Goal: Transaction & Acquisition: Purchase product/service

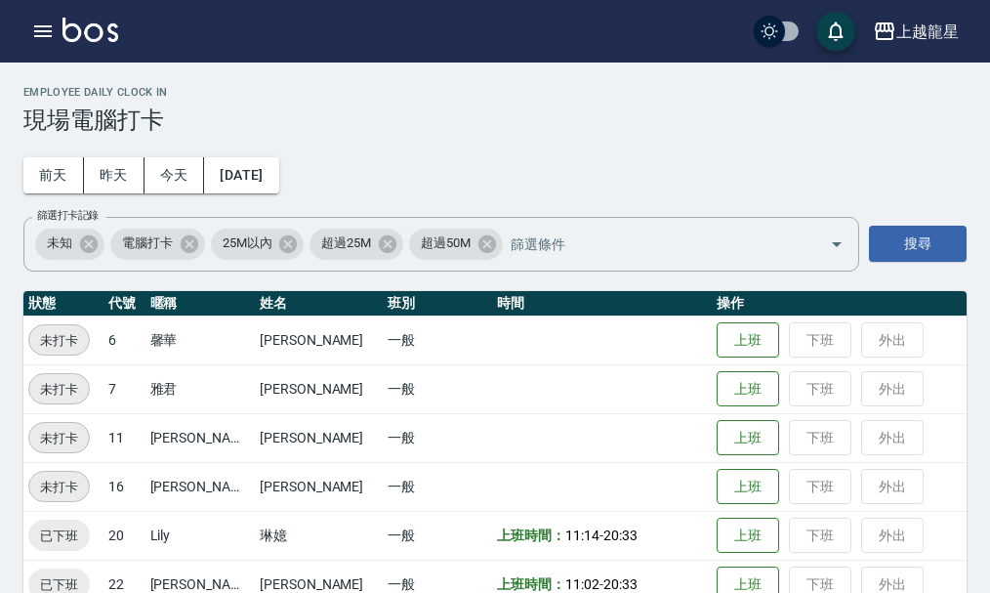
scroll to position [40, 0]
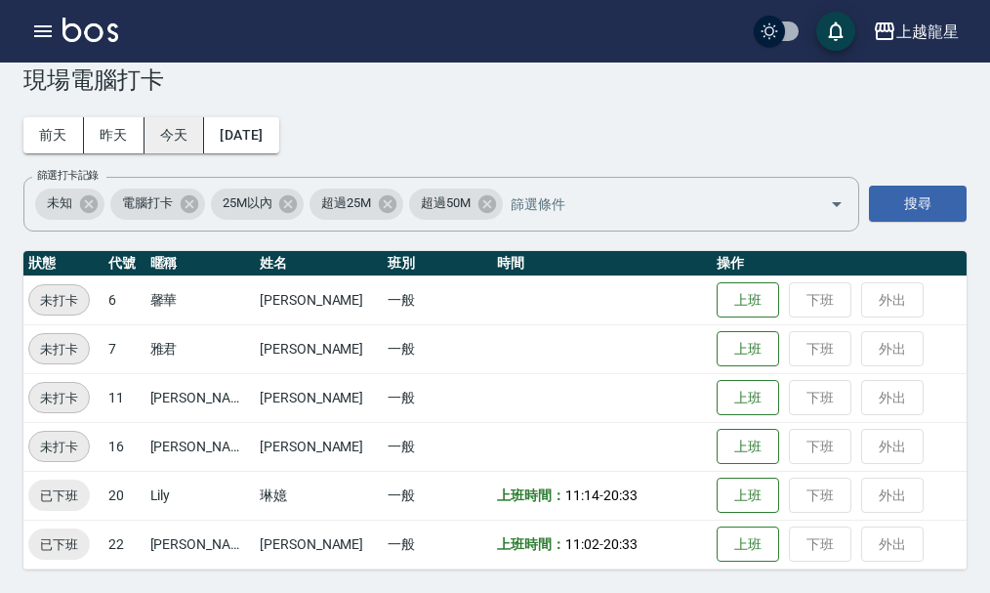
click at [167, 125] on button "今天" at bounding box center [175, 135] width 61 height 36
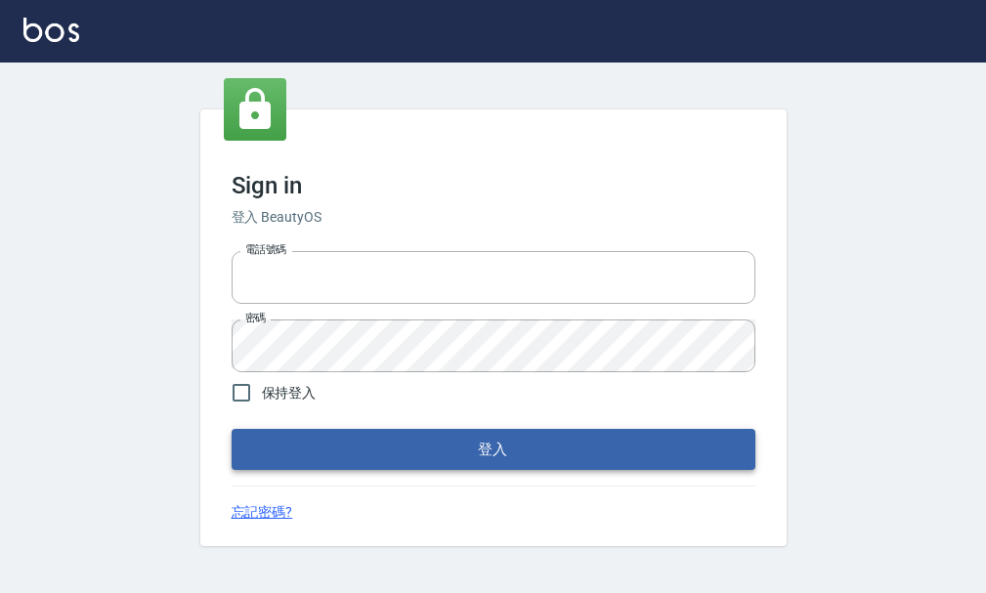
type input "25033354"
click at [377, 451] on button "登入" at bounding box center [493, 449] width 524 height 41
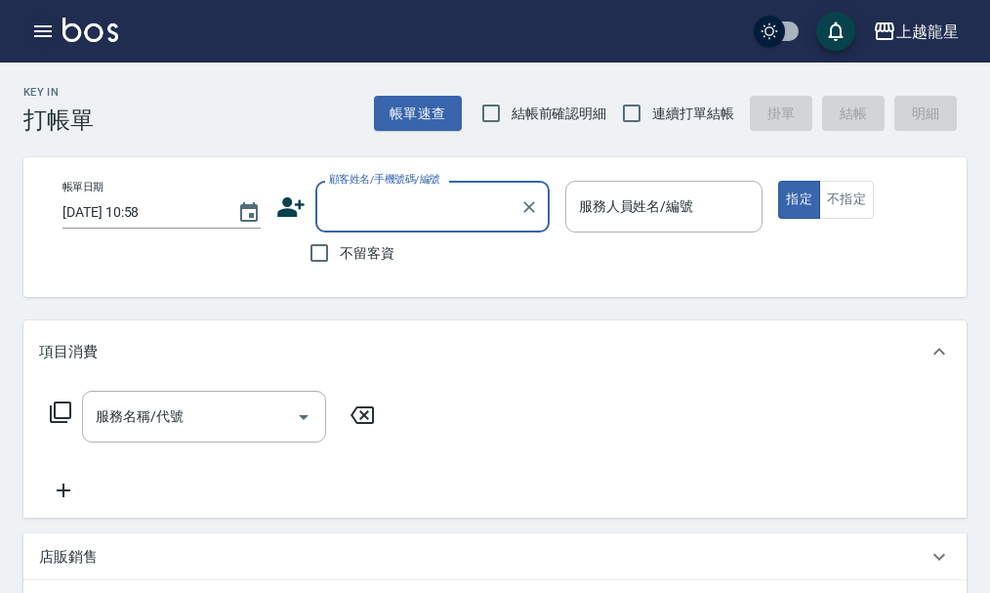
click at [37, 30] on icon "button" at bounding box center [43, 31] width 18 height 12
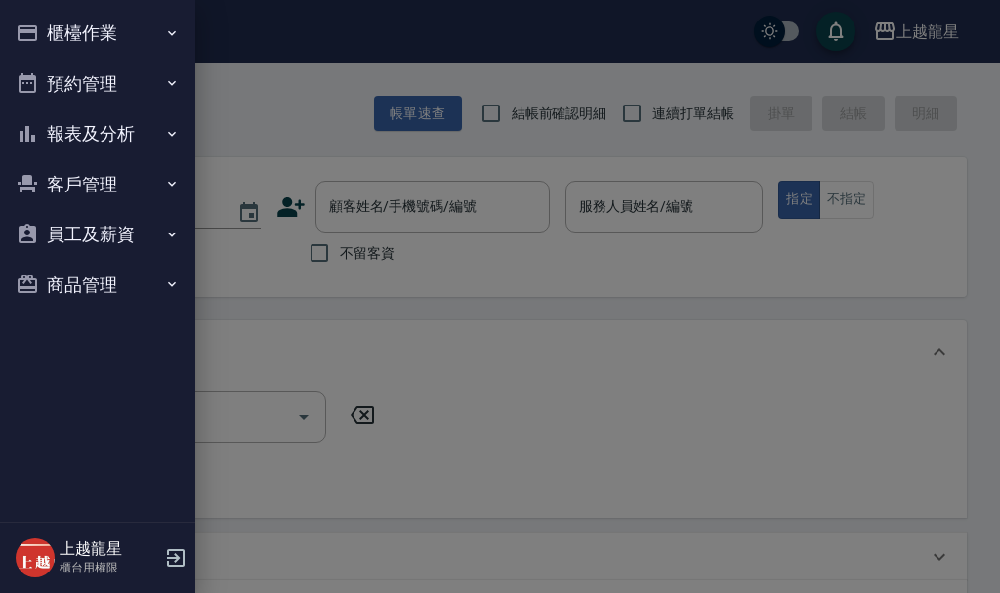
click at [43, 30] on button "櫃檯作業" at bounding box center [98, 33] width 180 height 51
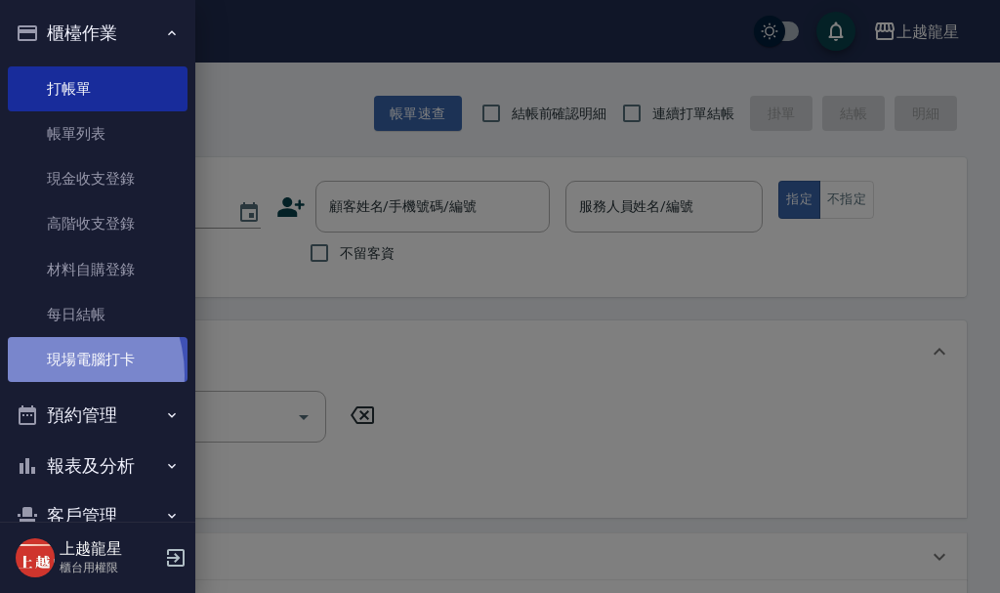
click at [46, 375] on link "現場電腦打卡" at bounding box center [98, 359] width 180 height 45
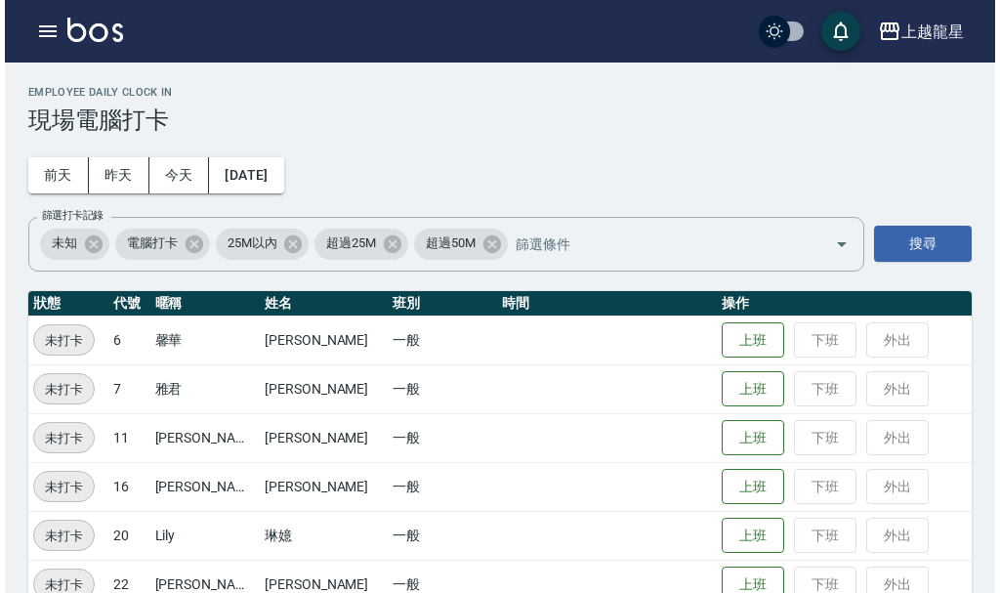
scroll to position [40, 0]
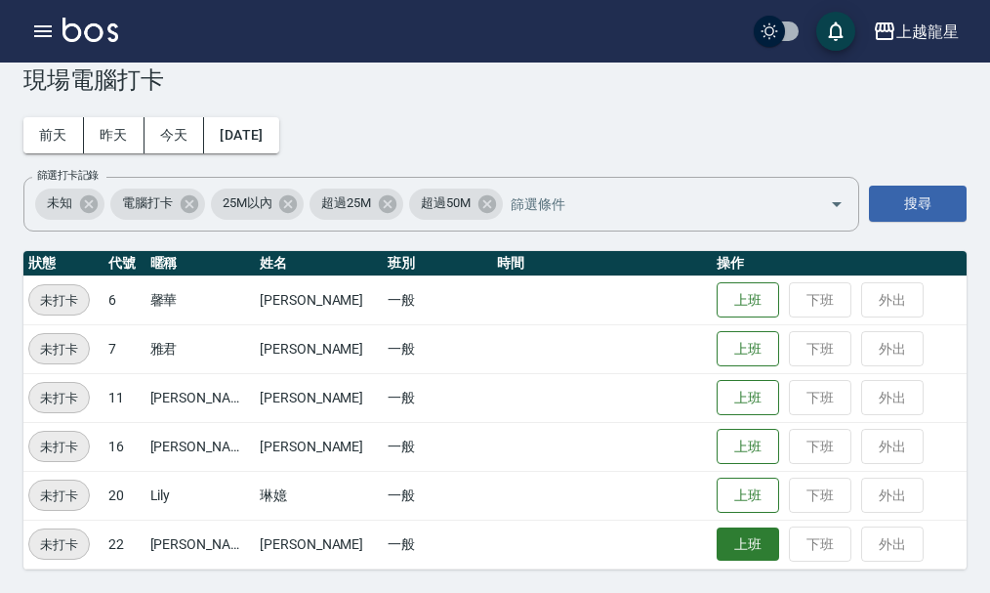
click at [717, 544] on button "上班" at bounding box center [748, 544] width 63 height 34
click at [718, 550] on button "上班" at bounding box center [748, 544] width 63 height 34
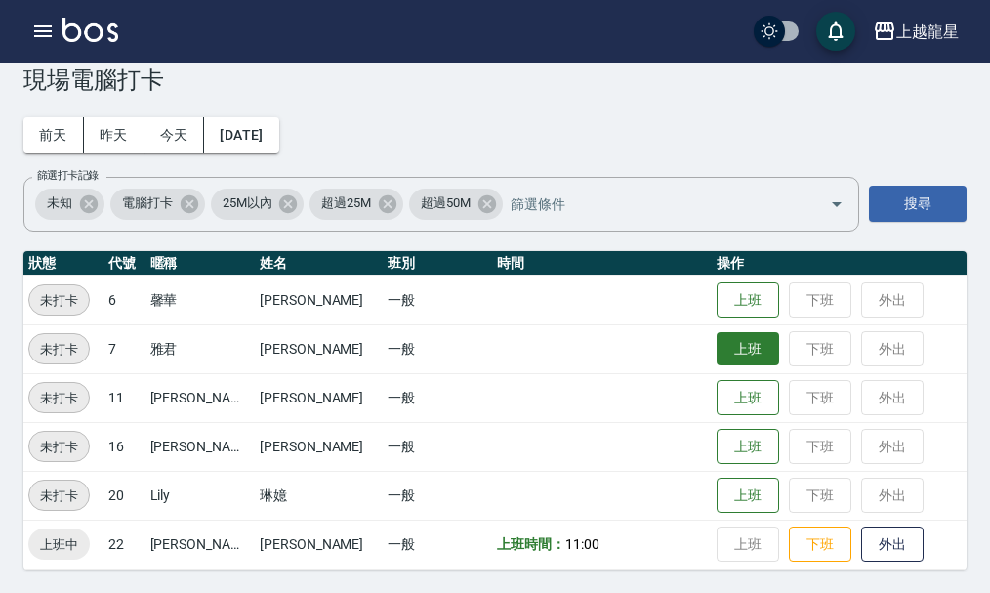
click at [717, 360] on button "上班" at bounding box center [748, 349] width 63 height 34
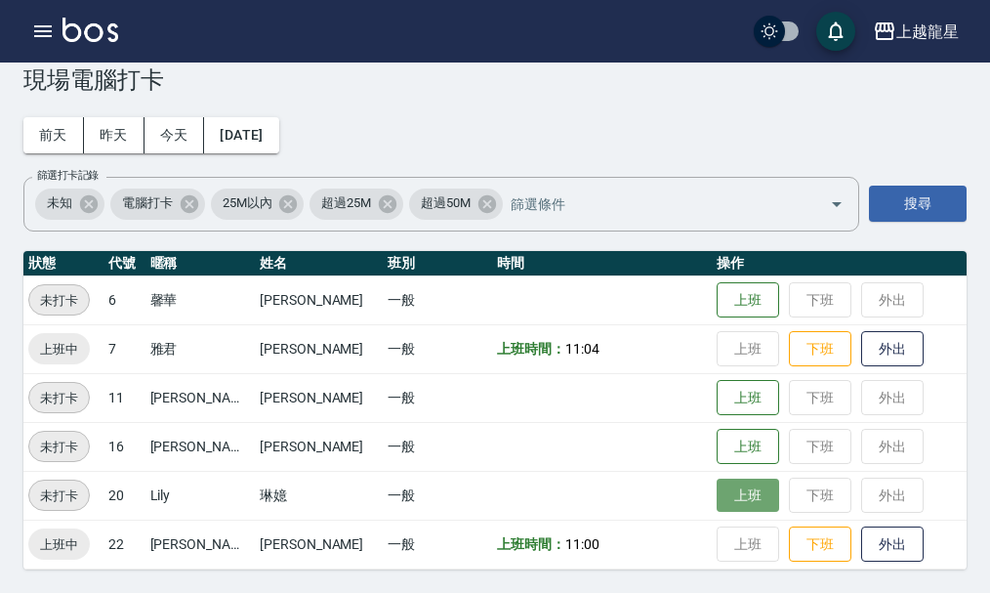
click at [734, 484] on button "上班" at bounding box center [748, 496] width 63 height 34
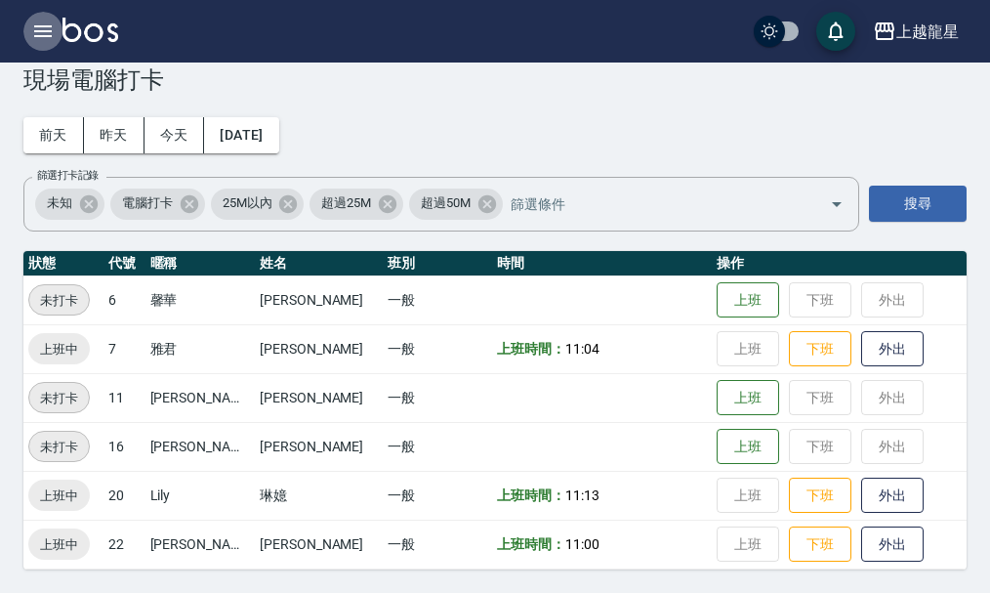
click at [34, 29] on icon "button" at bounding box center [42, 31] width 23 height 23
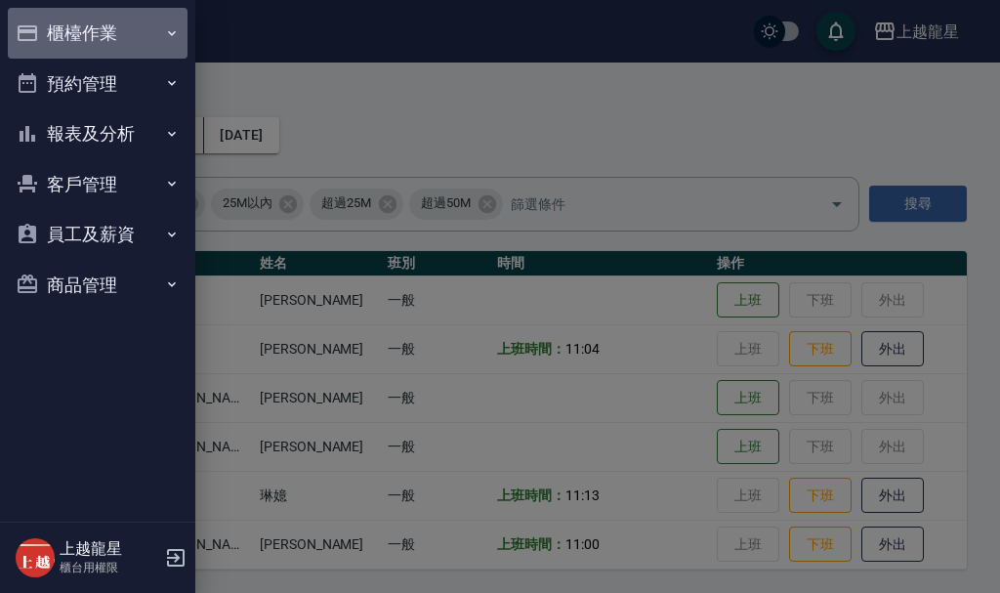
click at [89, 28] on button "櫃檯作業" at bounding box center [98, 33] width 180 height 51
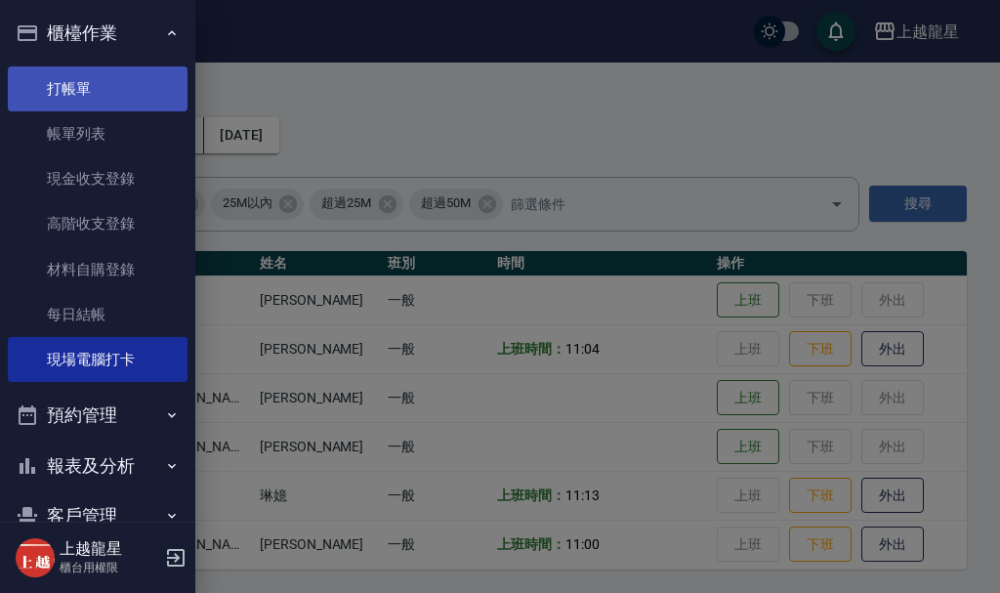
click at [122, 100] on link "打帳單" at bounding box center [98, 88] width 180 height 45
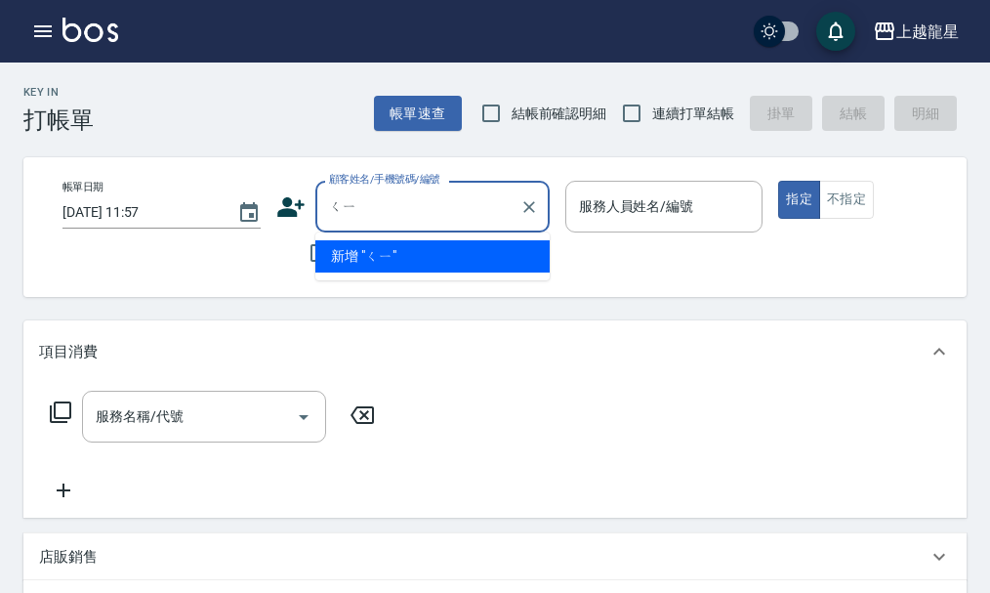
type input "七"
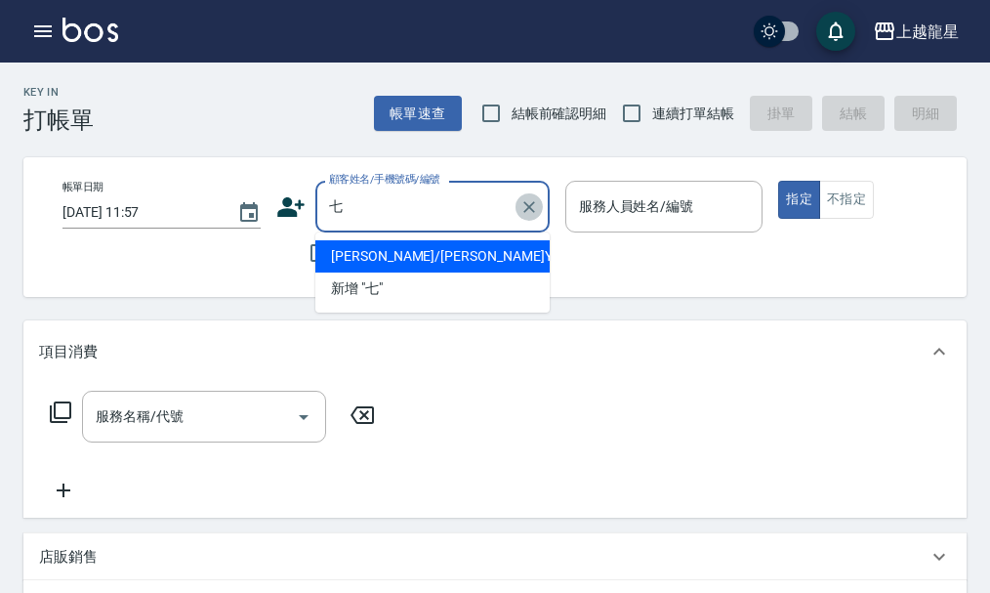
click at [536, 205] on icon "Clear" at bounding box center [530, 207] width 20 height 20
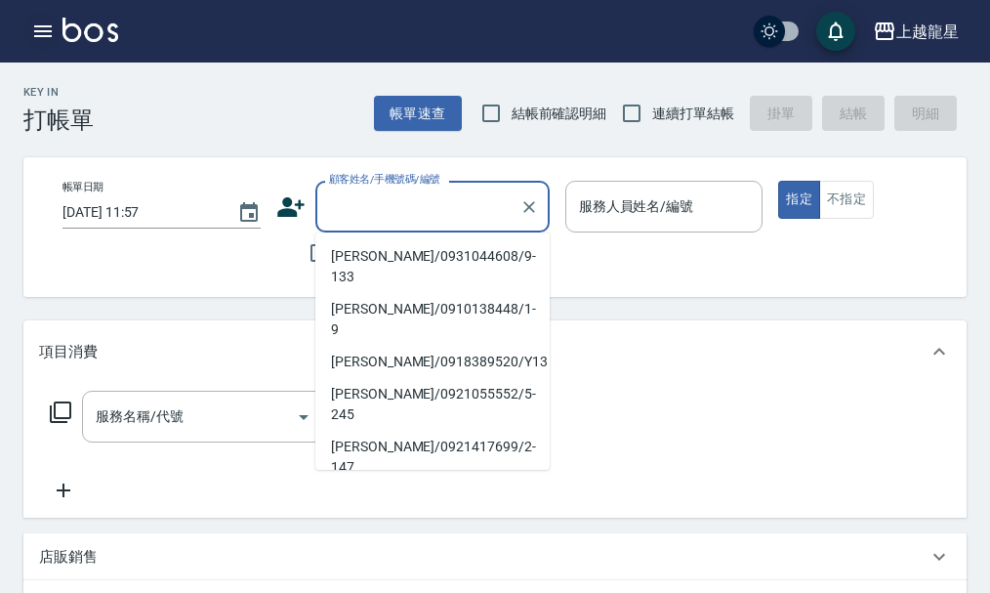
click at [50, 38] on icon "button" at bounding box center [42, 31] width 23 height 23
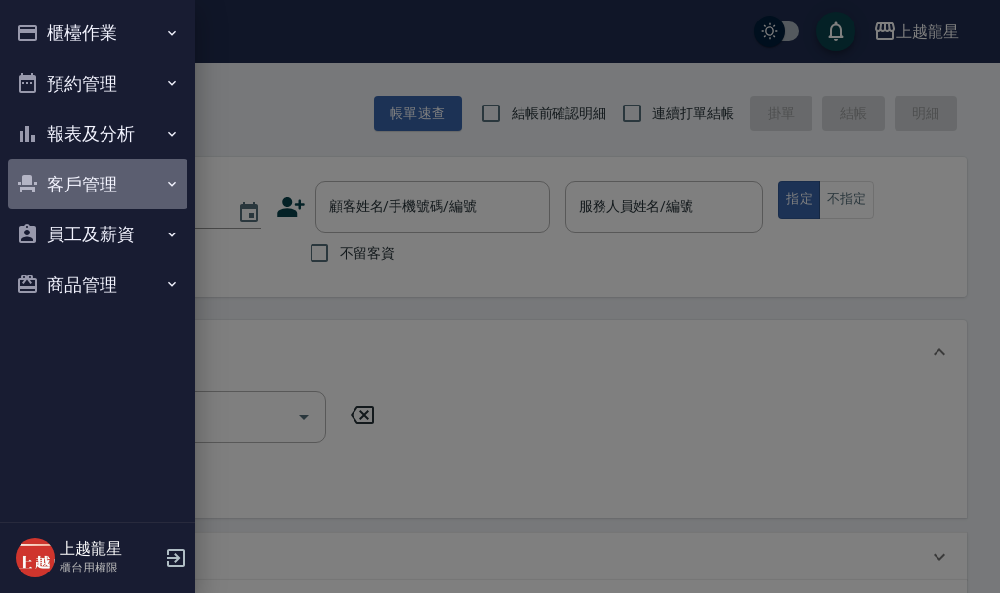
click at [102, 175] on button "客戶管理" at bounding box center [98, 184] width 180 height 51
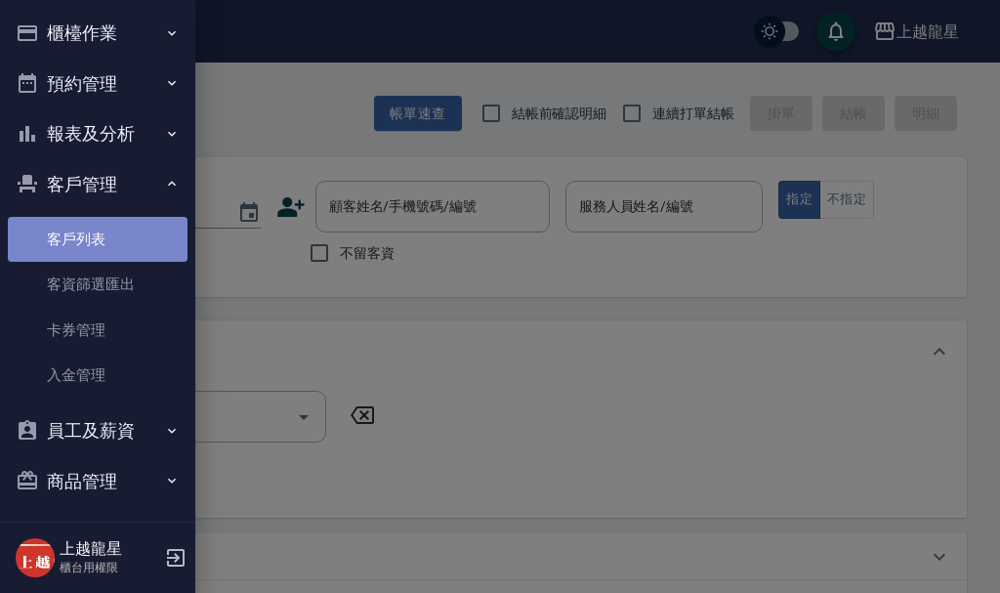
click at [105, 231] on link "客戶列表" at bounding box center [98, 239] width 180 height 45
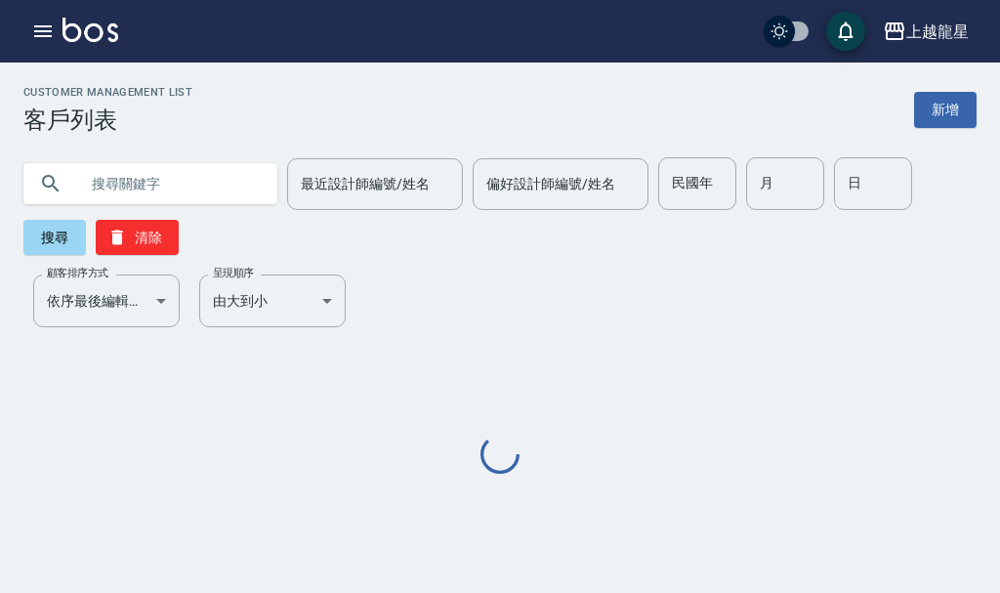
click at [179, 188] on input "text" at bounding box center [170, 183] width 184 height 53
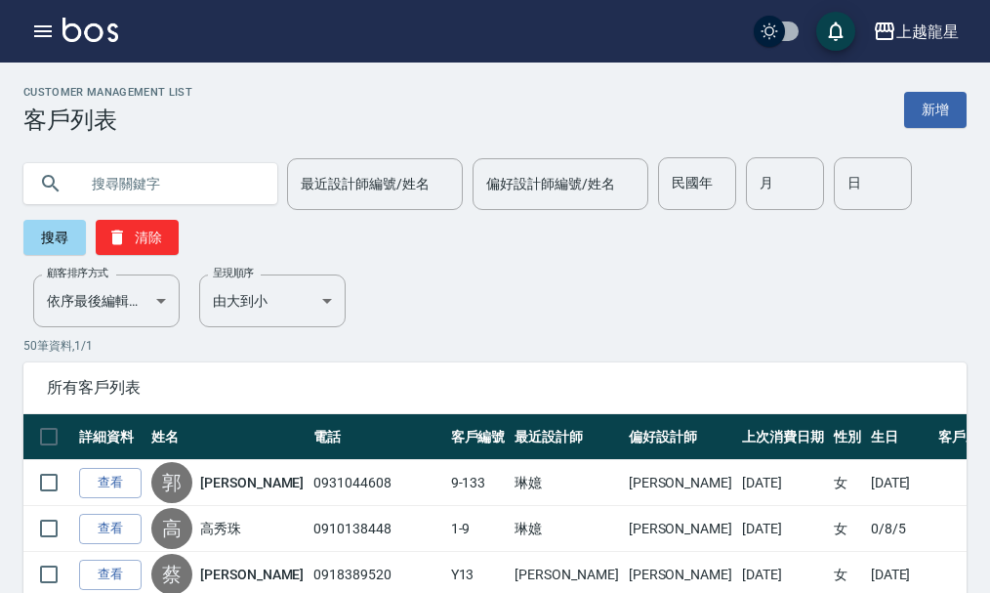
type input "ㄗ"
type input "Y87"
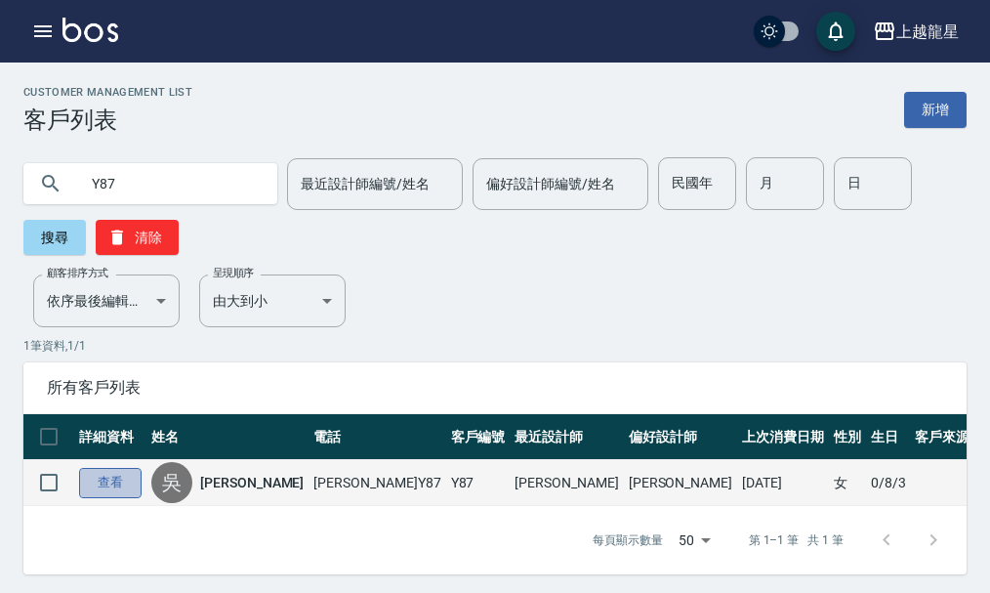
click at [126, 487] on link "查看" at bounding box center [110, 483] width 63 height 30
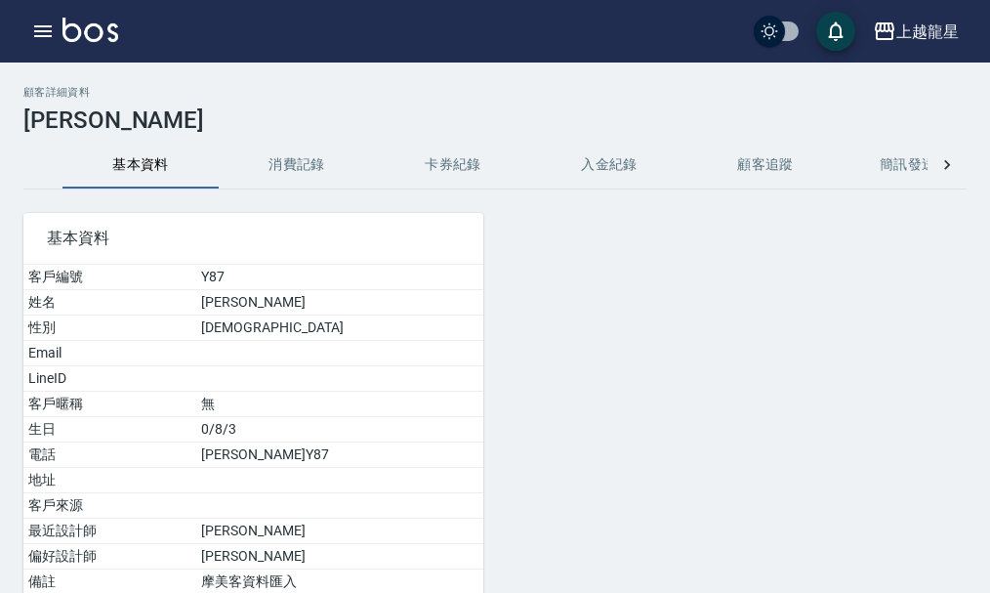
click at [272, 164] on button "消費記錄" at bounding box center [297, 165] width 156 height 47
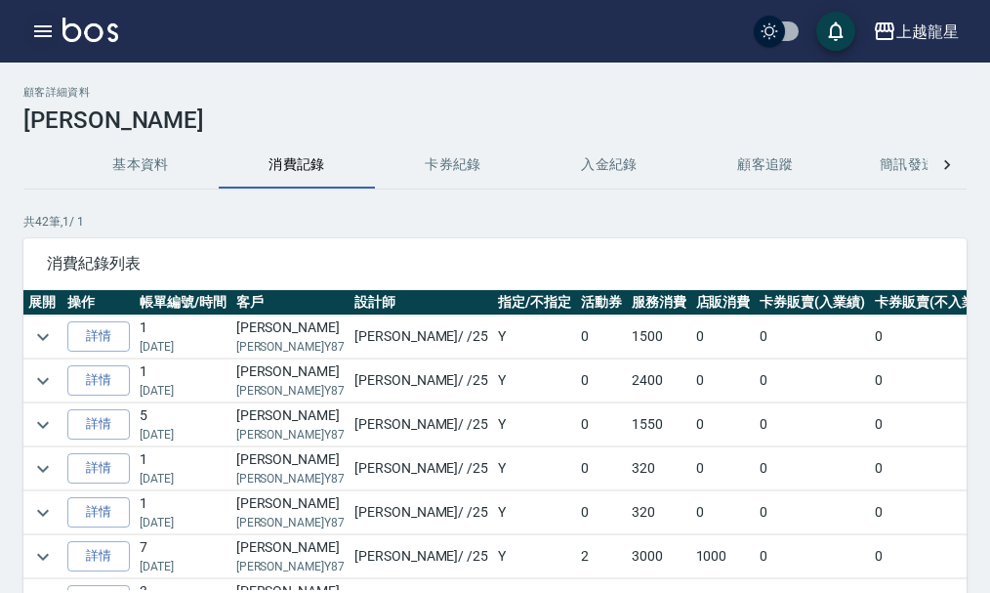
click at [42, 28] on icon "button" at bounding box center [42, 31] width 23 height 23
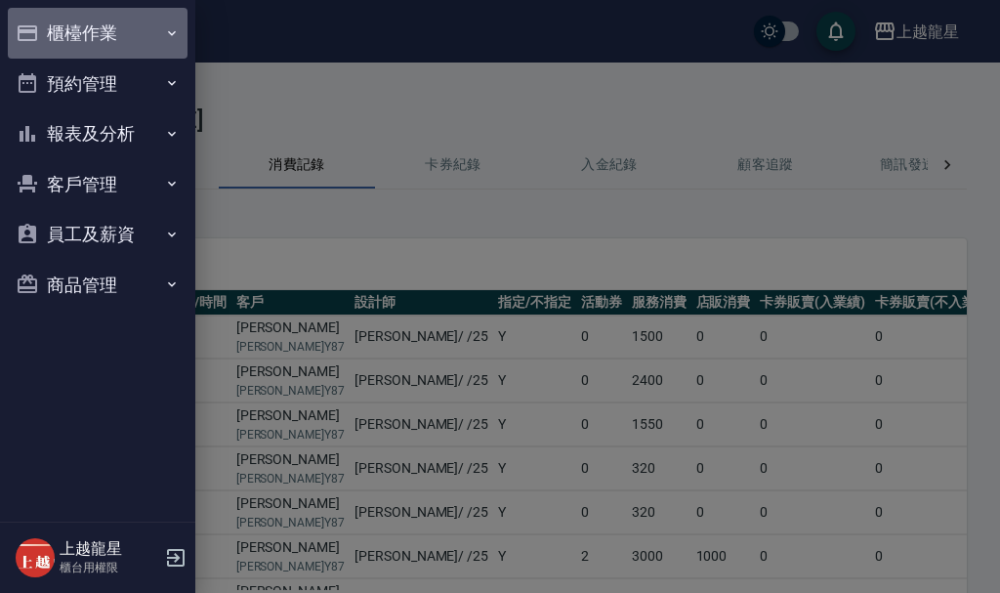
click at [105, 22] on button "櫃檯作業" at bounding box center [98, 33] width 180 height 51
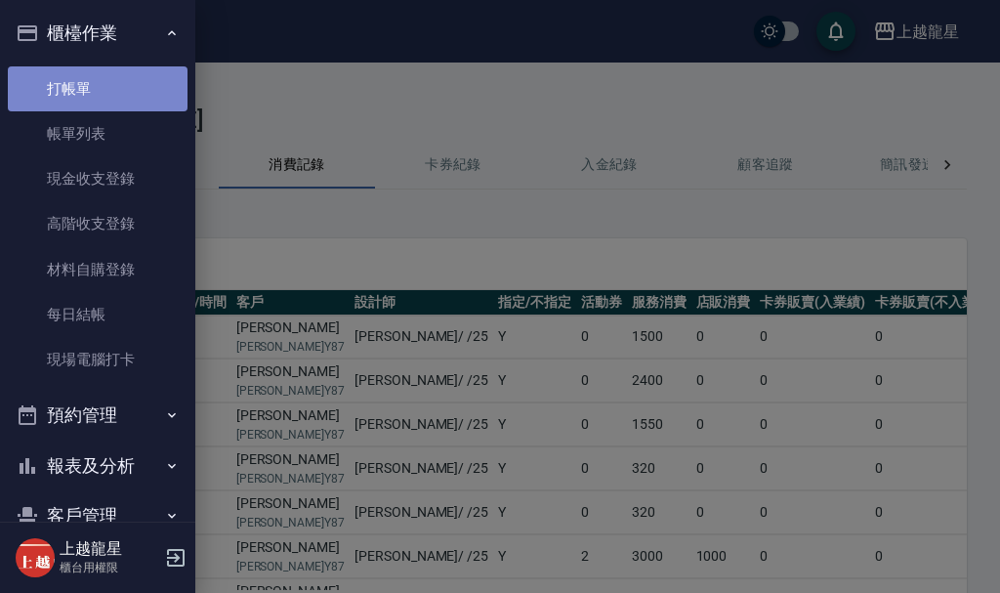
click at [112, 94] on link "打帳單" at bounding box center [98, 88] width 180 height 45
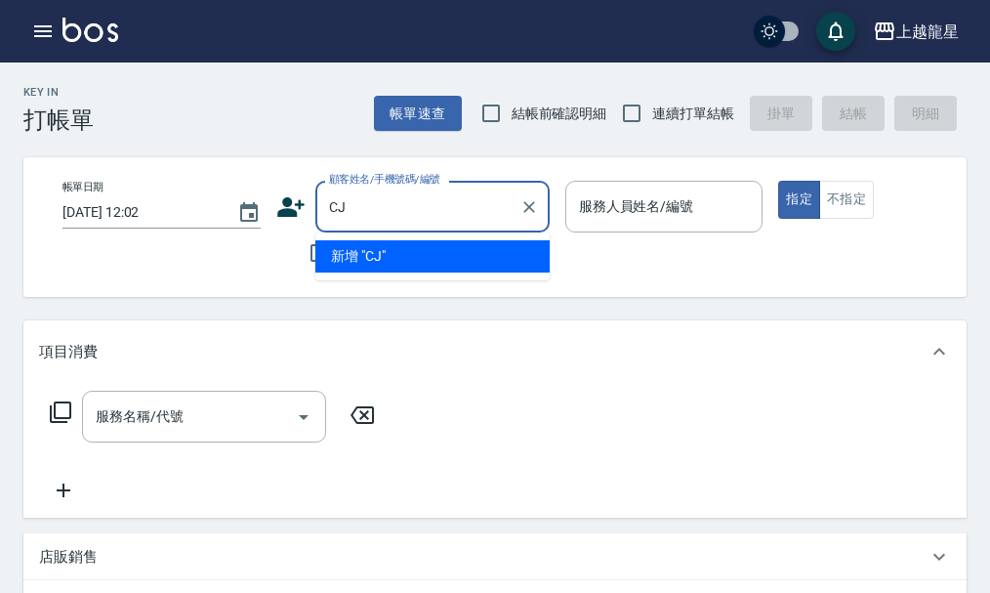
type input "C"
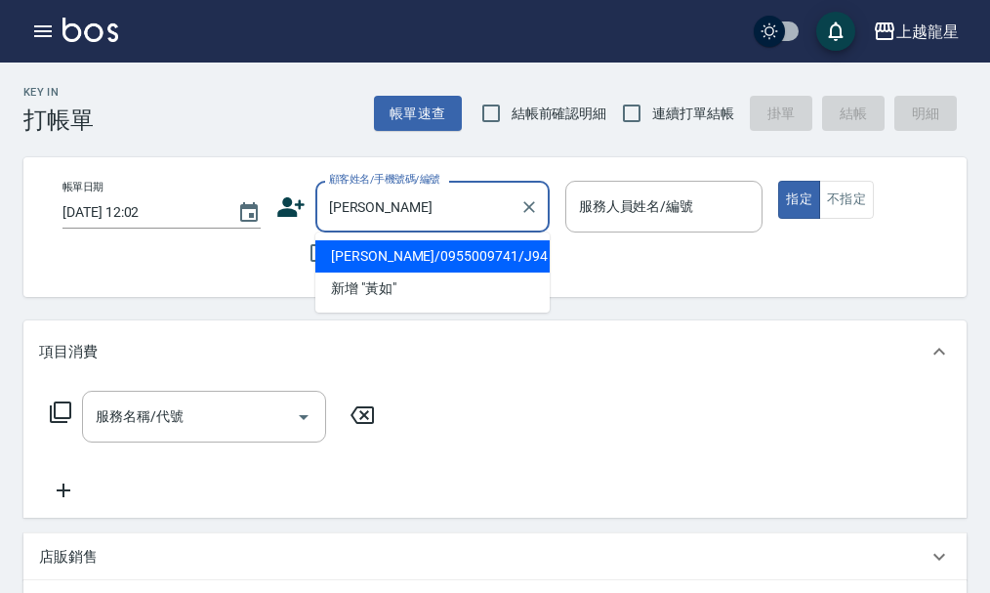
click at [527, 254] on li "[PERSON_NAME]/0955009741/J94" at bounding box center [432, 256] width 234 height 32
type input "[PERSON_NAME]/0955009741/J94"
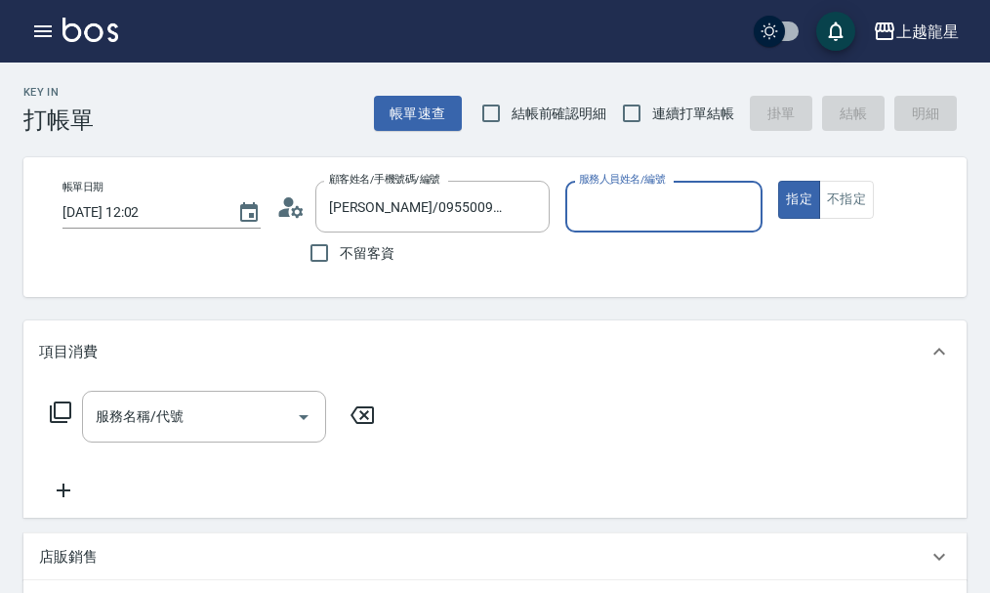
type input "Alisa-10"
click at [213, 434] on input "服務名稱/代號" at bounding box center [189, 417] width 197 height 34
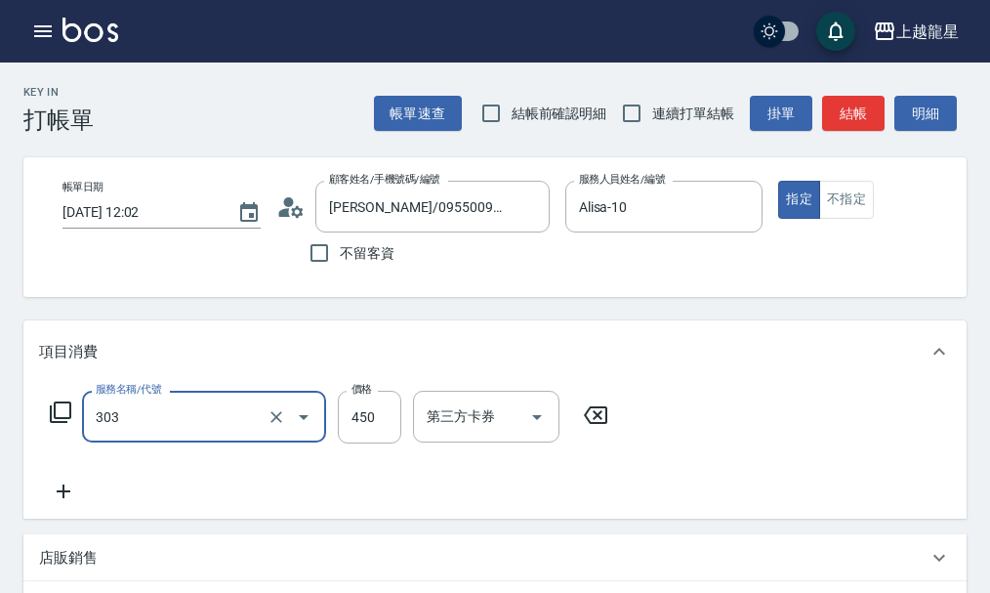
type input "剪髮(303)"
click at [886, 98] on div "帳單速查 結帳前確認明細 連續打單結帳 掛單 結帳 明細" at bounding box center [670, 113] width 593 height 41
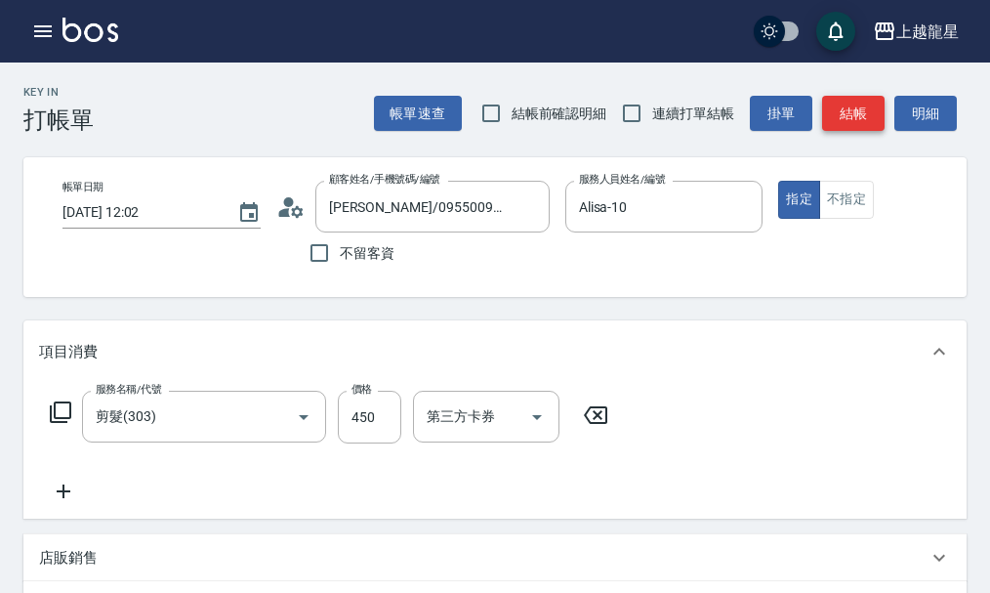
click at [883, 102] on button "結帳" at bounding box center [853, 114] width 63 height 36
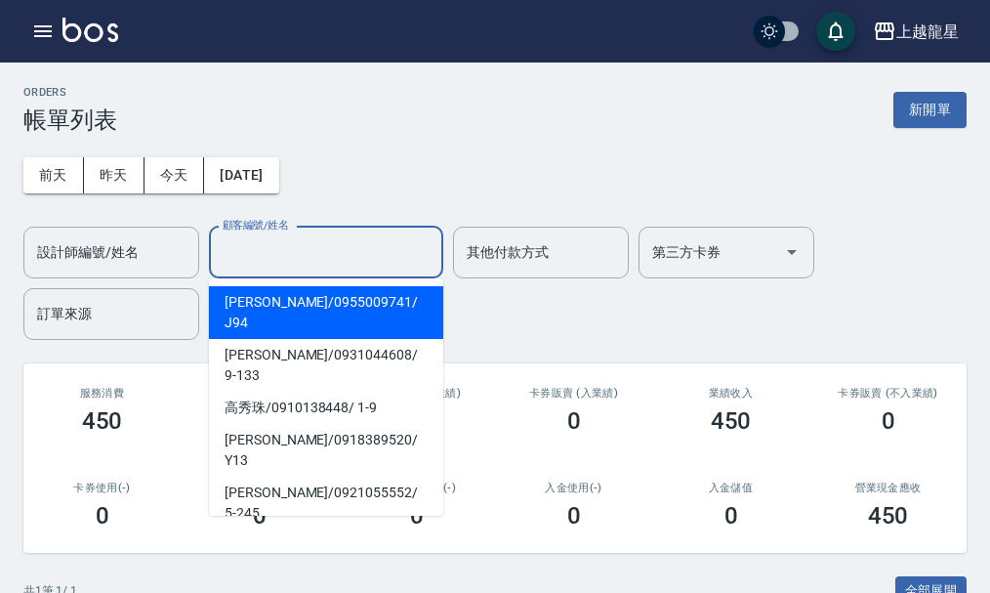
click at [309, 257] on input "顧客編號/姓名" at bounding box center [326, 252] width 217 height 34
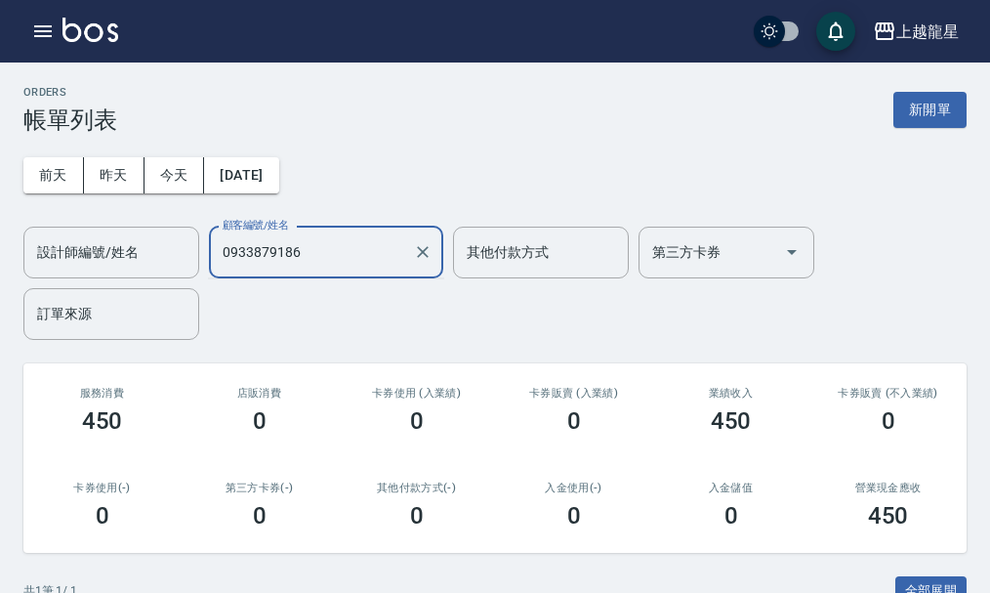
type input "0933879186"
drag, startPoint x: 222, startPoint y: 252, endPoint x: 336, endPoint y: 245, distance: 114.5
click at [336, 245] on input "0933879186" at bounding box center [312, 252] width 188 height 34
click at [418, 257] on icon "Clear" at bounding box center [423, 252] width 12 height 12
click at [52, 27] on icon "button" at bounding box center [43, 31] width 18 height 12
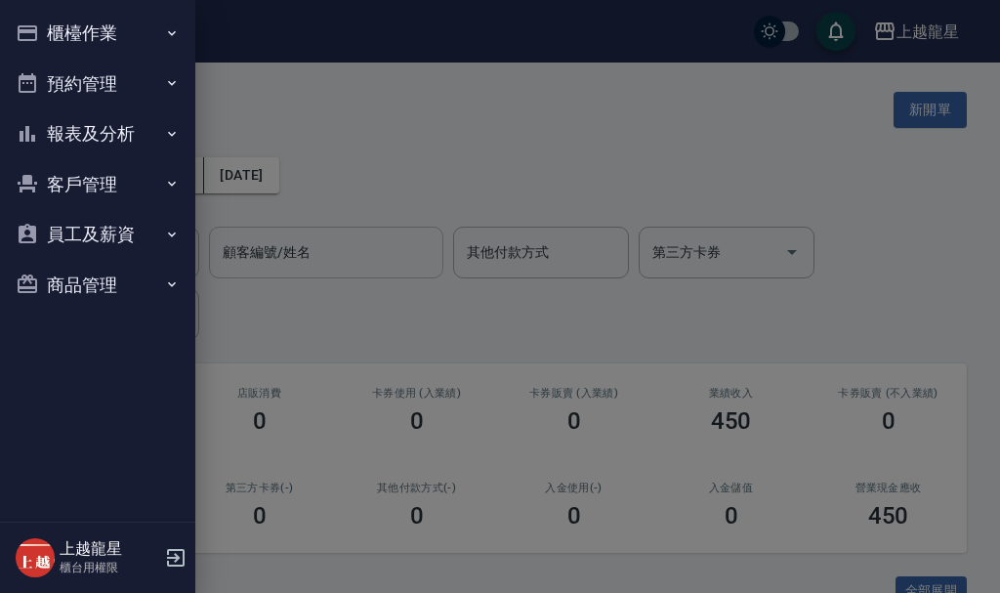
click at [66, 183] on button "客戶管理" at bounding box center [98, 184] width 180 height 51
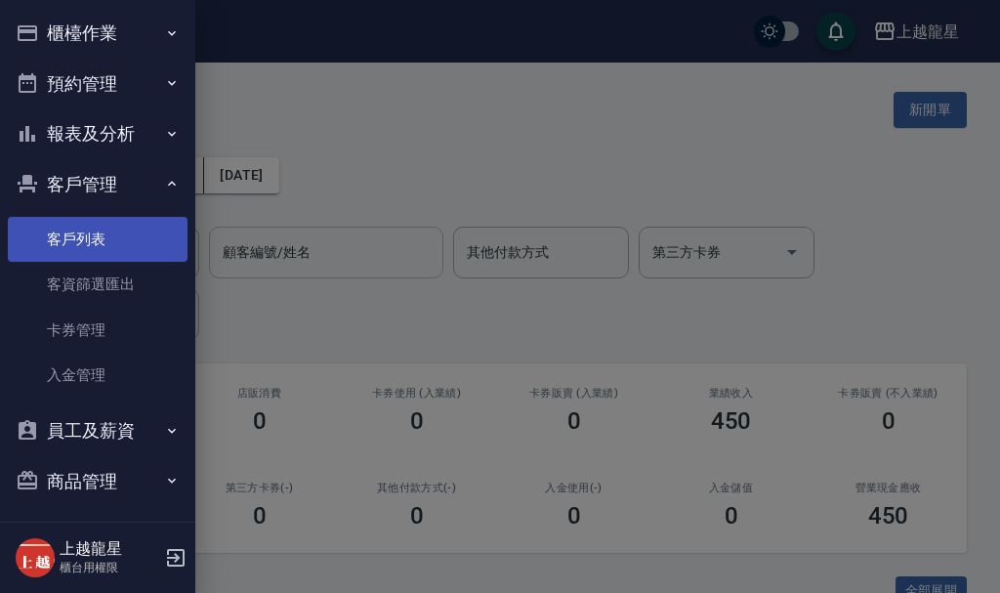
click at [69, 226] on link "客戶列表" at bounding box center [98, 239] width 180 height 45
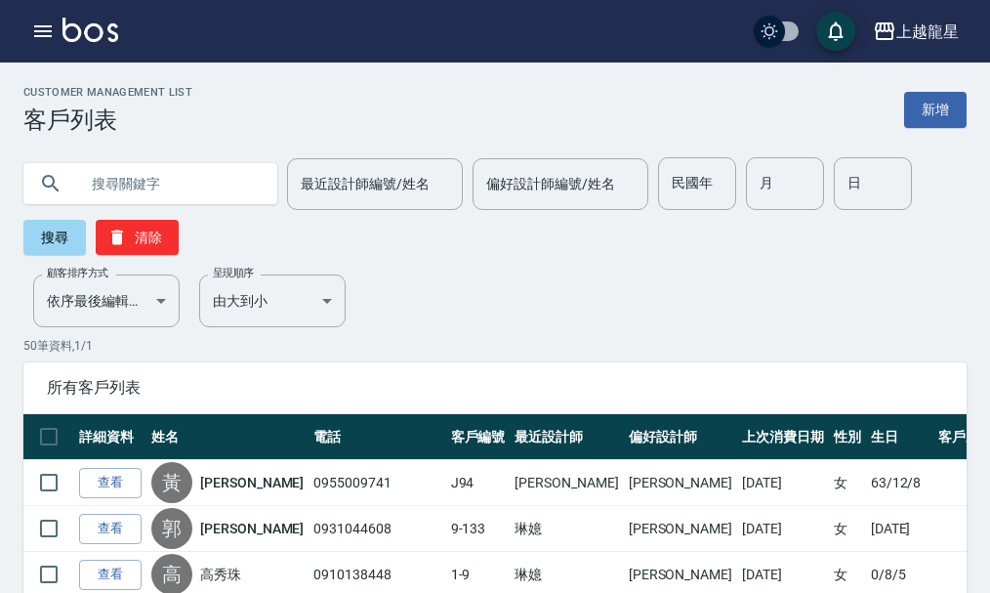
click at [199, 184] on input "text" at bounding box center [170, 183] width 184 height 53
paste input "0933879186"
type input "0933879186"
click at [35, 241] on button "搜尋" at bounding box center [54, 237] width 63 height 35
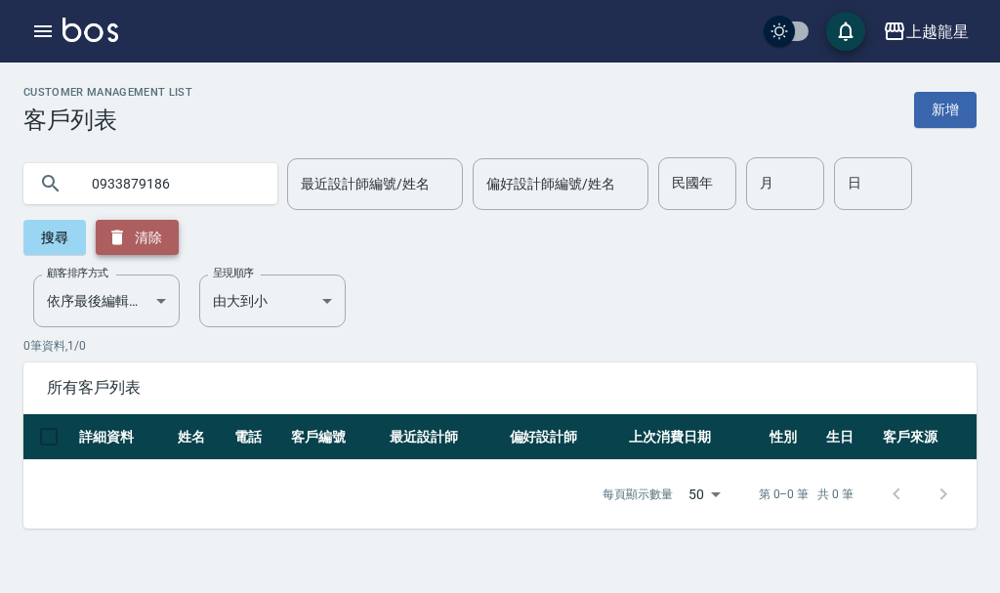
click at [113, 234] on icon "button" at bounding box center [117, 238] width 12 height 15
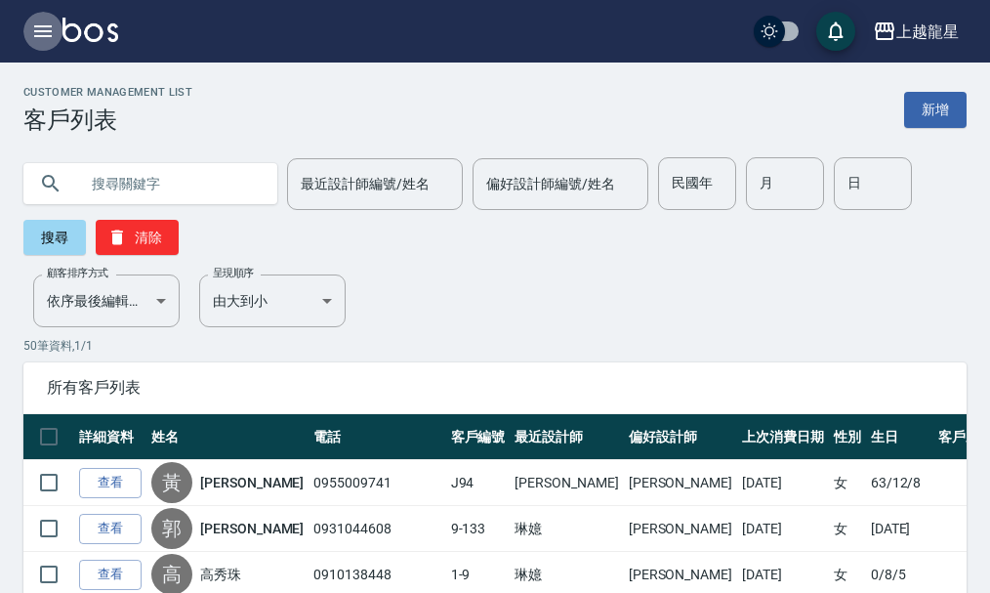
click at [41, 26] on icon "button" at bounding box center [43, 31] width 18 height 12
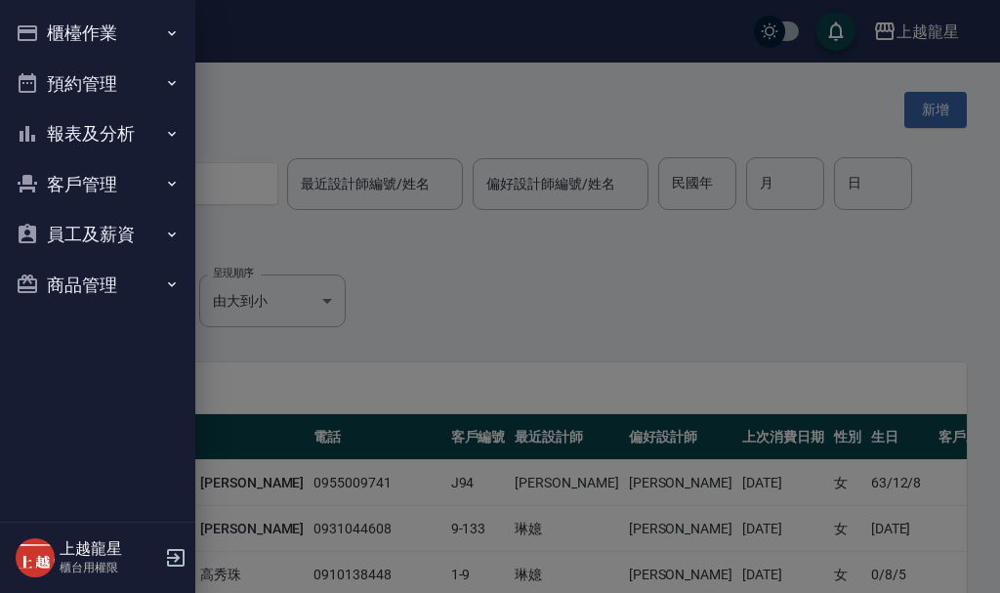
click at [93, 34] on button "櫃檯作業" at bounding box center [98, 33] width 180 height 51
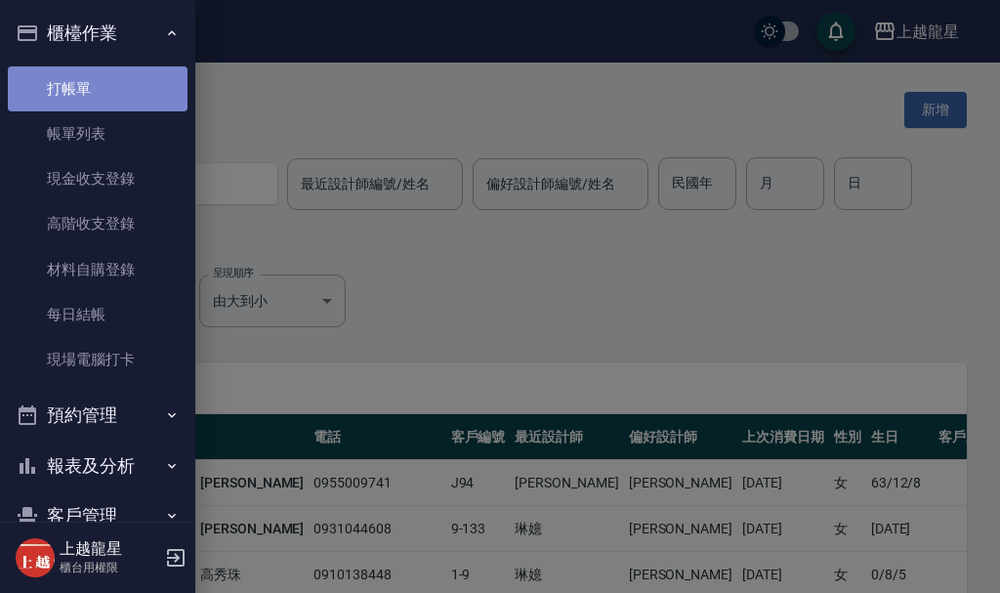
click at [105, 92] on link "打帳單" at bounding box center [98, 88] width 180 height 45
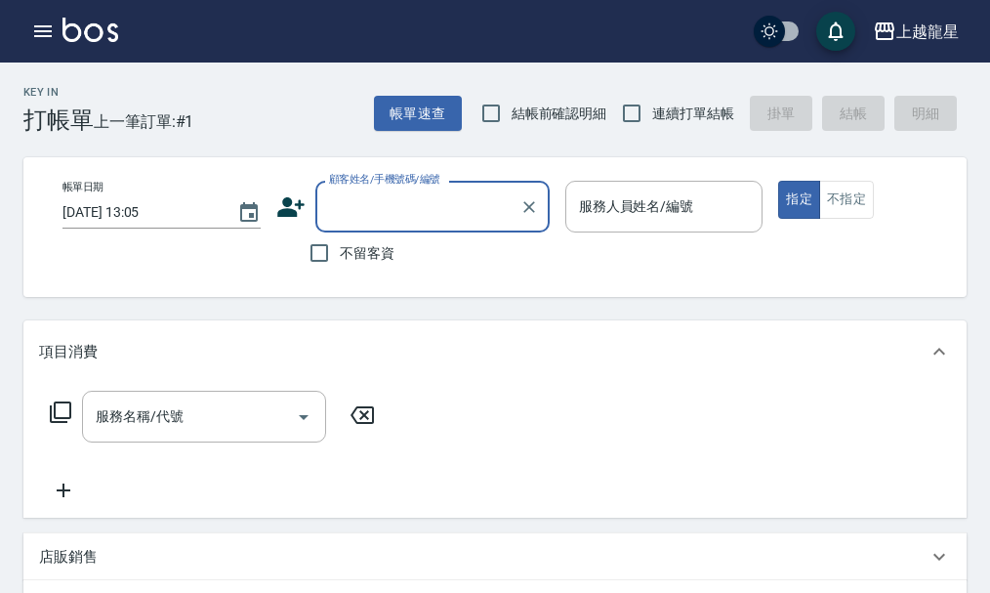
type input "ㄗ"
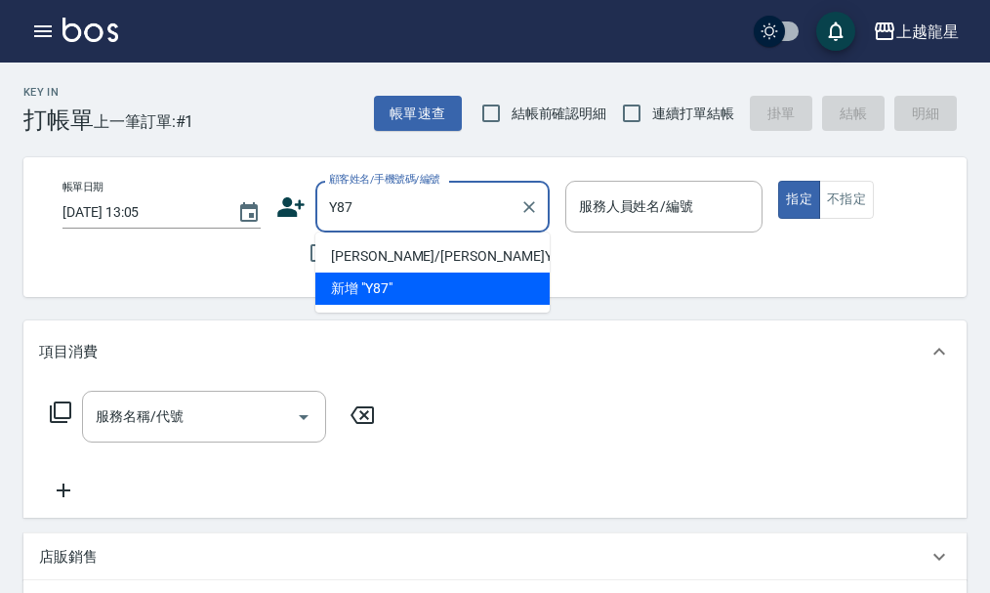
click at [441, 268] on li "[PERSON_NAME]/[PERSON_NAME]Y87/Y87" at bounding box center [432, 256] width 234 height 32
type input "[PERSON_NAME]/[PERSON_NAME]Y87/Y87"
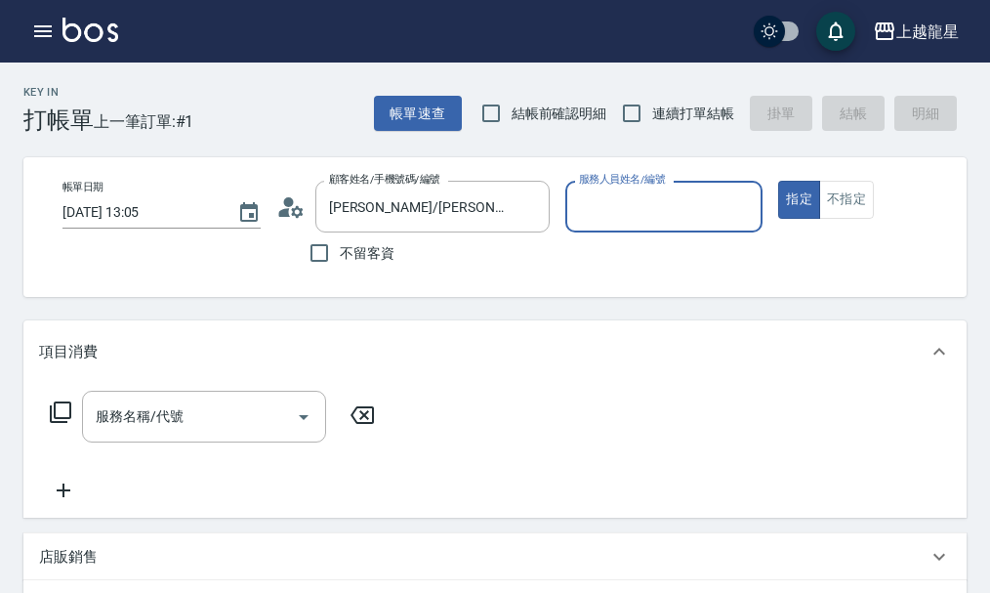
type input "淑雲-25"
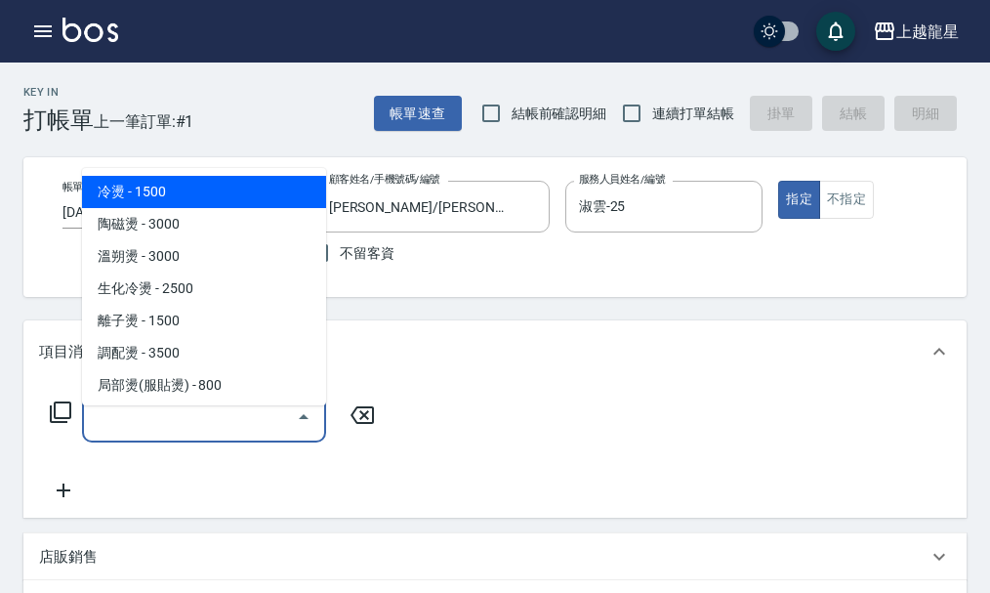
click at [137, 431] on input "服務名稱/代號" at bounding box center [189, 417] width 197 height 34
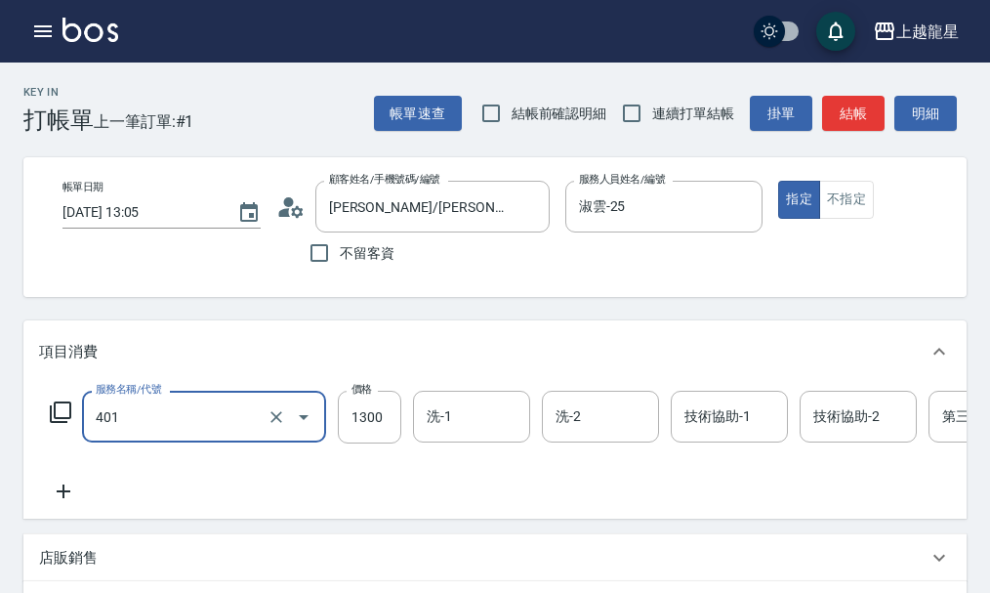
type input "染髮根3公分內(401)"
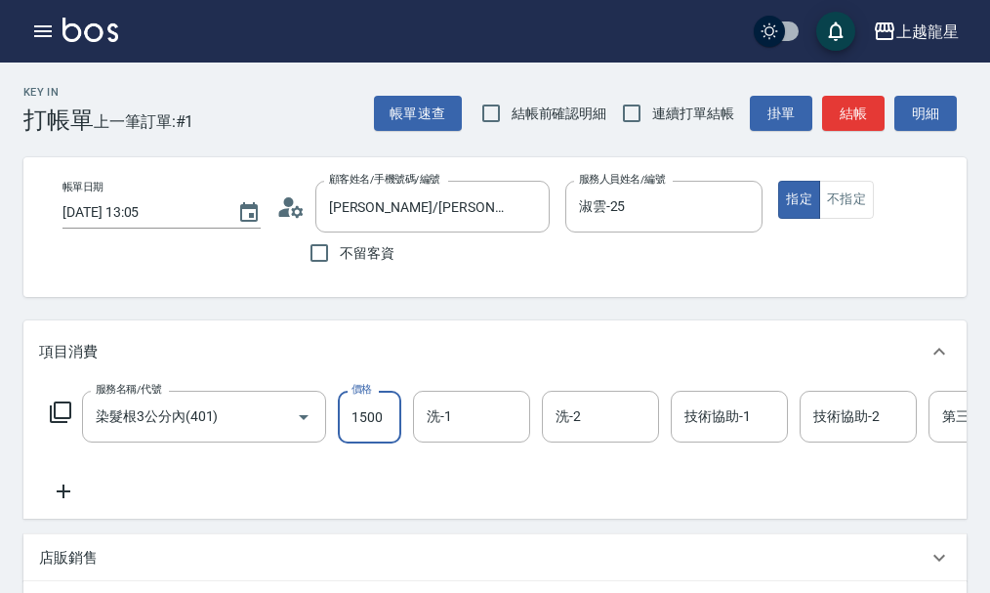
type input "1500"
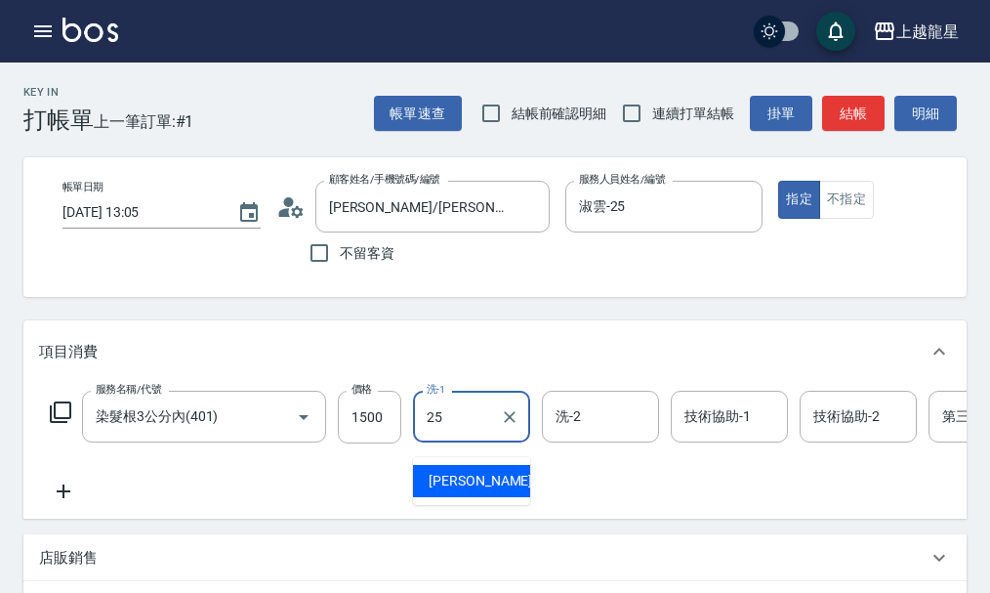
type input "淑雲-25"
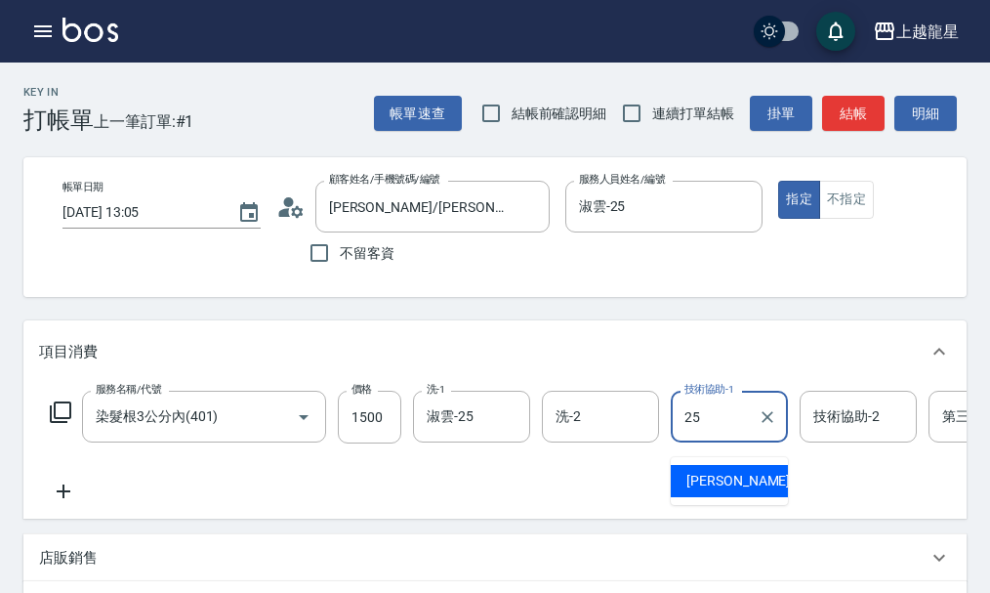
type input "淑雲-25"
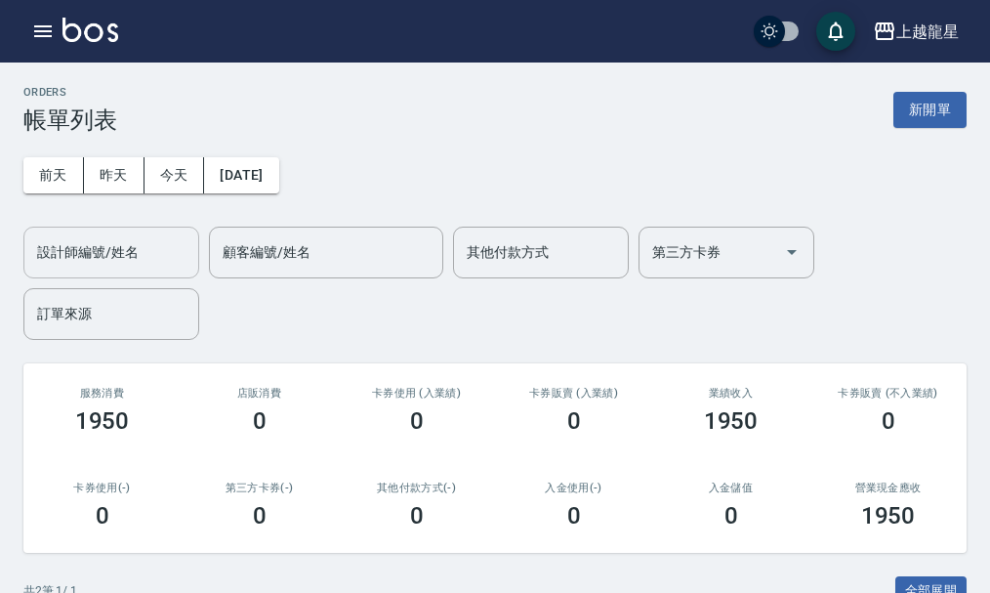
click at [147, 243] on input "設計師編號/姓名" at bounding box center [111, 252] width 158 height 34
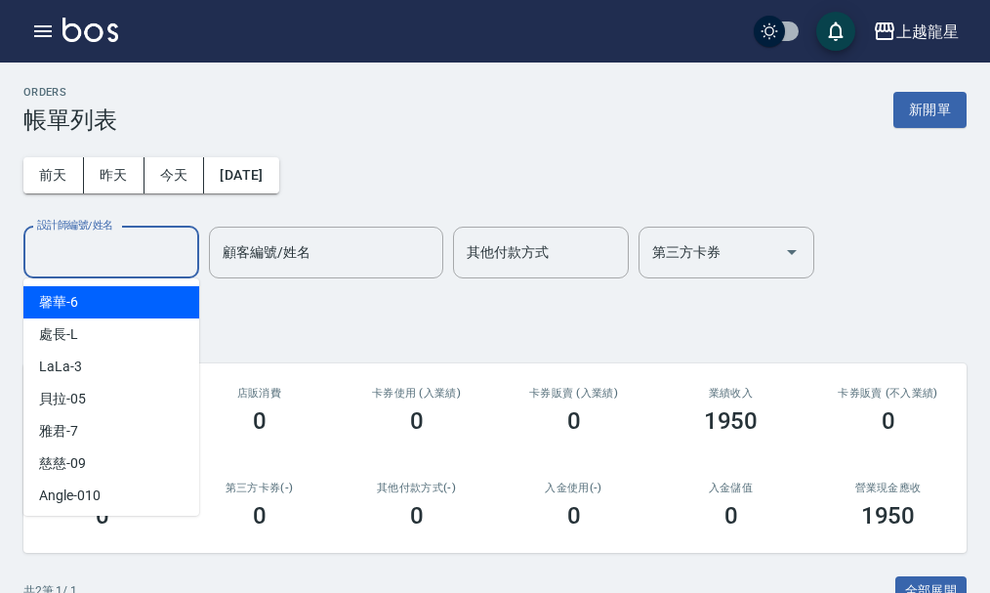
click at [230, 108] on div "ORDERS 帳單列表 新開單" at bounding box center [495, 110] width 944 height 48
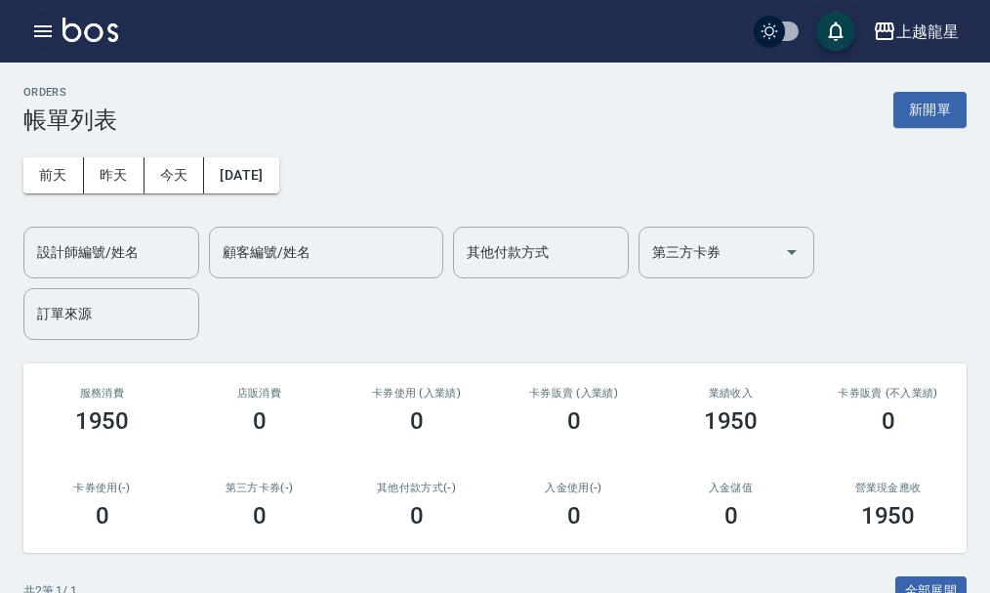
click at [58, 26] on button "button" at bounding box center [42, 31] width 39 height 39
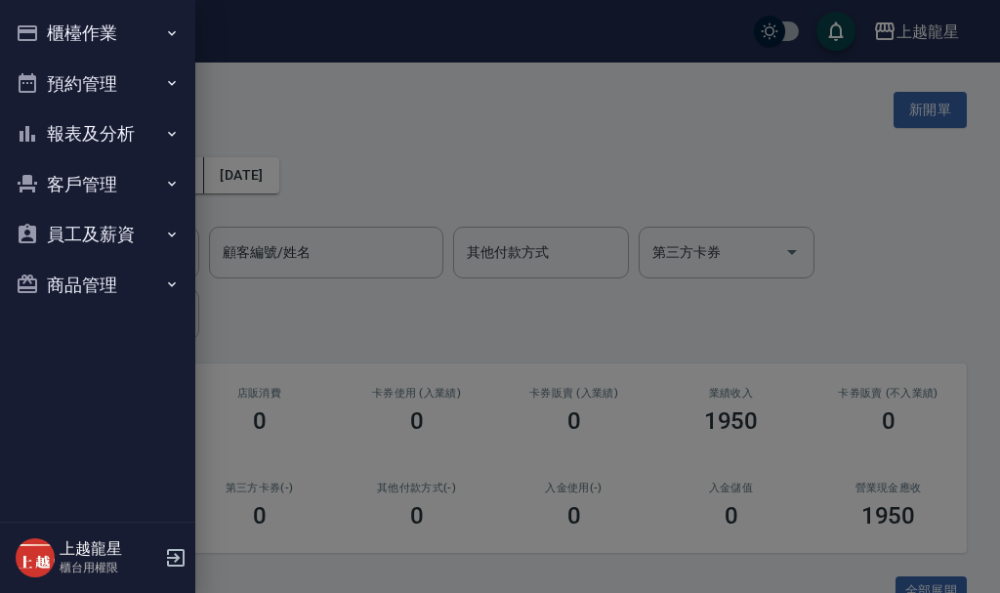
click at [87, 285] on button "商品管理" at bounding box center [98, 285] width 180 height 51
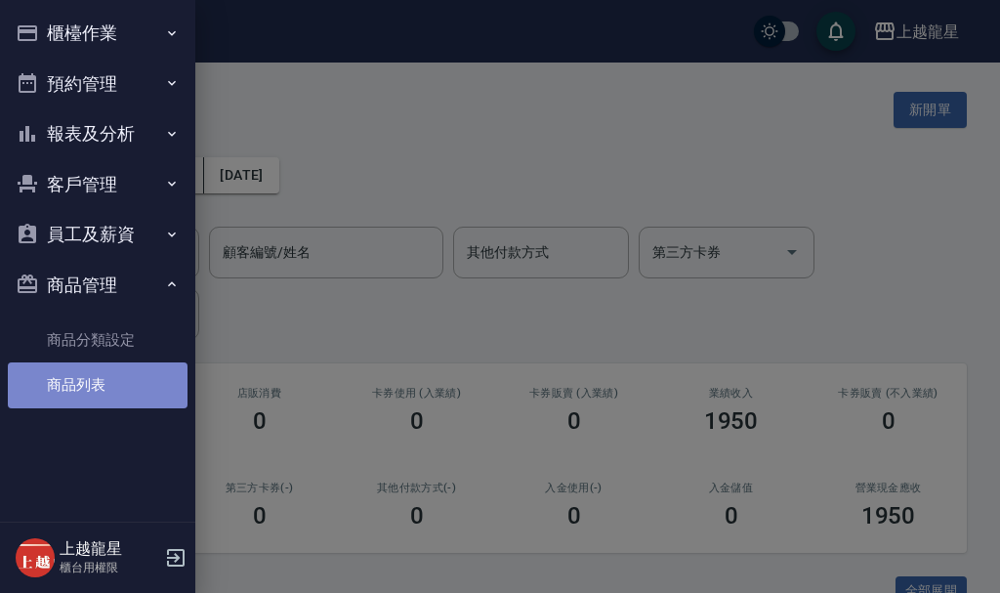
click at [87, 383] on link "商品列表" at bounding box center [98, 384] width 180 height 45
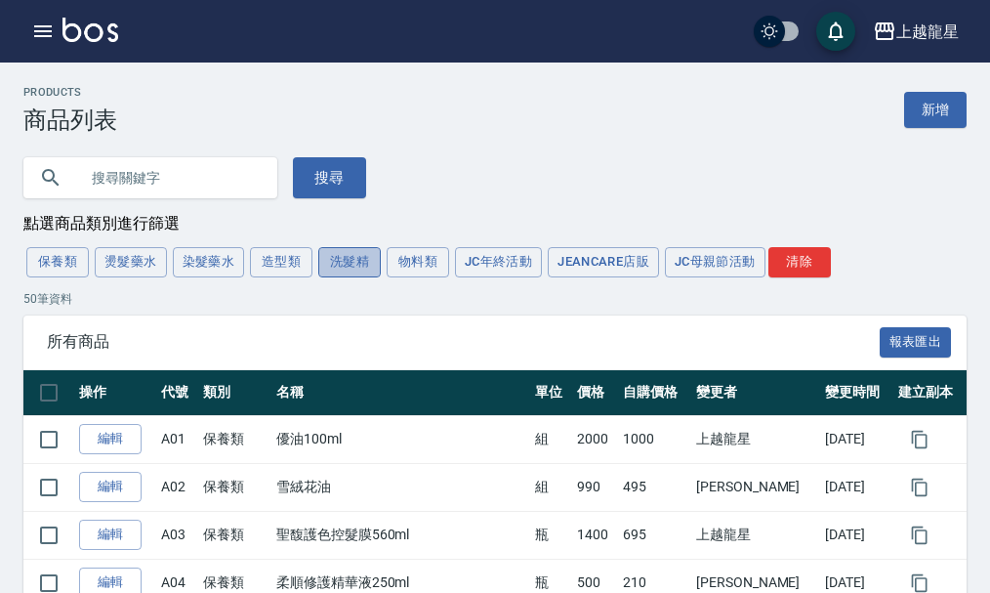
click at [348, 271] on button "洗髮精" at bounding box center [349, 262] width 63 height 30
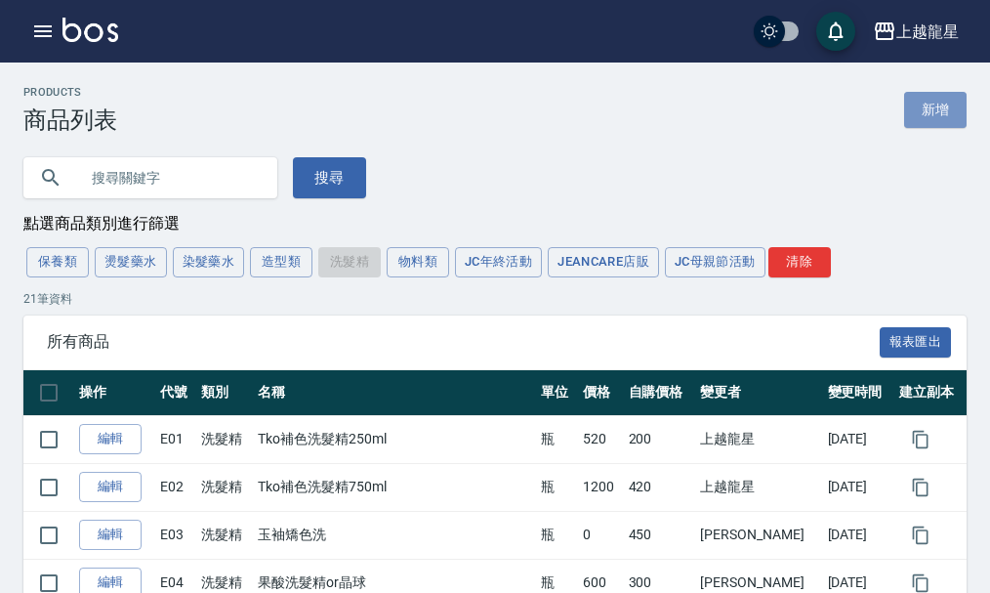
drag, startPoint x: 957, startPoint y: 108, endPoint x: 941, endPoint y: 119, distance: 19.8
click at [956, 109] on link "新增" at bounding box center [935, 110] width 63 height 36
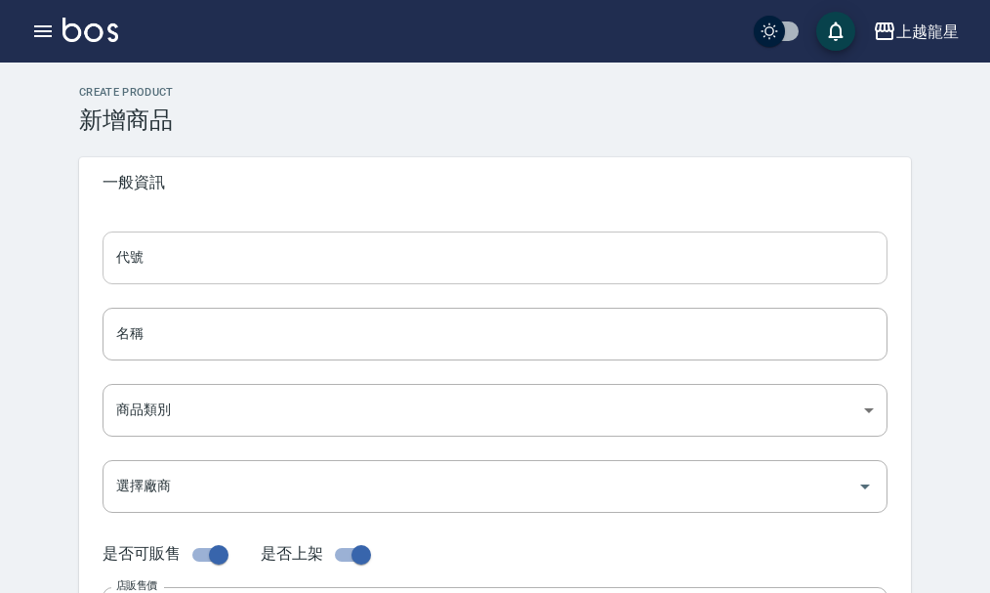
click at [178, 257] on input "代號" at bounding box center [495, 257] width 785 height 53
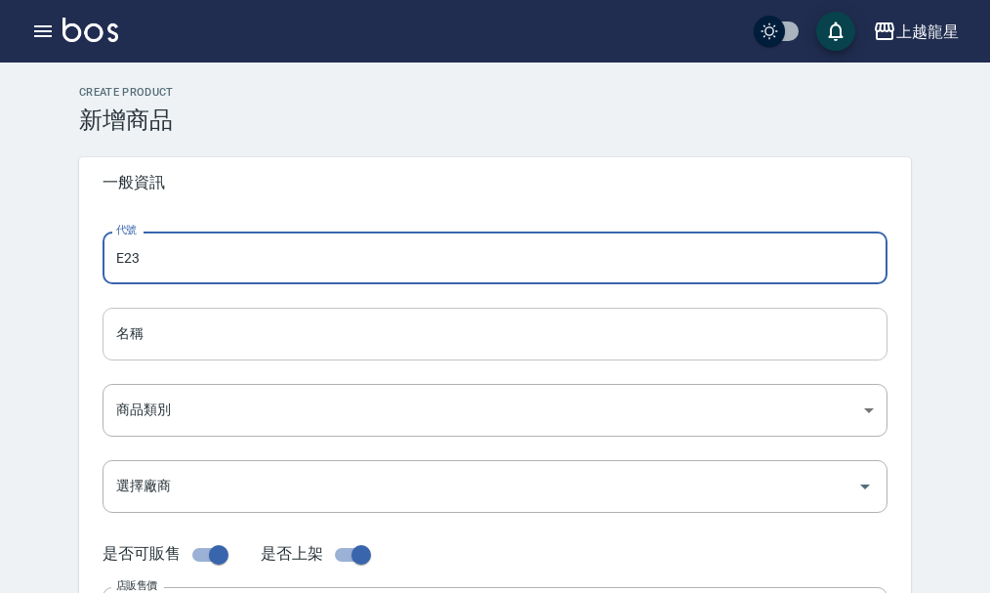
type input "E23"
click at [141, 325] on input "名稱" at bounding box center [495, 334] width 785 height 53
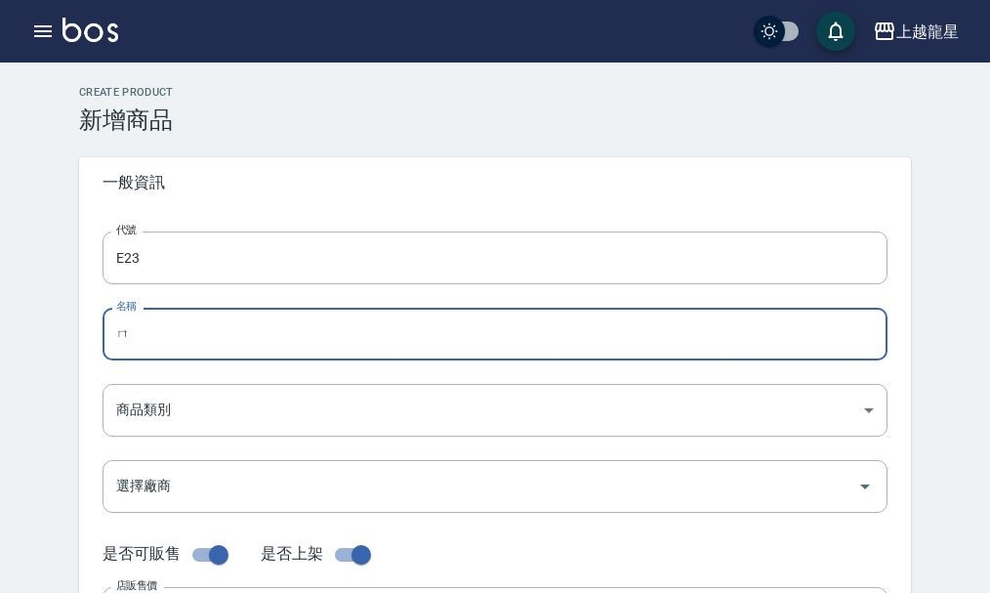
type input "ㄇㄛ"
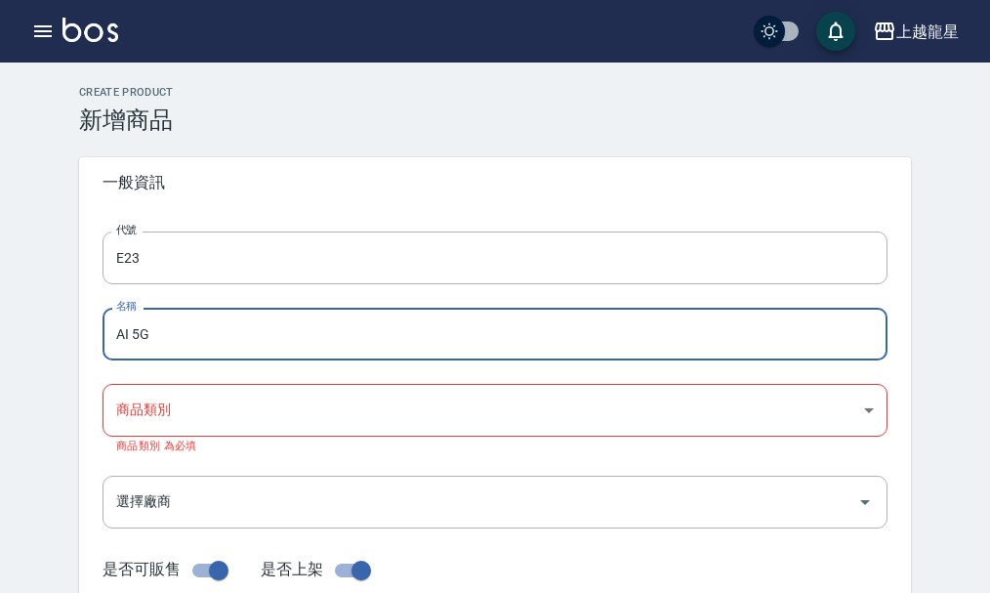
click at [133, 338] on input "AI 5G" at bounding box center [495, 334] width 785 height 53
click at [207, 352] on input "AI 護色5G" at bounding box center [495, 334] width 785 height 53
type input "AI 護色5G禮盒組"
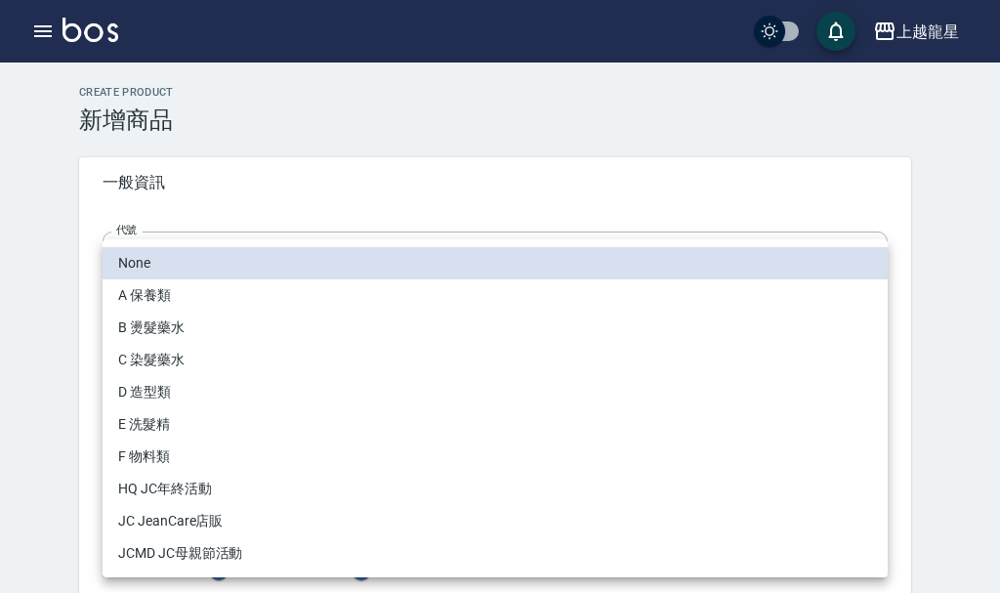
click at [148, 423] on li "E 洗髮精" at bounding box center [495, 424] width 785 height 32
type input "36681bb4-affc-4a9d-bdc7-2440f484d869"
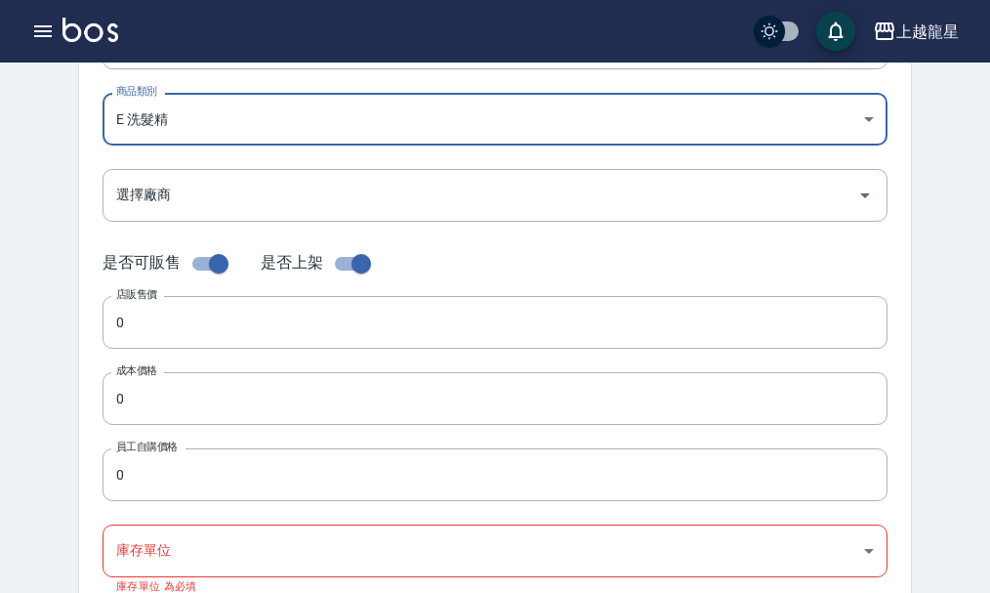
scroll to position [293, 0]
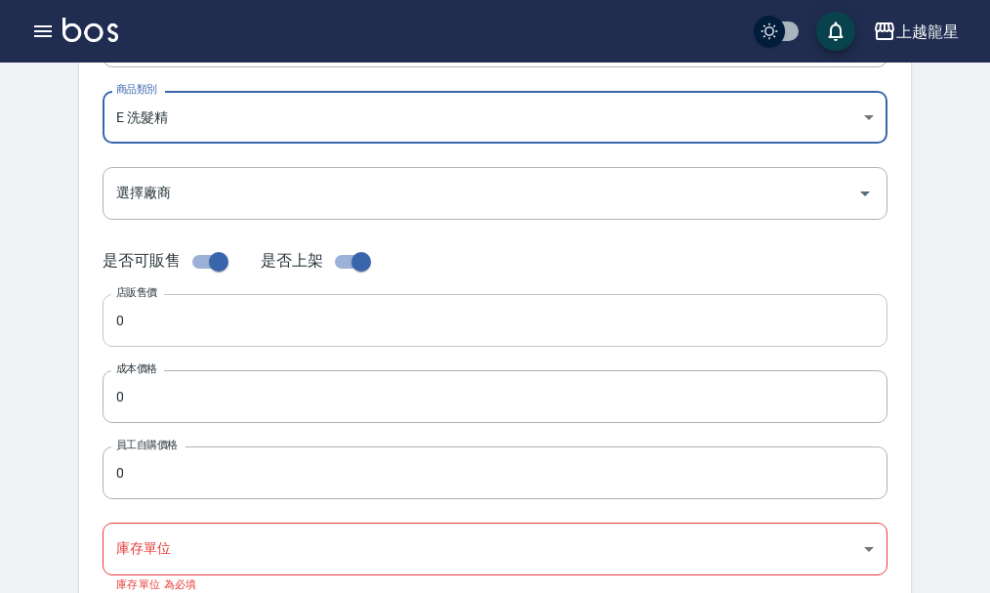
click at [156, 325] on input "0" at bounding box center [495, 320] width 785 height 53
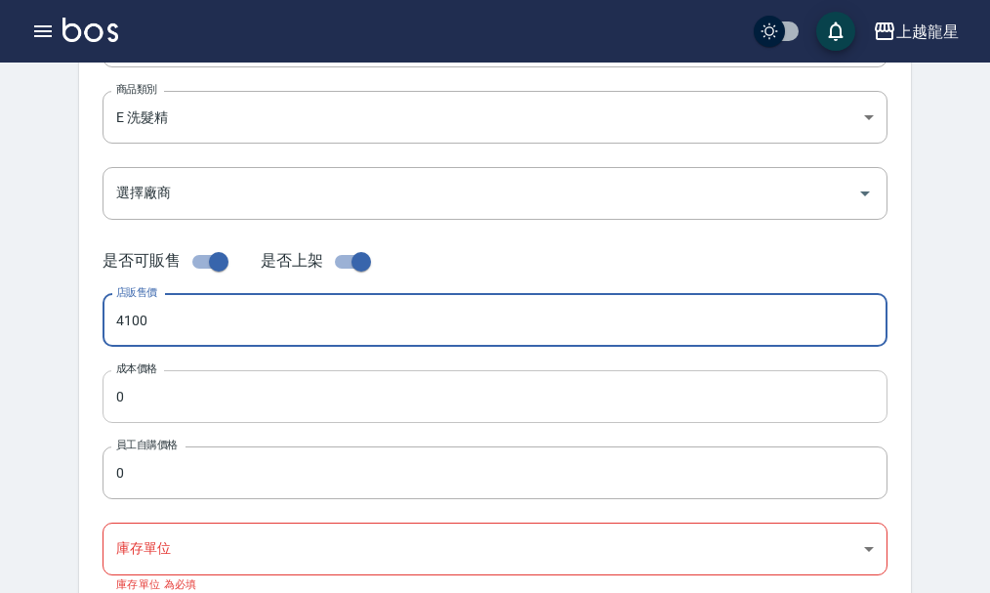
type input "4100"
click at [145, 390] on input "0" at bounding box center [495, 396] width 785 height 53
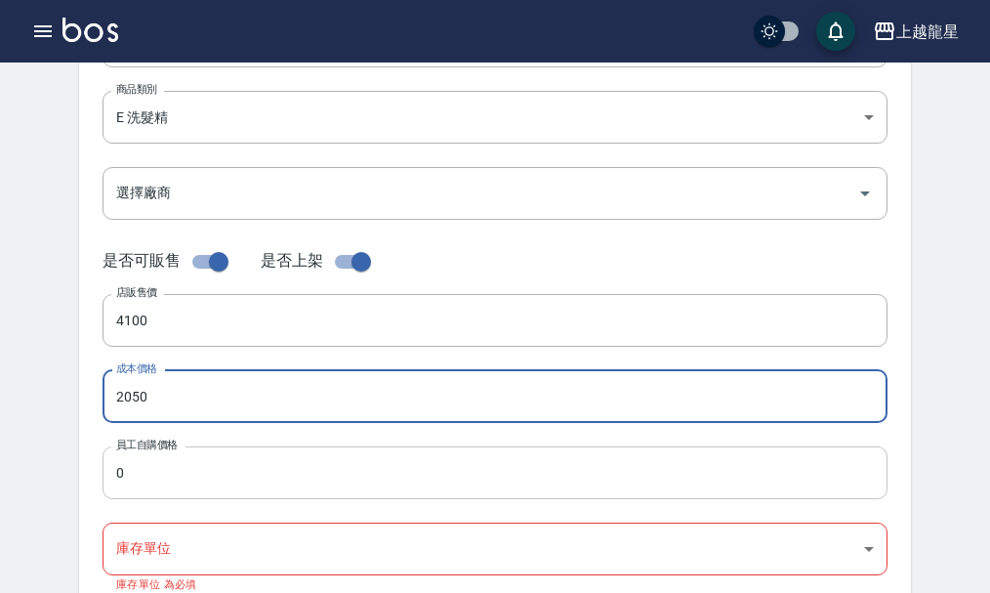
type input "2050"
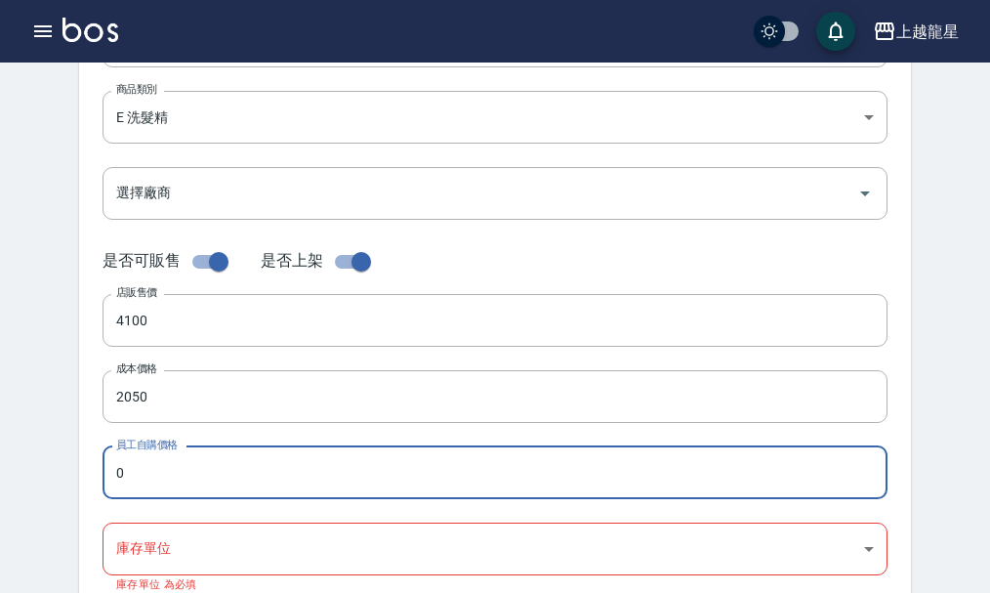
click at [137, 456] on input "0" at bounding box center [495, 472] width 785 height 53
type input "2050"
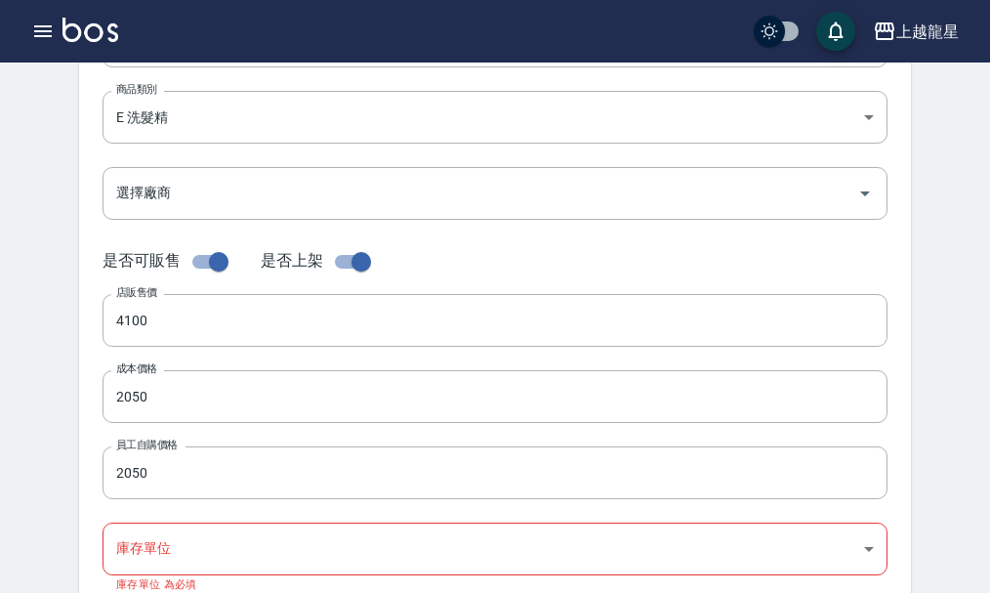
scroll to position [586, 0]
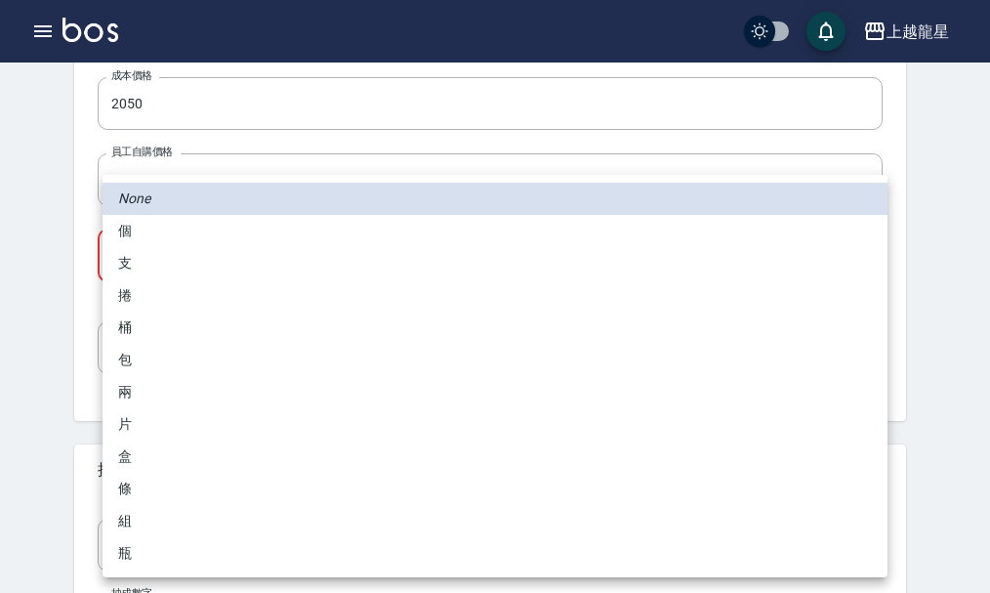
click at [153, 268] on body "上越龍星 登出 櫃檯作業 打帳單 帳單列表 現金收支登錄 高階收支登錄 材料自購登錄 每日結帳 現場電腦打卡 預約管理 預約管理 單日預約紀錄 單週預約紀錄 …" at bounding box center [495, 96] width 990 height 1364
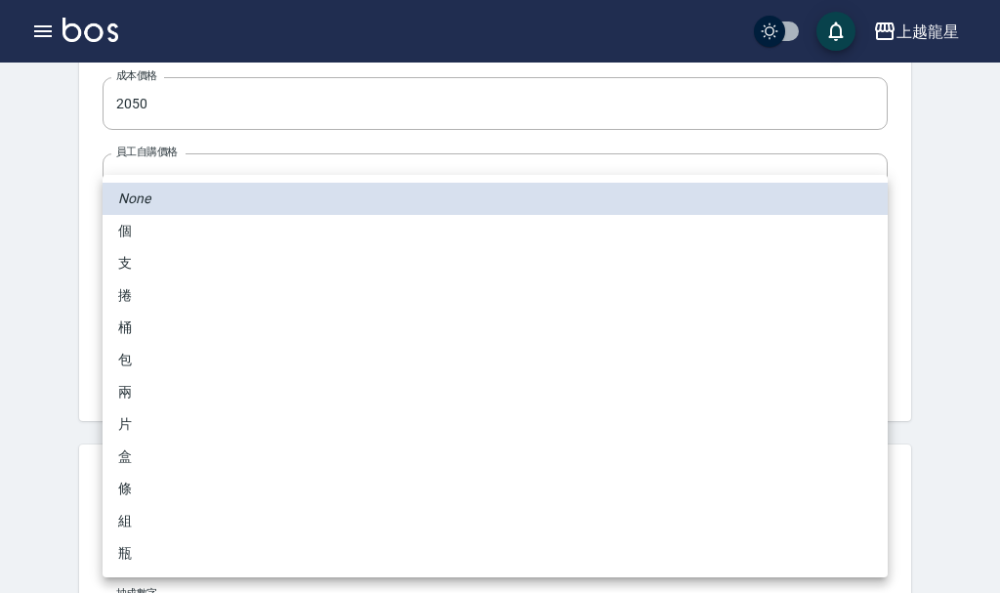
click at [130, 518] on li "組" at bounding box center [495, 521] width 785 height 32
type input "組"
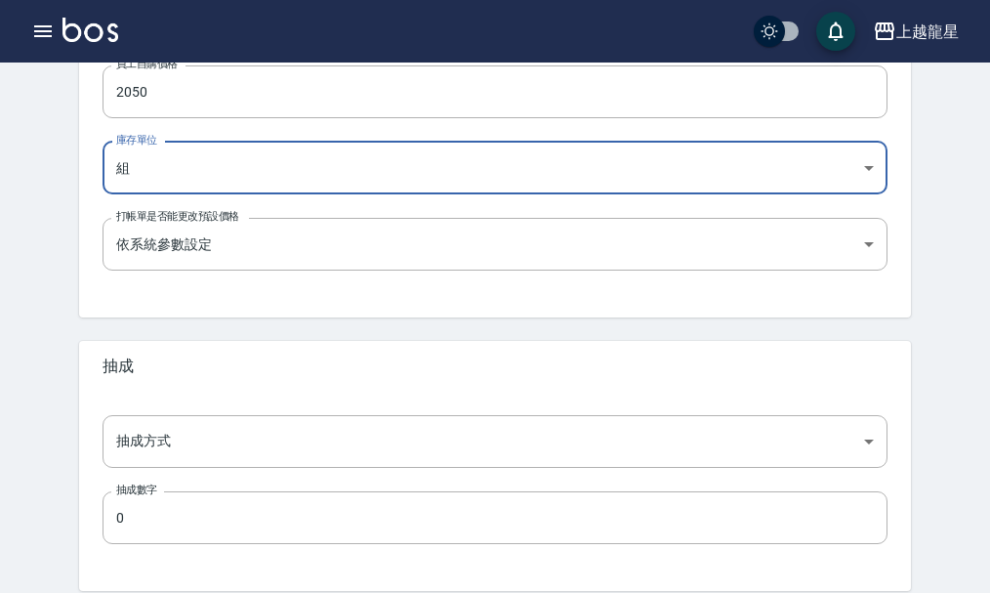
scroll to position [755, 0]
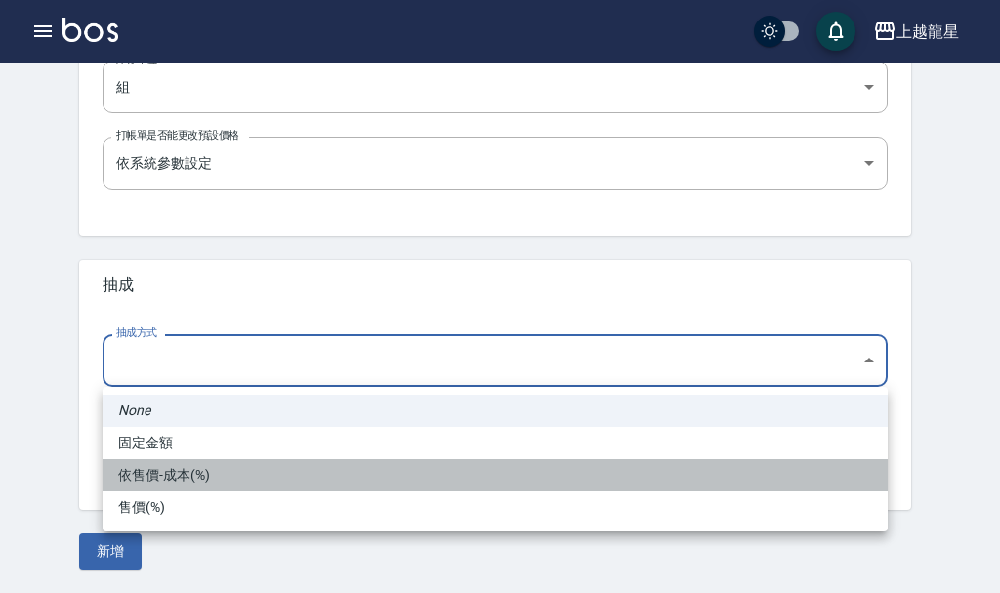
click at [160, 476] on li "依售價-成本(%)" at bounding box center [495, 475] width 785 height 32
type input "byCost"
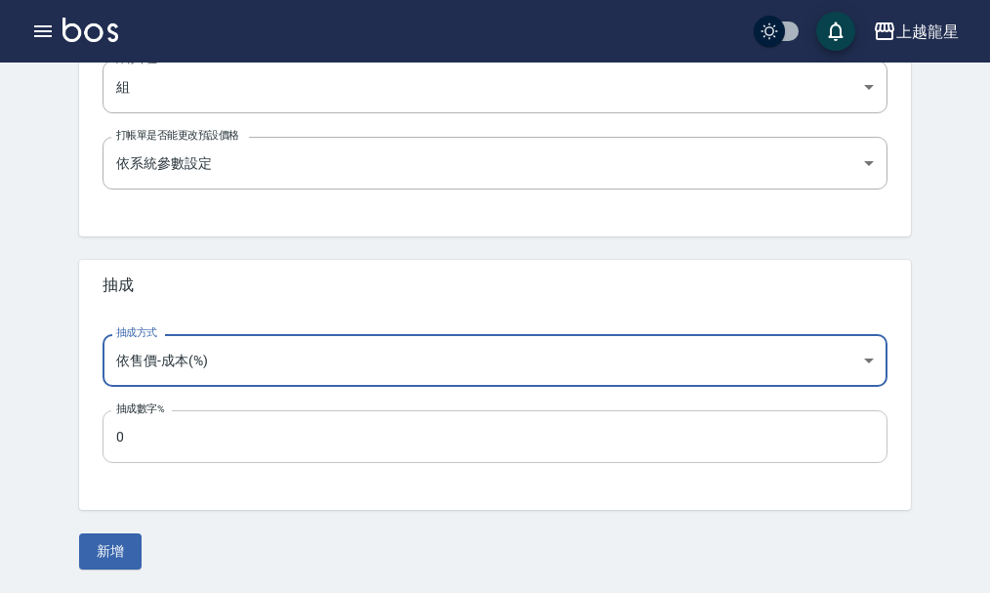
click at [160, 440] on input "0" at bounding box center [495, 436] width 785 height 53
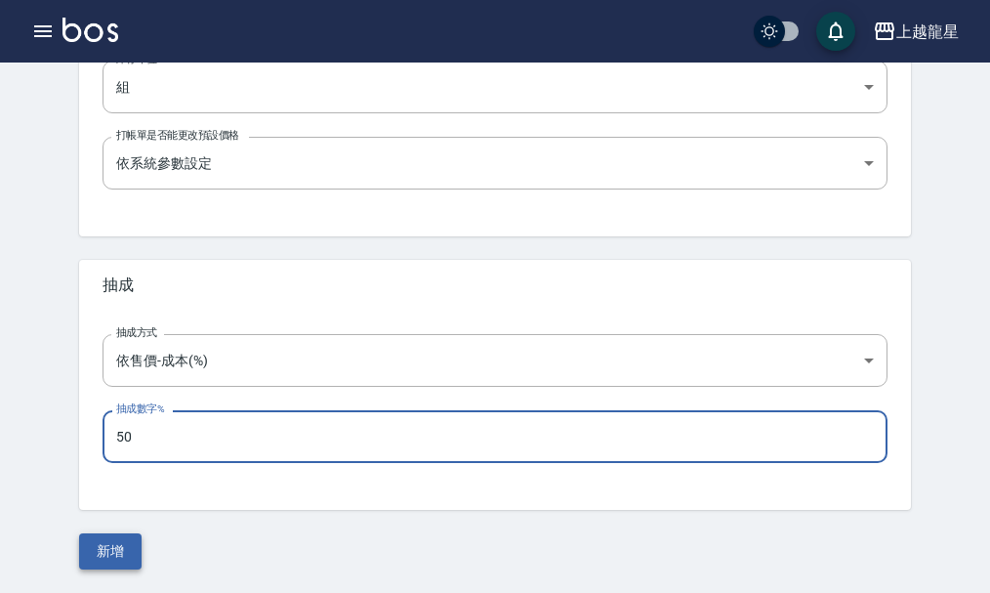
type input "50"
click at [115, 546] on button "新增" at bounding box center [110, 551] width 63 height 36
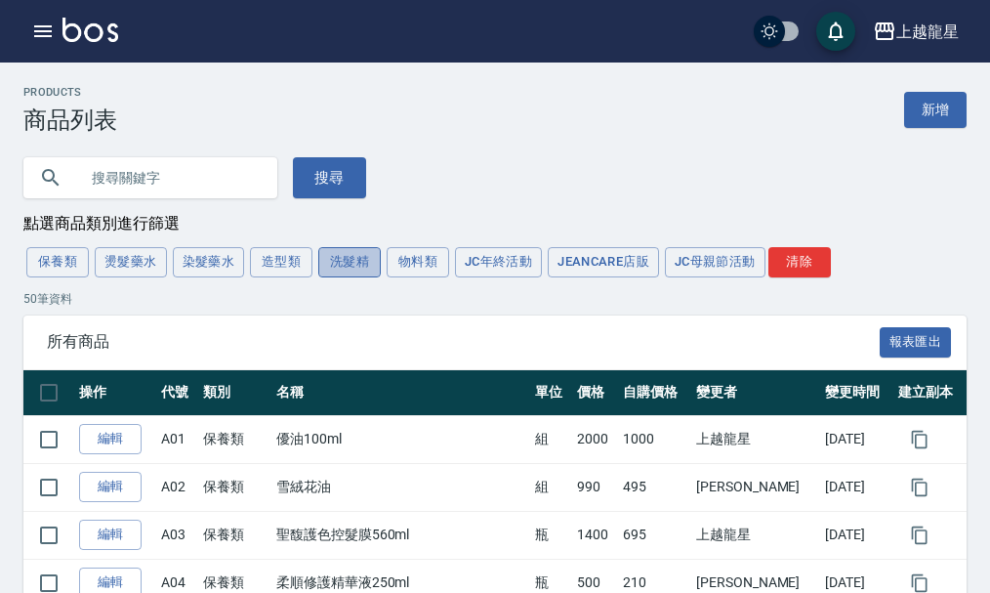
click at [335, 266] on button "洗髮精" at bounding box center [349, 262] width 63 height 30
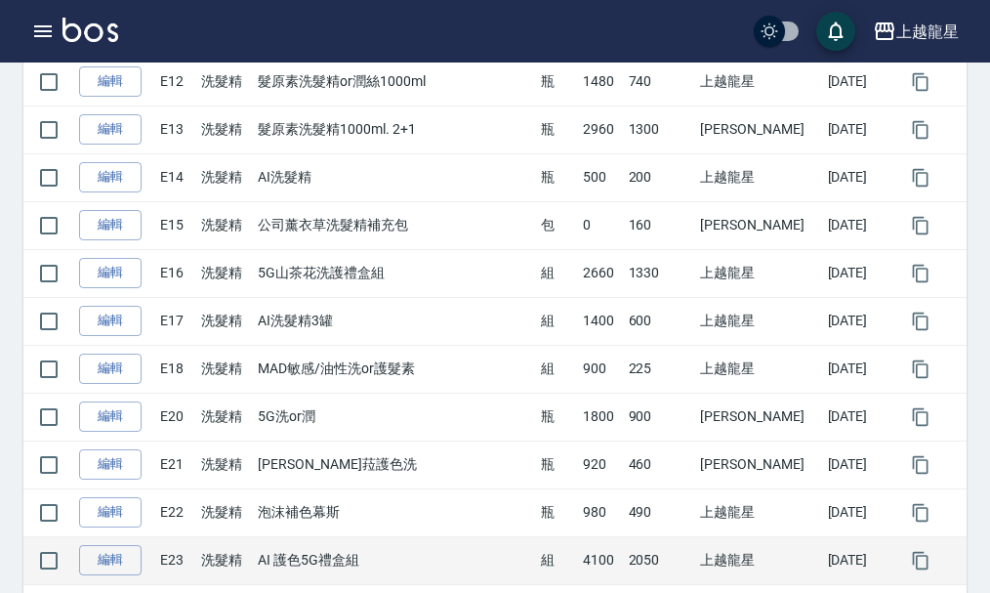
scroll to position [971, 0]
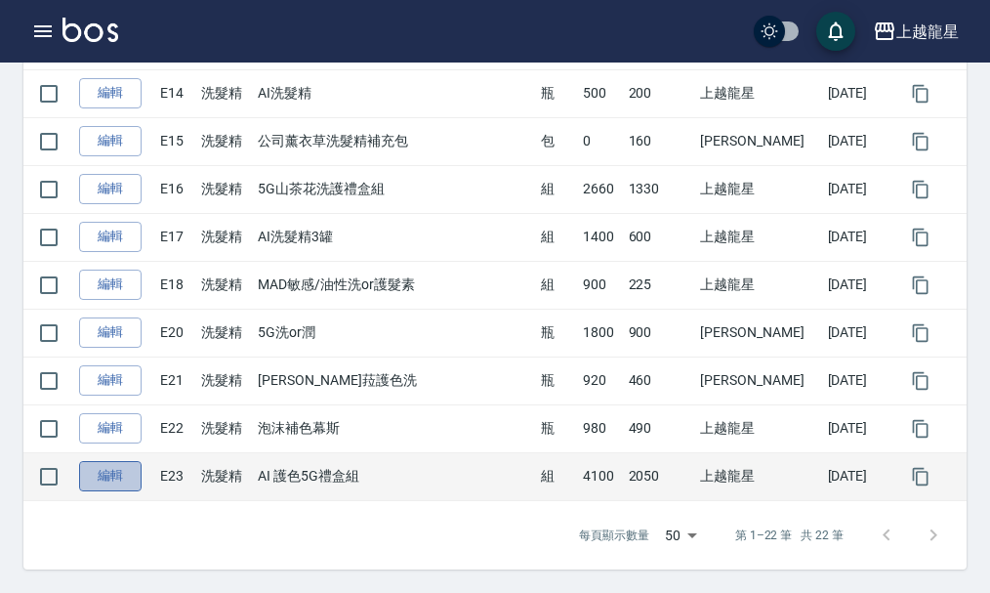
click at [127, 477] on link "編輯" at bounding box center [110, 476] width 63 height 30
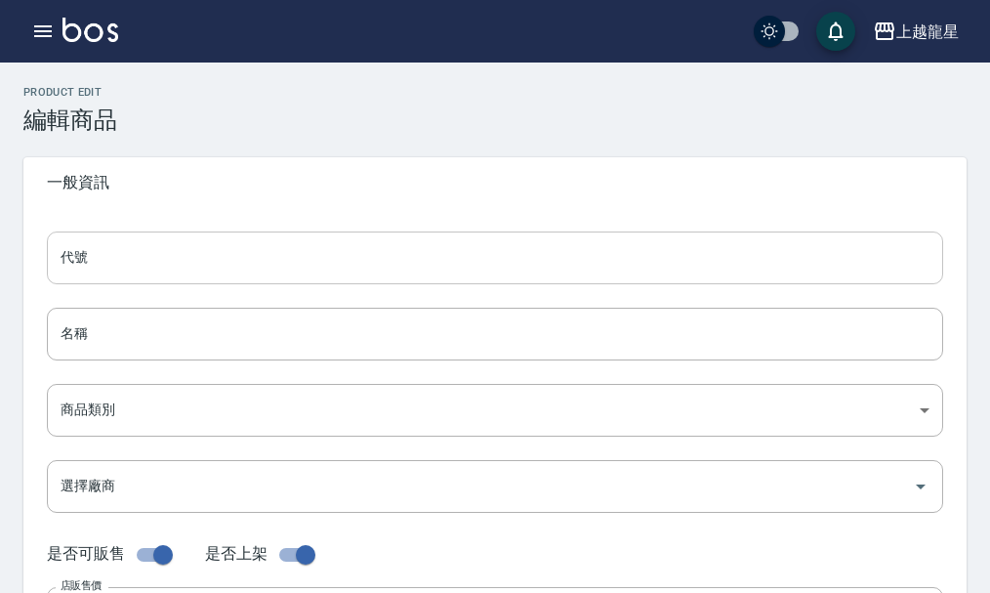
type input "E23"
type input "AI 護色5G禮盒組"
type input "36681bb4-affc-4a9d-bdc7-2440f484d869"
type input "4100"
type input "2050"
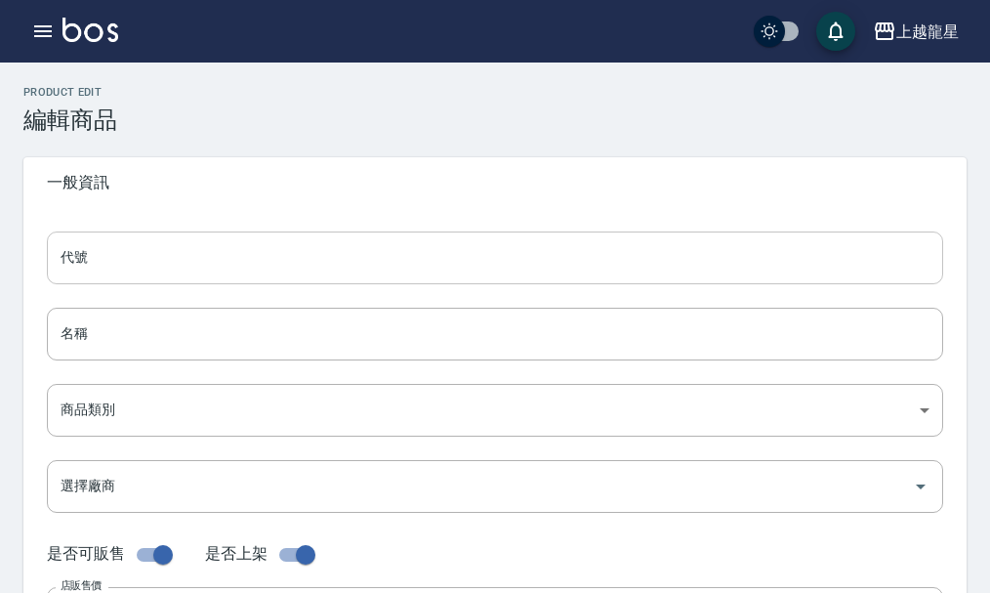
type input "2050"
type input "組"
type input "UNSET"
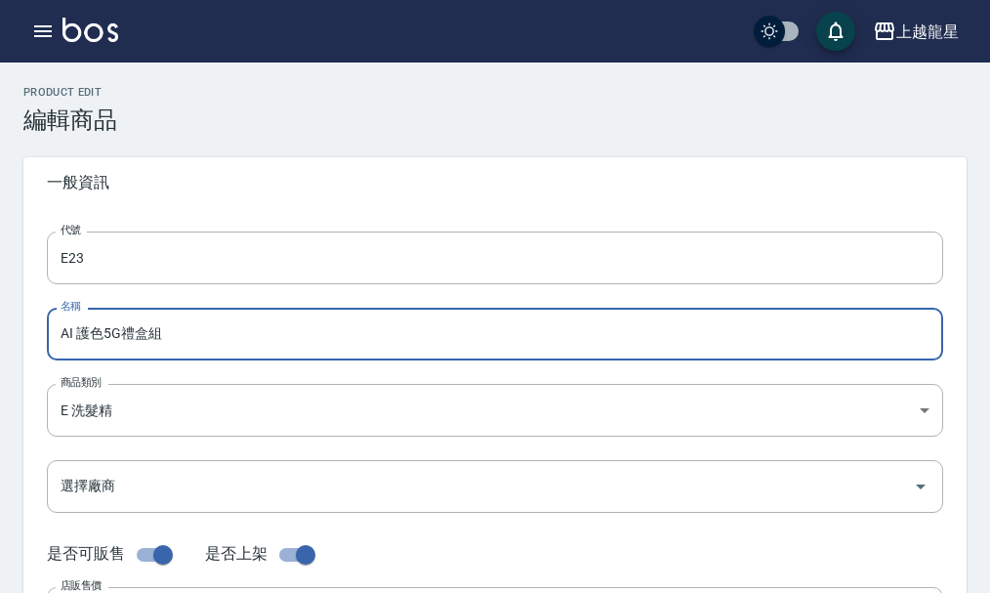
click at [119, 337] on input "AI 護色5G禮盒組" at bounding box center [495, 334] width 897 height 53
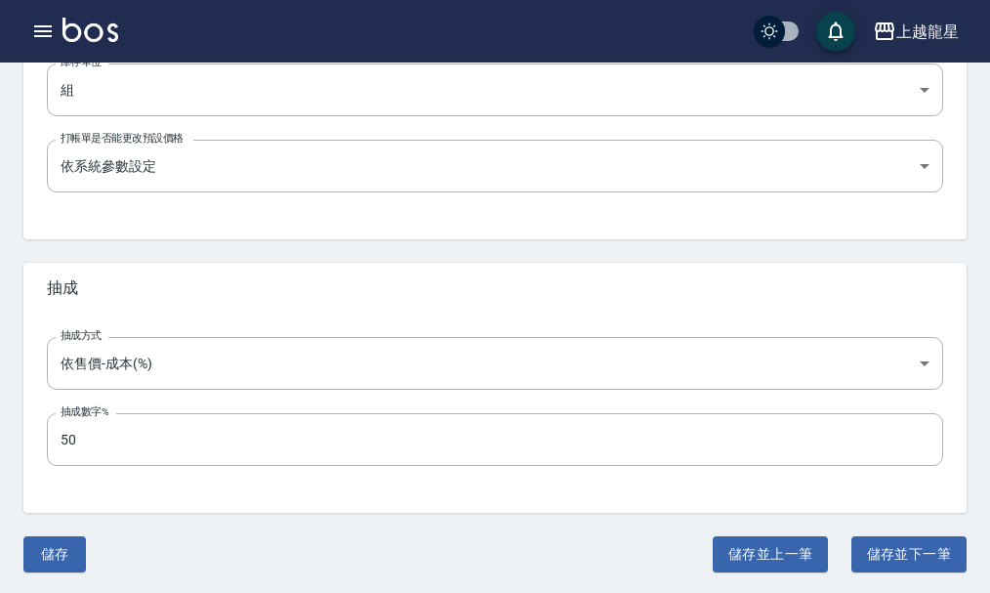
scroll to position [755, 0]
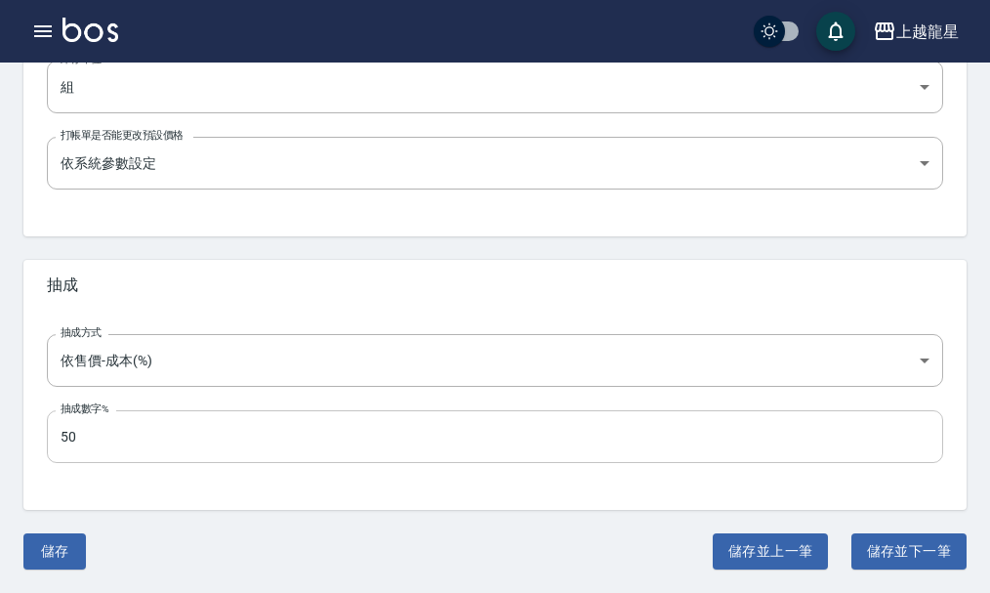
type input "AI 亮麗護色禮盒組"
click at [65, 548] on button "儲存" at bounding box center [54, 551] width 63 height 36
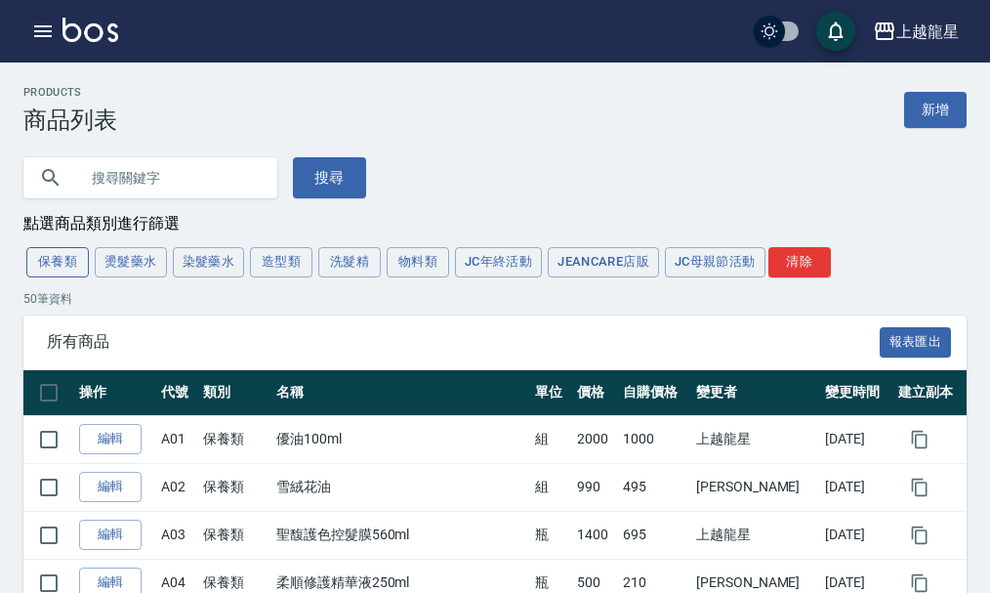
click at [60, 263] on button "保養類" at bounding box center [57, 262] width 63 height 30
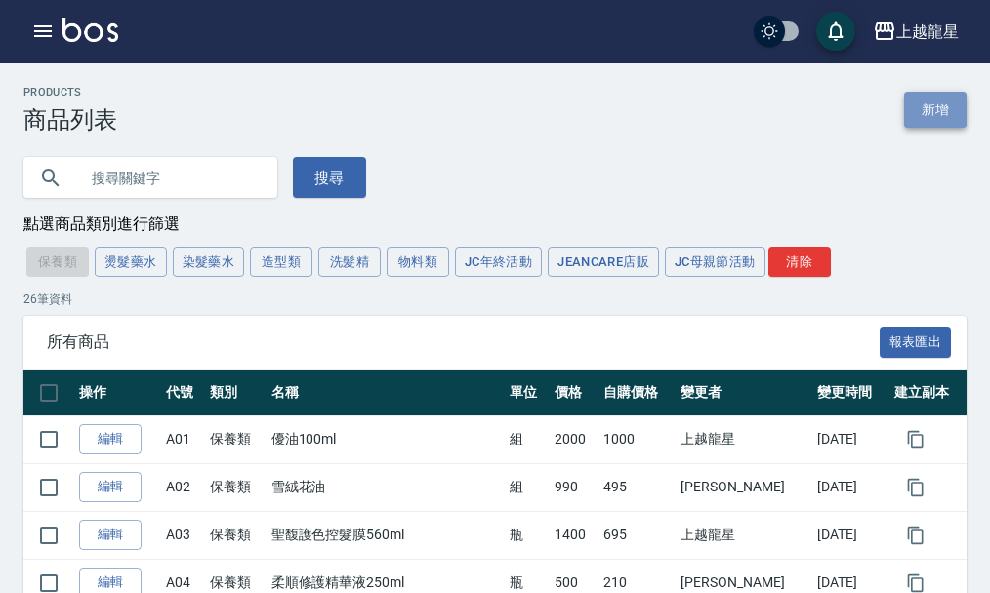
click at [928, 116] on link "新增" at bounding box center [935, 110] width 63 height 36
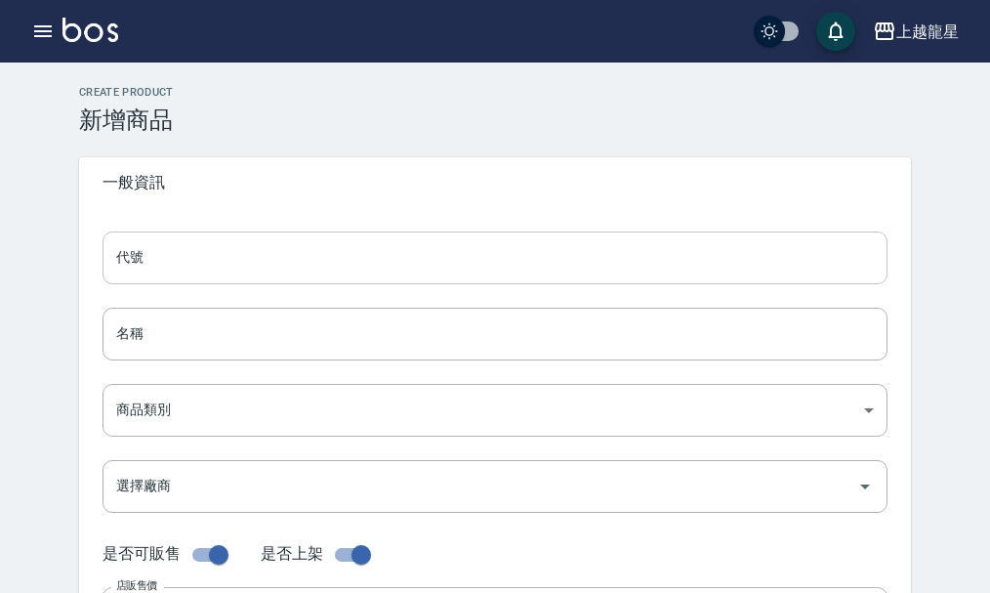
click at [118, 269] on input "代號" at bounding box center [495, 257] width 785 height 53
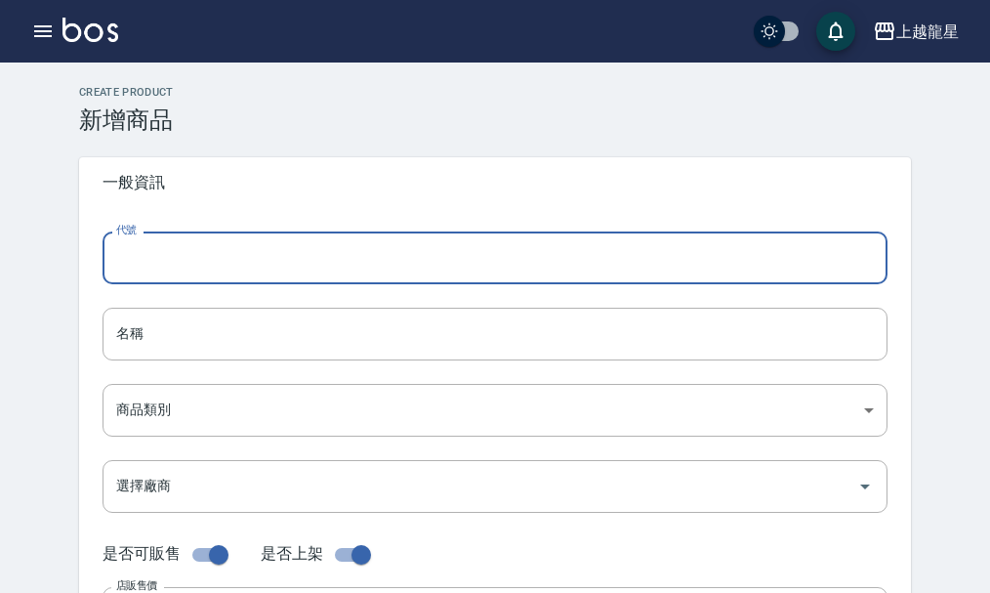
type input "ㄇ"
type input "A30"
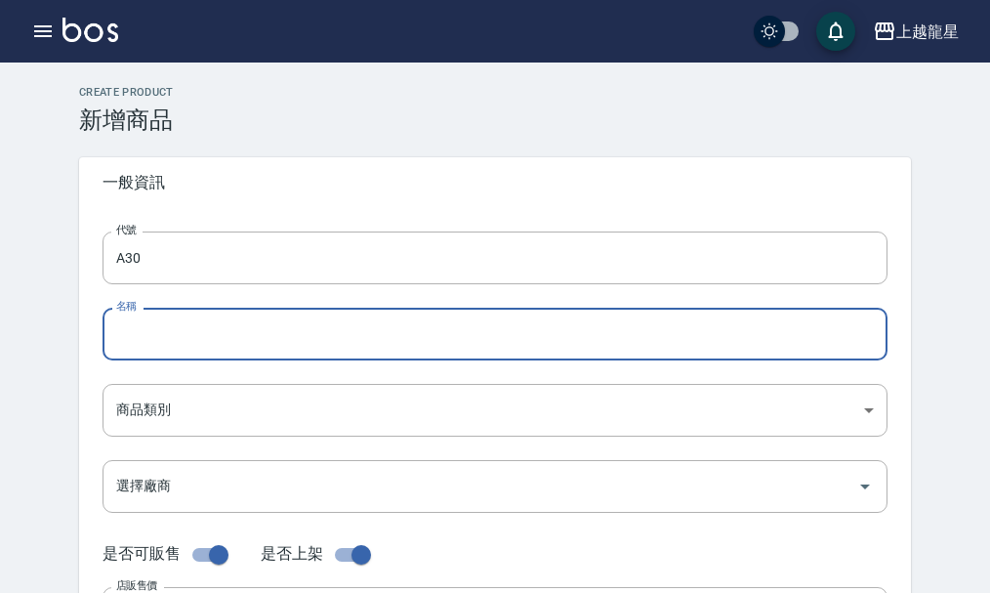
click at [119, 337] on input "名稱" at bounding box center [495, 334] width 785 height 53
type input "ㄇ"
type input "A"
type input "ㄇ"
type input "AI護色精華"
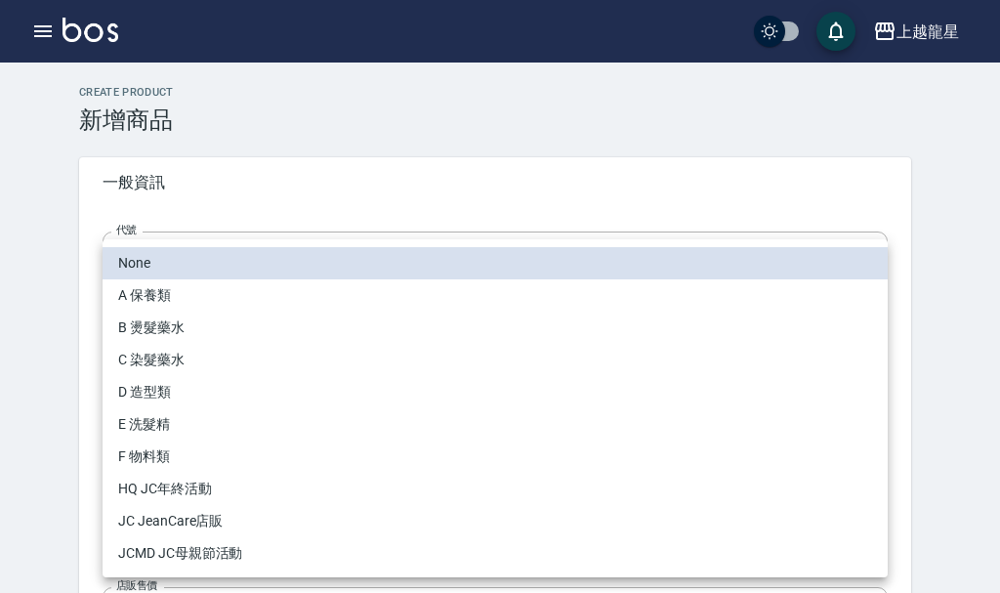
click at [174, 295] on li "A 保養類" at bounding box center [495, 295] width 785 height 32
type input "cd7eed2e-581b-44b5-a5f9-dade315a5a5a"
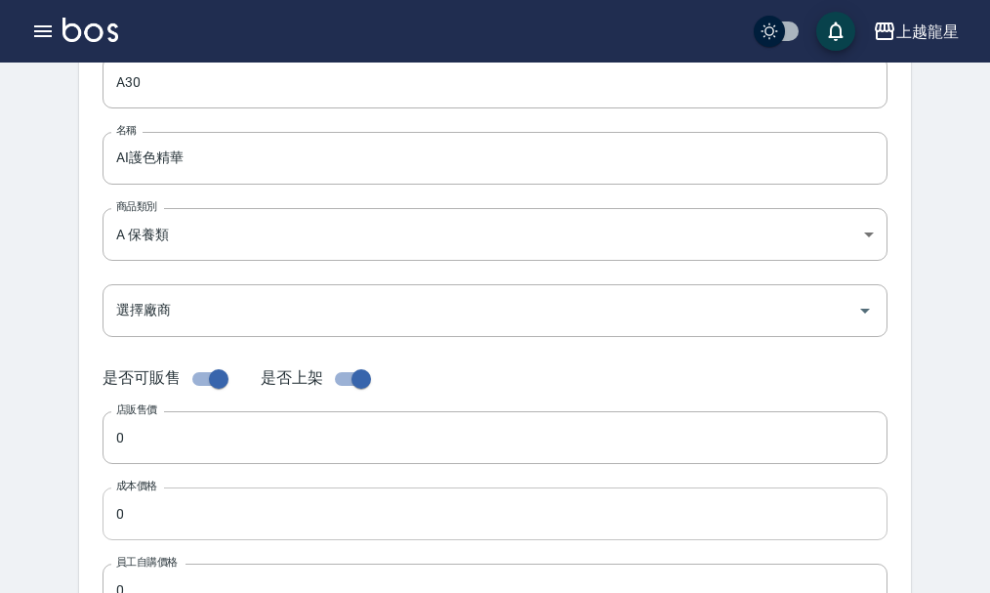
scroll to position [293, 0]
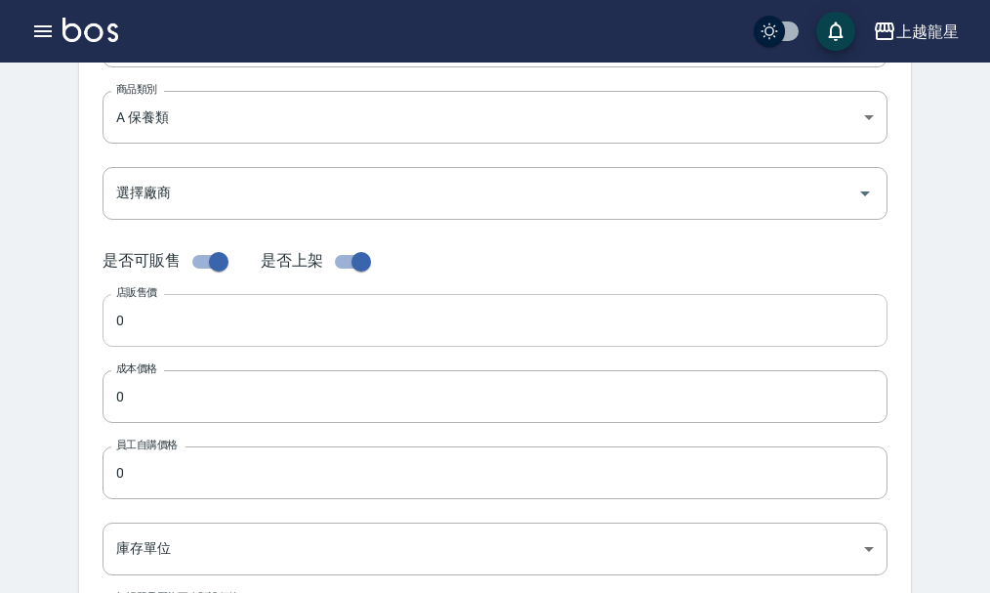
click at [162, 306] on input "0" at bounding box center [495, 320] width 785 height 53
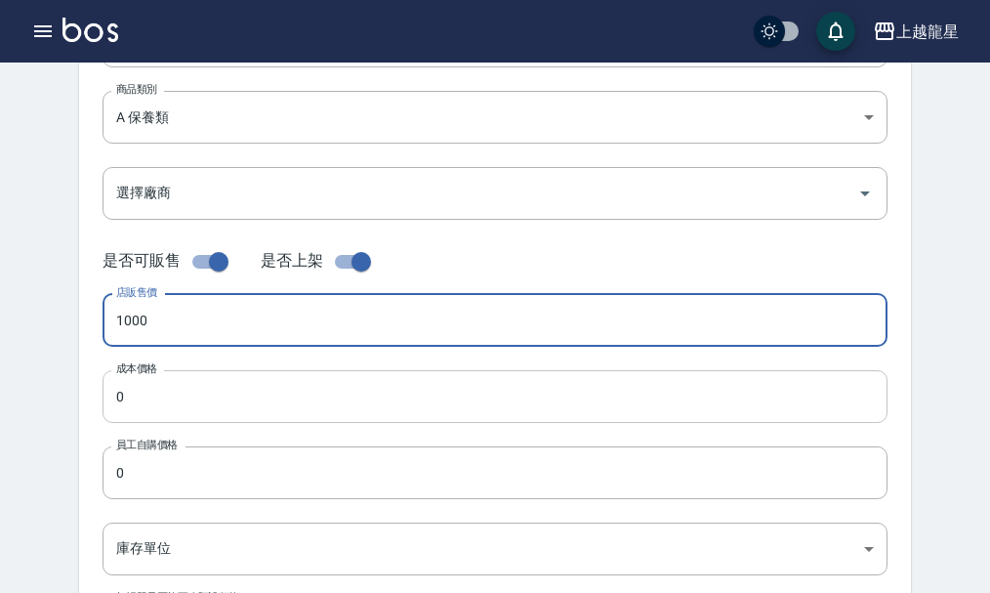
type input "1000"
click at [128, 399] on input "0" at bounding box center [495, 396] width 785 height 53
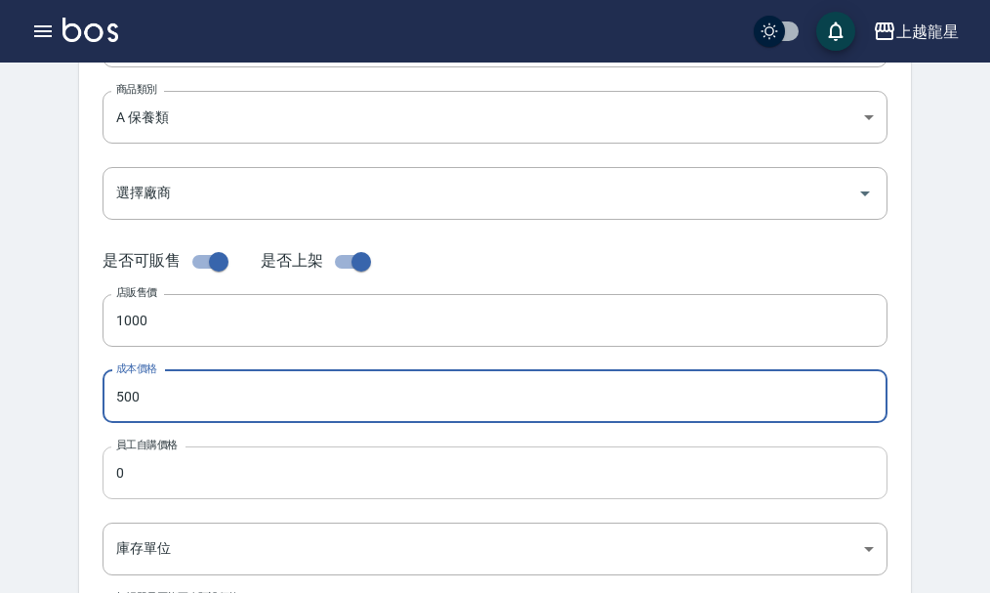
type input "500"
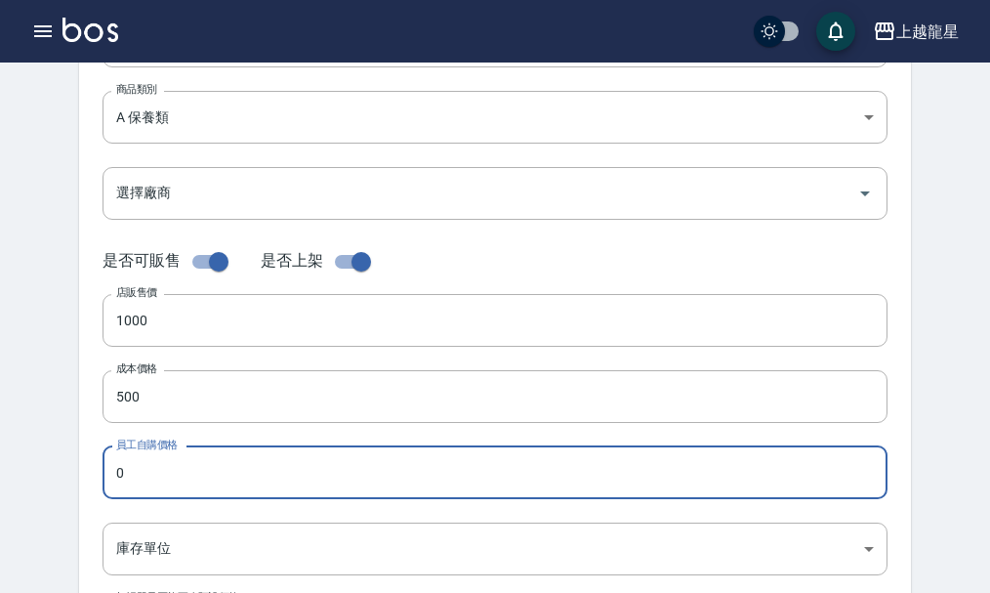
click at [118, 475] on input "0" at bounding box center [495, 472] width 785 height 53
type input "500"
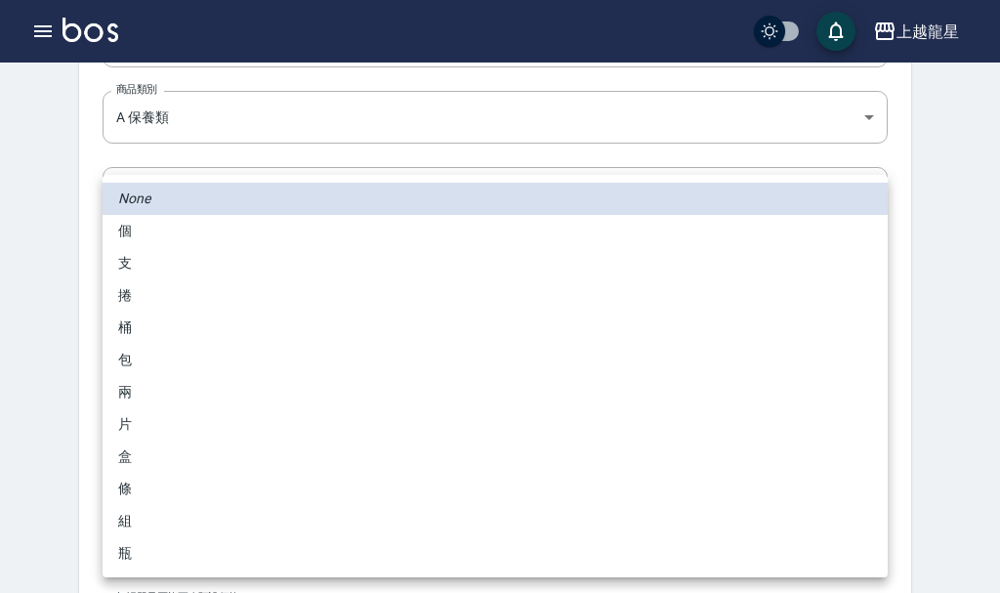
click at [141, 528] on body "上越龍星 登出 櫃檯作業 打帳單 帳單列表 現金收支登錄 高階收支登錄 材料自購登錄 每日結帳 現場電腦打卡 預約管理 預約管理 單日預約紀錄 單週預約紀錄 …" at bounding box center [500, 381] width 1000 height 1348
click at [127, 564] on li "瓶" at bounding box center [495, 553] width 785 height 32
type input "瓶"
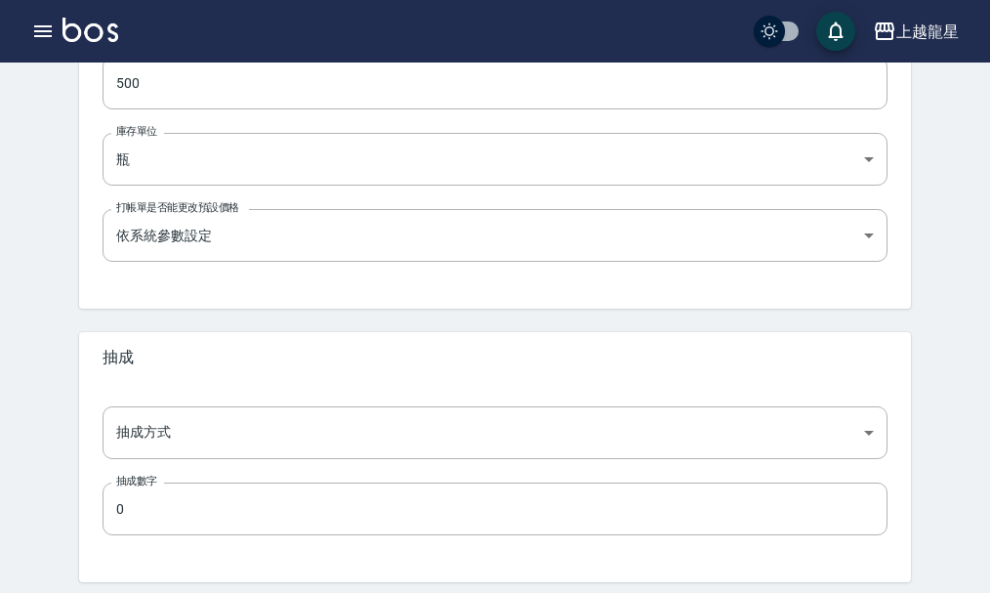
scroll to position [684, 0]
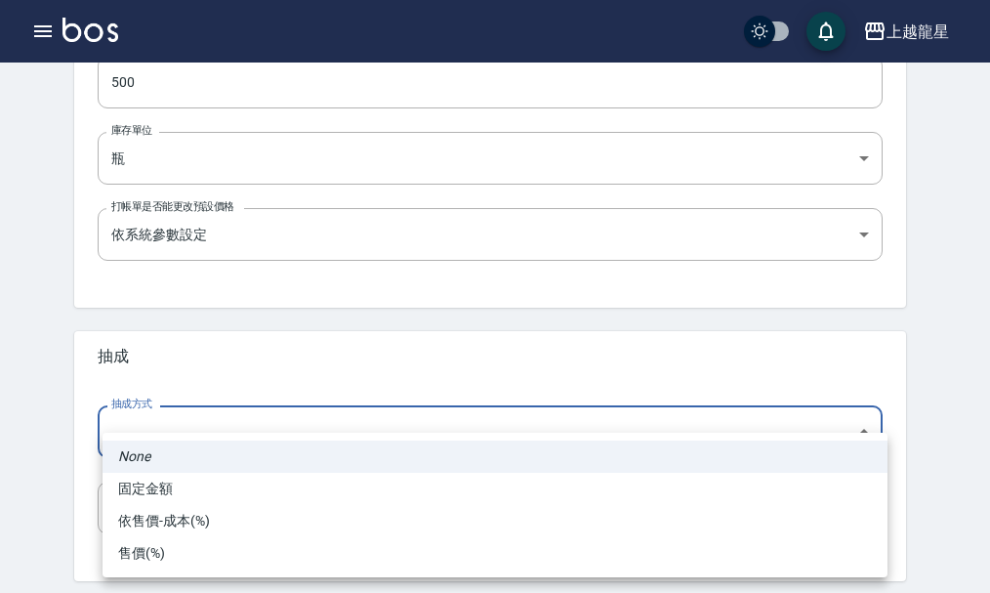
click at [154, 526] on li "依售價-成本(%)" at bounding box center [495, 521] width 785 height 32
type input "byCost"
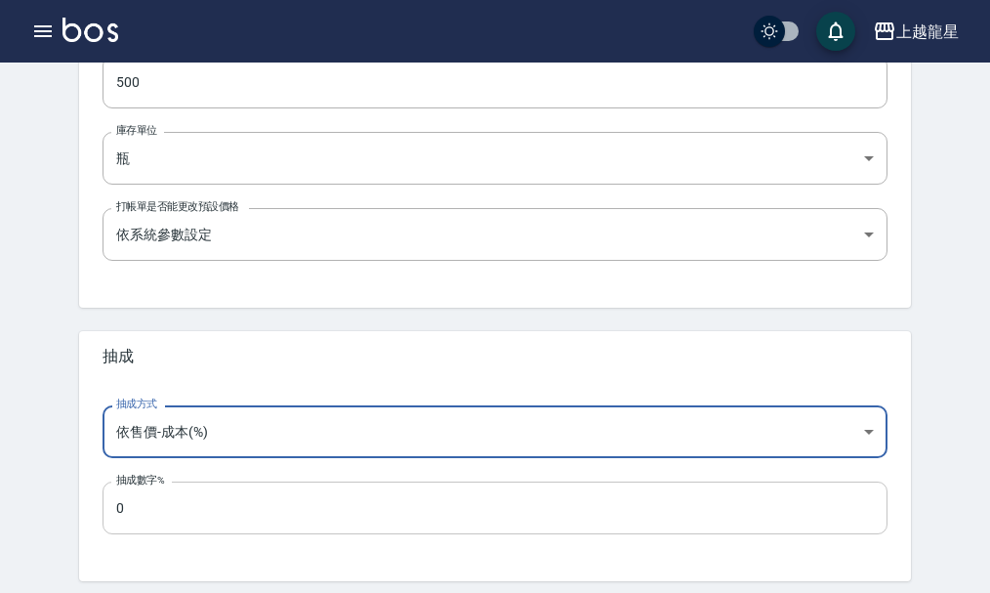
click at [151, 522] on input "0" at bounding box center [495, 508] width 785 height 53
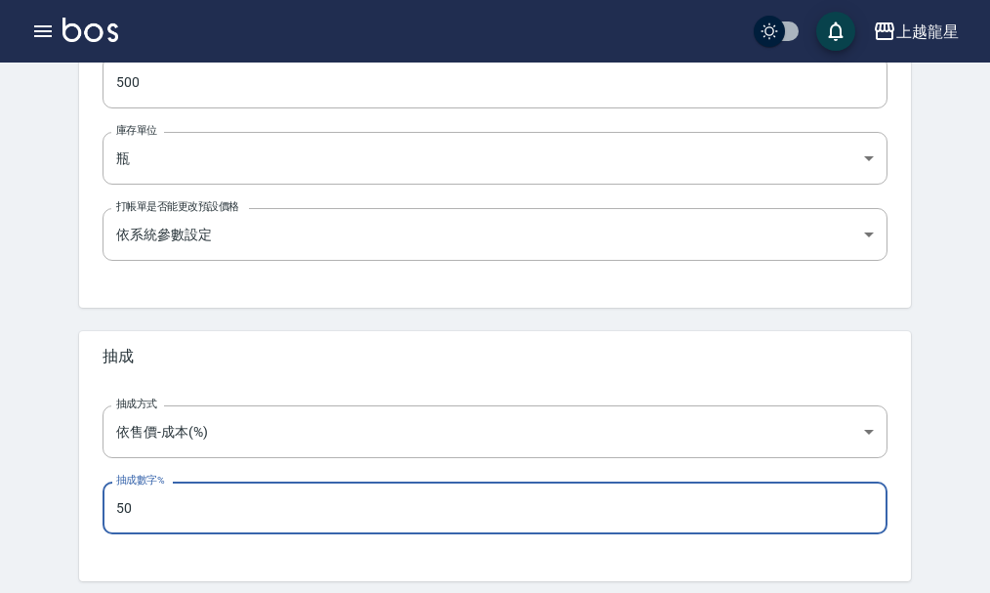
type input "50"
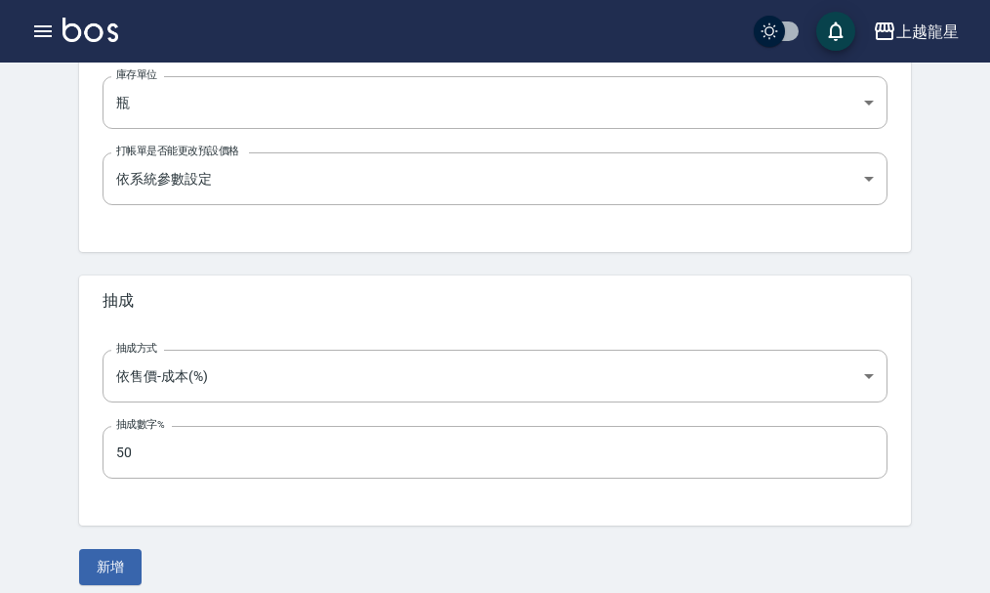
scroll to position [755, 0]
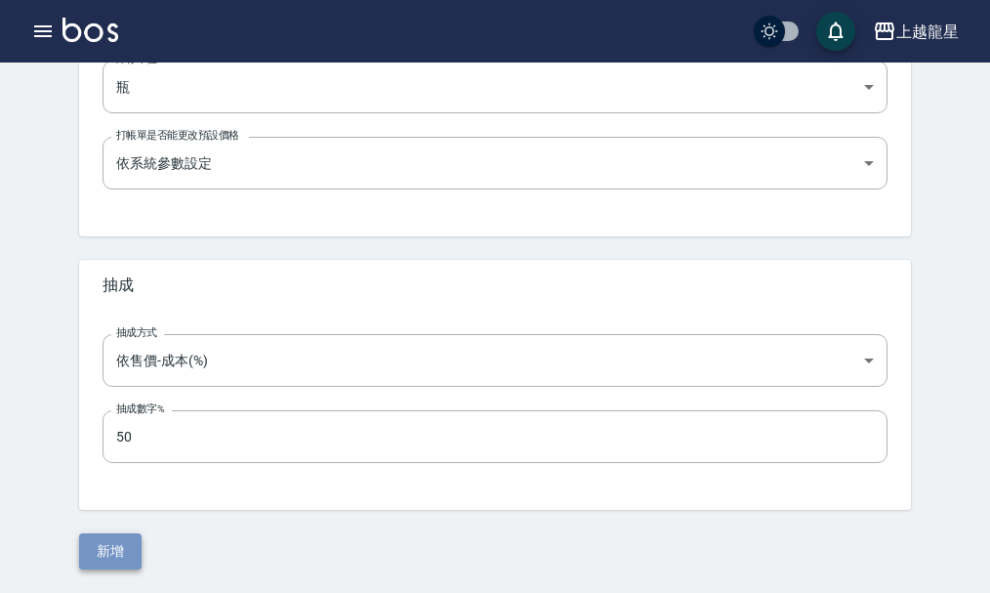
click at [98, 561] on button "新增" at bounding box center [110, 551] width 63 height 36
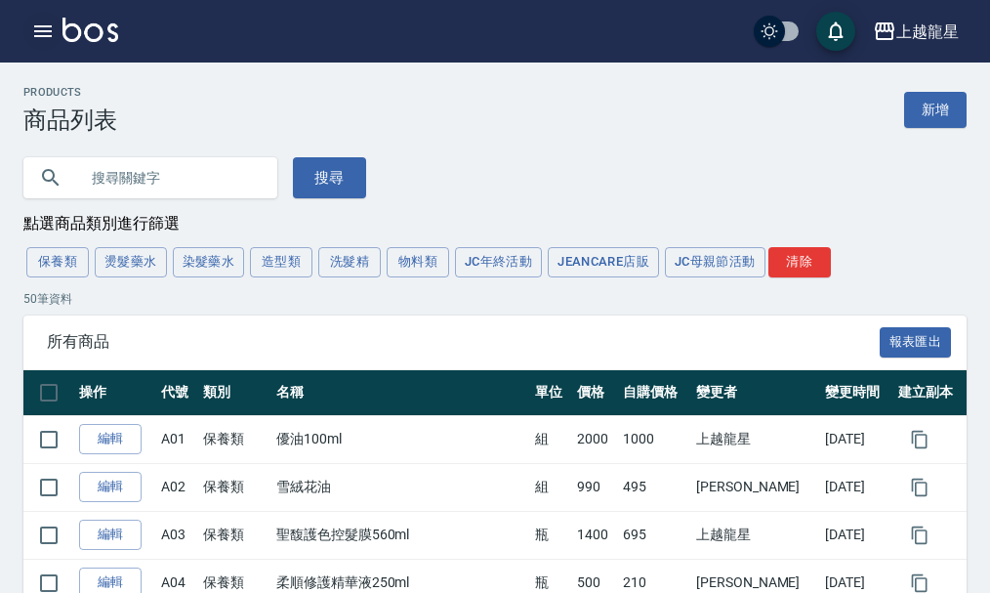
click at [43, 31] on icon "button" at bounding box center [43, 31] width 18 height 12
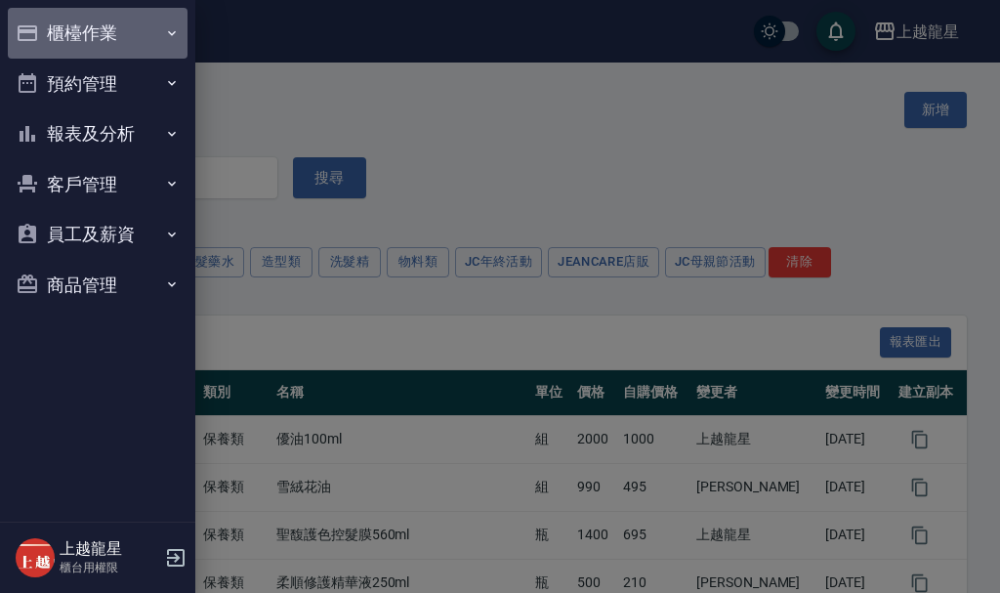
click at [117, 30] on button "櫃檯作業" at bounding box center [98, 33] width 180 height 51
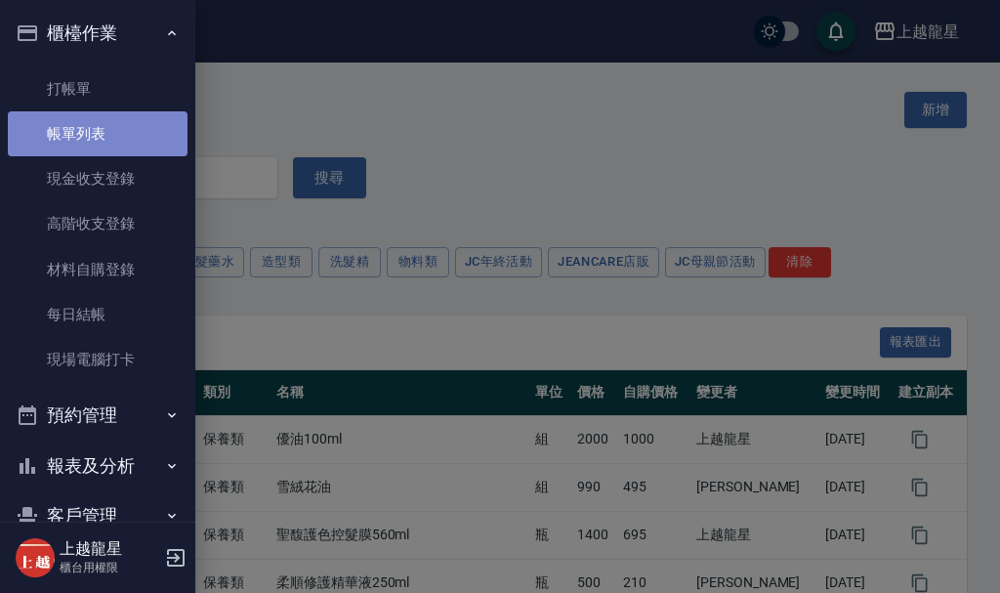
click at [135, 139] on link "帳單列表" at bounding box center [98, 133] width 180 height 45
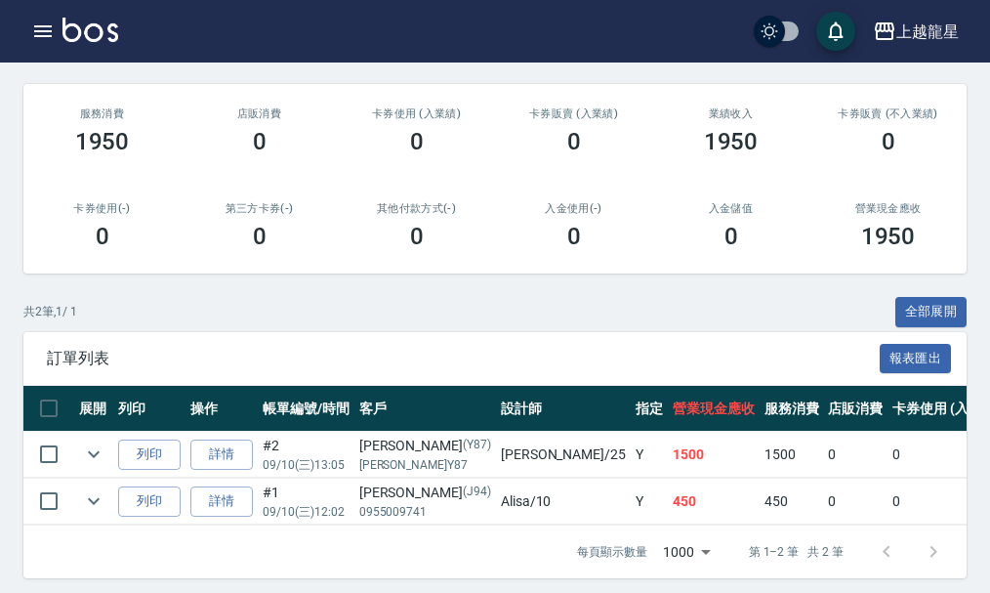
scroll to position [303, 0]
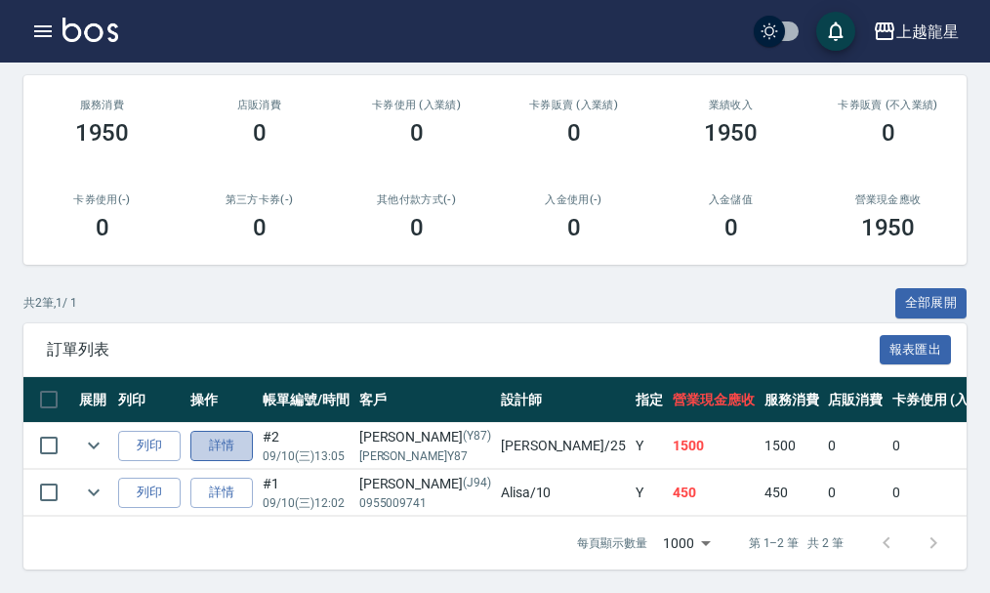
click at [246, 431] on link "詳情" at bounding box center [221, 446] width 63 height 30
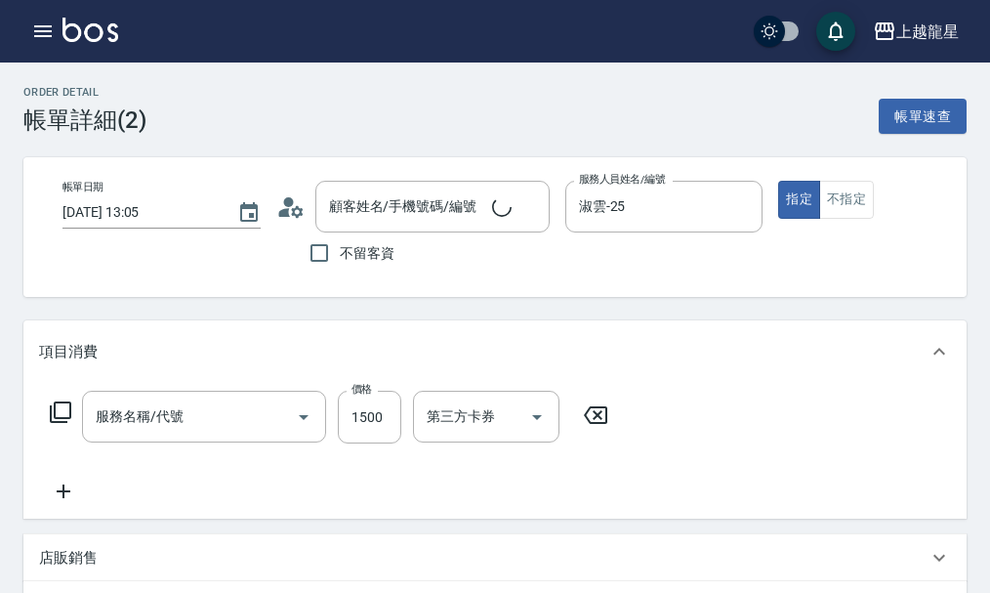
type input "2025/09/10 13:05"
type input "淑雲-25"
type input "染髮根3公分內(401)"
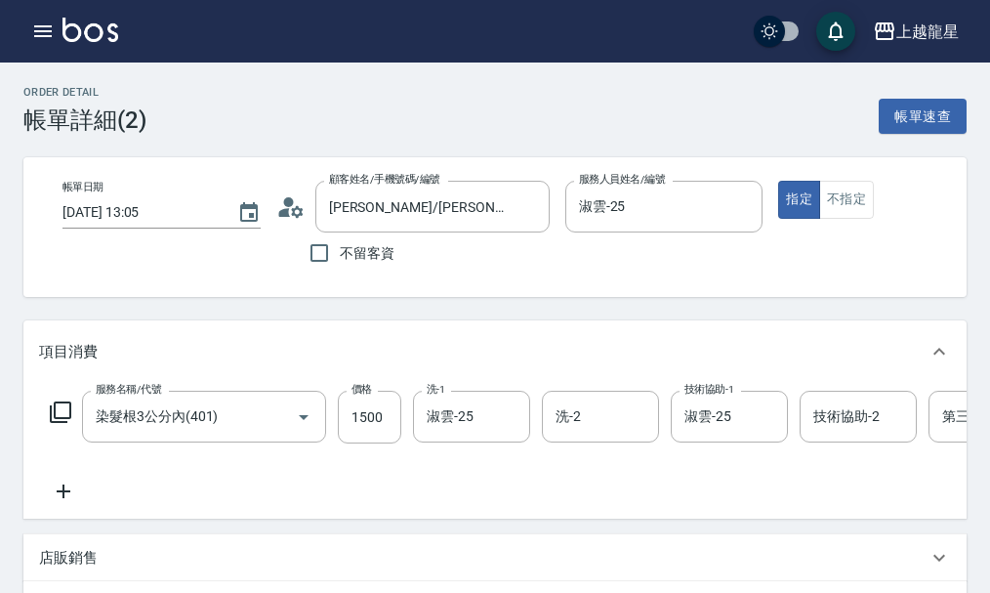
type input "[PERSON_NAME]/[PERSON_NAME]Y87/Y87"
click at [64, 494] on icon at bounding box center [63, 491] width 49 height 23
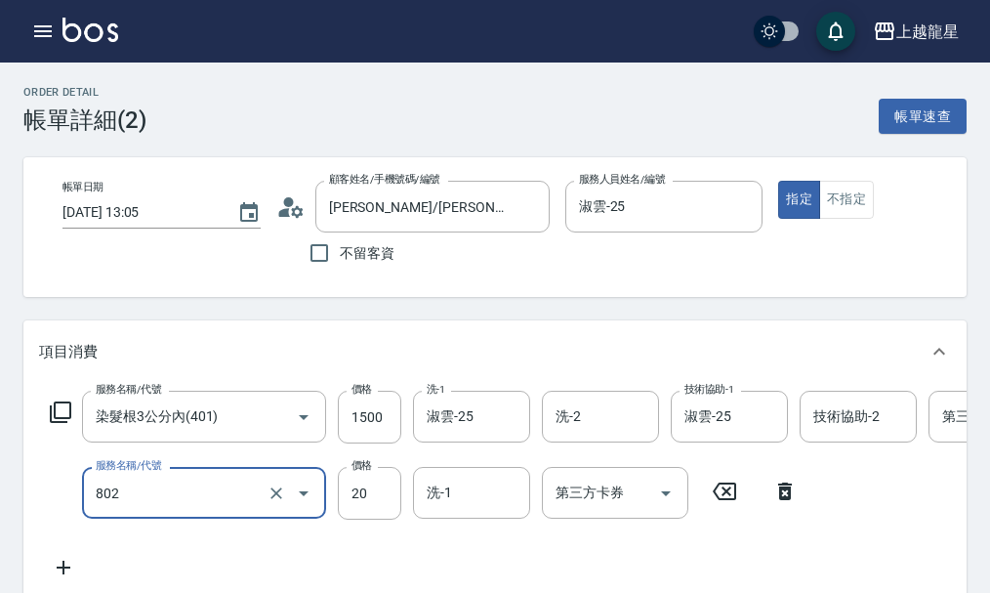
type input "潤絲(802)"
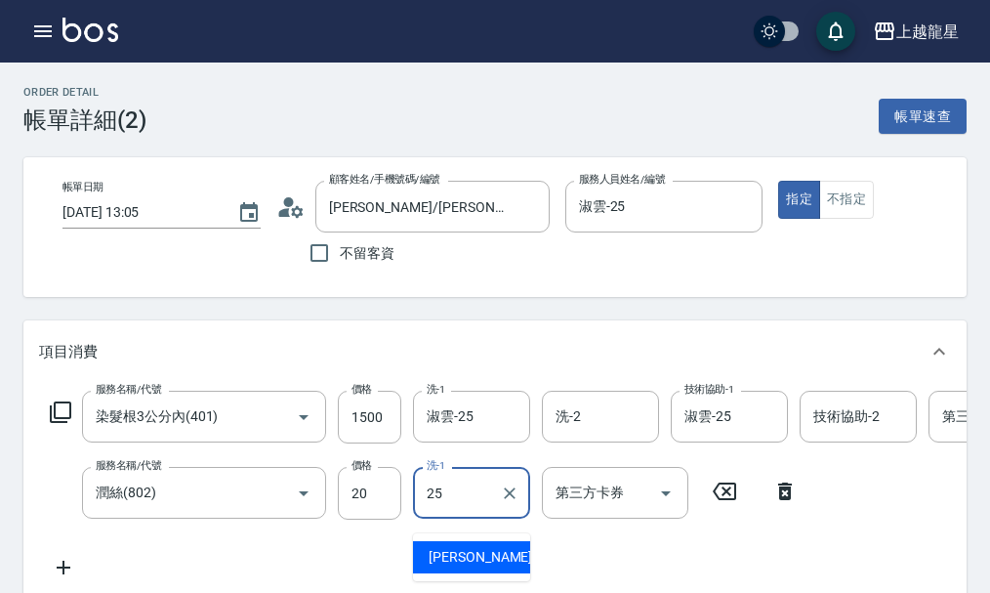
type input "淑雲-25"
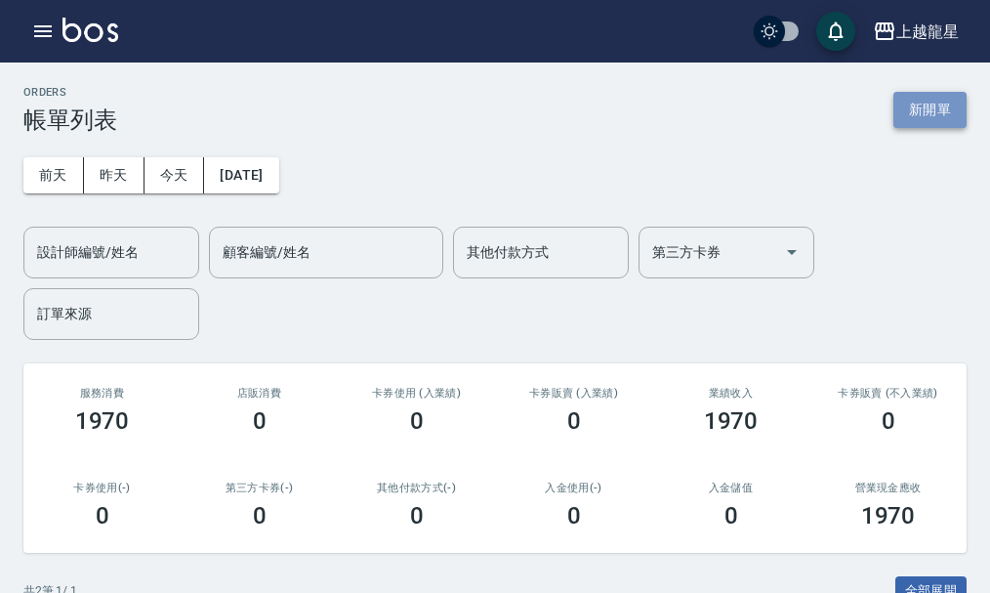
click at [936, 111] on button "新開單" at bounding box center [930, 110] width 73 height 36
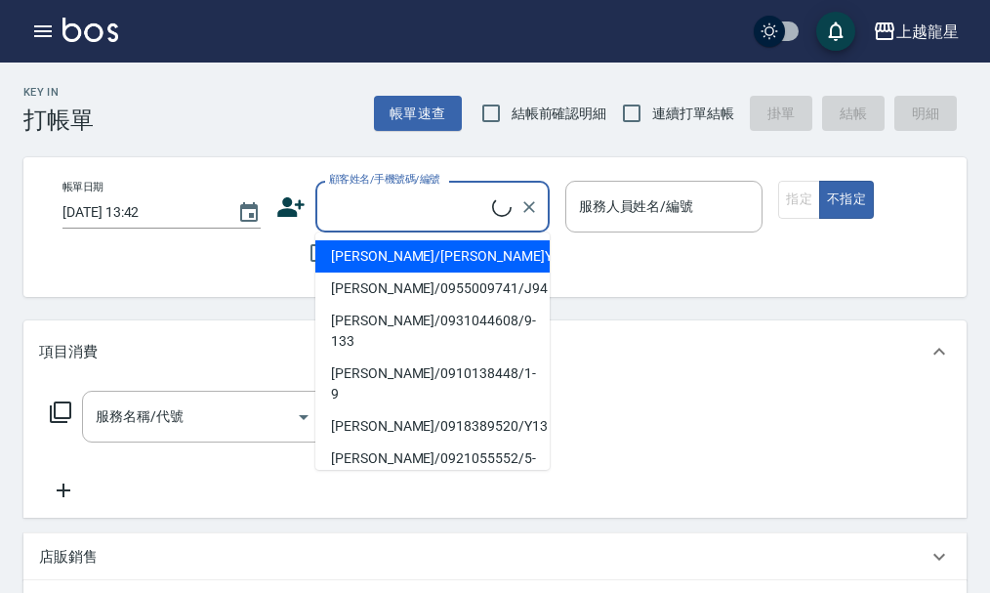
click at [406, 216] on input "顧客姓名/手機號碼/編號" at bounding box center [408, 206] width 168 height 34
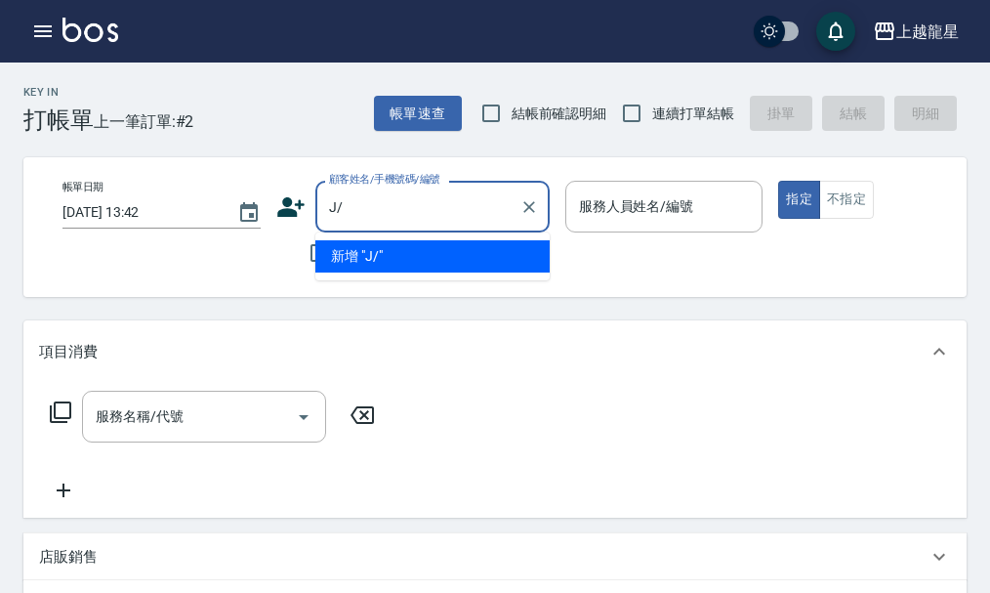
type input "J"
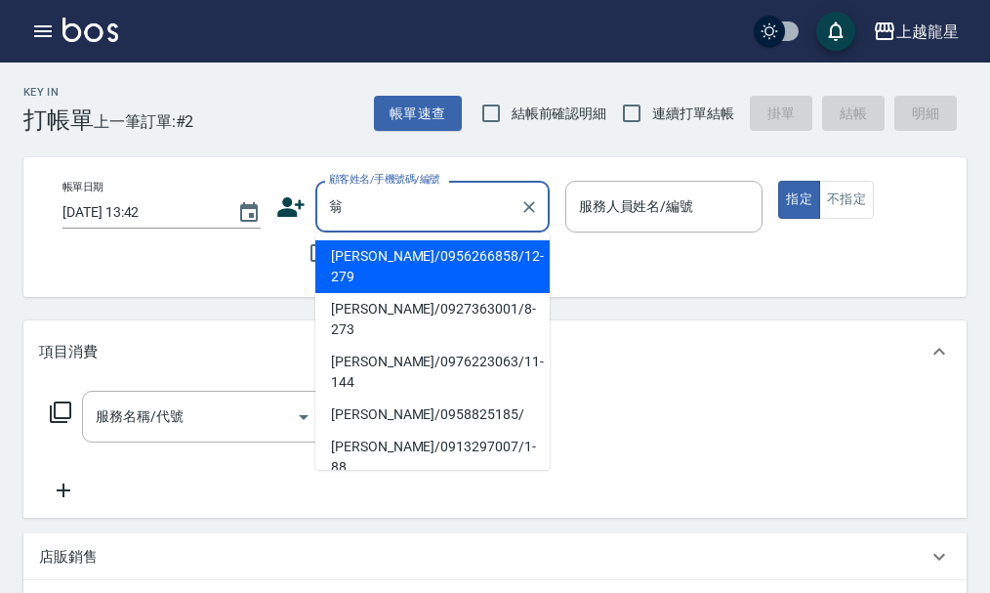
click at [396, 272] on li "[PERSON_NAME]/0956266858/12-279" at bounding box center [432, 266] width 234 height 53
type input "[PERSON_NAME]/0956266858/12-279"
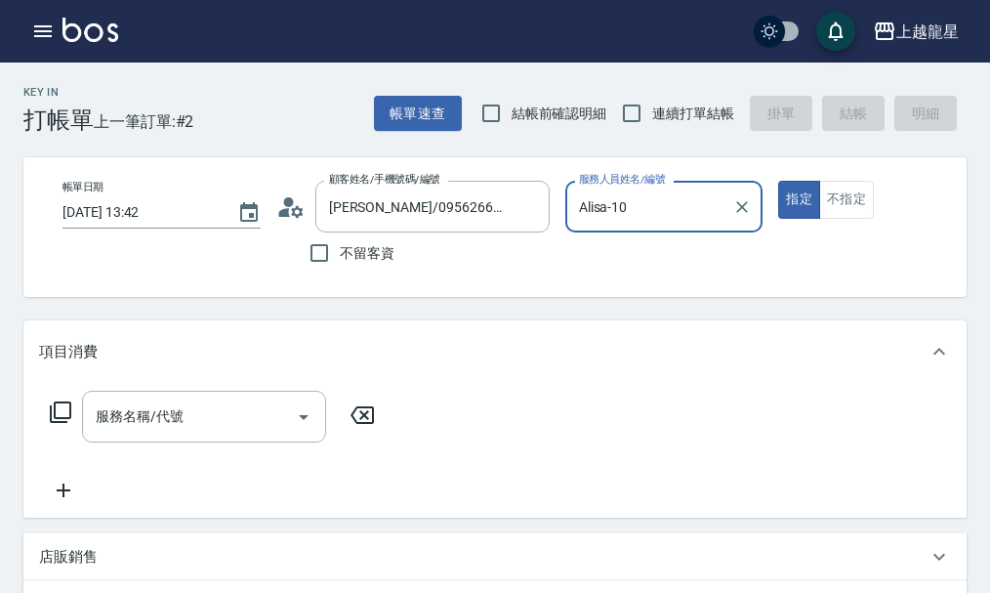
type input "Alisa-10"
click at [112, 462] on div "服務名稱/代號 服務名稱/代號" at bounding box center [213, 446] width 348 height 111
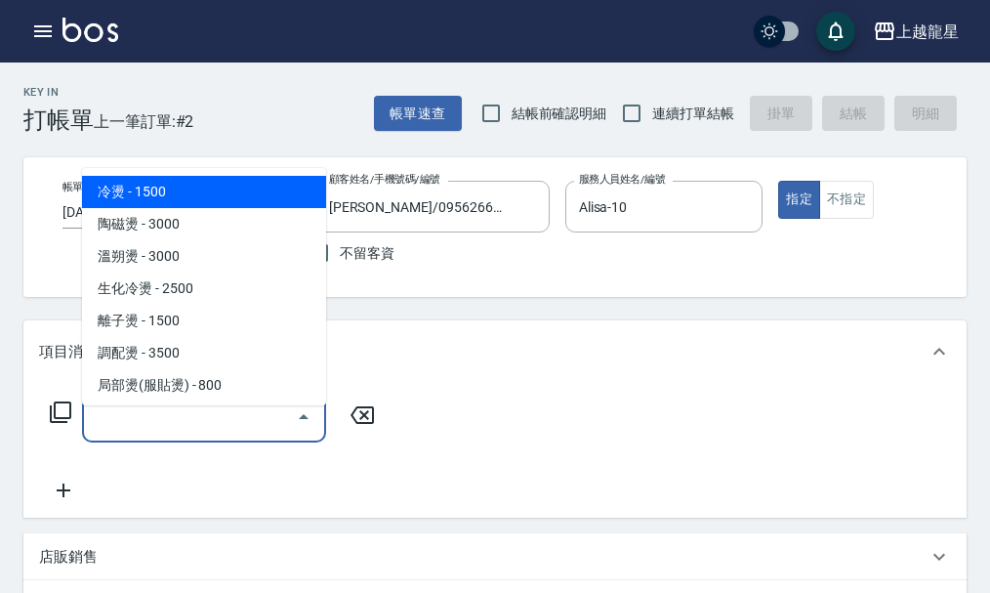
click at [128, 434] on input "服務名稱/代號" at bounding box center [189, 417] width 197 height 34
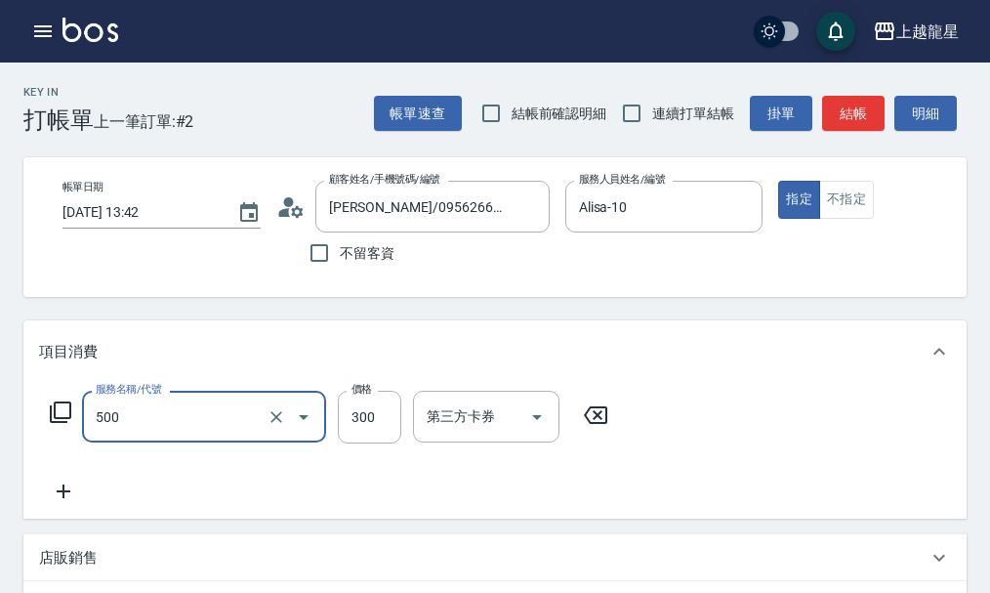
type input "一般洗髮(500)"
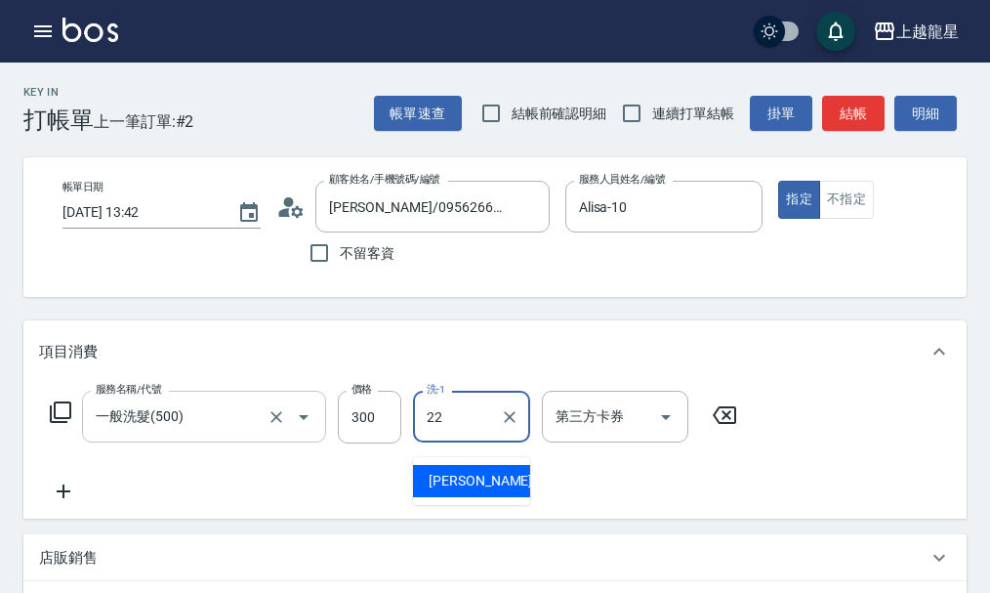
type input "[PERSON_NAME]-22"
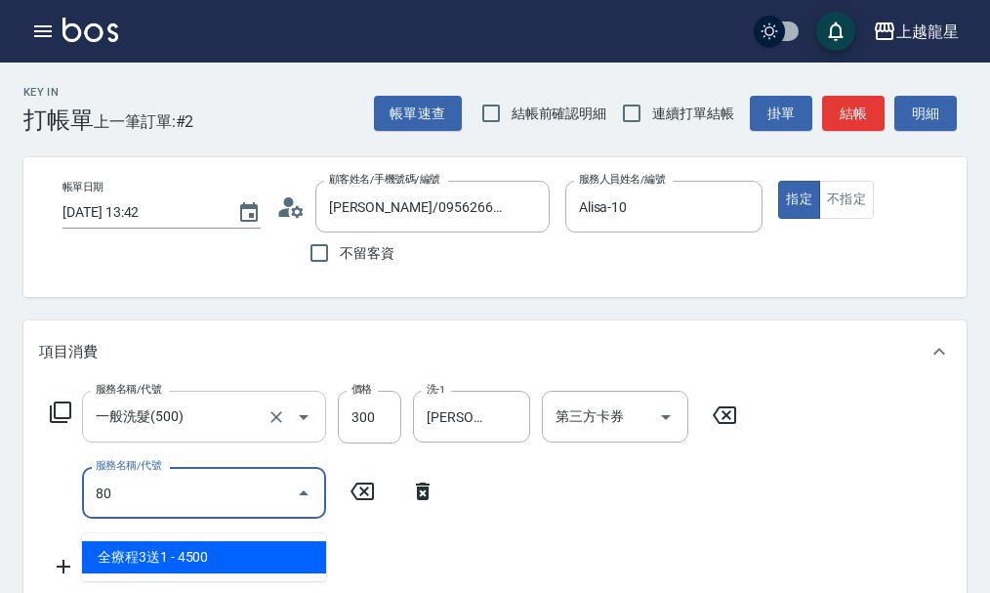
type input "8"
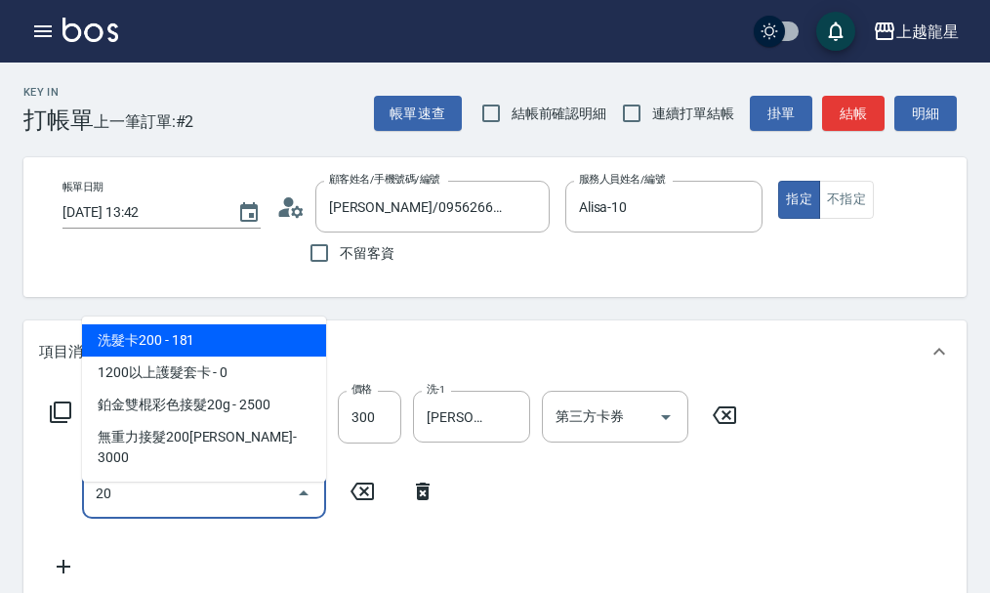
type input "2"
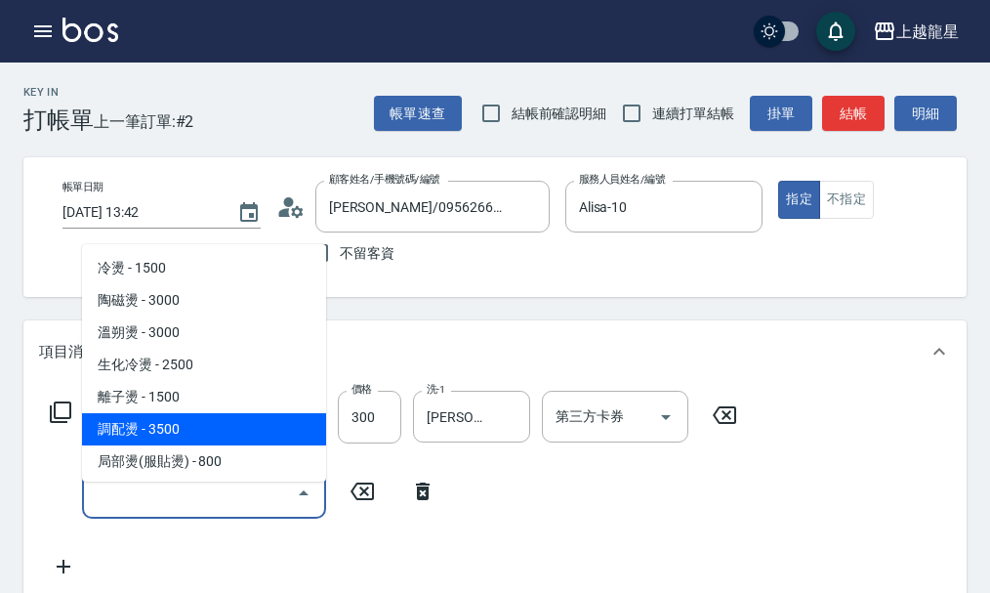
click at [58, 442] on div "服務名稱/代號 一般洗髮(500) 服務名稱/代號 價格 300 價格 洗-1 [PERSON_NAME]-22 洗-1 第三方卡券 第三方卡券" at bounding box center [394, 417] width 710 height 53
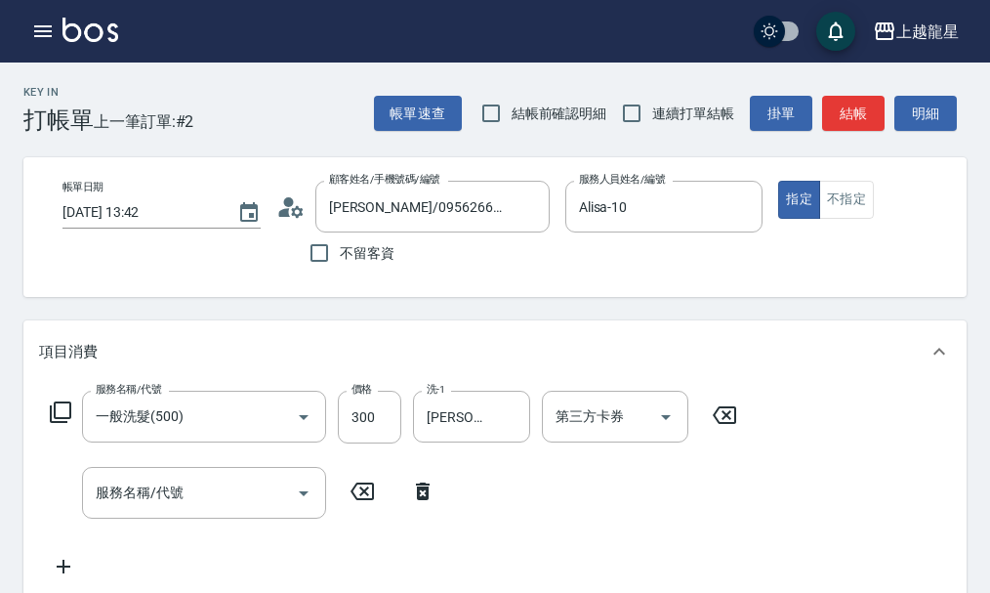
click at [67, 424] on icon at bounding box center [60, 411] width 23 height 23
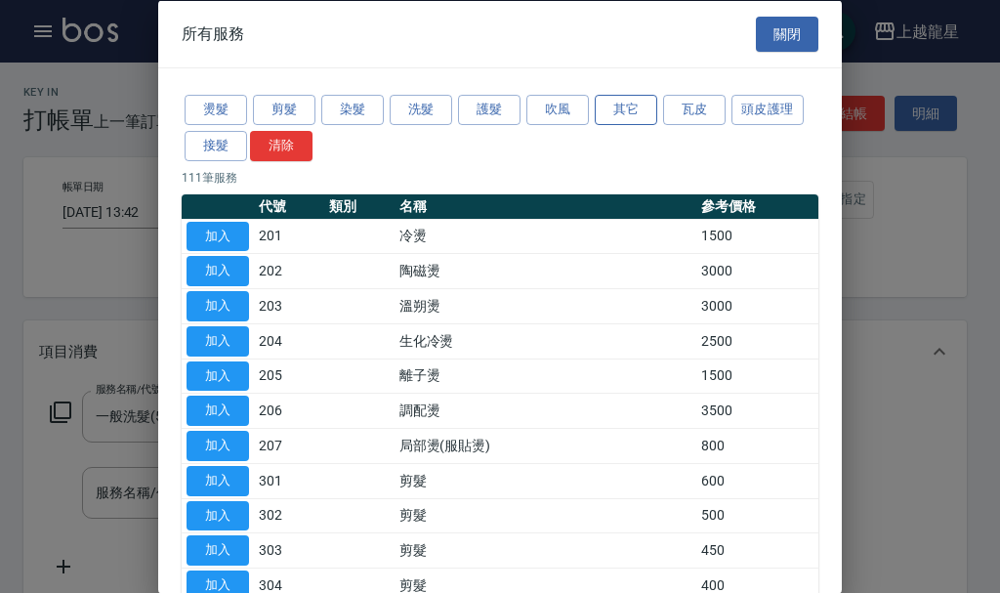
click at [642, 109] on button "其它" at bounding box center [626, 110] width 63 height 30
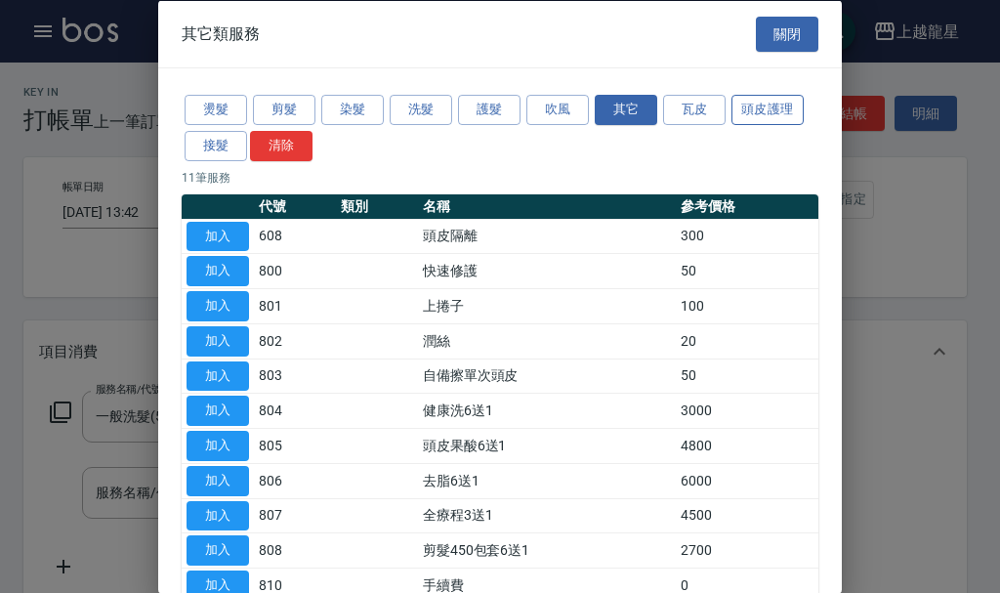
click at [772, 103] on button "頭皮護理" at bounding box center [768, 110] width 72 height 30
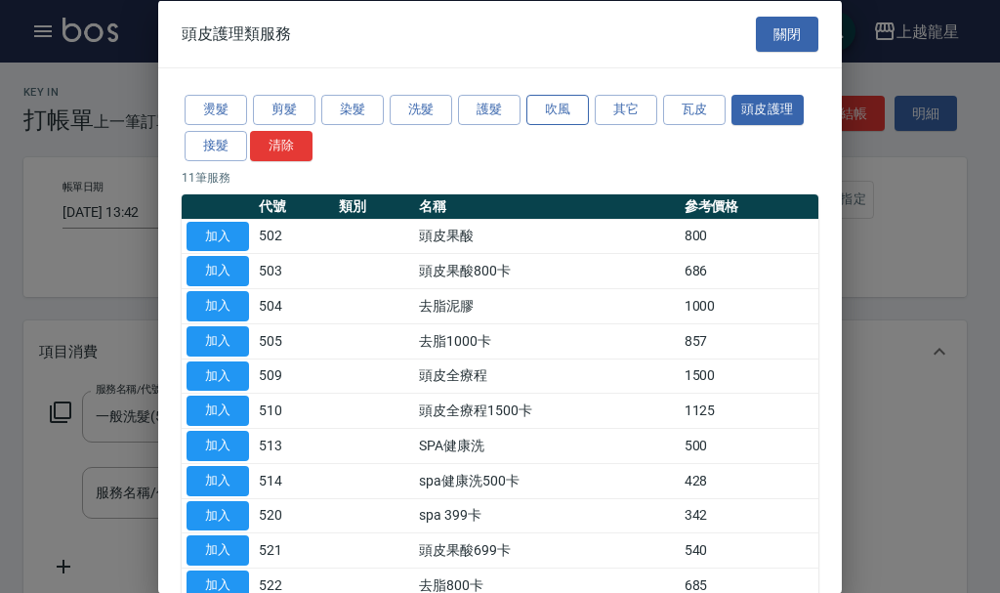
click at [568, 100] on button "吹風" at bounding box center [557, 110] width 63 height 30
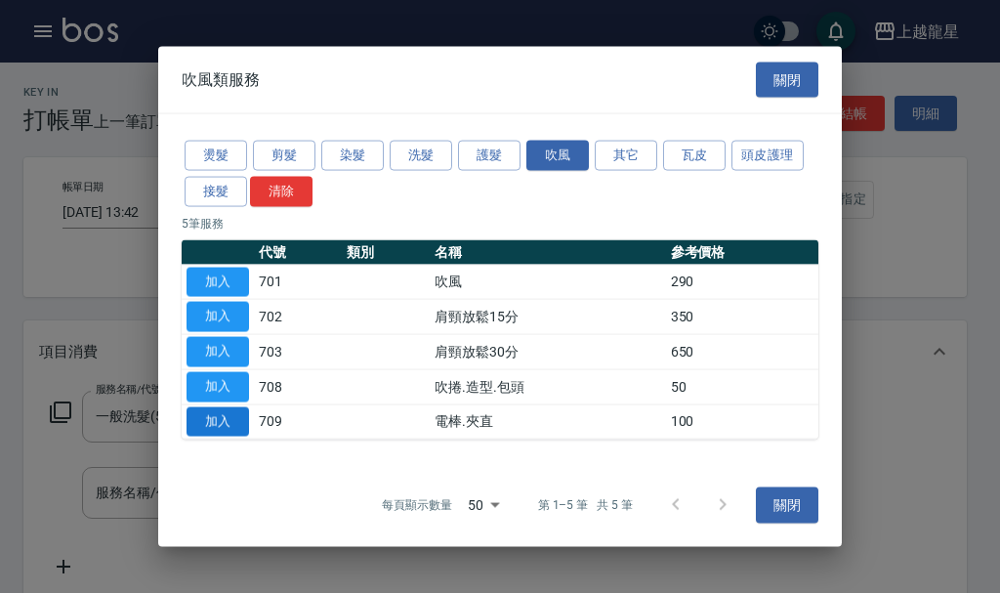
click at [235, 413] on button "加入" at bounding box center [218, 421] width 63 height 30
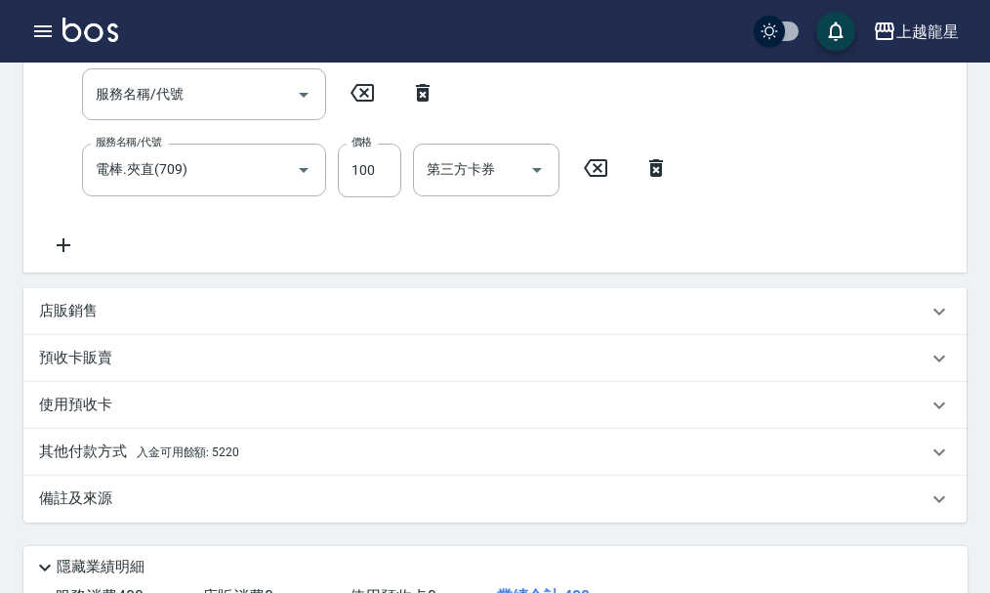
scroll to position [105, 0]
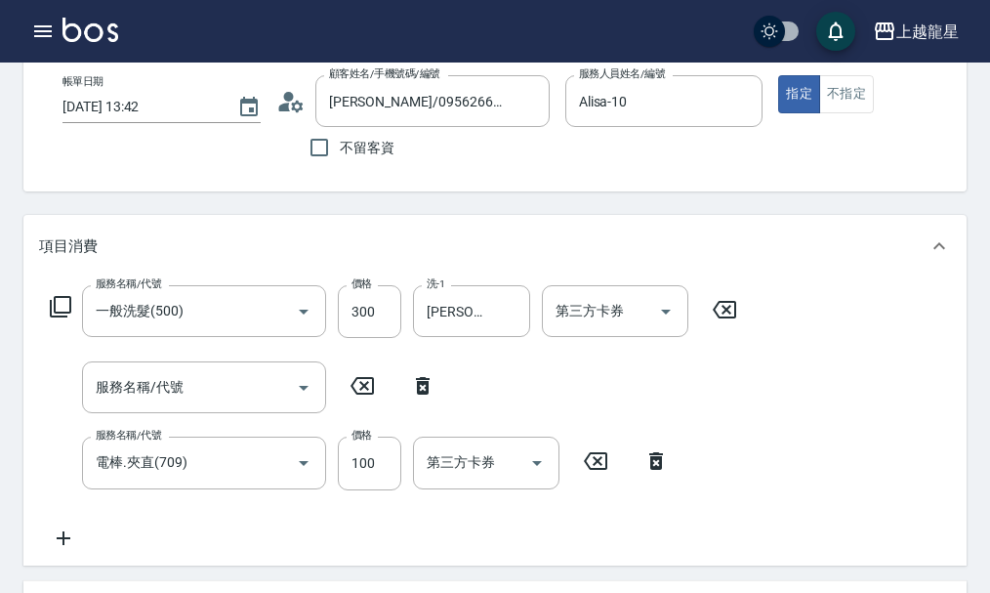
click at [431, 395] on icon at bounding box center [423, 385] width 49 height 23
type input "電棒.夾直(709)"
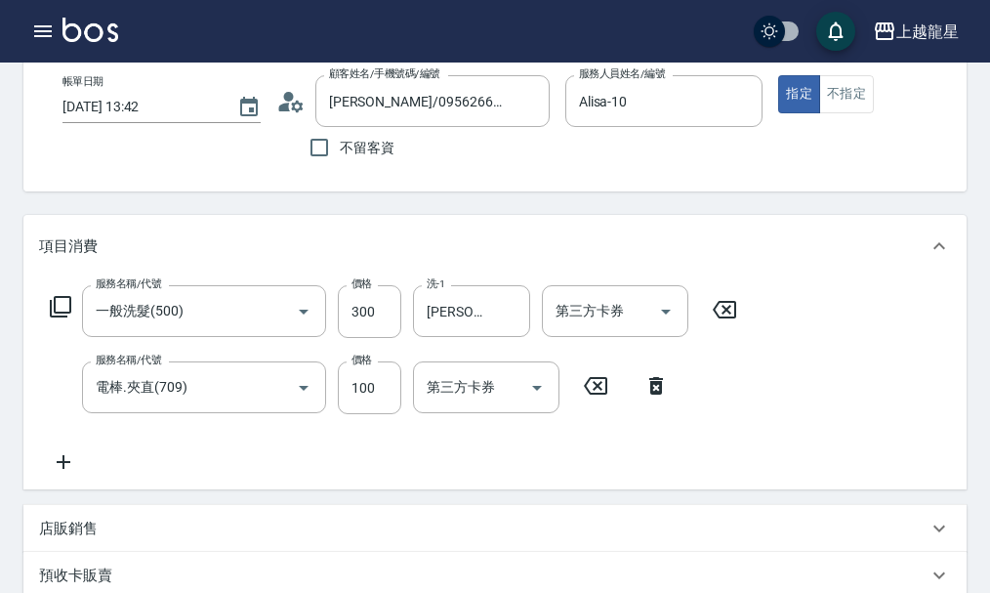
scroll to position [592, 0]
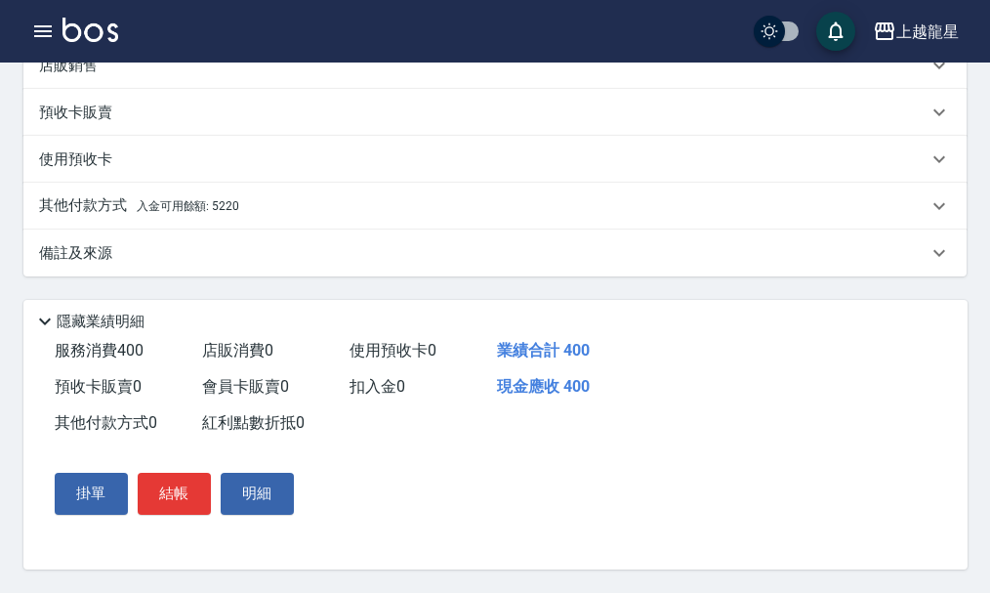
click at [196, 185] on div "其他付款方式 入金可用餘額: 5220" at bounding box center [495, 206] width 944 height 47
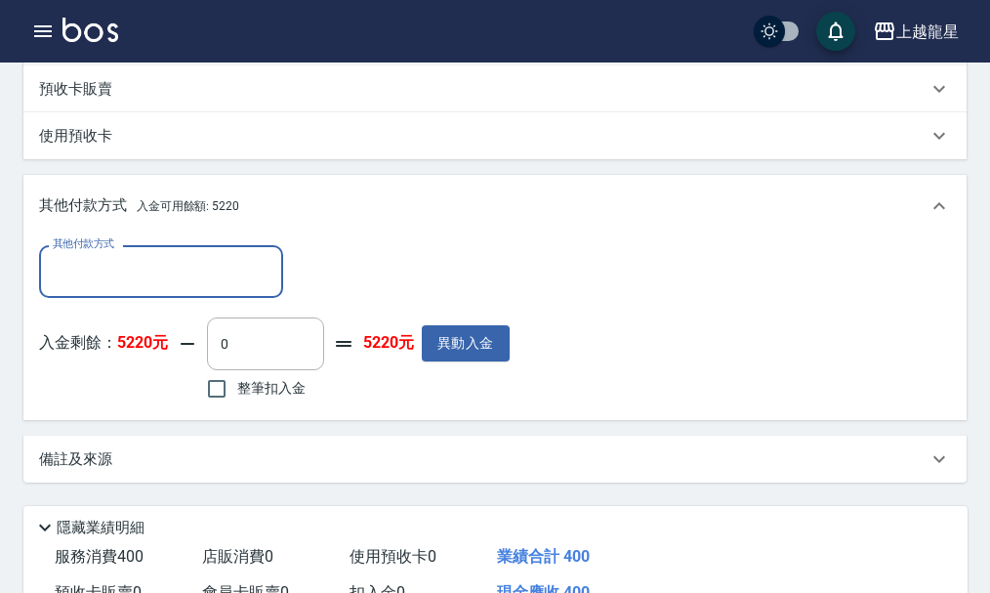
scroll to position [0, 0]
click at [222, 397] on input "整筆扣入金" at bounding box center [216, 388] width 41 height 41
checkbox input "true"
type input "400"
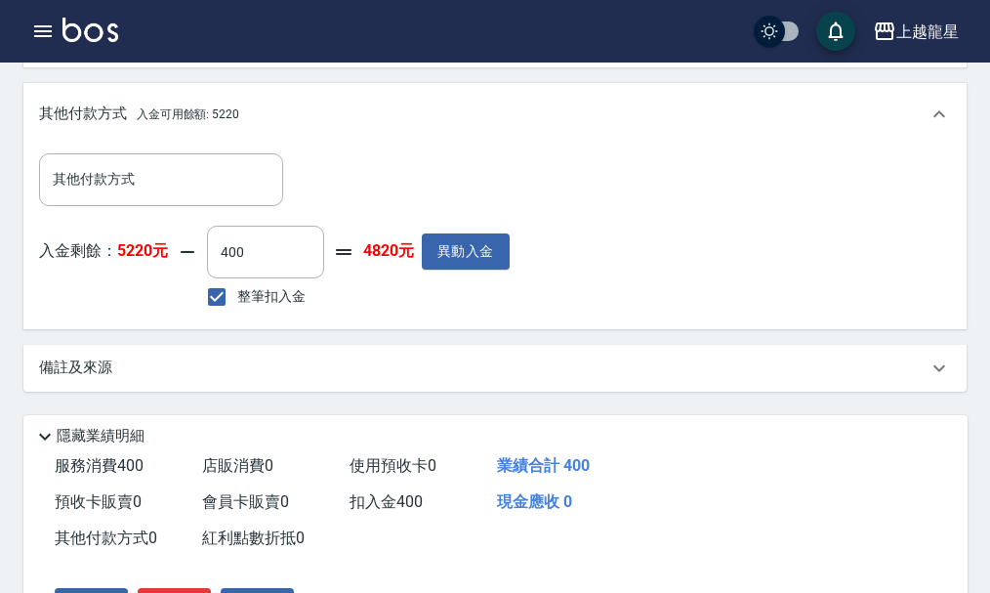
scroll to position [787, 0]
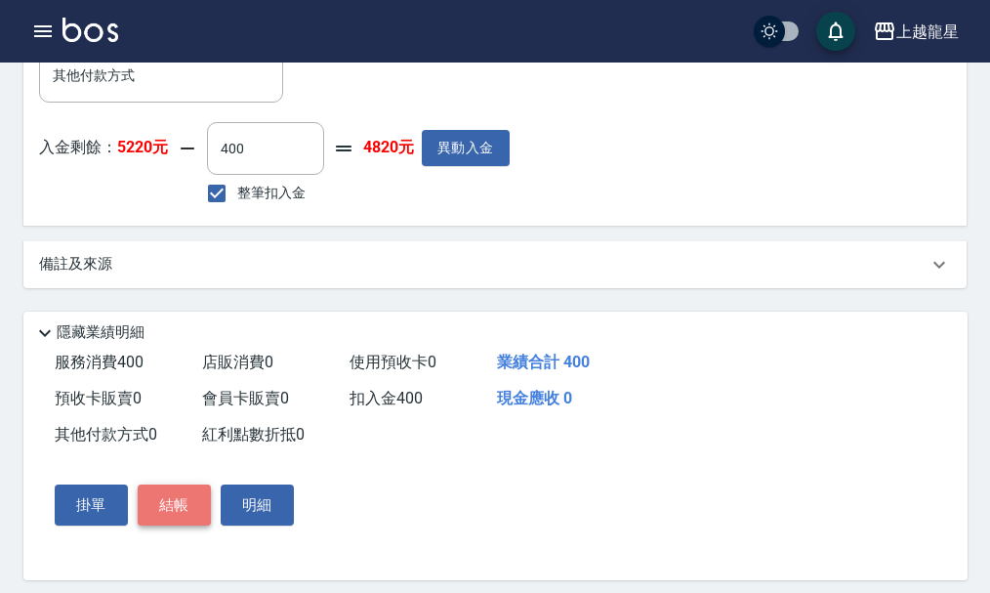
click at [171, 526] on button "結帳" at bounding box center [174, 504] width 73 height 41
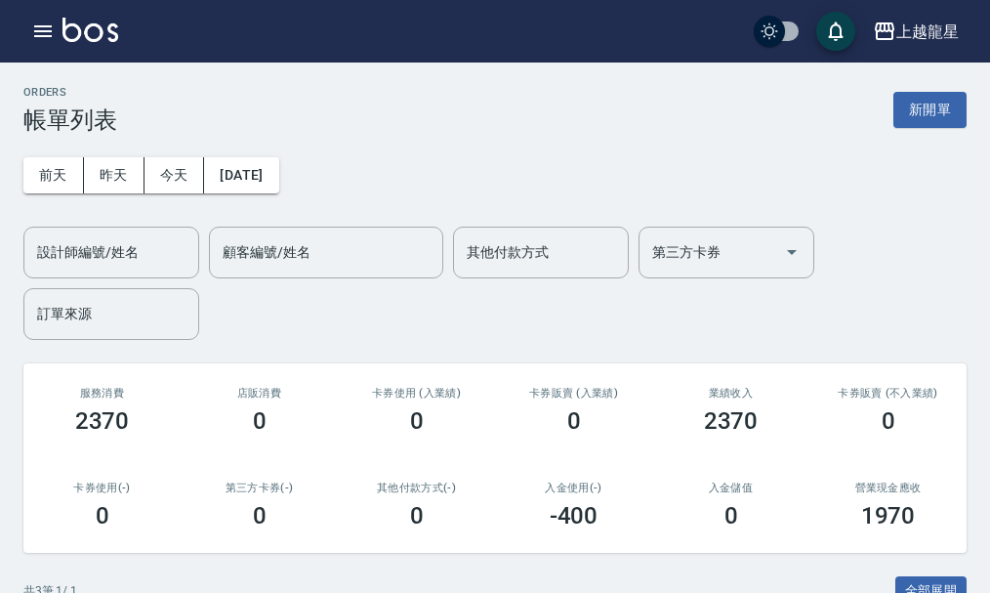
click at [91, 34] on img at bounding box center [91, 30] width 56 height 24
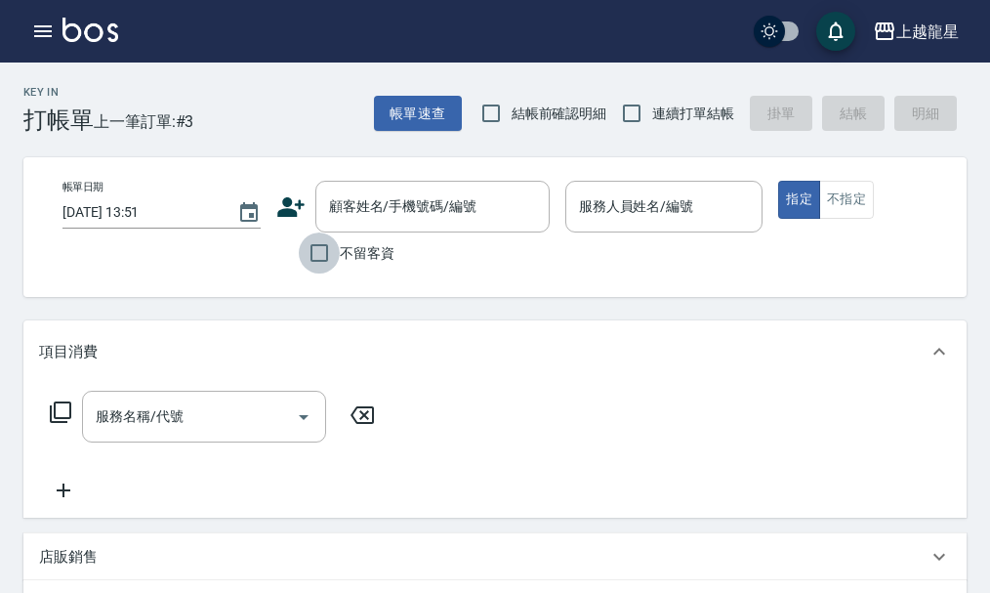
click at [326, 246] on input "不留客資" at bounding box center [319, 252] width 41 height 41
checkbox input "true"
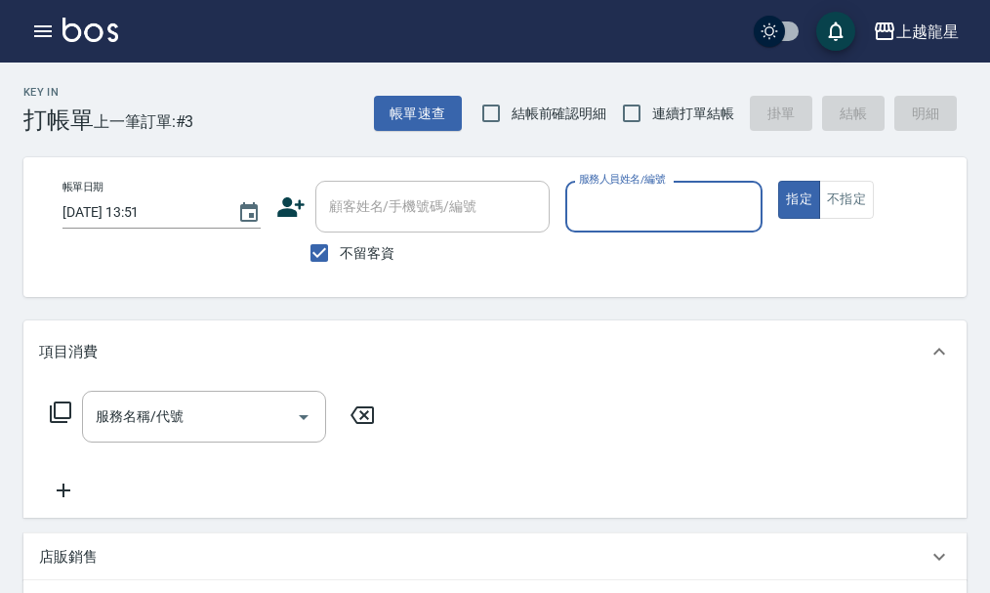
click at [609, 213] on input "服務人員姓名/編號" at bounding box center [664, 206] width 181 height 34
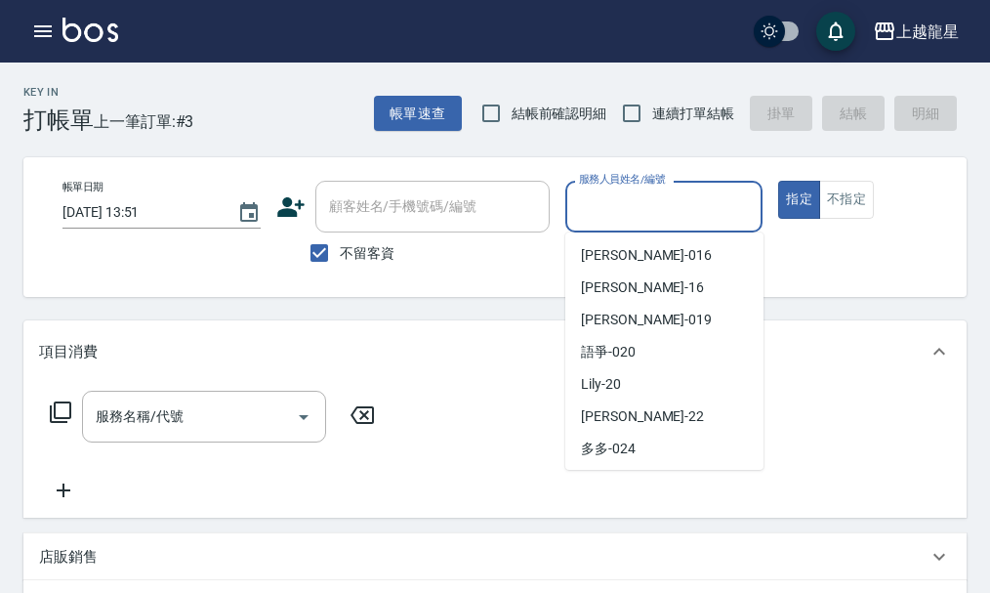
scroll to position [293, 0]
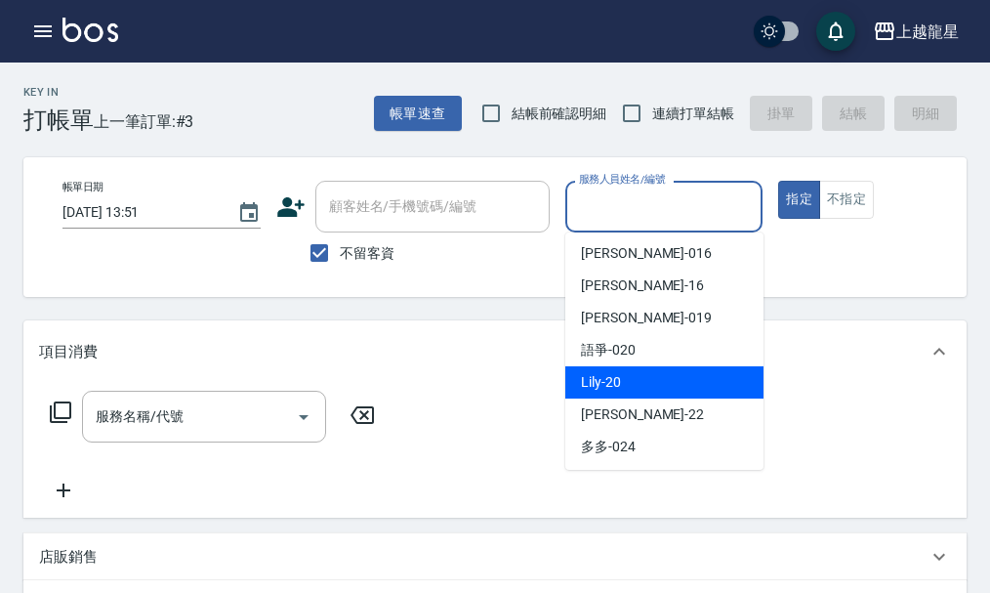
click at [632, 374] on div "Lily -20" at bounding box center [665, 382] width 198 height 32
type input "Lily-20"
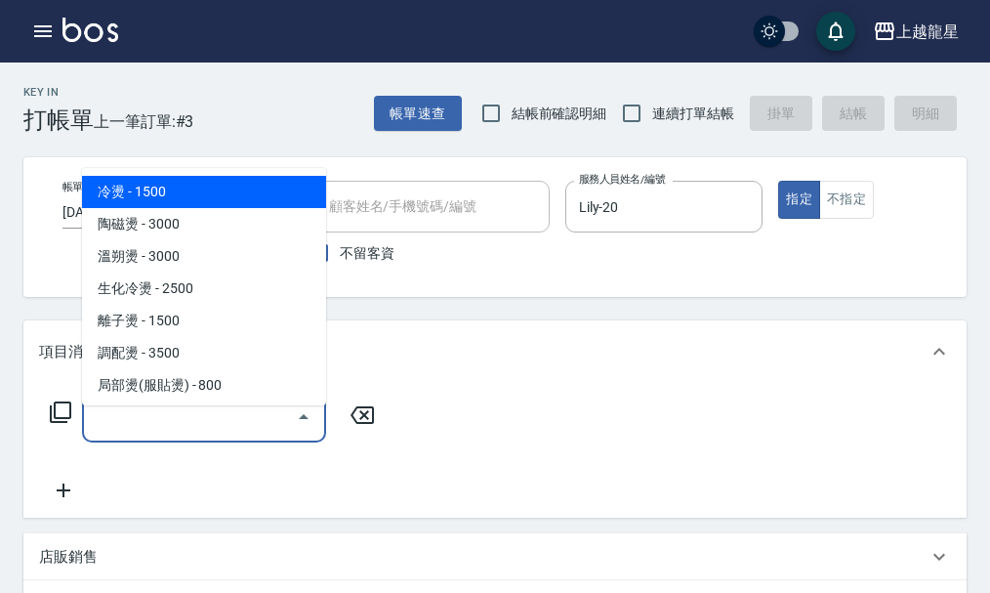
click at [222, 434] on input "服務名稱/代號" at bounding box center [189, 417] width 197 height 34
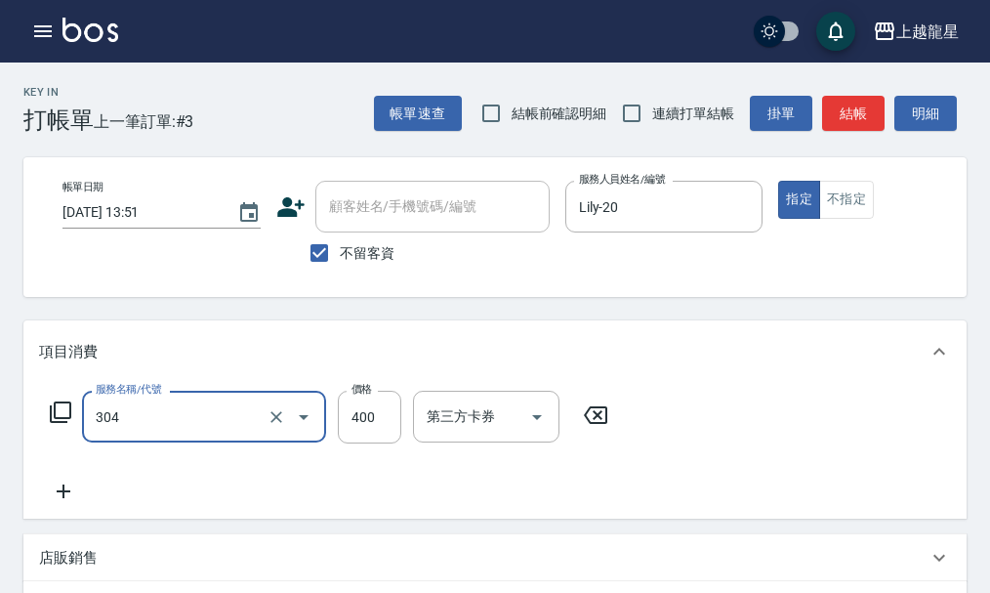
type input "剪髮(304)"
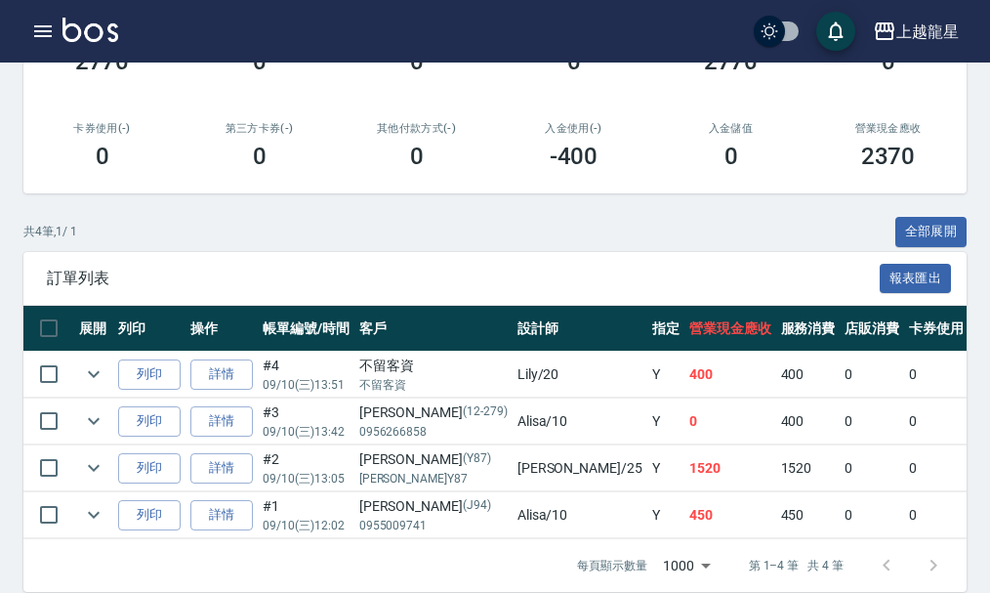
scroll to position [397, 0]
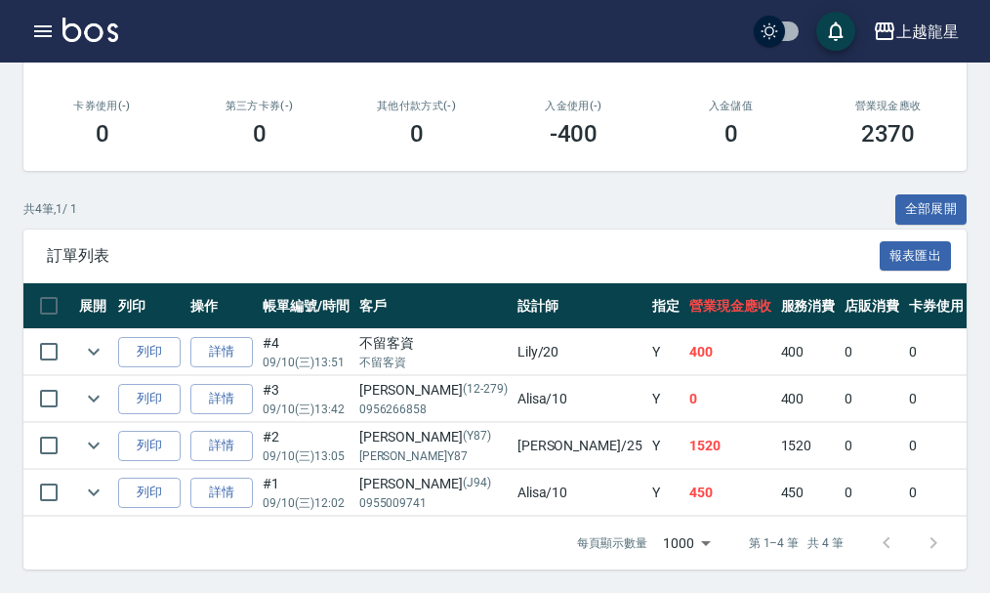
click at [83, 20] on img at bounding box center [91, 30] width 56 height 24
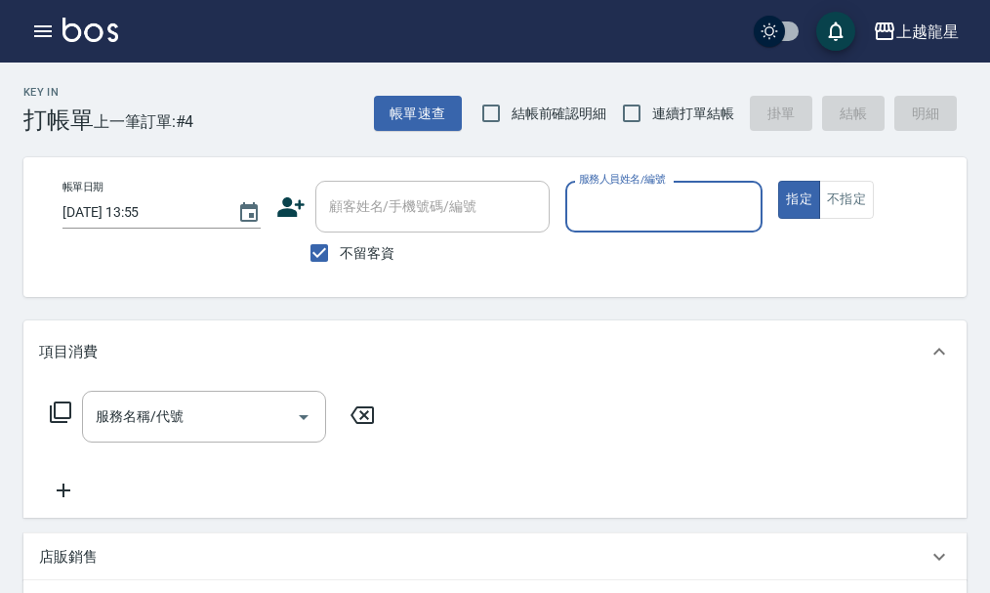
drag, startPoint x: 358, startPoint y: 253, endPoint x: 383, endPoint y: 229, distance: 34.5
click at [359, 253] on span "不留客資" at bounding box center [367, 253] width 55 height 21
click at [340, 253] on input "不留客資" at bounding box center [319, 252] width 41 height 41
checkbox input "false"
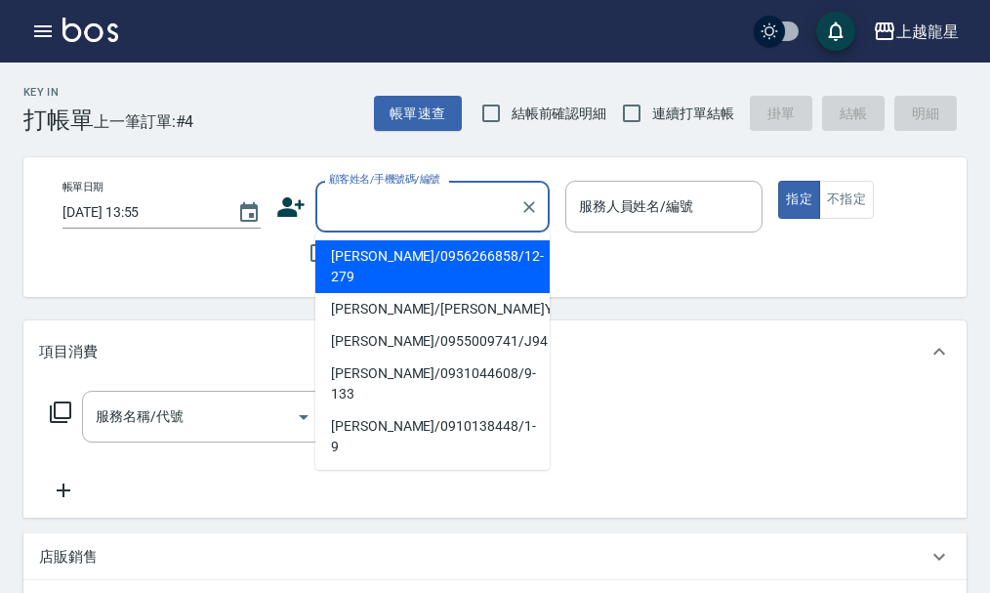
click at [393, 224] on input "顧客姓名/手機號碼/編號" at bounding box center [418, 206] width 188 height 34
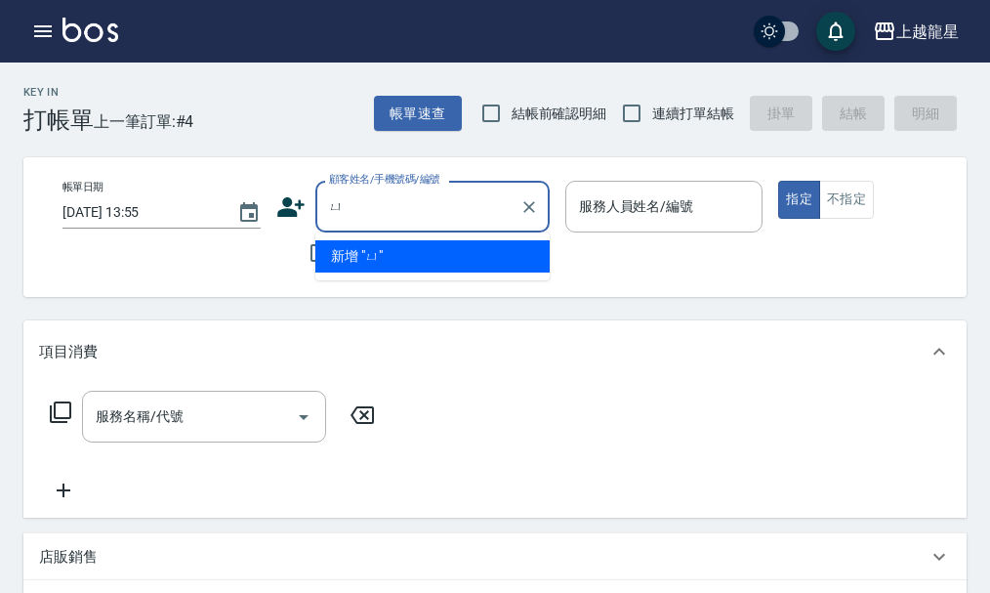
type input "余"
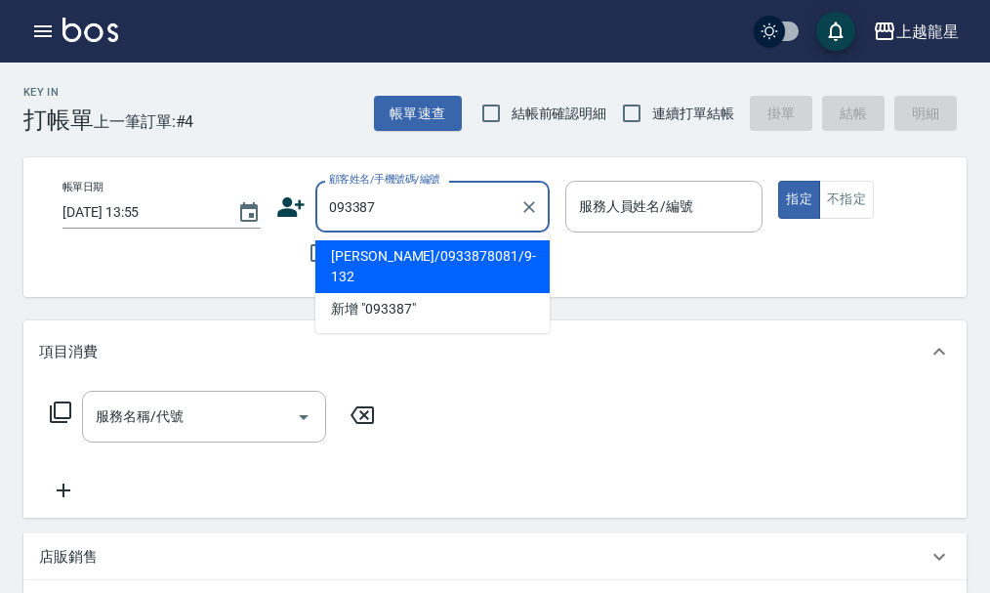
type input "0933879"
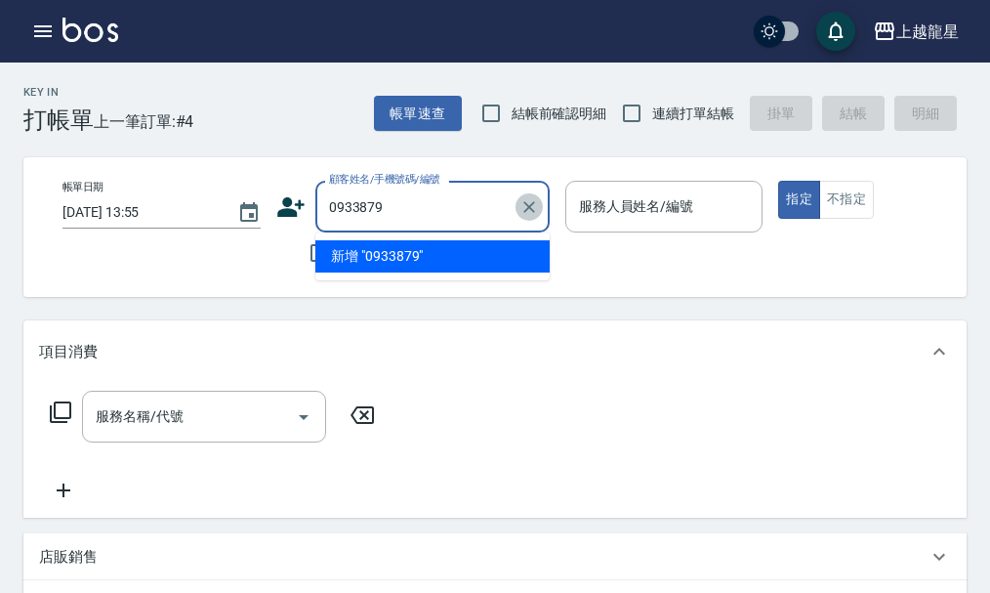
click at [534, 202] on icon "Clear" at bounding box center [530, 207] width 12 height 12
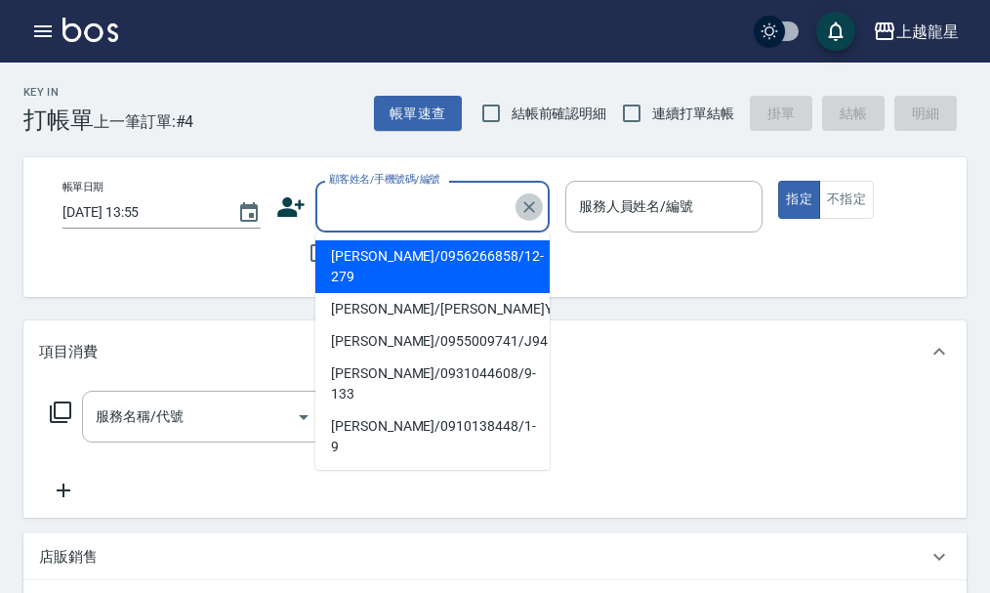
click at [534, 209] on icon "Clear" at bounding box center [530, 207] width 20 height 20
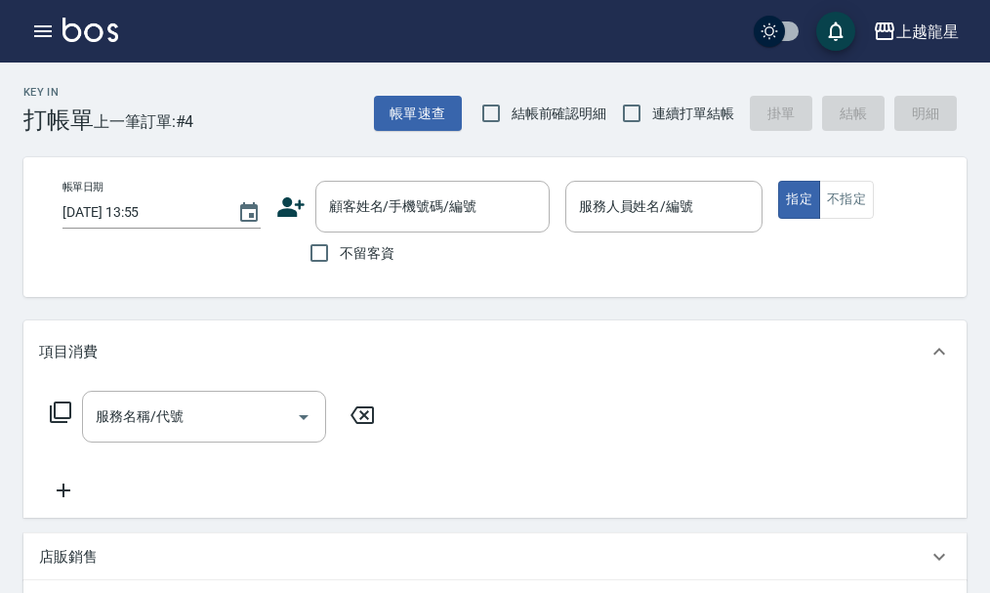
click at [236, 262] on div "帳單日期 2025/09/10 13:55 顧客姓名/手機號碼/編號 顧客姓名/手機號碼/編號 不留客資 服務人員姓名/編號 服務人員姓名/編號 指定 不指定" at bounding box center [512, 227] width 930 height 93
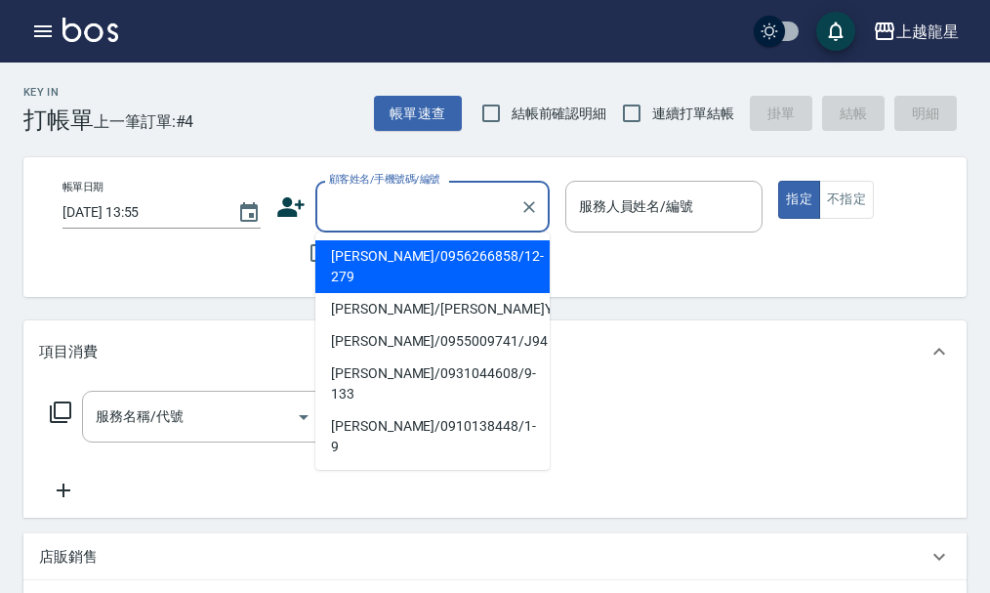
click at [484, 198] on input "顧客姓名/手機號碼/編號" at bounding box center [418, 206] width 188 height 34
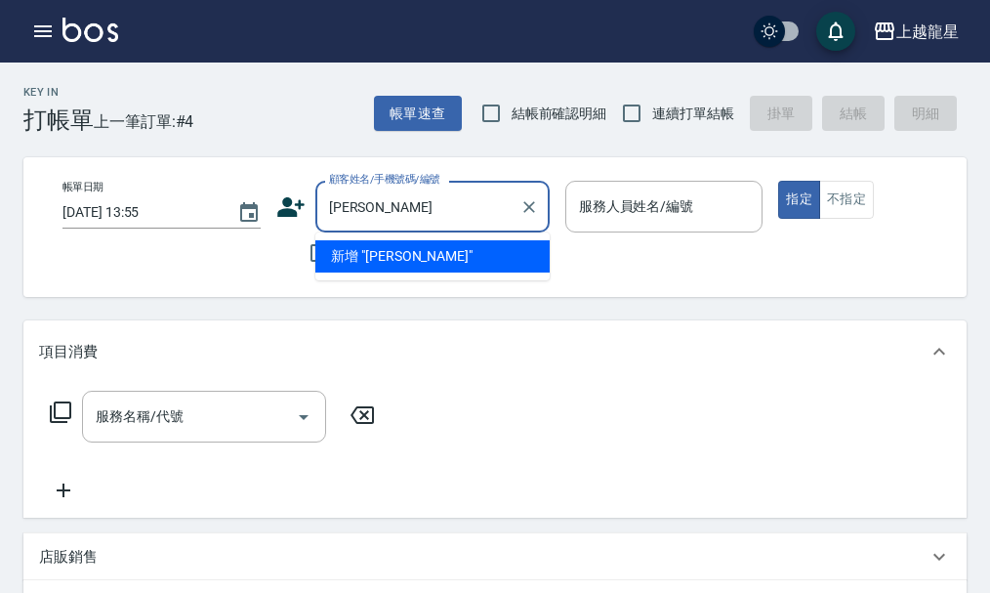
type input "楊宜"
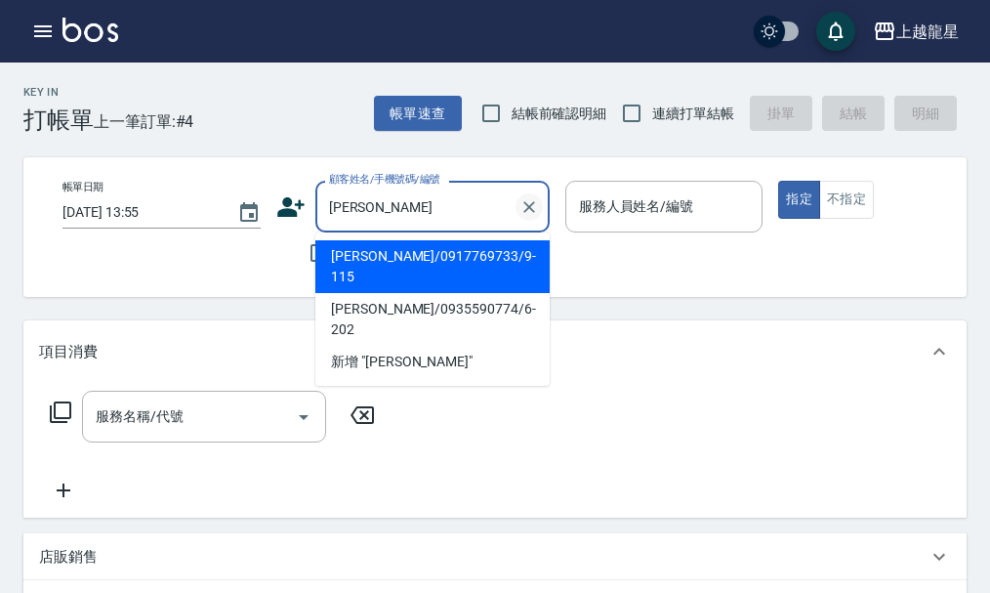
click at [533, 215] on icon "Clear" at bounding box center [530, 207] width 20 height 20
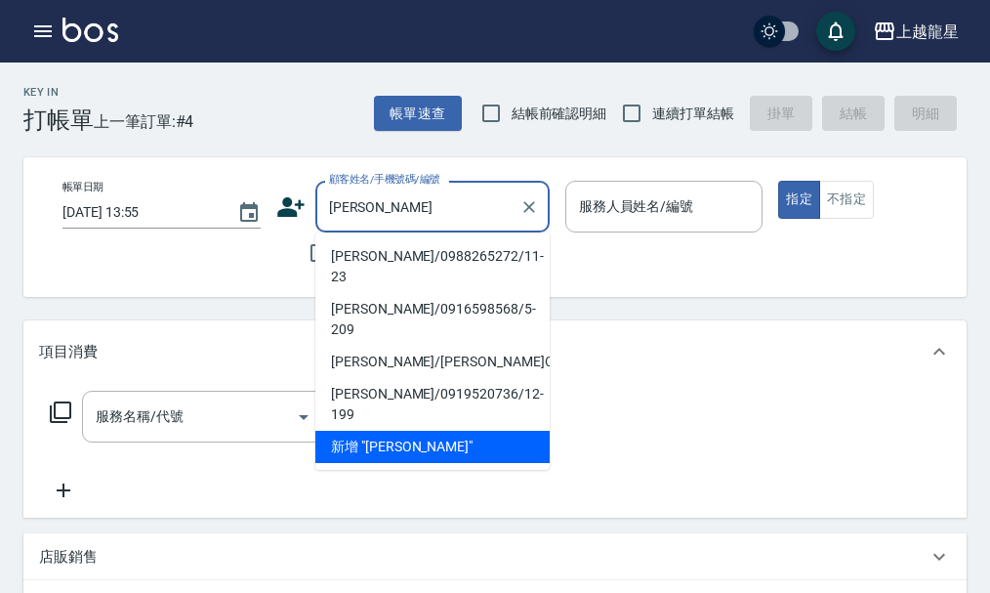
click at [484, 242] on li "李文偉/0988265272/11-23" at bounding box center [432, 266] width 234 height 53
type input "李文偉/0988265272/11-23"
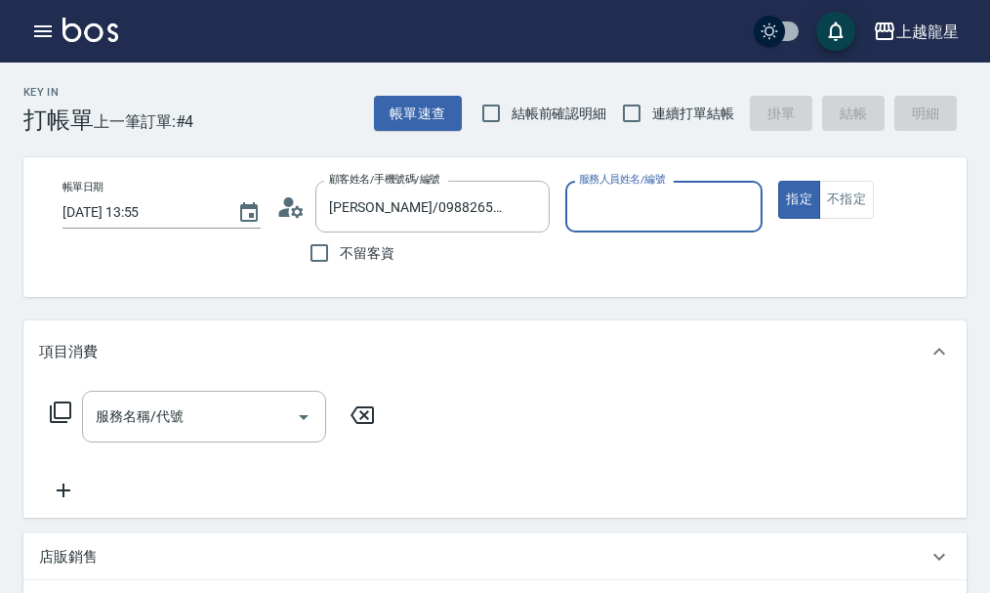
type input "Alisa-10"
click at [523, 202] on icon "Clear" at bounding box center [530, 207] width 20 height 20
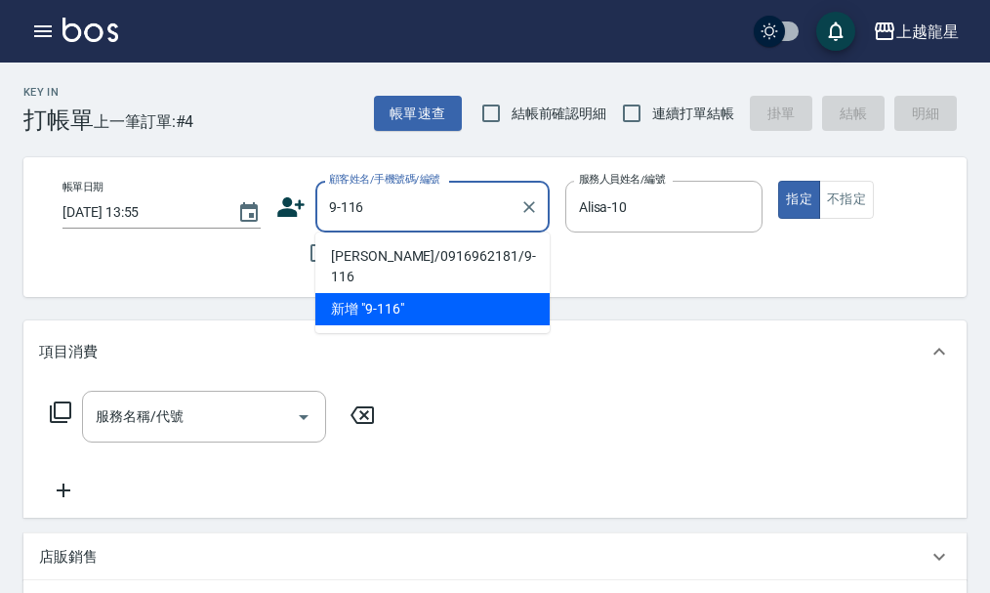
click at [429, 246] on li "[PERSON_NAME]/0916962181/9-116" at bounding box center [432, 266] width 234 height 53
type input "[PERSON_NAME]/0916962181/9-116"
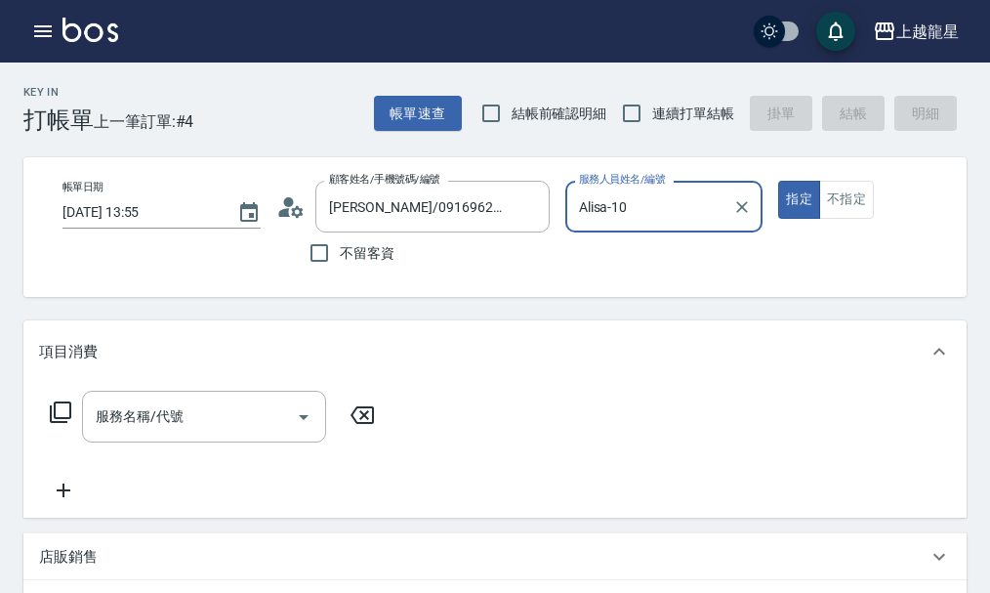
type input "淑雲-25"
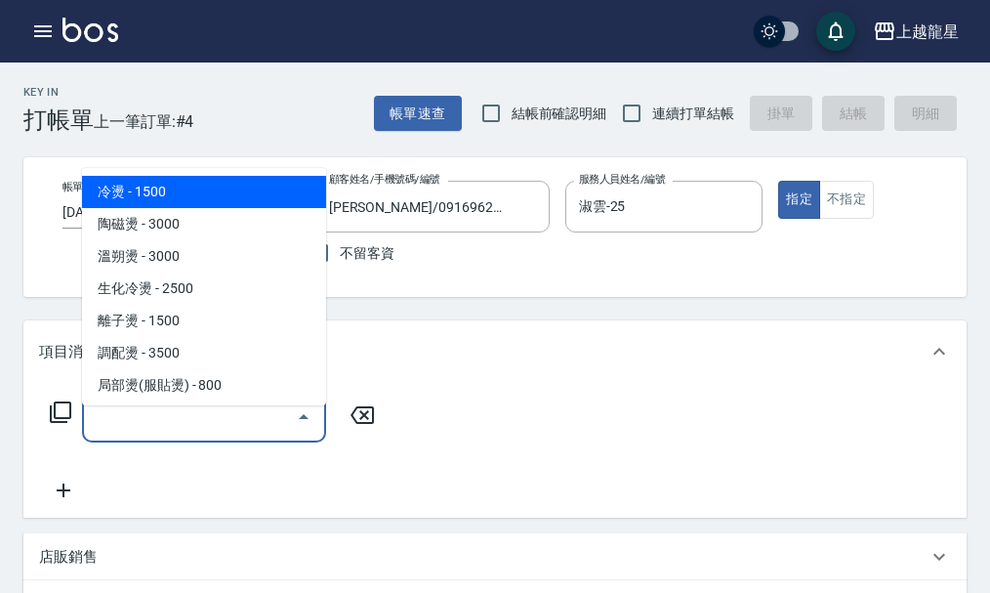
drag, startPoint x: 198, startPoint y: 428, endPoint x: 200, endPoint y: 402, distance: 25.5
click at [199, 422] on input "服務名稱/代號" at bounding box center [189, 417] width 197 height 34
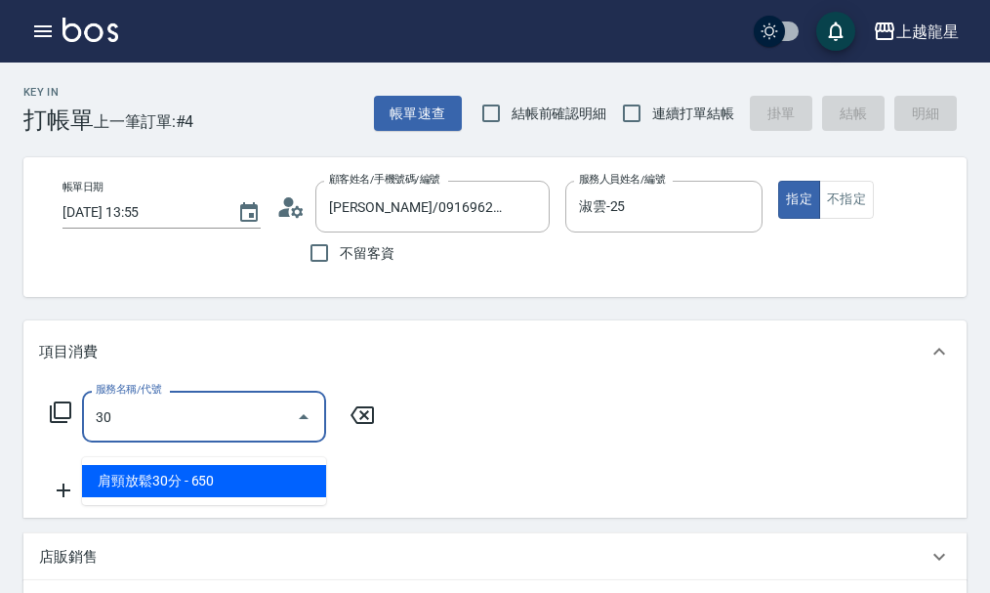
type input "302"
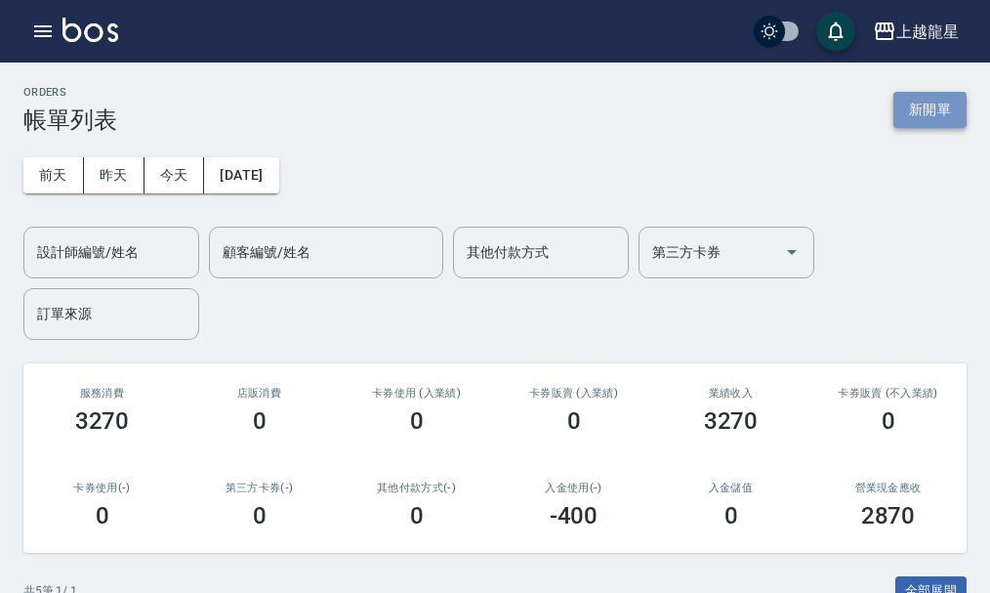
click at [915, 108] on button "新開單" at bounding box center [930, 110] width 73 height 36
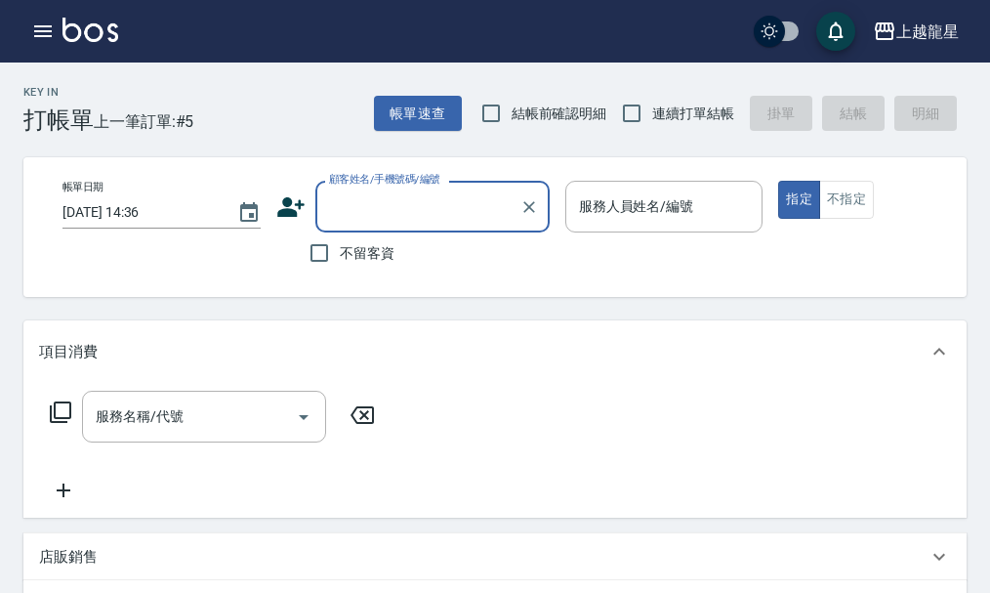
click at [383, 208] on input "顧客姓名/手機號碼/編號" at bounding box center [418, 206] width 188 height 34
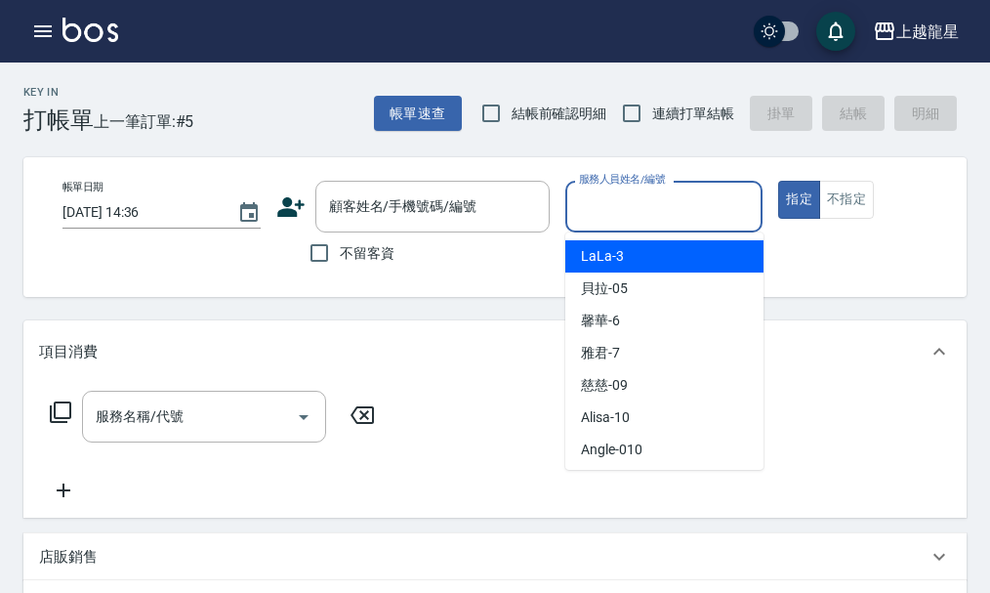
click at [642, 195] on div "服務人員姓名/編號 服務人員姓名/編號" at bounding box center [665, 207] width 198 height 52
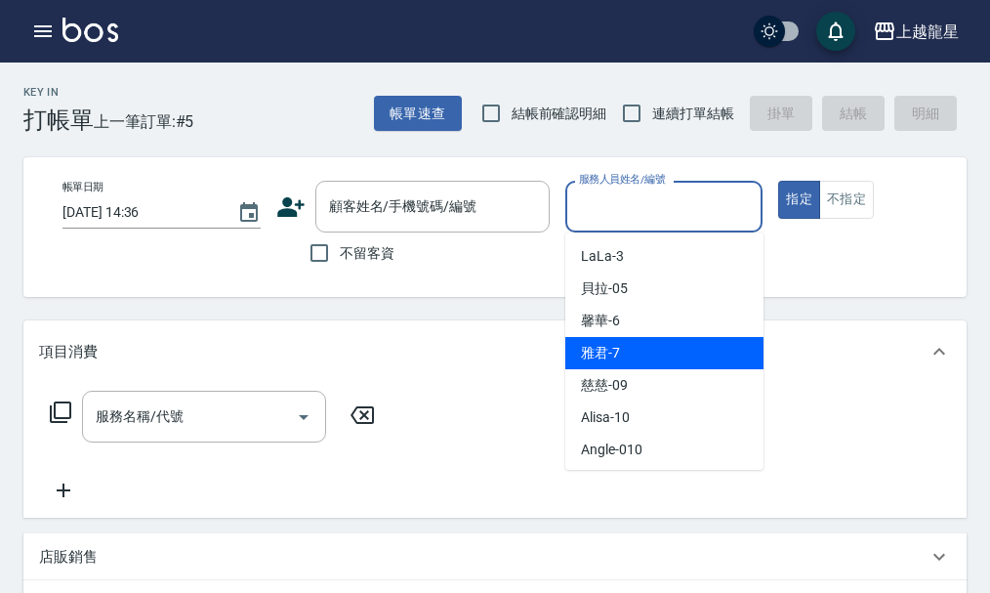
click at [614, 347] on span "雅君 -7" at bounding box center [600, 353] width 39 height 21
type input "雅君-7"
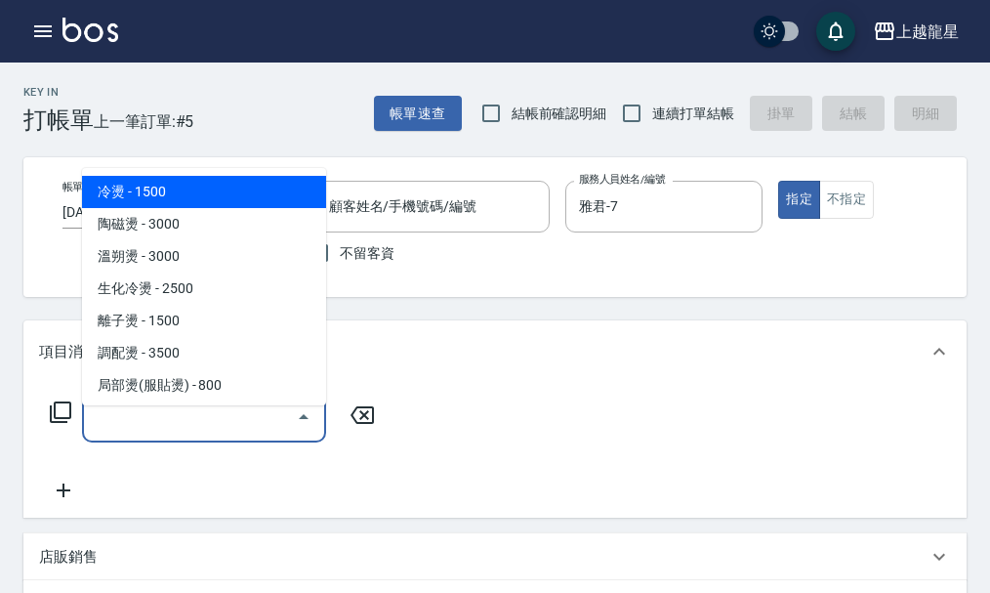
click at [150, 434] on div "服務名稱/代號 服務名稱/代號" at bounding box center [204, 417] width 244 height 52
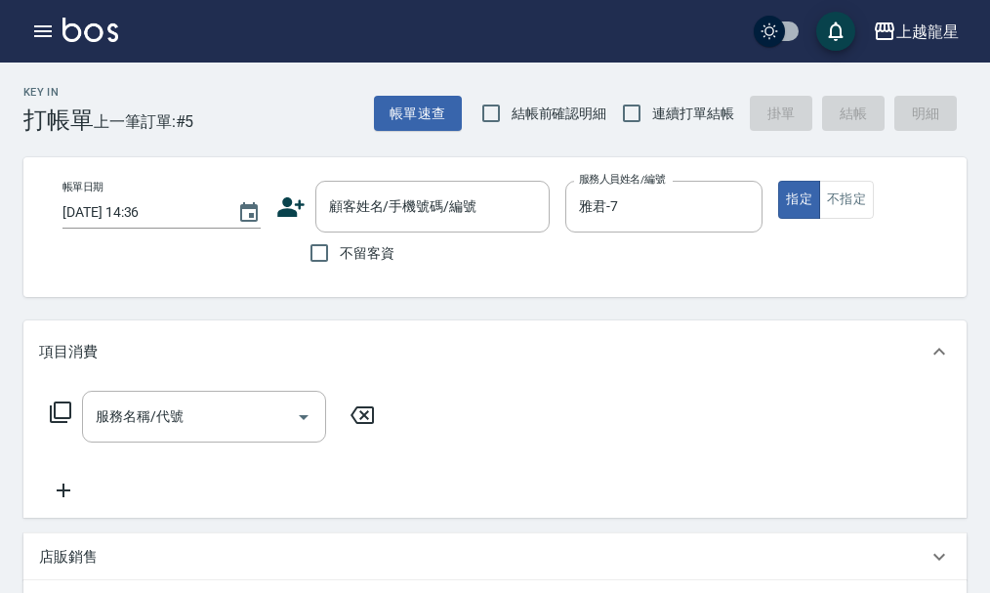
click at [62, 423] on icon at bounding box center [60, 411] width 23 height 23
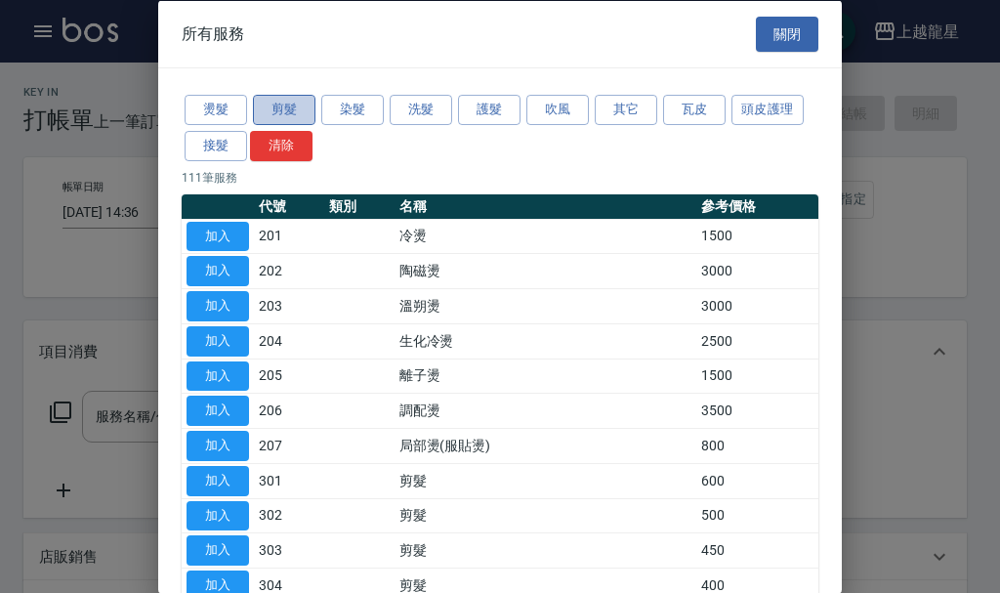
click at [267, 114] on button "剪髮" at bounding box center [284, 110] width 63 height 30
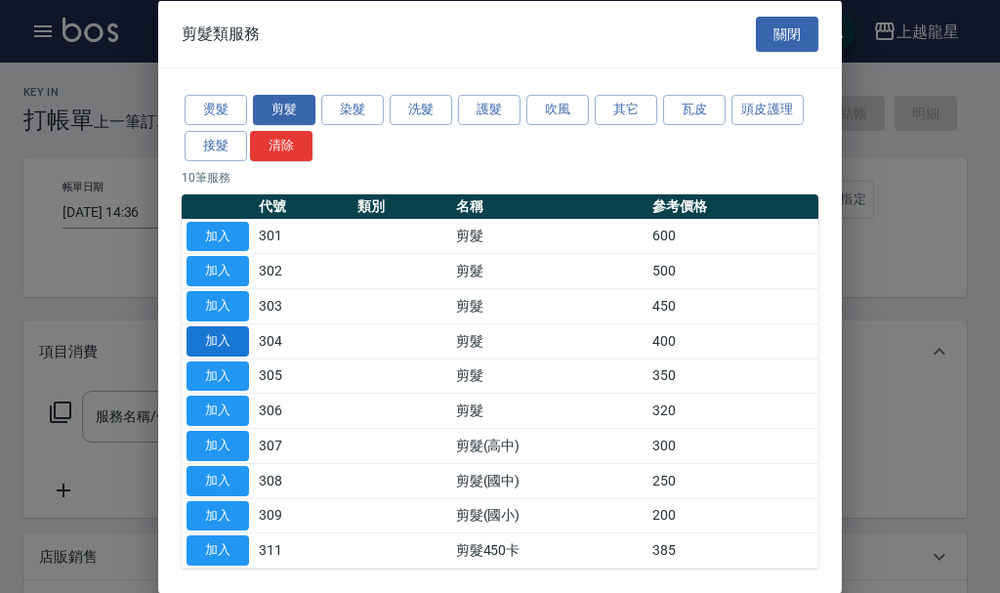
click at [229, 337] on button "加入" at bounding box center [218, 340] width 63 height 30
type input "剪髮(304)"
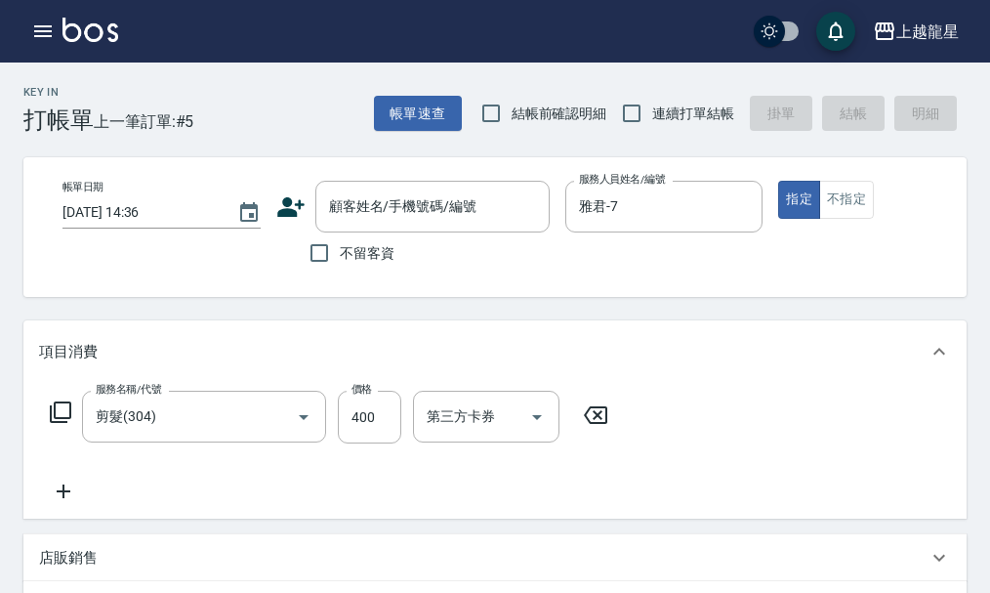
click at [67, 423] on icon at bounding box center [60, 411] width 21 height 21
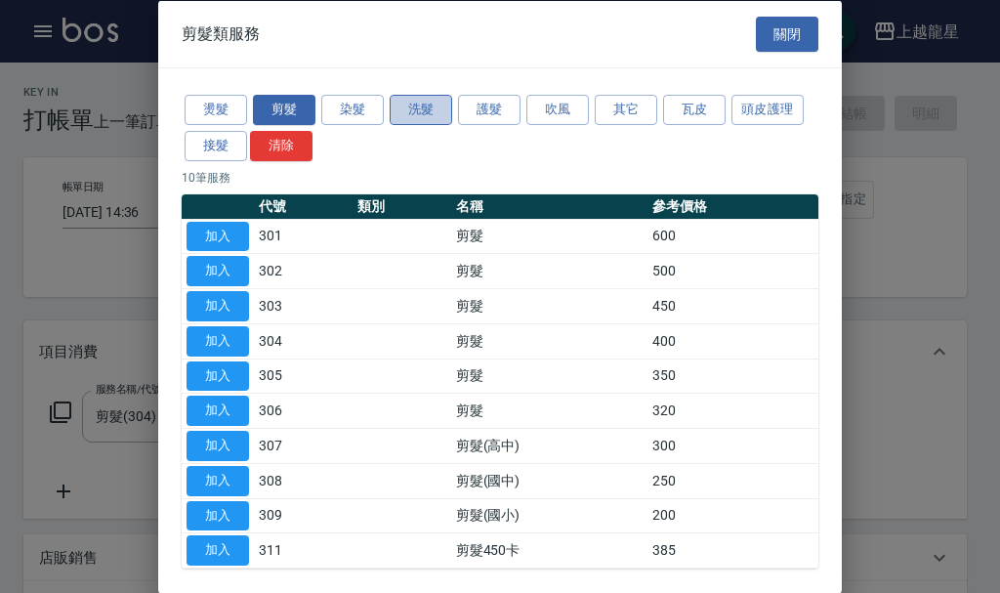
click at [418, 106] on button "洗髮" at bounding box center [421, 110] width 63 height 30
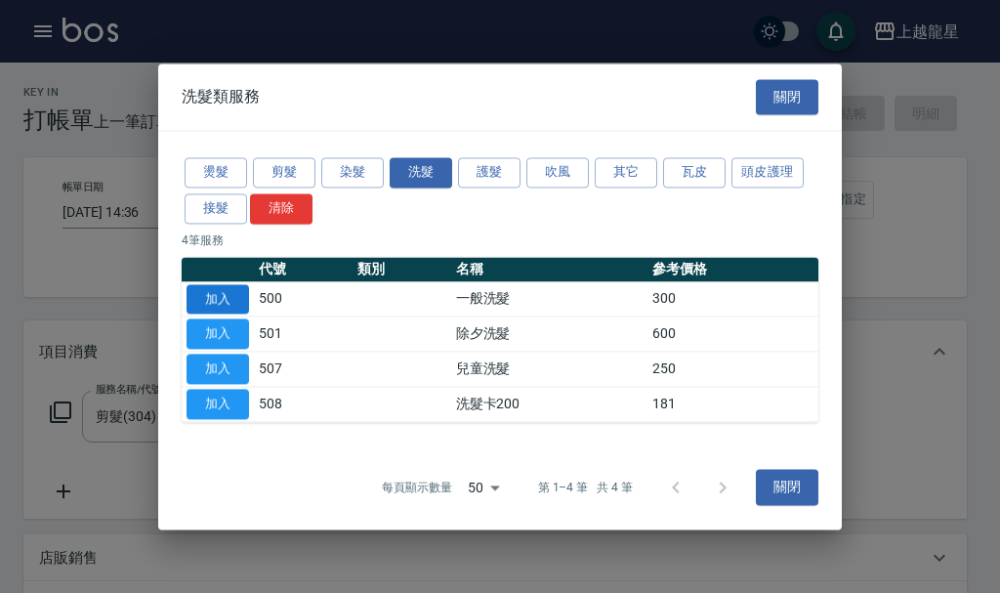
click at [231, 308] on button "加入" at bounding box center [218, 299] width 63 height 30
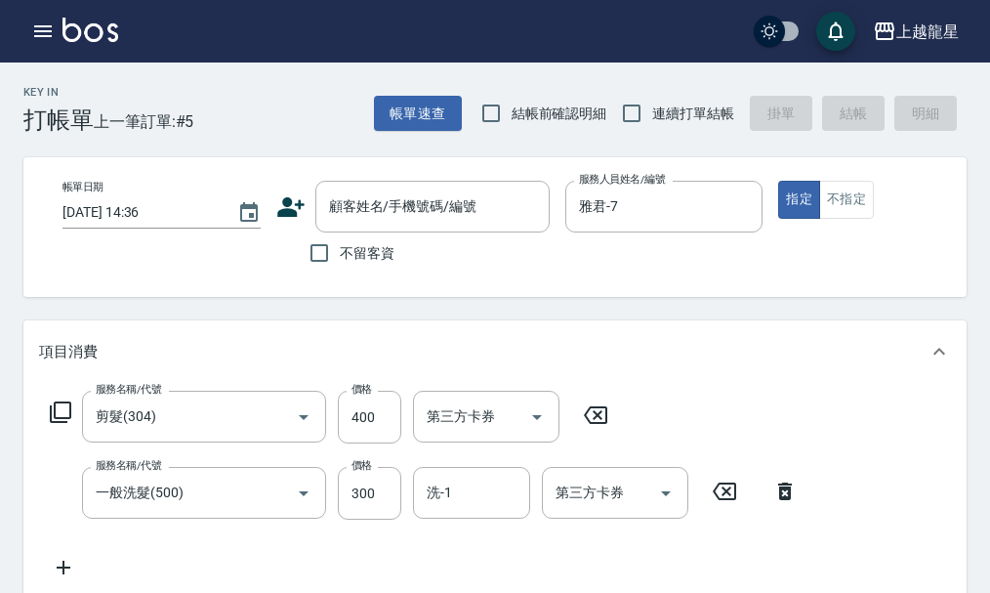
click at [49, 424] on icon at bounding box center [60, 411] width 23 height 23
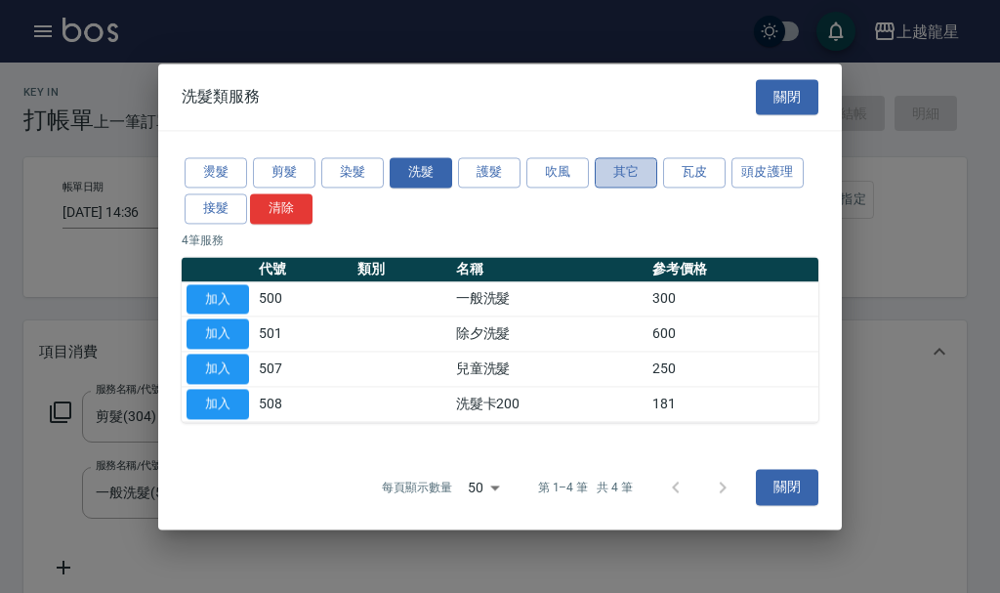
click at [648, 180] on button "其它" at bounding box center [626, 172] width 63 height 30
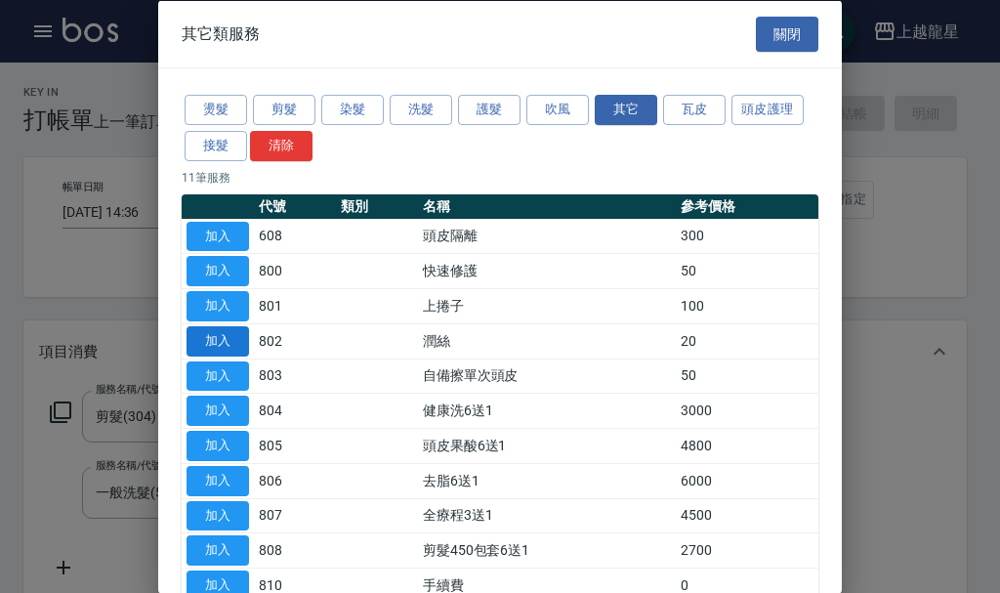
click at [229, 342] on button "加入" at bounding box center [218, 340] width 63 height 30
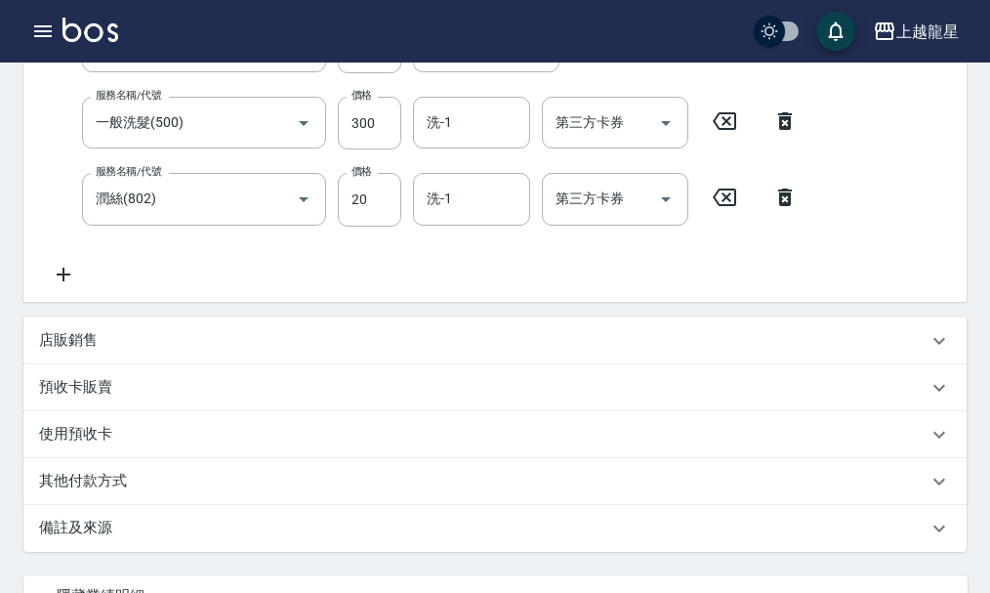
scroll to position [204, 0]
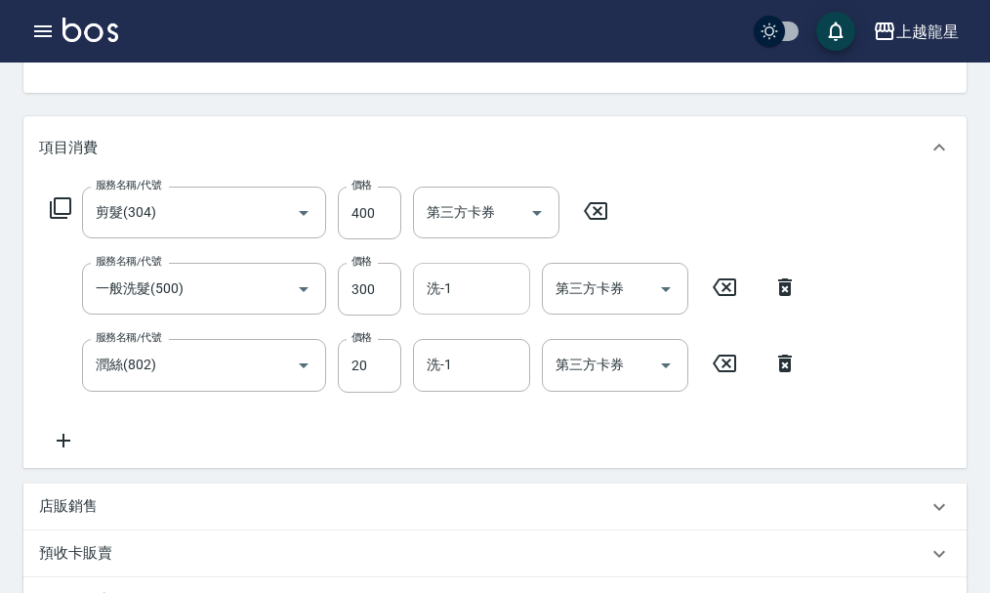
click at [488, 288] on input "洗-1" at bounding box center [472, 289] width 100 height 34
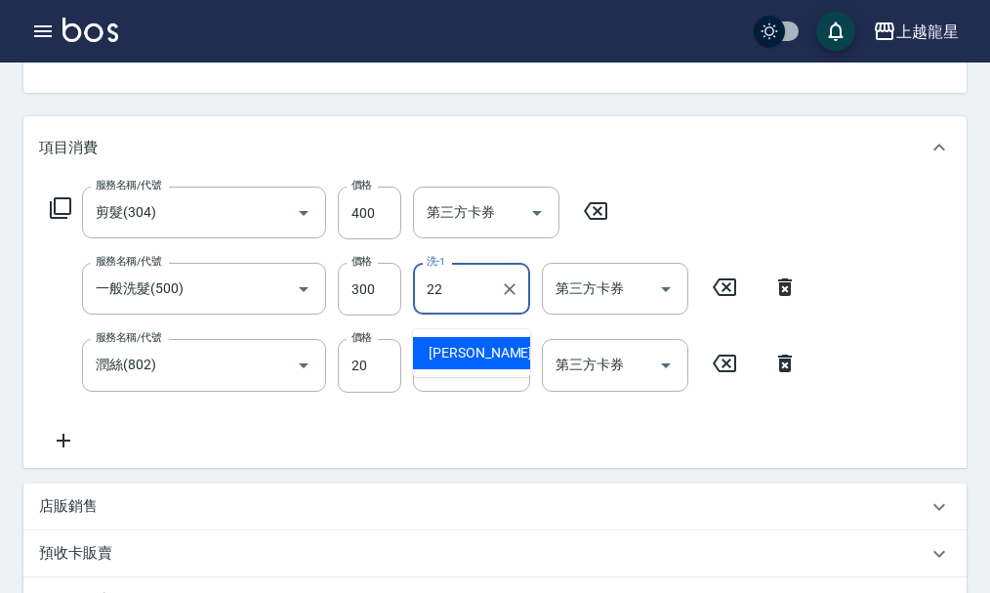
type input "[PERSON_NAME]-22"
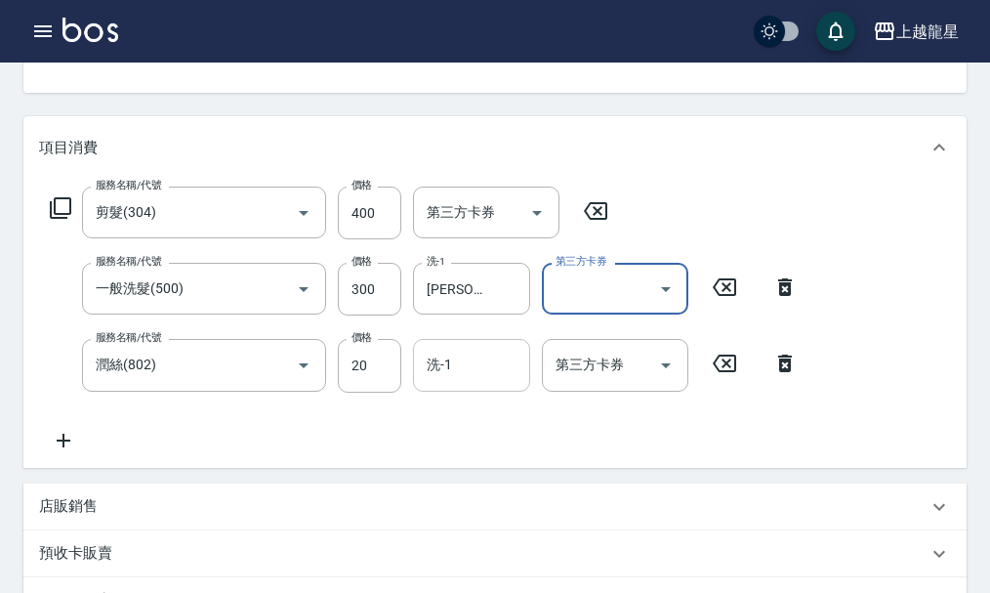
click at [483, 382] on input "洗-1" at bounding box center [472, 365] width 100 height 34
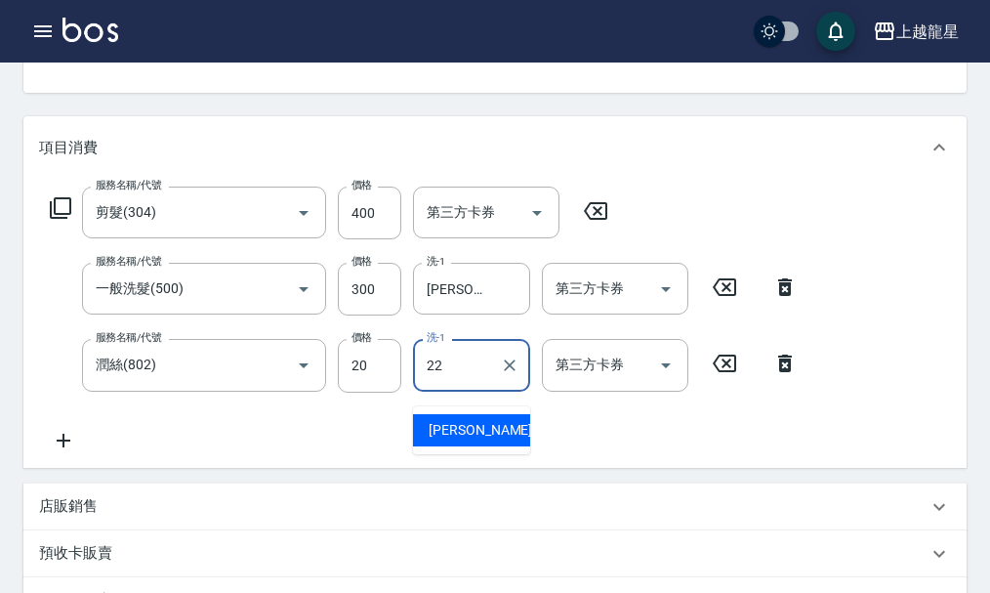
type input "[PERSON_NAME]-22"
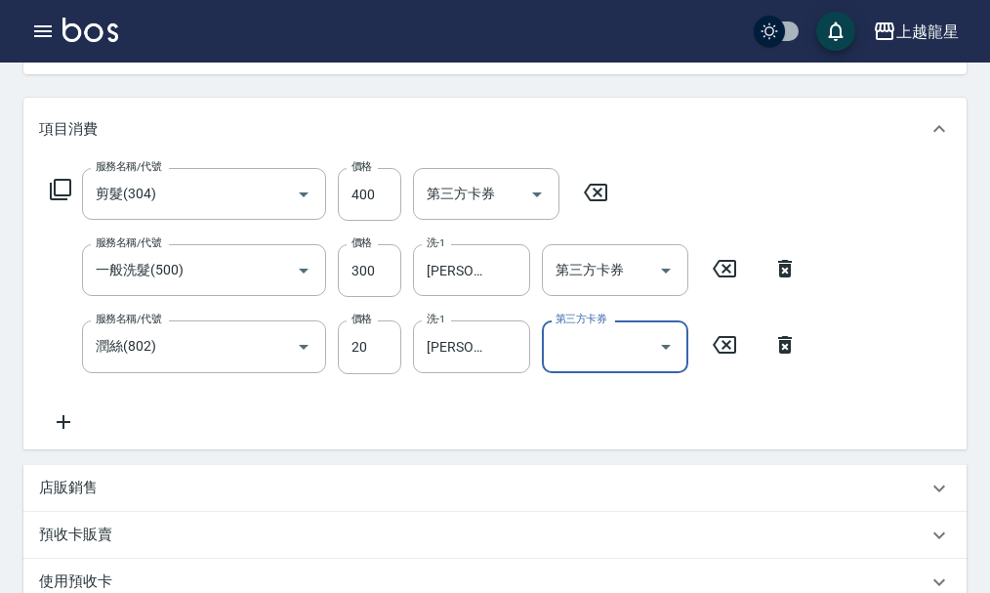
scroll to position [0, 0]
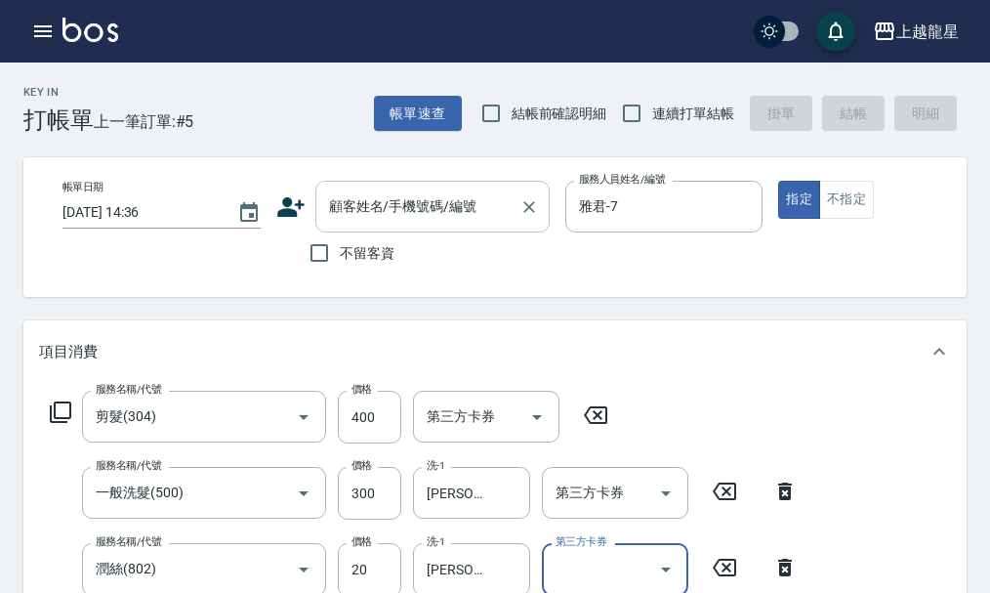
click at [400, 200] on div "顧客姓名/手機號碼/編號 顧客姓名/手機號碼/編號" at bounding box center [432, 207] width 234 height 52
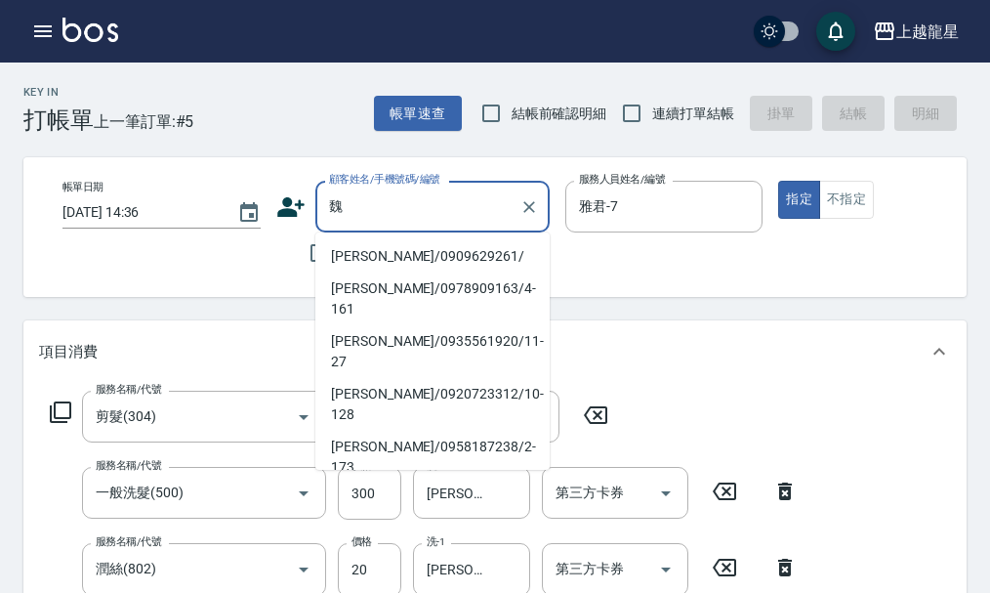
click at [384, 484] on li "新客人 姓名未設定/魏伶育/null" at bounding box center [432, 510] width 234 height 53
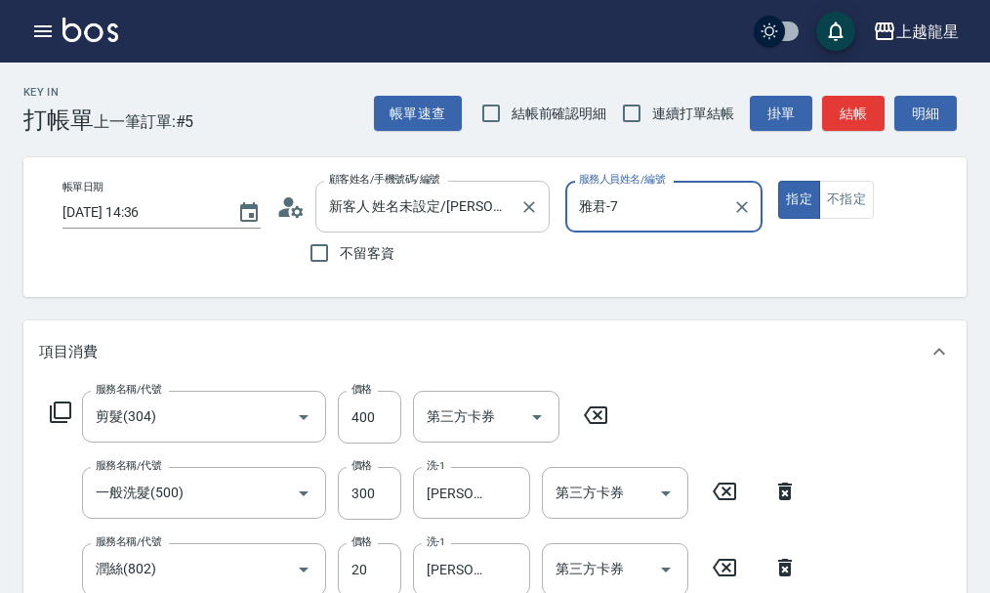
click at [465, 203] on input "新客人 姓名未設定/魏伶育/null" at bounding box center [418, 206] width 188 height 34
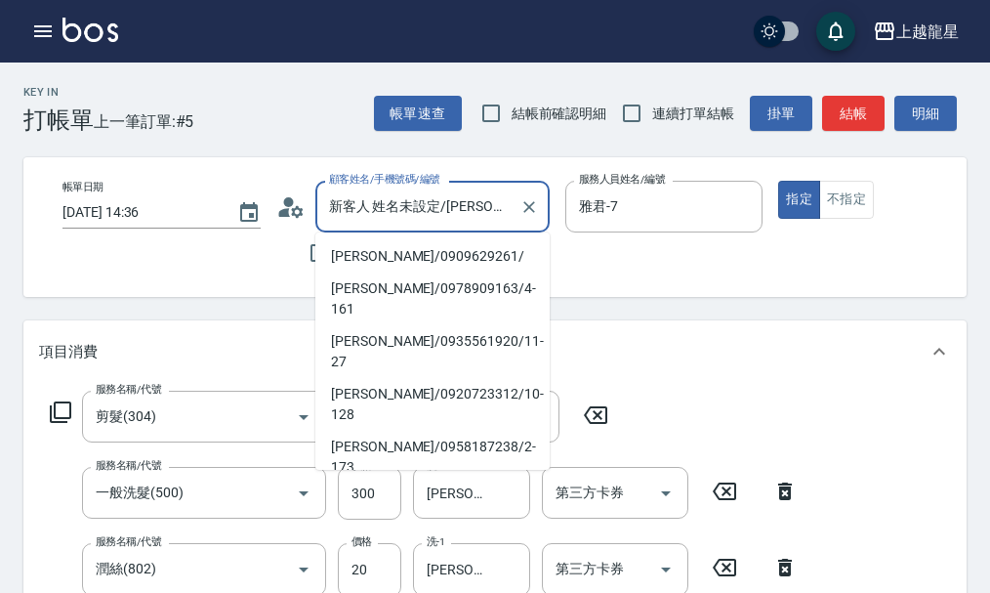
click at [487, 218] on input "新客人 姓名未設定/魏伶育/null" at bounding box center [418, 206] width 188 height 34
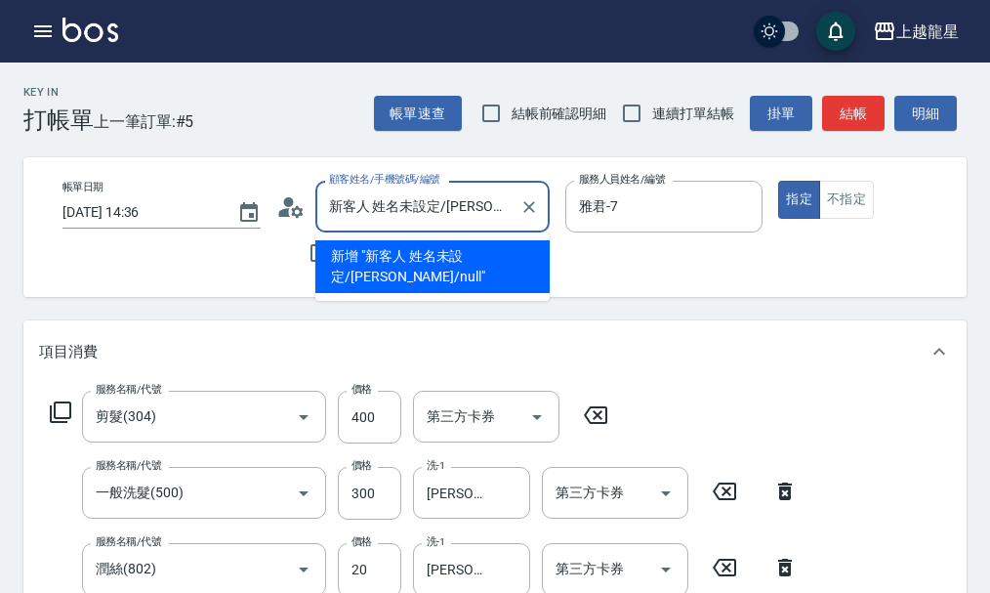
type input "新客人 姓名未設定/魏/null"
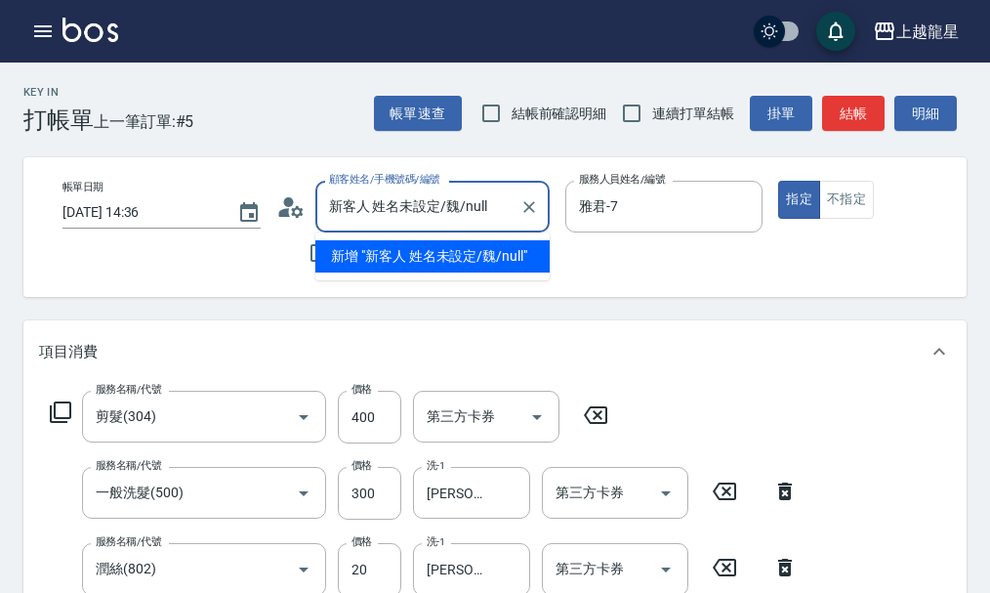
click at [543, 206] on div "新客人 姓名未設定/魏/null 顧客姓名/手機號碼/編號" at bounding box center [432, 207] width 234 height 52
click at [535, 208] on icon "Clear" at bounding box center [530, 207] width 20 height 20
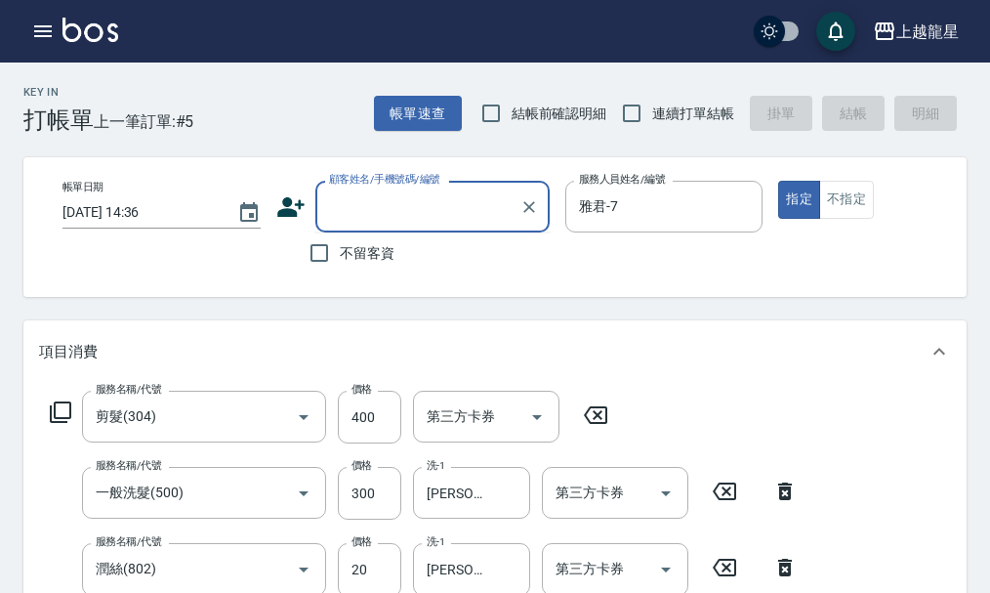
click at [484, 215] on input "顧客姓名/手機號碼/編號" at bounding box center [418, 206] width 188 height 34
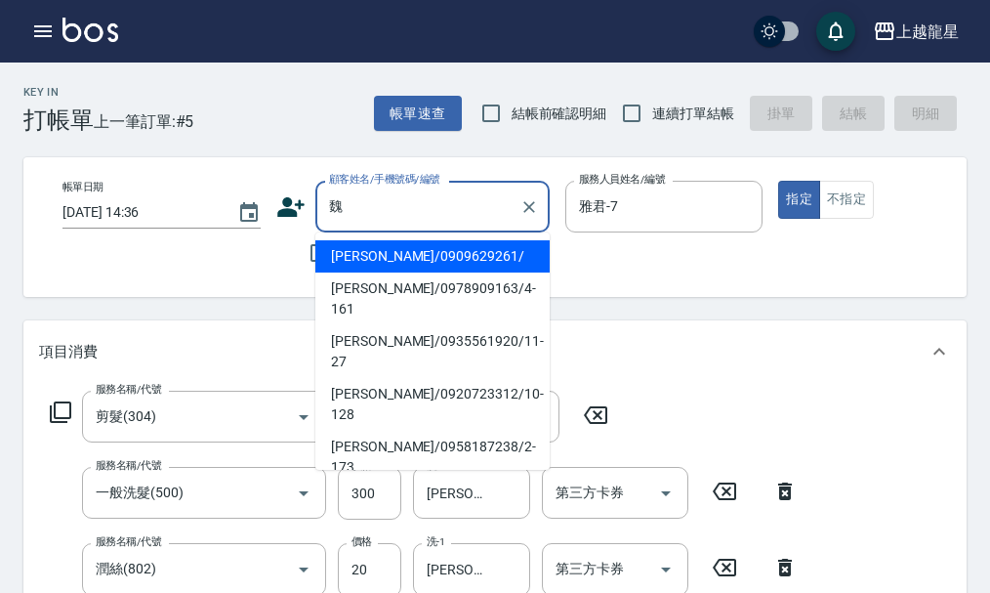
click at [387, 199] on input "魏" at bounding box center [418, 206] width 188 height 34
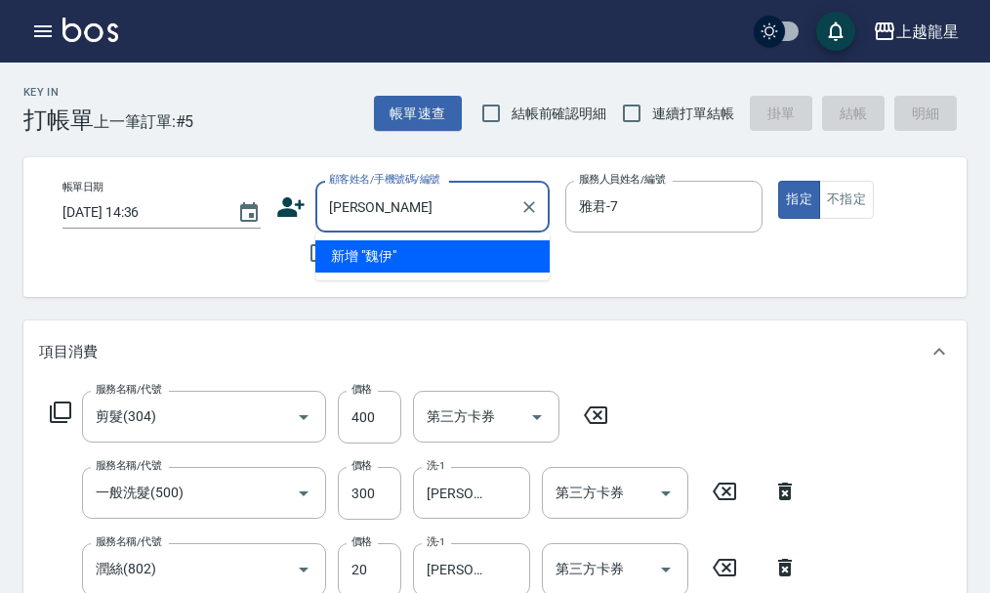
click at [409, 199] on input "魏伊" at bounding box center [418, 206] width 188 height 34
click at [495, 200] on input "魏伊妊" at bounding box center [418, 206] width 188 height 34
click at [468, 250] on li "新增 "魏伊妊0933879186"" at bounding box center [432, 256] width 234 height 32
type input "[PERSON_NAME]妊0933879186"
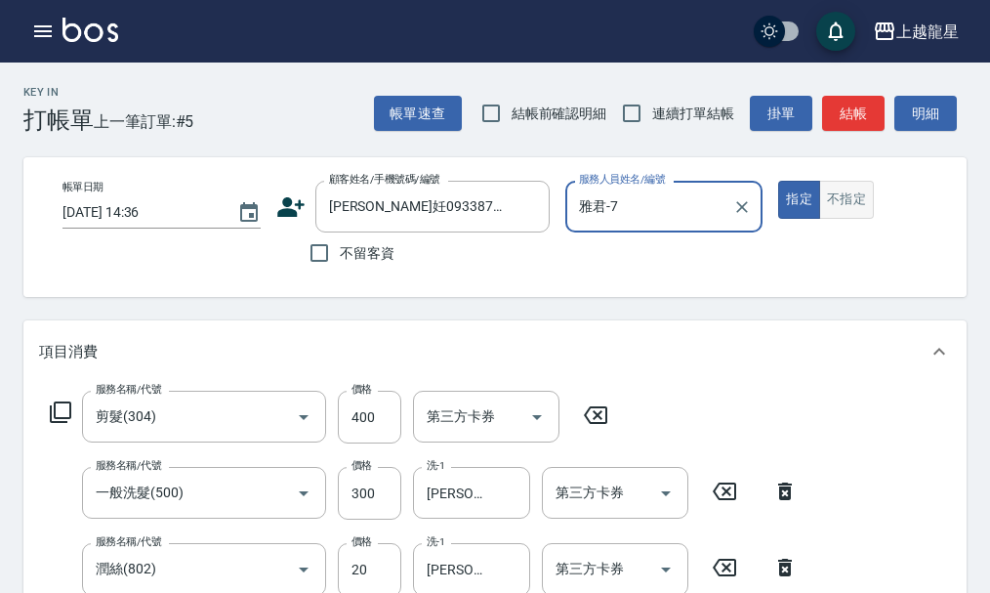
click at [844, 197] on button "不指定" at bounding box center [847, 200] width 55 height 38
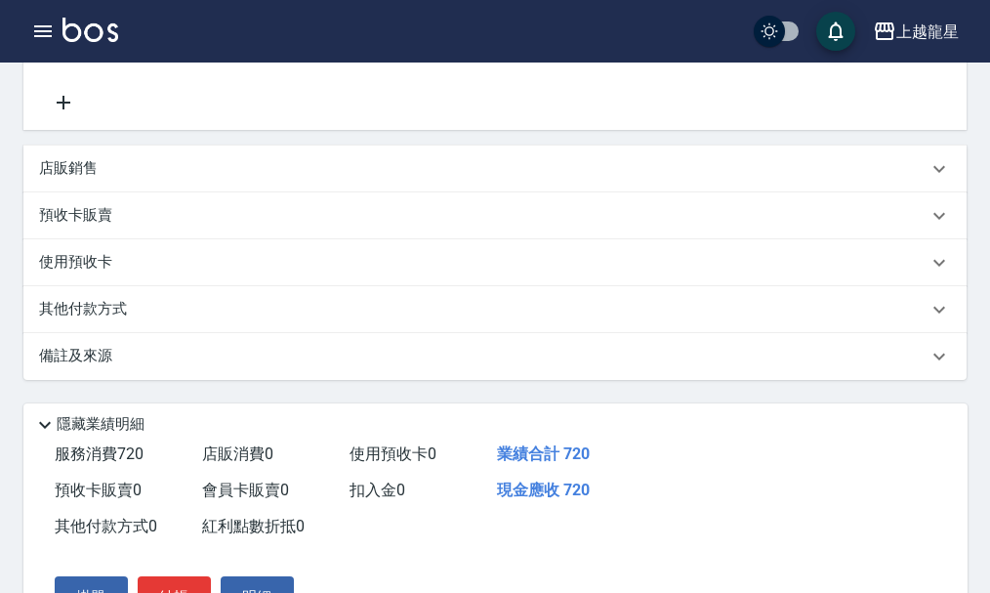
scroll to position [668, 0]
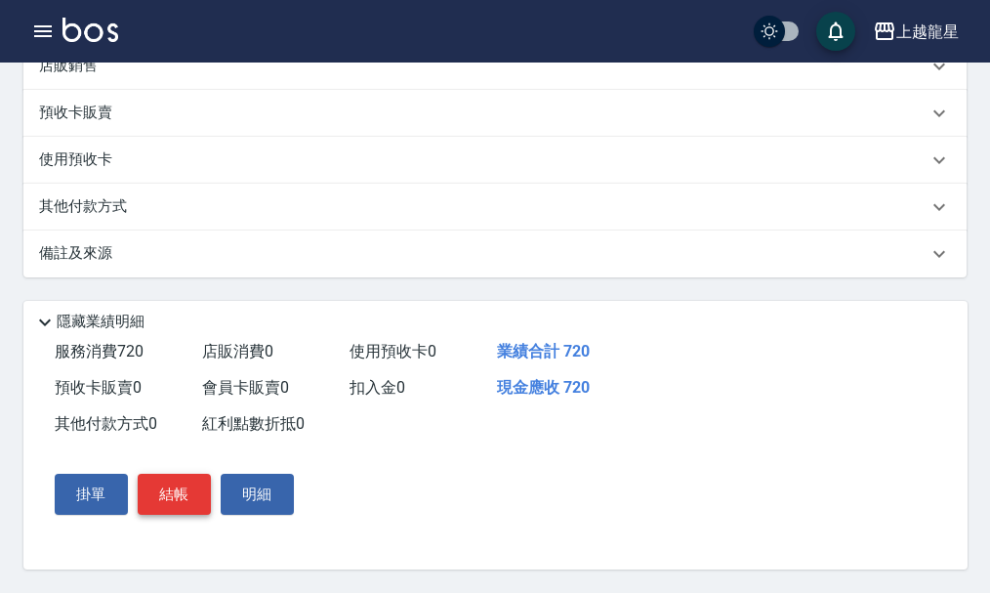
click at [189, 491] on button "結帳" at bounding box center [174, 494] width 73 height 41
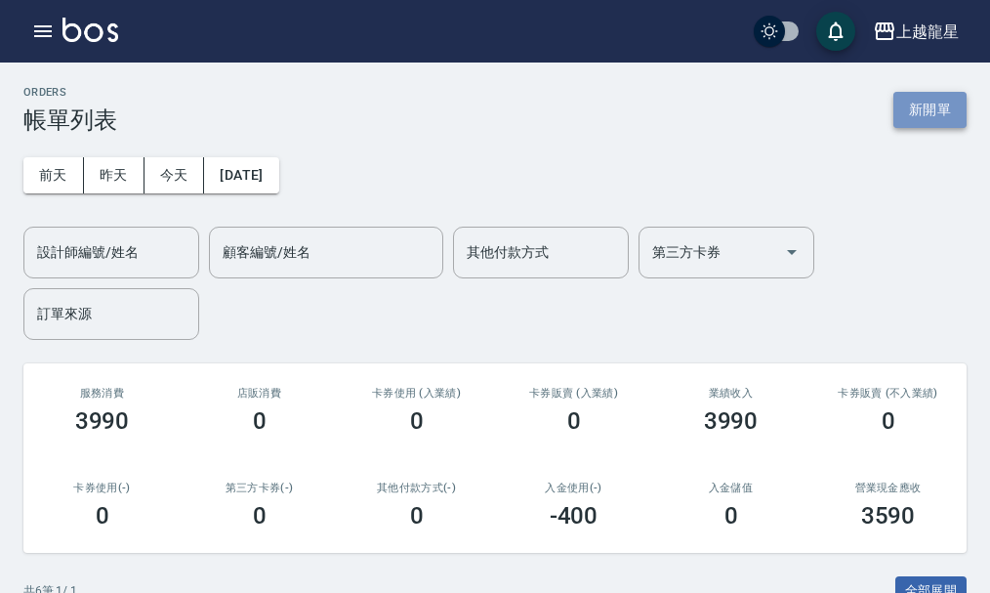
click at [918, 101] on button "新開單" at bounding box center [930, 110] width 73 height 36
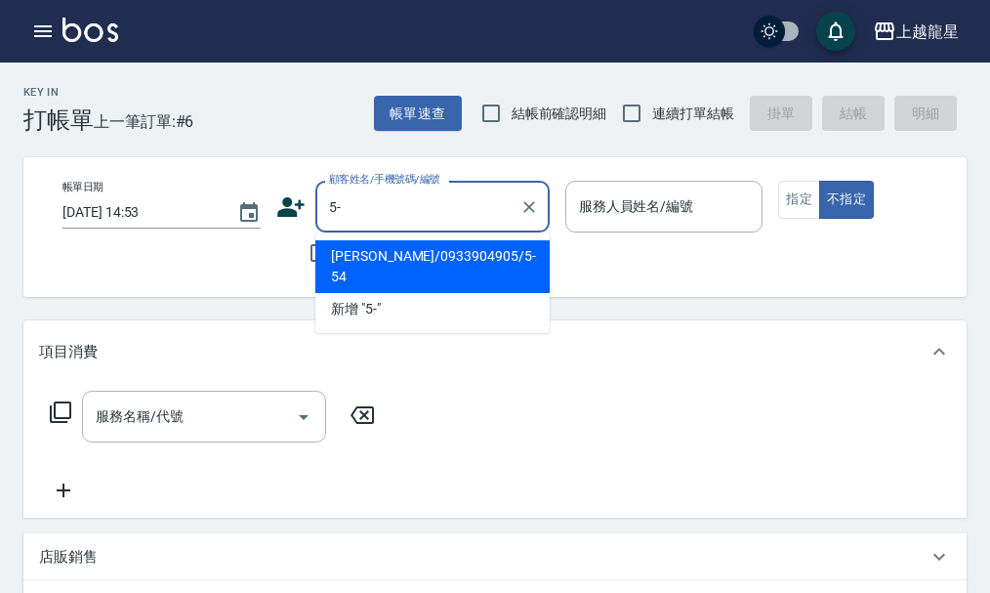
type input "5"
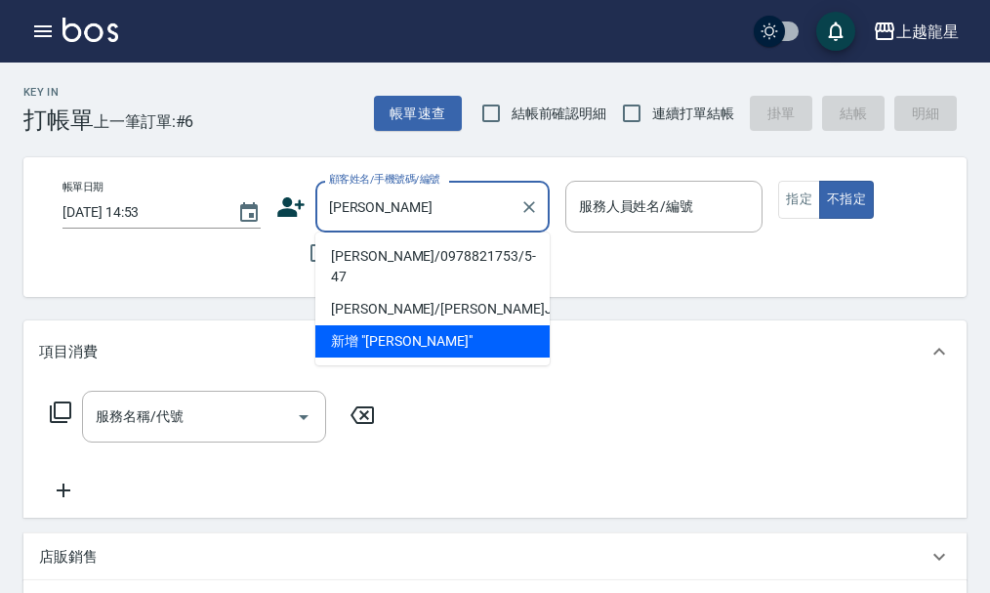
click at [360, 248] on li "[PERSON_NAME]/0978821753/5-47" at bounding box center [432, 266] width 234 height 53
type input "[PERSON_NAME]/0978821753/5-47"
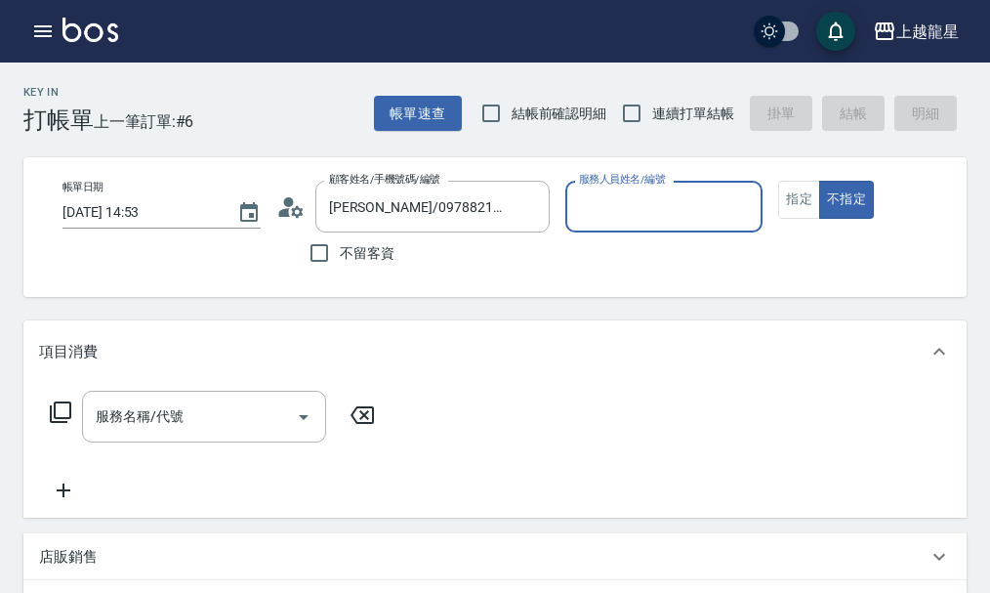
type input "雅君-7"
click at [793, 193] on button "指定" at bounding box center [799, 200] width 42 height 38
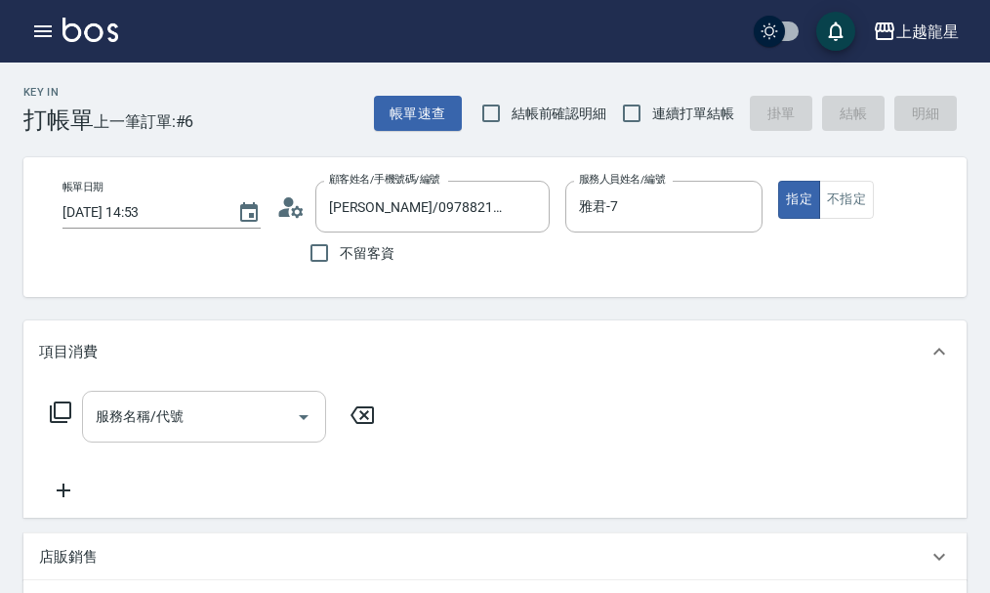
click at [203, 432] on input "服務名稱/代號" at bounding box center [189, 417] width 197 height 34
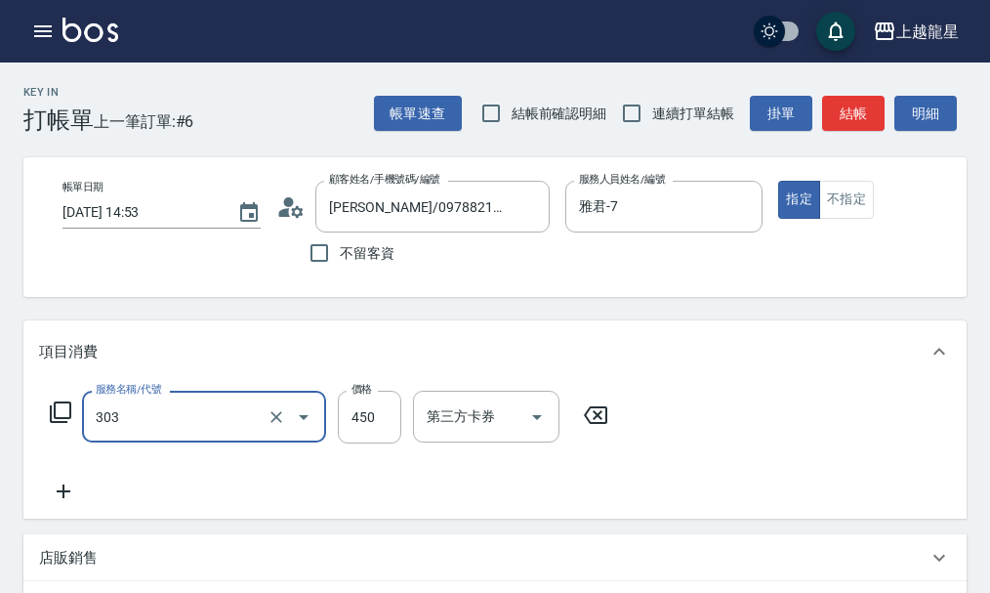
type input "剪髮(303)"
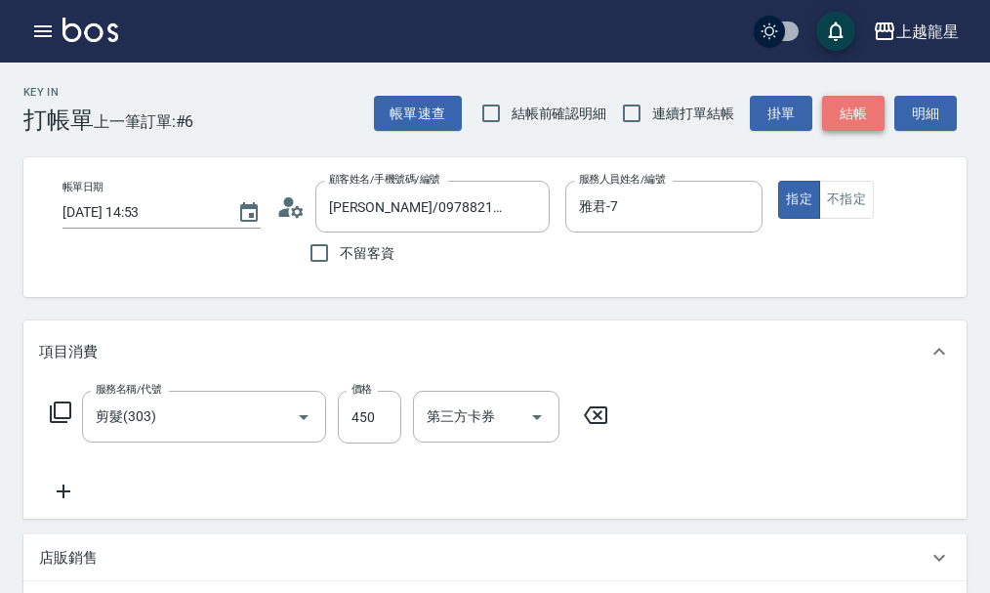
click at [824, 105] on button "結帳" at bounding box center [853, 114] width 63 height 36
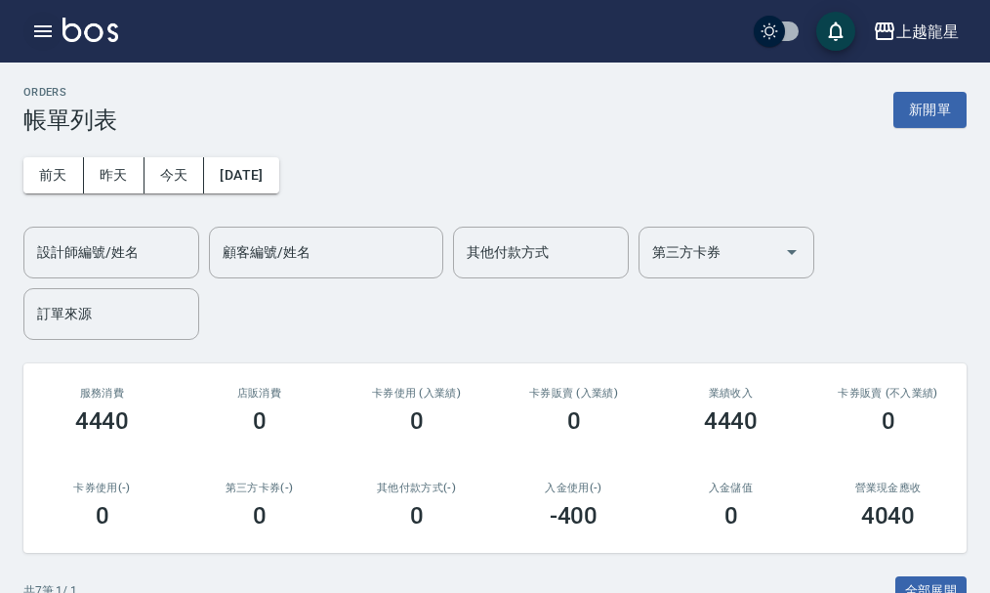
click at [44, 36] on icon "button" at bounding box center [43, 31] width 18 height 12
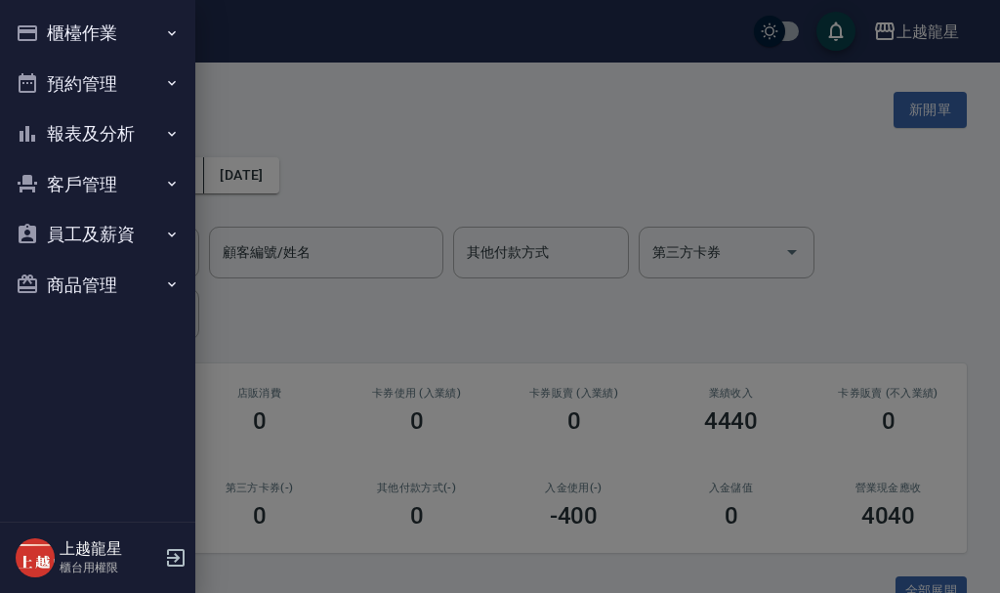
click at [109, 24] on button "櫃檯作業" at bounding box center [98, 33] width 180 height 51
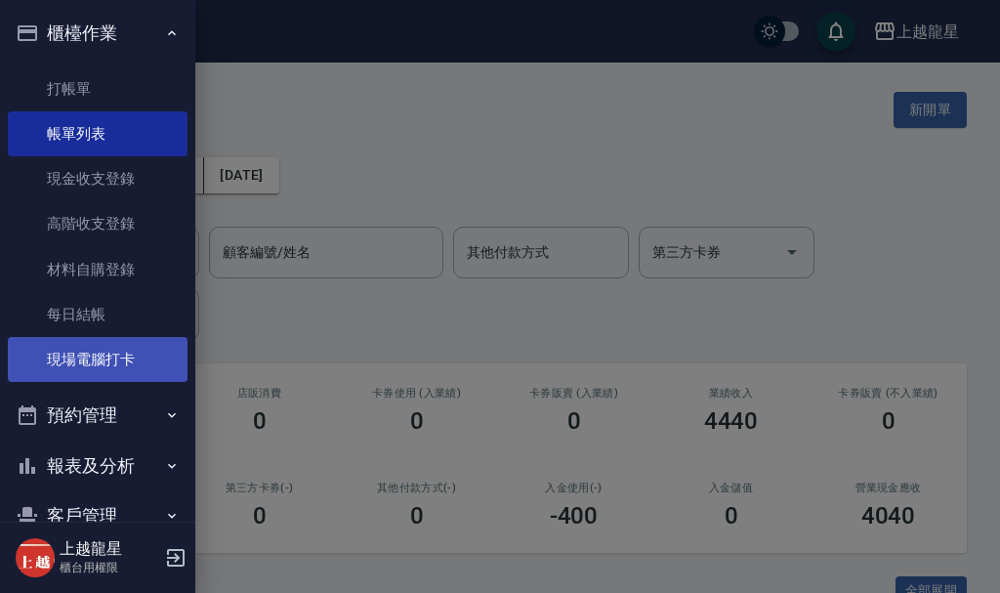
click at [85, 355] on link "現場電腦打卡" at bounding box center [98, 359] width 180 height 45
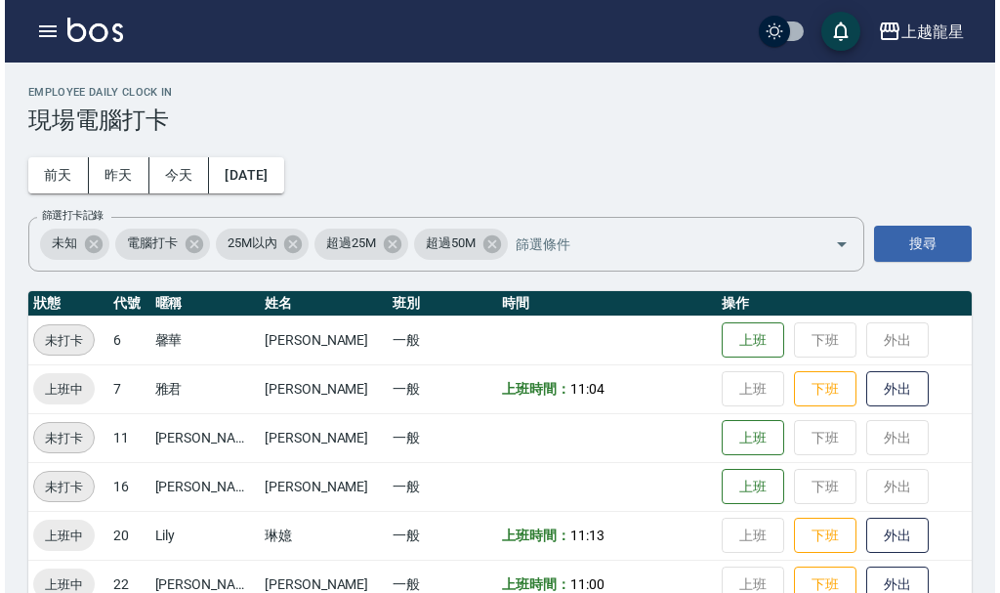
scroll to position [40, 0]
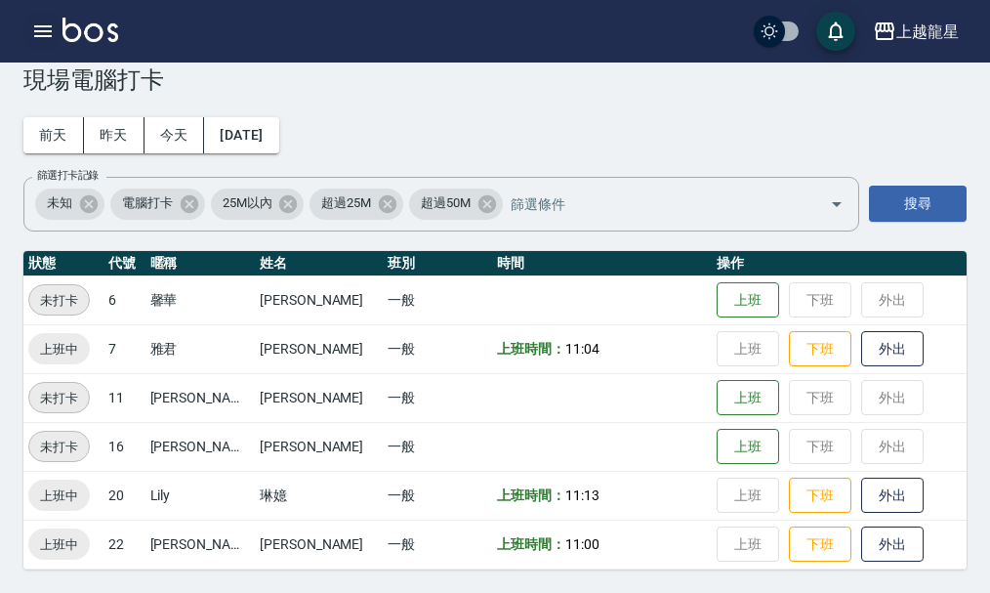
click at [39, 29] on icon "button" at bounding box center [42, 31] width 23 height 23
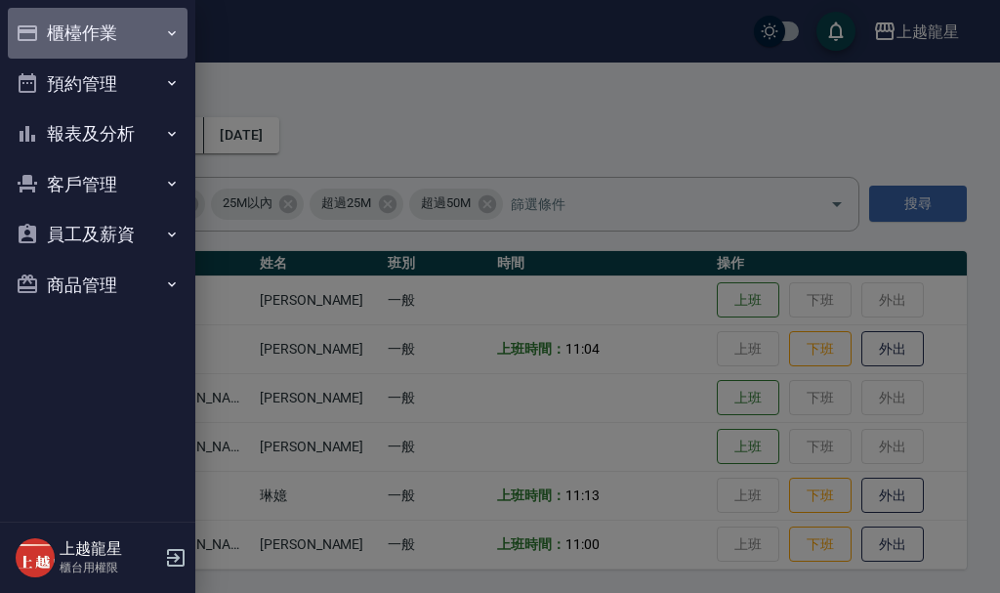
click at [44, 29] on button "櫃檯作業" at bounding box center [98, 33] width 180 height 51
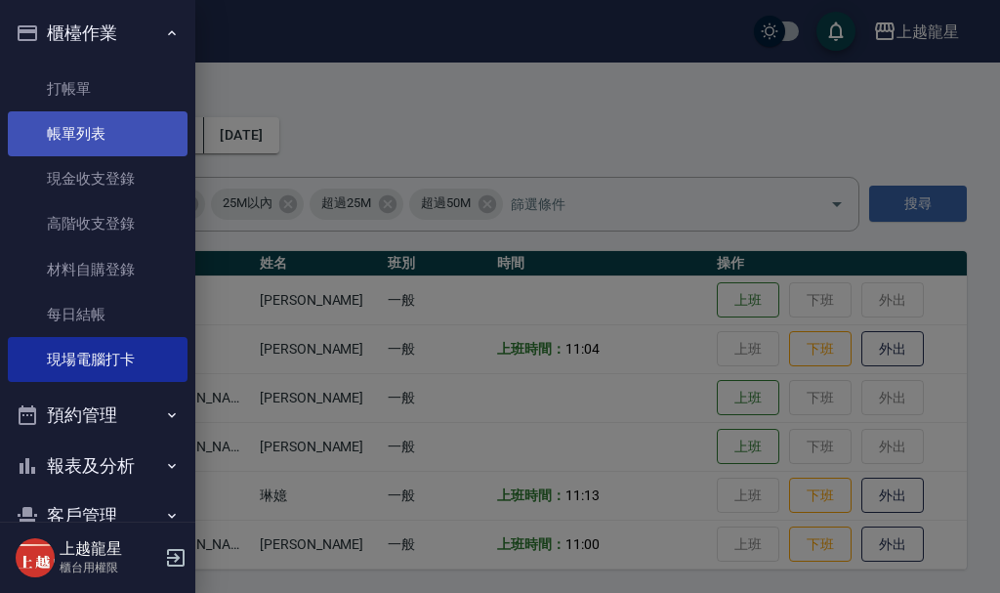
click at [147, 121] on link "帳單列表" at bounding box center [98, 133] width 180 height 45
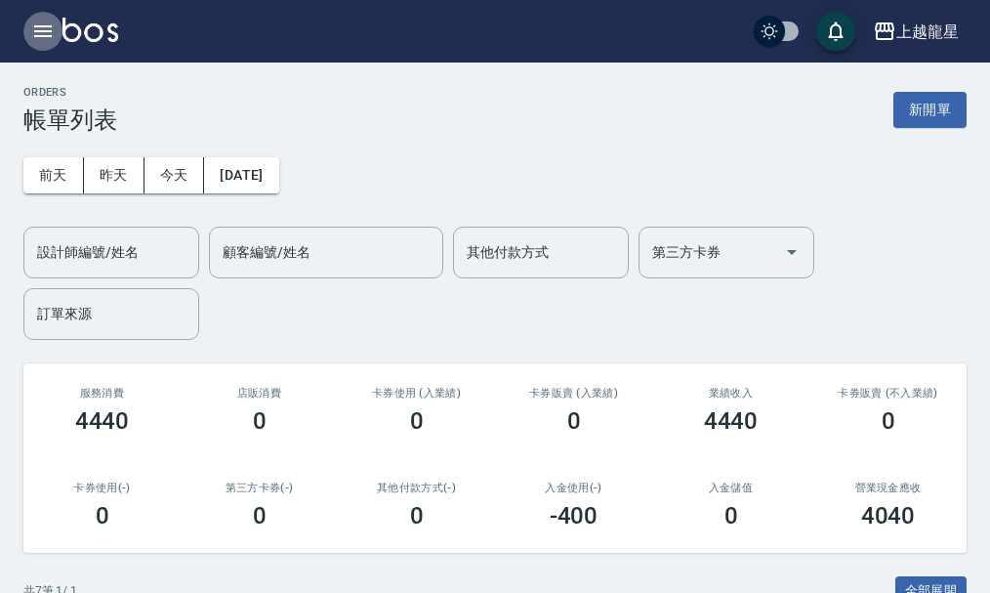
click at [45, 37] on icon "button" at bounding box center [43, 31] width 18 height 12
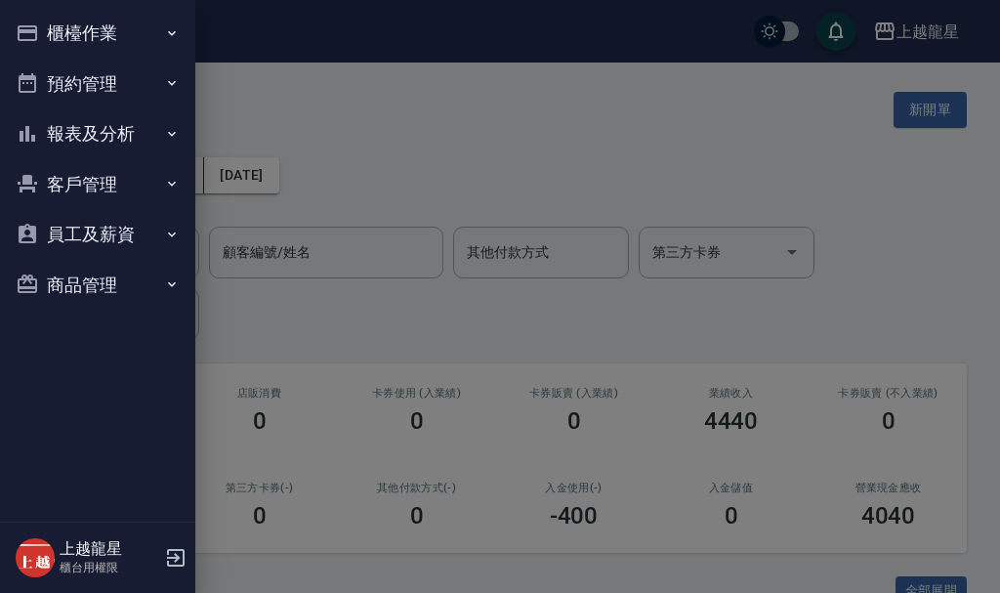
click at [75, 40] on button "櫃檯作業" at bounding box center [98, 33] width 180 height 51
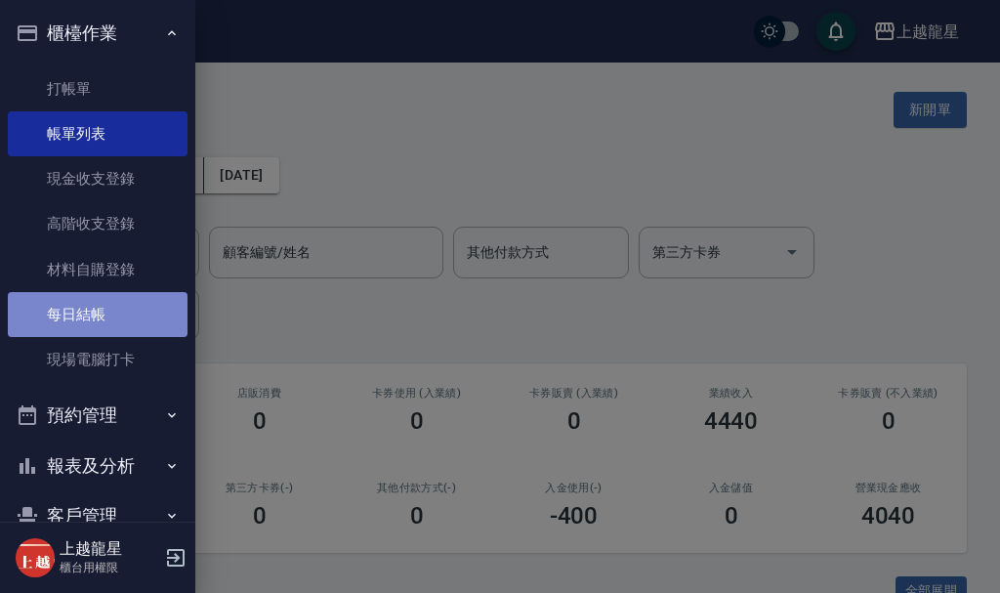
click at [105, 315] on link "每日結帳" at bounding box center [98, 314] width 180 height 45
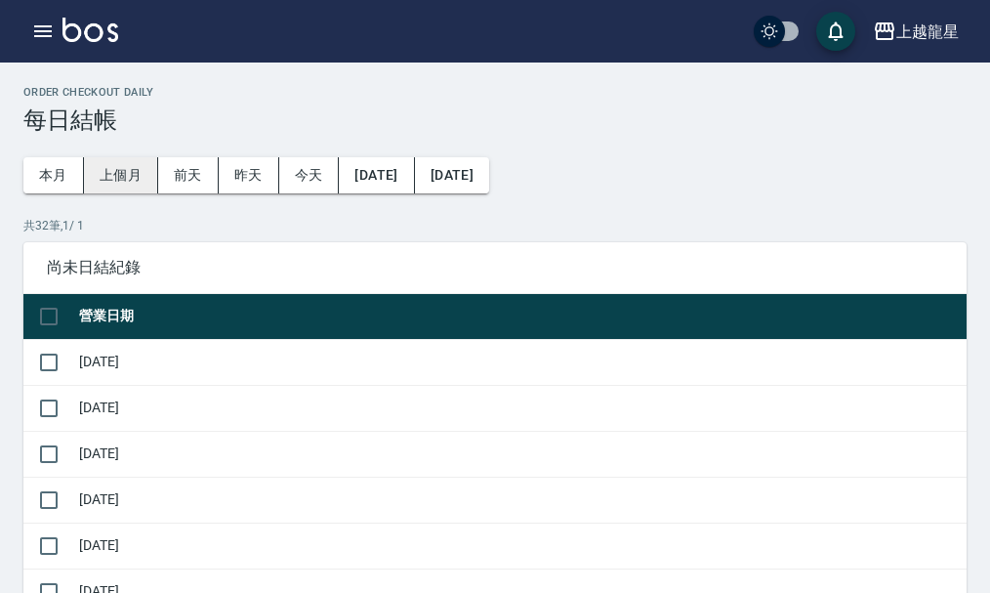
click at [119, 166] on button "上個月" at bounding box center [121, 175] width 74 height 36
click at [44, 316] on input "checkbox" at bounding box center [48, 316] width 41 height 41
checkbox input "true"
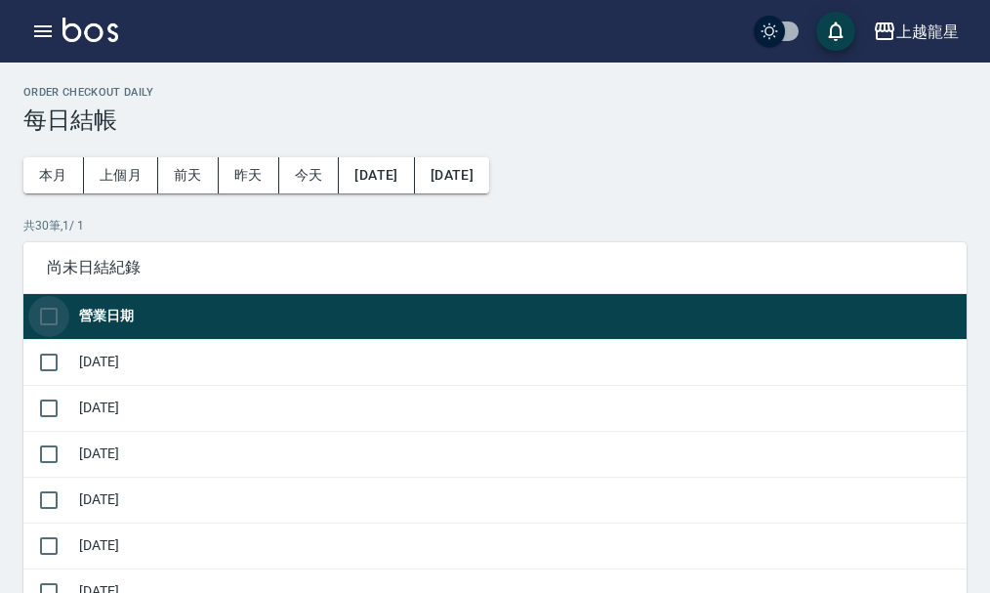
checkbox input "true"
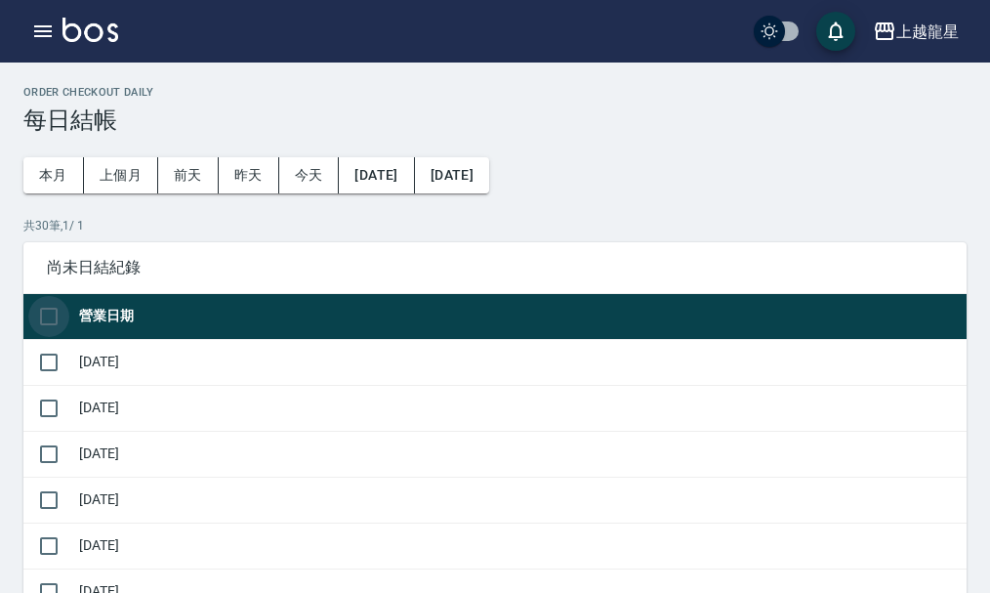
checkbox input "true"
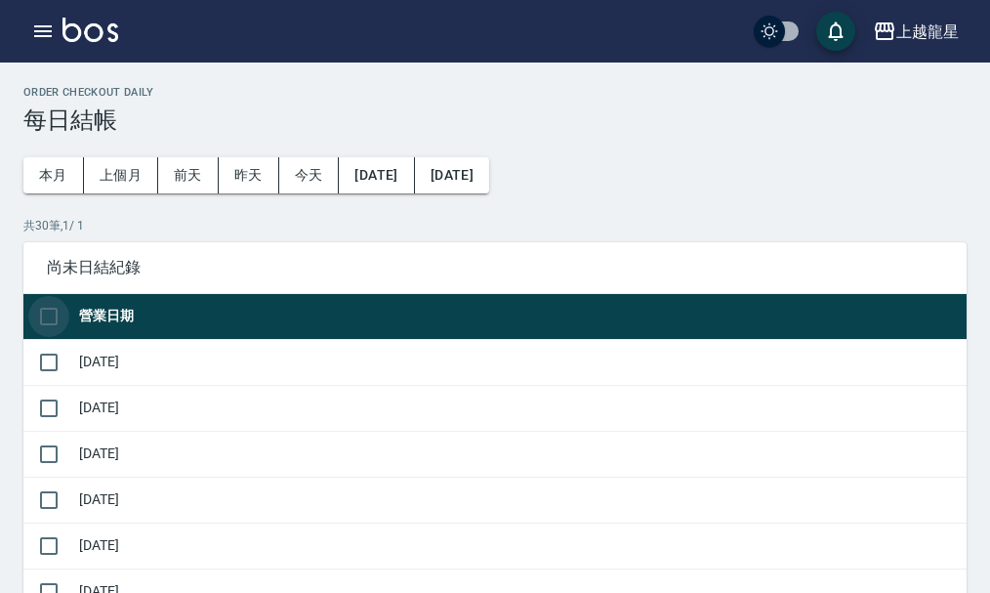
checkbox input "true"
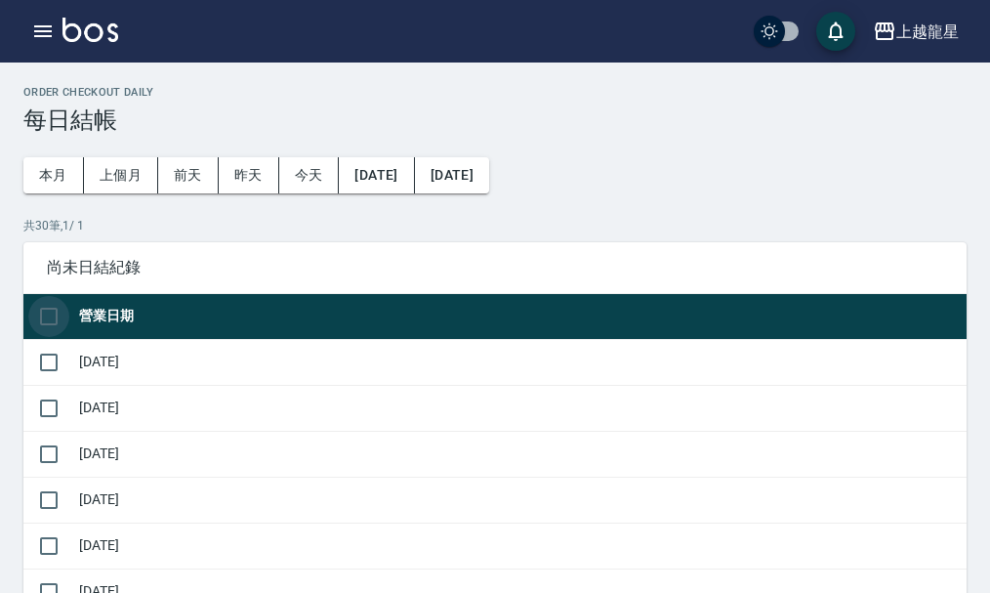
checkbox input "true"
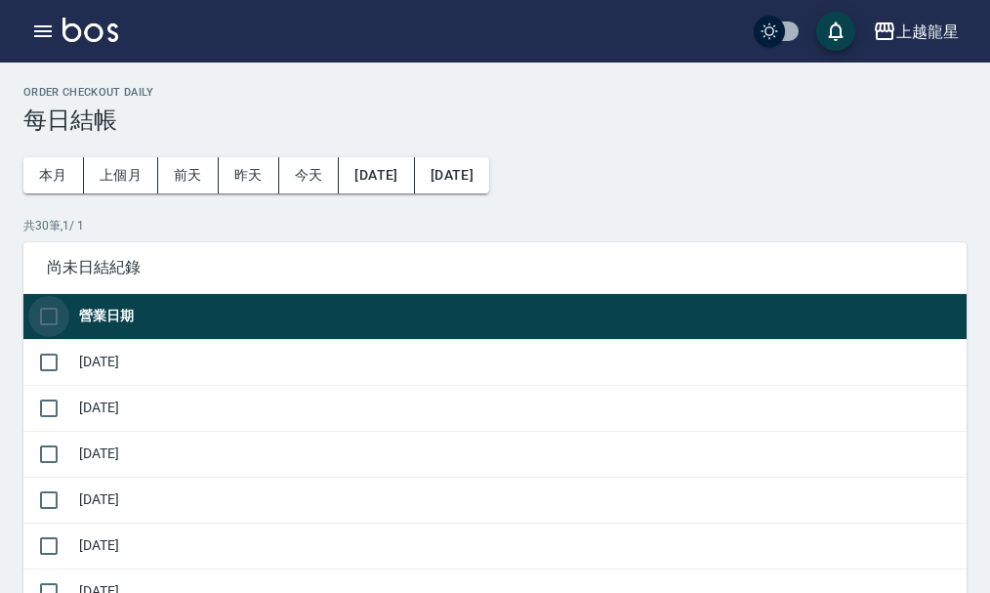
checkbox input "true"
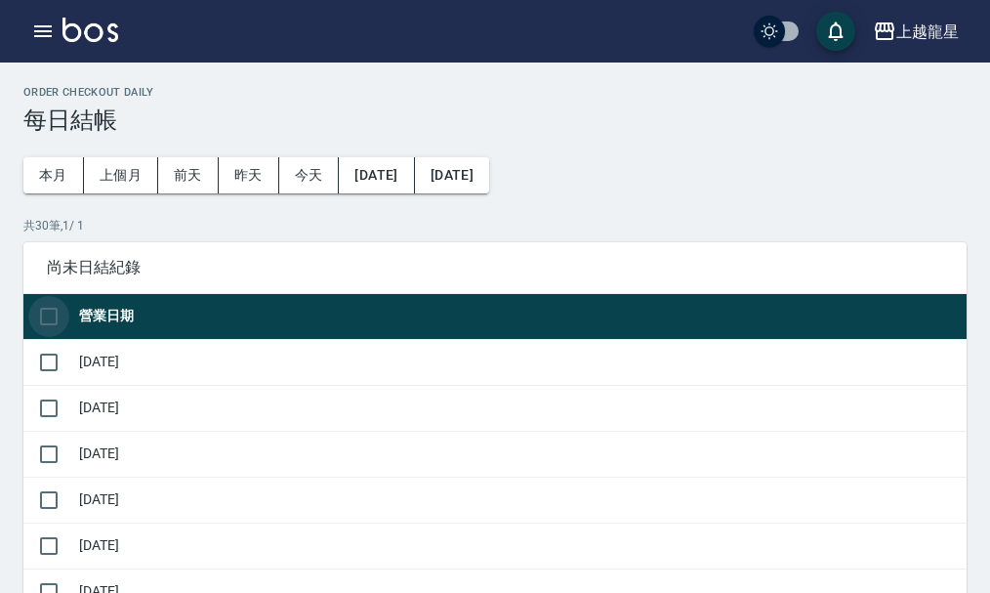
checkbox input "true"
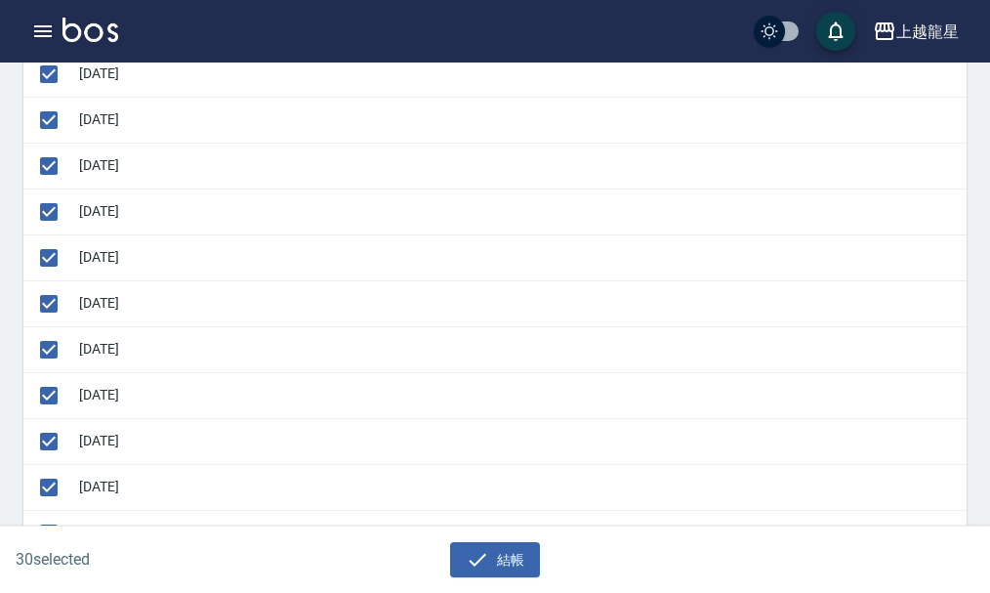
scroll to position [1456, 0]
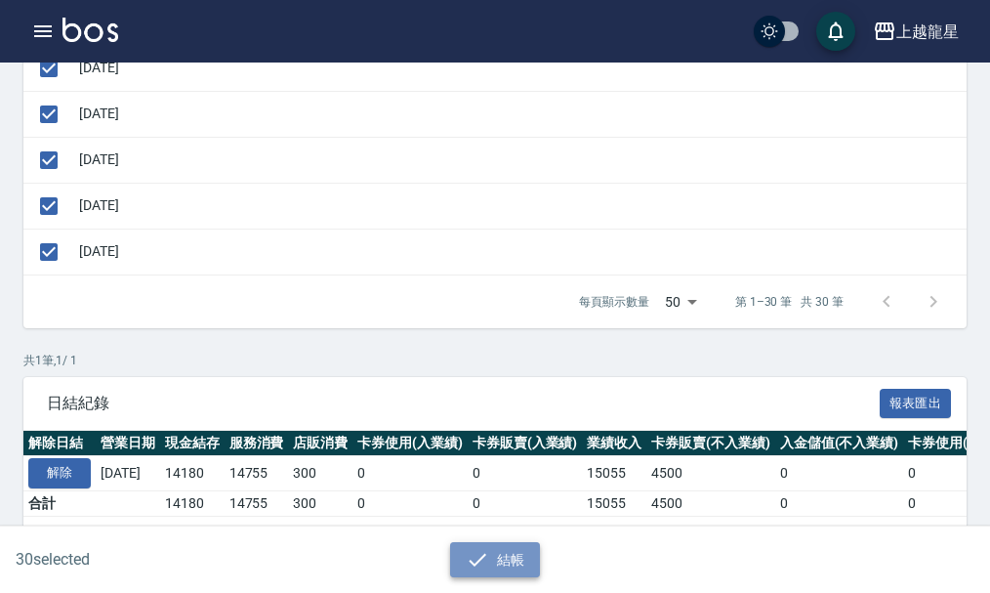
click at [471, 553] on icon "button" at bounding box center [477, 559] width 23 height 23
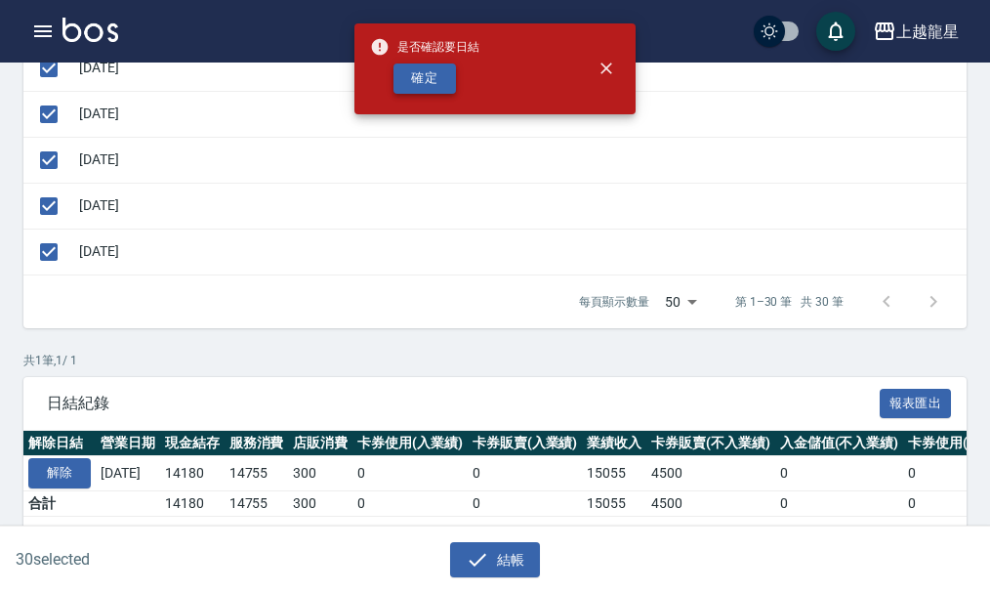
click at [423, 74] on button "確定" at bounding box center [425, 78] width 63 height 30
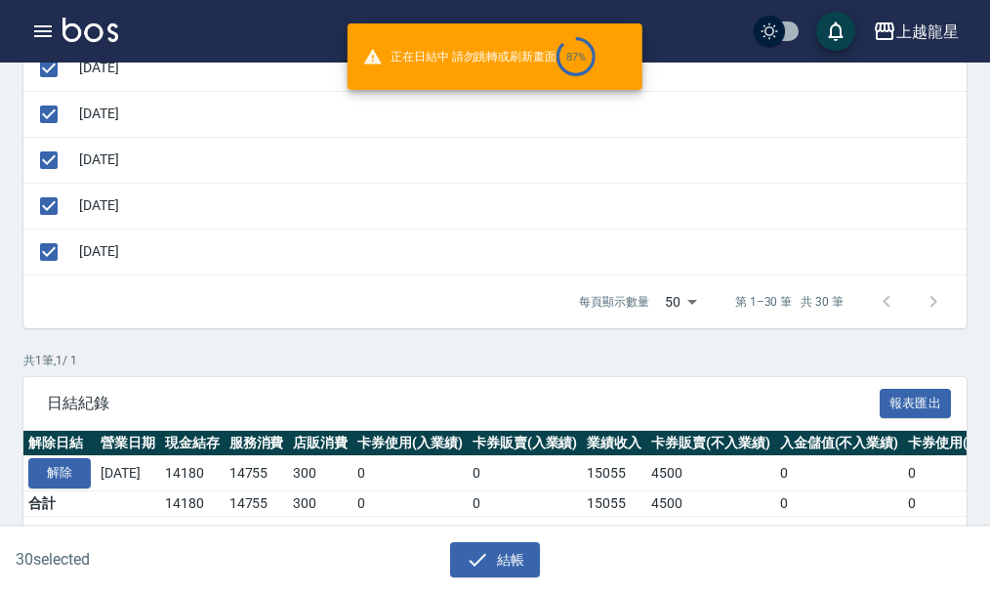
checkbox input "false"
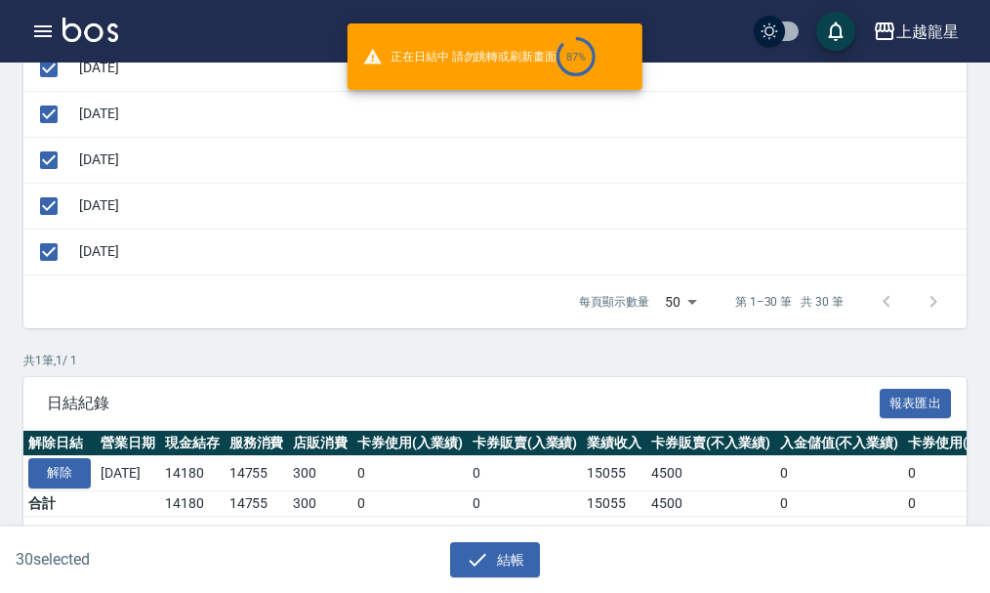
checkbox input "false"
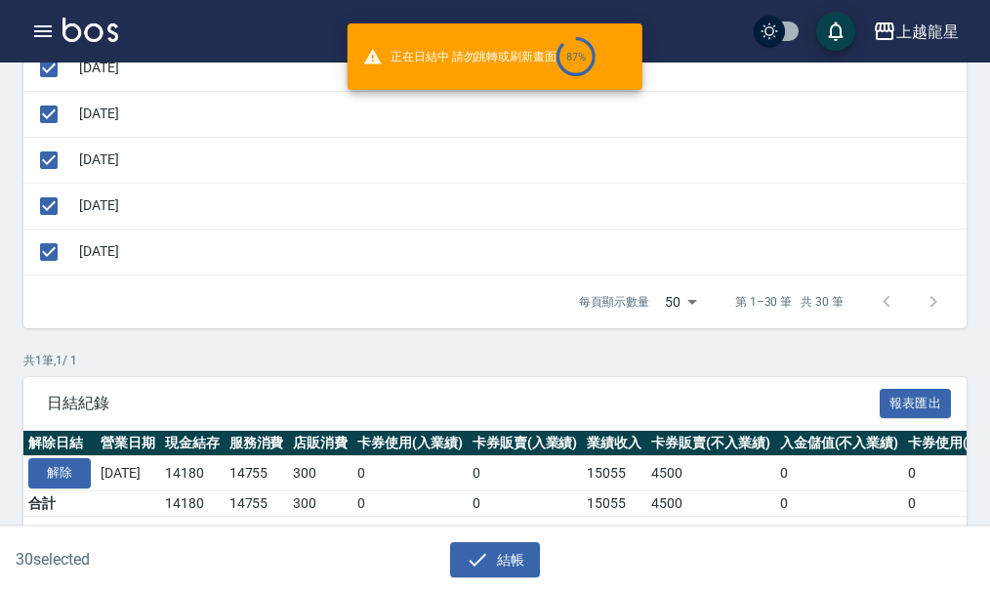
checkbox input "false"
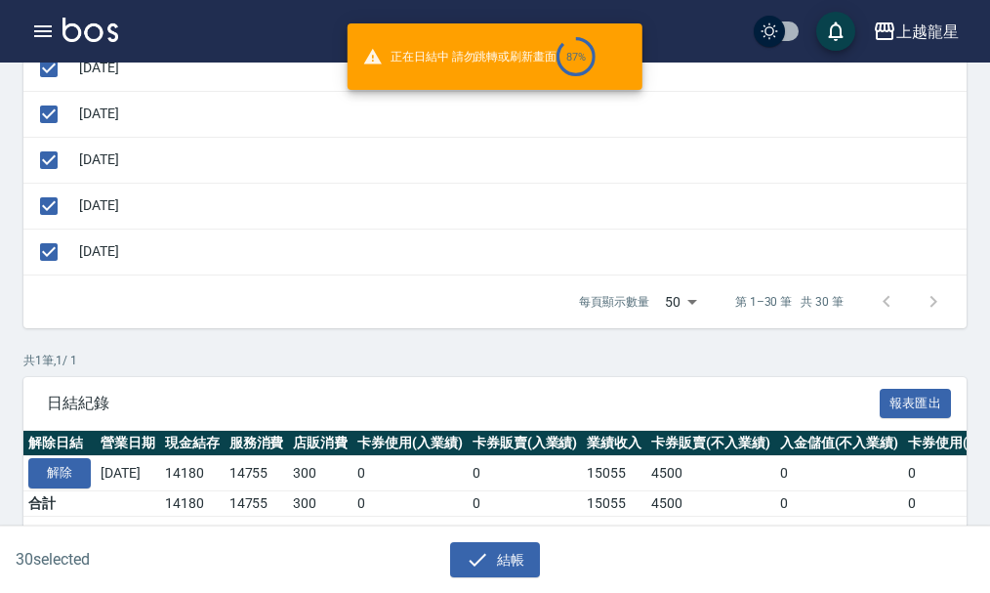
checkbox input "false"
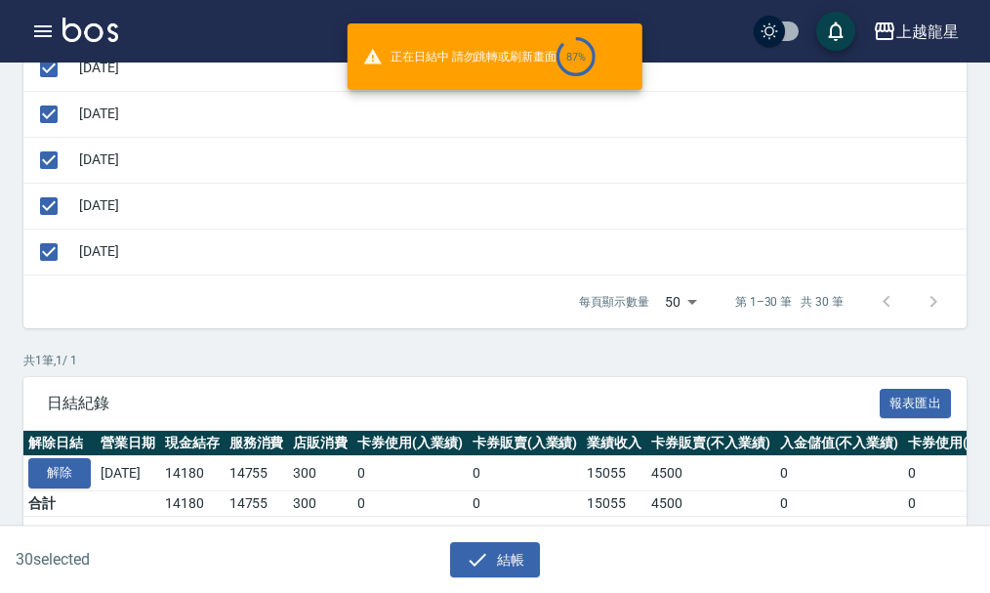
checkbox input "false"
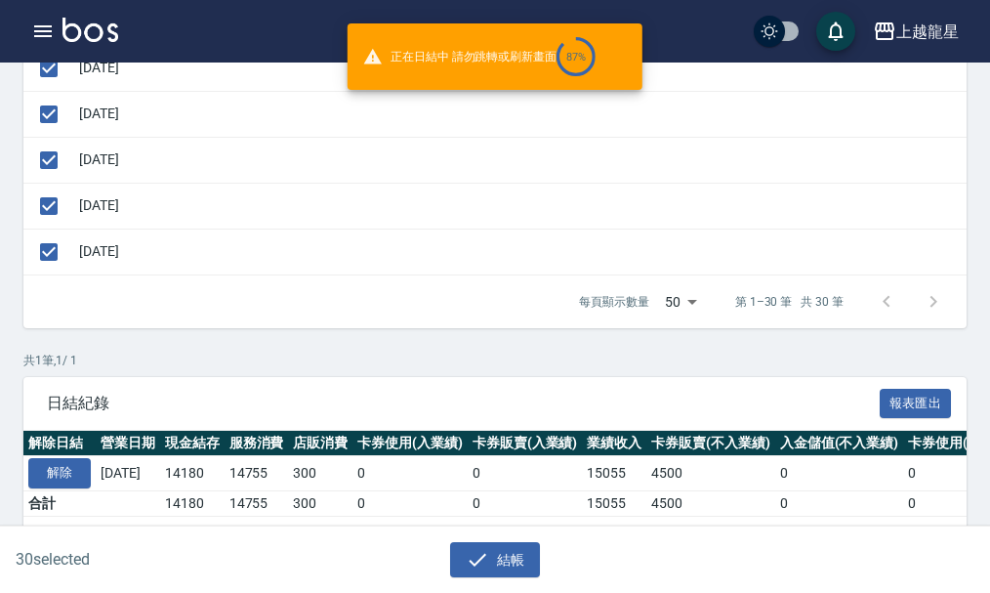
checkbox input "false"
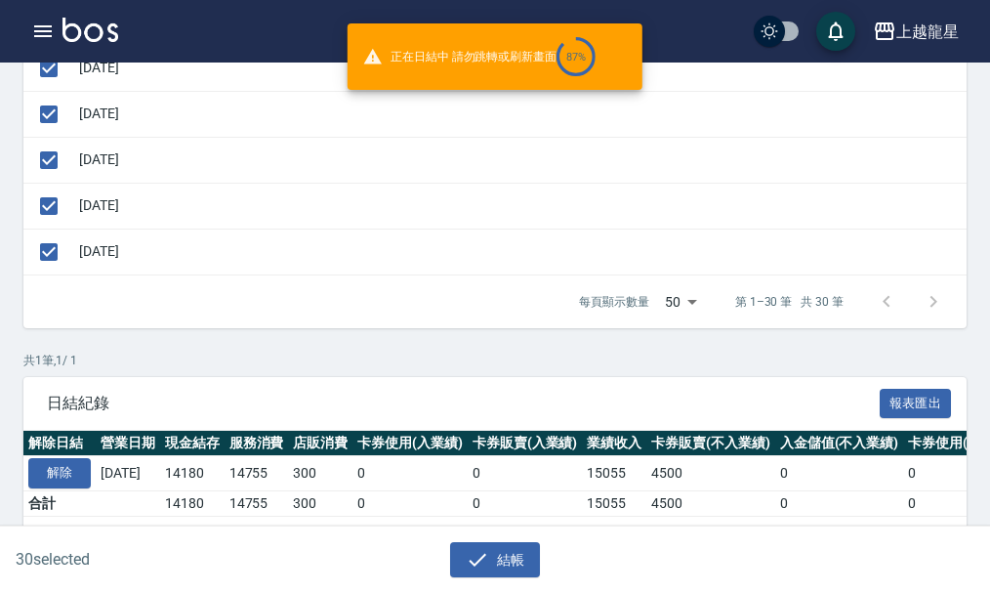
checkbox input "false"
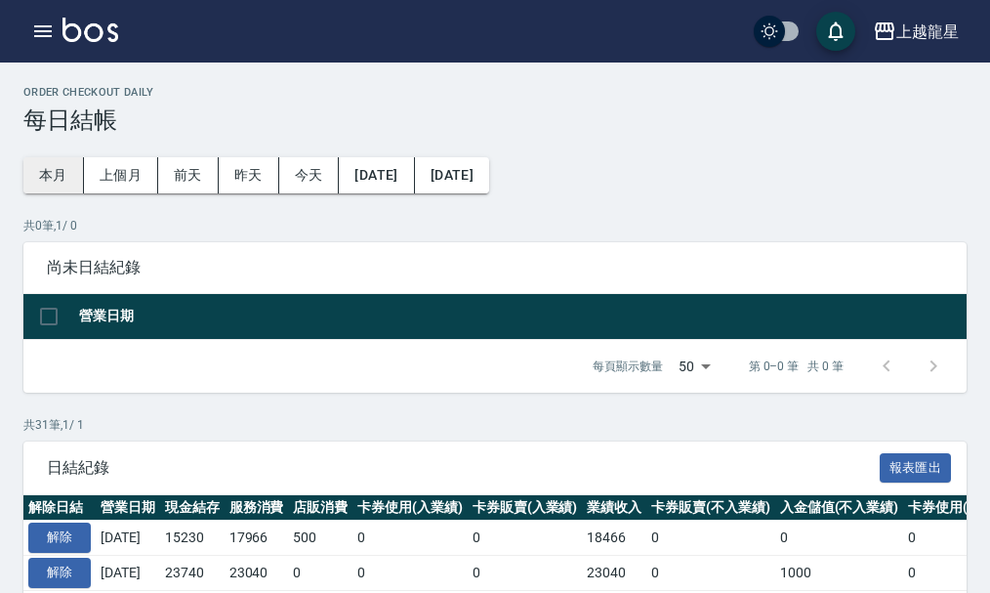
click at [41, 169] on button "本月" at bounding box center [53, 175] width 61 height 36
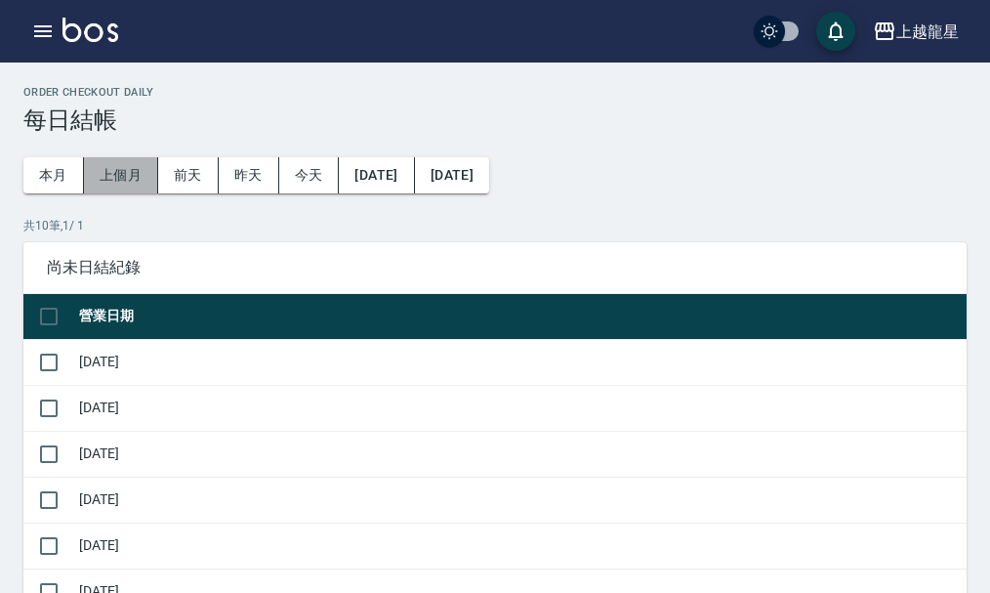
click at [129, 180] on button "上個月" at bounding box center [121, 175] width 74 height 36
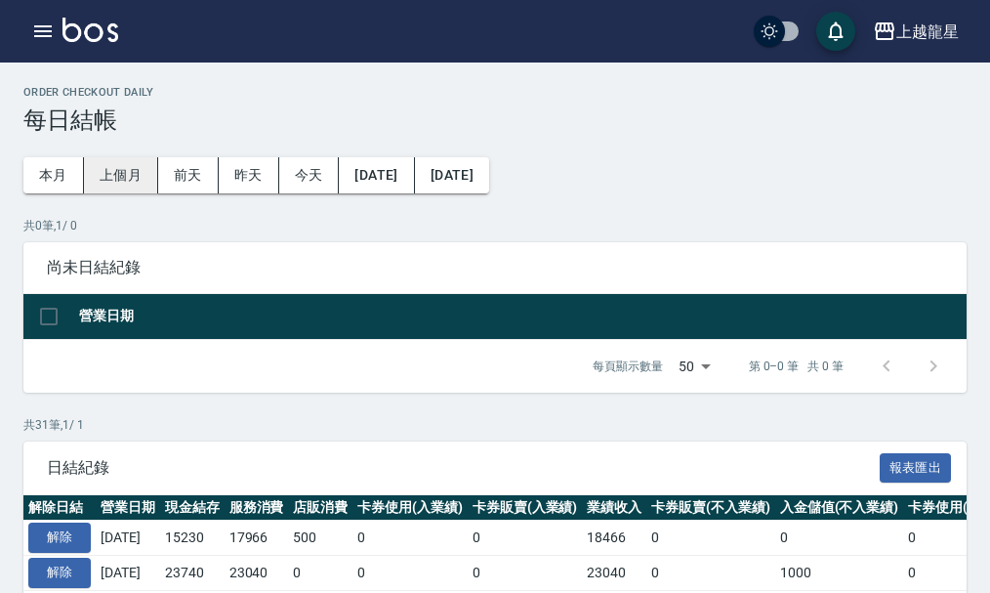
click at [142, 169] on button "上個月" at bounding box center [121, 175] width 74 height 36
click at [66, 173] on button "本月" at bounding box center [53, 175] width 61 height 36
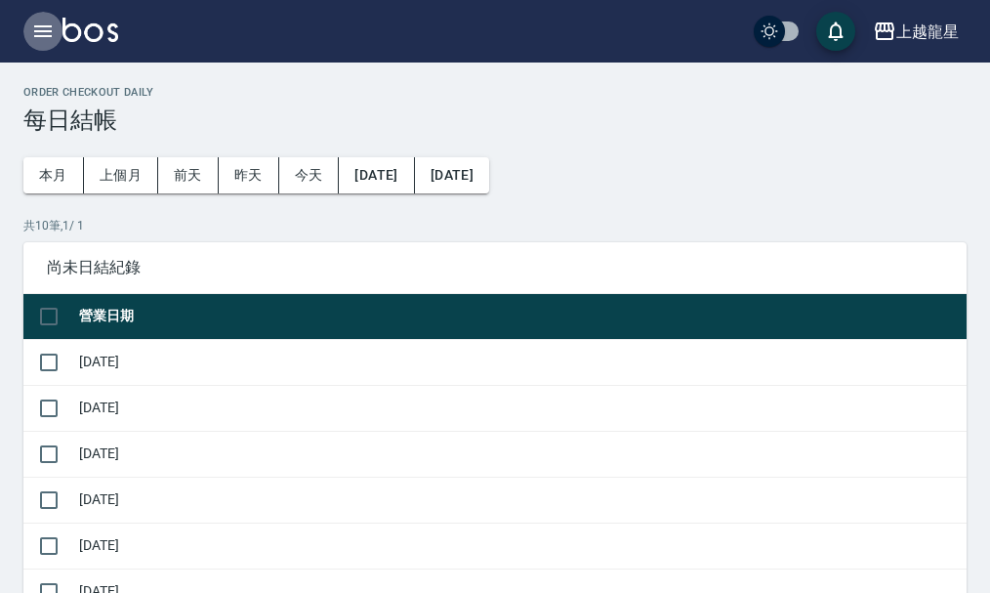
click at [45, 33] on icon "button" at bounding box center [42, 31] width 23 height 23
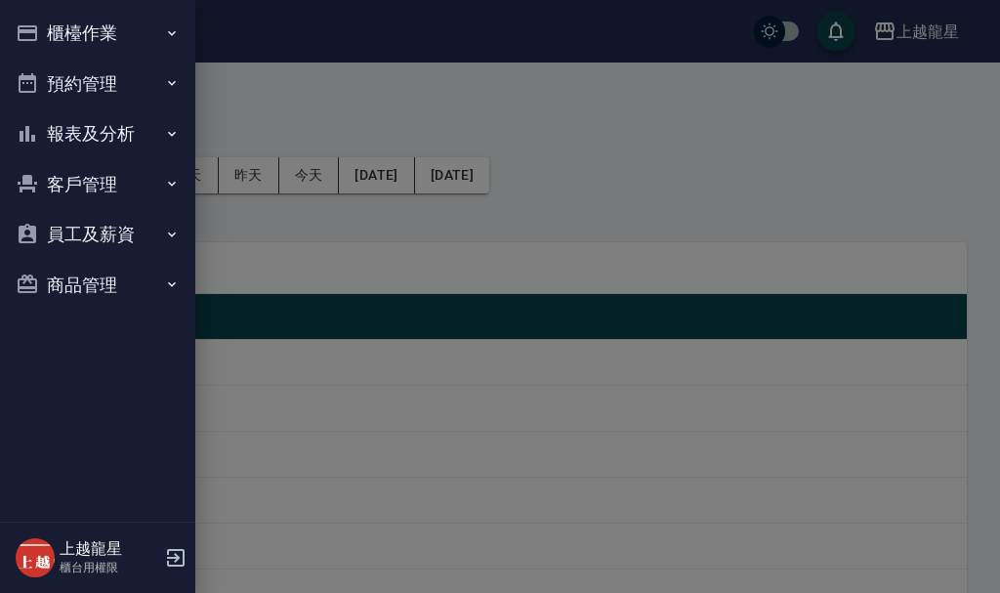
click at [45, 33] on button "櫃檯作業" at bounding box center [98, 33] width 180 height 51
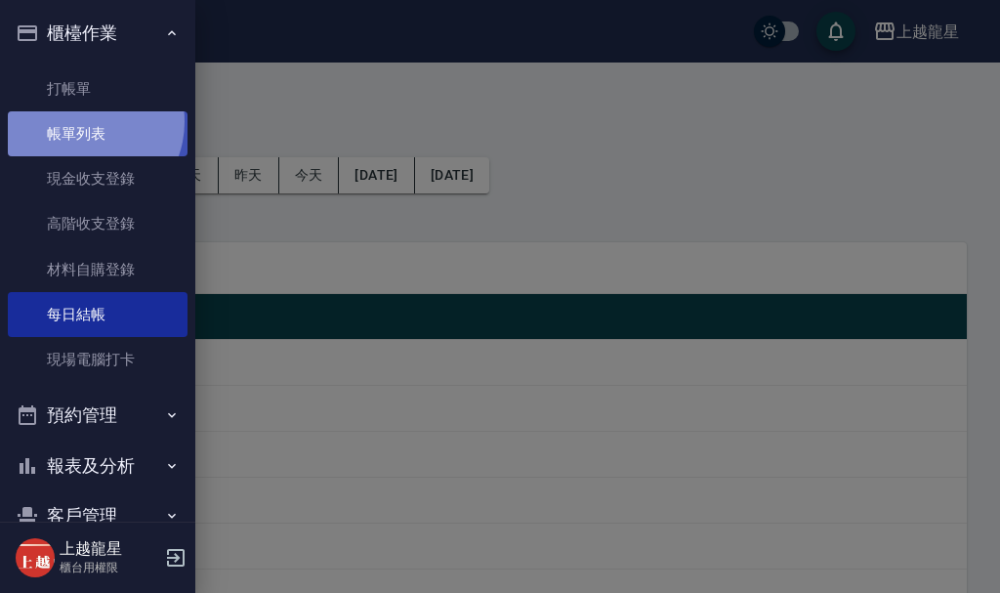
click at [84, 123] on link "帳單列表" at bounding box center [98, 133] width 180 height 45
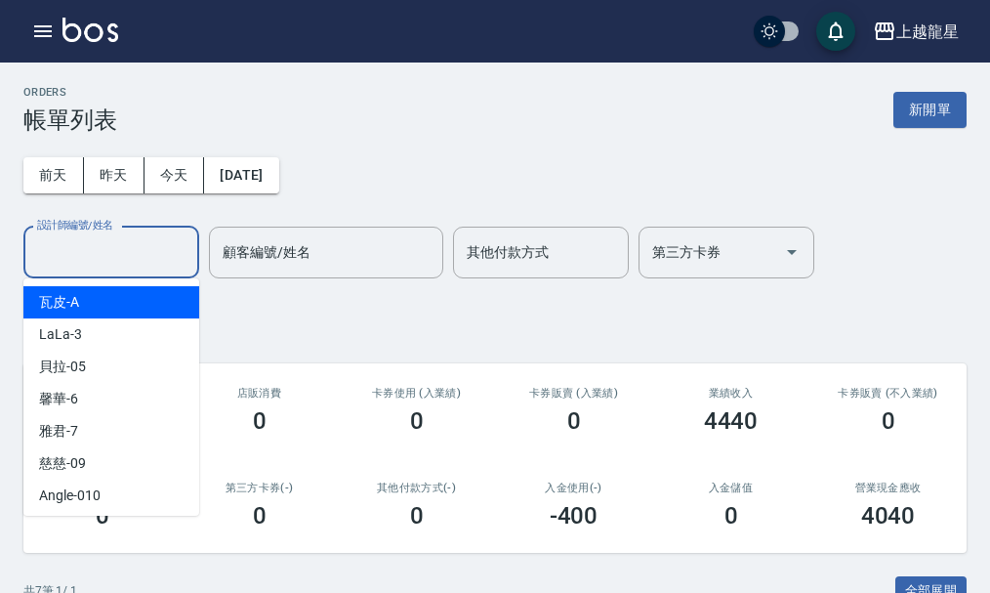
click at [73, 245] on input "設計師編號/姓名" at bounding box center [111, 252] width 158 height 34
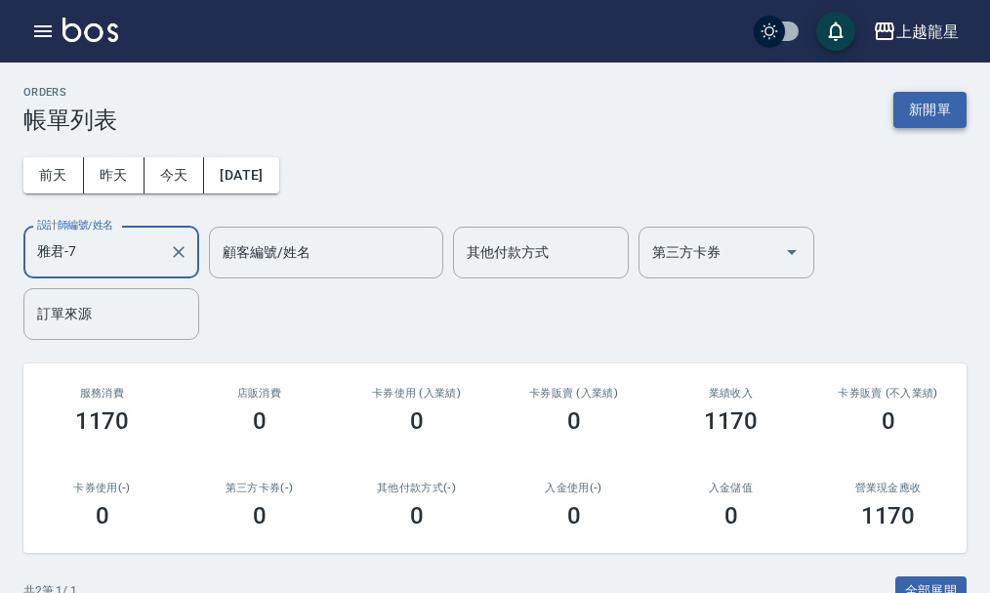
type input "雅君-7"
click at [926, 118] on button "新開單" at bounding box center [930, 110] width 73 height 36
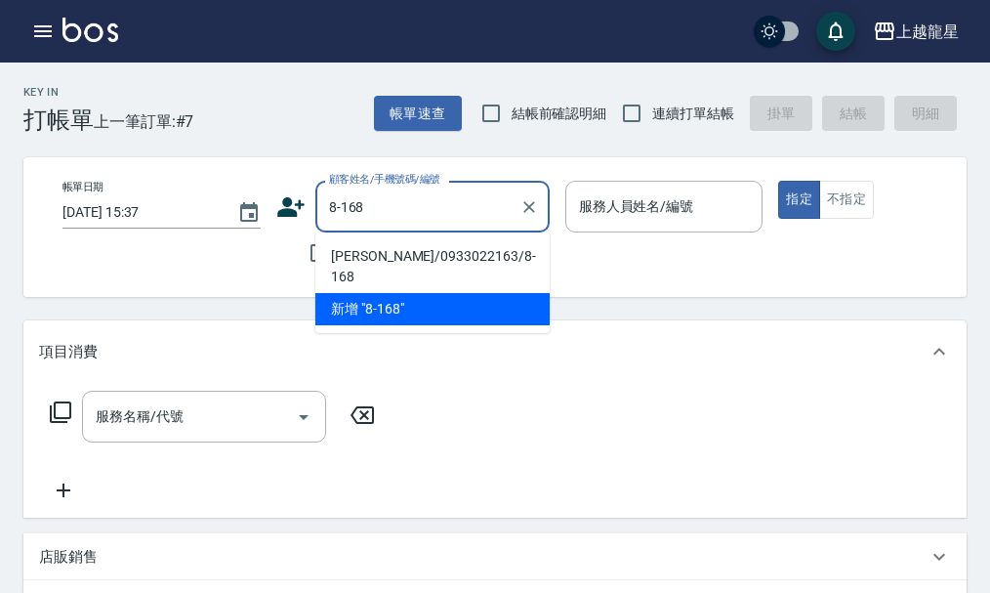
click at [432, 248] on li "[PERSON_NAME]/0933022163/8-168" at bounding box center [432, 266] width 234 height 53
type input "[PERSON_NAME]/0933022163/8-168"
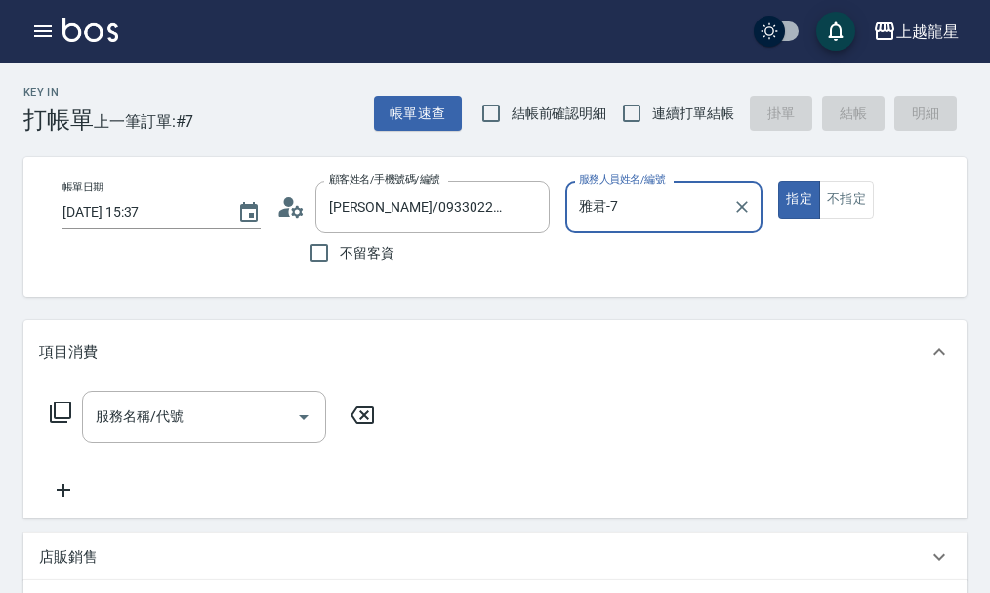
type input "雅君-7"
click at [292, 199] on circle at bounding box center [288, 202] width 10 height 10
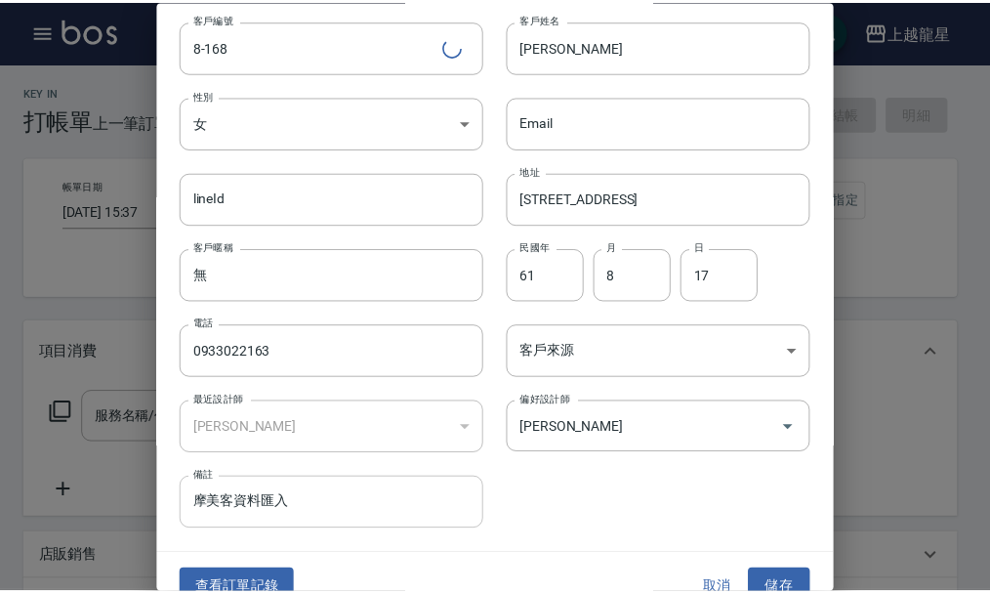
scroll to position [84, 0]
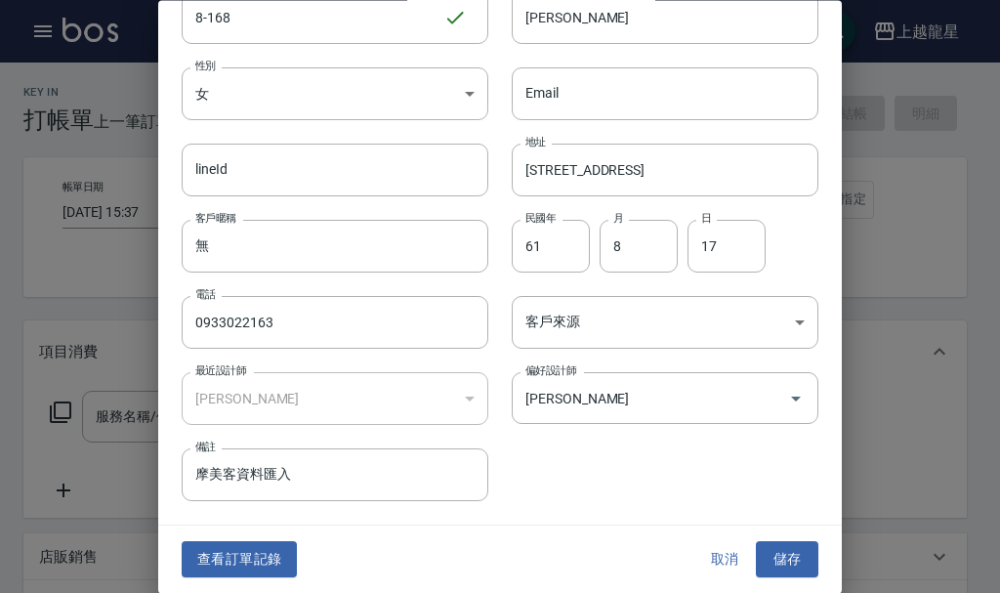
click at [217, 552] on button "查看訂單記錄" at bounding box center [239, 560] width 115 height 36
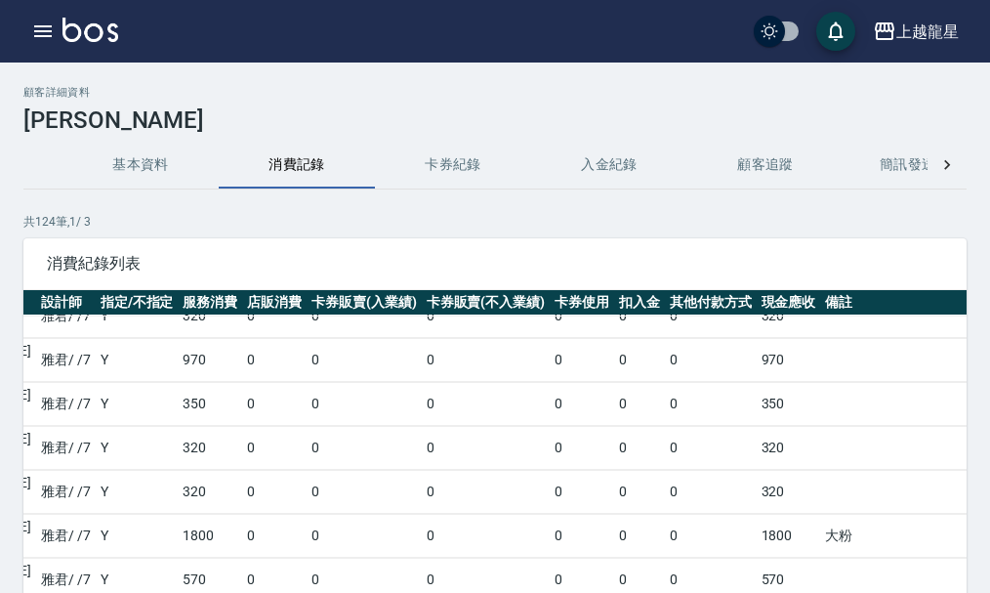
scroll to position [0, 309]
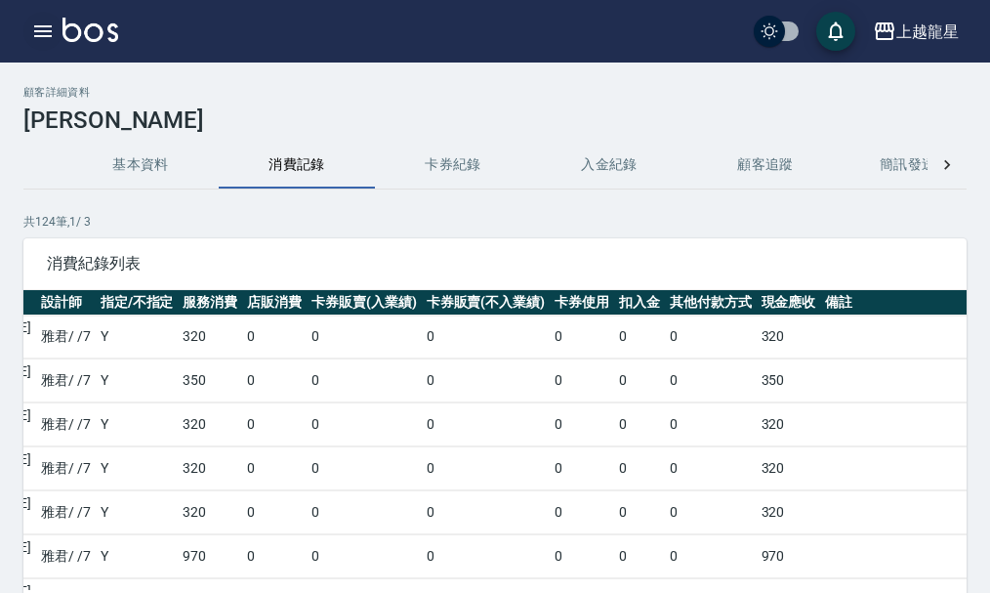
click at [37, 23] on icon "button" at bounding box center [42, 31] width 23 height 23
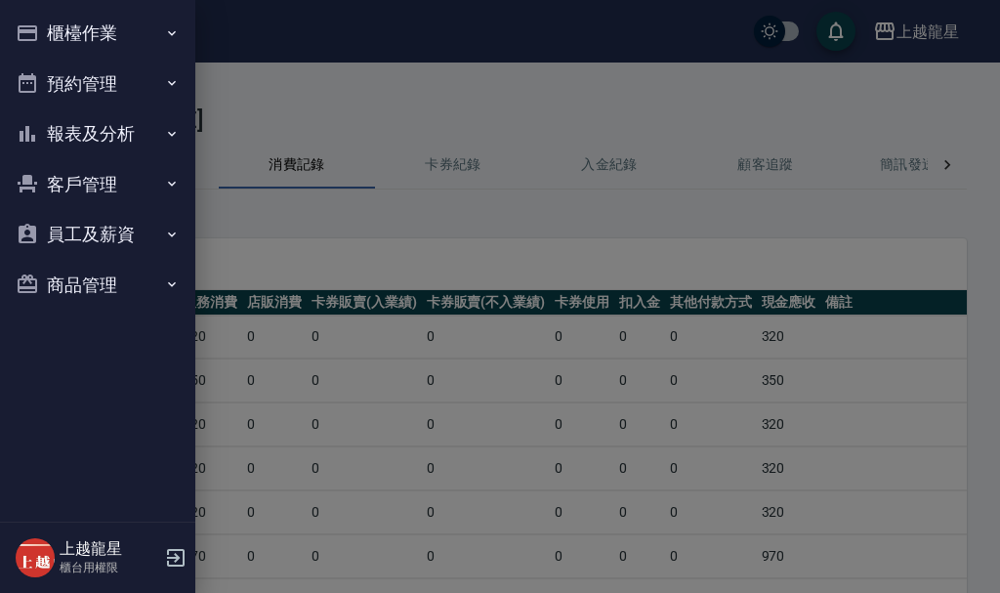
click at [107, 23] on button "櫃檯作業" at bounding box center [98, 33] width 180 height 51
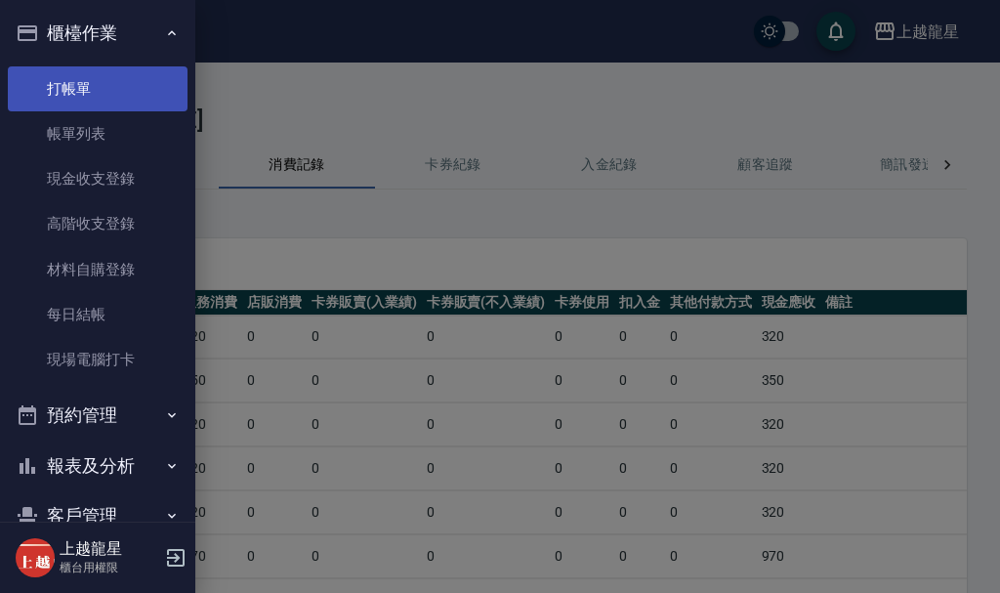
click at [76, 79] on link "打帳單" at bounding box center [98, 88] width 180 height 45
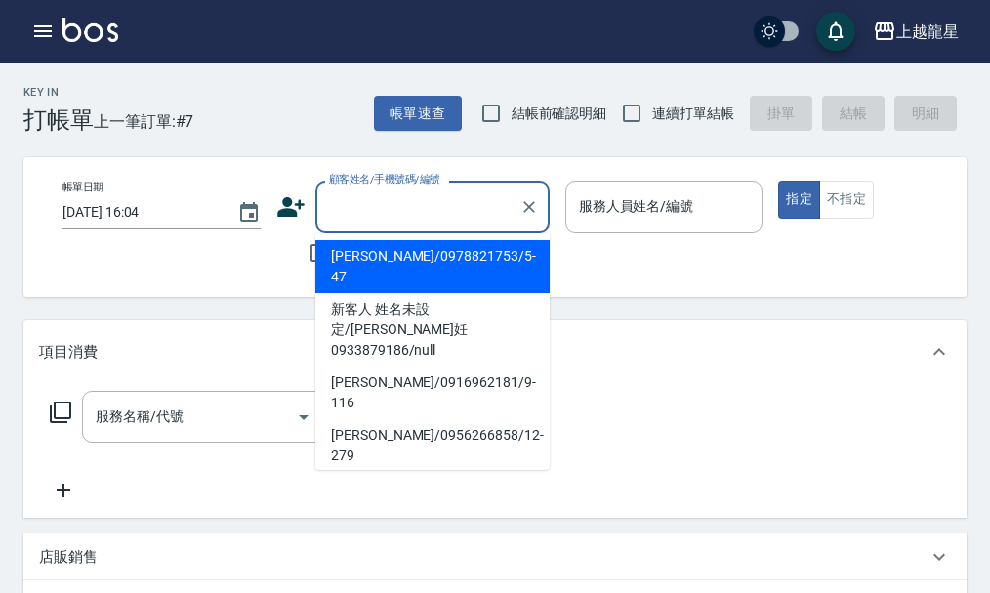
click at [450, 197] on input "顧客姓名/手機號碼/編號" at bounding box center [418, 206] width 188 height 34
click at [531, 204] on icon "Clear" at bounding box center [530, 207] width 12 height 12
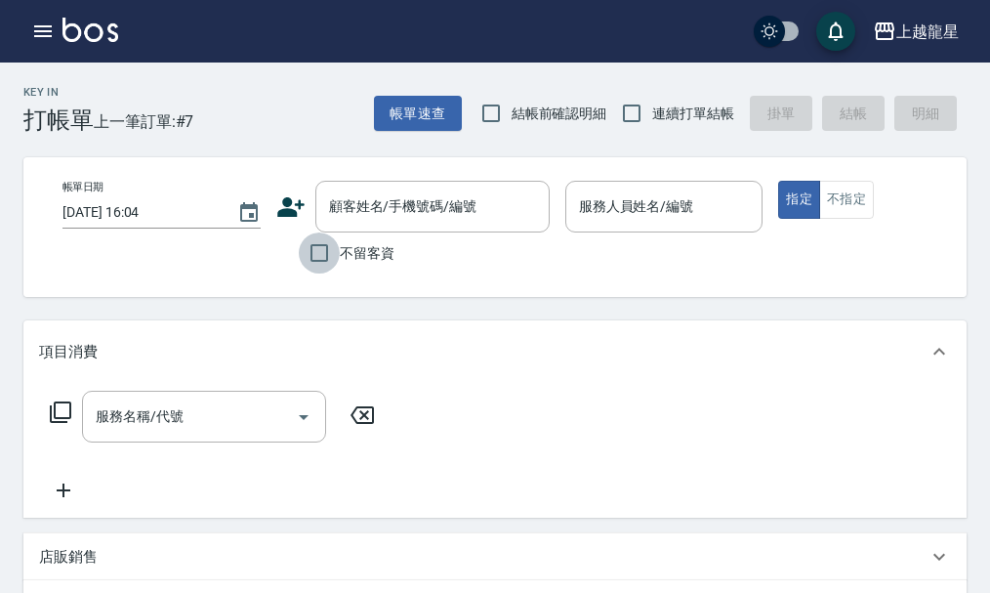
click at [308, 266] on input "不留客資" at bounding box center [319, 252] width 41 height 41
checkbox input "true"
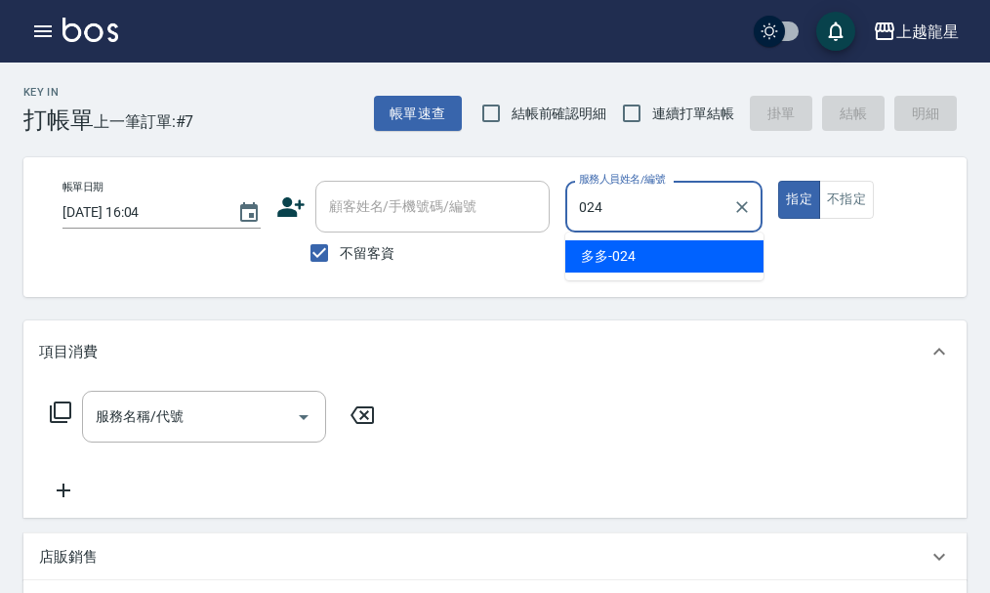
type input "多多-024"
type button "true"
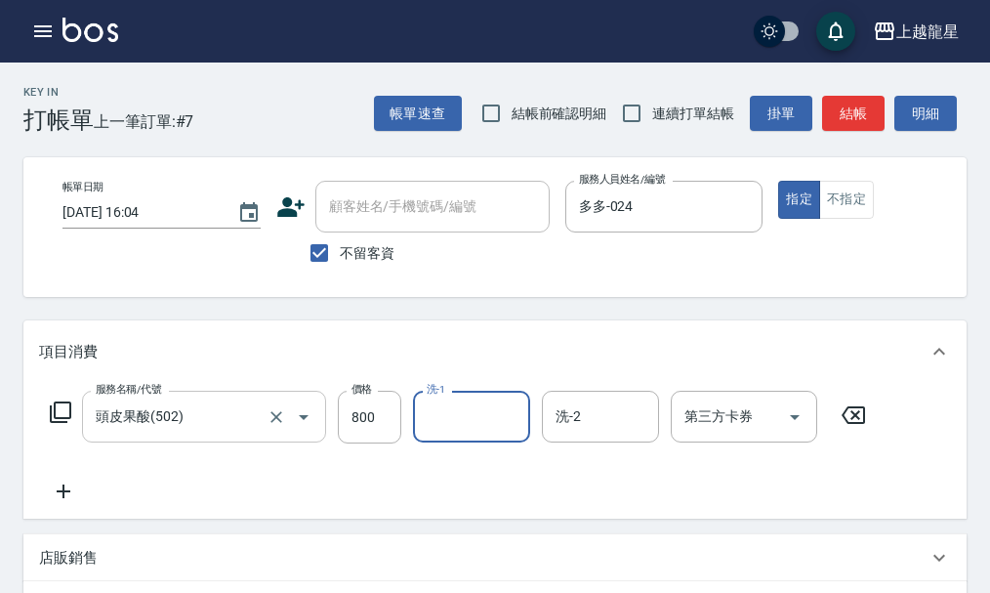
click at [222, 411] on div "頭皮果酸(502) 服務名稱/代號" at bounding box center [204, 417] width 244 height 52
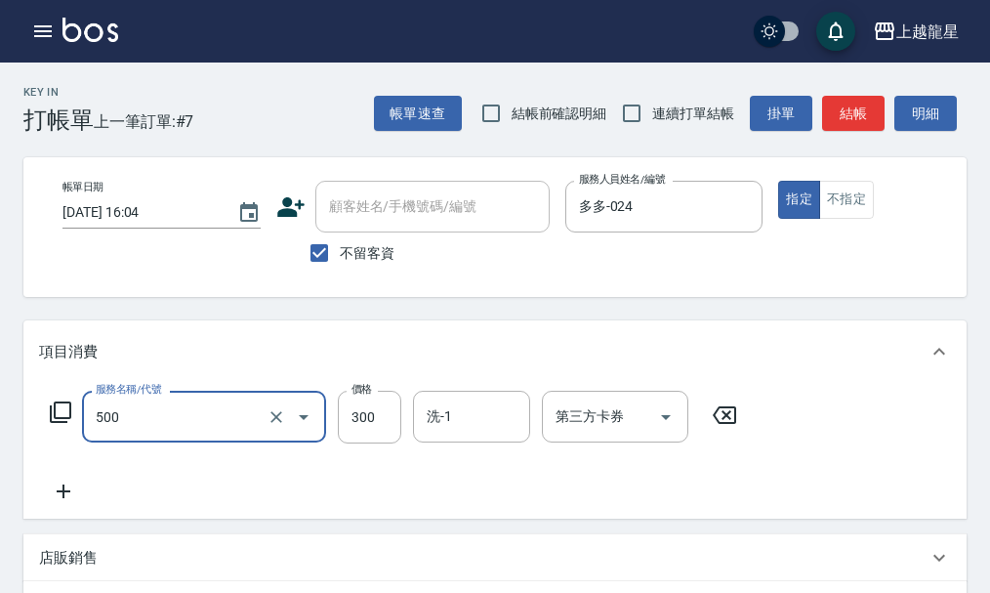
type input "一般洗髮(500)"
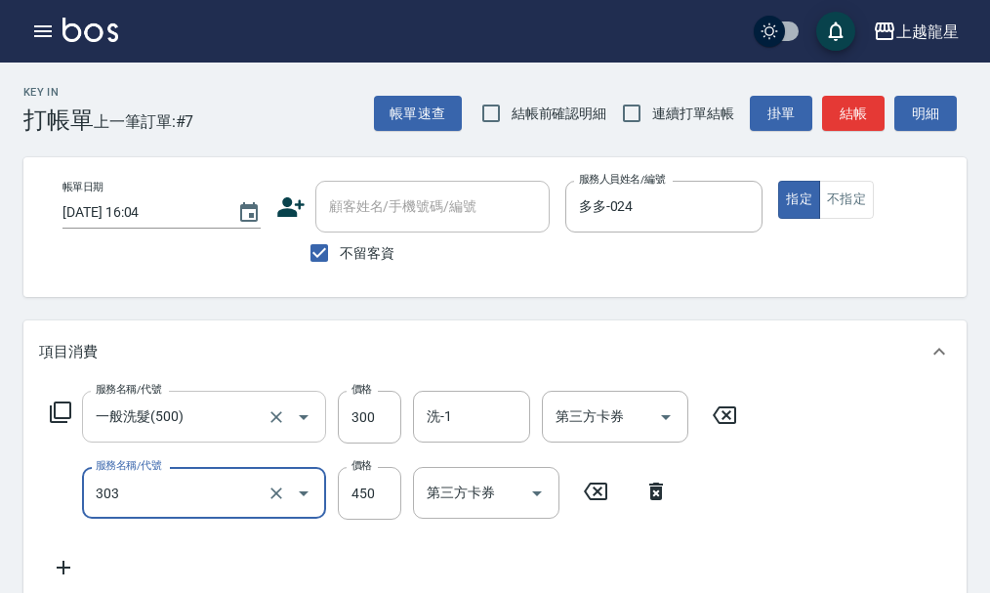
type input "剪髮(303)"
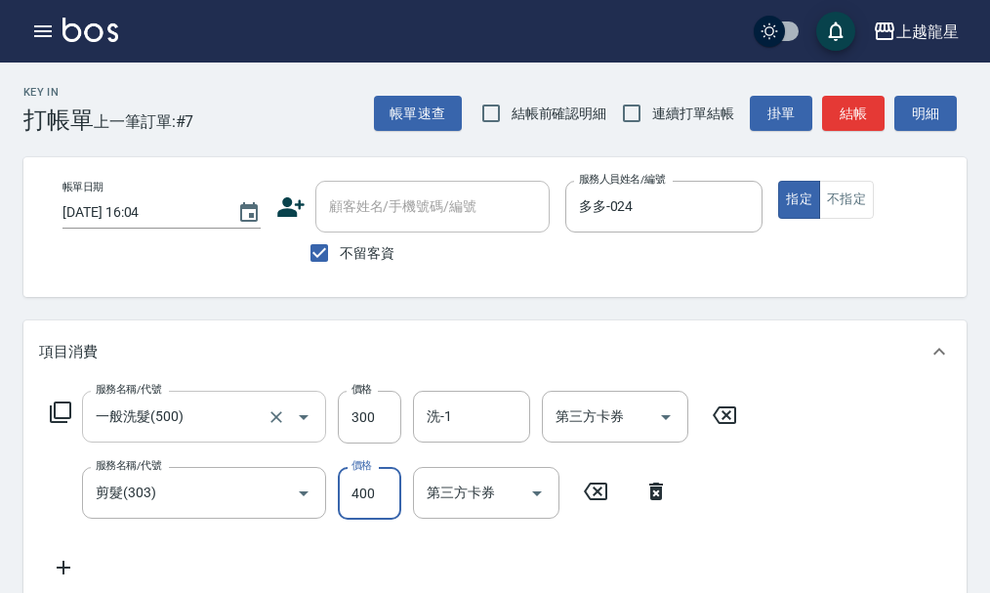
type input "400"
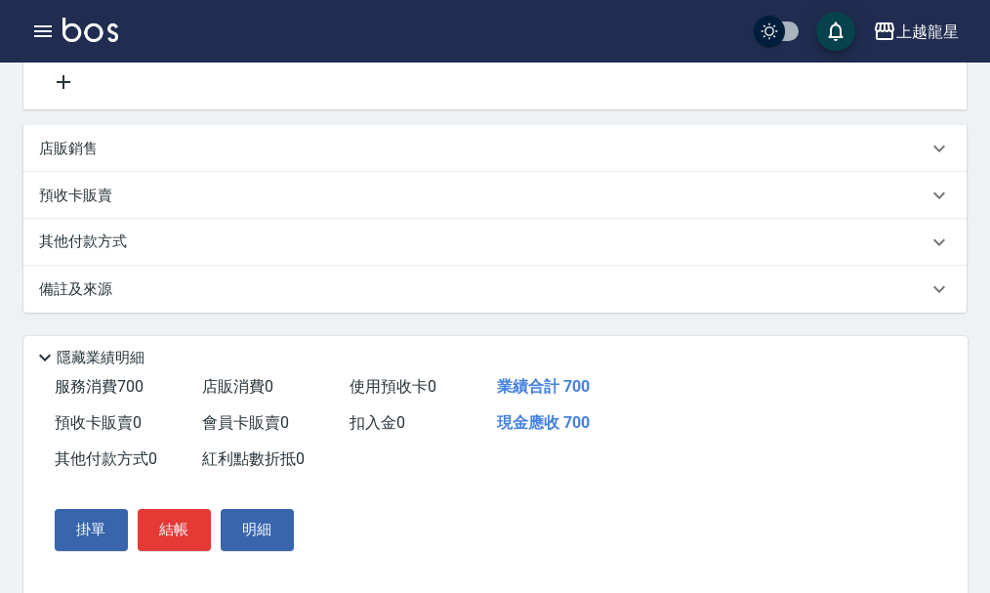
scroll to position [488, 0]
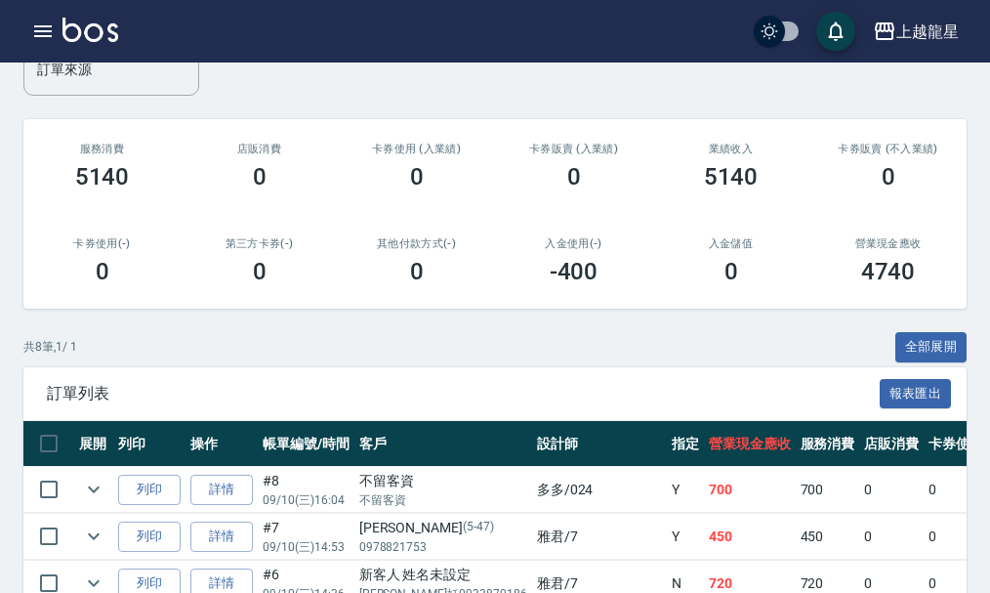
scroll to position [391, 0]
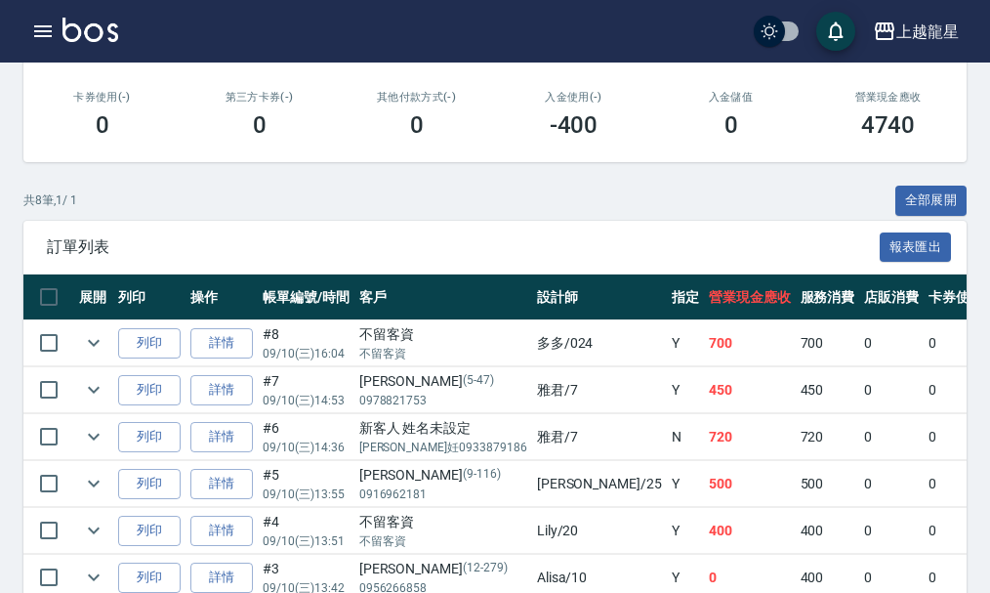
click at [97, 37] on img at bounding box center [91, 30] width 56 height 24
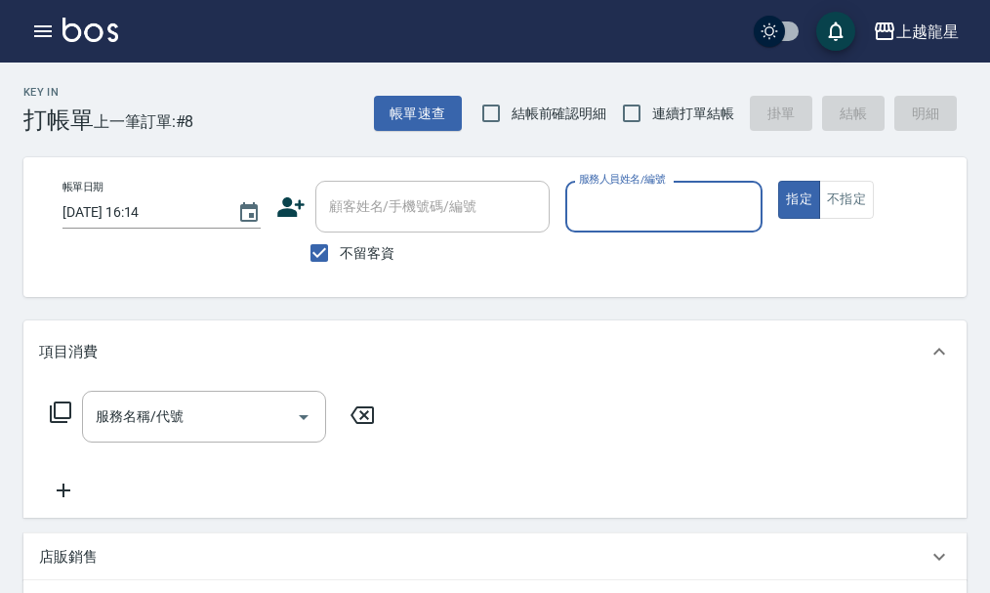
click at [593, 205] on input "服務人員姓名/編號" at bounding box center [664, 206] width 181 height 34
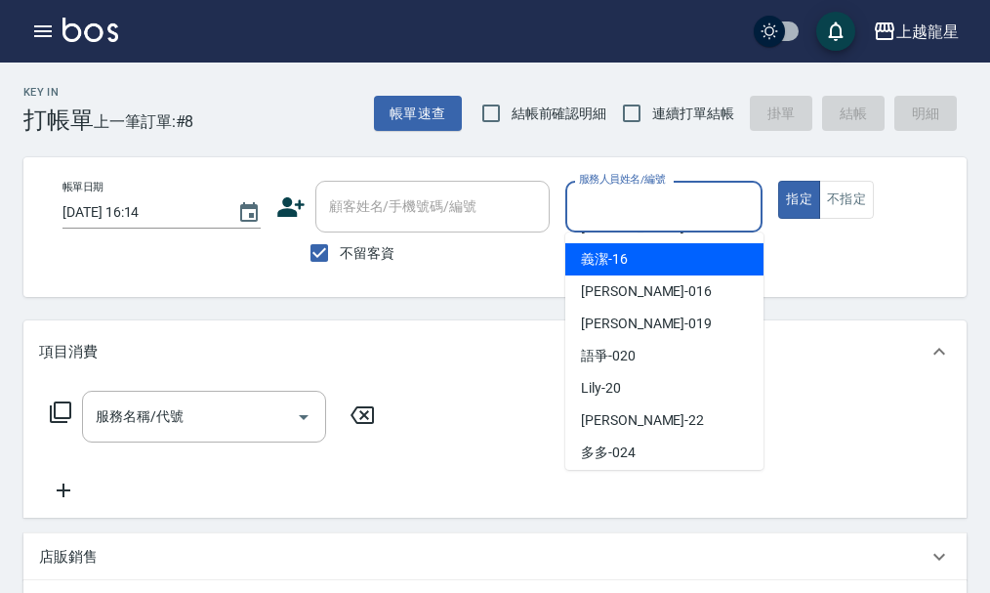
scroll to position [293, 0]
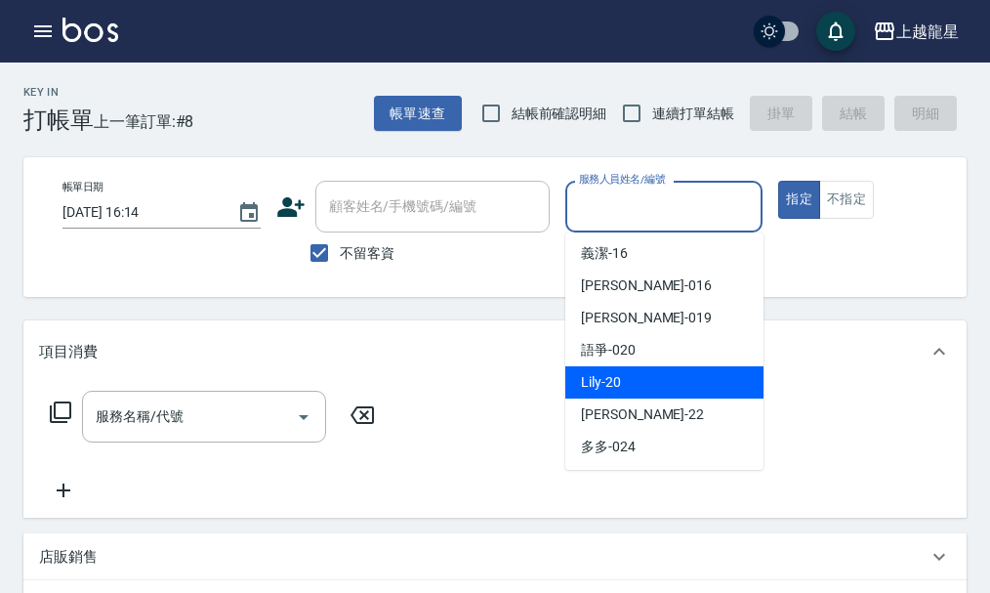
click at [603, 386] on span "Lily -20" at bounding box center [601, 382] width 40 height 21
type input "Lily-20"
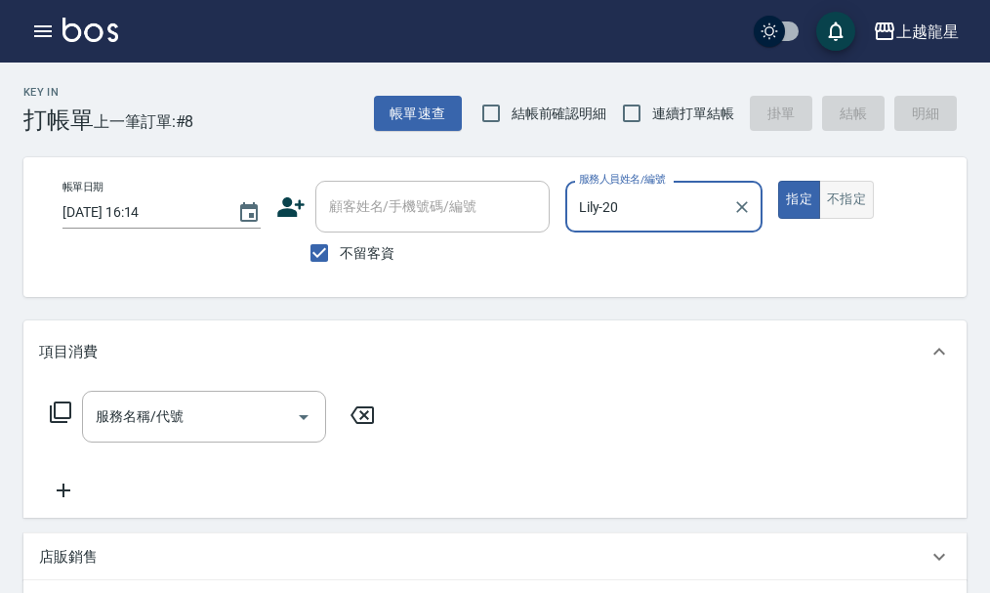
click at [854, 214] on button "不指定" at bounding box center [847, 200] width 55 height 38
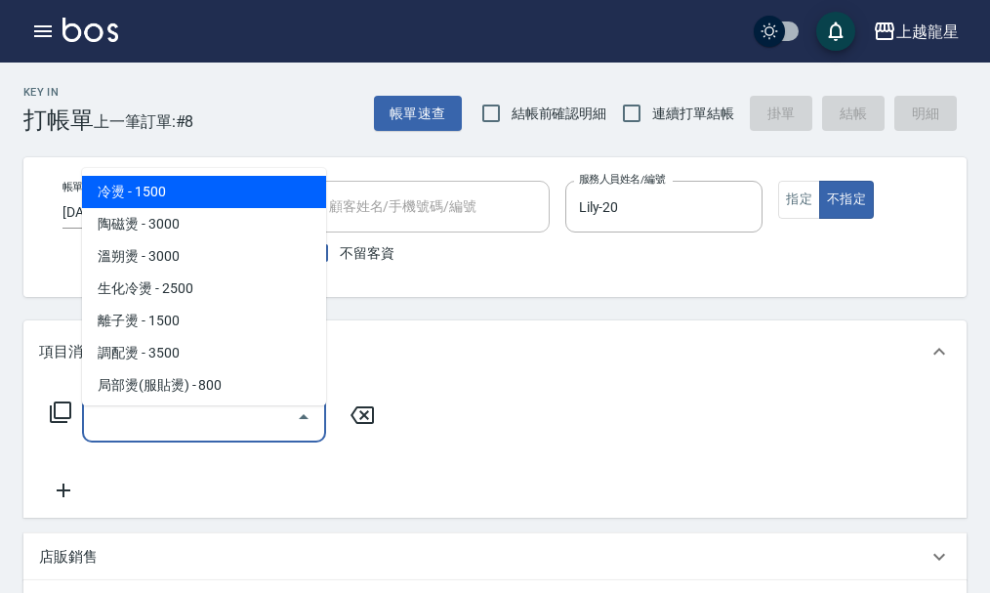
click at [168, 421] on div "服務名稱/代號 服務名稱/代號" at bounding box center [204, 417] width 244 height 52
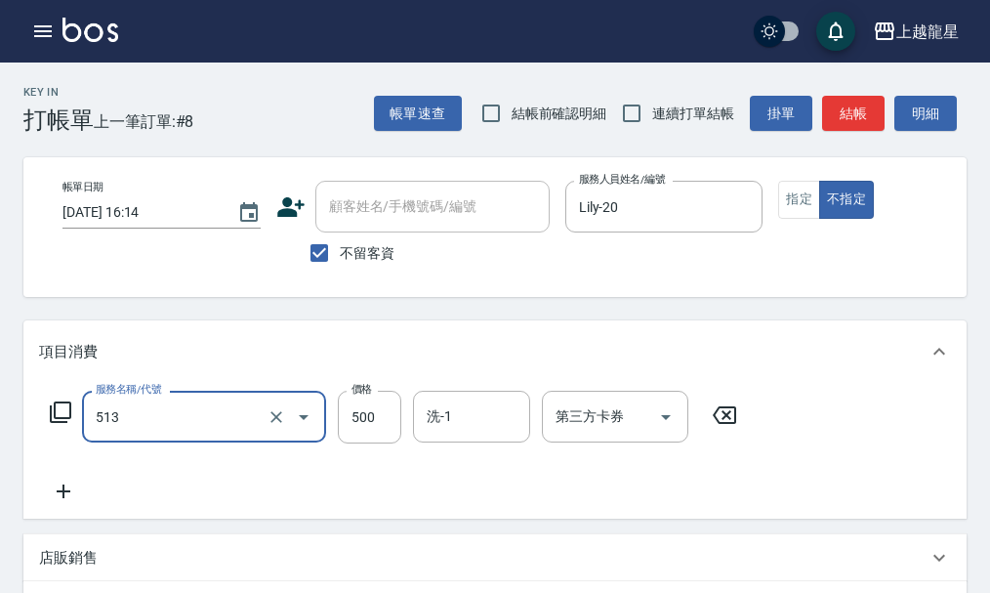
type input "SPA健康洗(513)"
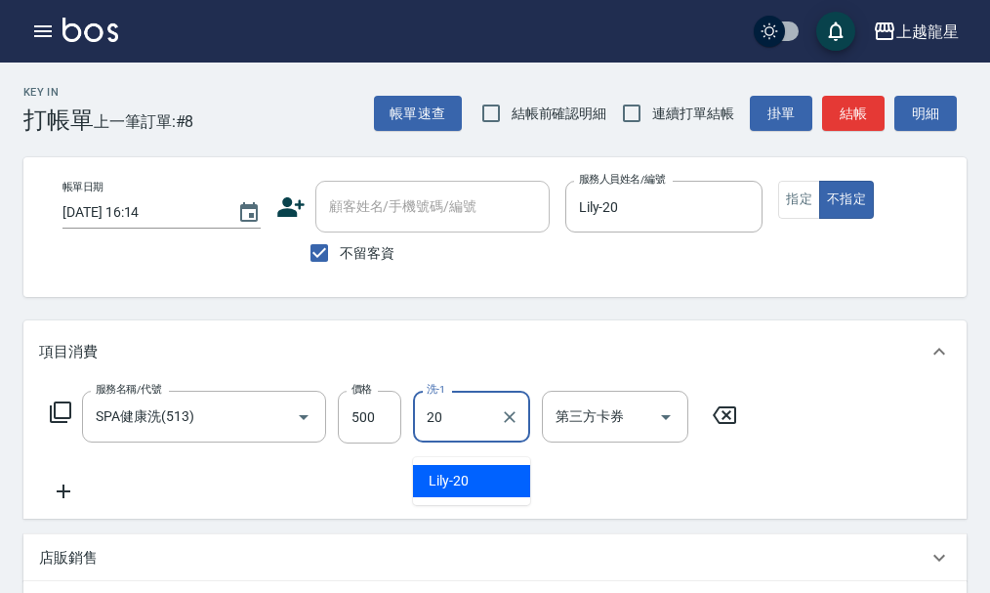
type input "Lily-20"
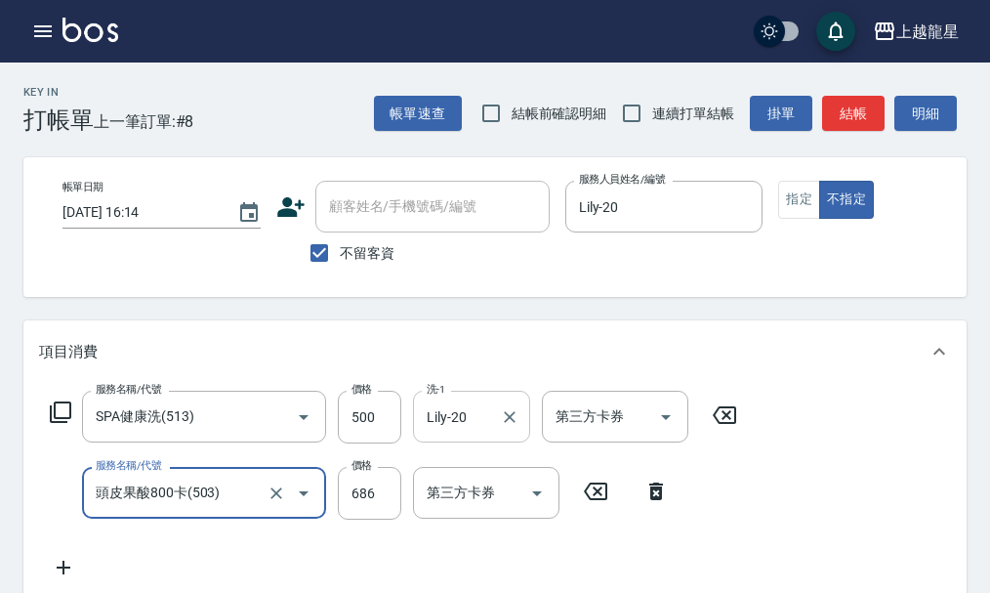
type input "頭皮果酸800卡(503)"
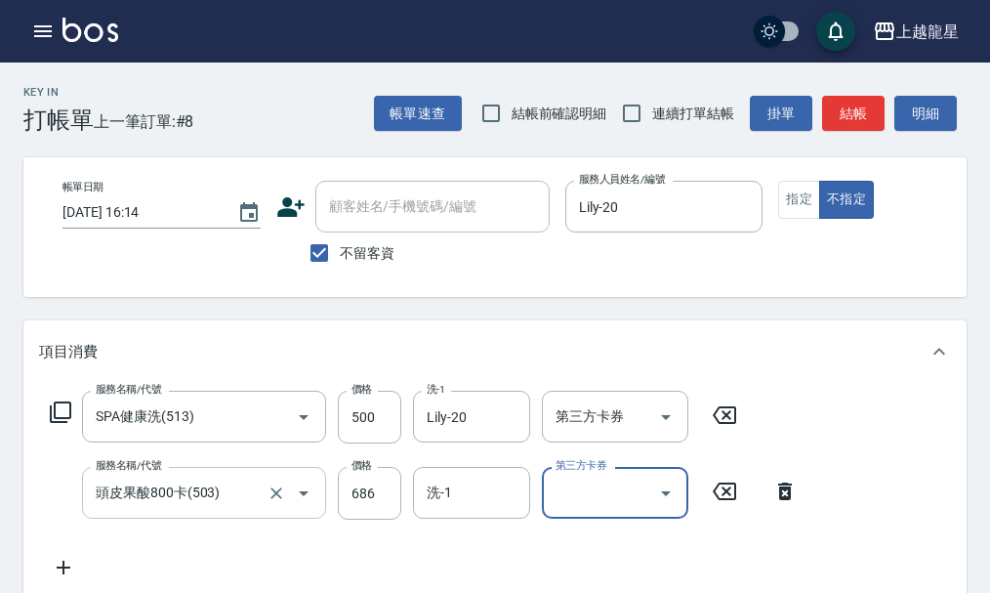
click at [260, 510] on input "頭皮果酸800卡(503)" at bounding box center [177, 493] width 172 height 34
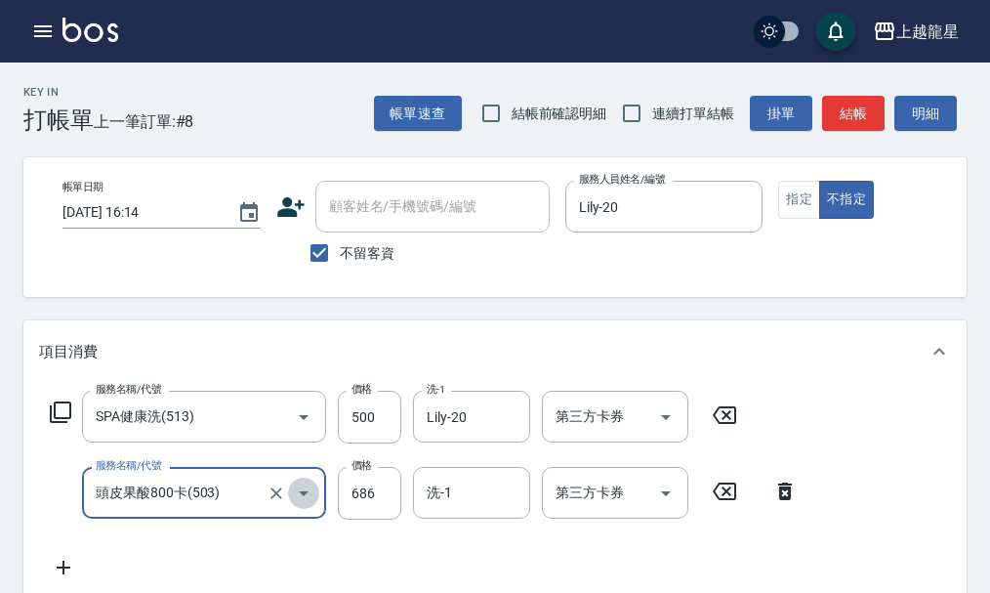
click at [293, 505] on icon "Open" at bounding box center [303, 493] width 23 height 23
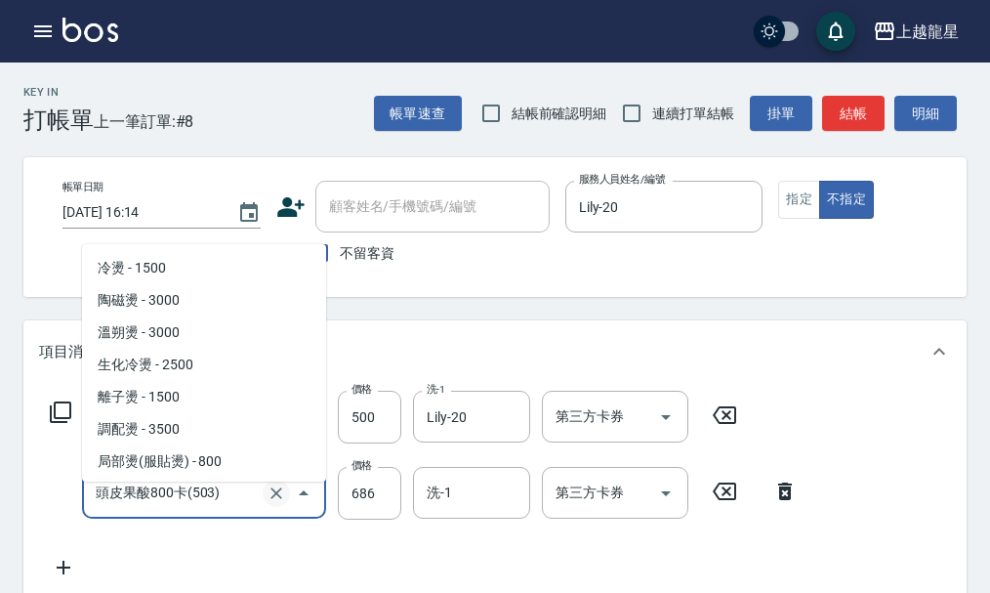
scroll to position [673, 0]
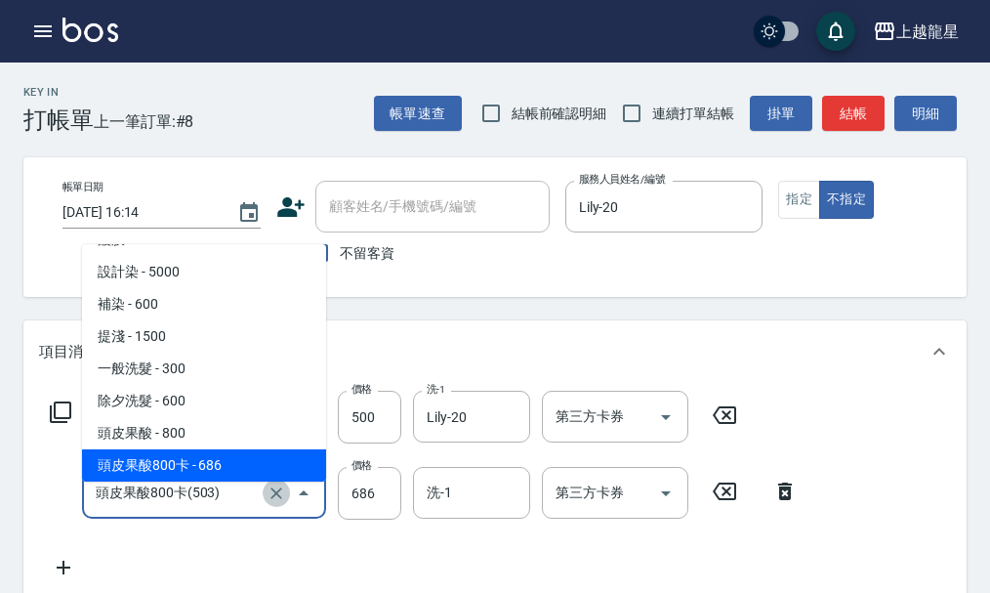
click at [274, 499] on icon "Clear" at bounding box center [277, 493] width 12 height 12
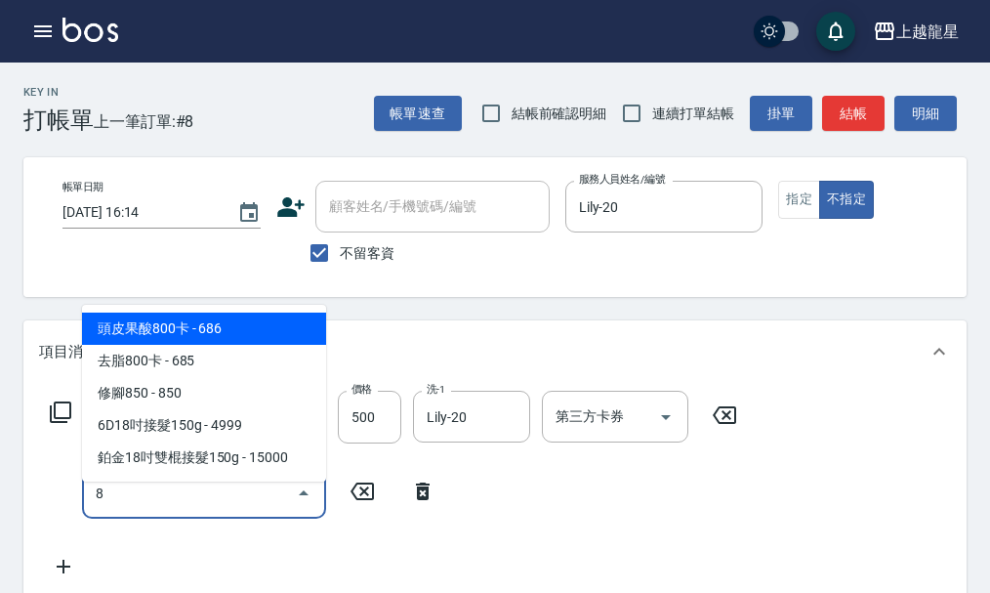
scroll to position [0, 0]
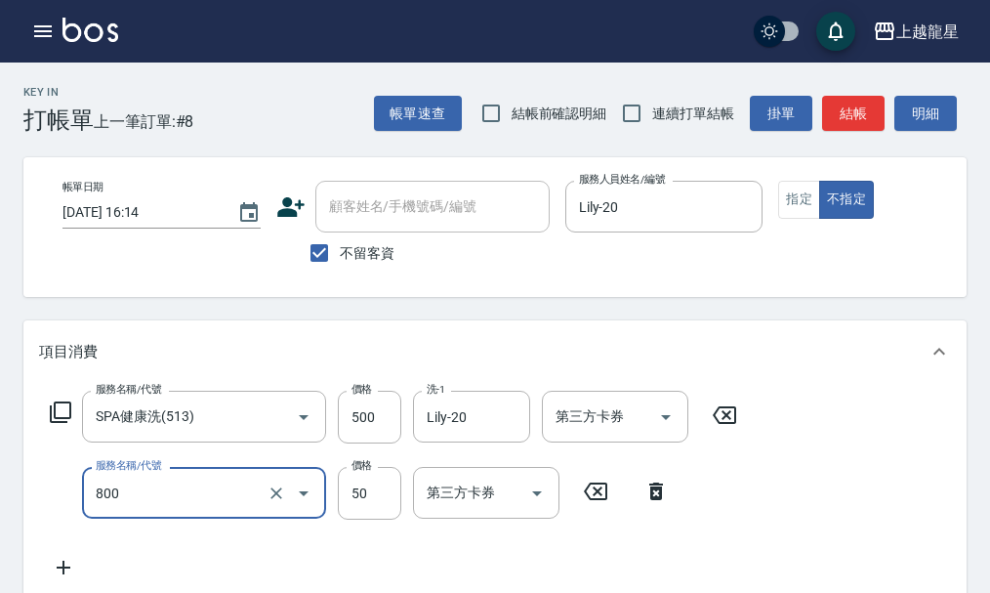
type input "快速修護(800)"
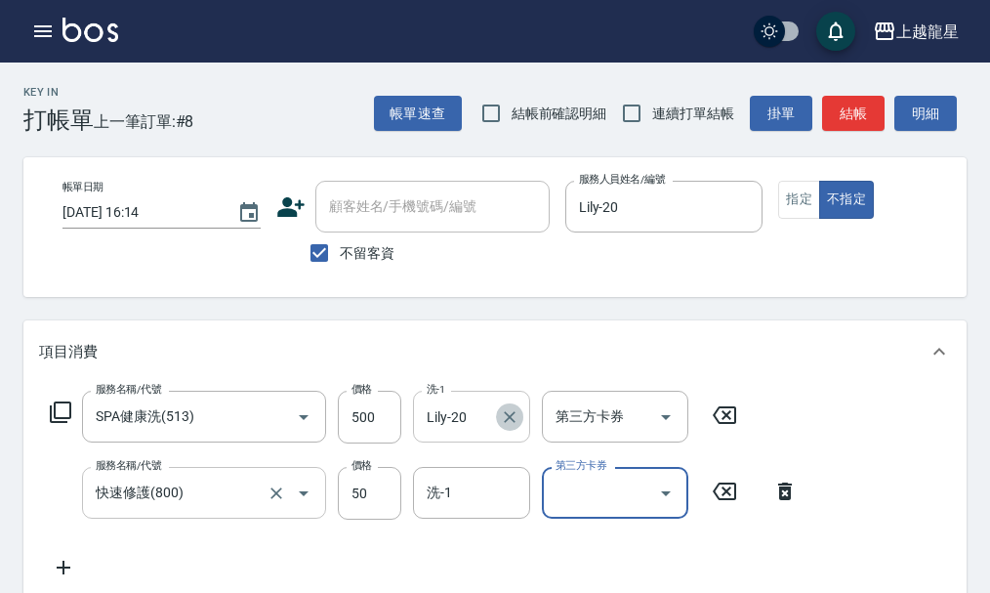
click at [507, 423] on icon "Clear" at bounding box center [510, 417] width 12 height 12
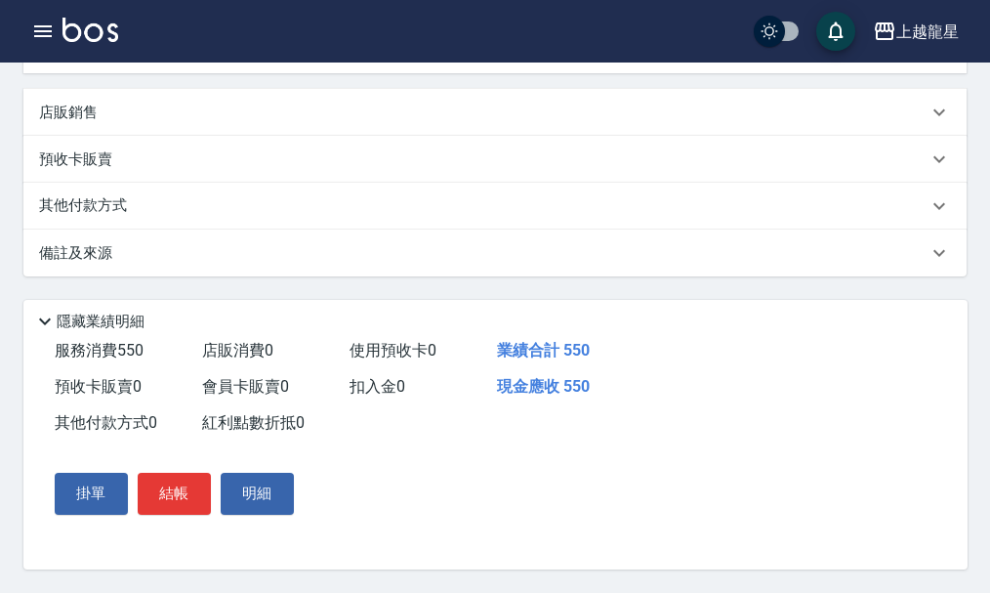
scroll to position [545, 0]
click at [183, 492] on button "結帳" at bounding box center [174, 493] width 73 height 41
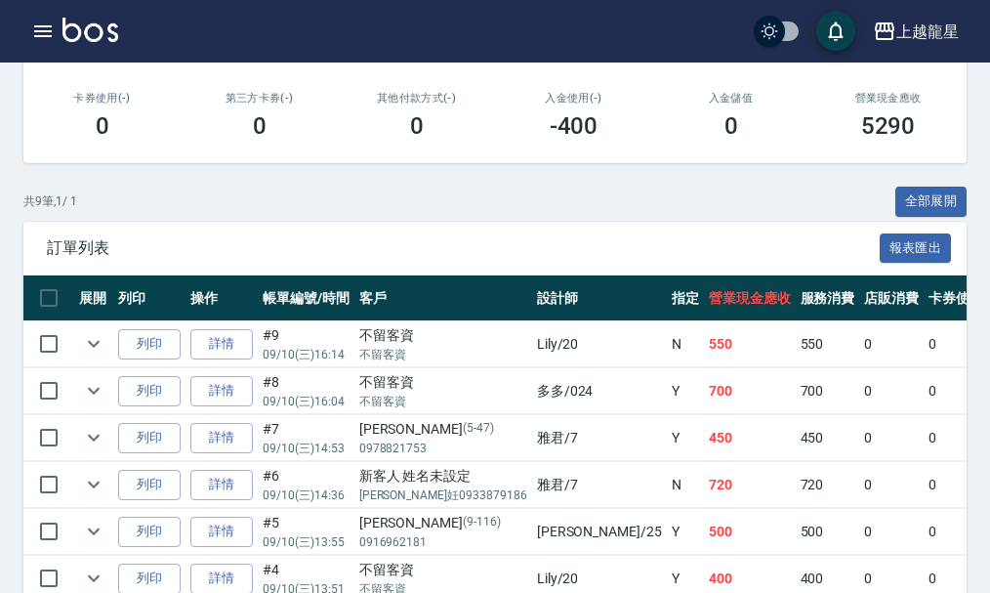
scroll to position [391, 0]
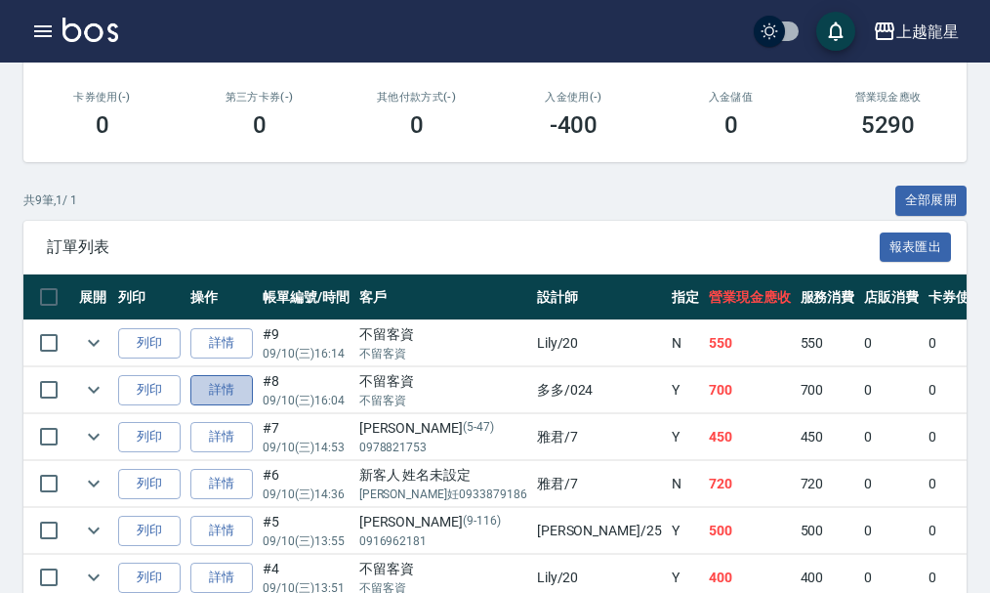
click at [224, 388] on link "詳情" at bounding box center [221, 390] width 63 height 30
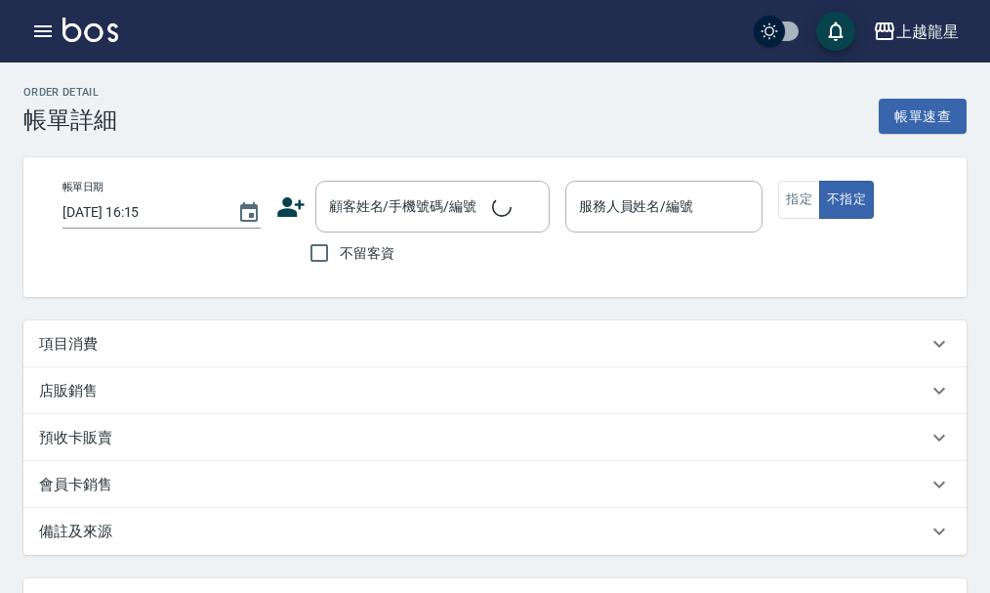
type input "[DATE] 16:04"
checkbox input "true"
type input "多多-024"
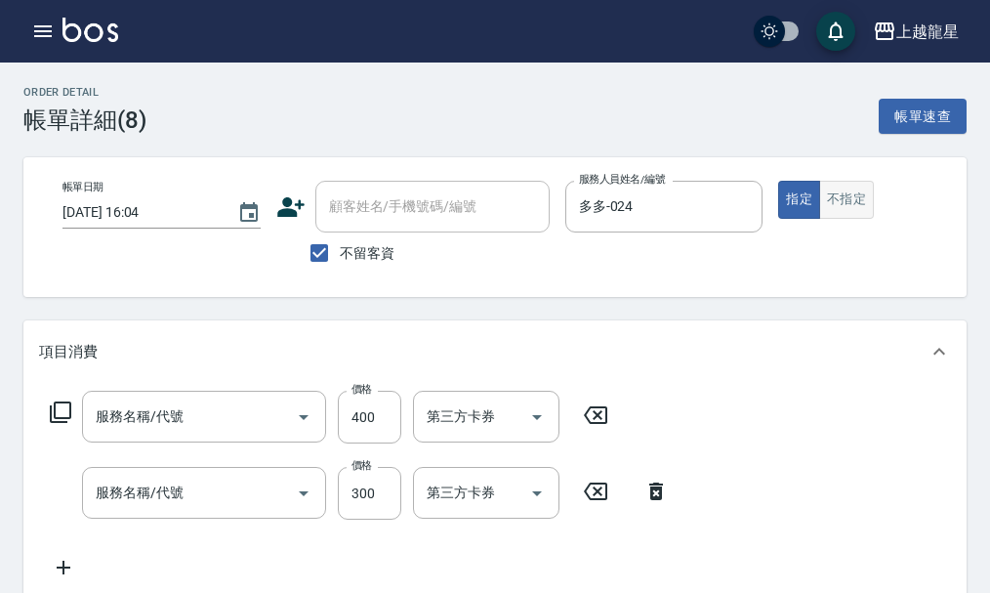
type input "剪髮(303)"
type input "一般洗髮(500)"
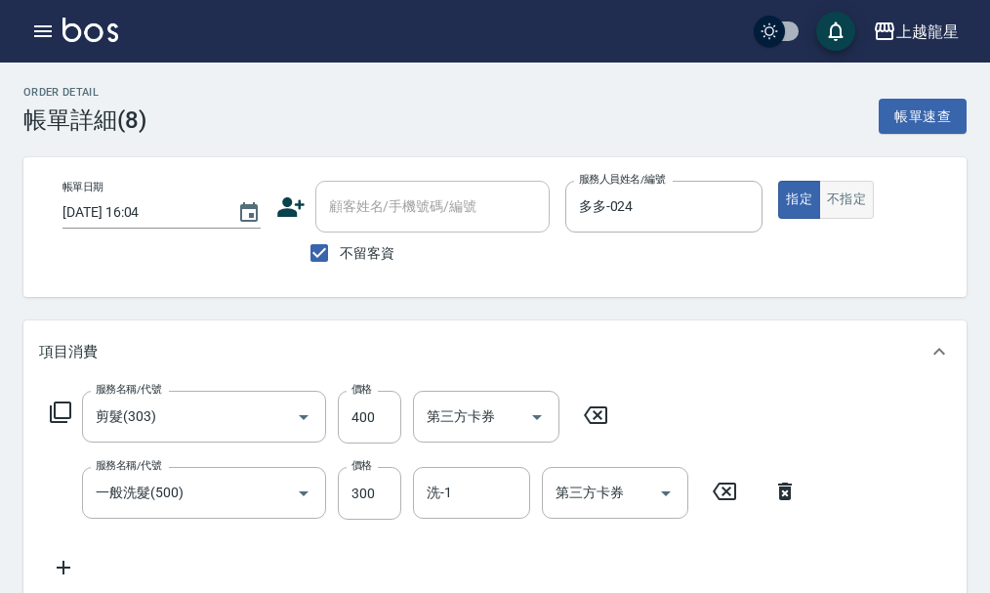
click at [848, 202] on button "不指定" at bounding box center [847, 200] width 55 height 38
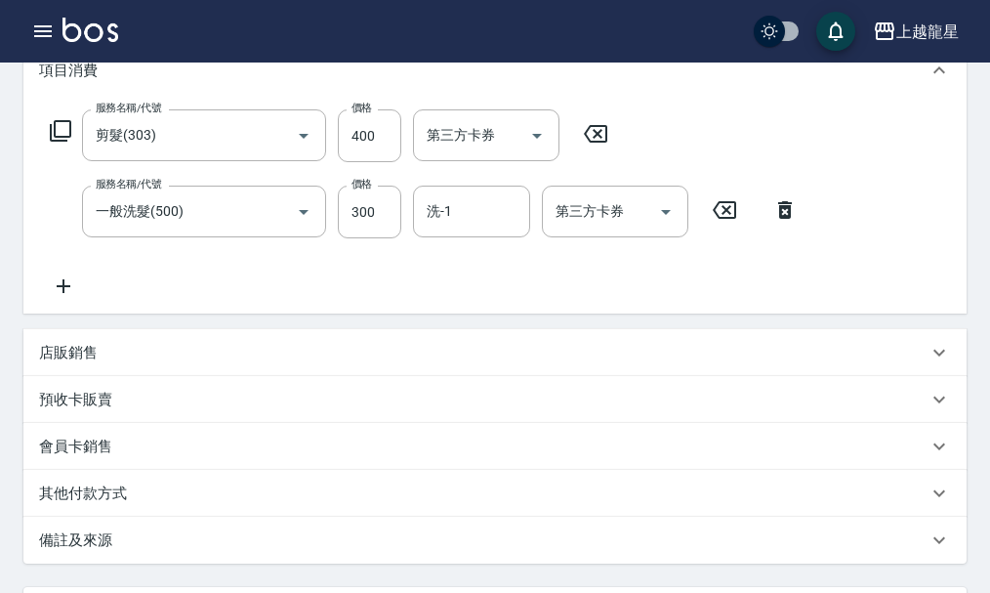
scroll to position [478, 0]
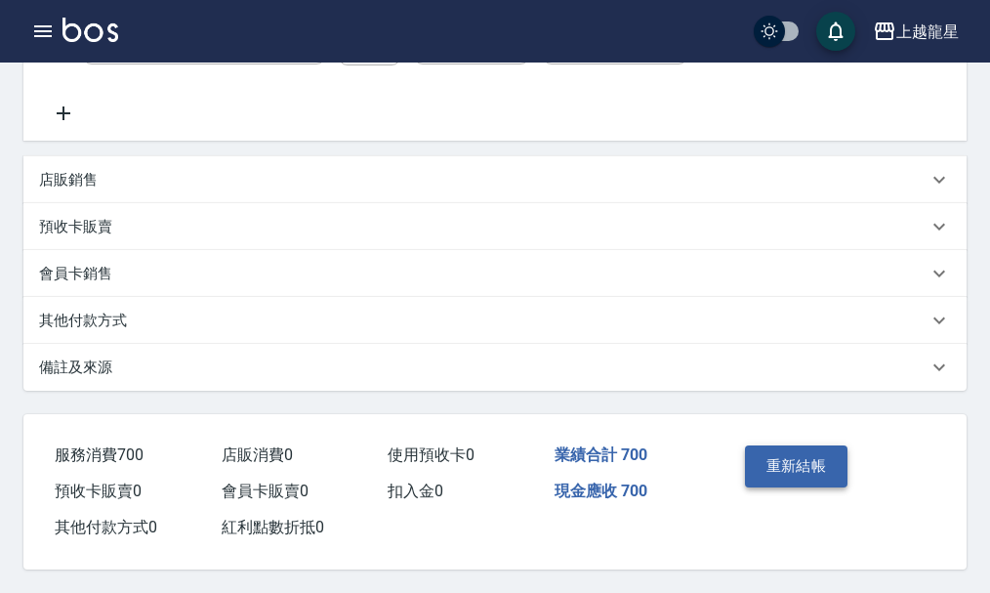
click at [775, 466] on button "重新結帳" at bounding box center [797, 465] width 104 height 41
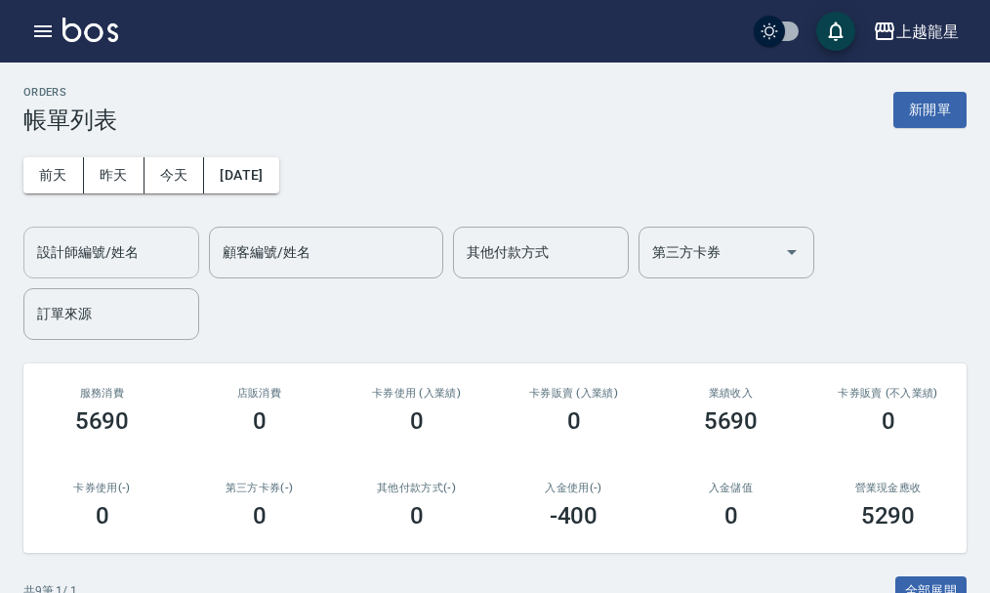
click at [97, 249] on input "設計師編號/姓名" at bounding box center [111, 252] width 158 height 34
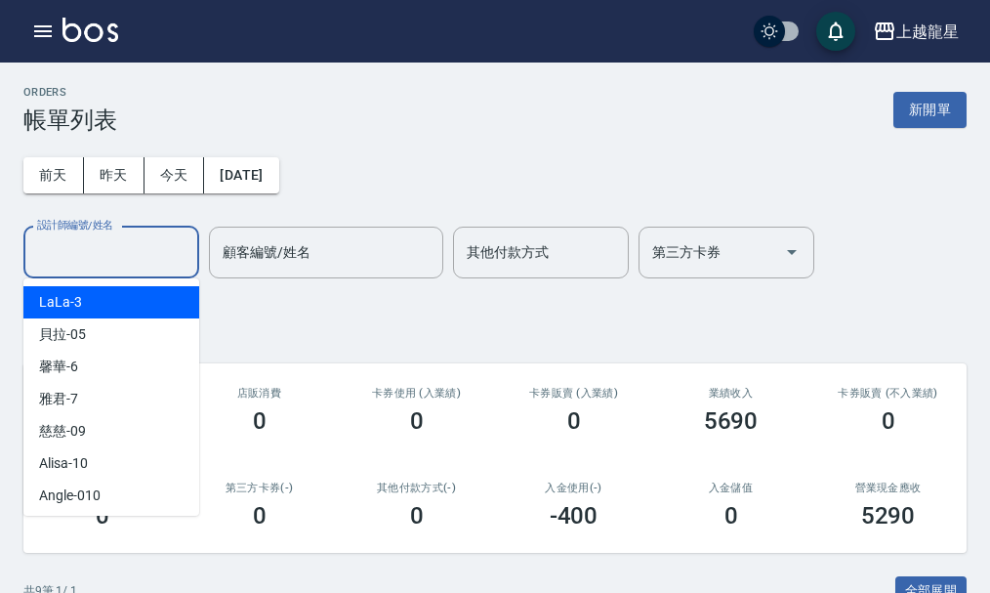
scroll to position [293, 0]
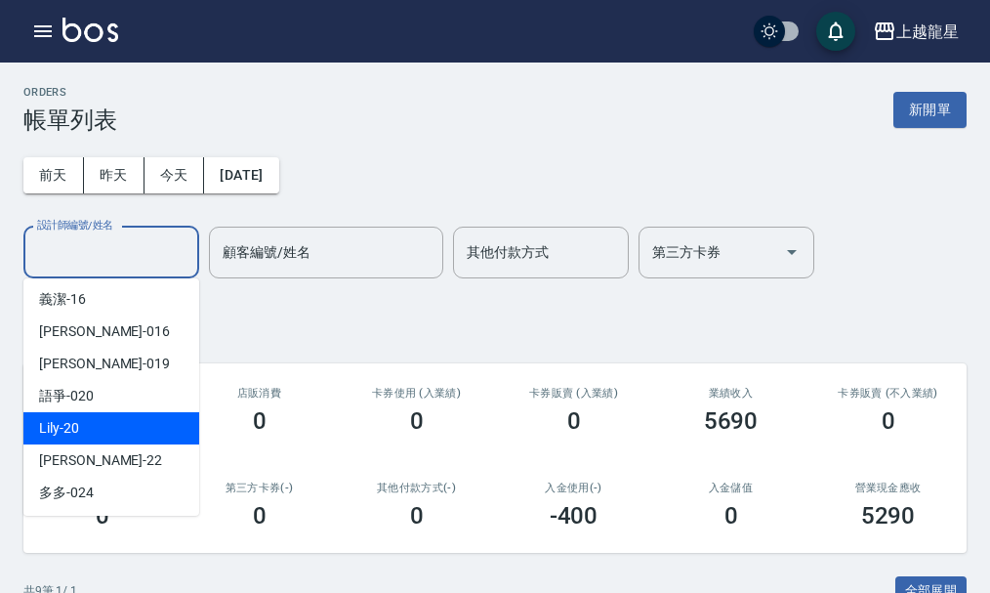
click at [88, 425] on div "Lily -20" at bounding box center [111, 428] width 176 height 32
type input "Lily-20"
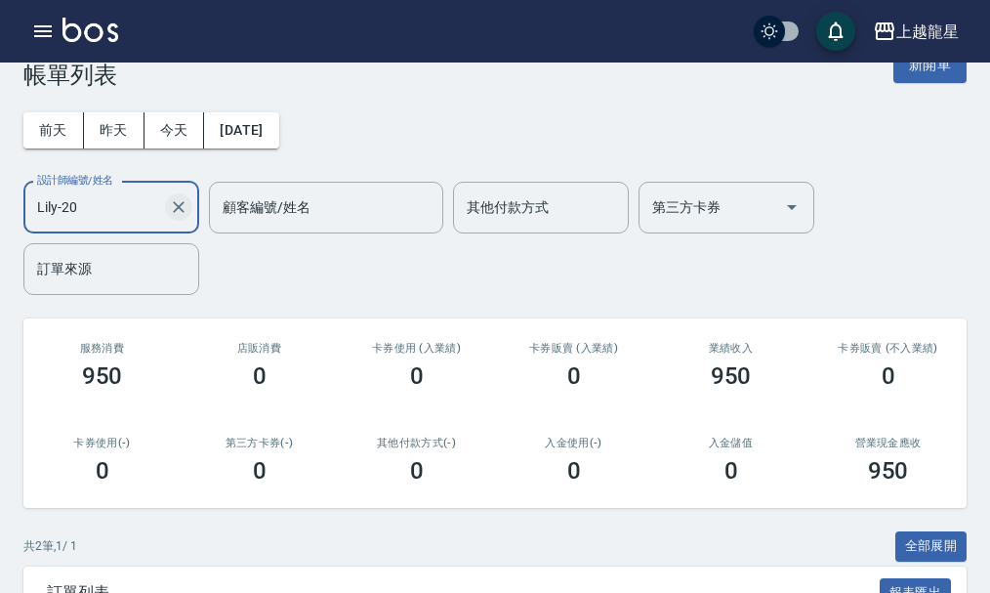
scroll to position [0, 0]
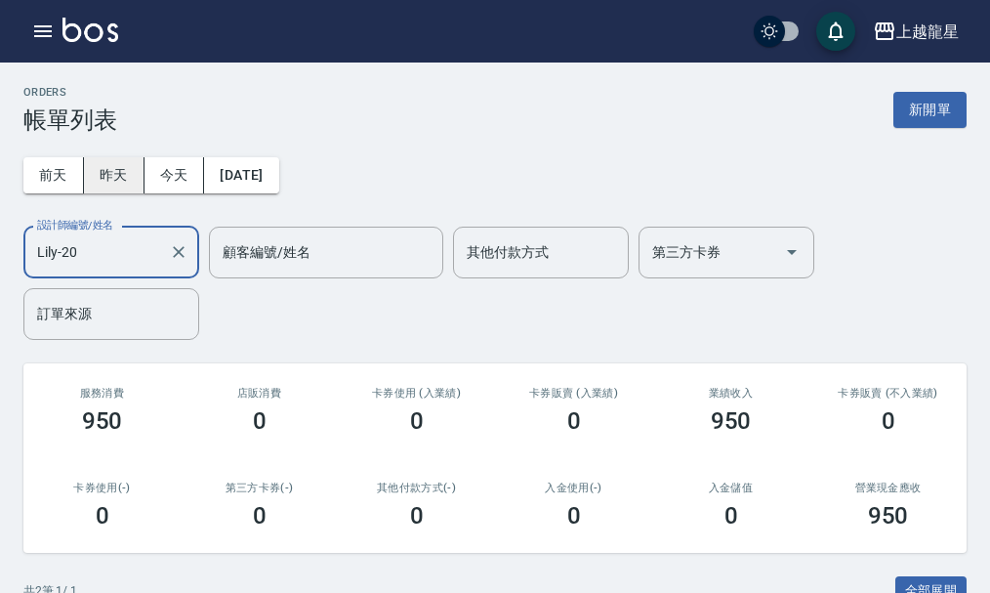
click at [116, 177] on button "昨天" at bounding box center [114, 175] width 61 height 36
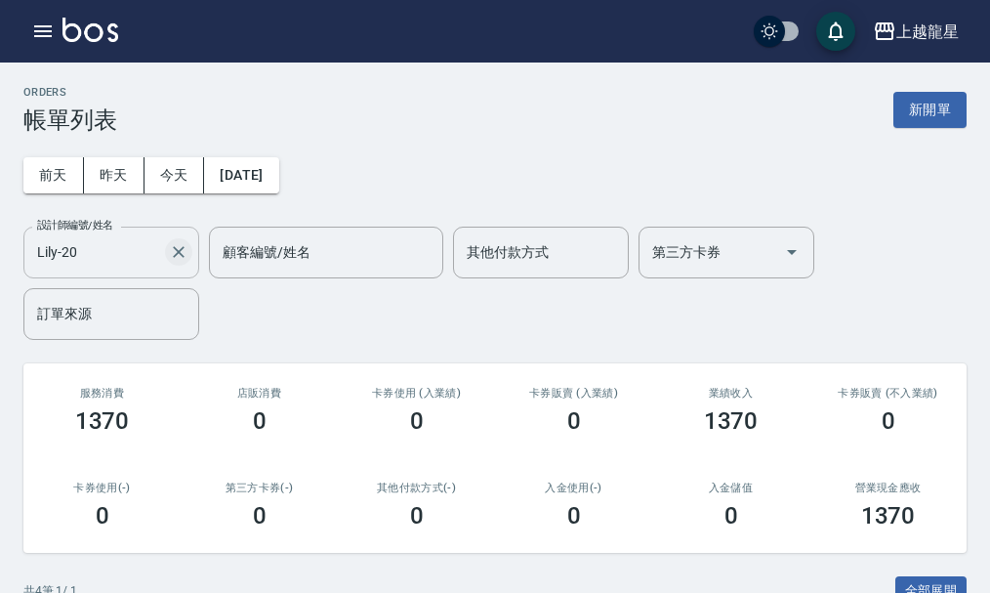
click at [174, 255] on icon "Clear" at bounding box center [179, 252] width 20 height 20
click at [70, 246] on input "設計師編號/姓名" at bounding box center [111, 252] width 158 height 34
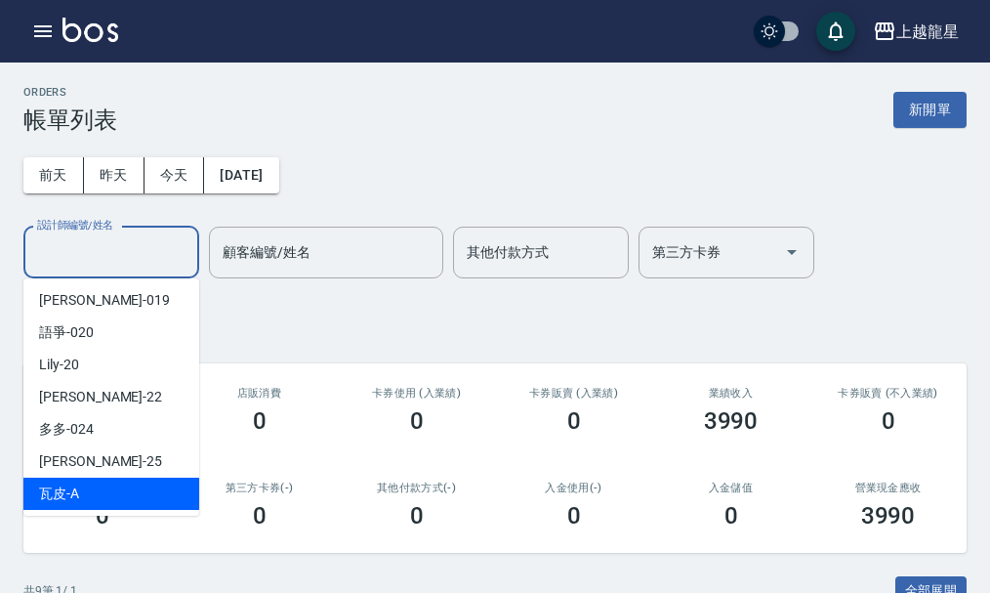
scroll to position [391, 0]
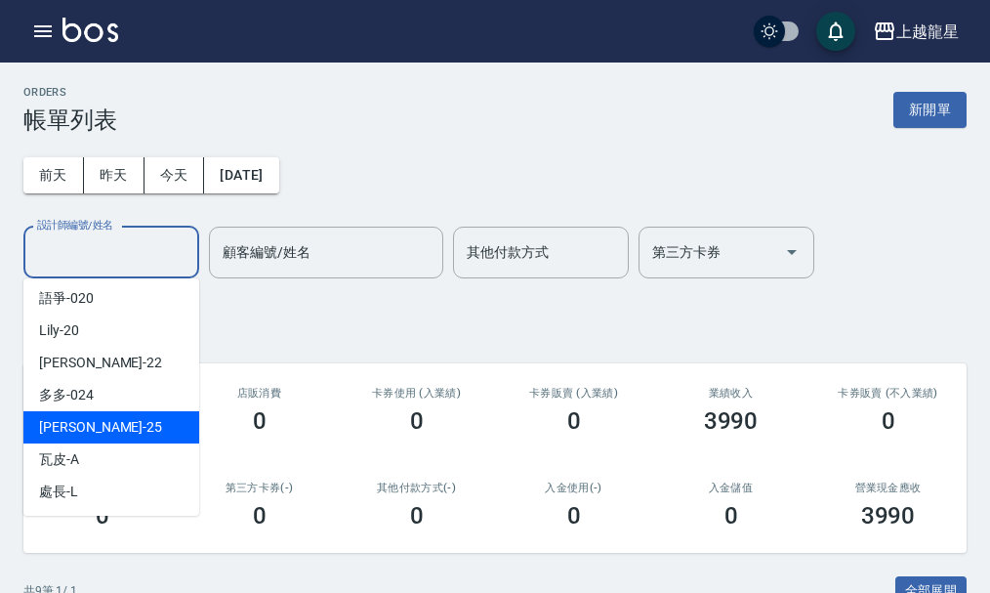
click at [98, 436] on div "淑雲 -25" at bounding box center [111, 427] width 176 height 32
type input "淑雲-25"
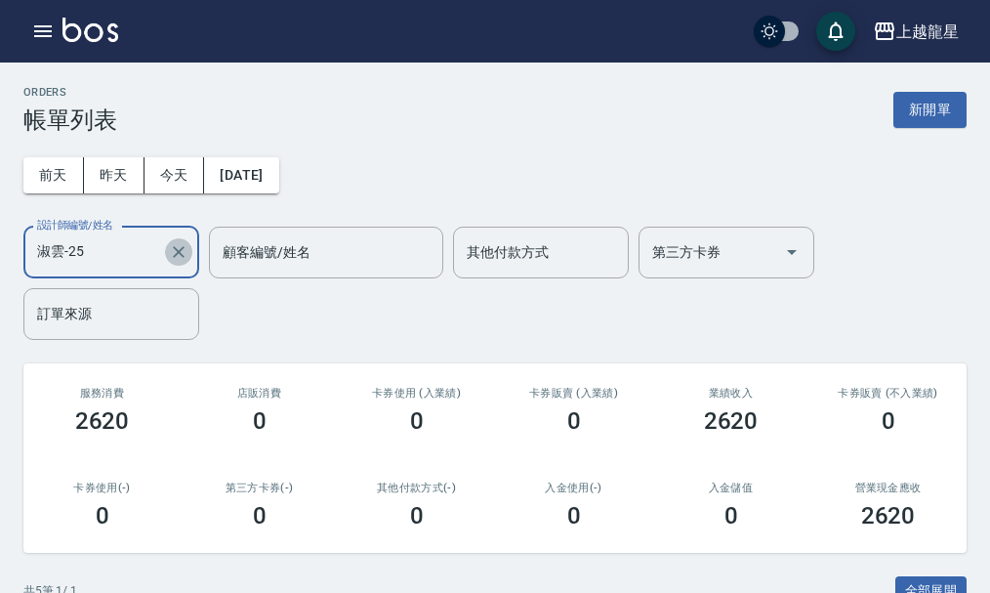
click at [189, 250] on button "Clear" at bounding box center [178, 251] width 27 height 27
click at [183, 181] on button "今天" at bounding box center [175, 175] width 61 height 36
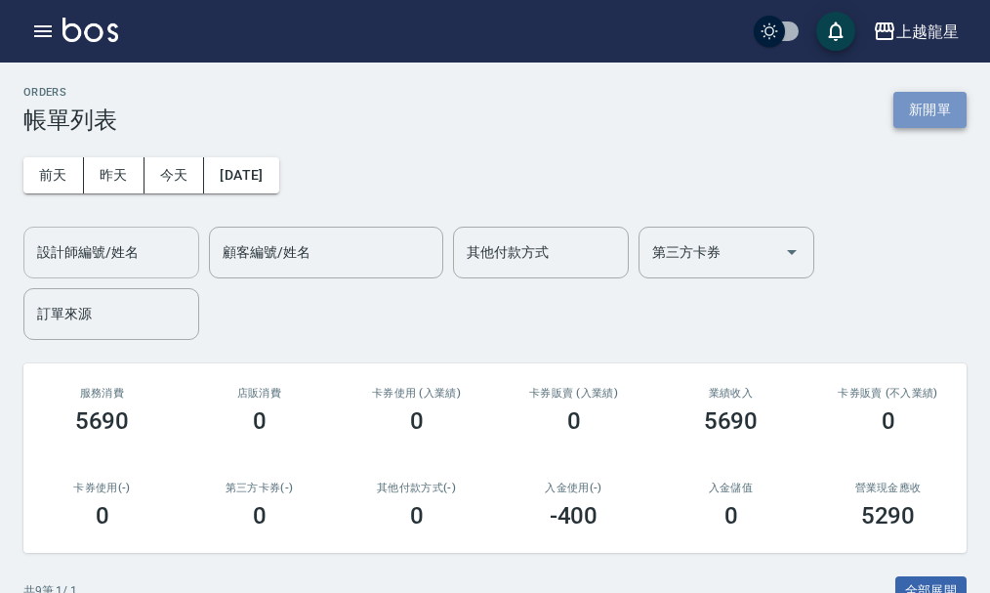
click at [910, 113] on button "新開單" at bounding box center [930, 110] width 73 height 36
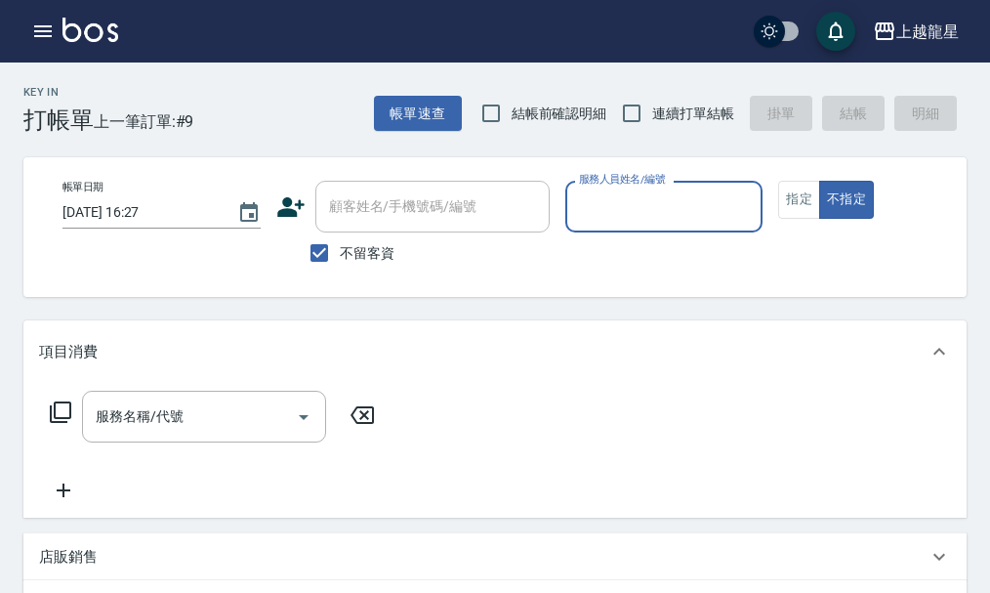
click at [378, 260] on span "不留客資" at bounding box center [367, 253] width 55 height 21
click at [340, 260] on input "不留客資" at bounding box center [319, 252] width 41 height 41
checkbox input "false"
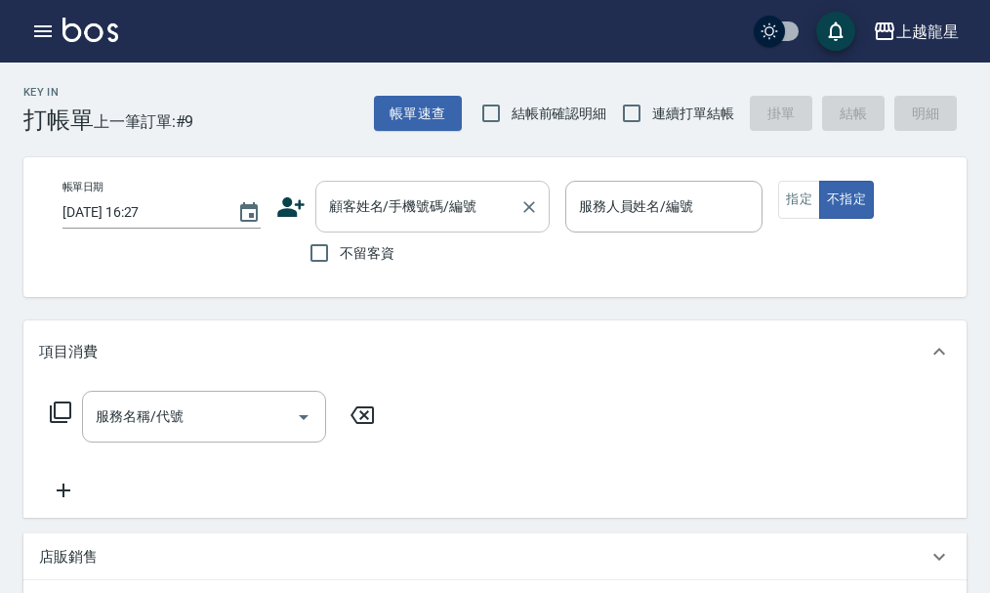
click at [373, 216] on div "顧客姓名/手機號碼/編號 顧客姓名/手機號碼/編號" at bounding box center [432, 207] width 234 height 52
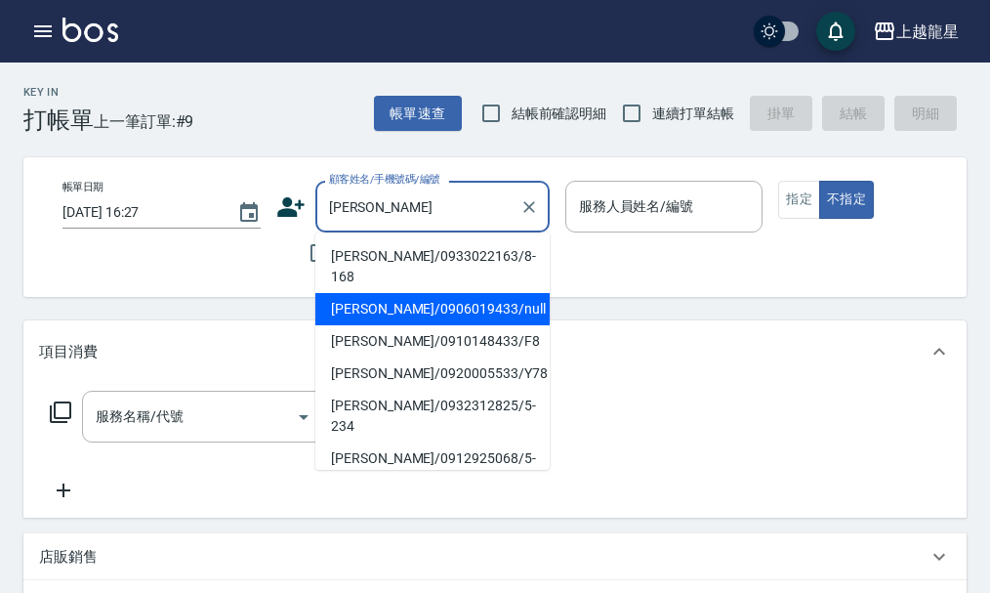
click at [415, 293] on li "[PERSON_NAME]/0906019433/null" at bounding box center [432, 309] width 234 height 32
type input "[PERSON_NAME]/0906019433/null"
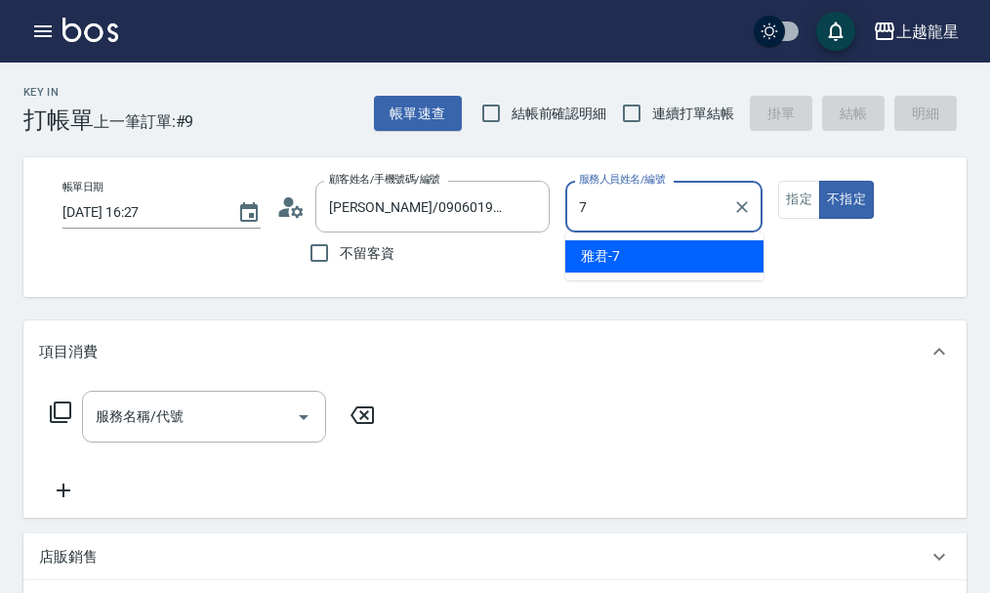
type input "雅君-7"
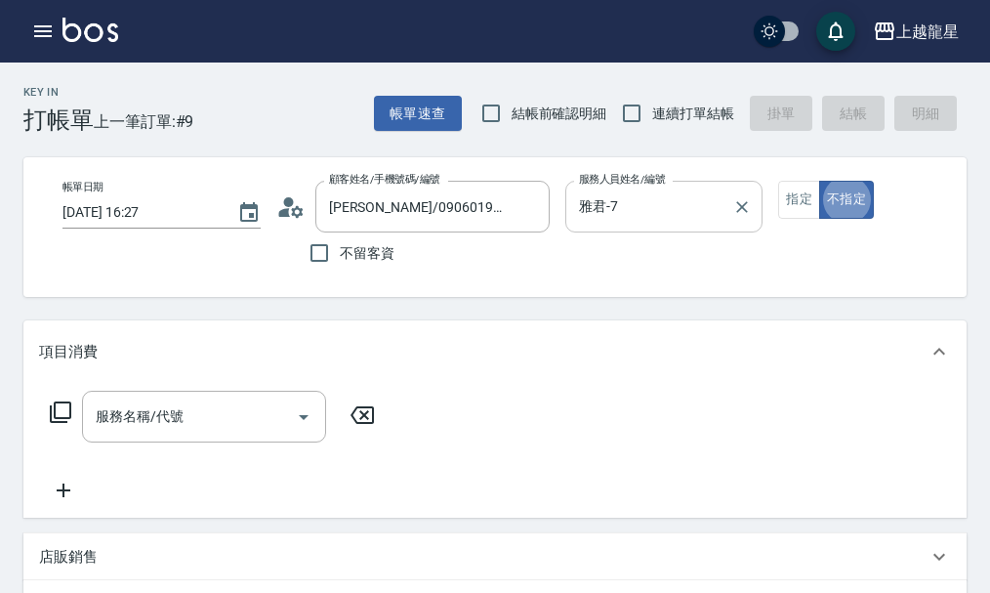
type button "false"
click at [795, 199] on button "指定" at bounding box center [799, 200] width 42 height 38
click at [188, 421] on input "服務名稱/代號" at bounding box center [189, 417] width 197 height 34
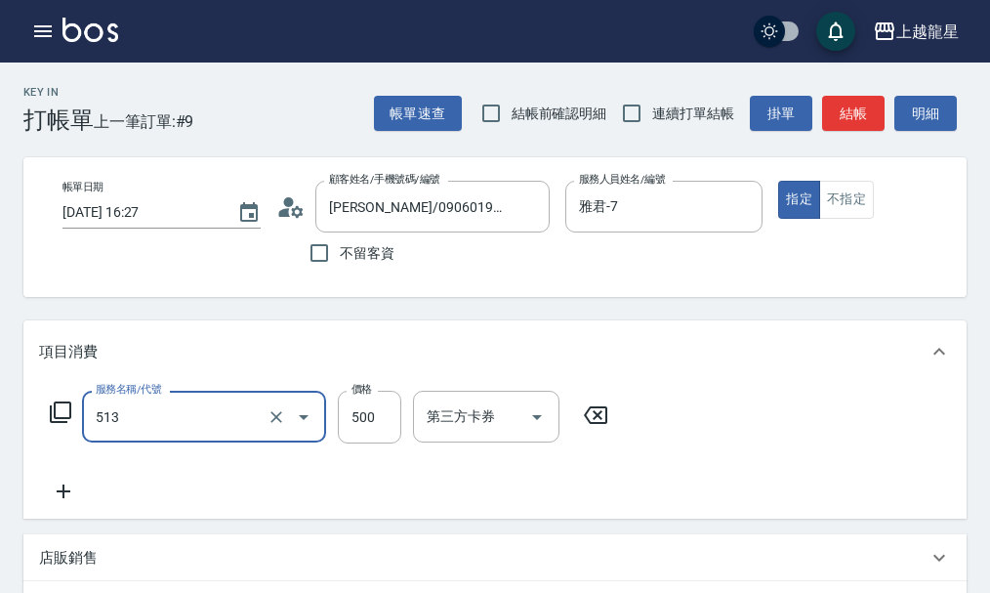
type input "SPA健康洗(513)"
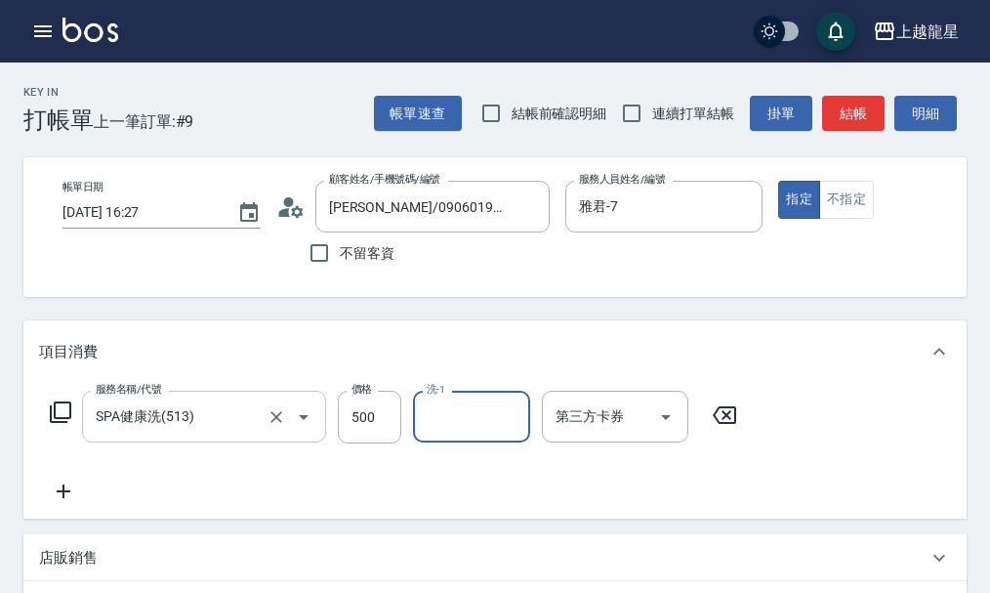
type input "1"
type input "[PERSON_NAME]-22"
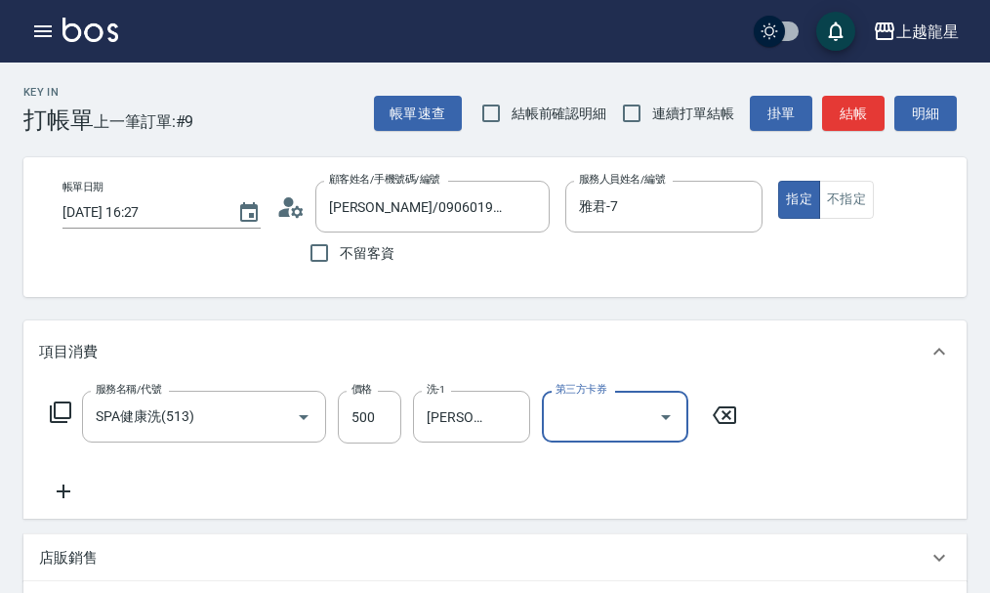
click at [58, 503] on icon at bounding box center [63, 491] width 49 height 23
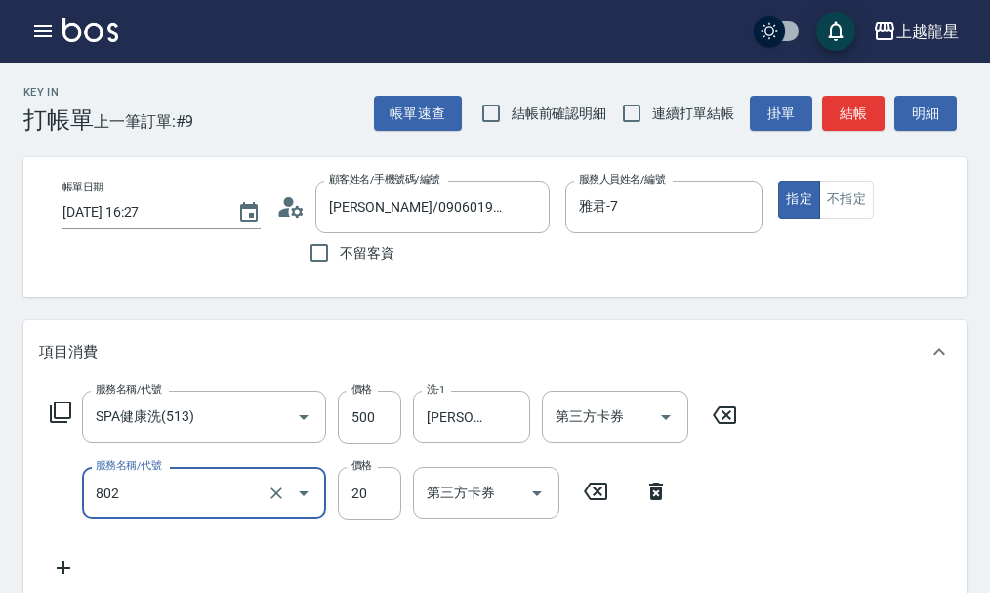
type input "潤絲(802)"
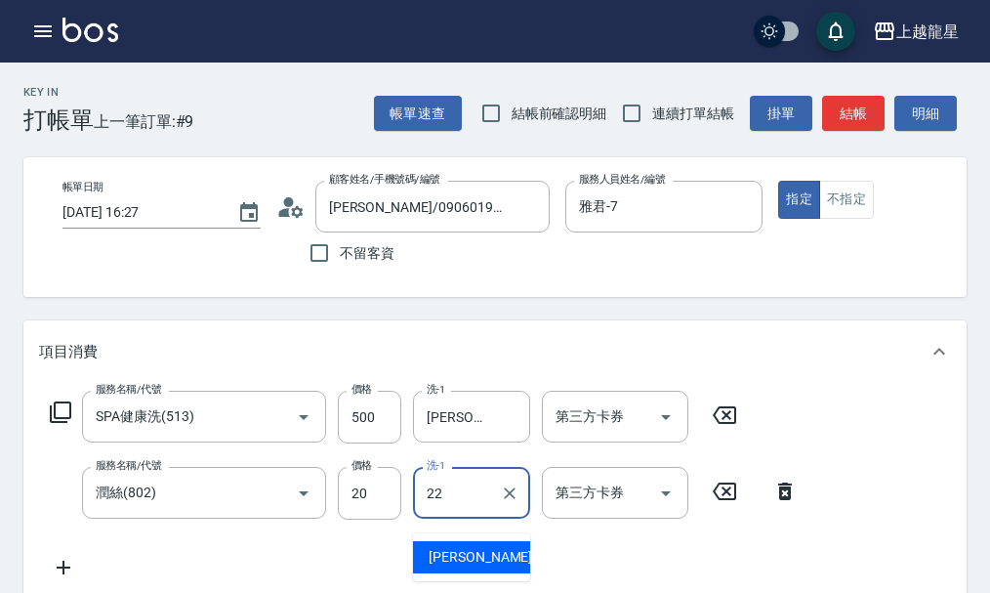
type input "[PERSON_NAME]-22"
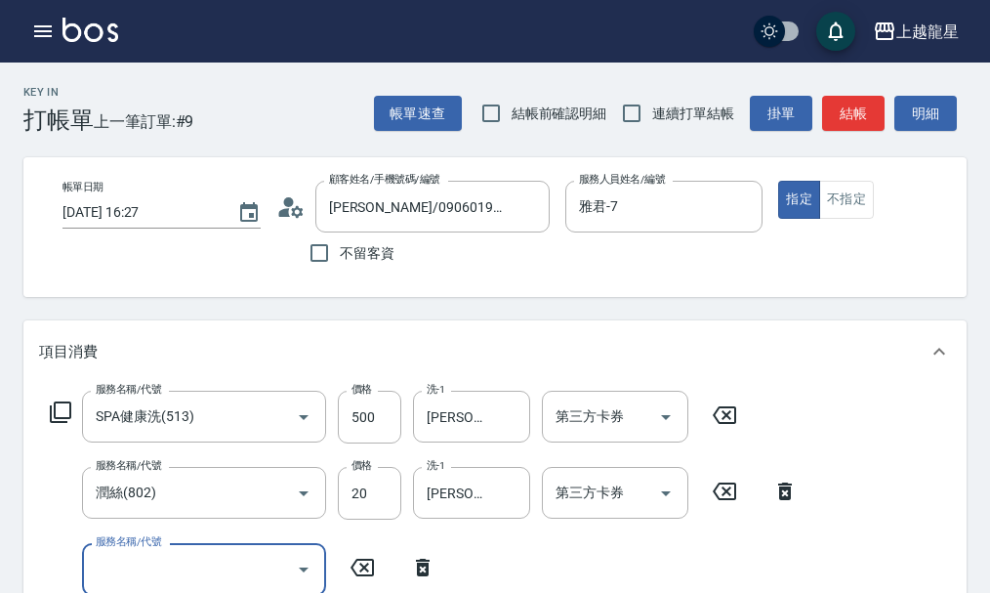
scroll to position [9, 0]
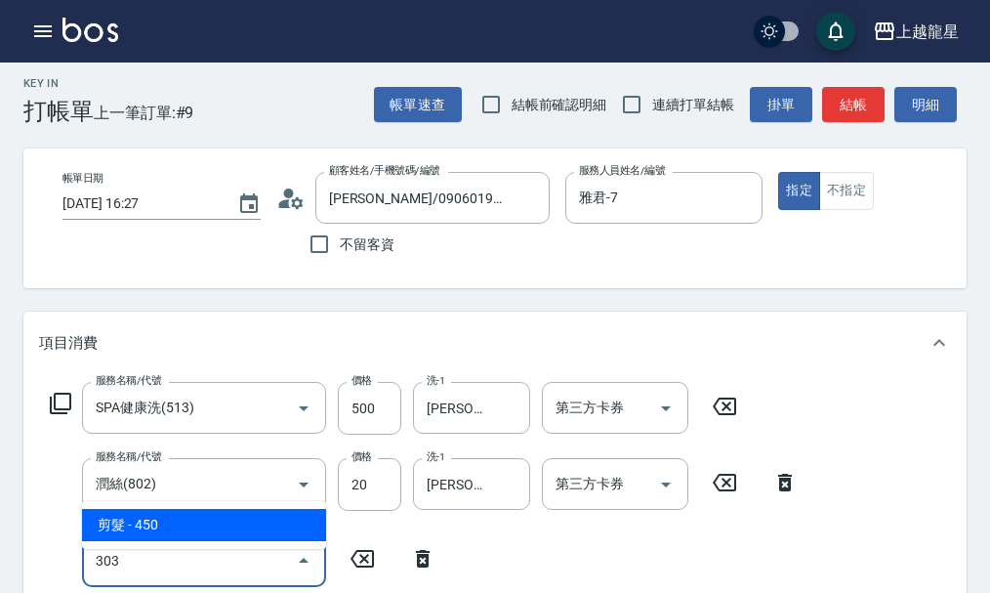
type input "剪髮(303)"
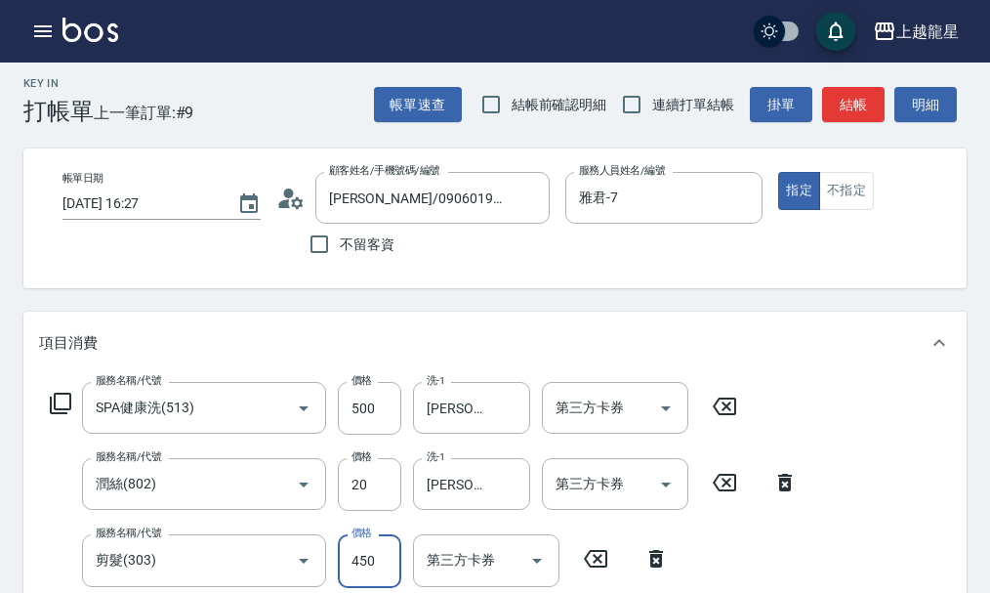
scroll to position [19, 0]
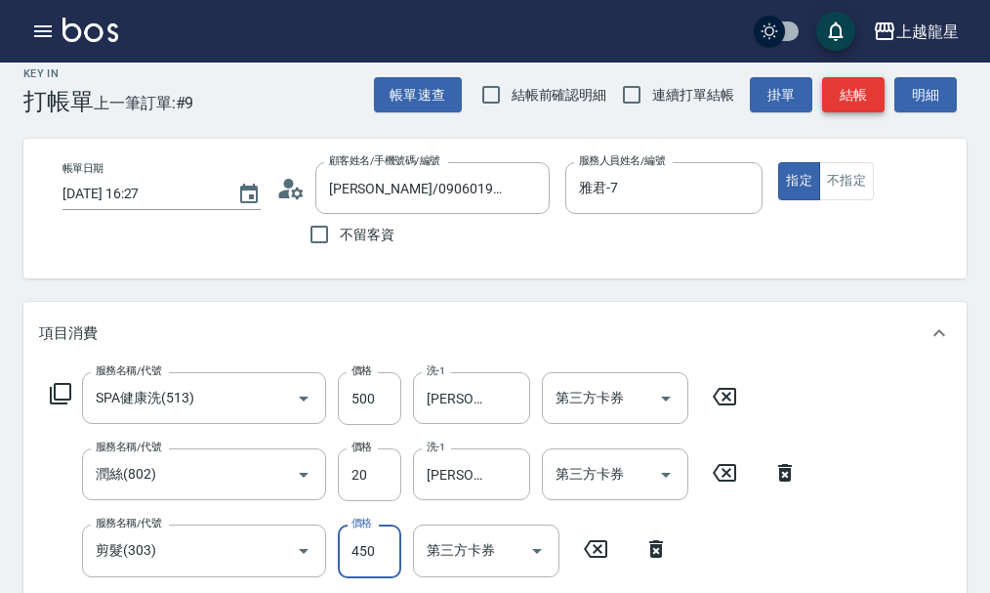
click at [859, 104] on button "結帳" at bounding box center [853, 95] width 63 height 36
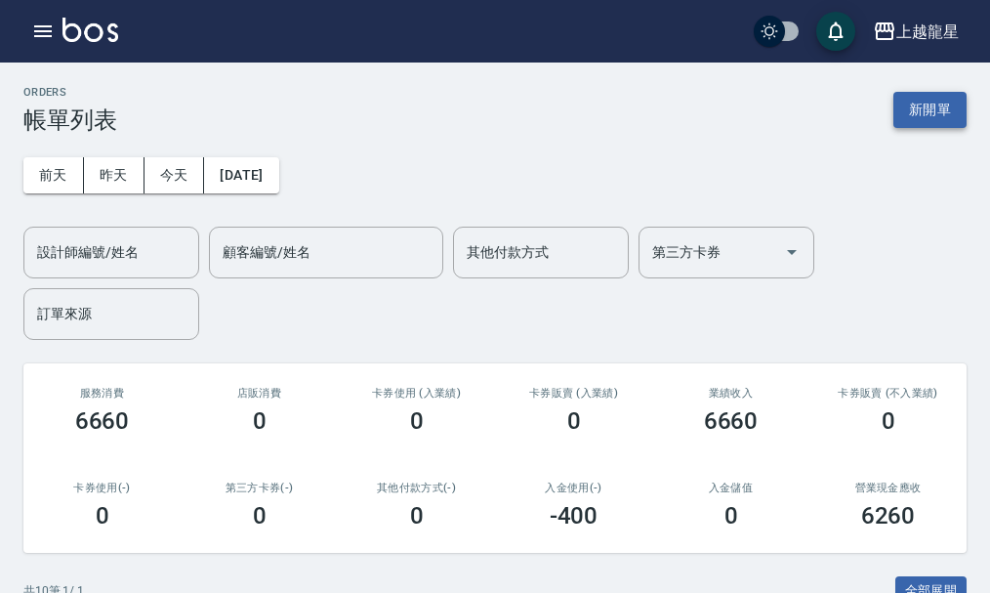
click at [927, 96] on button "新開單" at bounding box center [930, 110] width 73 height 36
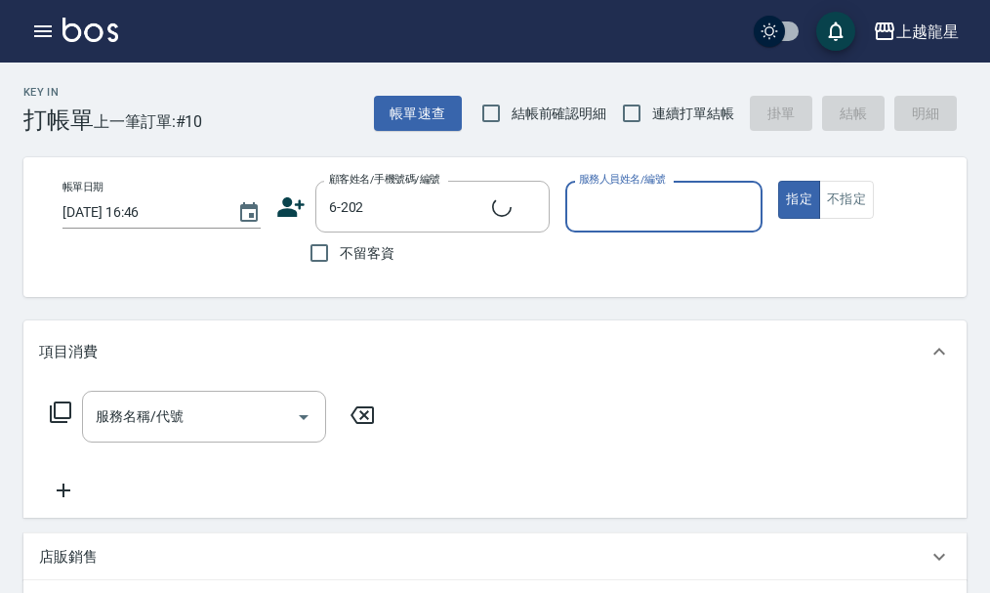
type input "[PERSON_NAME]/0935590774/6-202"
type input "Alisa-10"
click at [261, 419] on input "服務名稱/代號" at bounding box center [189, 417] width 197 height 34
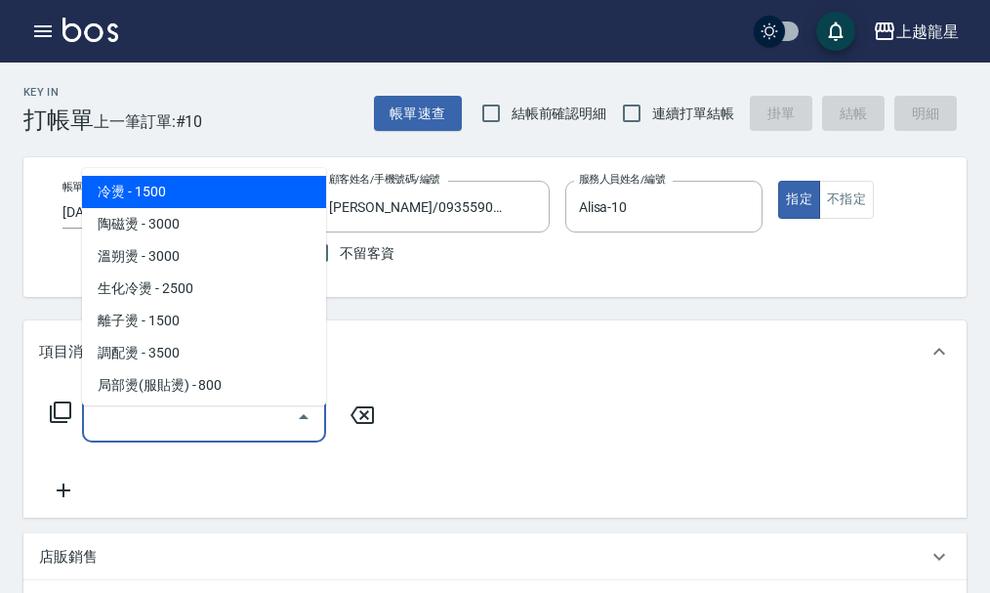
click at [264, 197] on span "冷燙 - 1500" at bounding box center [204, 192] width 244 height 32
type input "冷燙(201)"
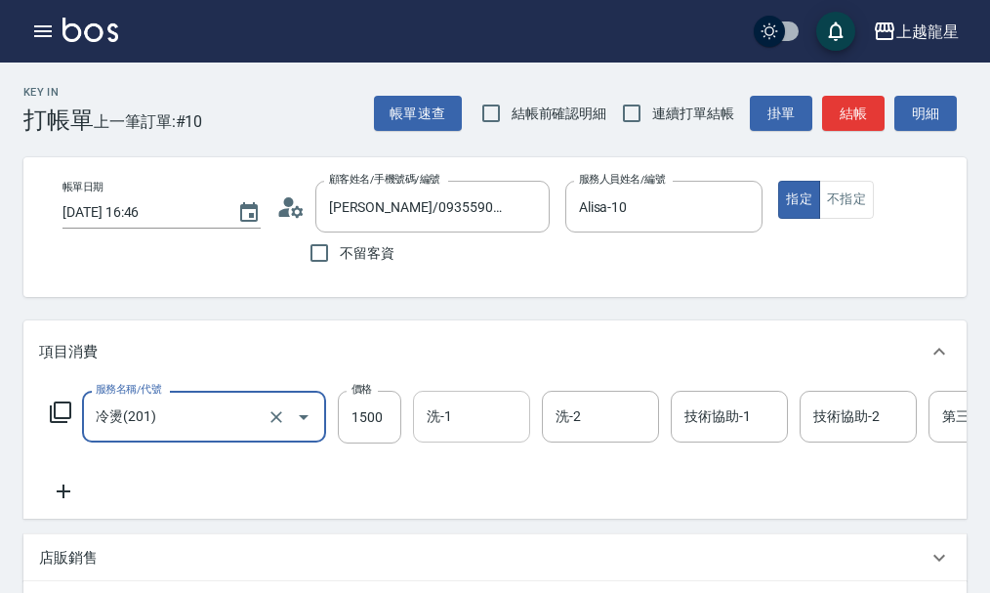
click at [482, 434] on input "洗-1" at bounding box center [472, 417] width 100 height 34
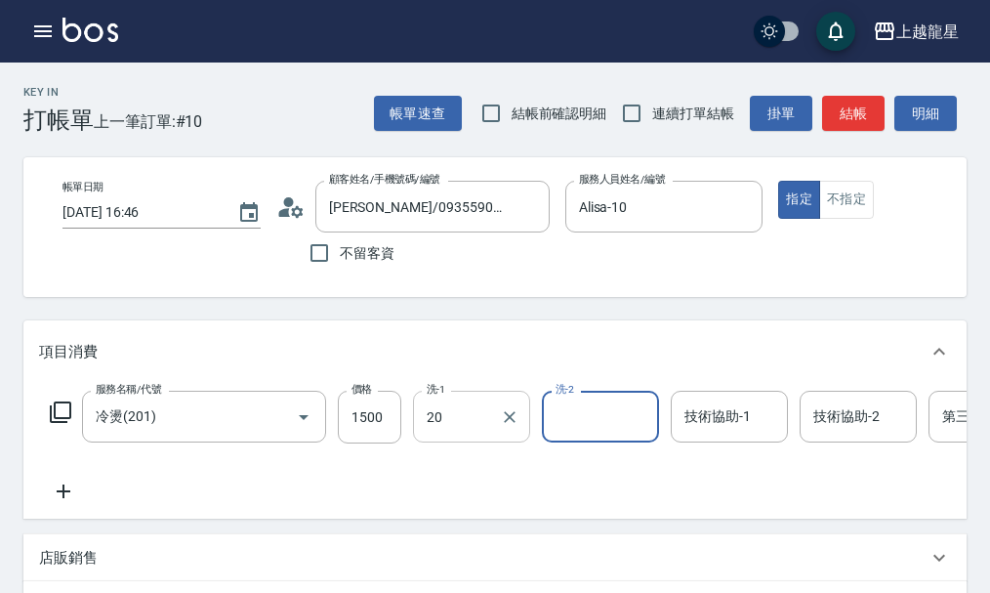
type input "Lily-20"
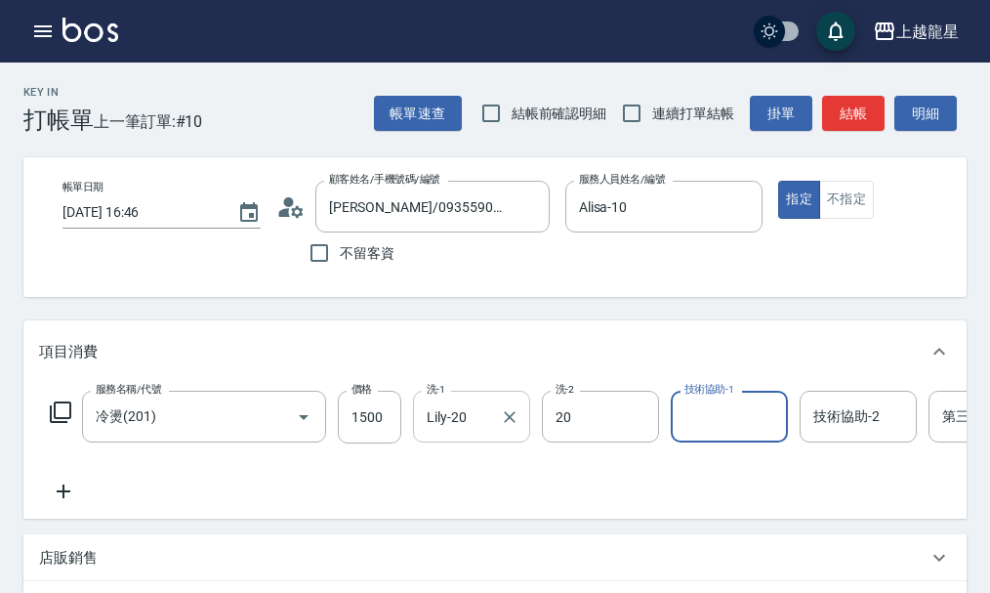
type input "Lily-20"
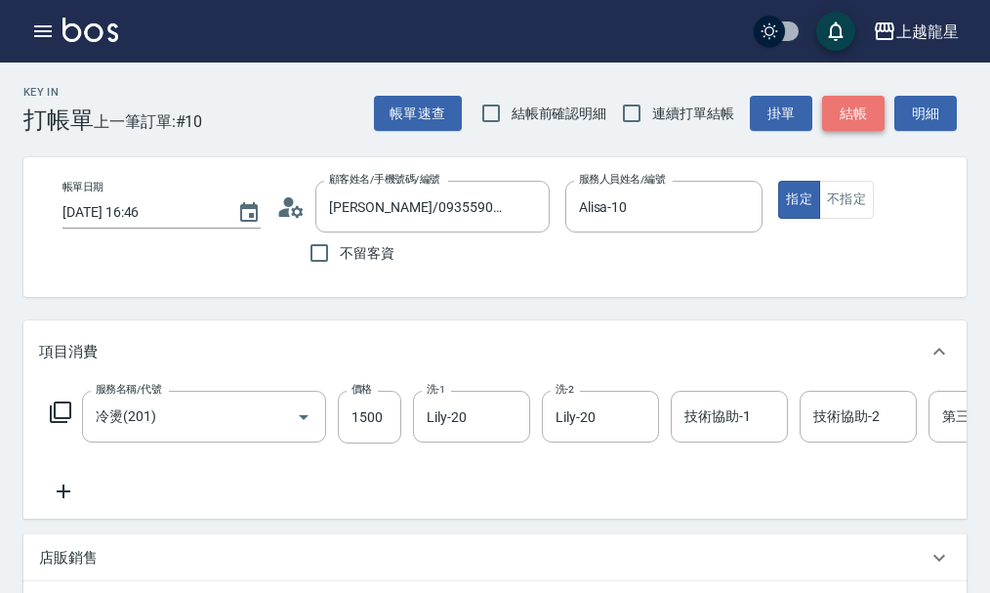
click at [845, 96] on button "結帳" at bounding box center [853, 114] width 63 height 36
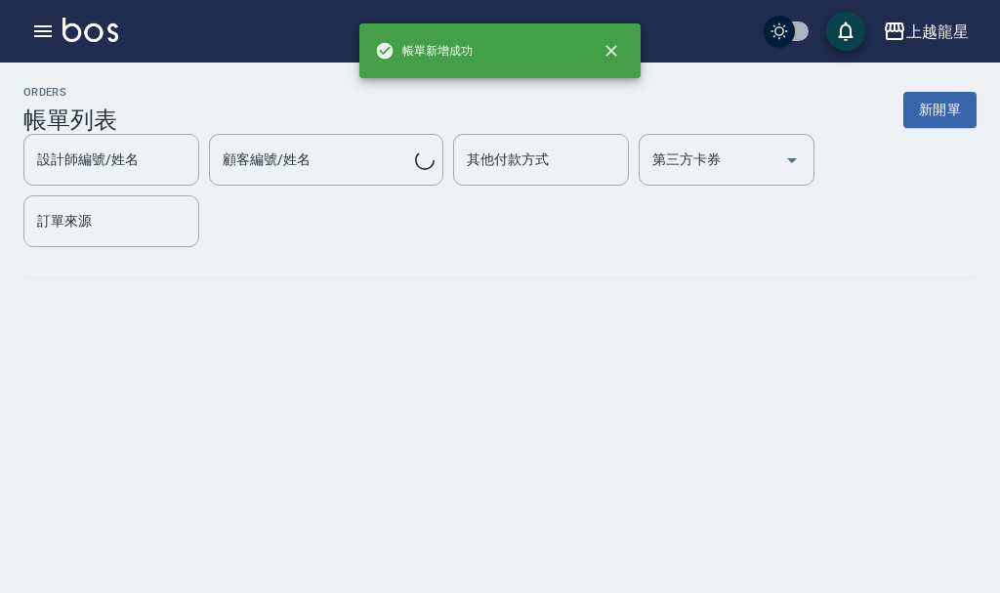
click at [34, 28] on icon "button" at bounding box center [42, 31] width 23 height 23
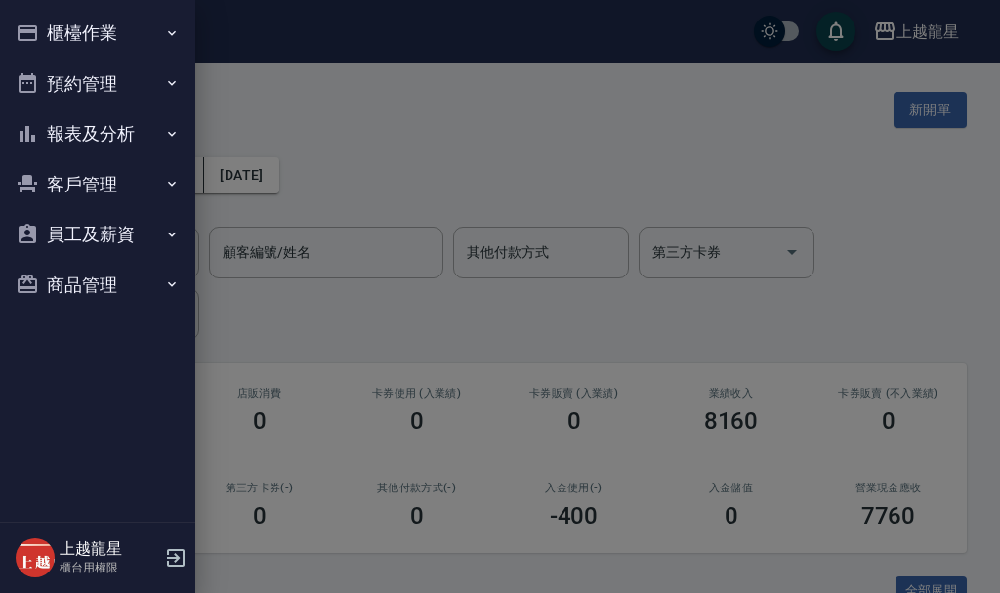
click at [247, 90] on div at bounding box center [500, 296] width 1000 height 593
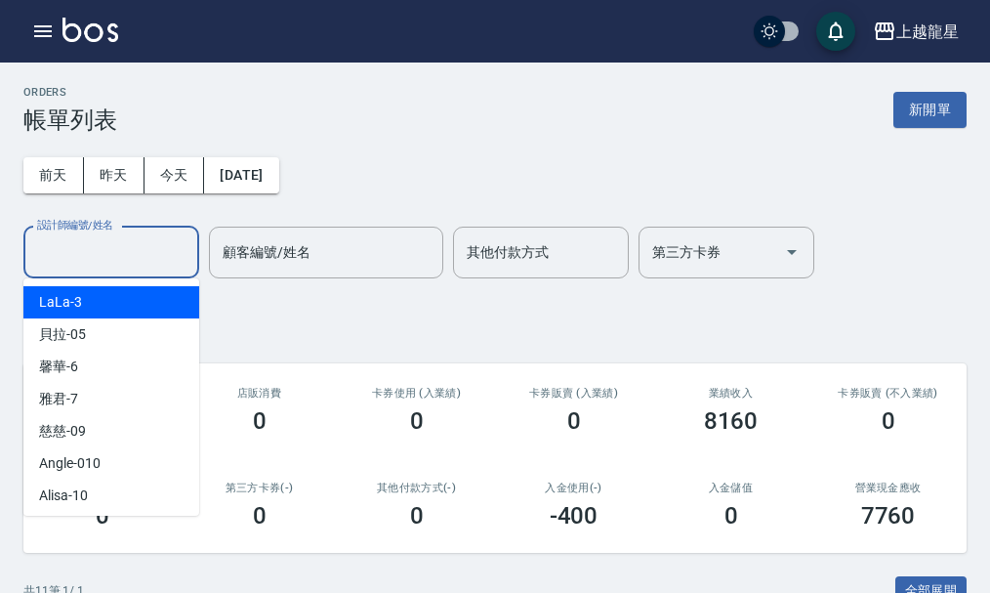
click at [133, 257] on input "設計師編號/姓名" at bounding box center [111, 252] width 158 height 34
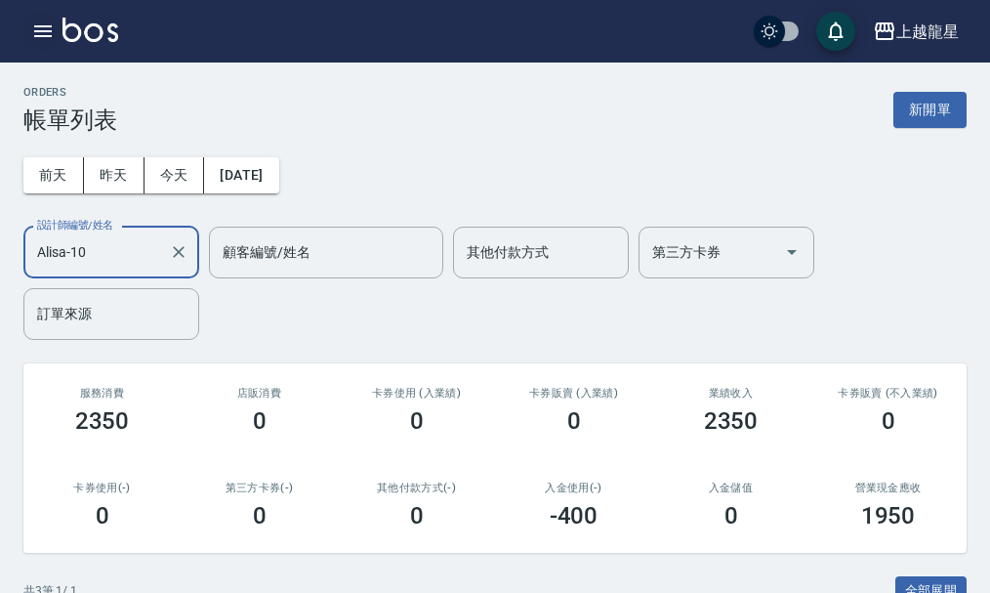
type input "Alisa-10"
drag, startPoint x: 30, startPoint y: 17, endPoint x: 45, endPoint y: 24, distance: 16.6
click at [45, 24] on button "button" at bounding box center [42, 31] width 39 height 39
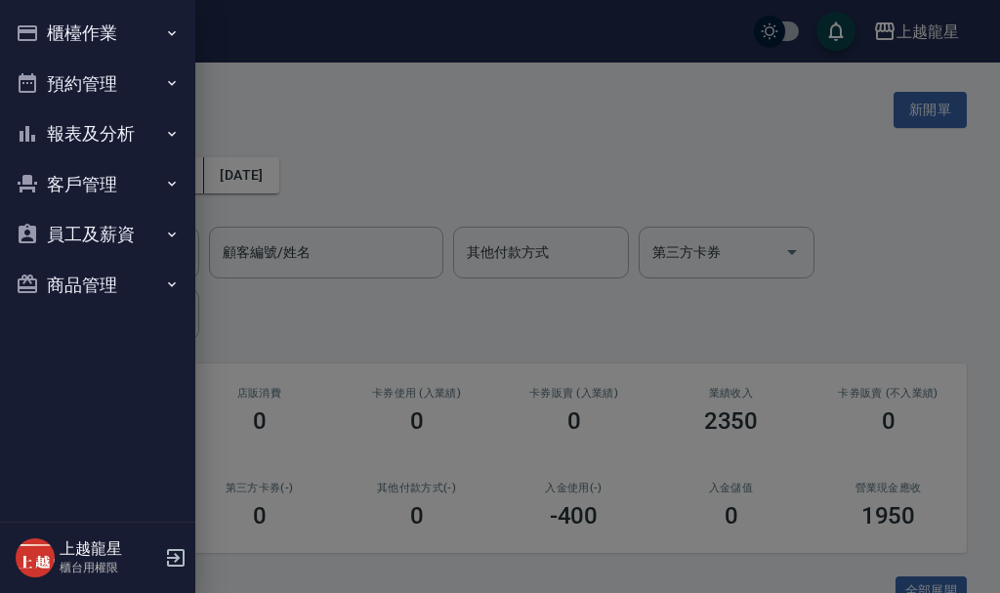
click at [45, 24] on button "櫃檯作業" at bounding box center [98, 33] width 180 height 51
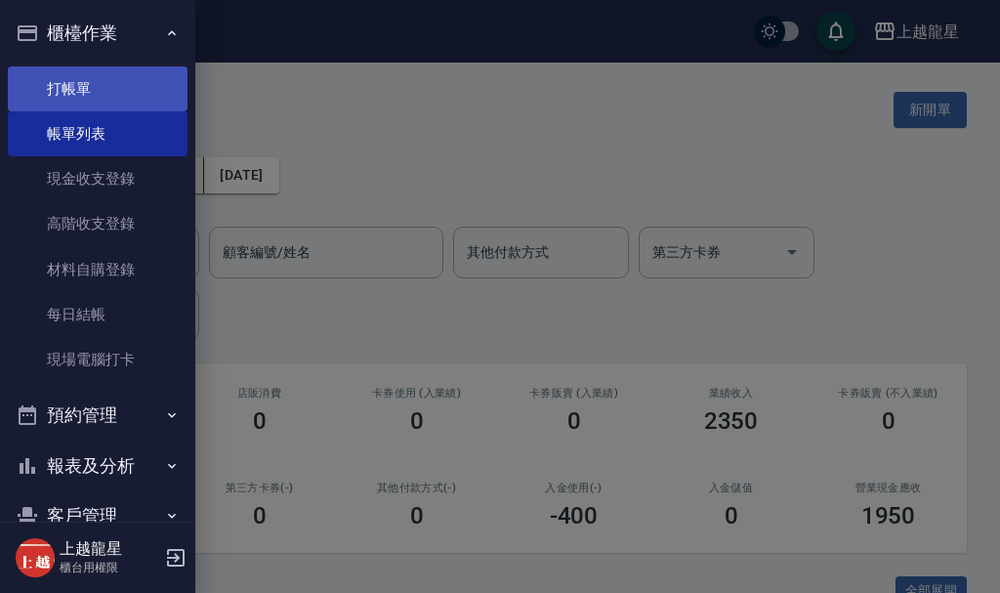
click at [106, 90] on link "打帳單" at bounding box center [98, 88] width 180 height 45
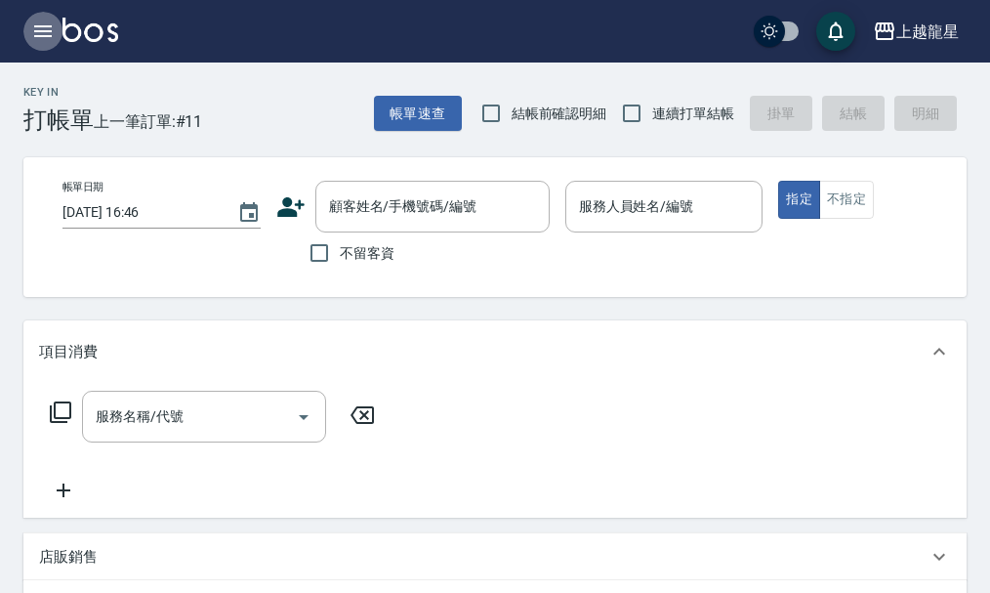
click at [35, 32] on icon "button" at bounding box center [43, 31] width 18 height 12
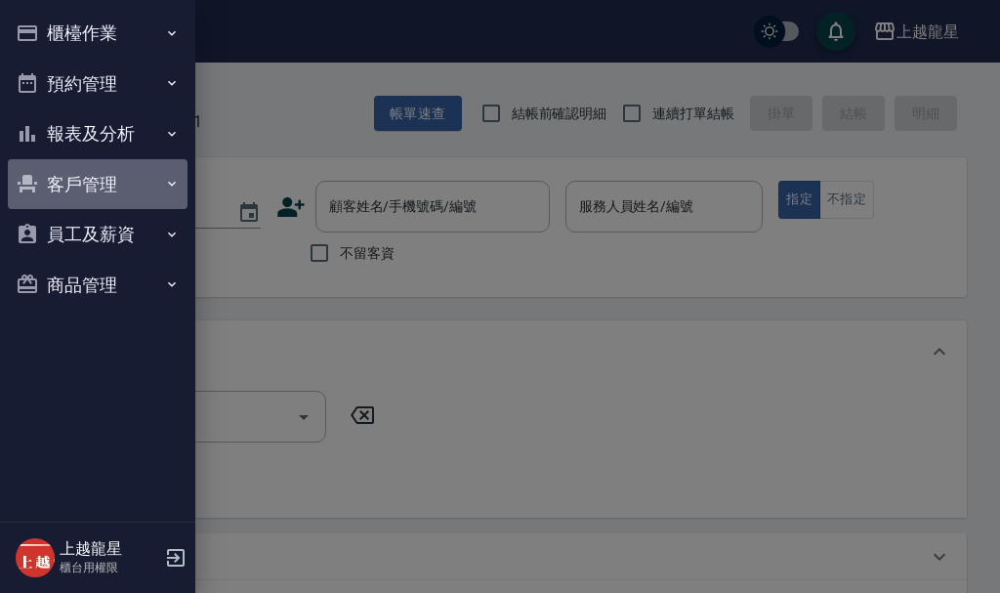
click at [104, 177] on button "客戶管理" at bounding box center [98, 184] width 180 height 51
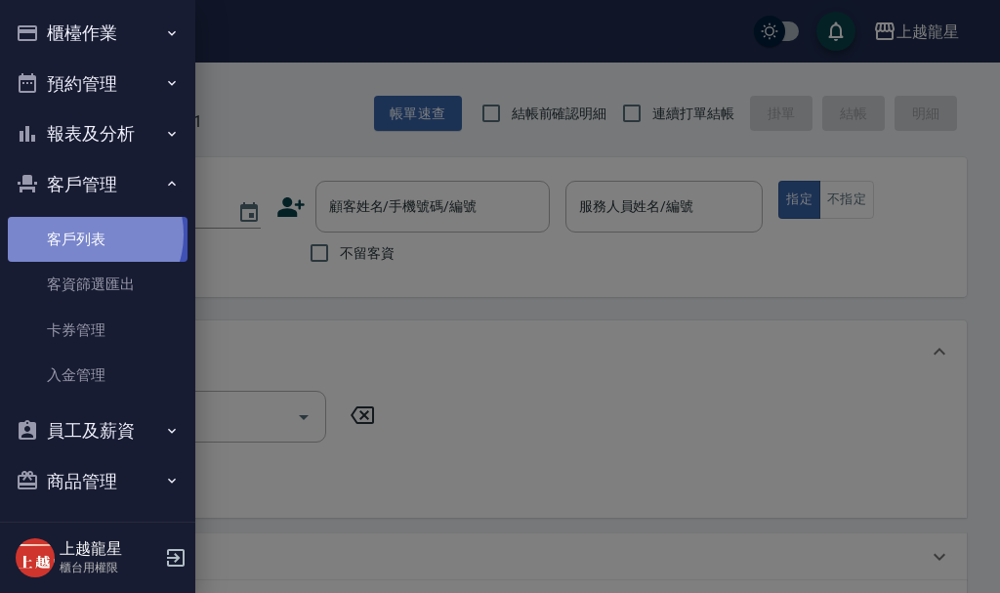
click at [91, 235] on link "客戶列表" at bounding box center [98, 239] width 180 height 45
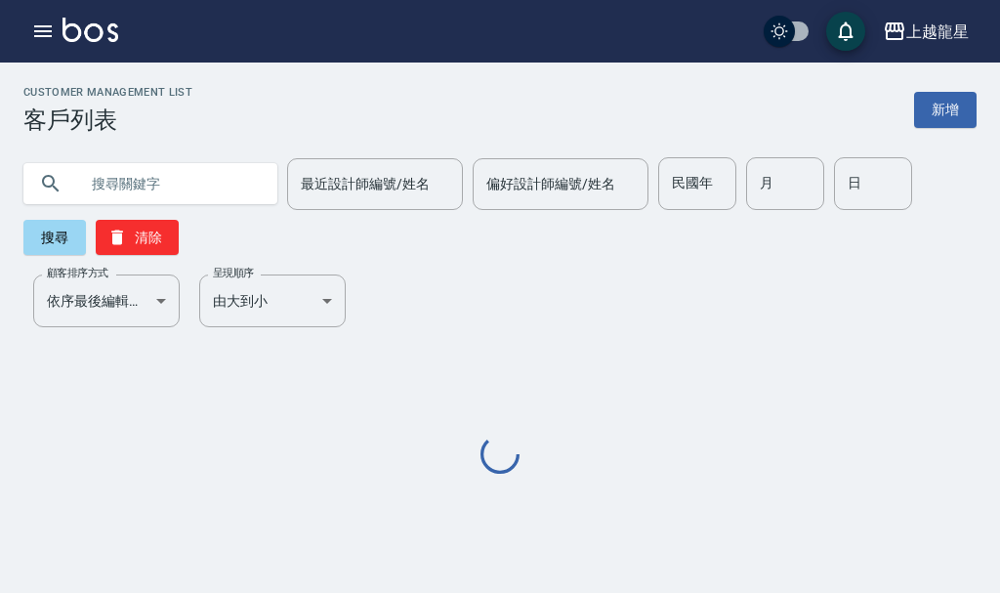
click at [166, 175] on input "text" at bounding box center [170, 183] width 184 height 53
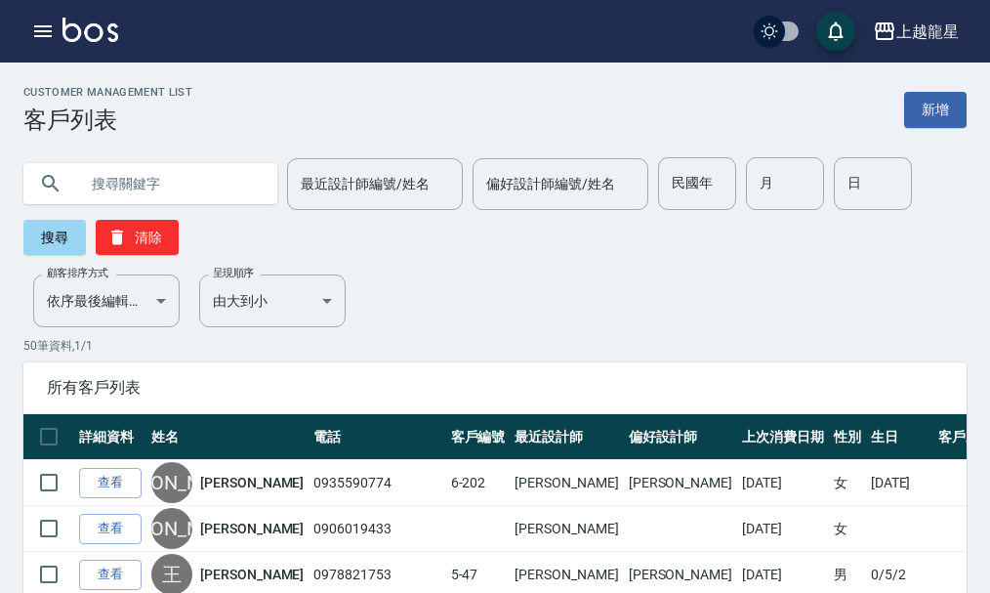
type input "ㄗ"
type input "y65"
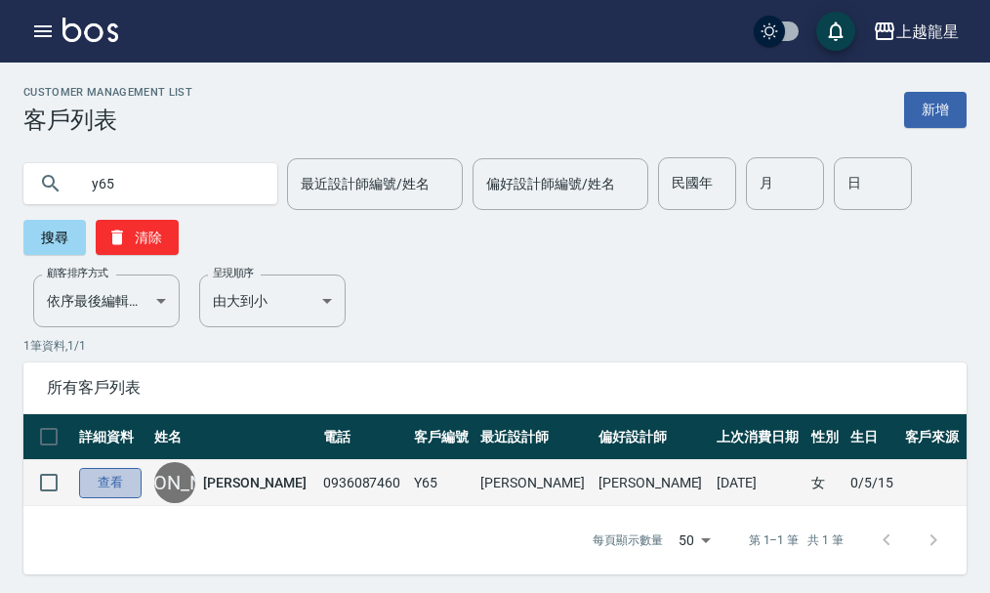
click at [105, 488] on link "查看" at bounding box center [110, 483] width 63 height 30
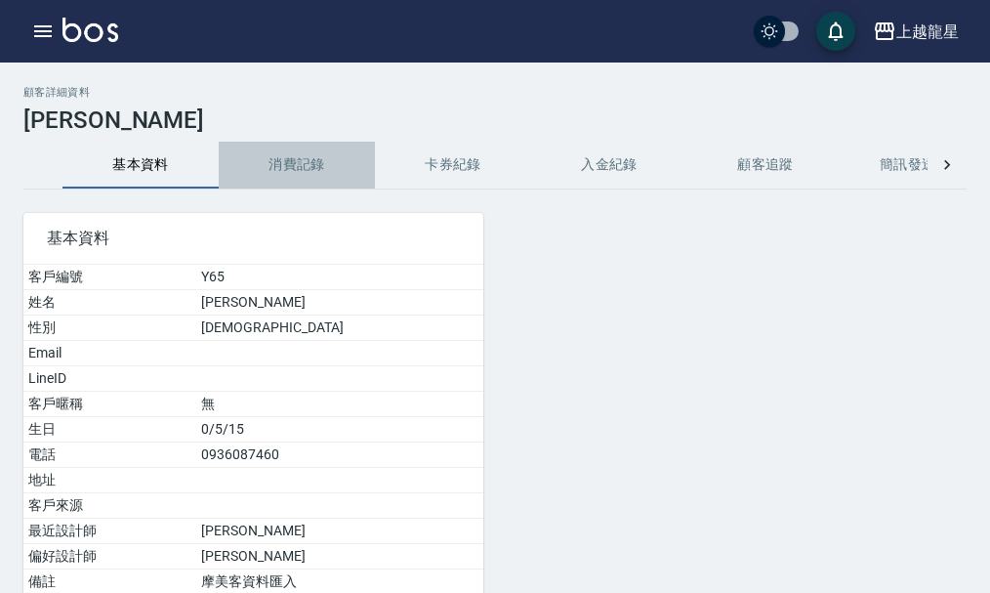
click at [314, 176] on button "消費記錄" at bounding box center [297, 165] width 156 height 47
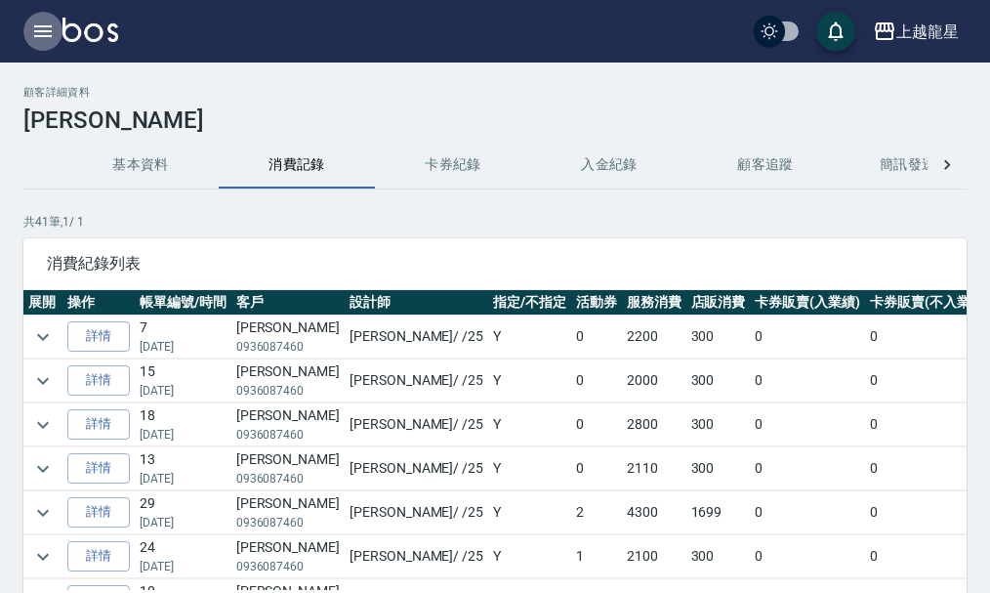
click at [49, 24] on icon "button" at bounding box center [42, 31] width 23 height 23
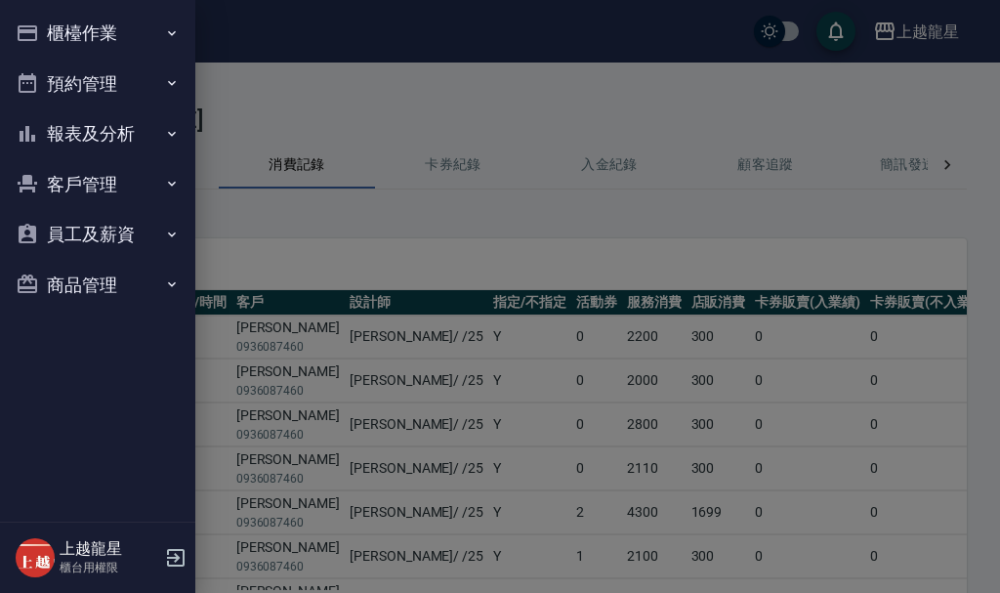
click at [271, 250] on div at bounding box center [500, 296] width 1000 height 593
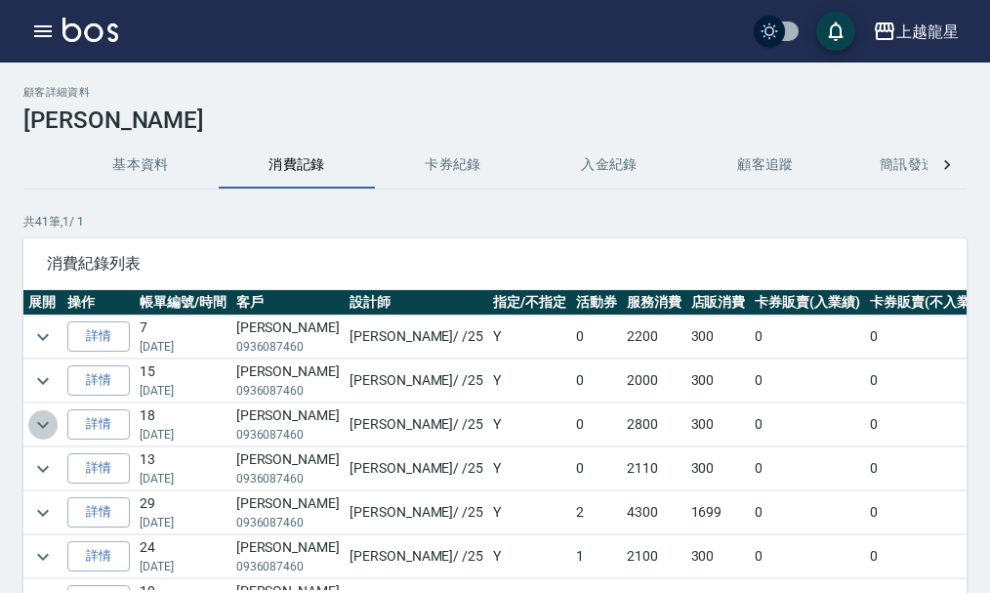
click at [47, 423] on icon "expand row" at bounding box center [43, 424] width 12 height 7
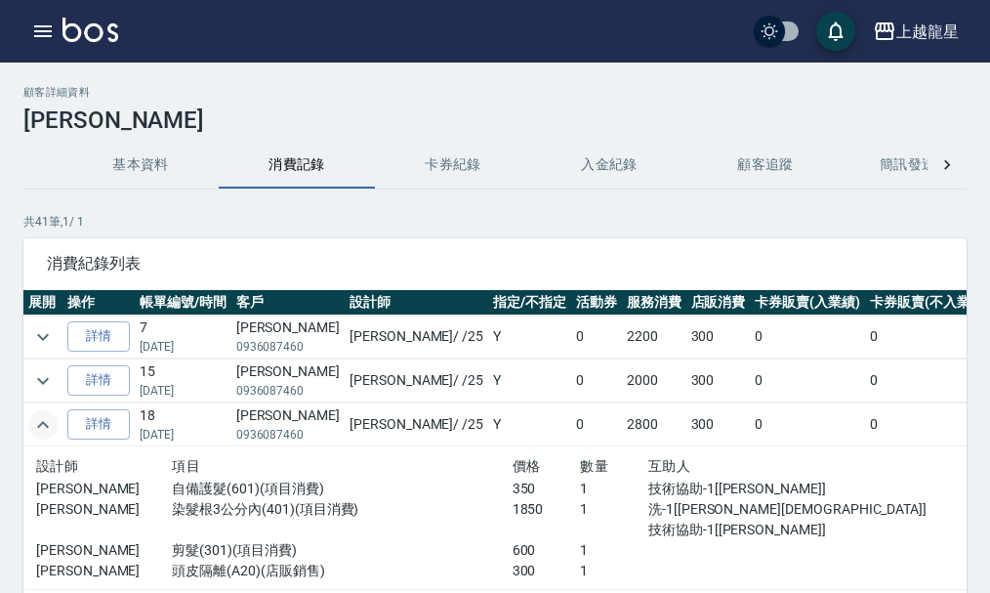
click at [40, 422] on icon "expand row" at bounding box center [42, 424] width 23 height 23
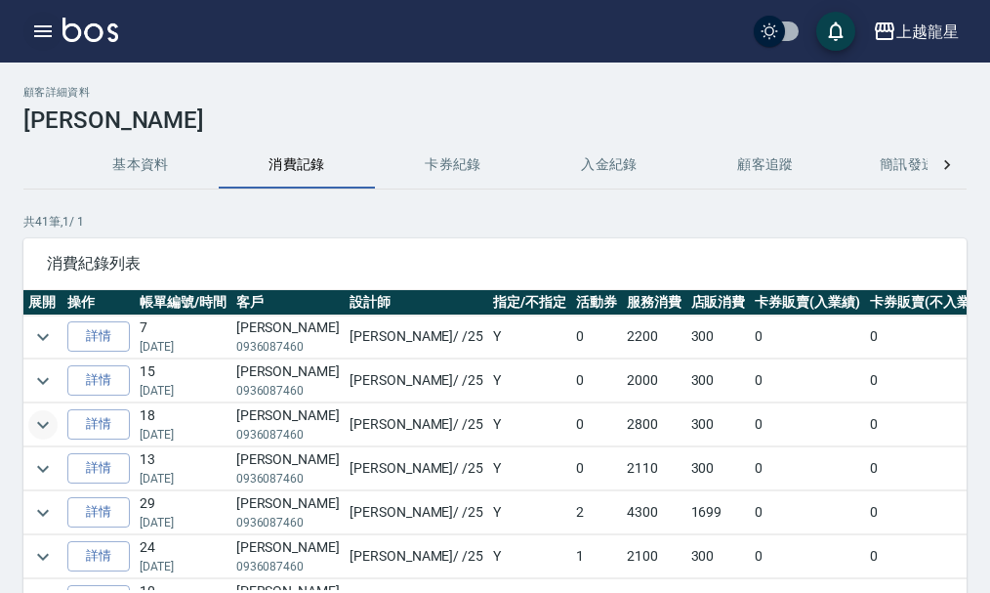
click at [47, 37] on icon "button" at bounding box center [43, 31] width 18 height 12
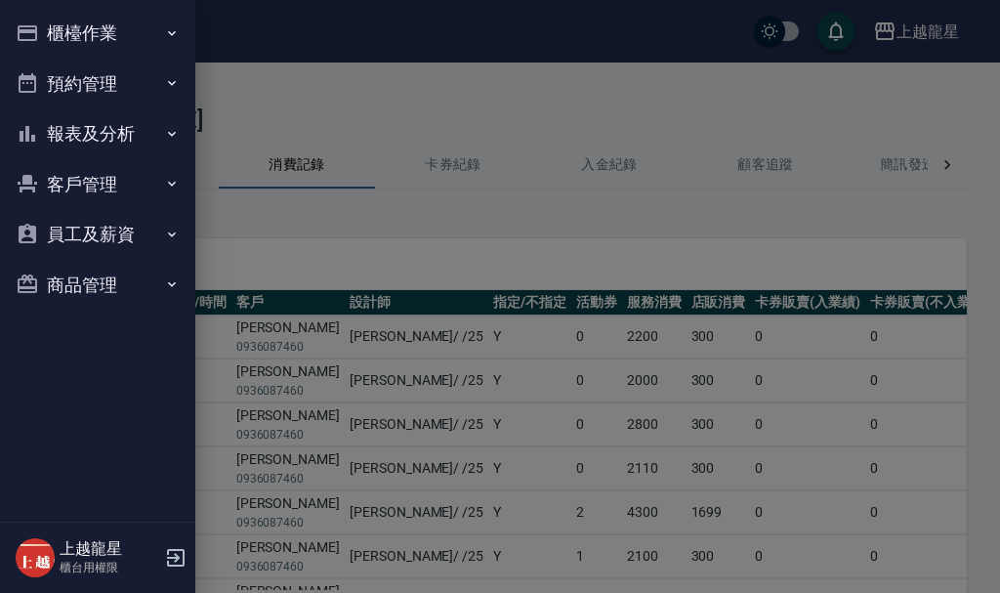
click at [94, 37] on button "櫃檯作業" at bounding box center [98, 33] width 180 height 51
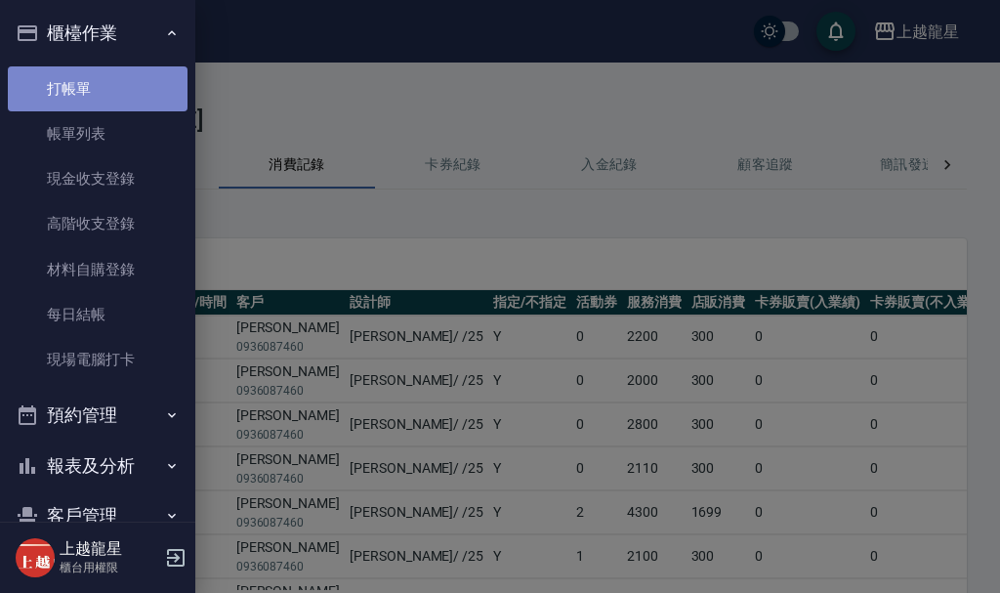
click at [147, 80] on link "打帳單" at bounding box center [98, 88] width 180 height 45
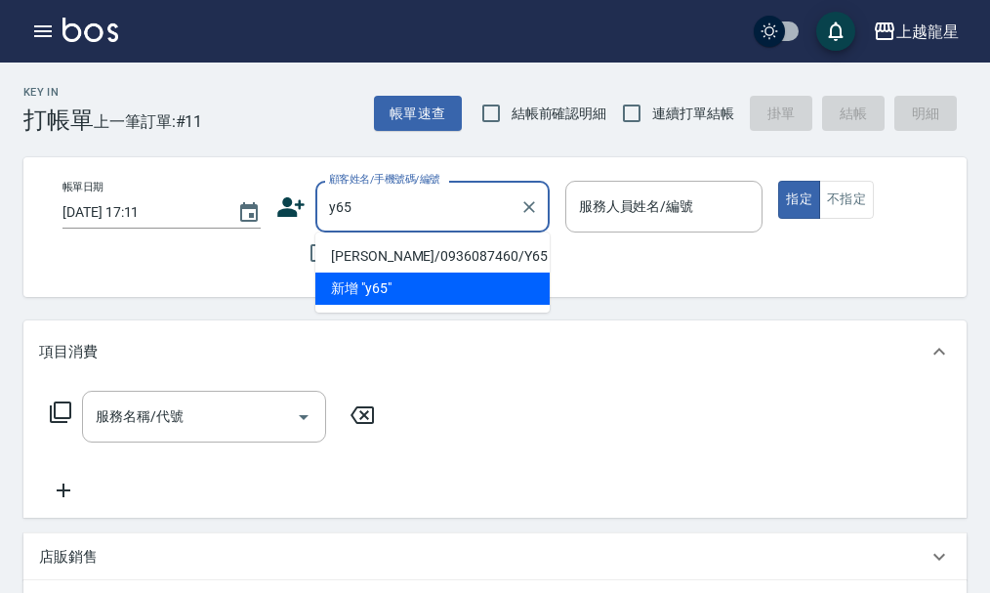
click at [387, 248] on li "[PERSON_NAME]/0936087460/Y65" at bounding box center [432, 256] width 234 height 32
type input "[PERSON_NAME]/0936087460/Y65"
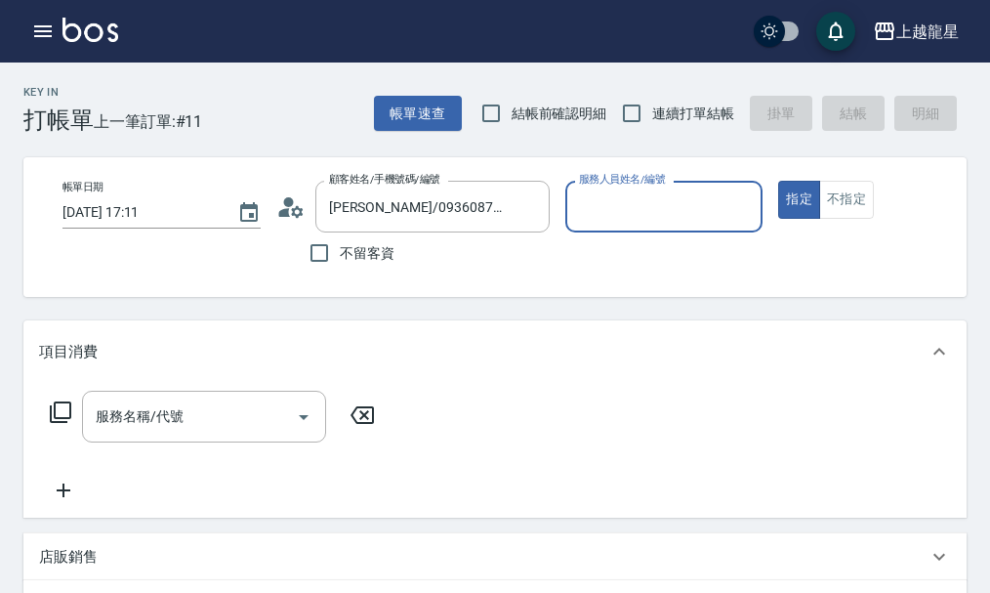
type input "淑雲-25"
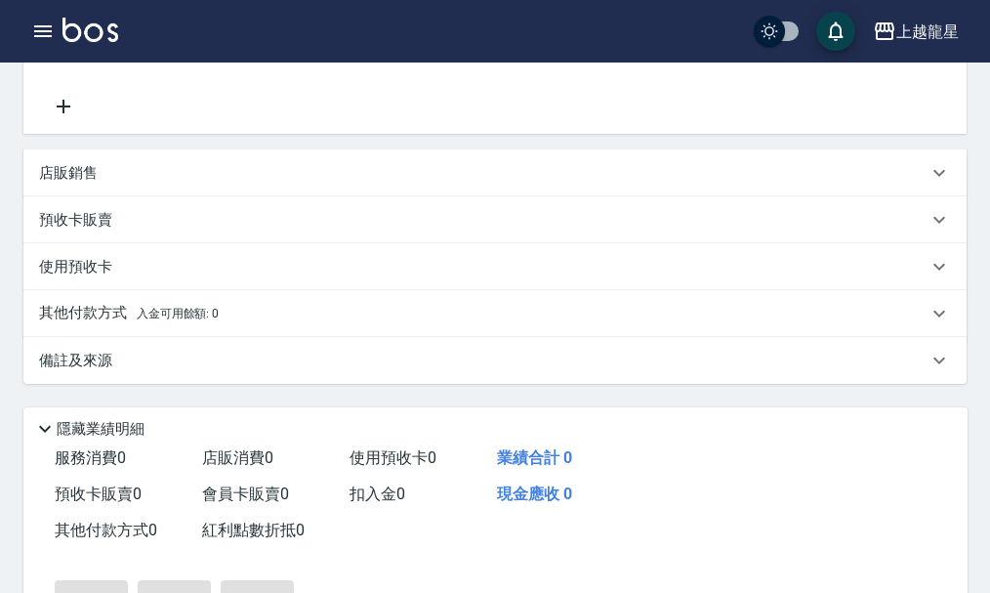
scroll to position [391, 0]
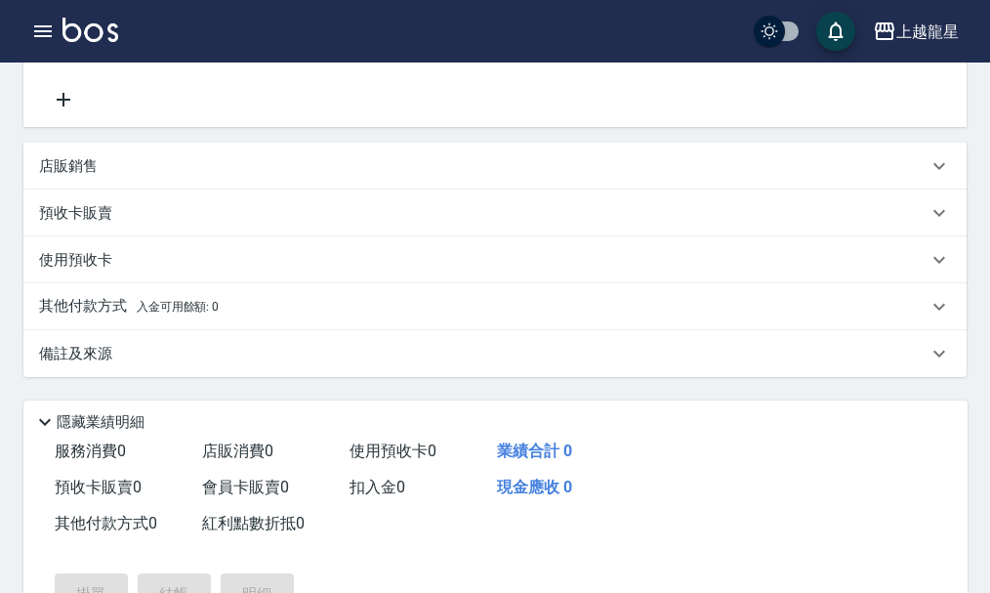
click at [66, 177] on p "店販銷售" at bounding box center [68, 166] width 59 height 21
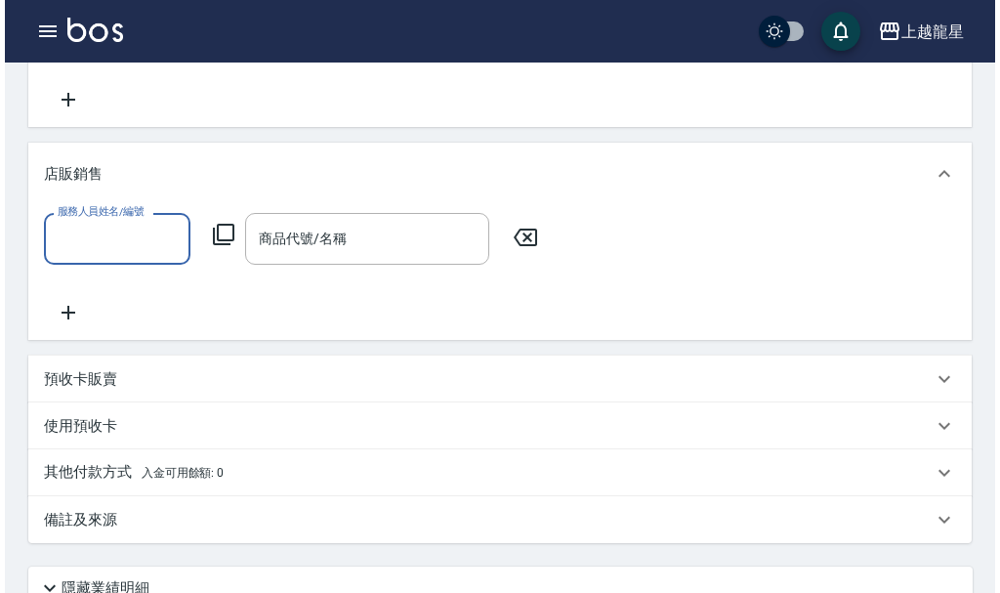
scroll to position [0, 0]
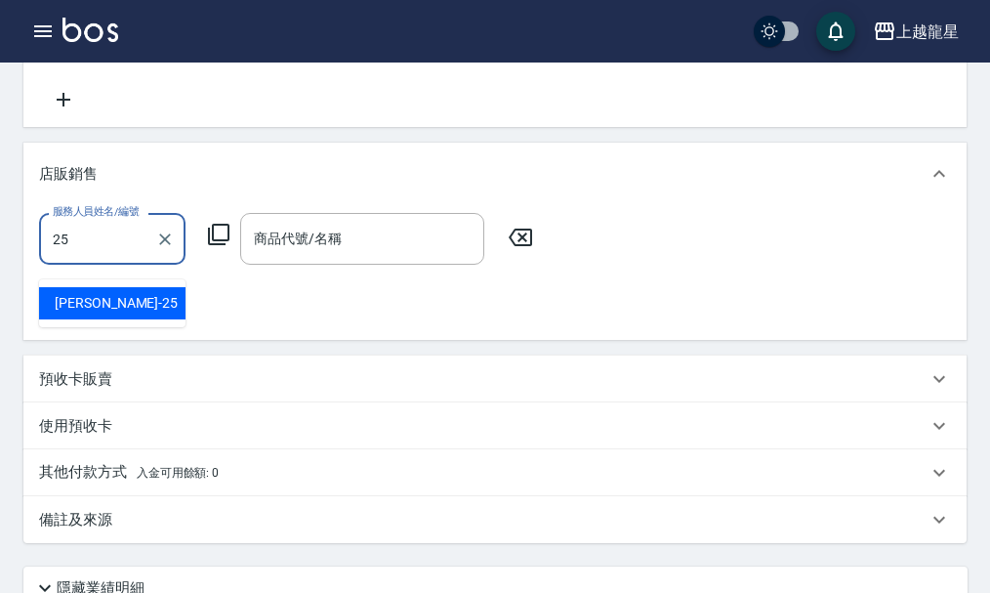
click at [147, 312] on div "淑雲 -25" at bounding box center [112, 303] width 147 height 32
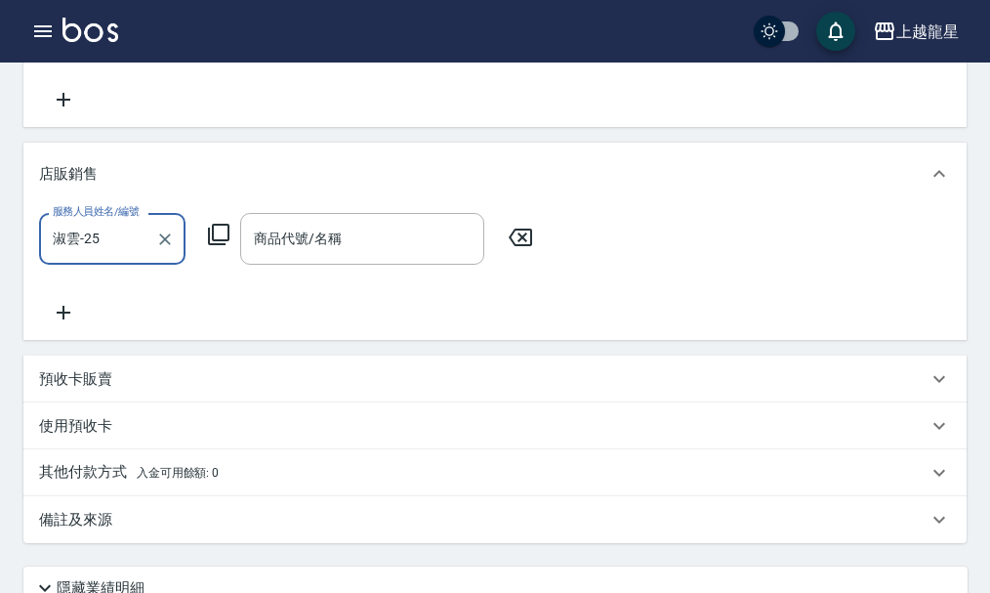
type input "淑雲-25"
click at [217, 246] on icon at bounding box center [218, 234] width 23 height 23
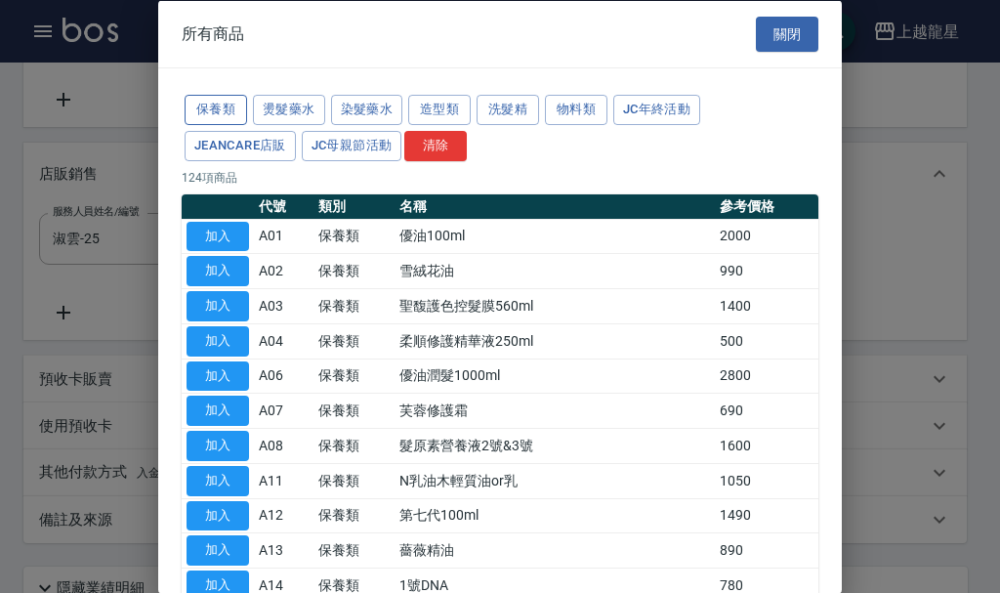
click at [232, 103] on button "保養類" at bounding box center [216, 110] width 63 height 30
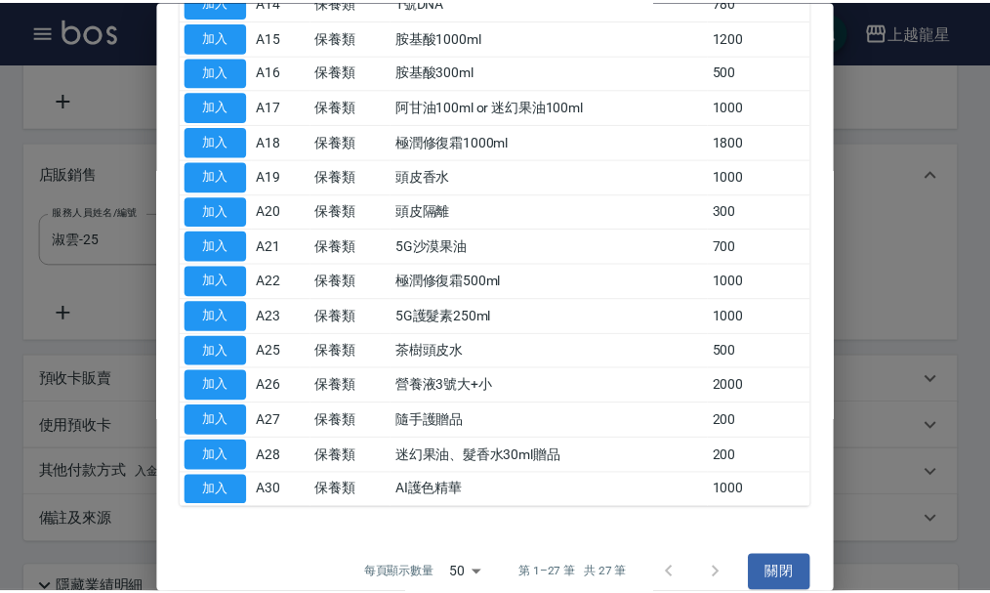
scroll to position [606, 0]
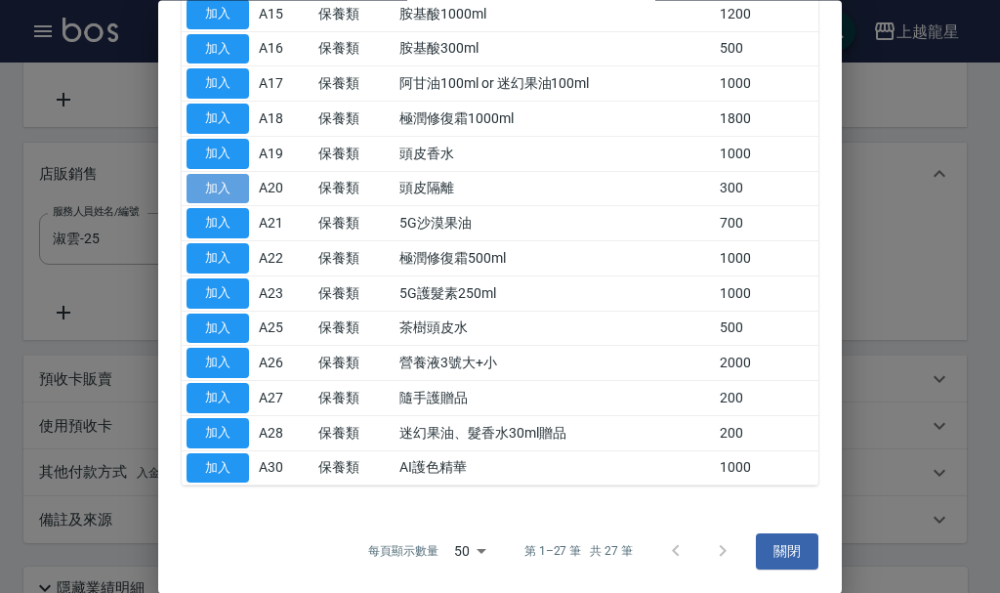
click at [226, 184] on button "加入" at bounding box center [218, 189] width 63 height 30
type input "頭皮隔離"
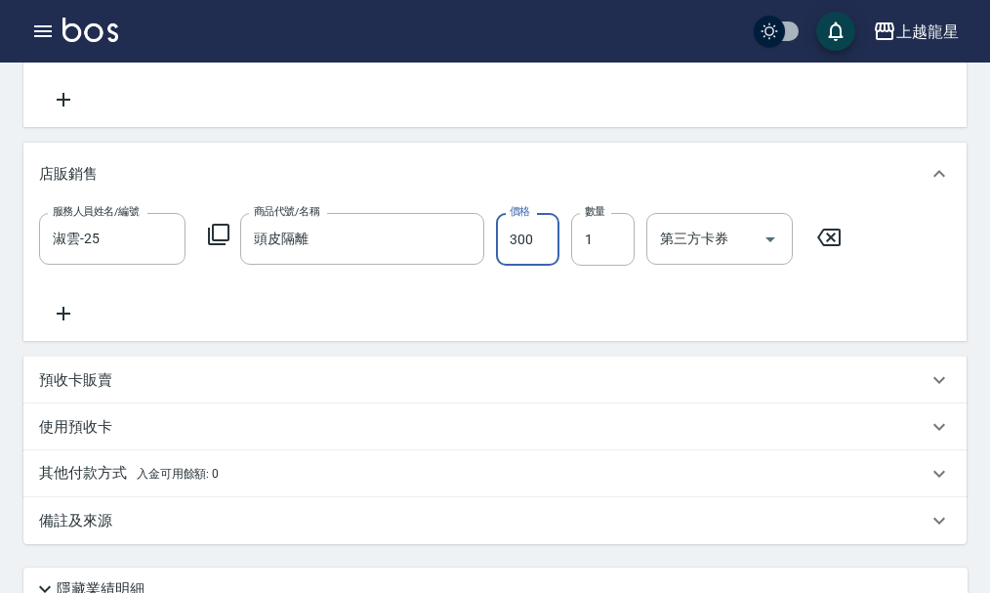
click at [502, 264] on input "300" at bounding box center [527, 239] width 63 height 53
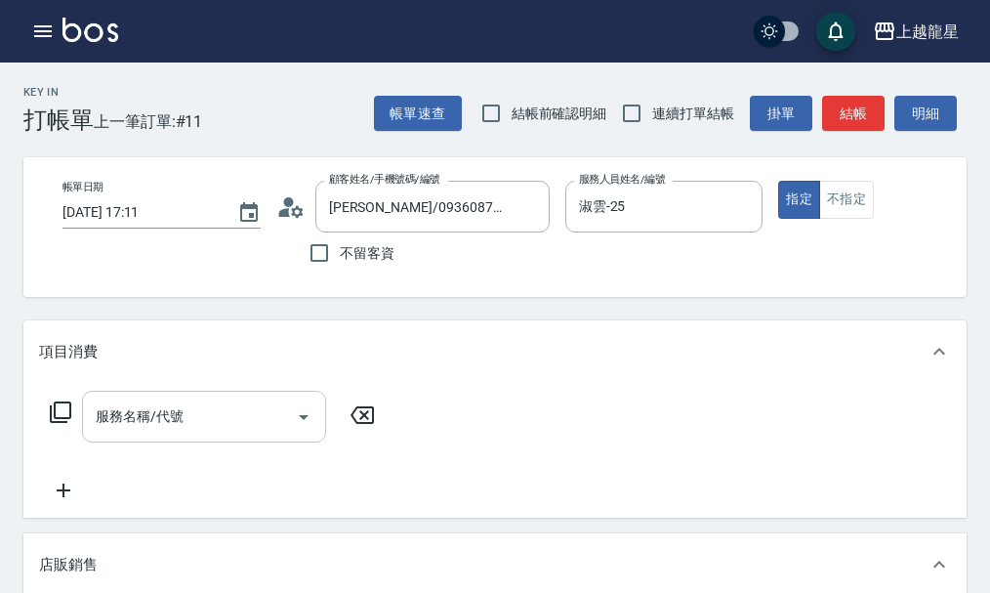
type input "500"
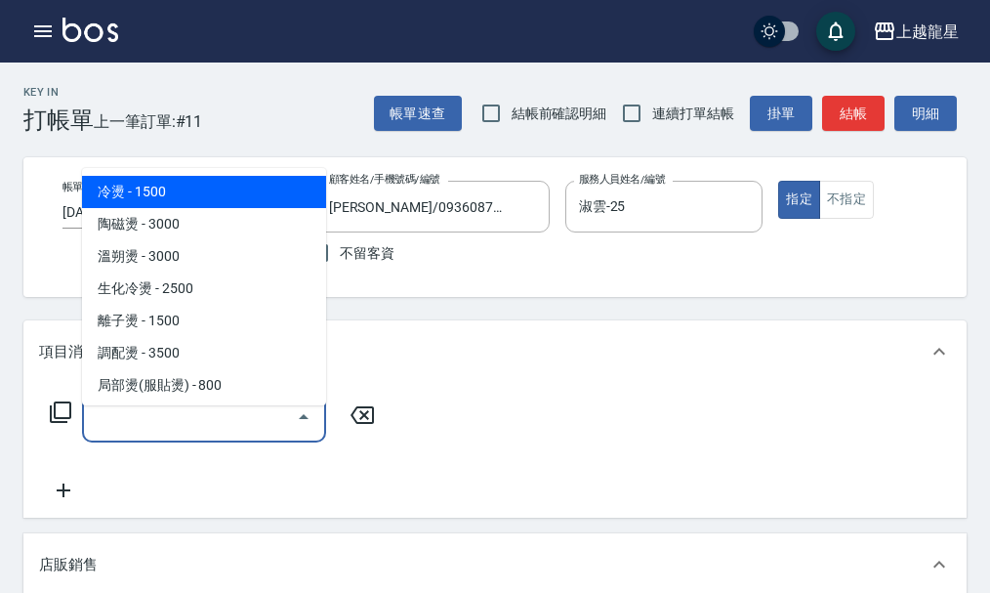
click at [128, 425] on input "服務名稱/代號" at bounding box center [189, 417] width 197 height 34
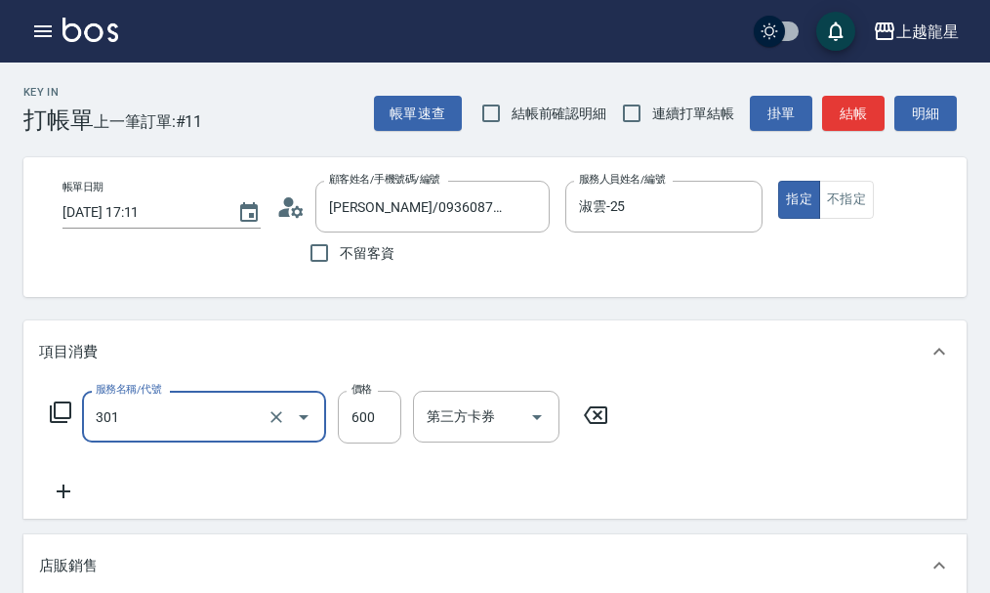
type input "剪髮(301)"
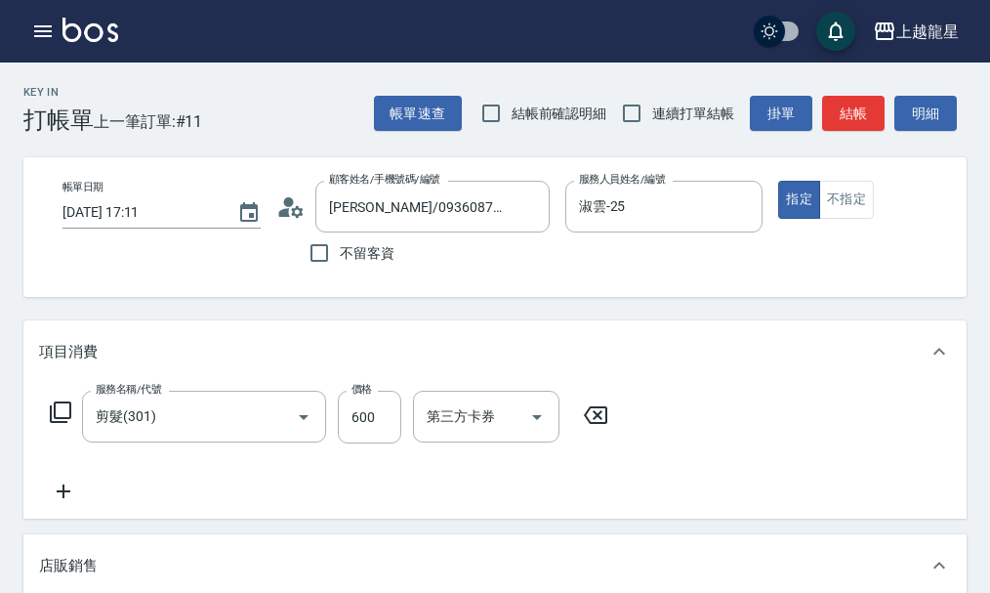
click at [71, 500] on icon at bounding box center [63, 491] width 49 height 23
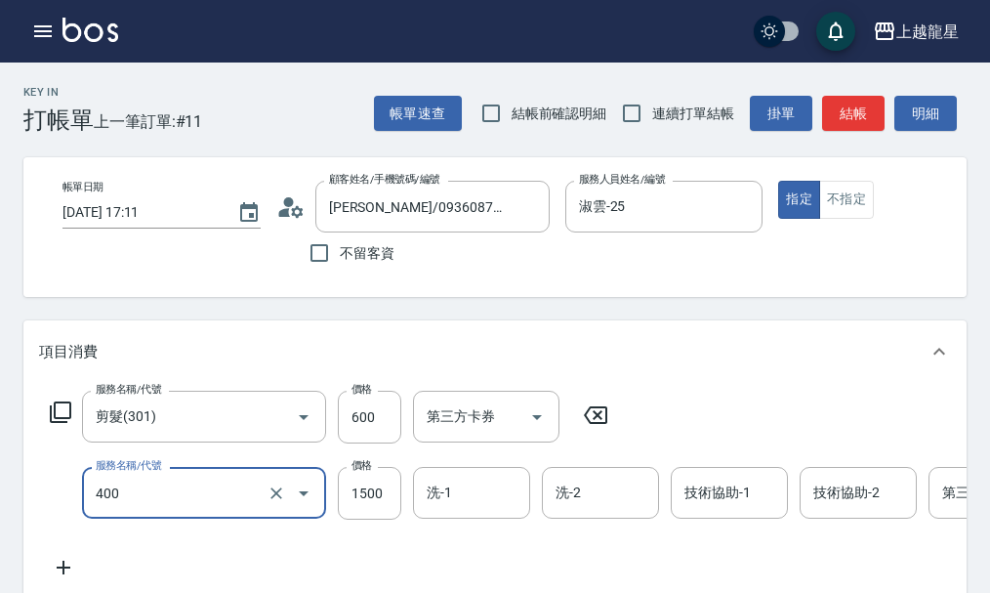
type input "染髮(400)"
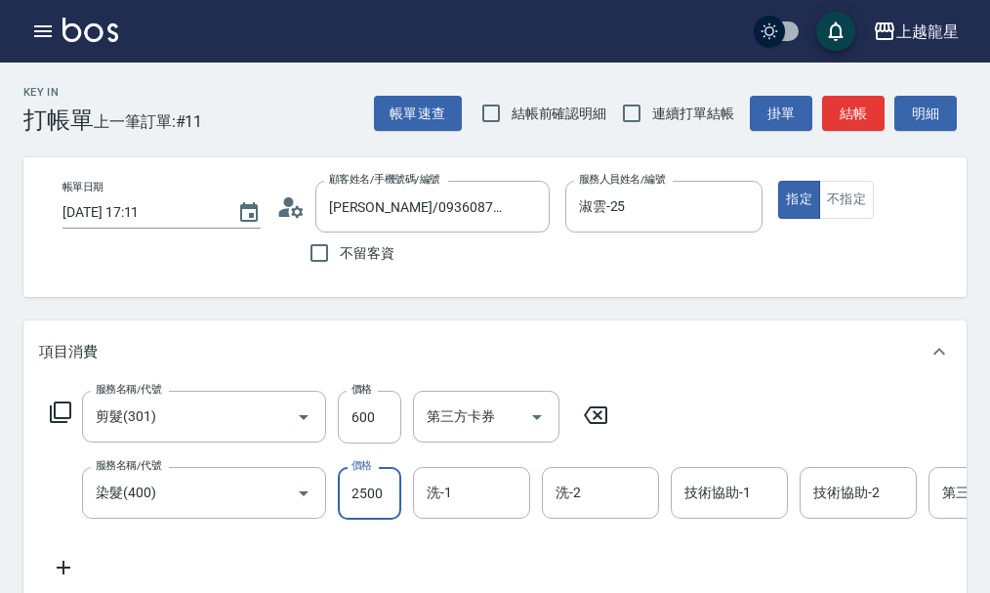
type input "2500"
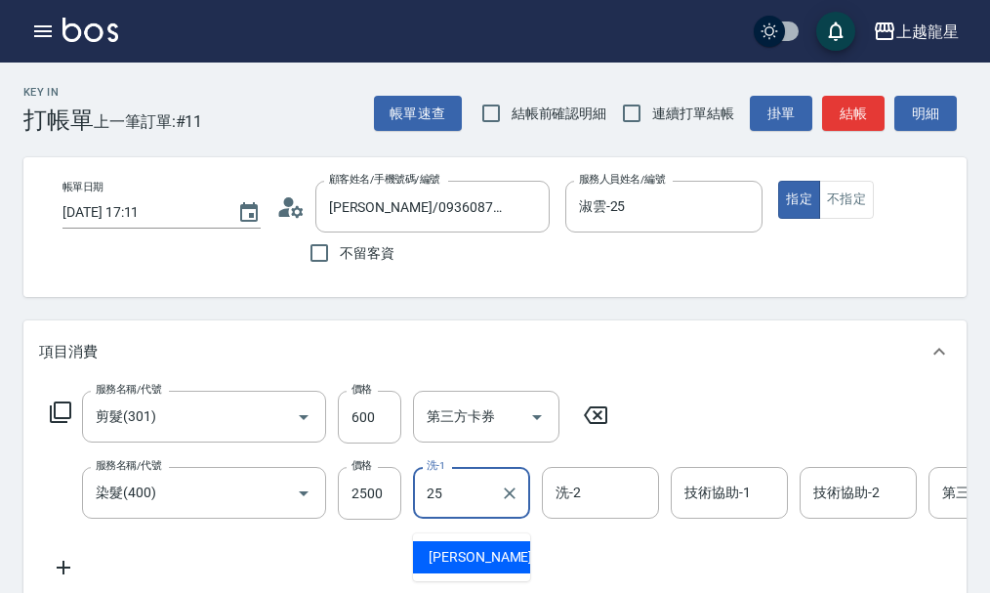
type input "淑雲-25"
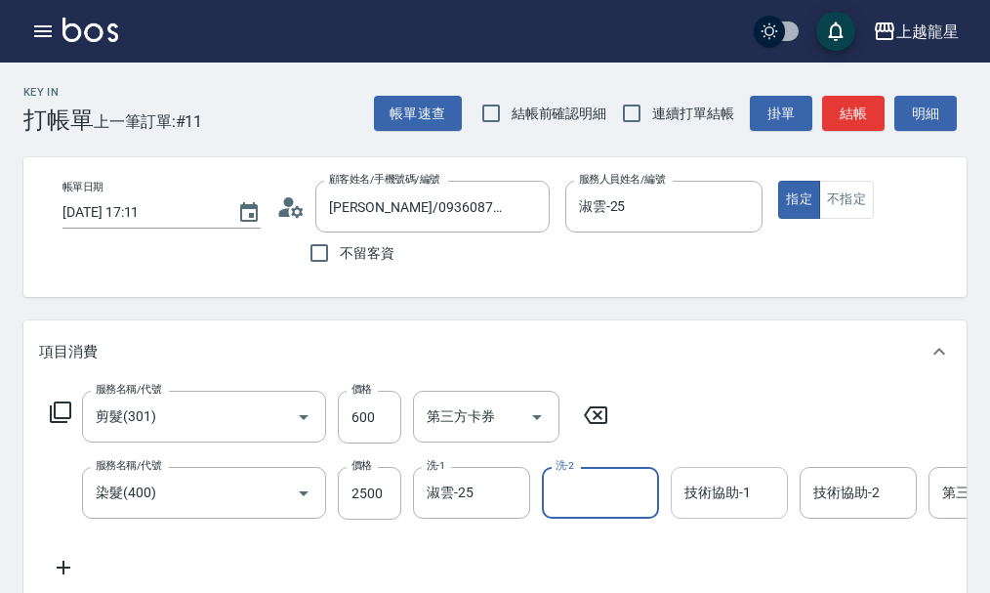
click at [743, 510] on input "技術協助-1" at bounding box center [730, 493] width 100 height 34
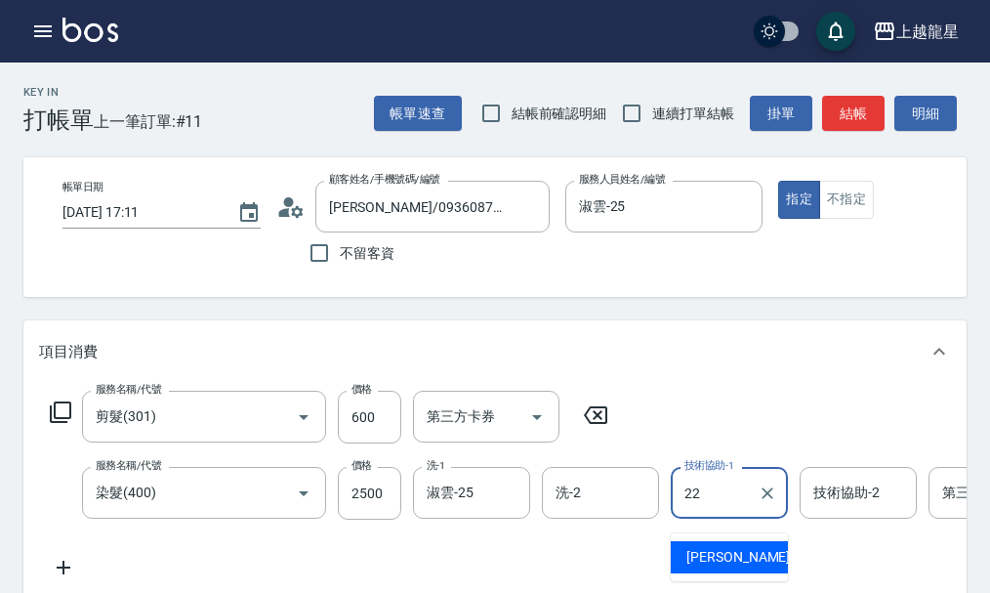
type input "[PERSON_NAME]-22"
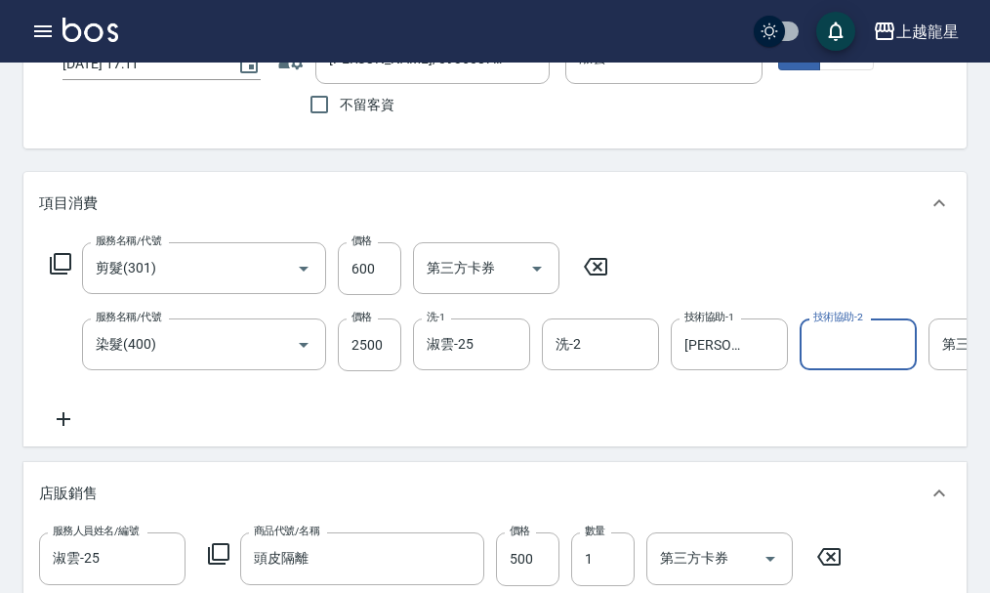
scroll to position [195, 0]
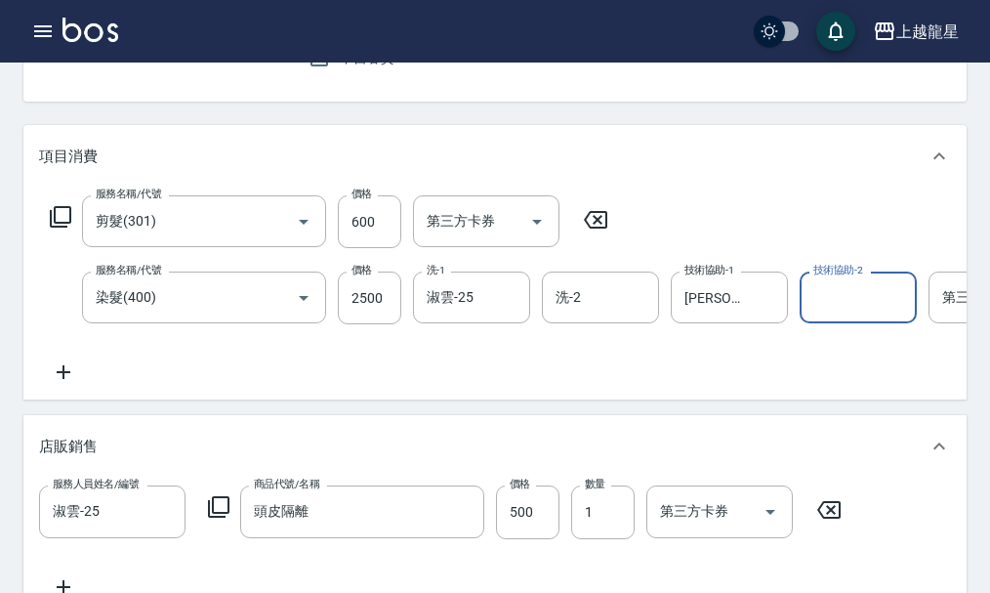
click at [61, 384] on icon at bounding box center [63, 371] width 49 height 23
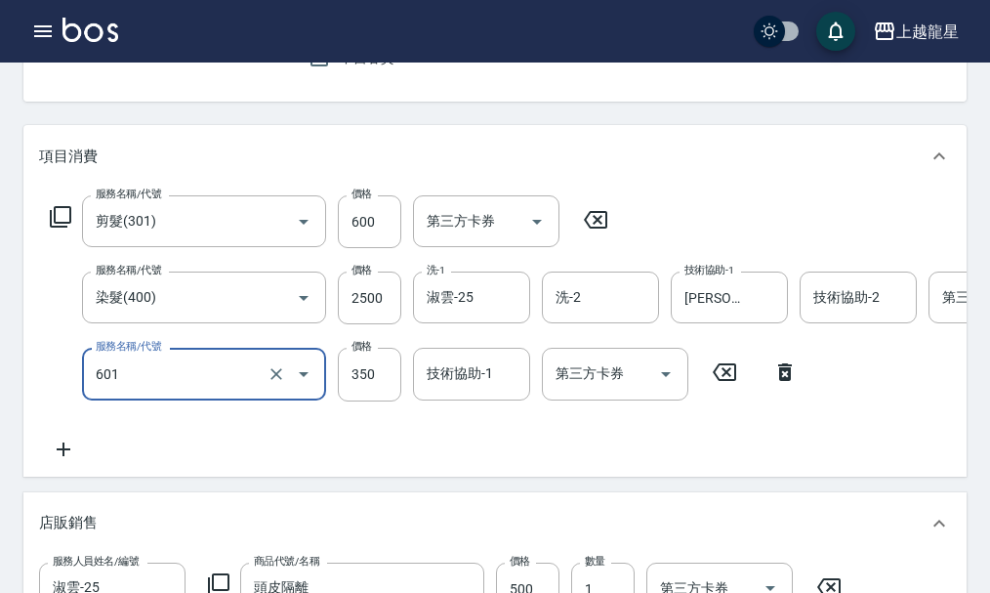
type input "自備護髮(601)"
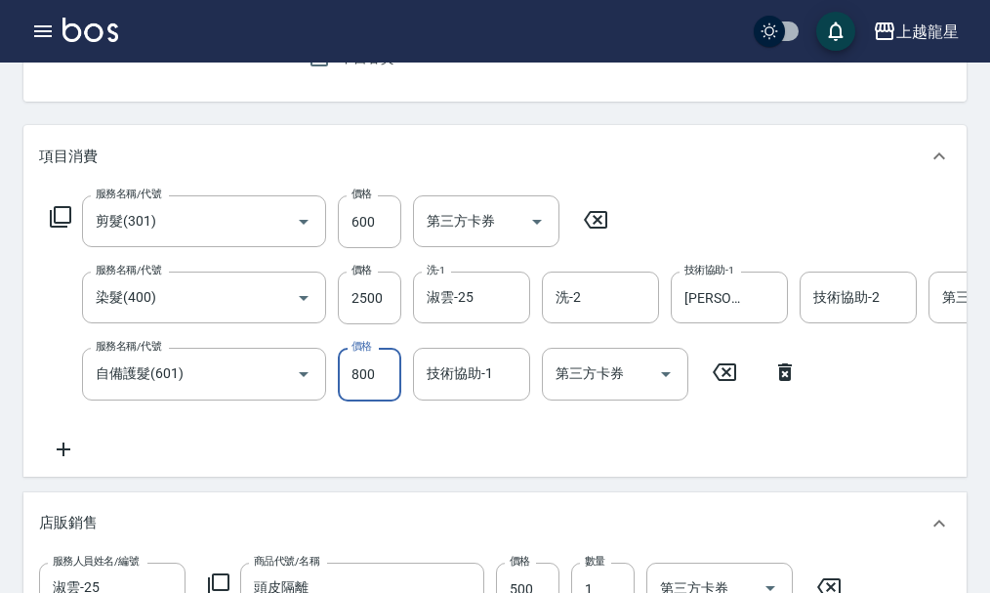
type input "800"
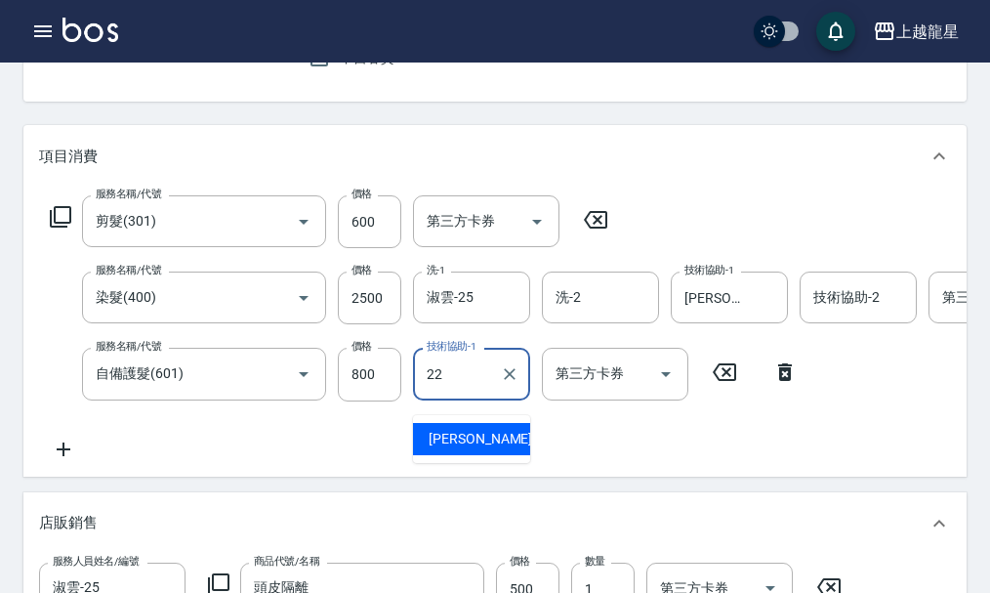
type input "[PERSON_NAME]-22"
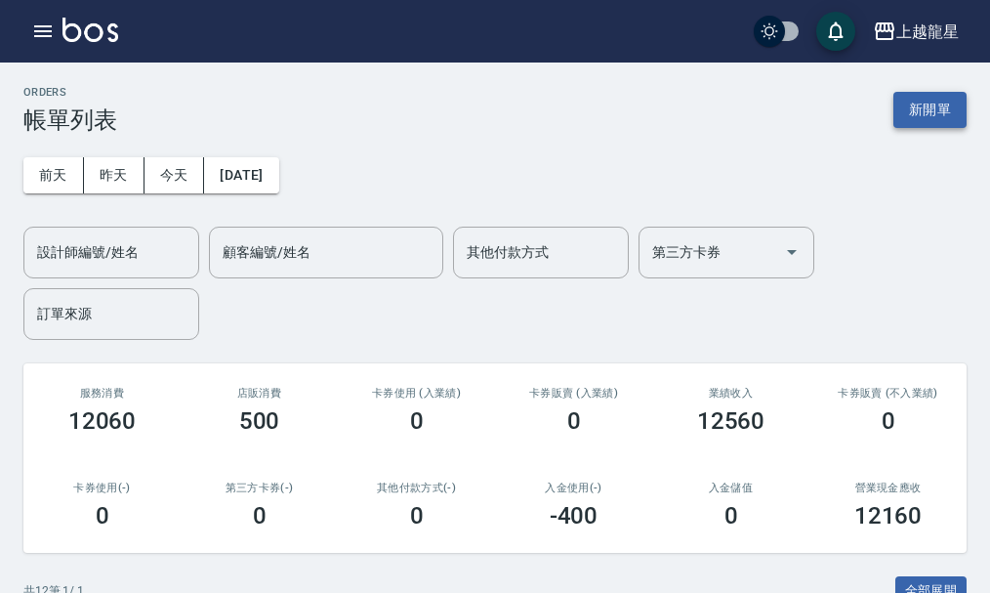
click at [946, 99] on button "新開單" at bounding box center [930, 110] width 73 height 36
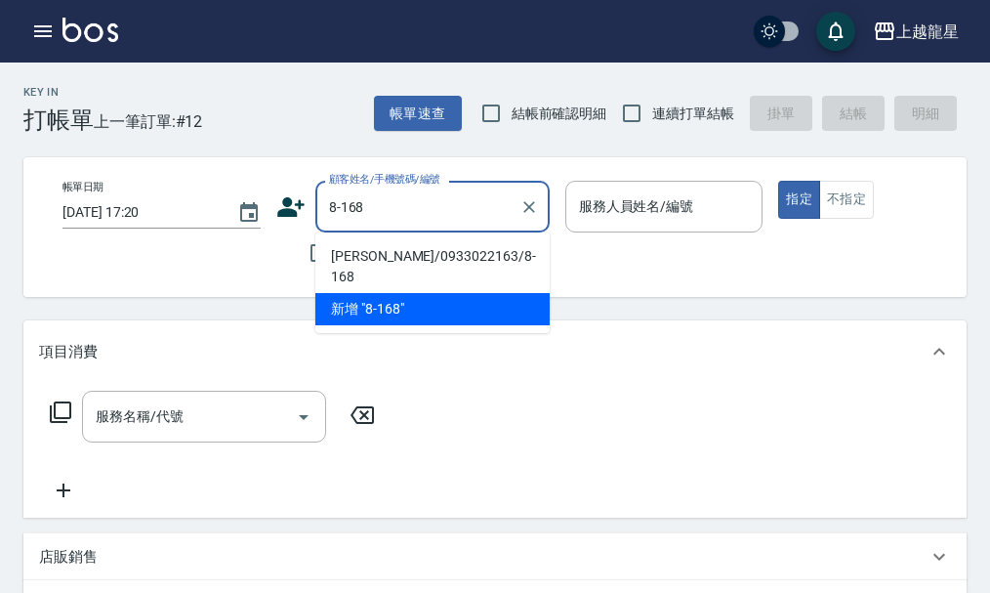
click at [395, 259] on li "[PERSON_NAME]/0933022163/8-168" at bounding box center [432, 266] width 234 height 53
type input "[PERSON_NAME]/0933022163/8-168"
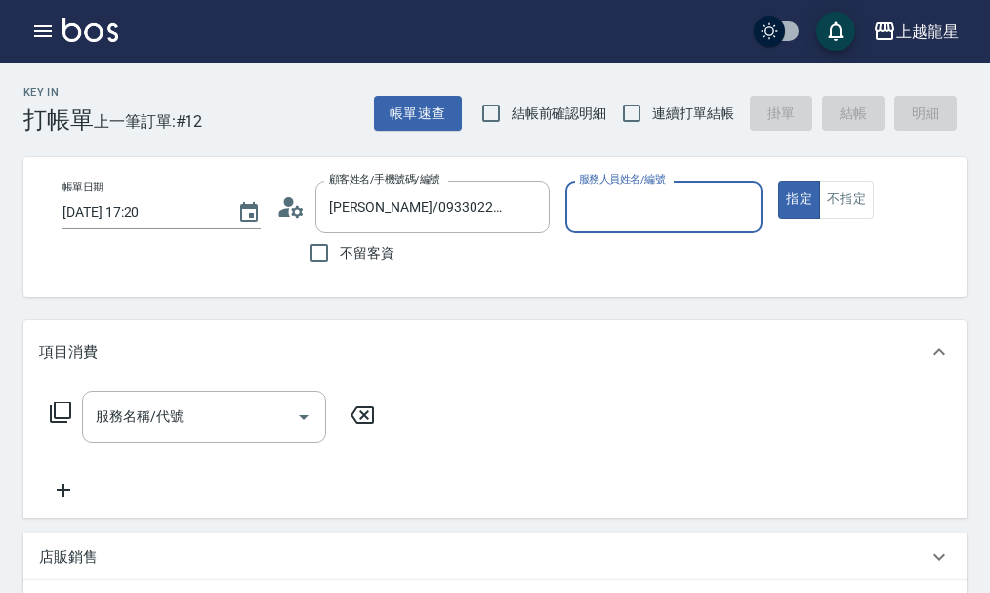
type input "雅君-7"
click at [207, 434] on input "服務名稱/代號" at bounding box center [189, 417] width 197 height 34
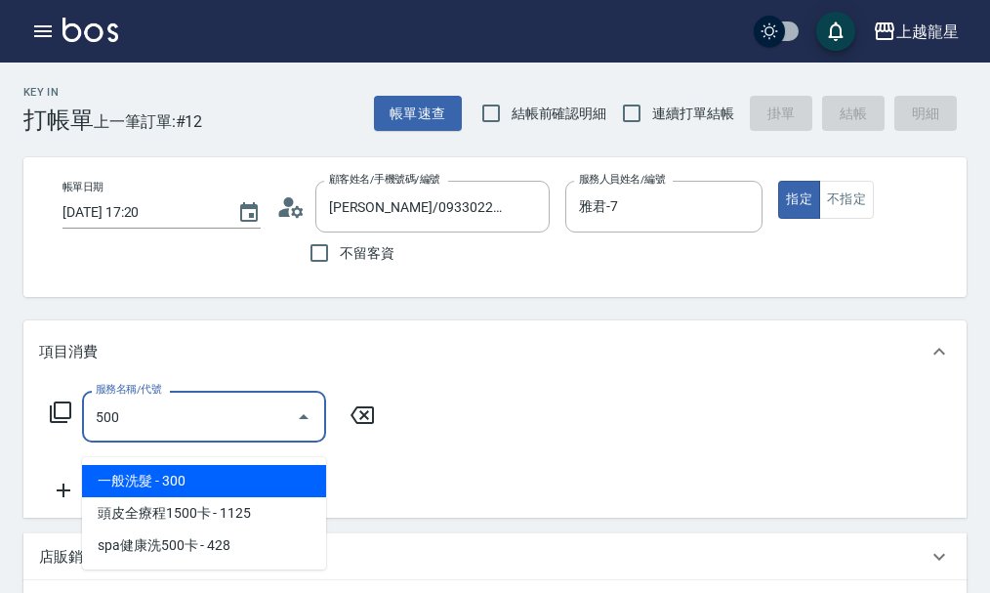
type input "一般洗髮(500)"
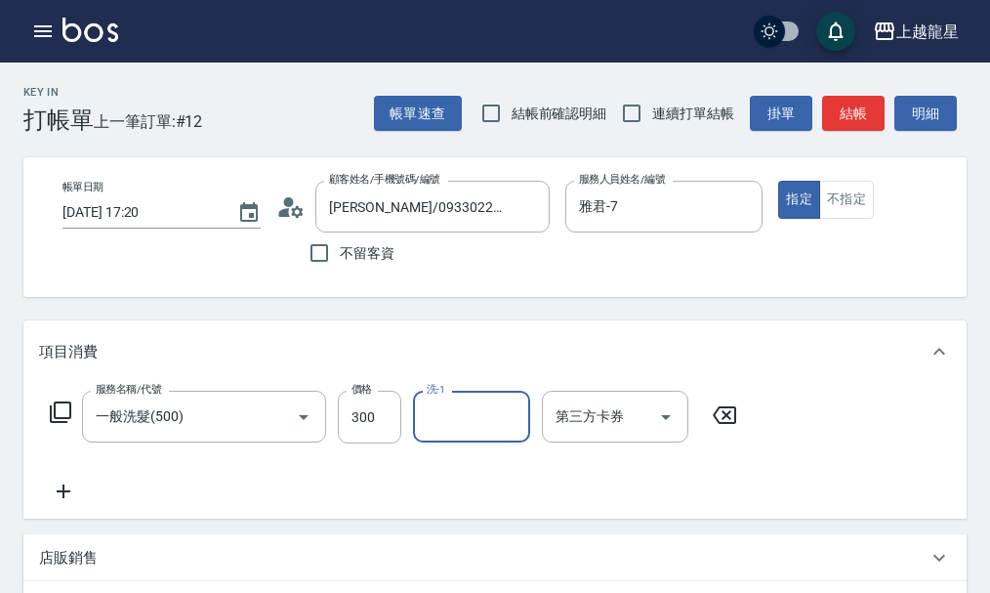
type input "1"
type input "[PERSON_NAME]-22"
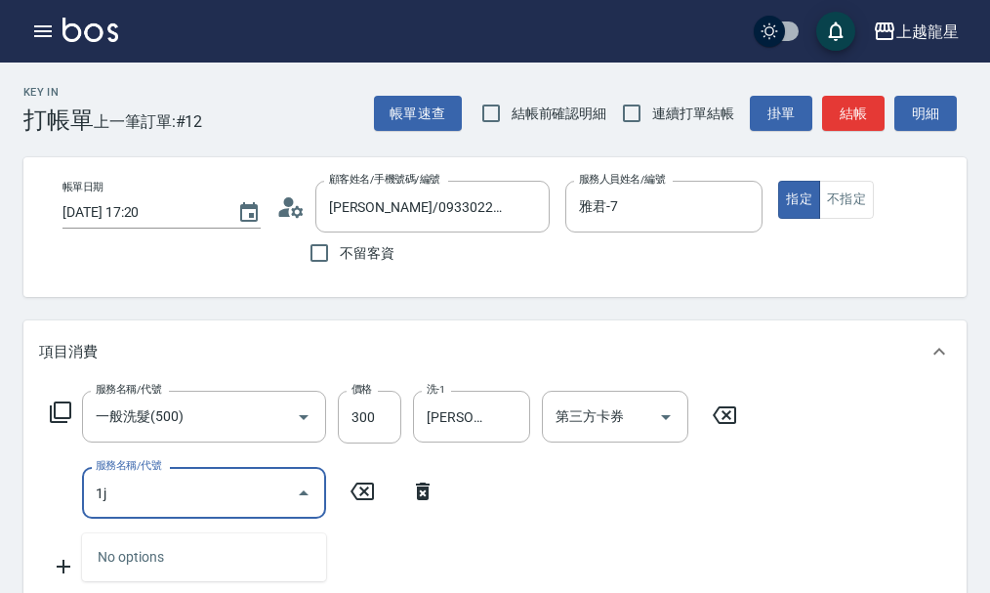
type input "1"
type input "補染(405)"
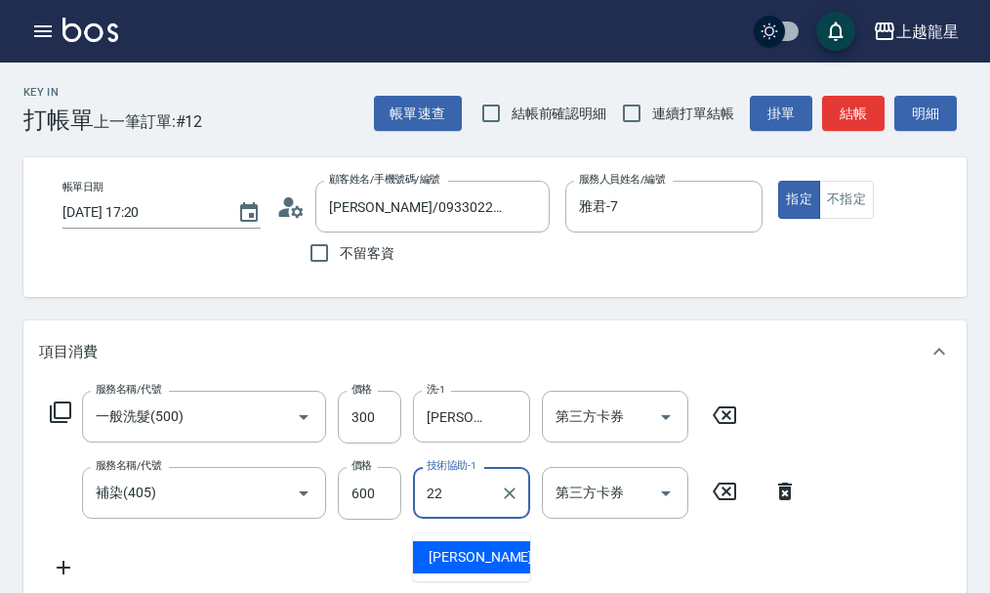
type input "[PERSON_NAME]-22"
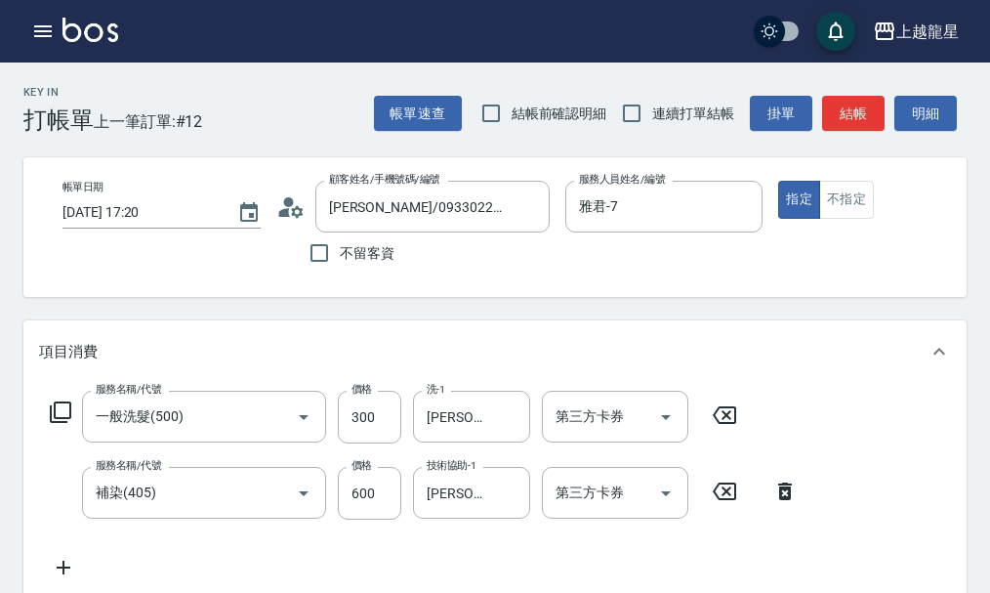
click at [282, 214] on icon at bounding box center [284, 212] width 12 height 9
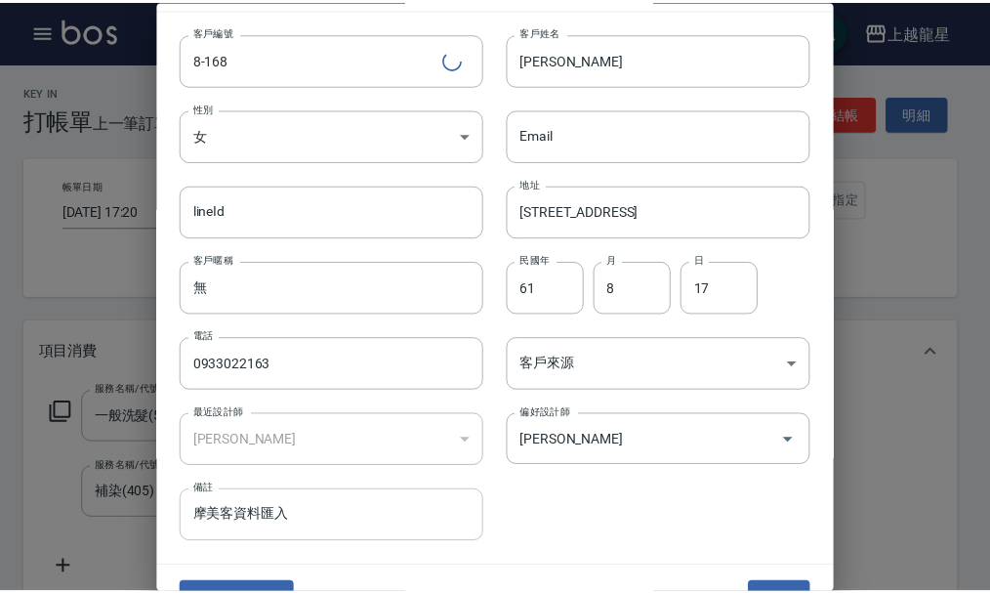
scroll to position [84, 0]
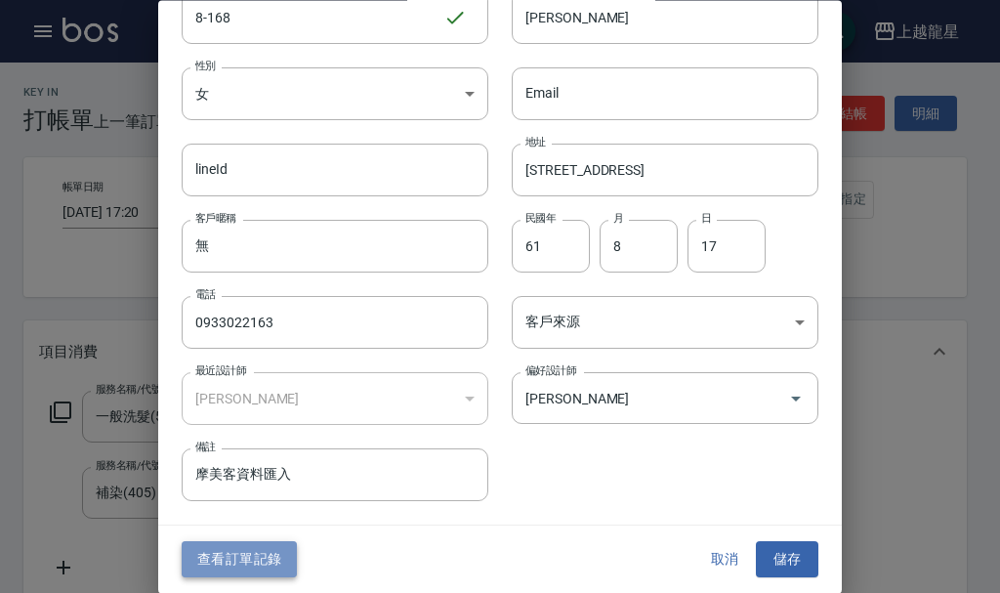
drag, startPoint x: 271, startPoint y: 564, endPoint x: 258, endPoint y: 543, distance: 24.1
click at [270, 564] on button "查看訂單記錄" at bounding box center [239, 560] width 115 height 36
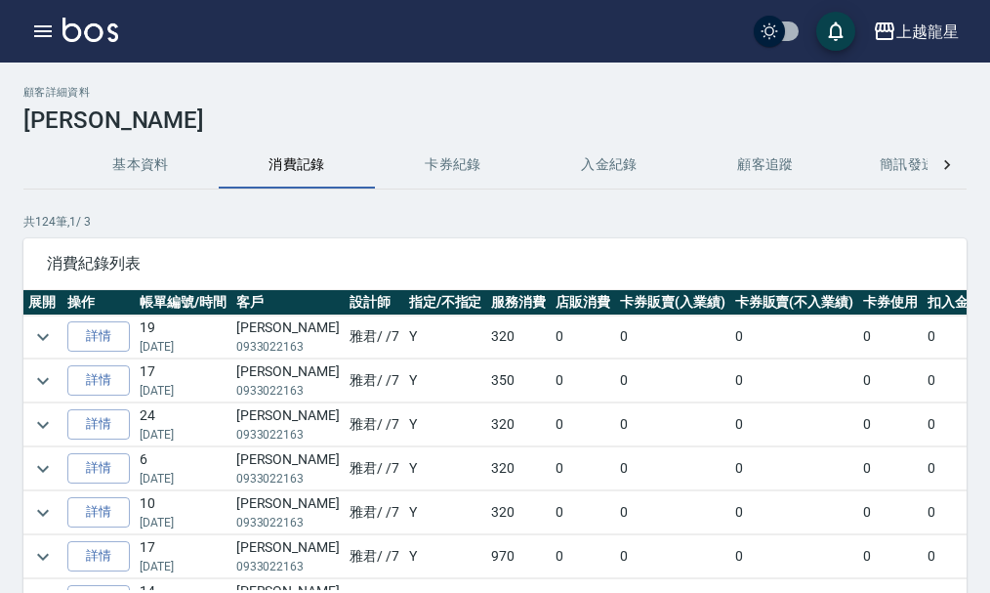
scroll to position [98, 0]
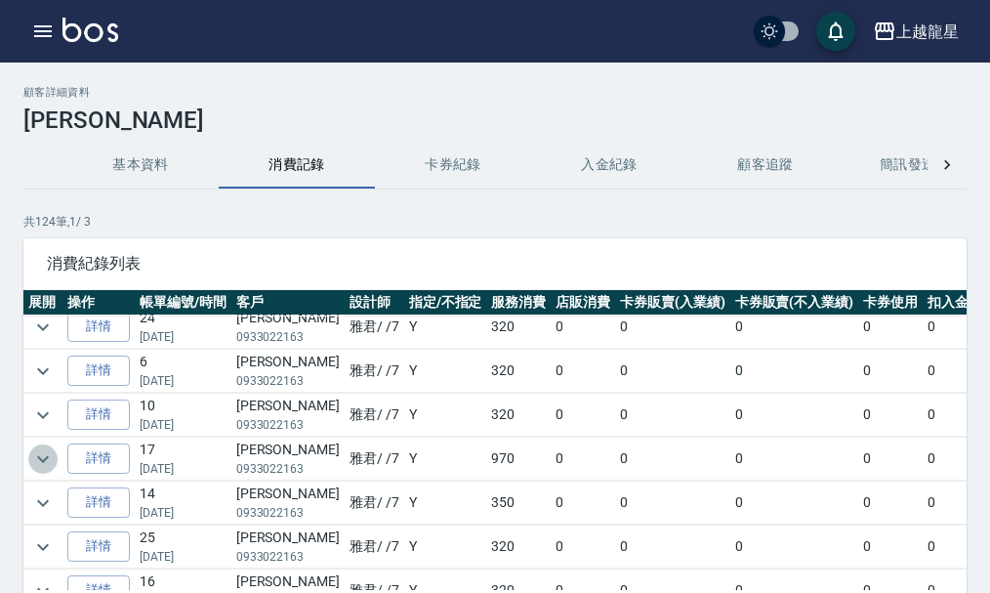
click at [49, 460] on icon "expand row" at bounding box center [42, 458] width 23 height 23
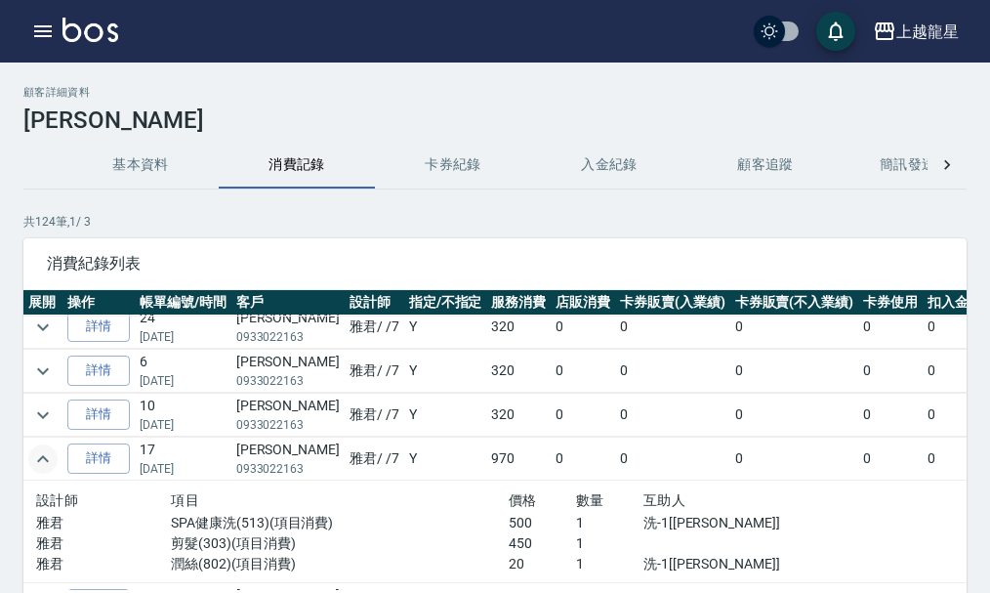
click at [49, 460] on icon "expand row" at bounding box center [42, 458] width 23 height 23
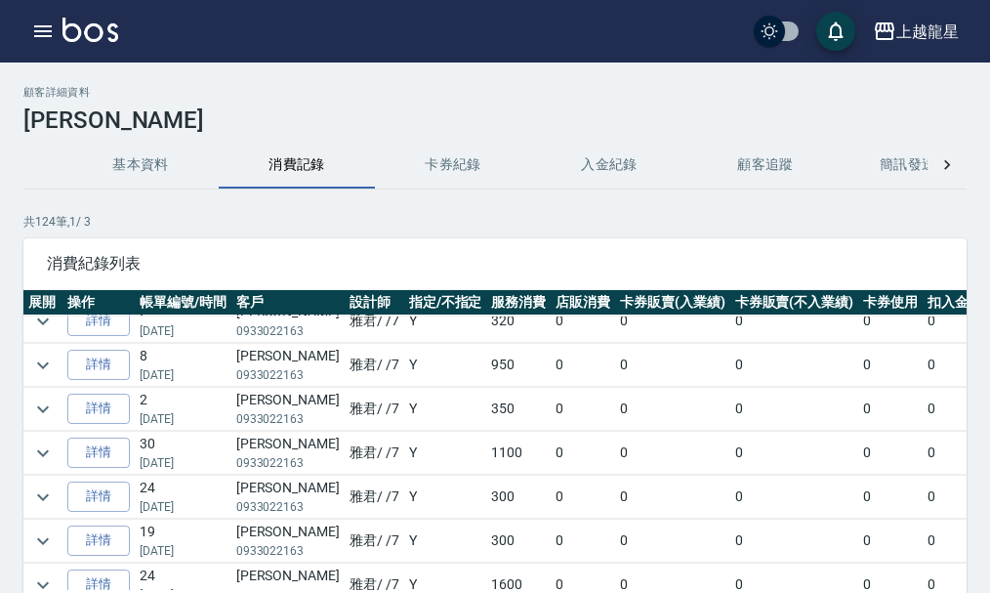
scroll to position [879, 0]
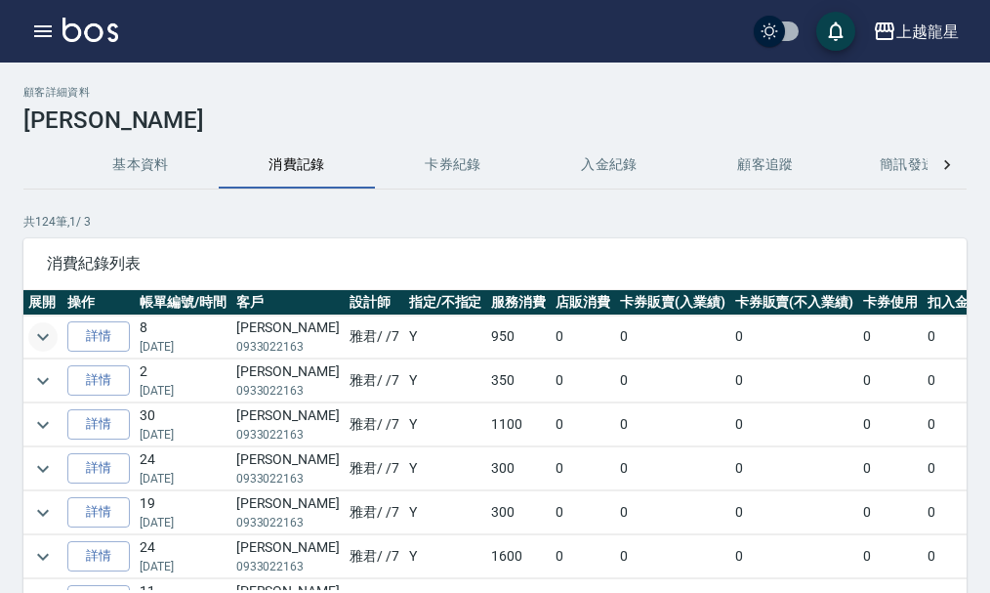
click at [44, 333] on icon "expand row" at bounding box center [42, 336] width 23 height 23
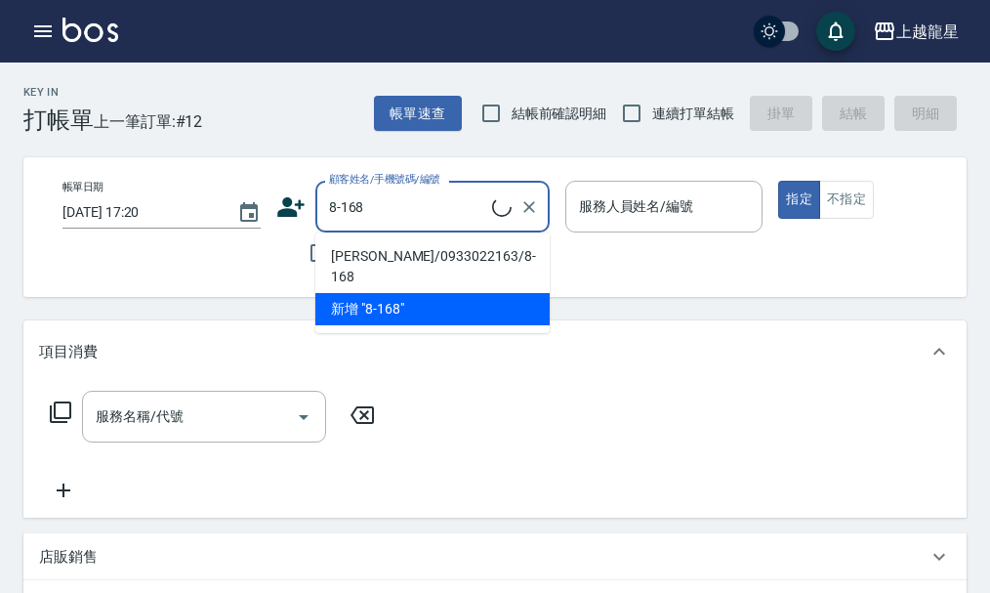
type input "[PERSON_NAME]/0933022163/8-168"
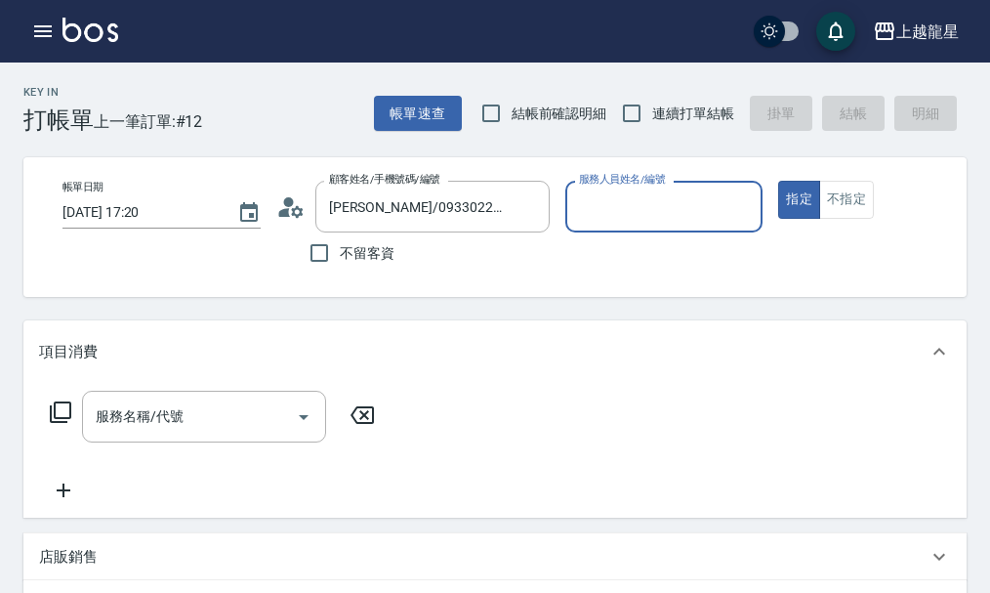
type input "雅君-7"
click at [778, 181] on button "指定" at bounding box center [799, 200] width 42 height 38
type button "true"
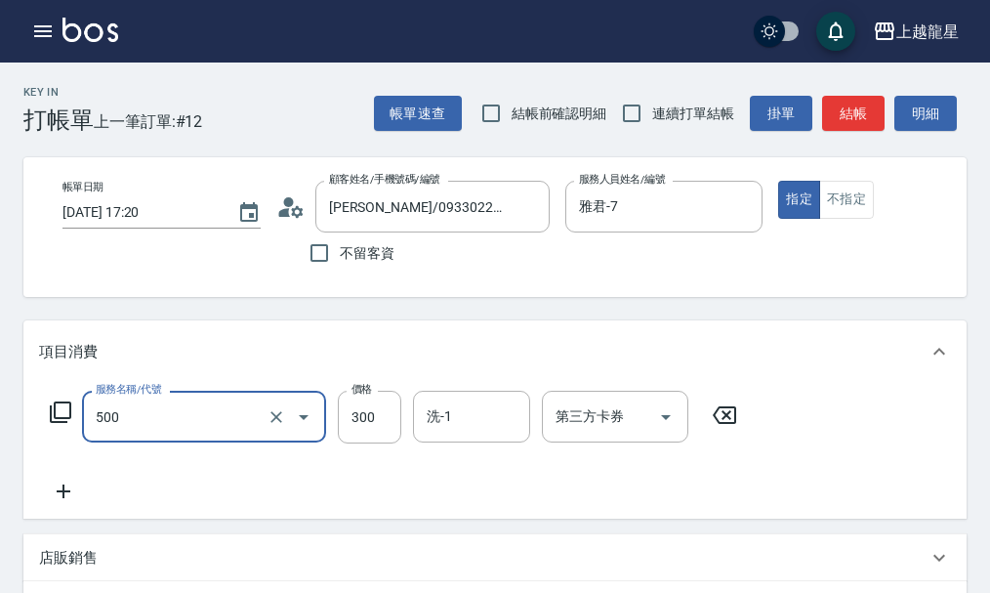
type input "一般洗髮(500)"
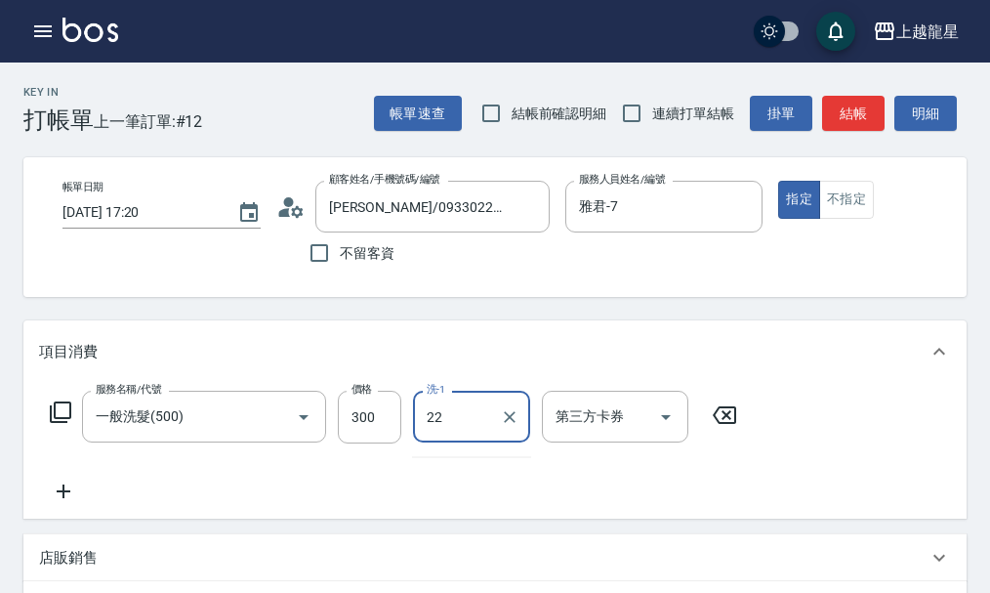
type input "[PERSON_NAME]-22"
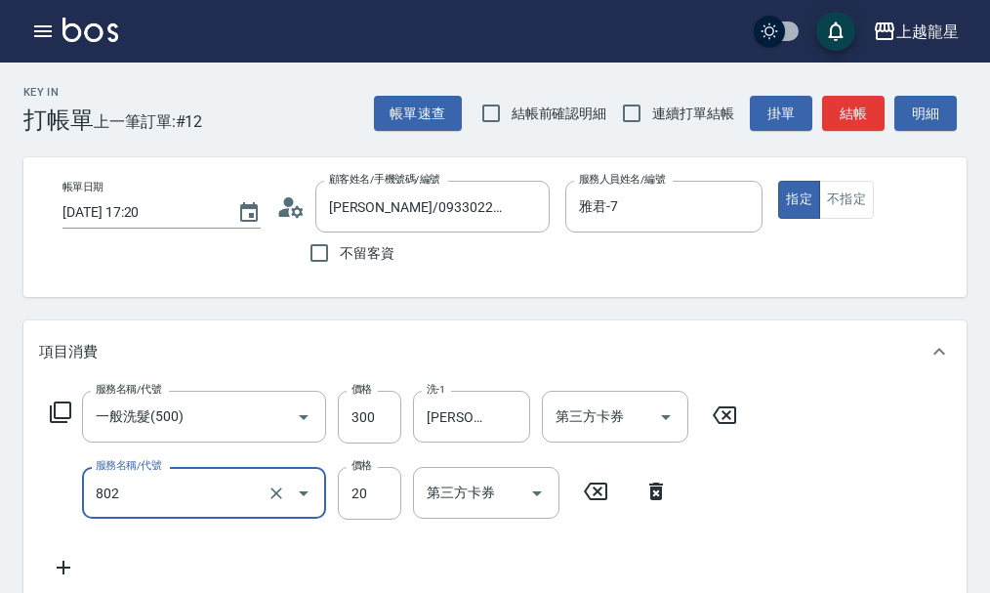
type input "潤絲(802)"
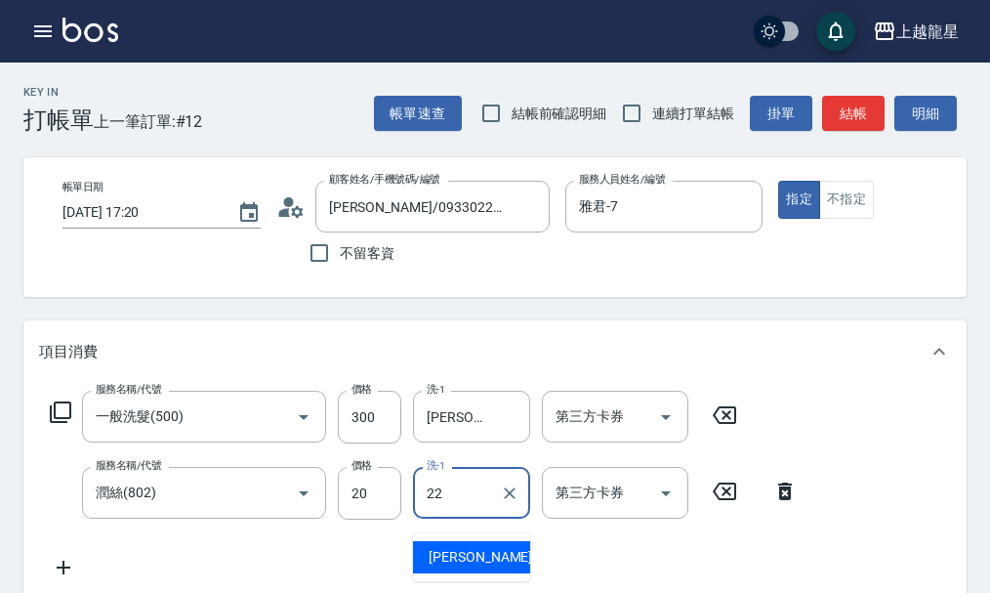
type input "[PERSON_NAME]-22"
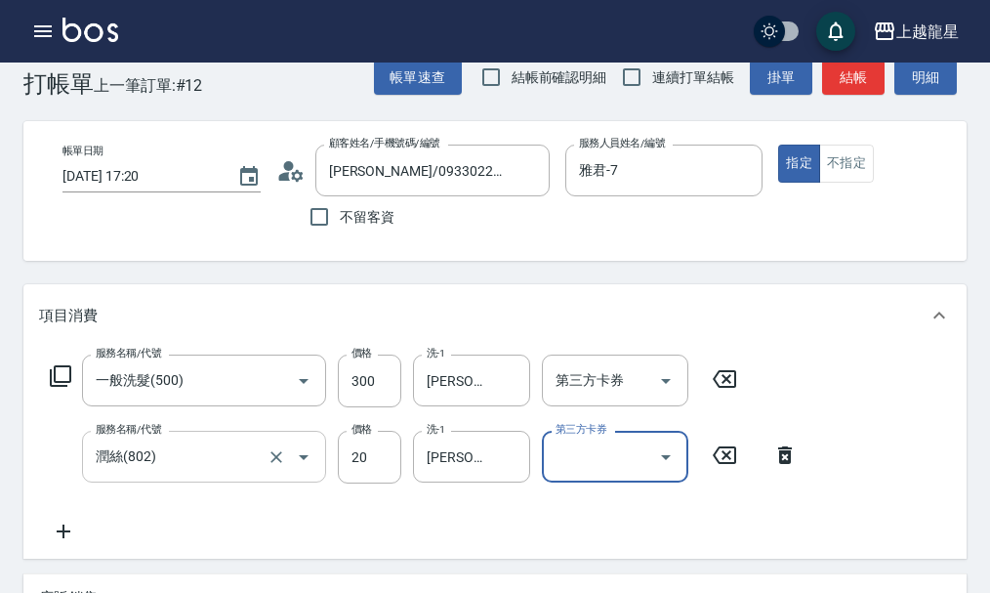
scroll to position [98, 0]
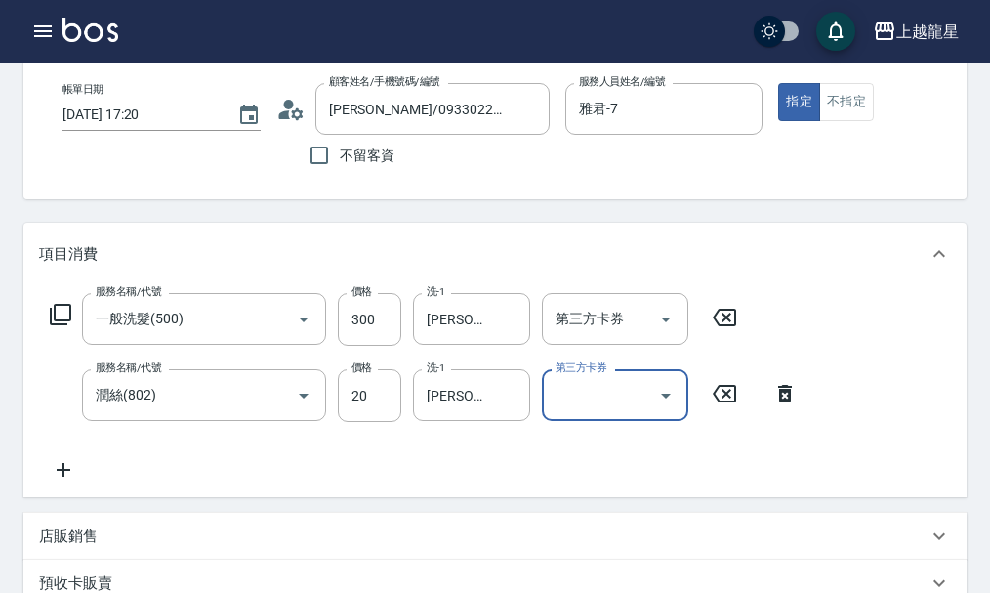
click at [54, 481] on icon at bounding box center [63, 469] width 49 height 23
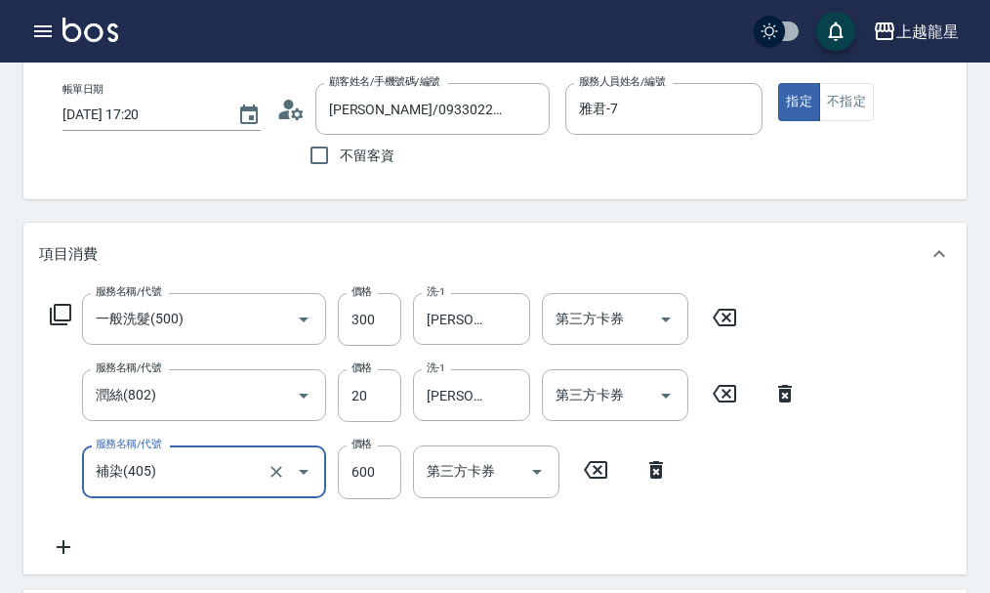
type input "補染(405)"
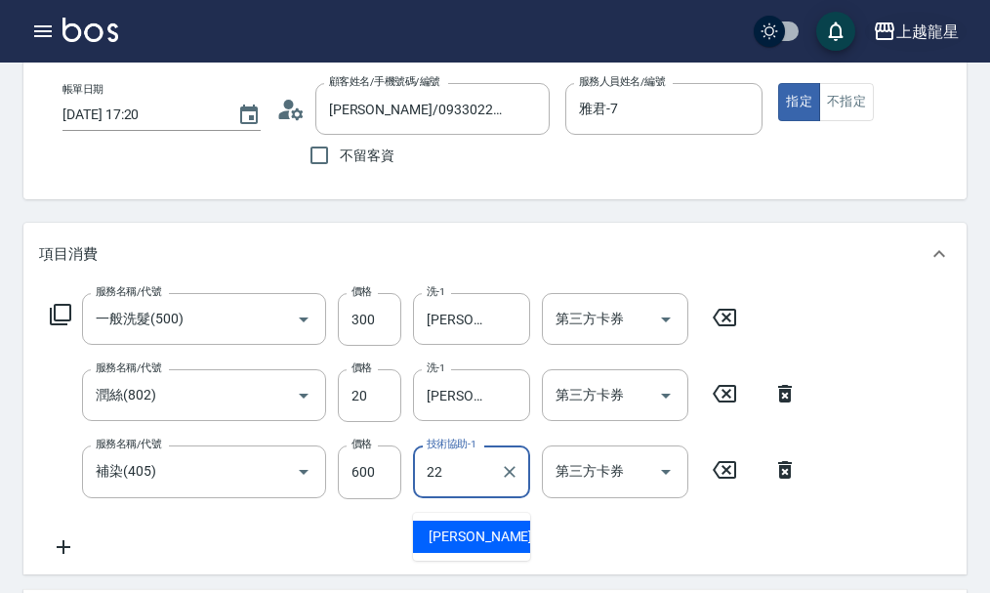
type input "[PERSON_NAME]-22"
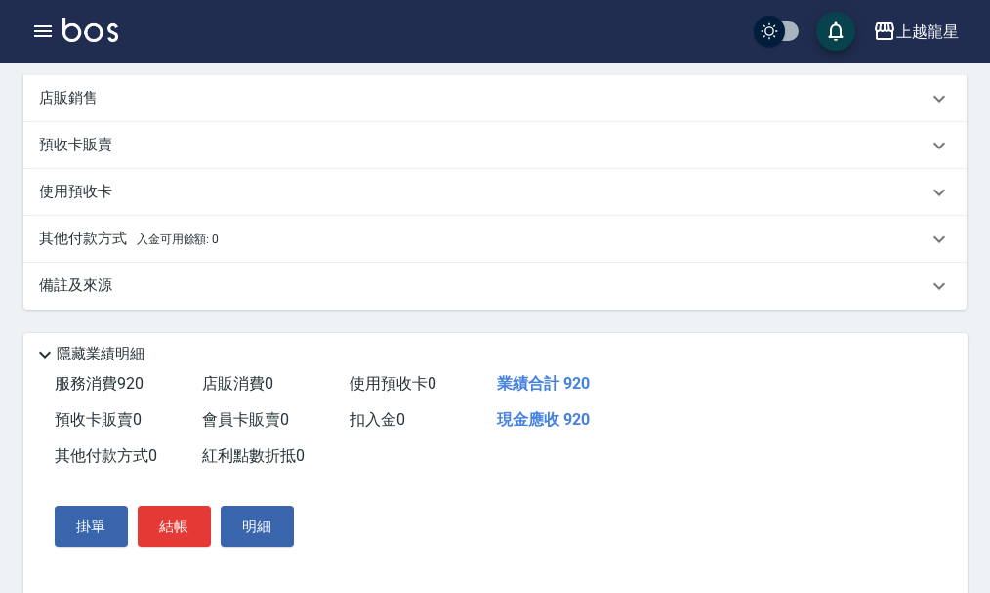
scroll to position [668, 0]
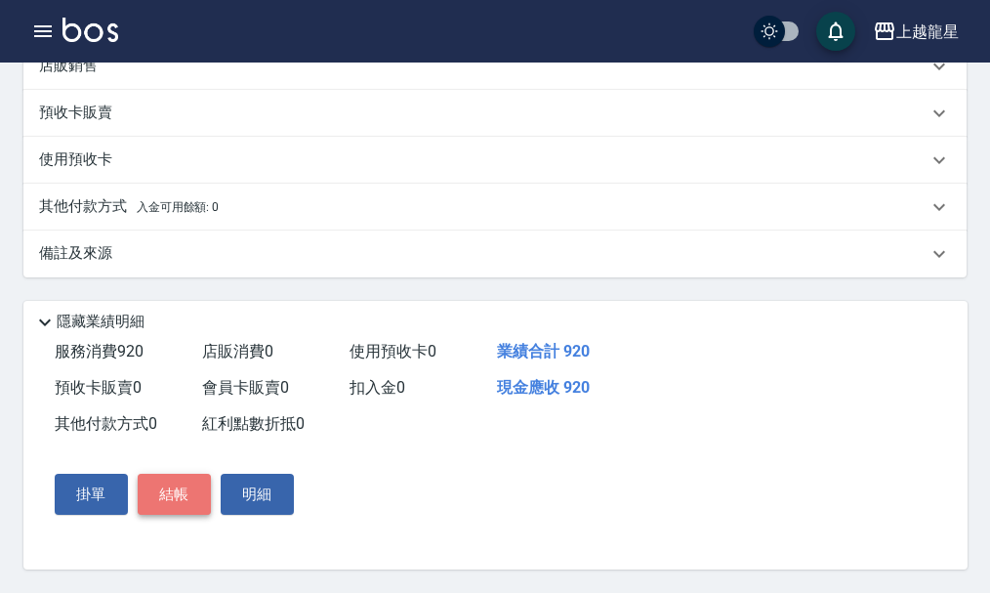
click at [184, 505] on button "結帳" at bounding box center [174, 494] width 73 height 41
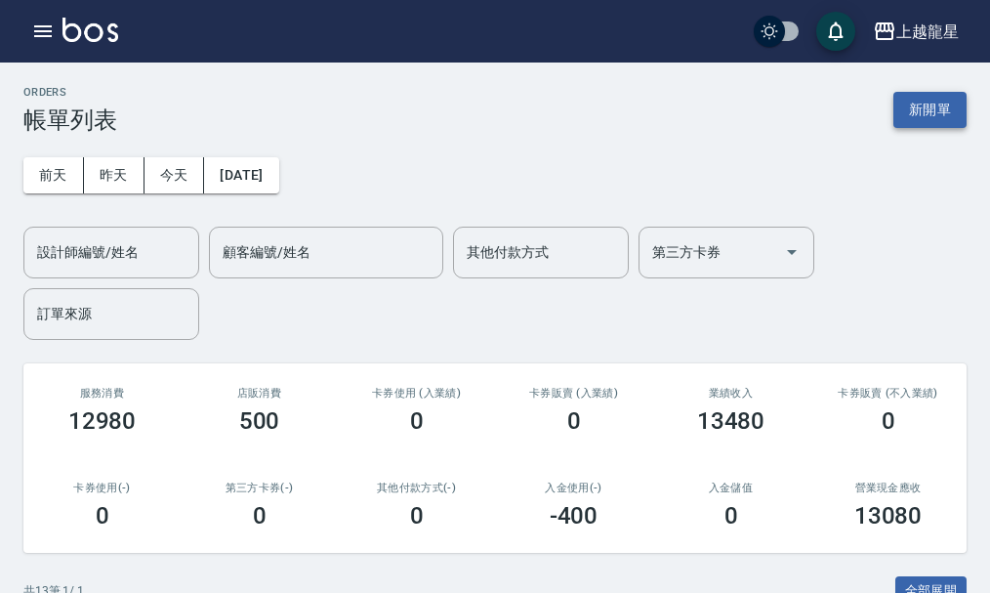
click at [934, 109] on button "新開單" at bounding box center [930, 110] width 73 height 36
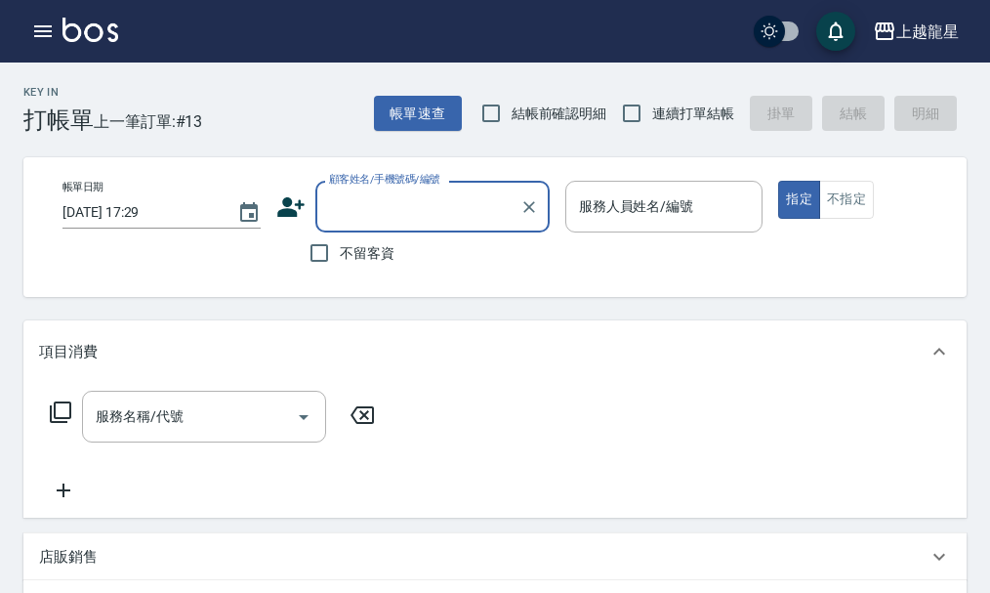
click at [452, 212] on input "顧客姓名/手機號碼/編號" at bounding box center [418, 206] width 188 height 34
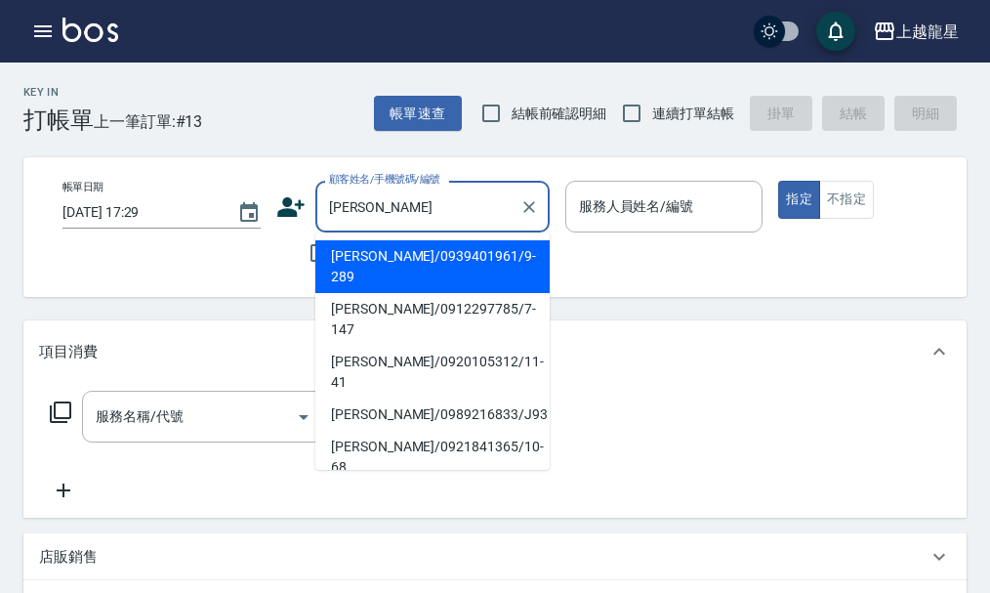
click at [331, 255] on li "[PERSON_NAME]/0939401961/9-289" at bounding box center [432, 266] width 234 height 53
type input "[PERSON_NAME]/0939401961/9-289"
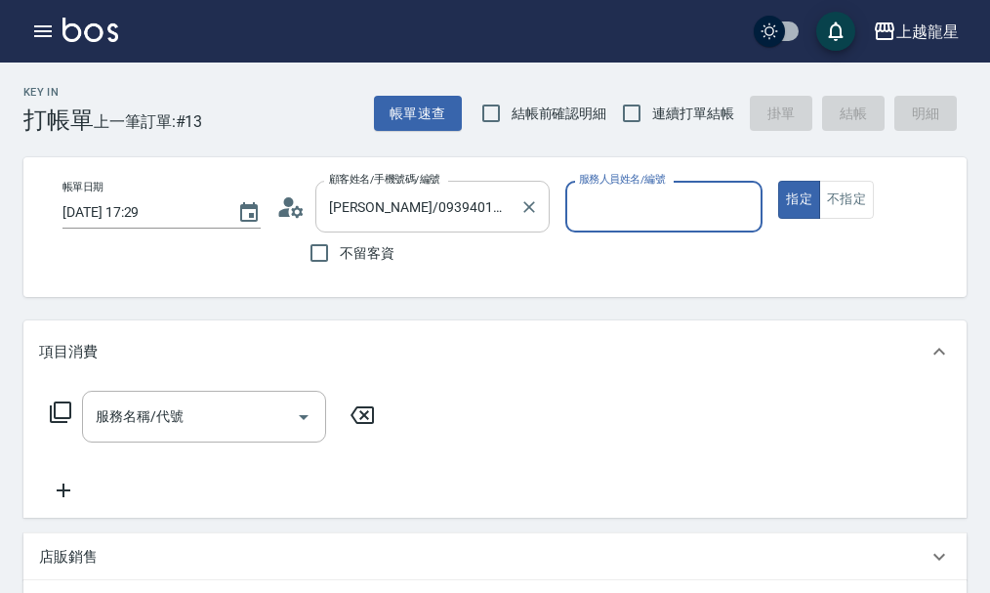
type input "雅君-7"
click at [235, 434] on input "服務名稱/代號" at bounding box center [189, 417] width 197 height 34
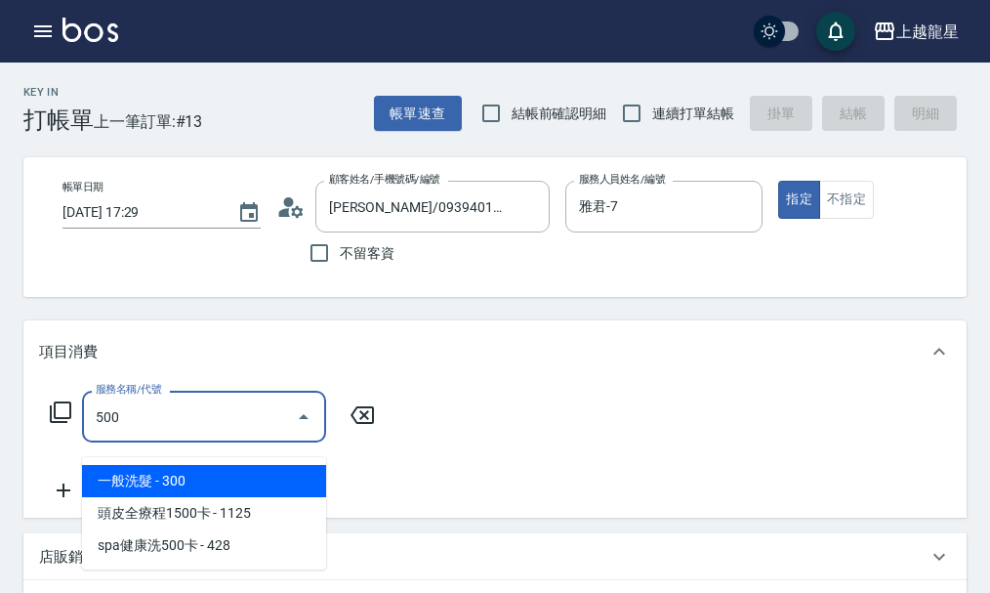
type input "一般洗髮(500)"
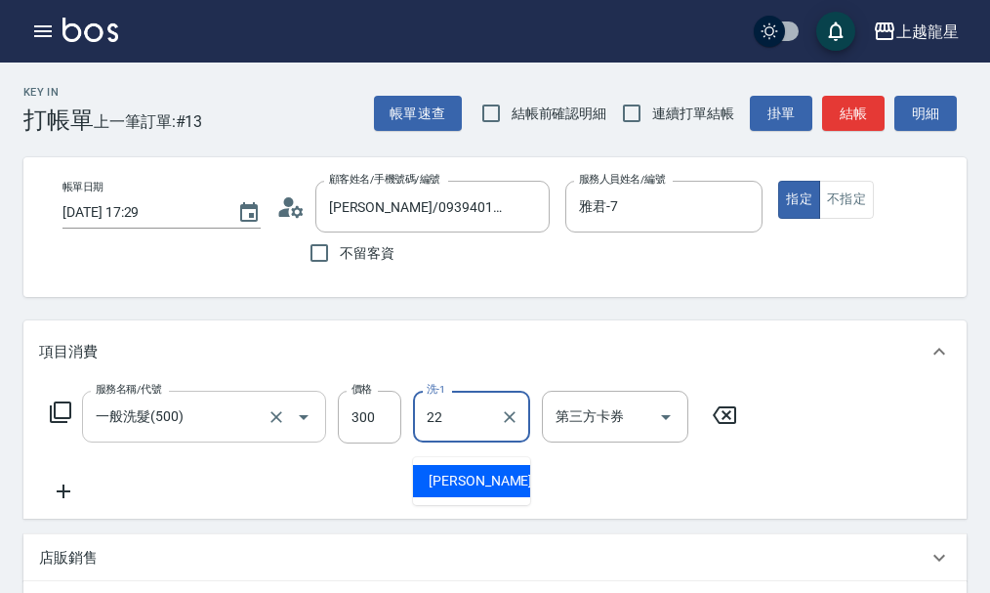
type input "[PERSON_NAME]-22"
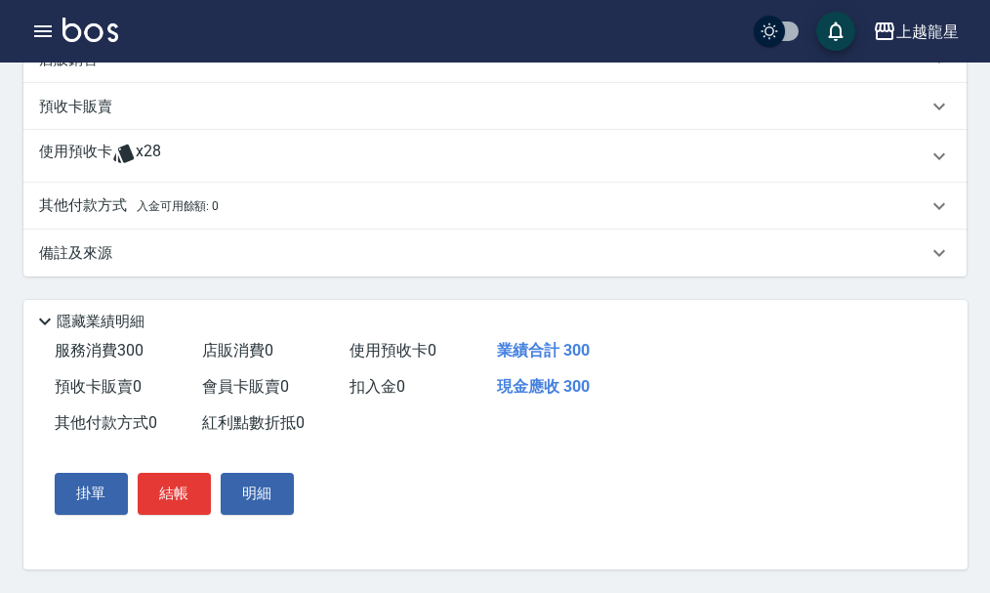
scroll to position [586, 0]
click at [174, 509] on button "結帳" at bounding box center [174, 493] width 73 height 41
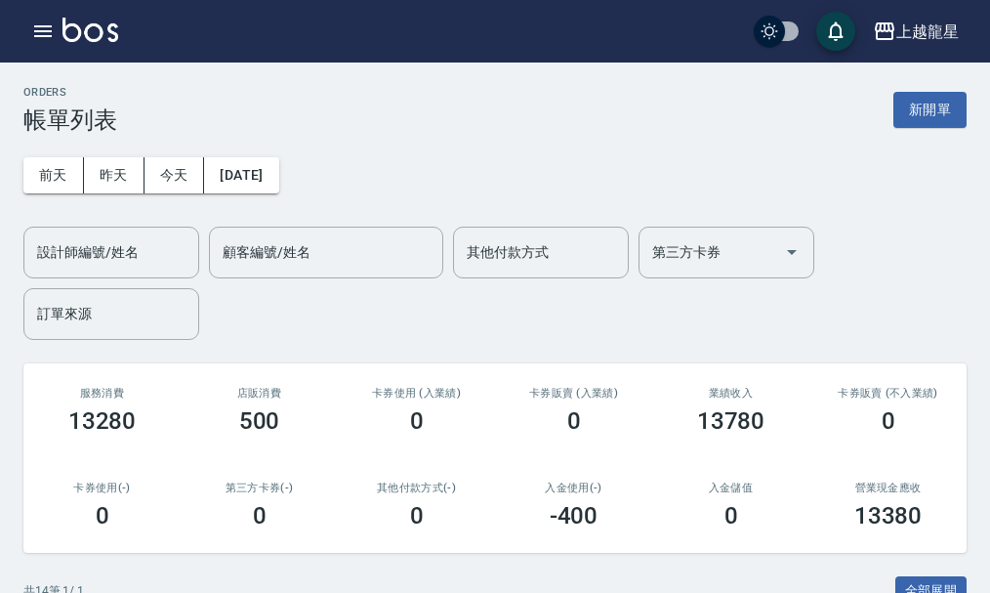
click at [113, 30] on img at bounding box center [91, 30] width 56 height 24
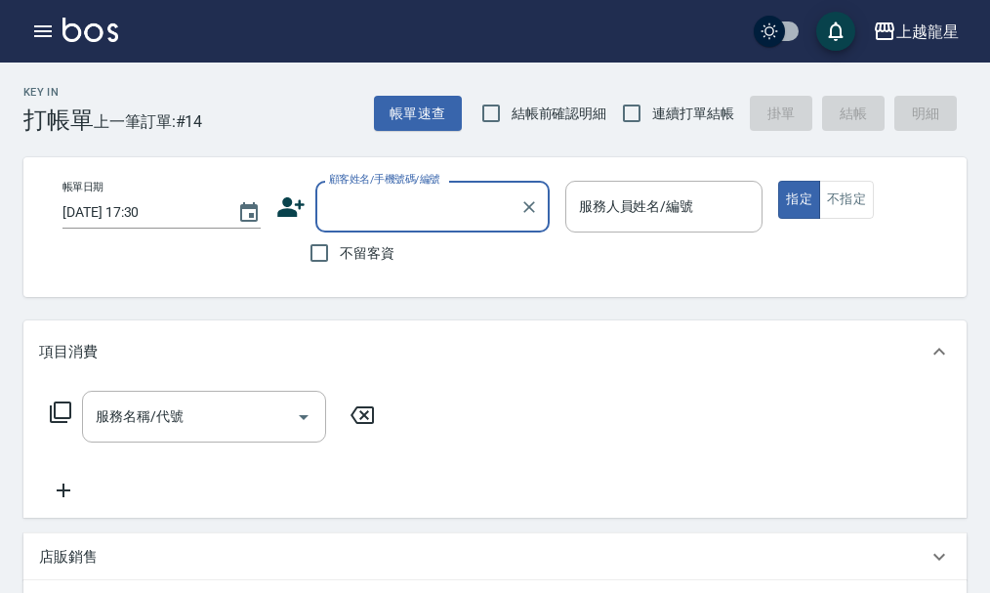
click at [372, 246] on span "不留客資" at bounding box center [367, 253] width 55 height 21
click at [340, 246] on input "不留客資" at bounding box center [319, 252] width 41 height 41
checkbox input "true"
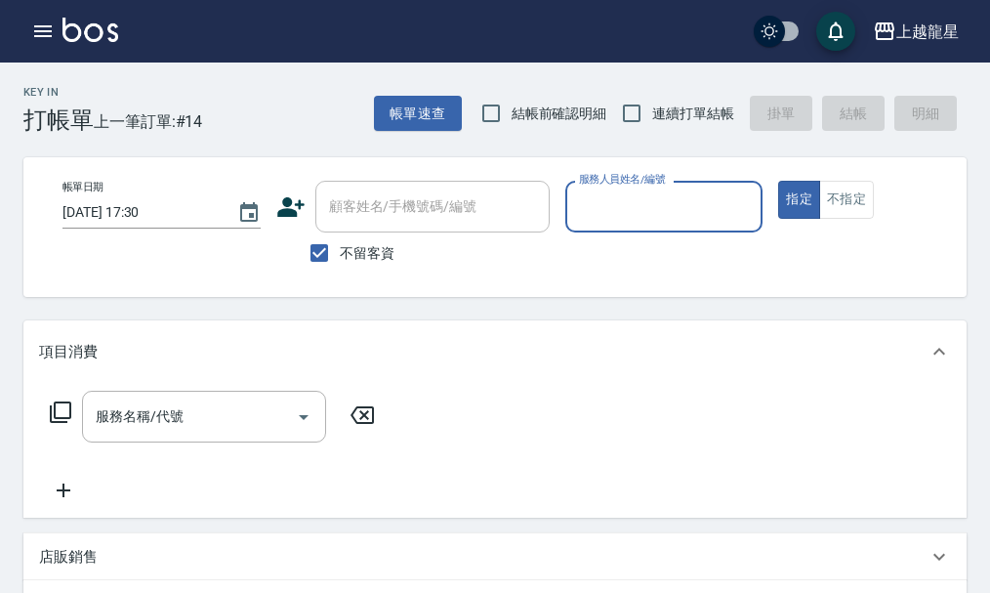
click at [610, 201] on input "服務人員姓名/編號" at bounding box center [664, 206] width 181 height 34
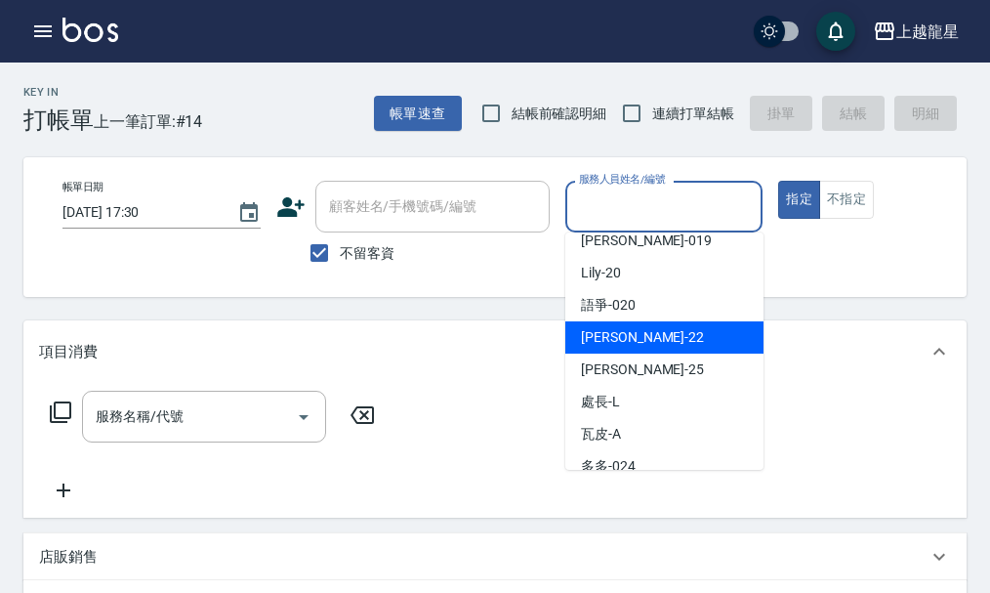
scroll to position [391, 0]
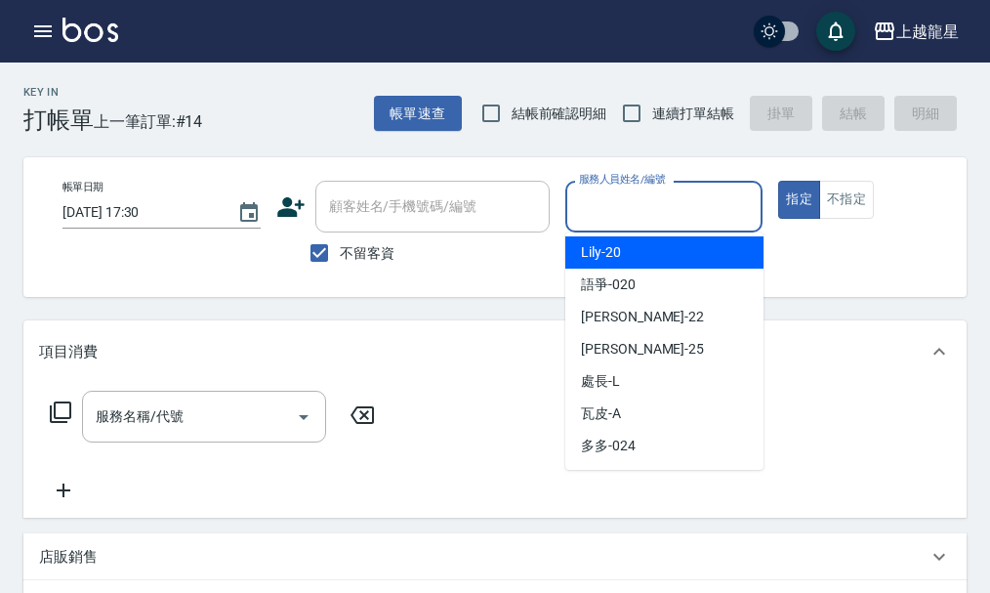
click at [642, 238] on div "Lily -20" at bounding box center [665, 252] width 198 height 32
type input "Lily-20"
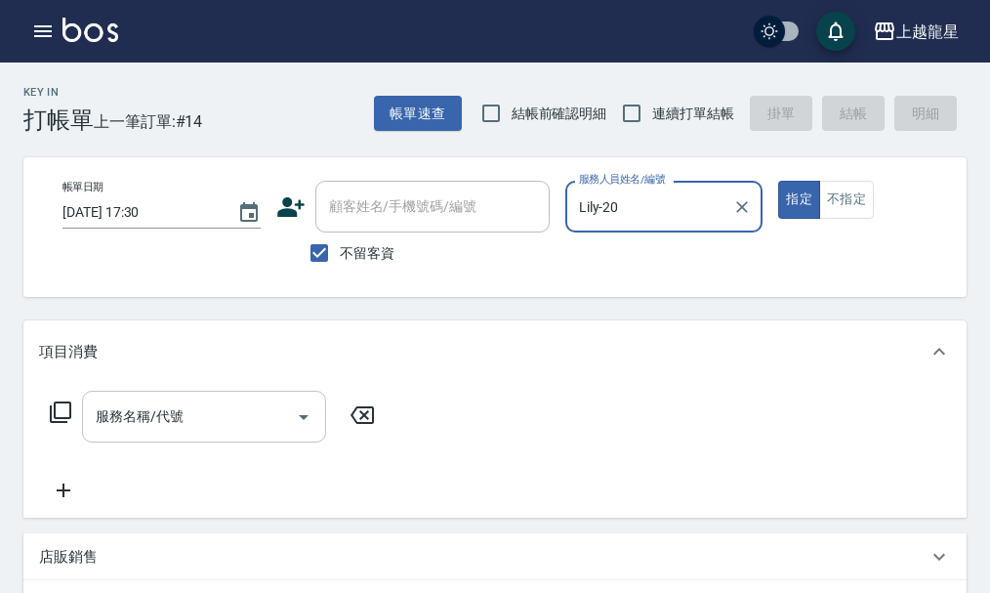
click at [157, 432] on div "服務名稱/代號 服務名稱/代號" at bounding box center [204, 417] width 244 height 52
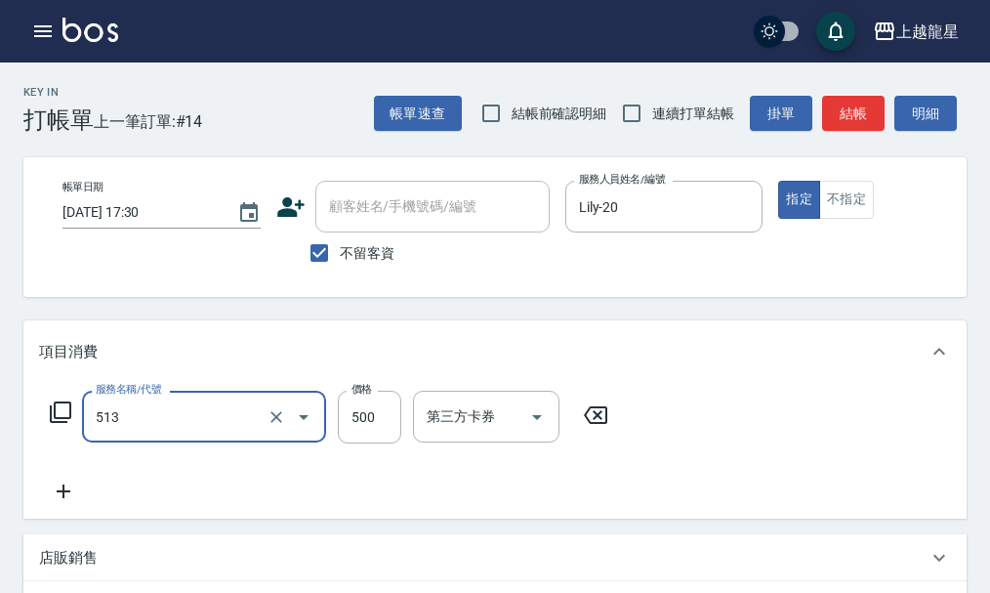
type input "SPA健康洗(513)"
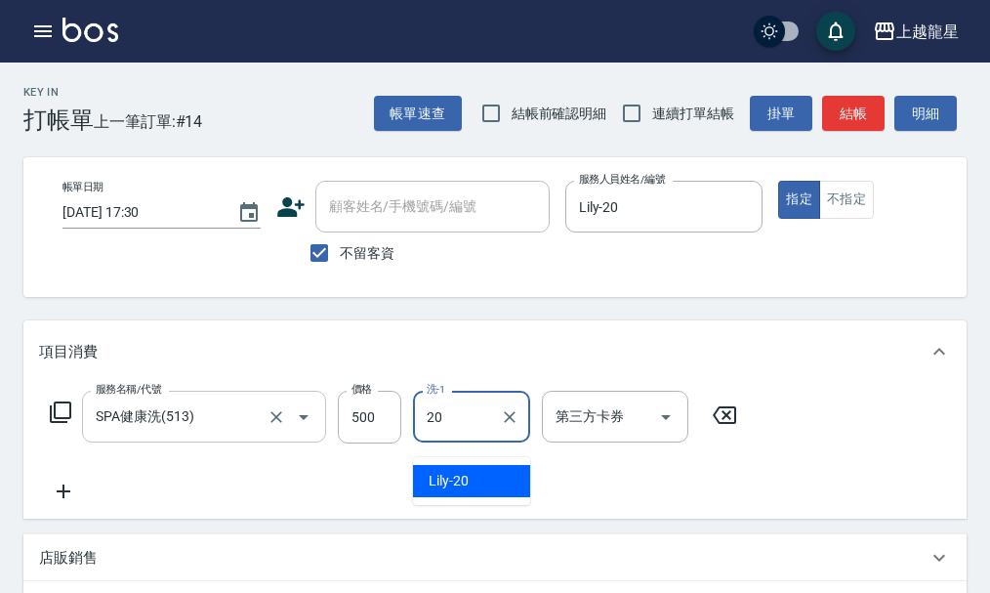
type input "Lily-20"
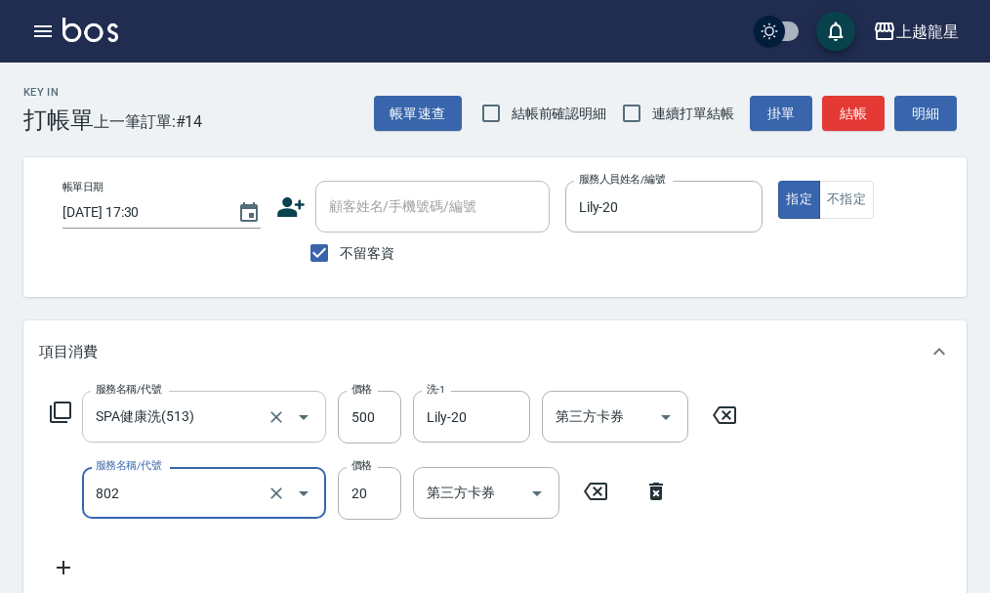
type input "潤絲(802)"
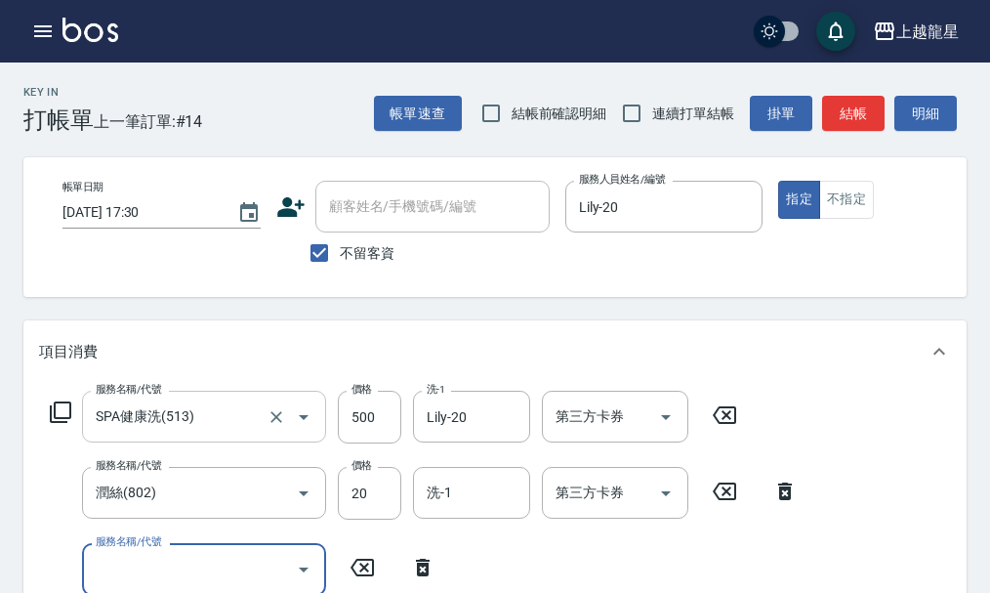
scroll to position [9, 0]
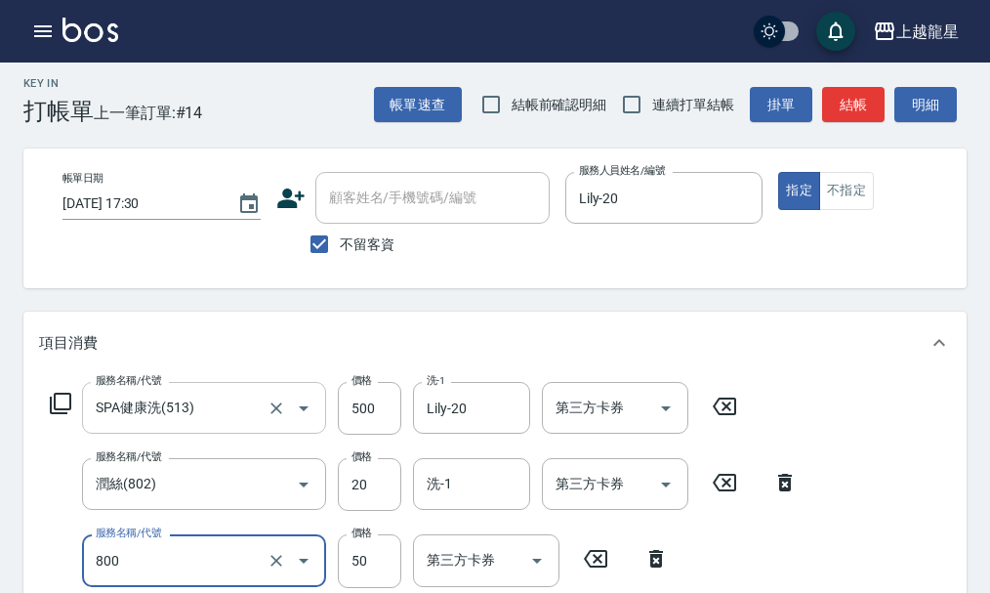
type input "快速修護(800)"
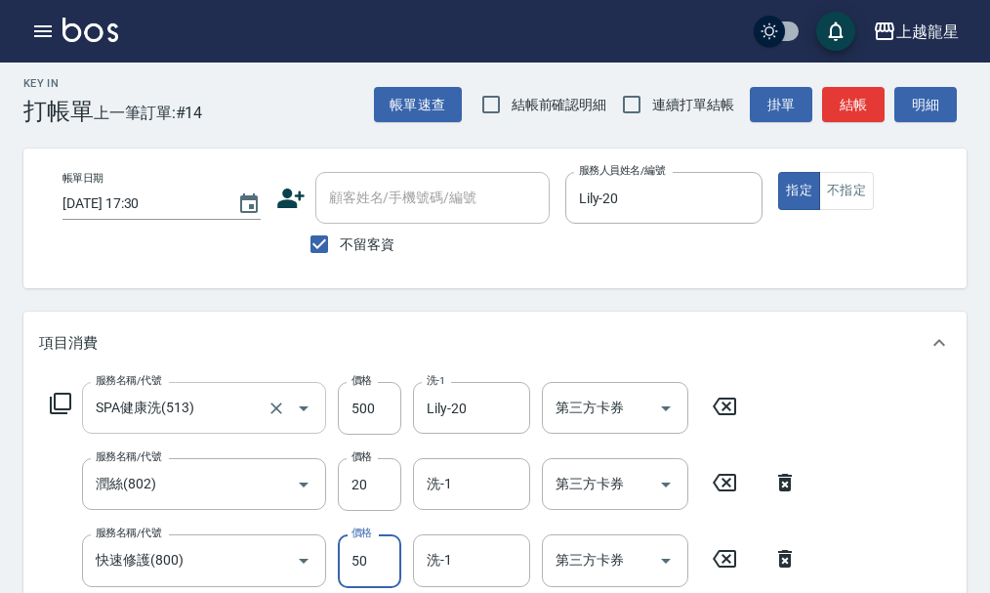
scroll to position [19, 0]
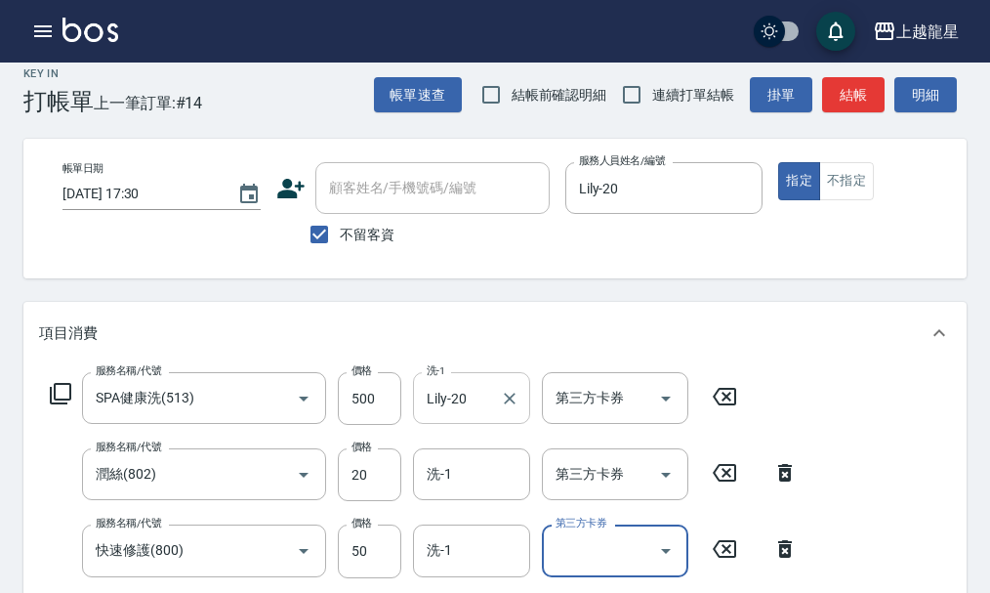
drag, startPoint x: 517, startPoint y: 414, endPoint x: 526, endPoint y: 408, distance: 11.4
click at [526, 409] on div "Lily-20 洗-1" at bounding box center [471, 398] width 117 height 52
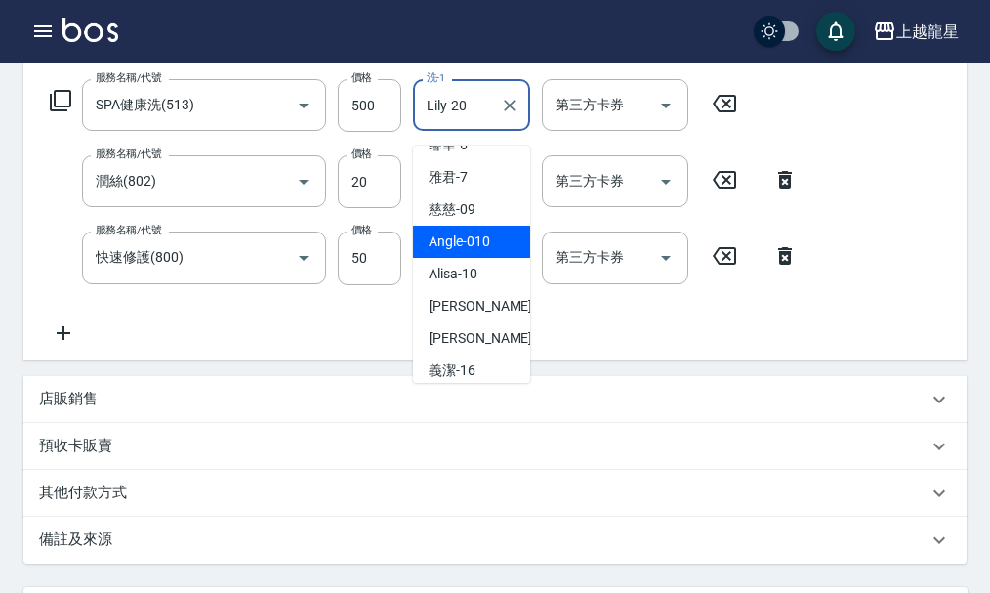
scroll to position [0, 0]
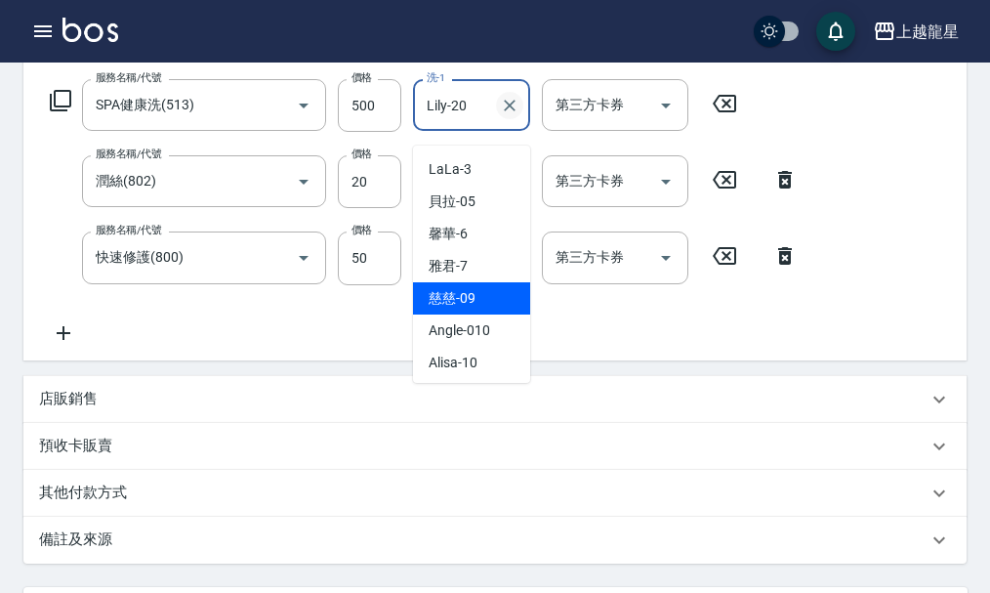
click at [511, 115] on icon "Clear" at bounding box center [510, 106] width 20 height 20
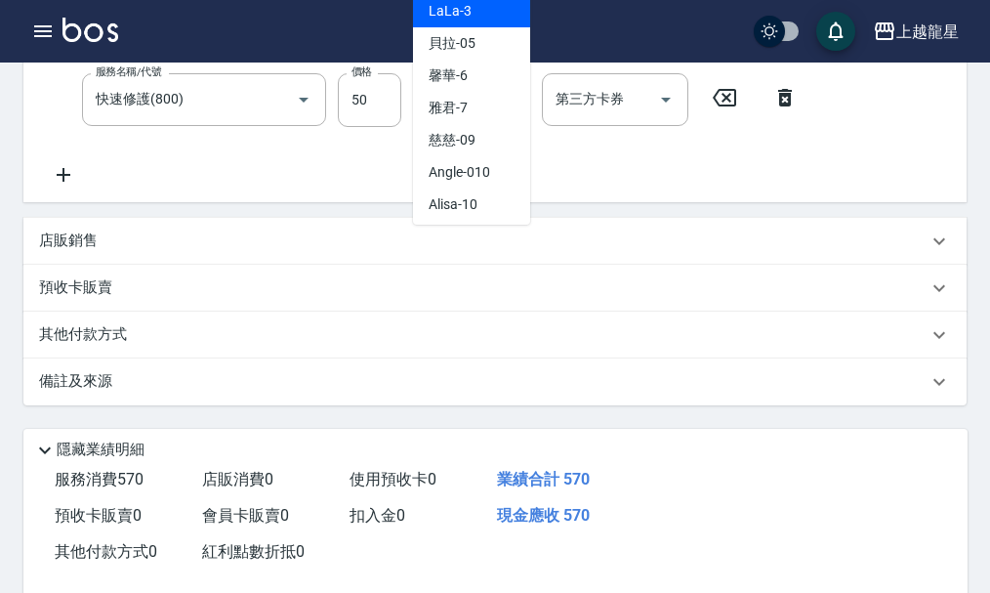
scroll to position [621, 0]
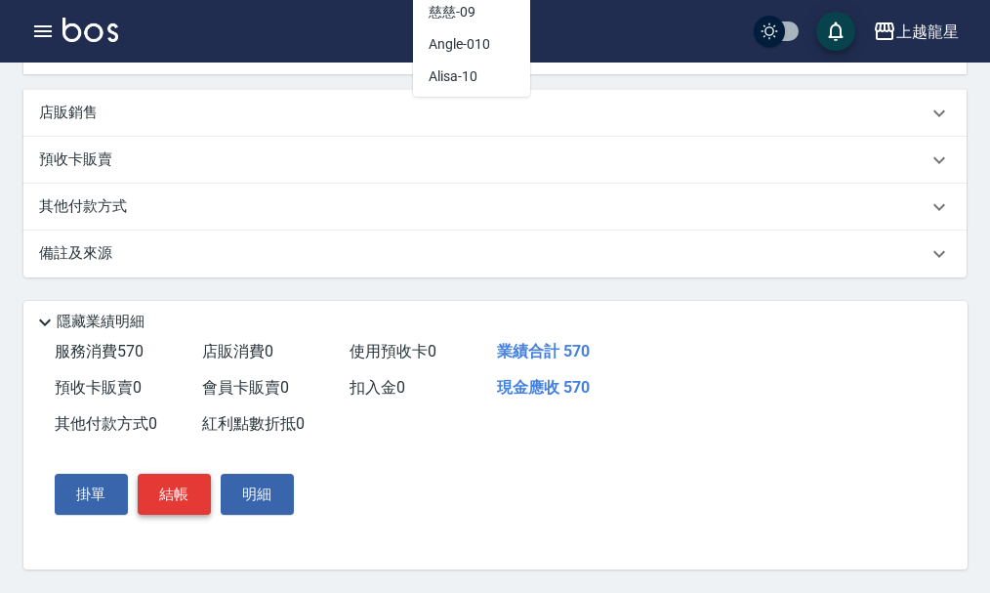
click at [188, 497] on button "結帳" at bounding box center [174, 494] width 73 height 41
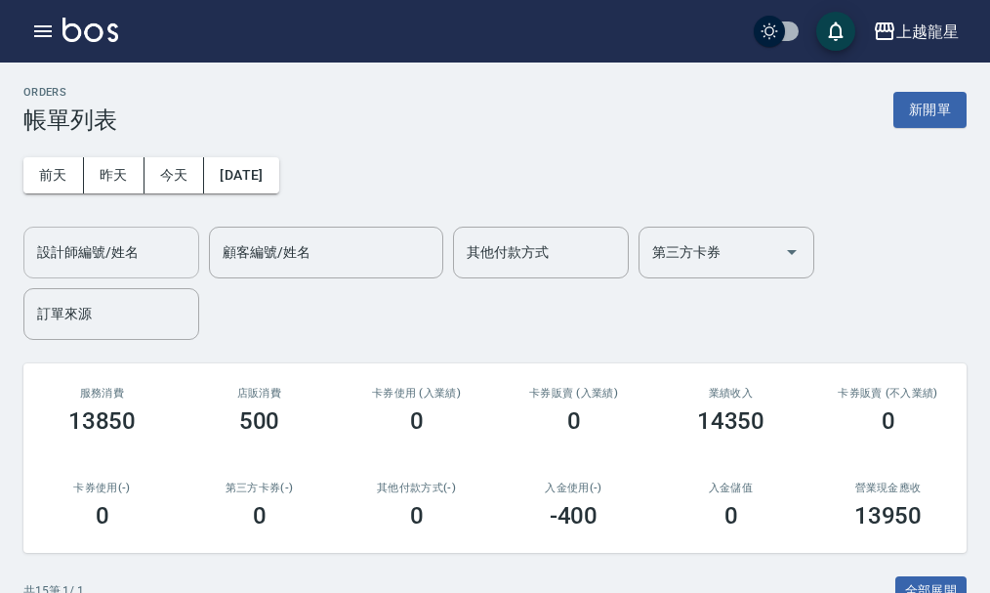
click at [105, 267] on input "設計師編號/姓名" at bounding box center [111, 252] width 158 height 34
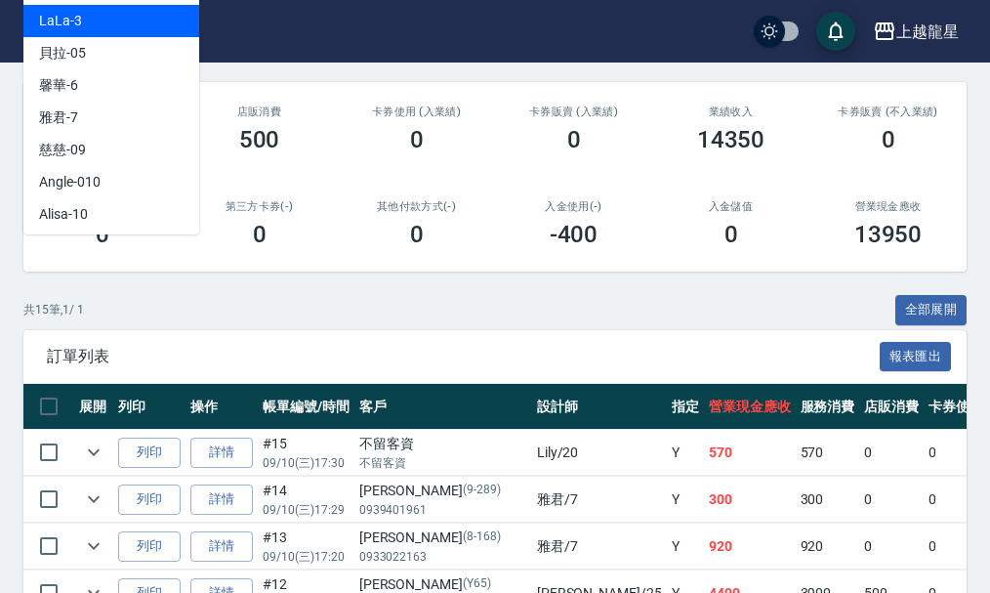
scroll to position [293, 0]
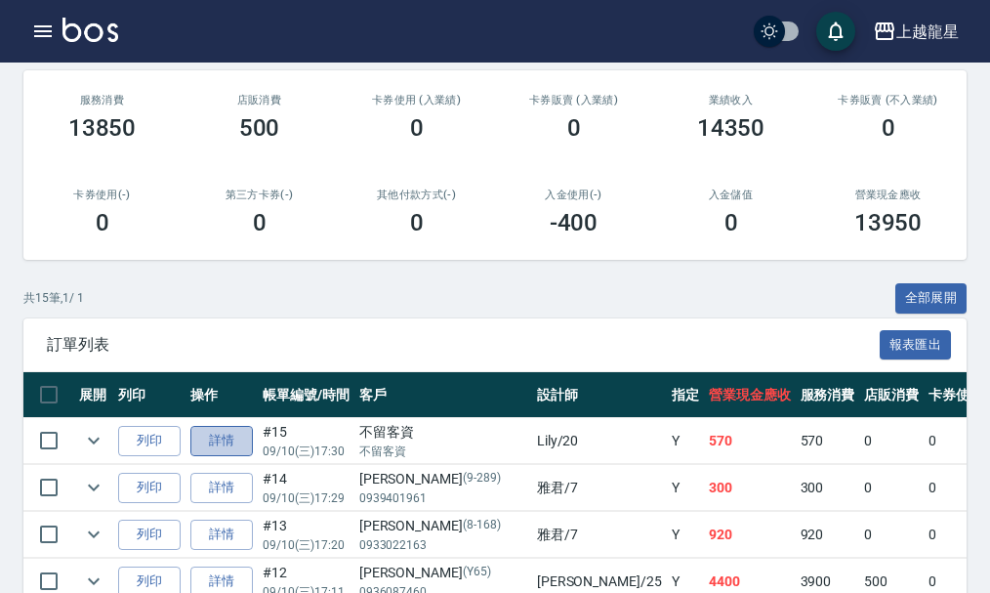
click at [242, 442] on link "詳情" at bounding box center [221, 441] width 63 height 30
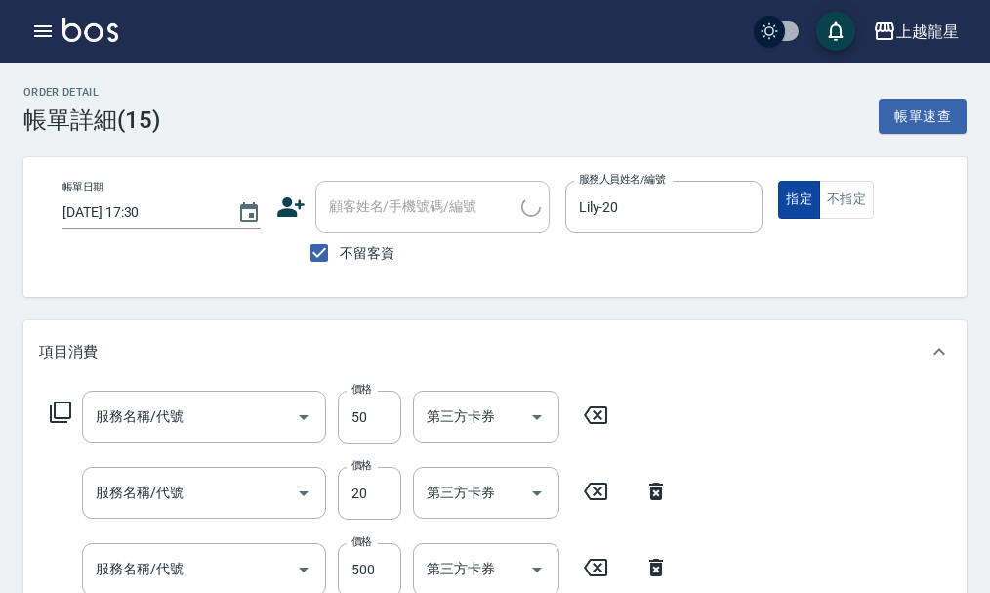
type input "[DATE] 17:30"
checkbox input "true"
type input "Lily-20"
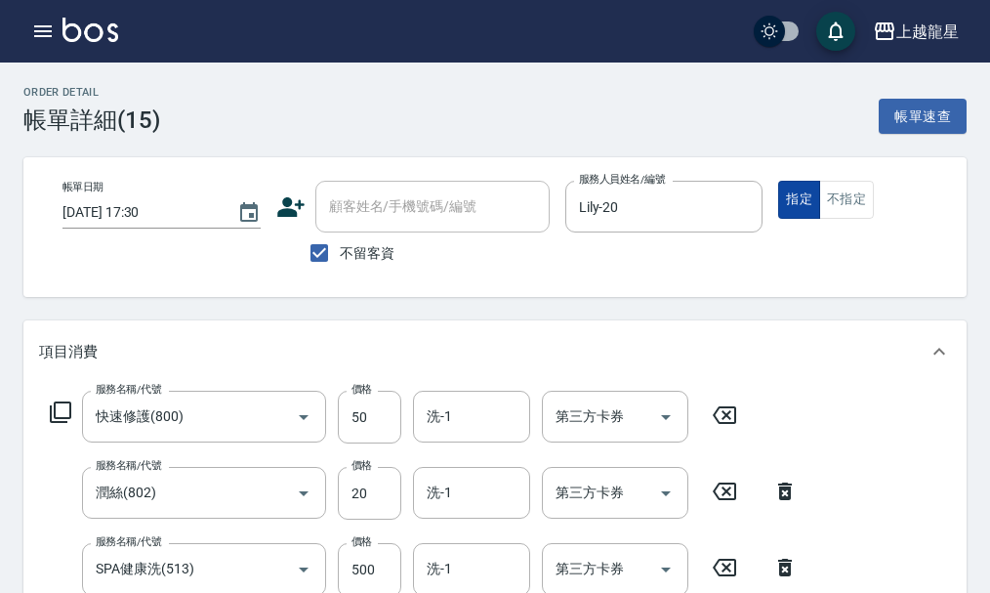
type input "快速修護(800)"
type input "潤絲(802)"
type input "SPA健康洗(513)"
click at [845, 201] on button "不指定" at bounding box center [847, 200] width 55 height 38
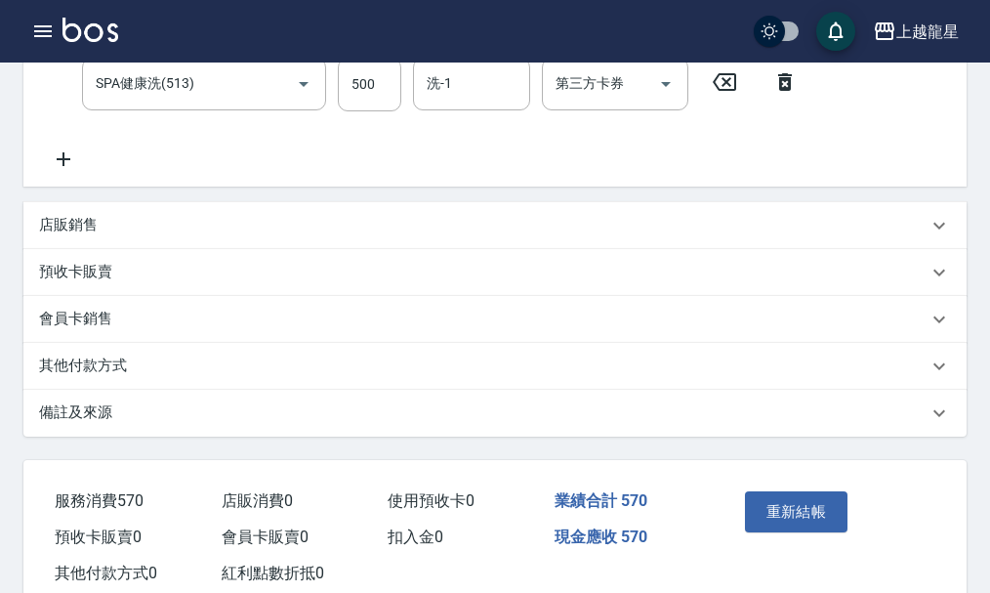
scroll to position [555, 0]
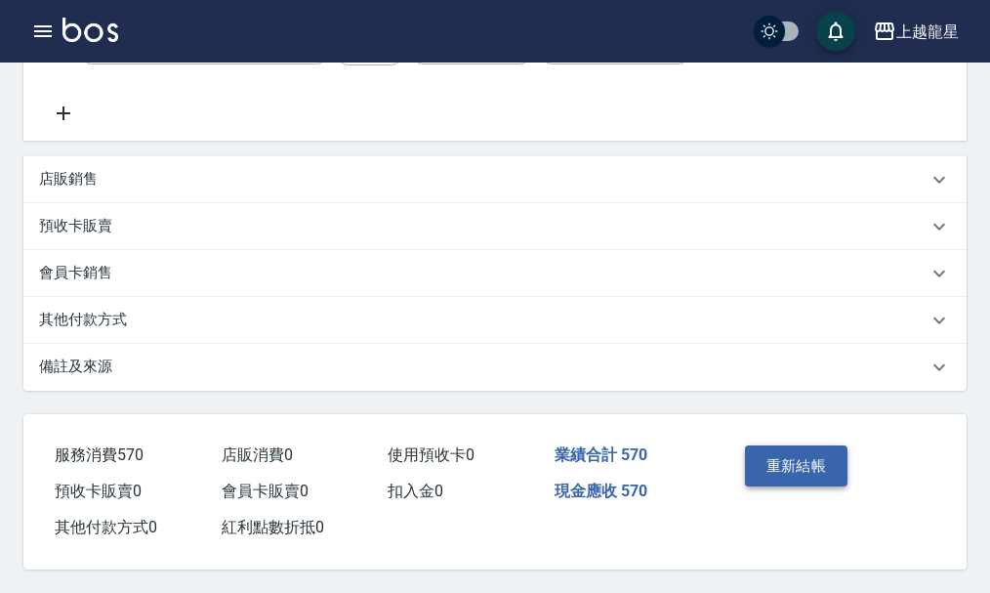
click at [810, 469] on button "重新結帳" at bounding box center [797, 465] width 104 height 41
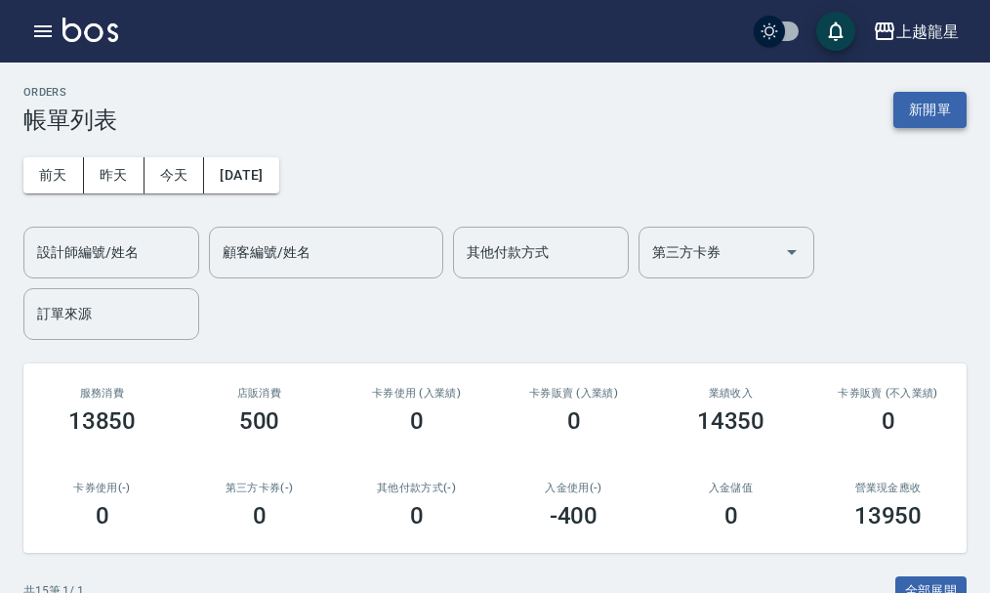
click at [906, 113] on button "新開單" at bounding box center [930, 110] width 73 height 36
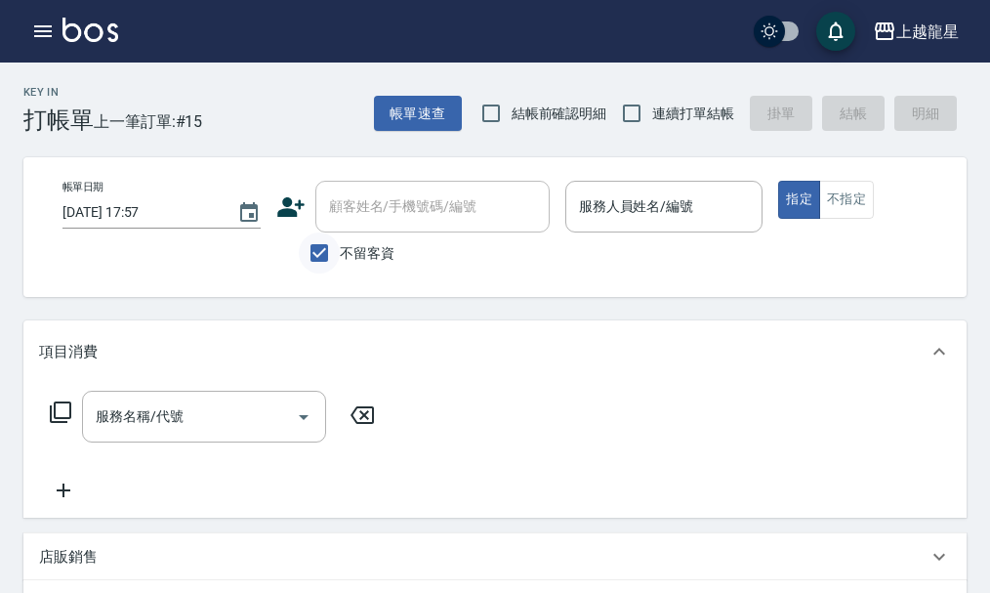
click at [325, 256] on input "不留客資" at bounding box center [319, 252] width 41 height 41
click at [375, 213] on div "顧客姓名/手機號碼/編號 顧客姓名/手機號碼/編號" at bounding box center [432, 207] width 234 height 52
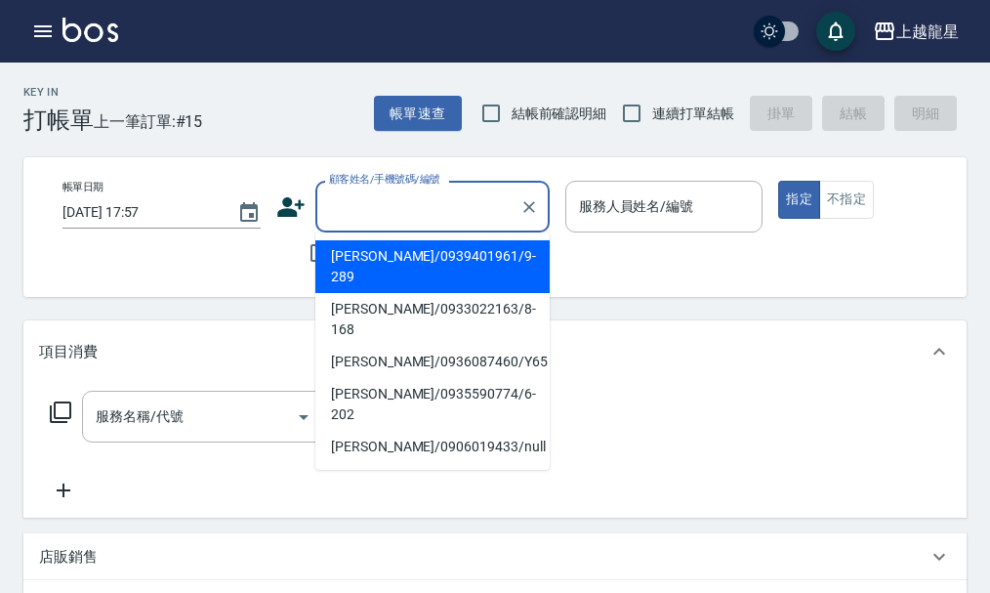
drag, startPoint x: 267, startPoint y: 284, endPoint x: 281, endPoint y: 282, distance: 14.8
click at [281, 282] on div "帳單日期 [DATE] 17:57 顧客姓名/手機號碼/編號 顧客姓名/手機號碼/編號 不留客資 服務人員姓名/編號 服務人員姓名/編號 指定 不指定" at bounding box center [511, 227] width 977 height 140
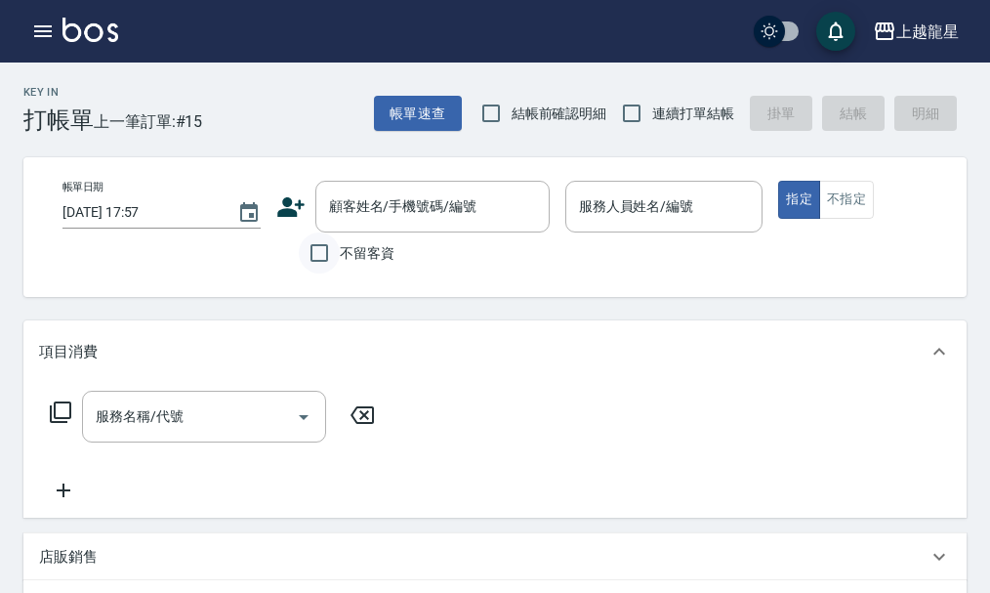
drag, startPoint x: 319, startPoint y: 263, endPoint x: 493, endPoint y: 238, distance: 175.6
click at [322, 262] on input "不留客資" at bounding box center [319, 252] width 41 height 41
checkbox input "true"
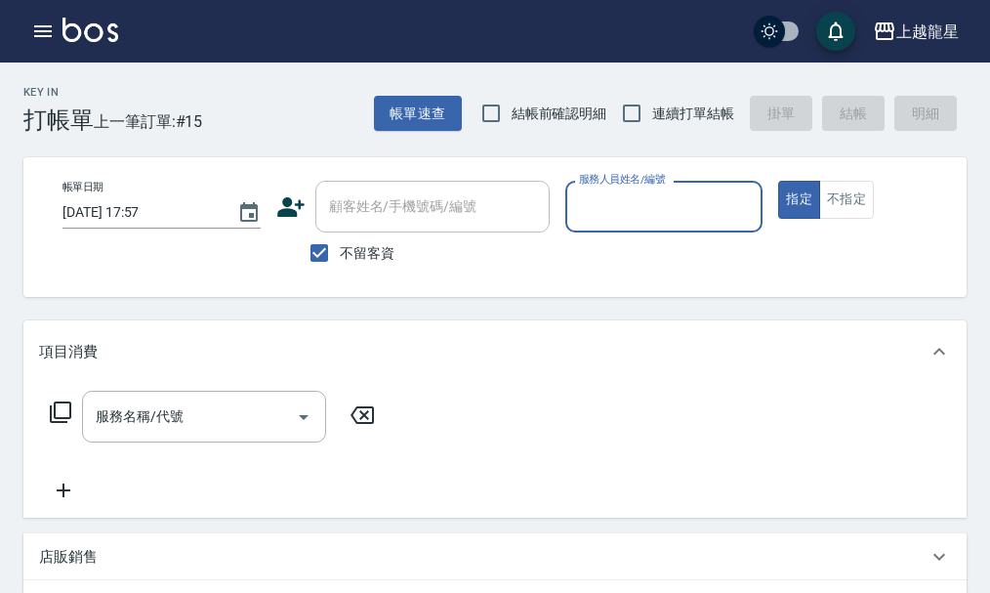
click at [545, 222] on div "顧客姓名/手機號碼/編號" at bounding box center [432, 207] width 234 height 52
click at [669, 209] on input "服務人員姓名/編號" at bounding box center [664, 206] width 181 height 34
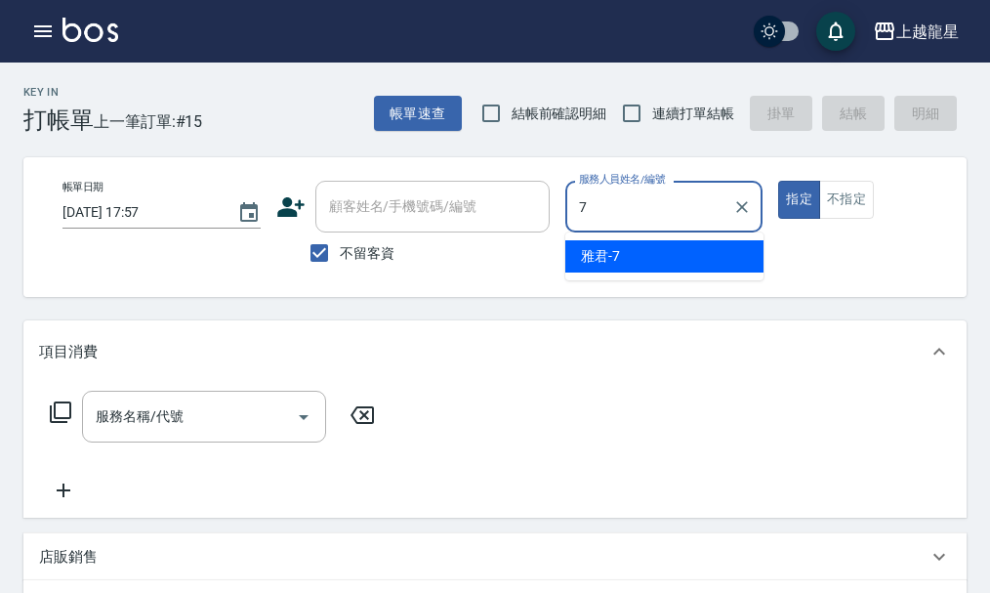
type input "雅君-7"
type button "true"
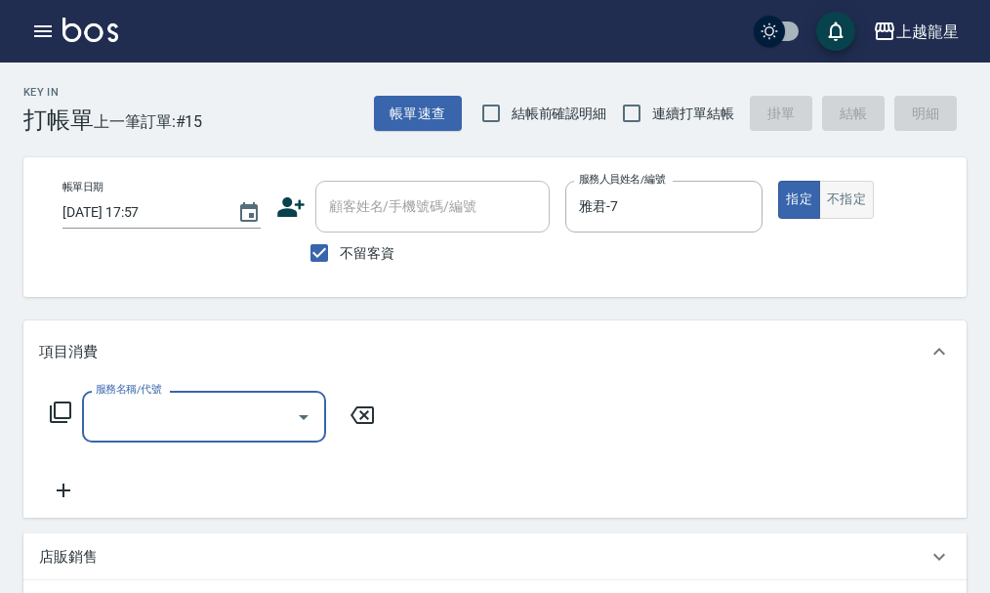
click at [873, 191] on button "不指定" at bounding box center [847, 200] width 55 height 38
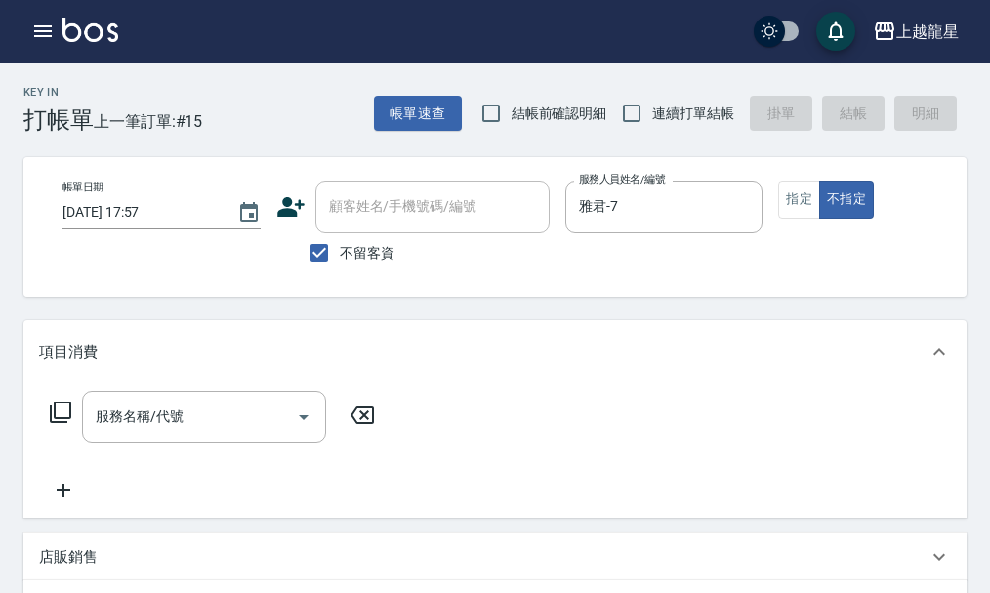
type button "false"
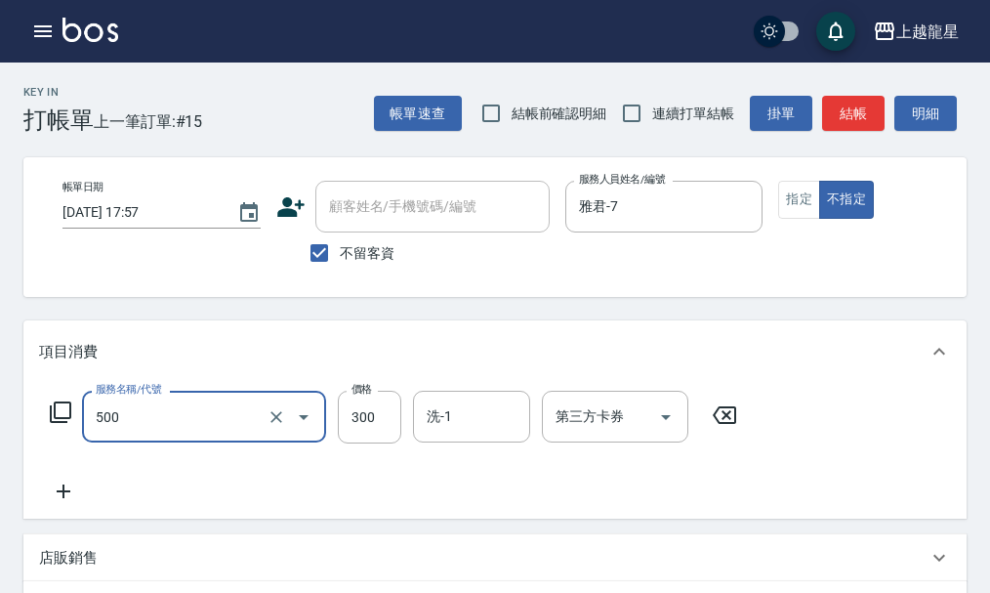
type input "一般洗髮(500)"
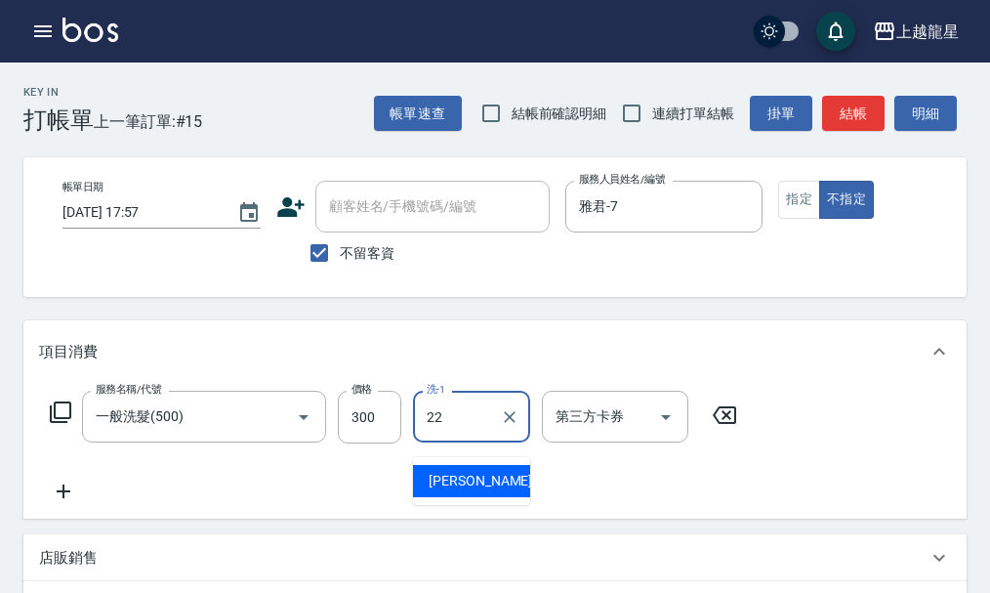
type input "[PERSON_NAME]-22"
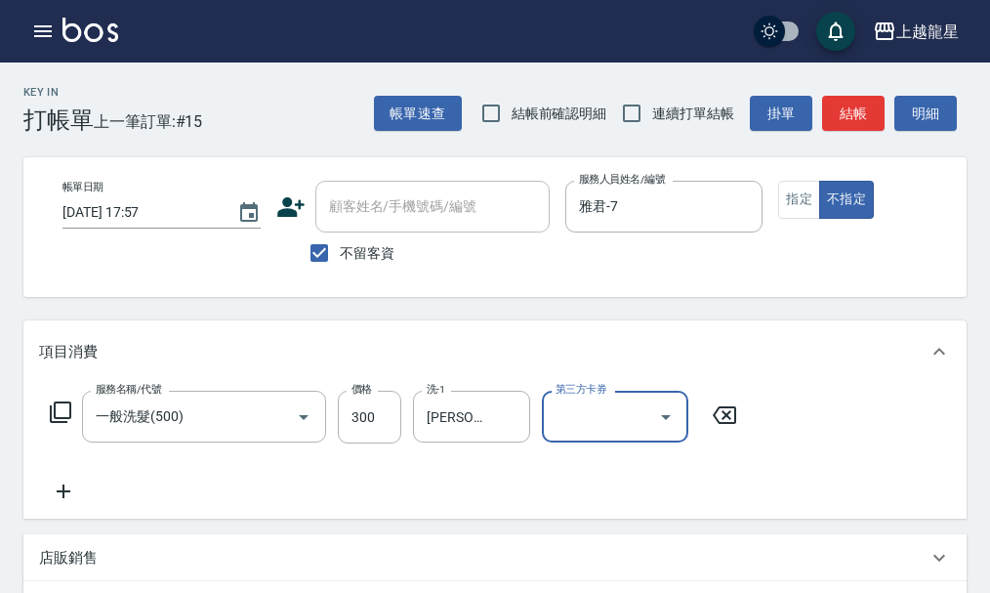
click at [63, 493] on div "服務名稱/代號 一般洗髮(500) 服務名稱/代號 價格 300 價格 洗-1 [PERSON_NAME]-22 洗-1 第三方卡券 第三方卡券" at bounding box center [394, 447] width 710 height 112
click at [67, 503] on icon at bounding box center [63, 491] width 49 height 23
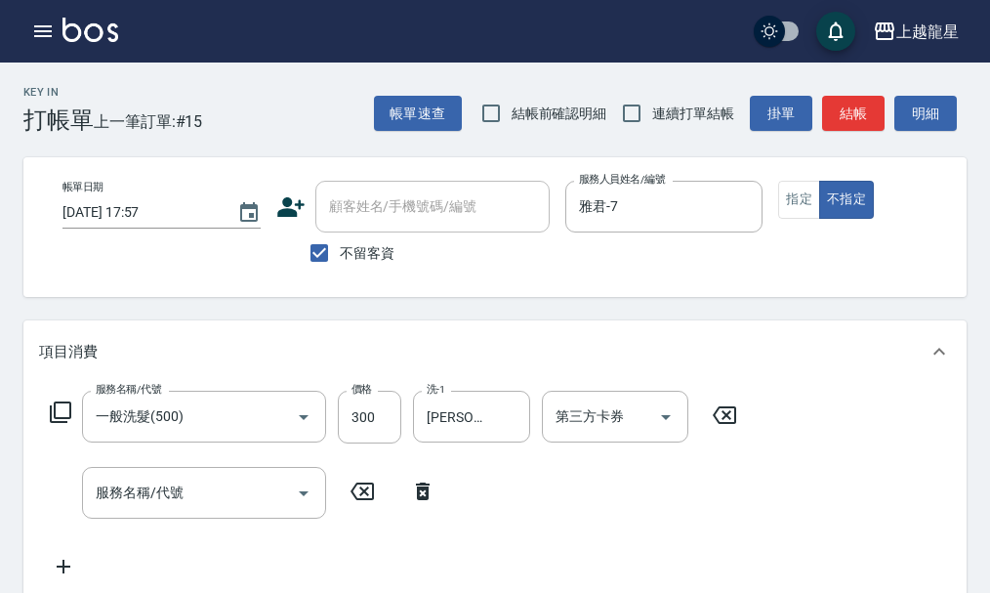
click at [46, 443] on div "服務名稱/代號 一般洗髮(500) 服務名稱/代號 價格 300 價格 洗-1 [PERSON_NAME]-22 洗-1 第三方卡券 第三方卡券" at bounding box center [394, 417] width 710 height 53
click at [63, 424] on icon at bounding box center [60, 411] width 23 height 23
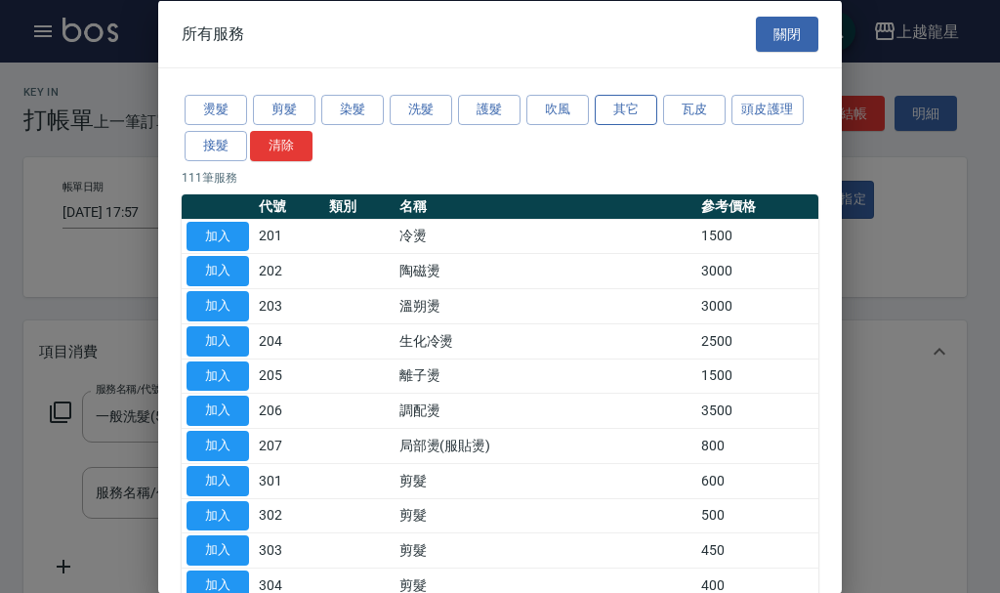
click at [629, 111] on button "其它" at bounding box center [626, 110] width 63 height 30
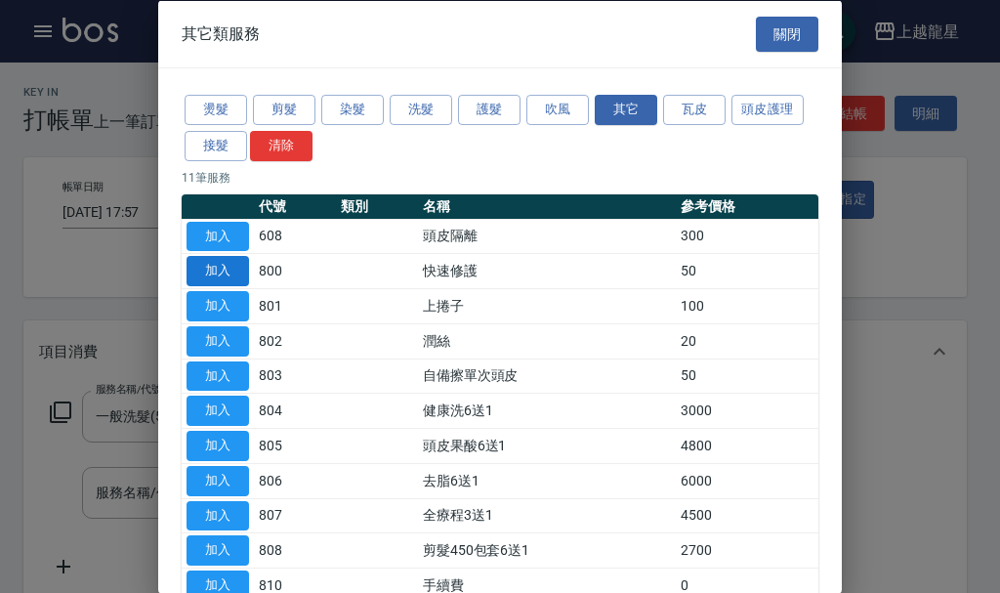
click at [197, 262] on button "加入" at bounding box center [218, 271] width 63 height 30
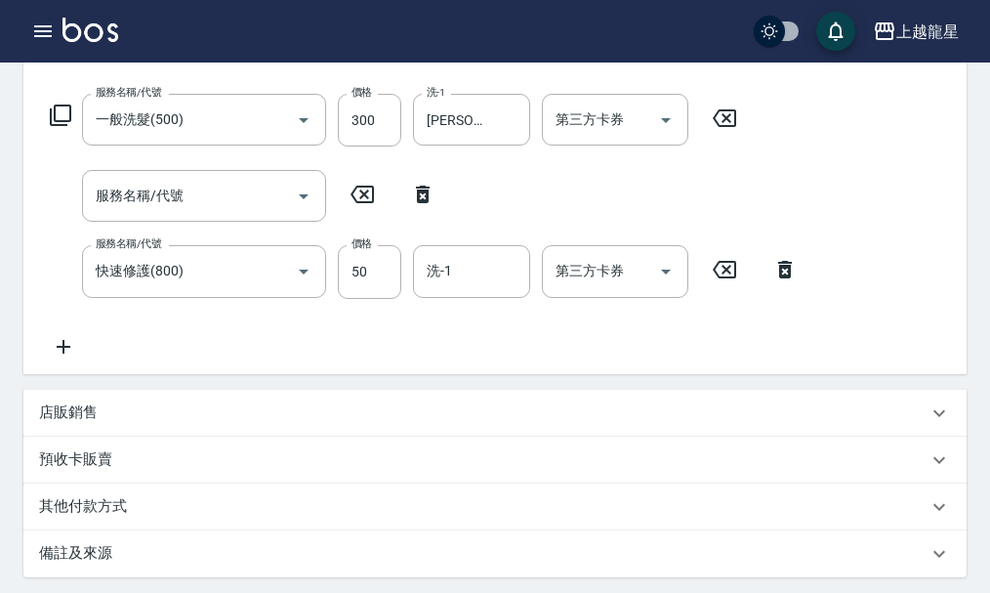
scroll to position [301, 0]
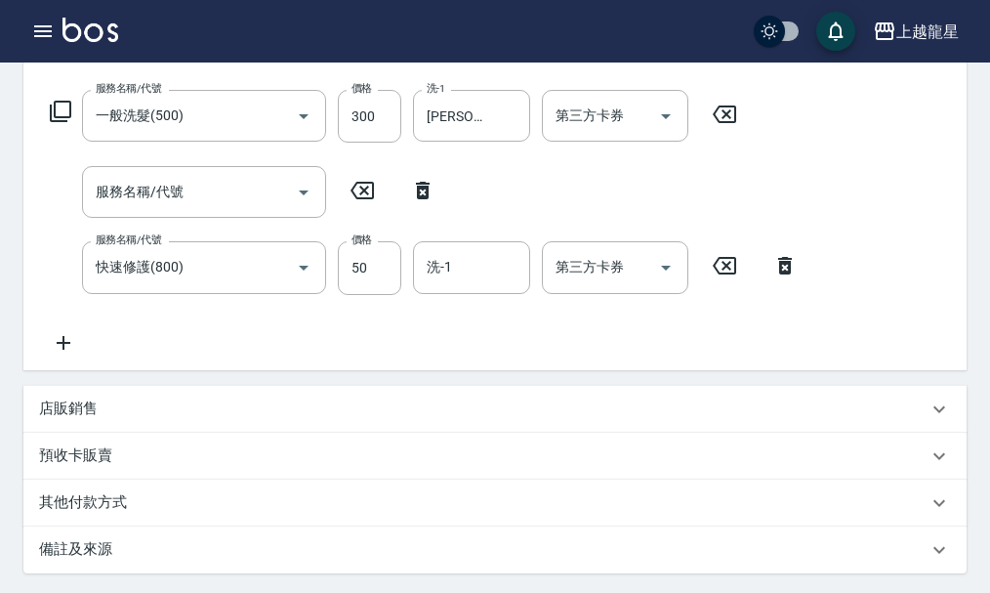
click at [419, 199] on icon at bounding box center [423, 191] width 14 height 18
type input "快速修護(800)"
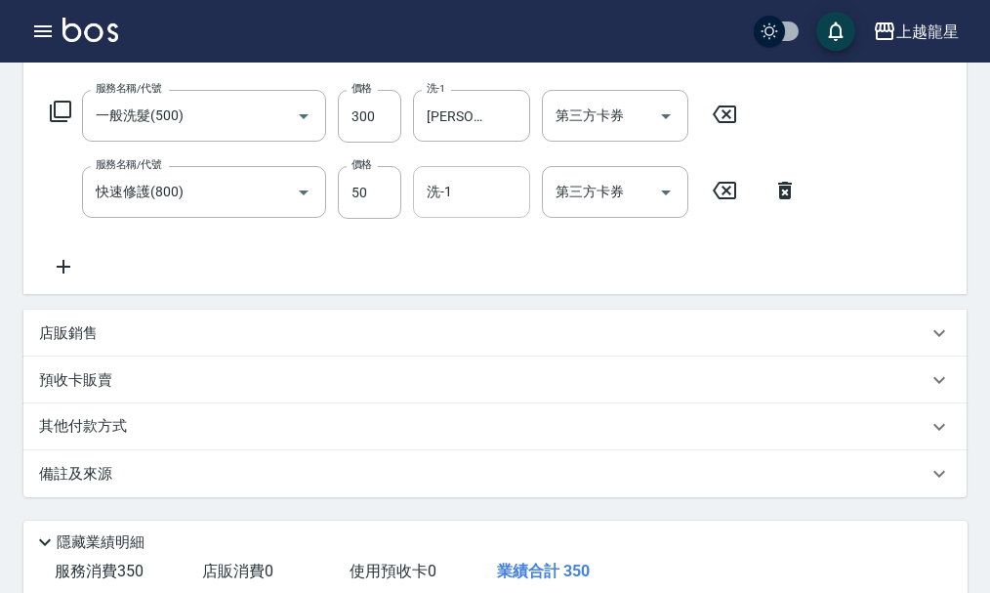
click at [460, 201] on input "洗-1" at bounding box center [472, 192] width 100 height 34
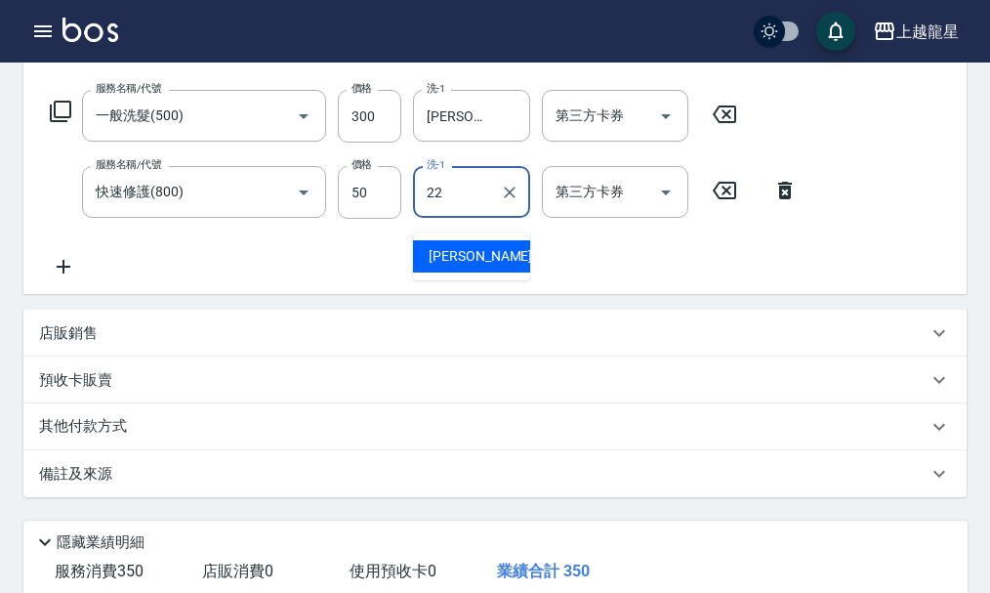
type input "[PERSON_NAME]-22"
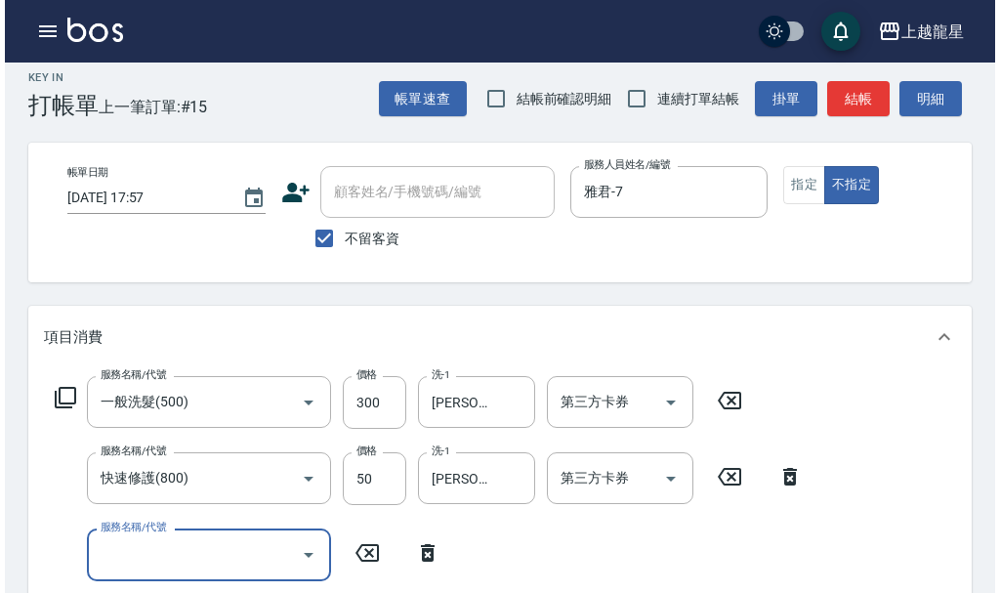
scroll to position [0, 0]
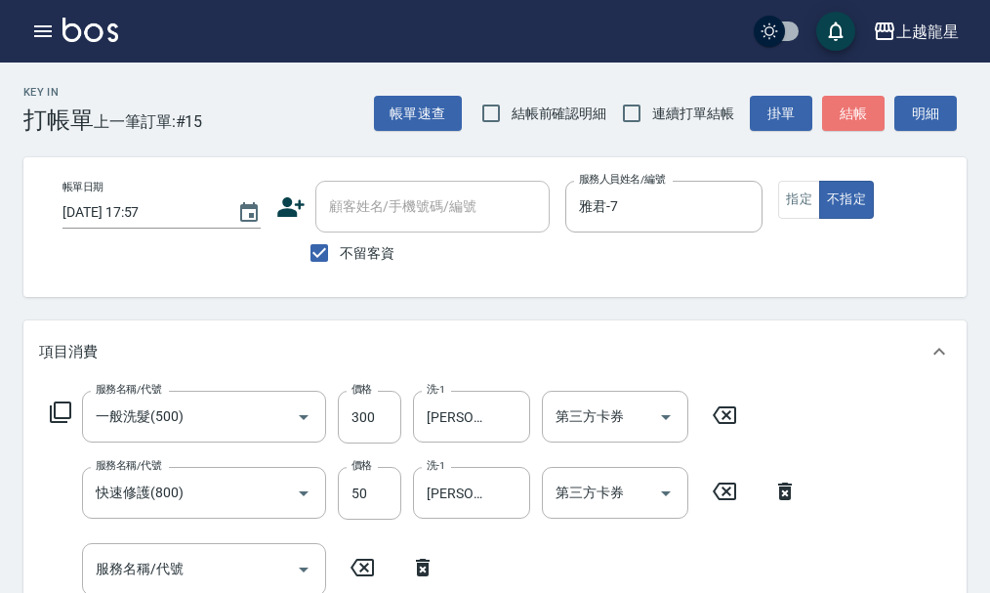
click at [870, 101] on button "結帳" at bounding box center [853, 114] width 63 height 36
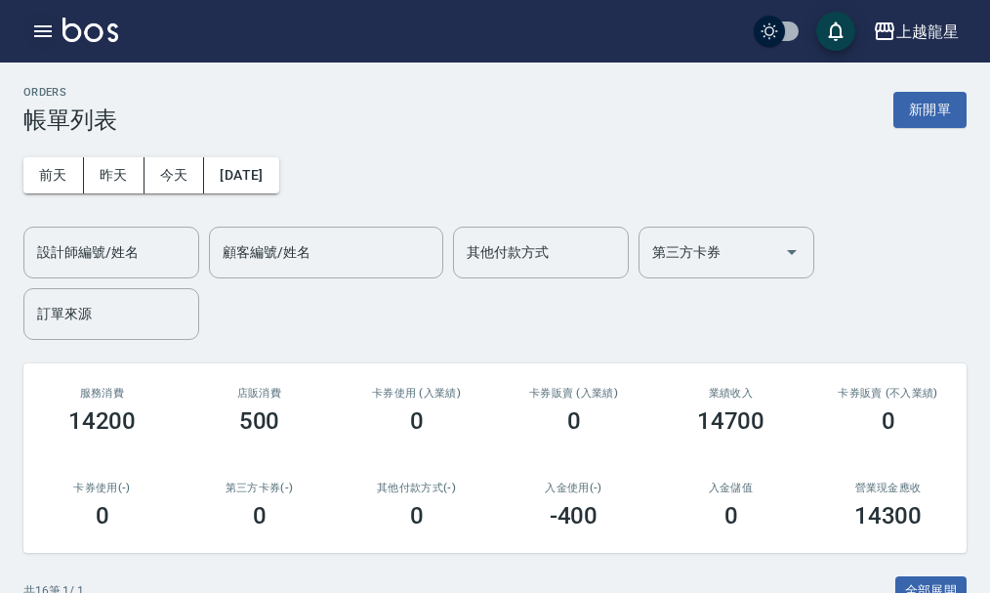
click at [50, 26] on icon "button" at bounding box center [43, 31] width 18 height 12
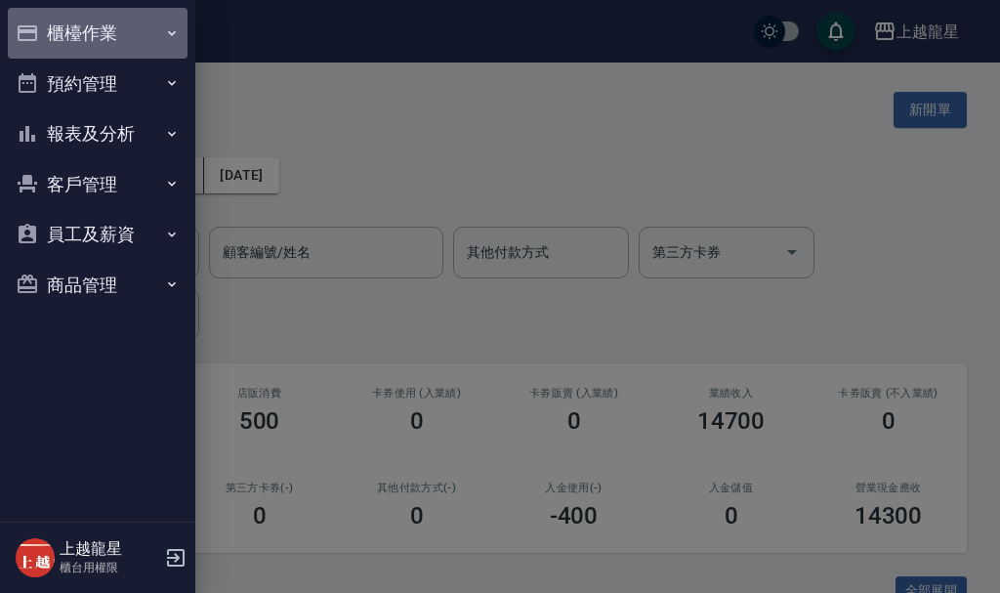
click at [121, 38] on button "櫃檯作業" at bounding box center [98, 33] width 180 height 51
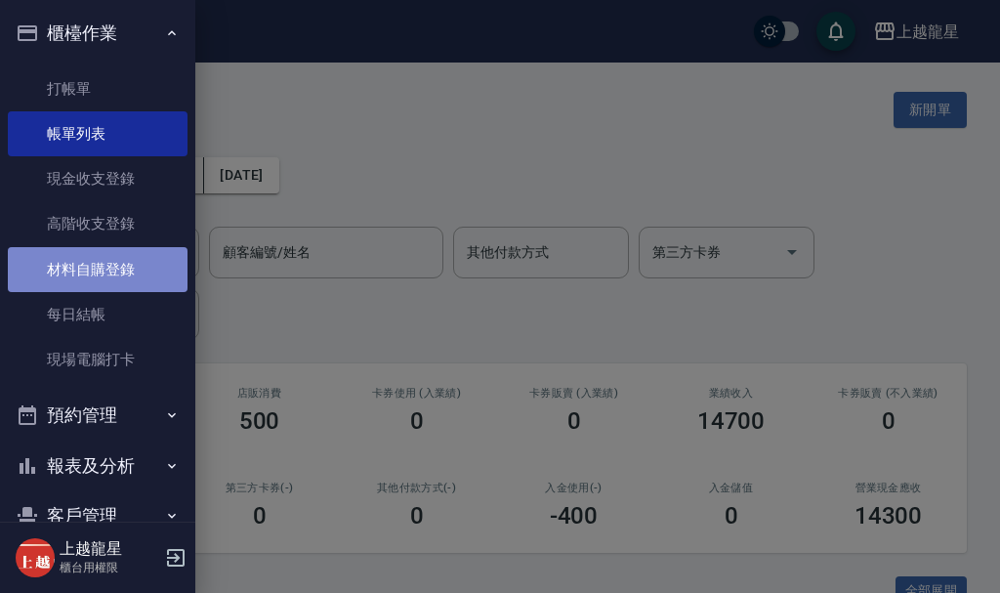
click at [146, 272] on link "材料自購登錄" at bounding box center [98, 269] width 180 height 45
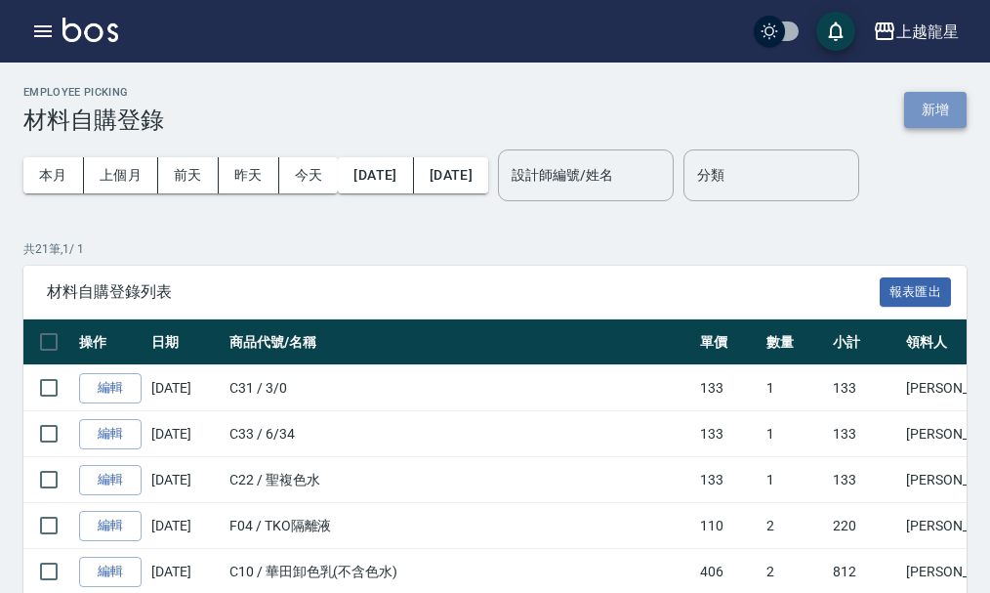
click at [950, 105] on button "新增" at bounding box center [935, 110] width 63 height 36
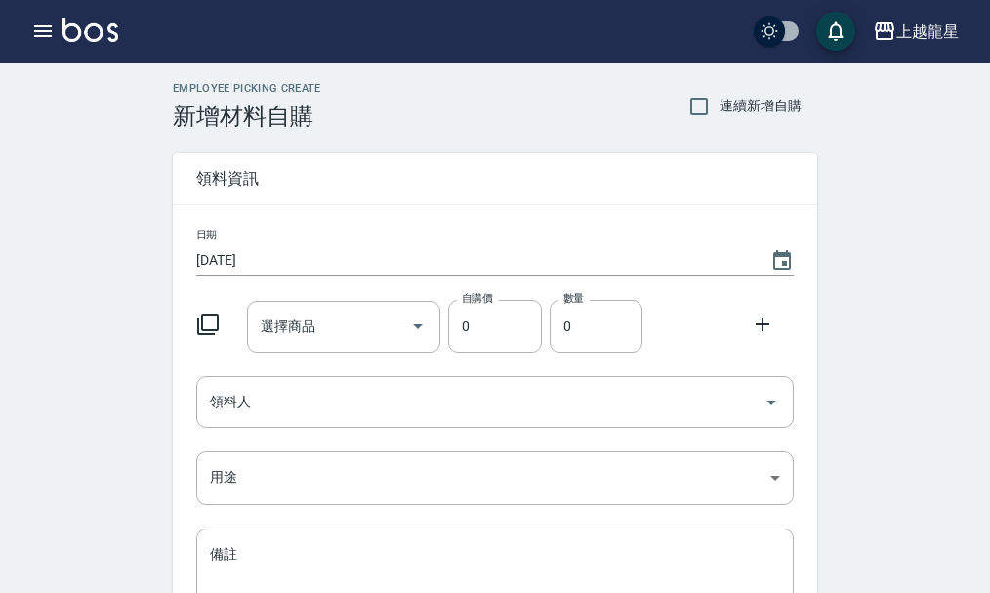
click at [208, 314] on icon at bounding box center [207, 324] width 23 height 23
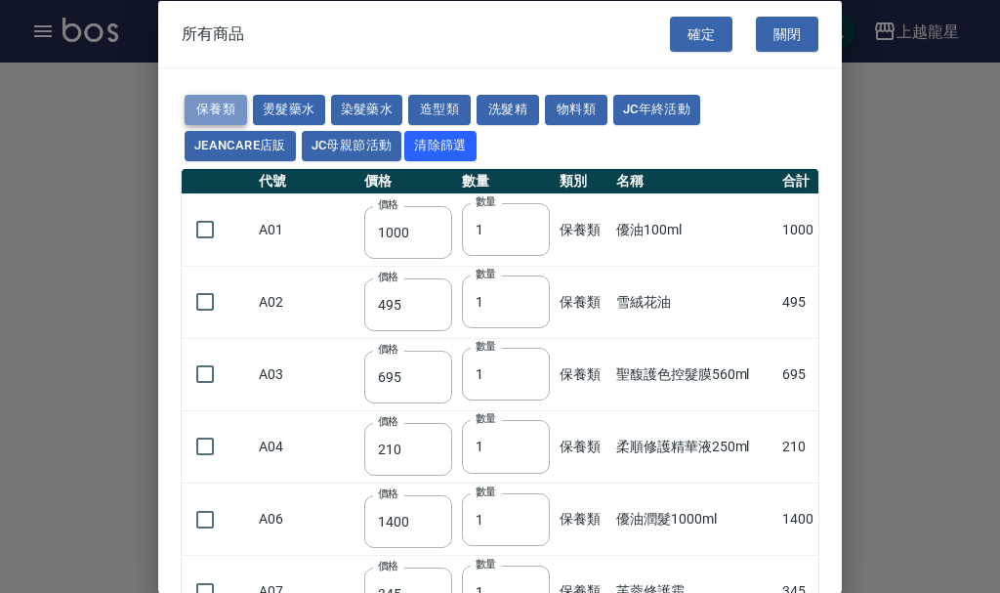
click at [232, 102] on button "保養類" at bounding box center [216, 110] width 63 height 30
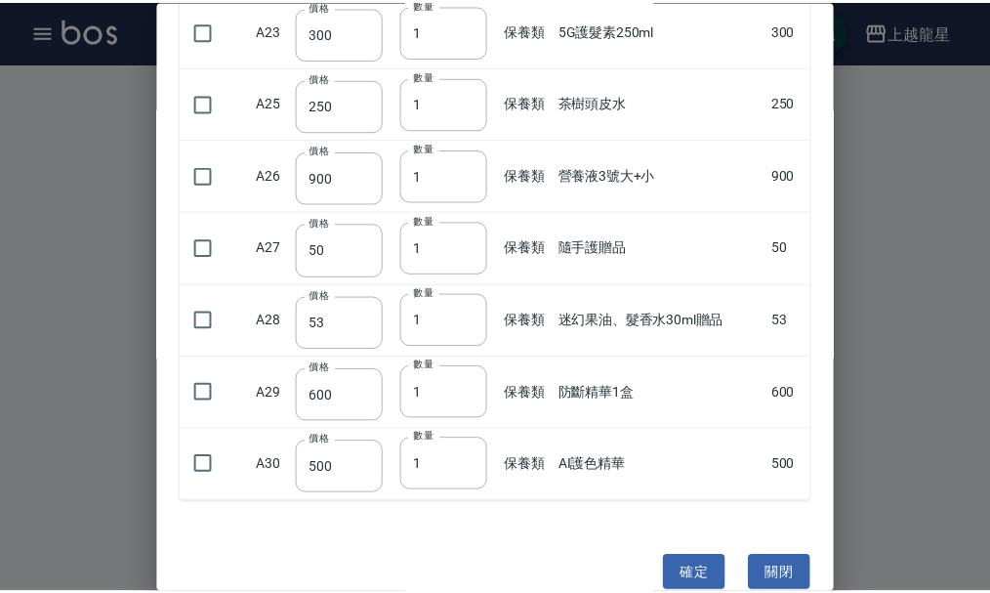
scroll to position [1661, 0]
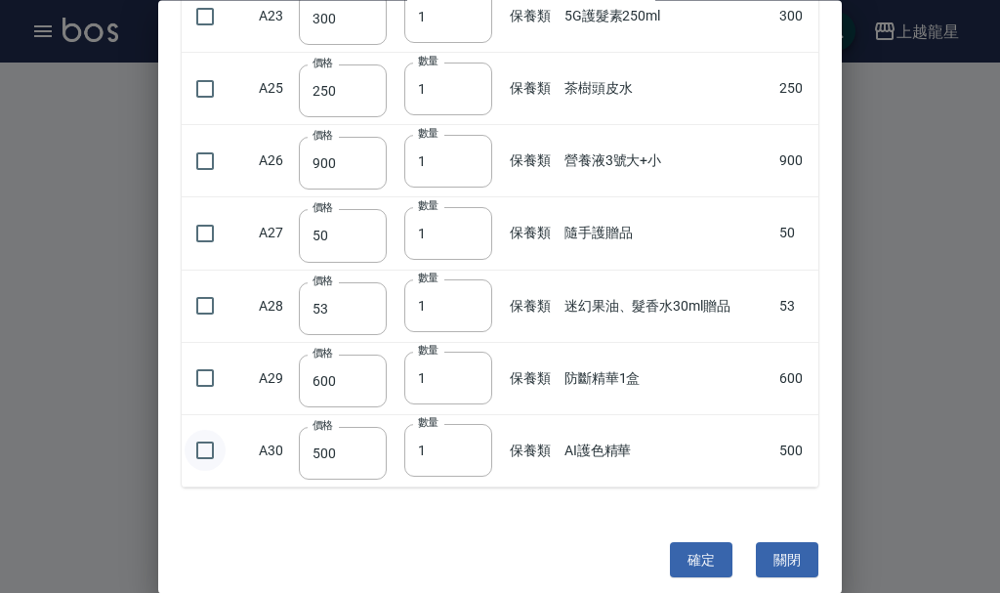
click at [192, 446] on input "checkbox" at bounding box center [205, 451] width 41 height 41
checkbox input "true"
click at [690, 570] on button "確定" at bounding box center [701, 560] width 63 height 36
type input "AI護色精華"
type input "500"
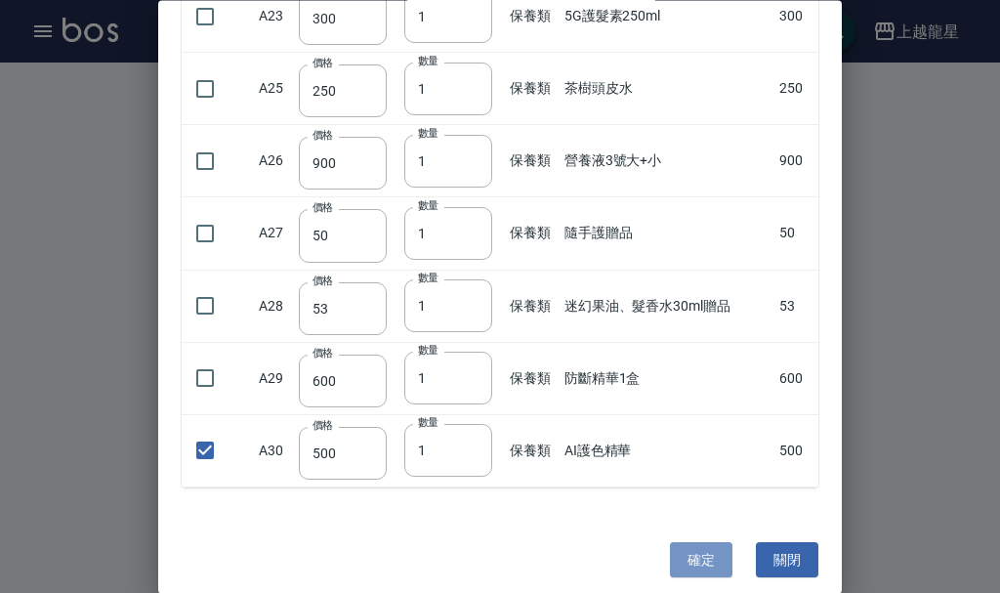
type input "1"
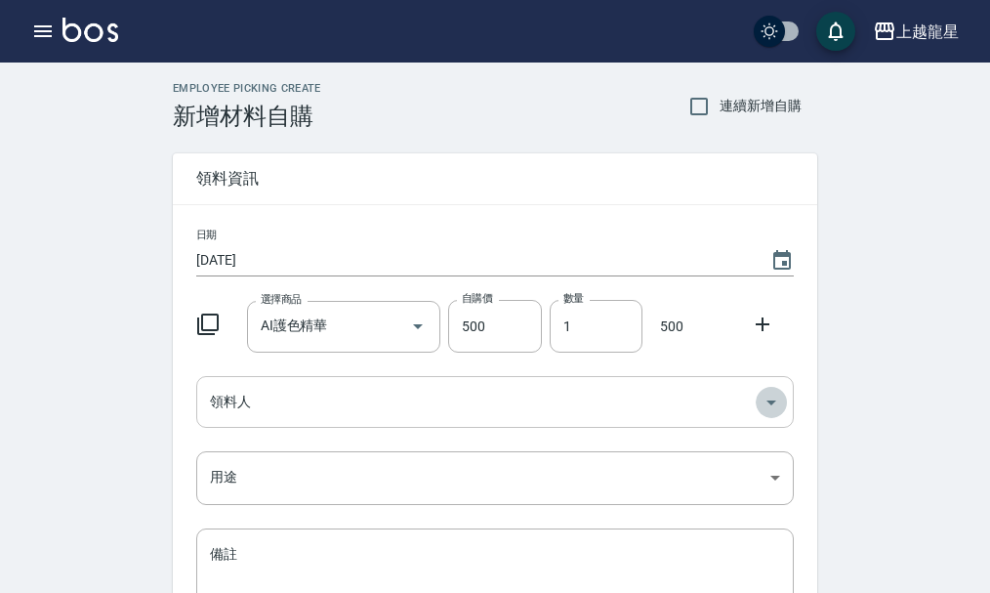
click at [774, 398] on icon "Open" at bounding box center [771, 402] width 23 height 23
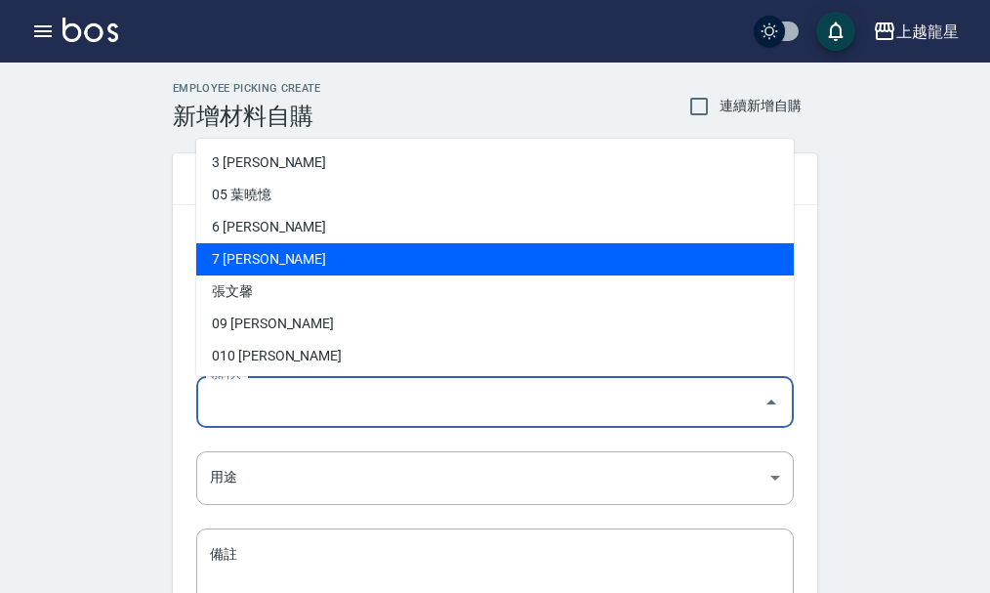
click at [275, 249] on li "7 [PERSON_NAME]" at bounding box center [495, 259] width 598 height 32
type input "[PERSON_NAME]"
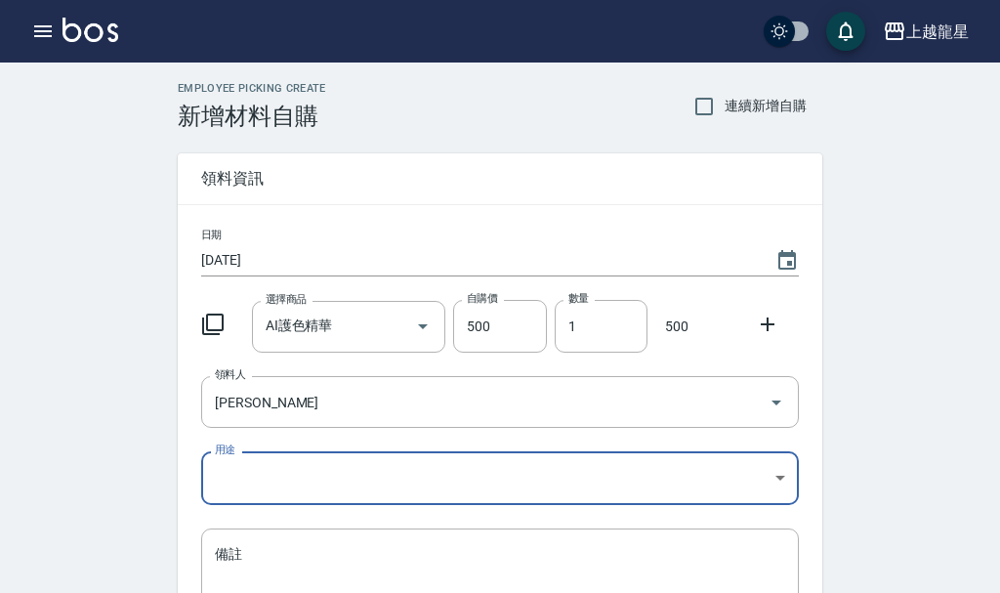
click at [782, 480] on body "上越龍星 登出 櫃檯作業 打帳單 帳單列表 現金收支登錄 高階收支登錄 材料自購登錄 每日結帳 現場電腦打卡 預約管理 預約管理 單日預約紀錄 單週預約紀錄 …" at bounding box center [500, 402] width 1000 height 805
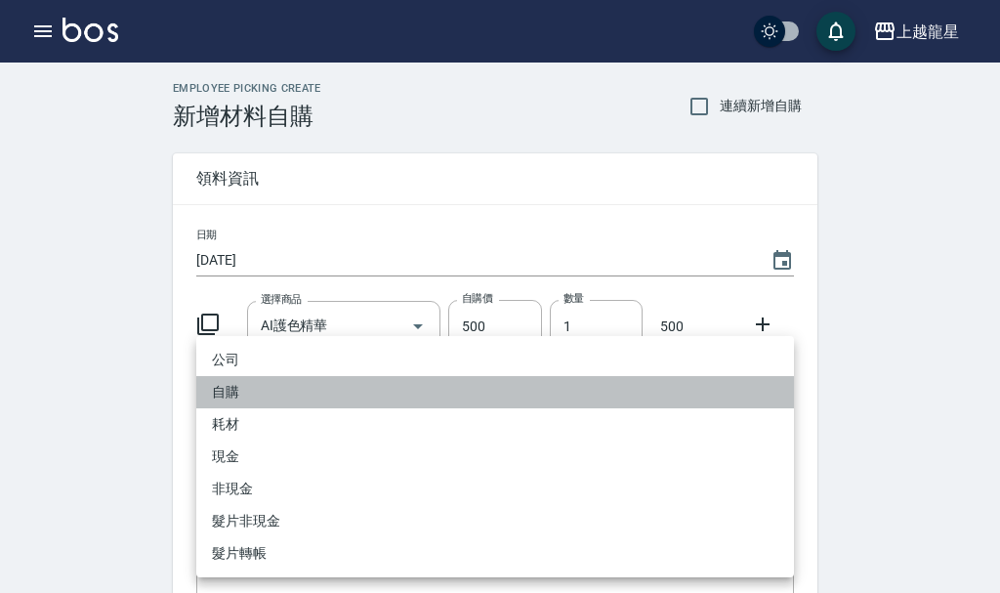
click at [246, 391] on li "自購" at bounding box center [495, 392] width 598 height 32
type input "自購"
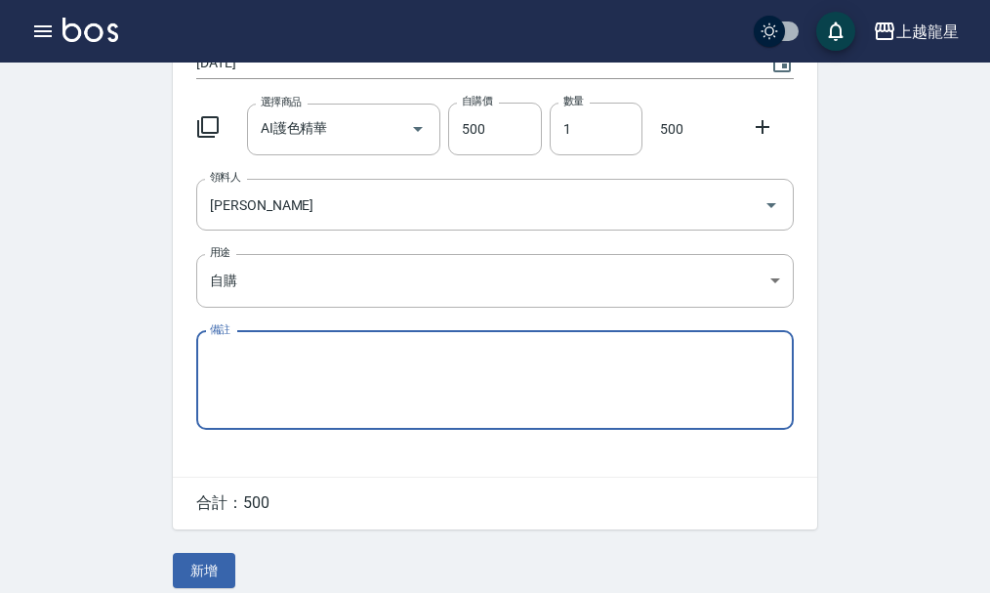
scroll to position [215, 0]
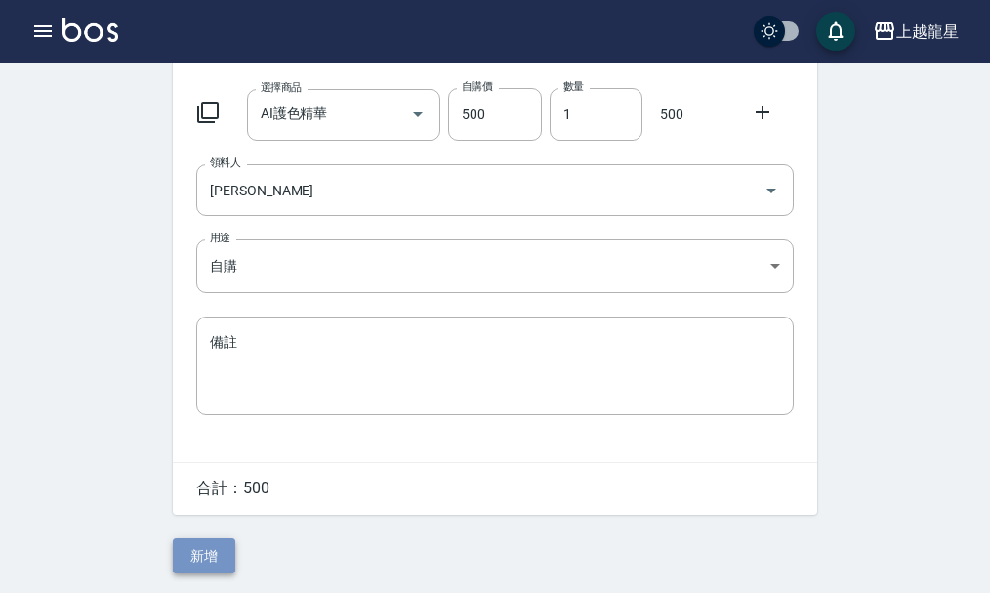
click at [222, 553] on button "新增" at bounding box center [204, 556] width 63 height 36
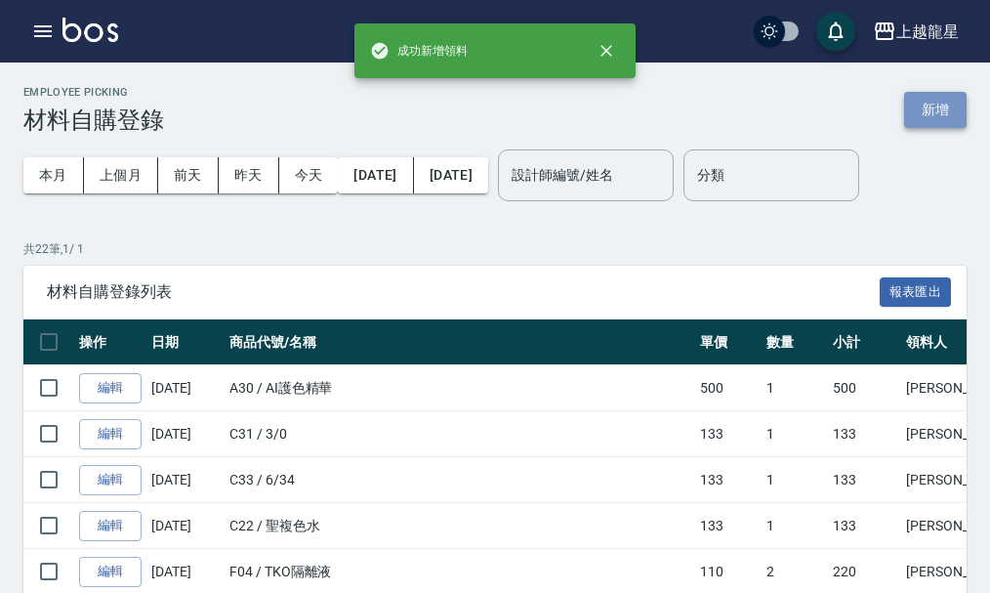
click at [923, 115] on button "新增" at bounding box center [935, 110] width 63 height 36
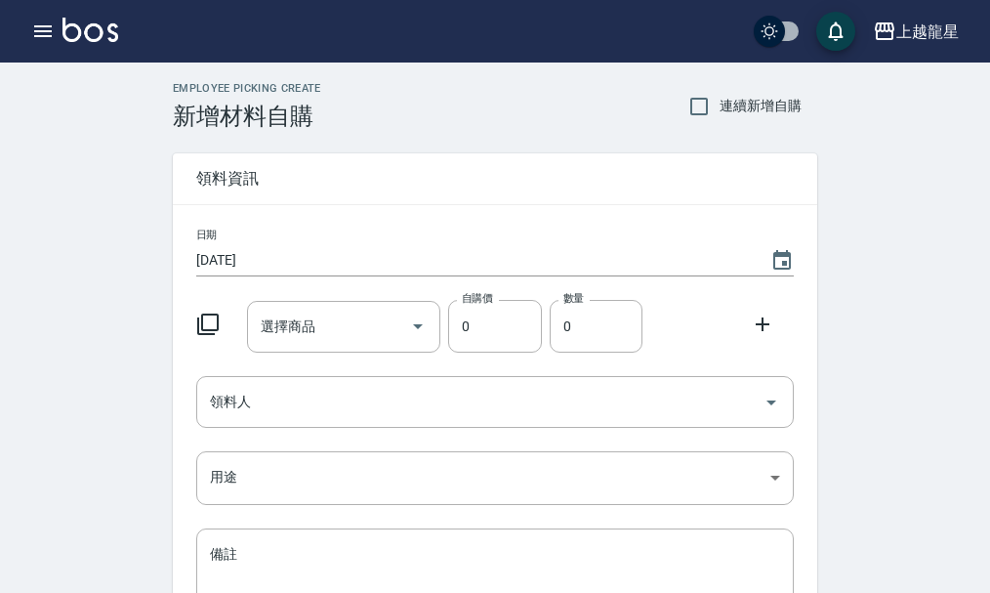
click at [209, 319] on icon at bounding box center [207, 324] width 23 height 23
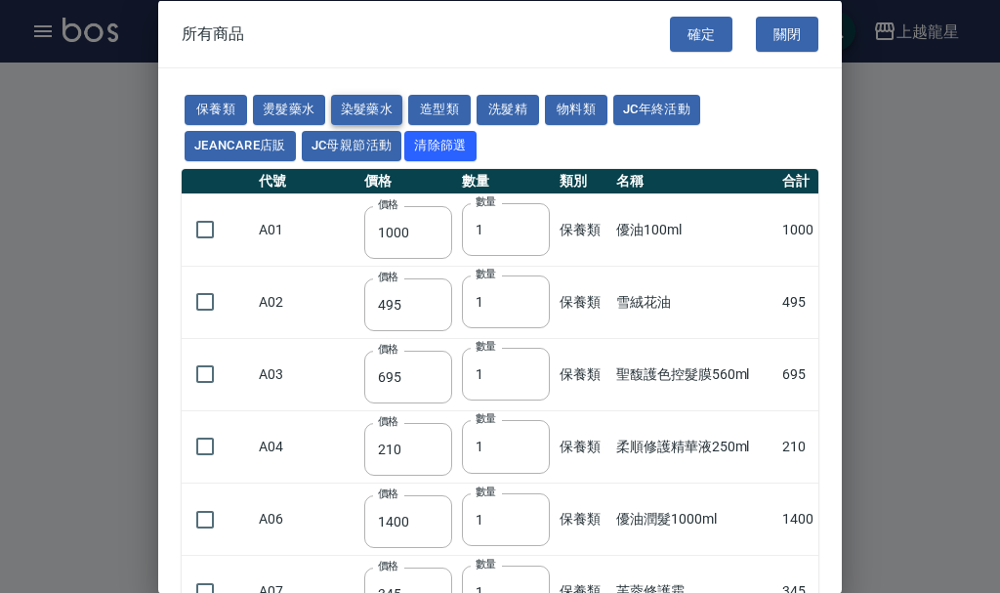
click at [360, 105] on button "染髮藥水" at bounding box center [367, 110] width 72 height 30
type input "105"
type input "100"
type input "105"
type input "100"
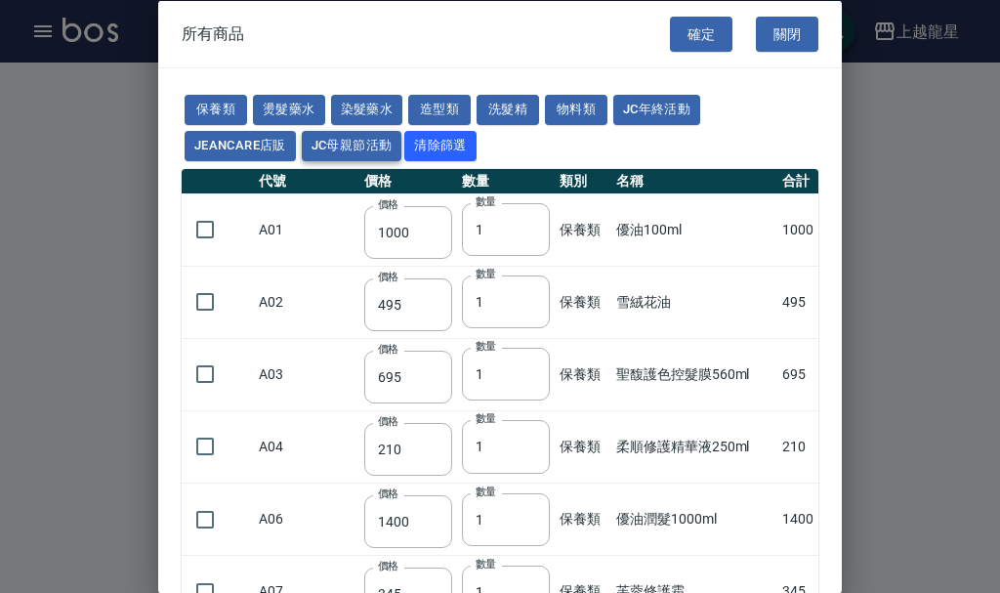
type input "100"
type input "450"
type input "100"
type input "406"
type input "100"
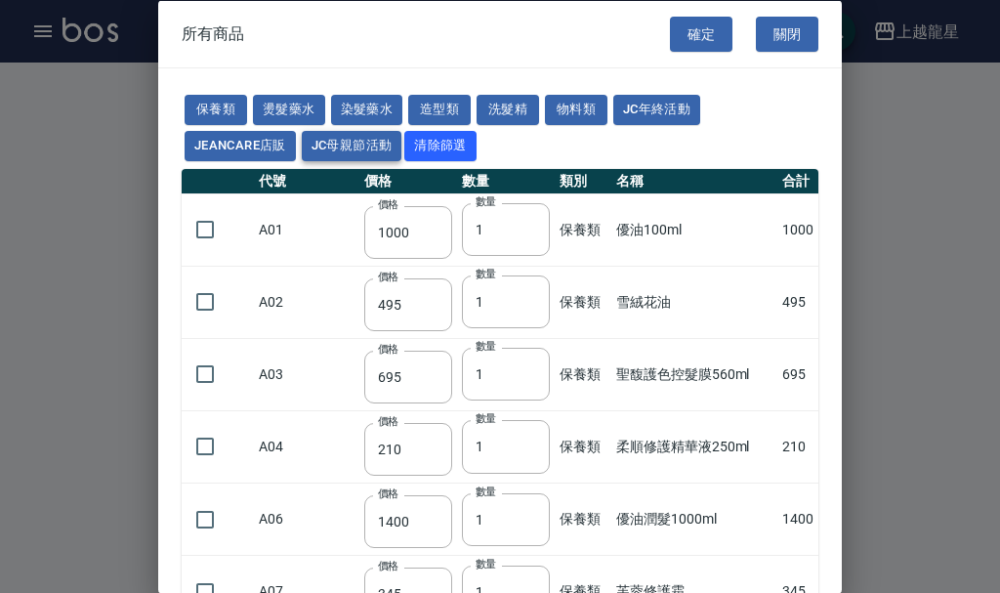
type input "100"
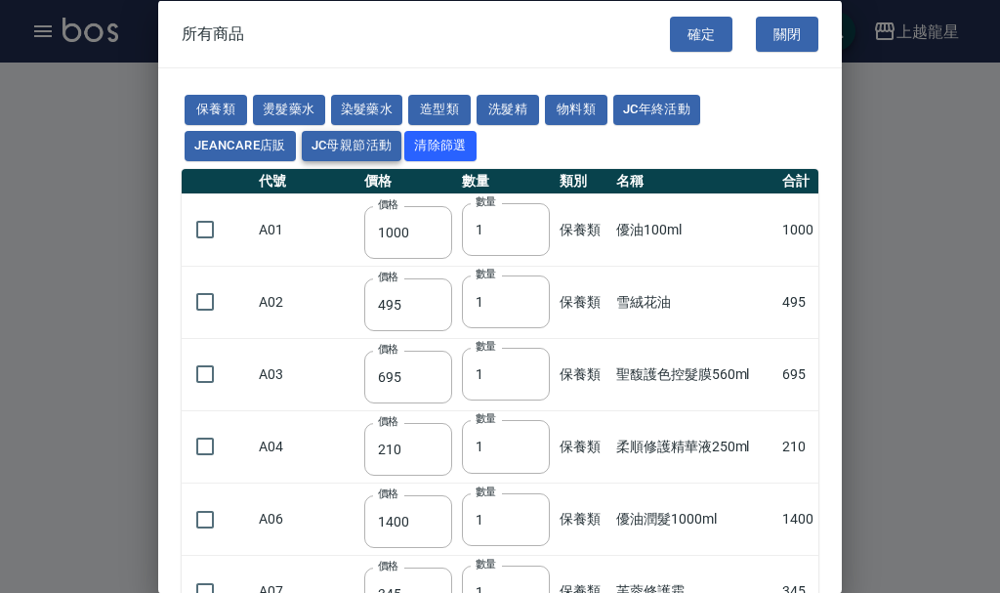
type input "100"
type input "133"
type input "100"
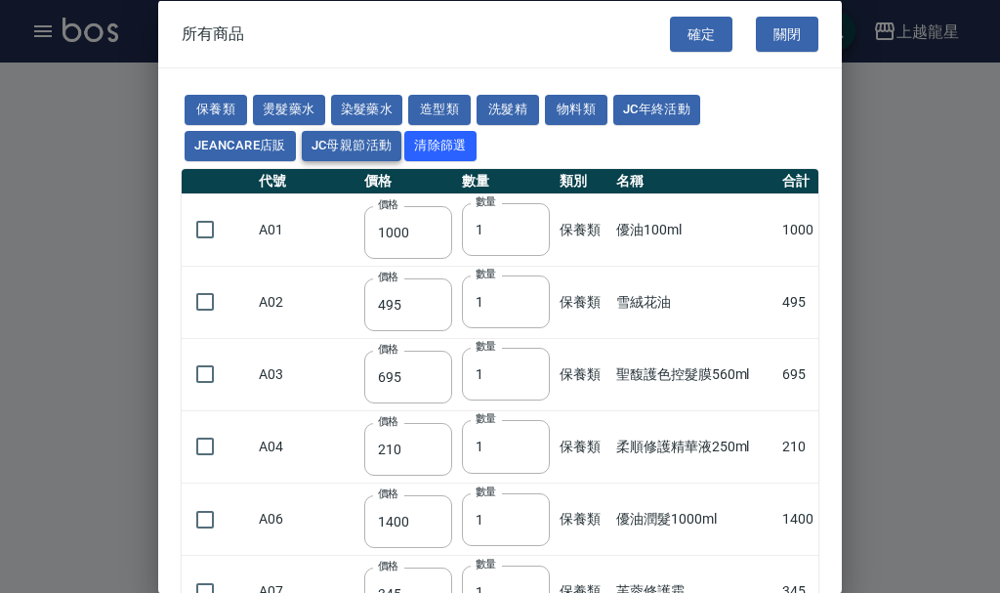
type input "133"
type input "186"
type input "133"
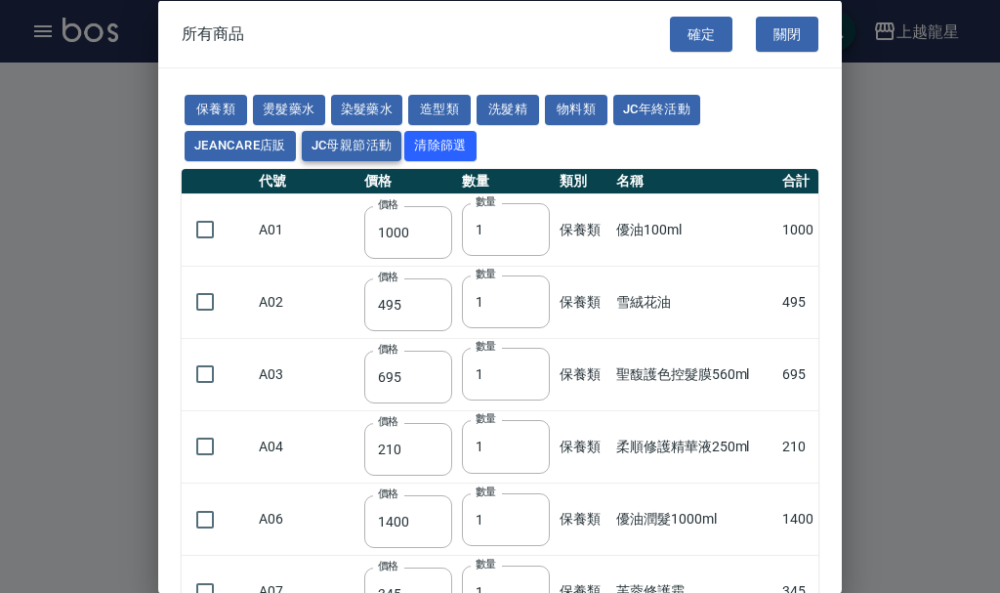
type input "133"
type input "441"
type input "133"
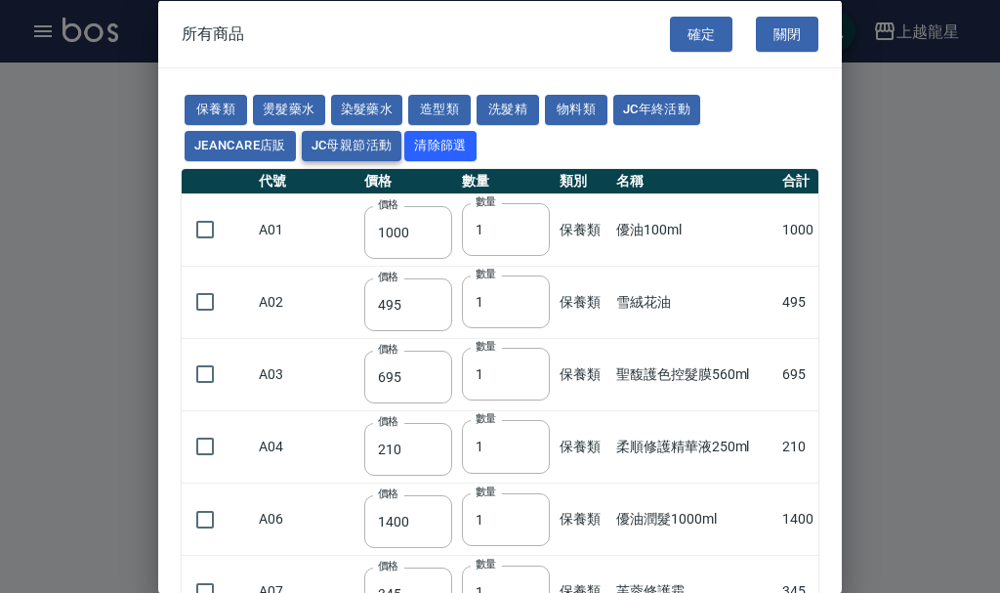
type input "350"
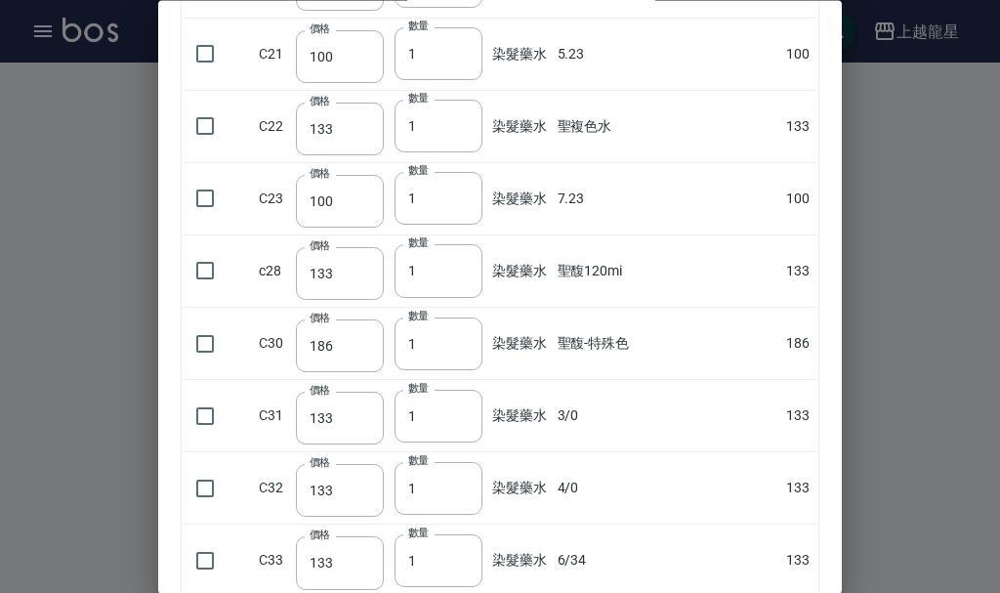
scroll to position [1367, 0]
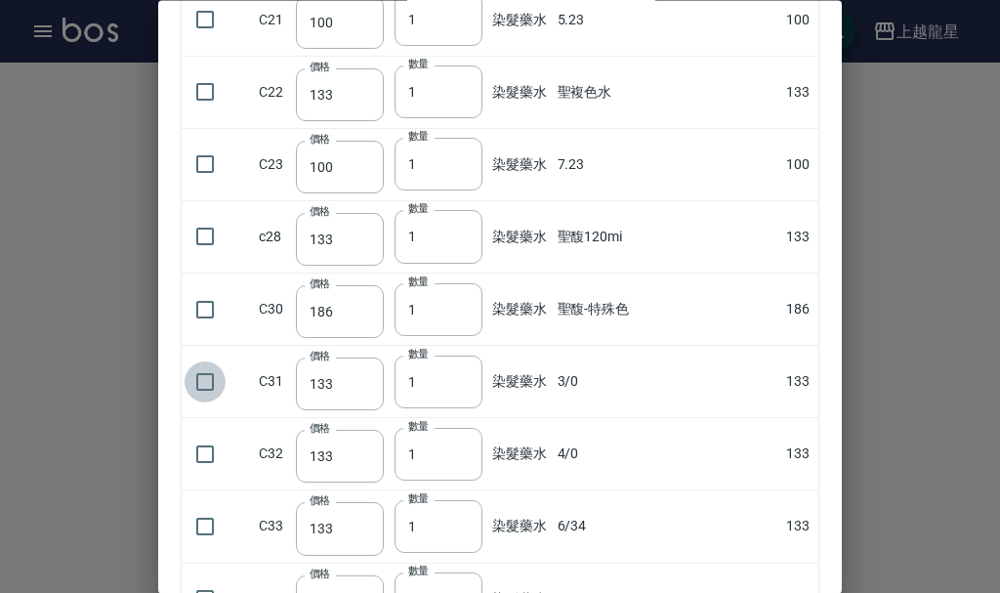
click at [200, 380] on input "checkbox" at bounding box center [205, 381] width 41 height 41
checkbox input "true"
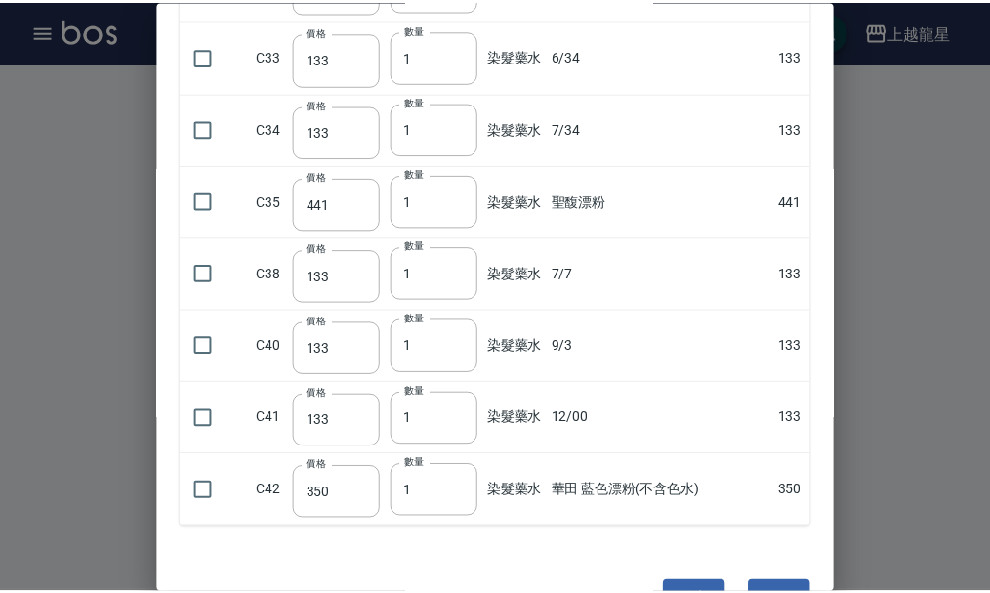
scroll to position [1856, 0]
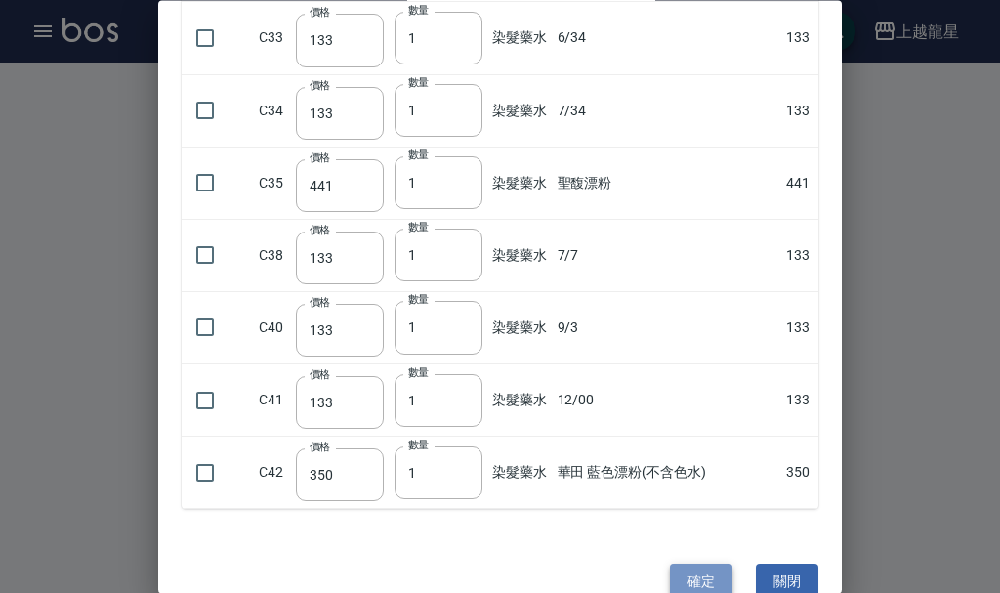
click at [672, 579] on button "確定" at bounding box center [701, 583] width 63 height 36
type input "3/0"
type input "133"
type input "1"
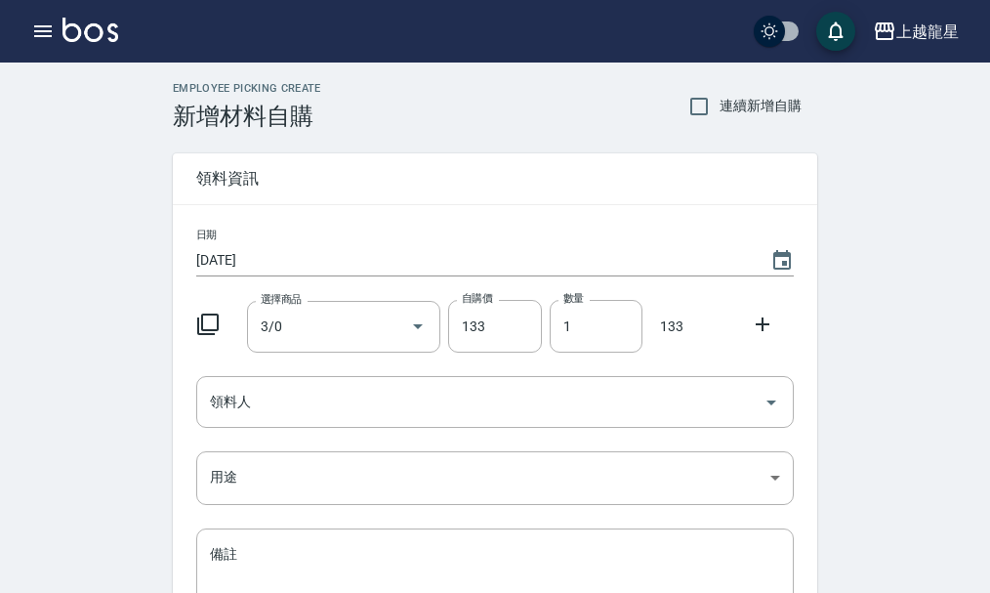
click at [207, 323] on icon at bounding box center [207, 324] width 23 height 23
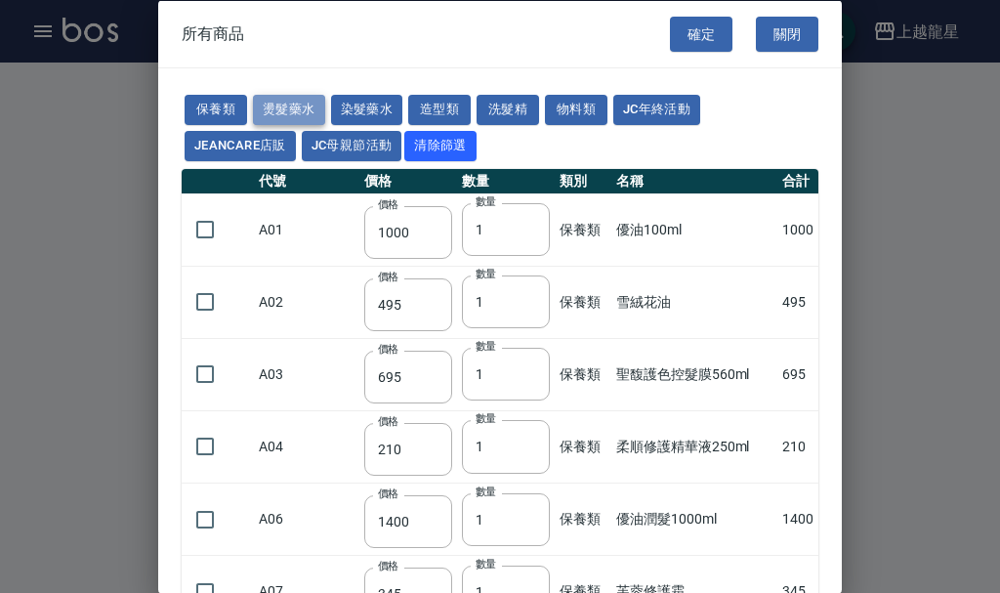
click at [271, 109] on button "燙髮藥水" at bounding box center [289, 110] width 72 height 30
type input "110"
type input "45"
type input "250"
type input "190"
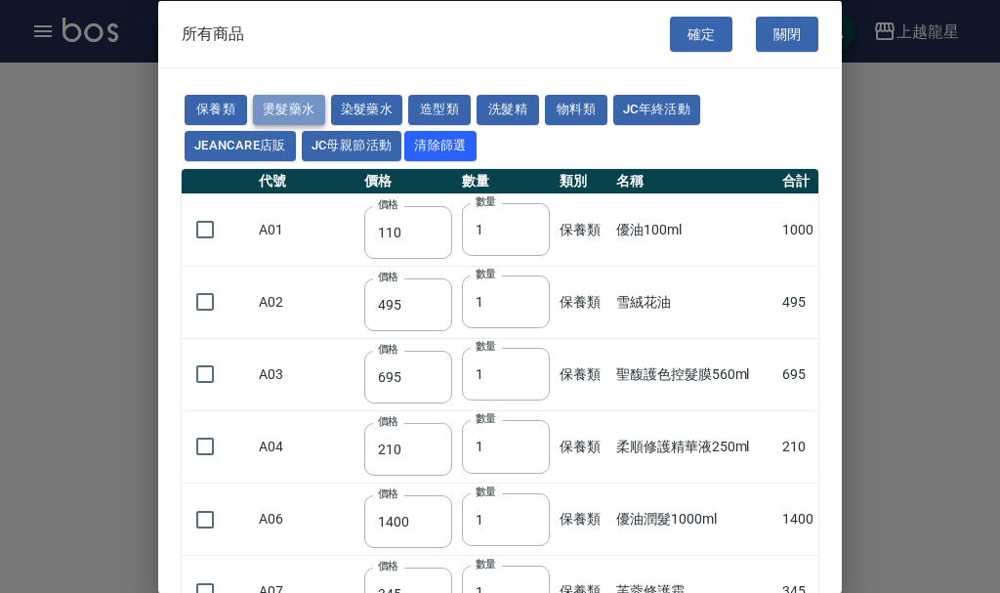
type input "160"
type input "360"
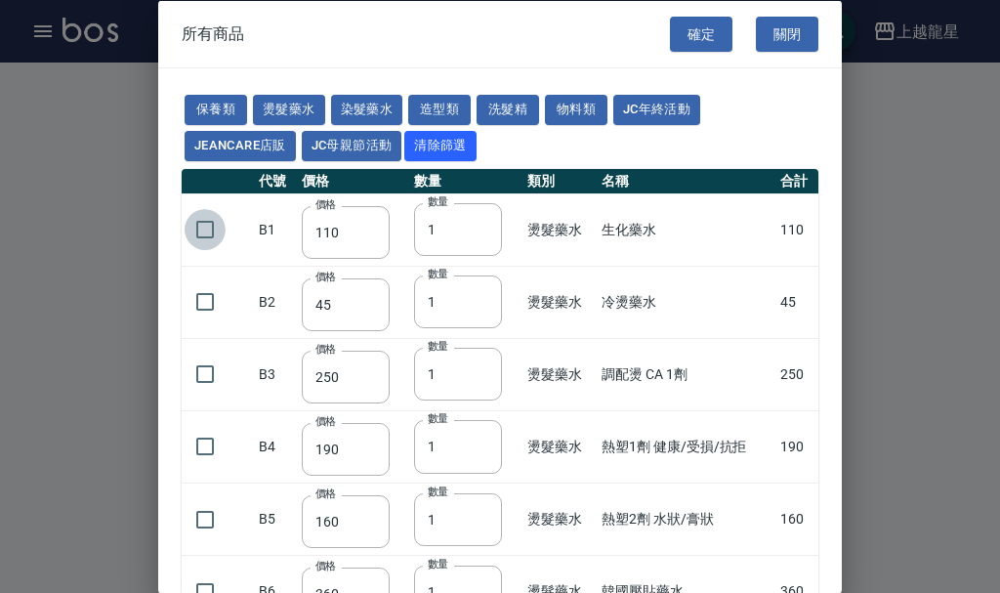
click at [211, 231] on input "checkbox" at bounding box center [205, 229] width 41 height 41
checkbox input "true"
click at [689, 35] on button "確定" at bounding box center [701, 34] width 63 height 36
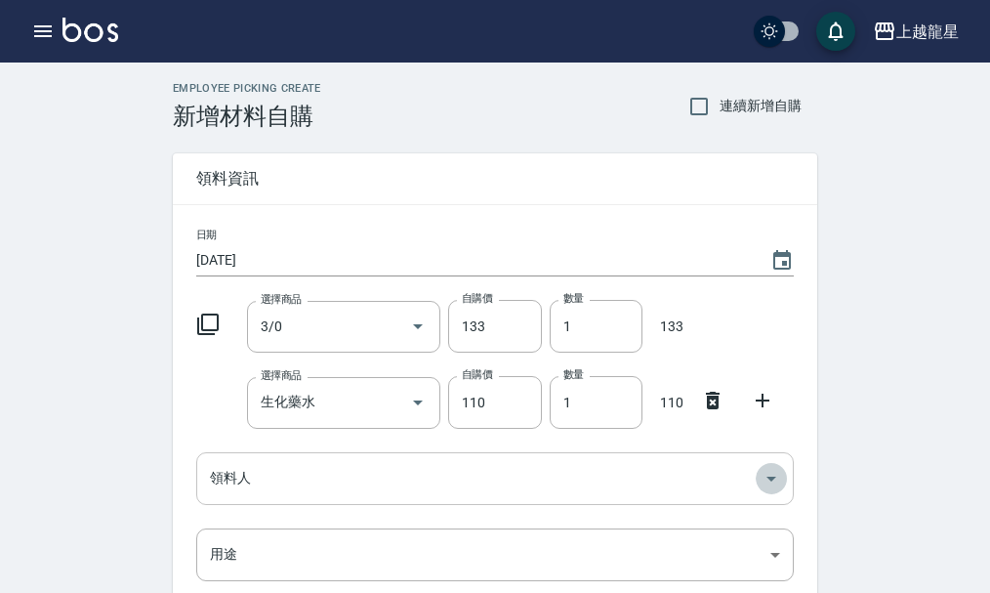
click at [772, 477] on icon "Open" at bounding box center [772, 479] width 10 height 5
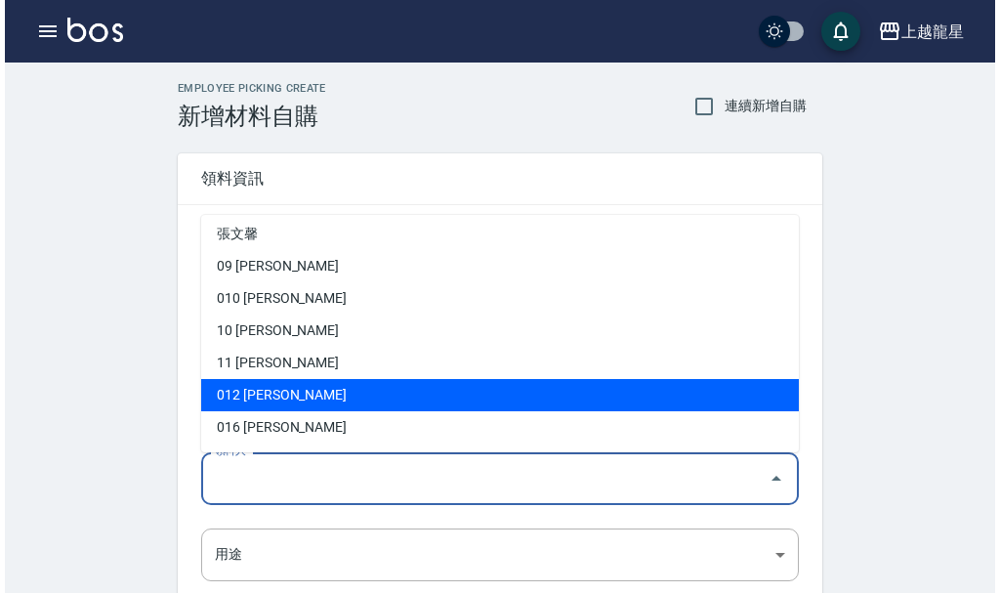
scroll to position [455, 0]
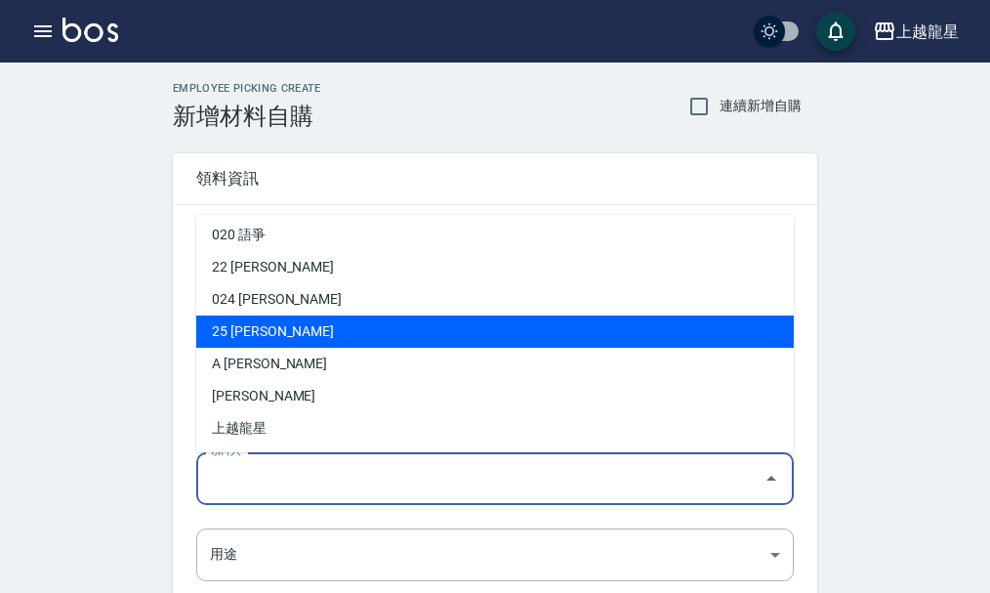
click at [228, 332] on li "25 [PERSON_NAME]" at bounding box center [495, 331] width 598 height 32
type input "[PERSON_NAME]"
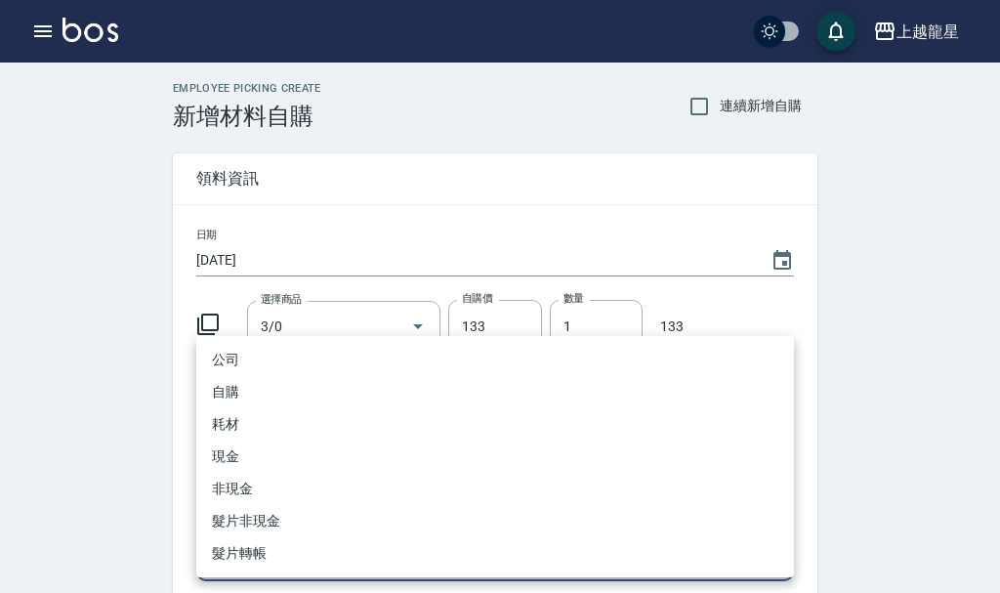
click at [775, 551] on body "上越龍星 登出 櫃檯作業 打帳單 帳單列表 現金收支登錄 高階收支登錄 材料自購登錄 每日結帳 現場電腦打卡 預約管理 預約管理 單日預約紀錄 單週預約紀錄 …" at bounding box center [500, 440] width 1000 height 881
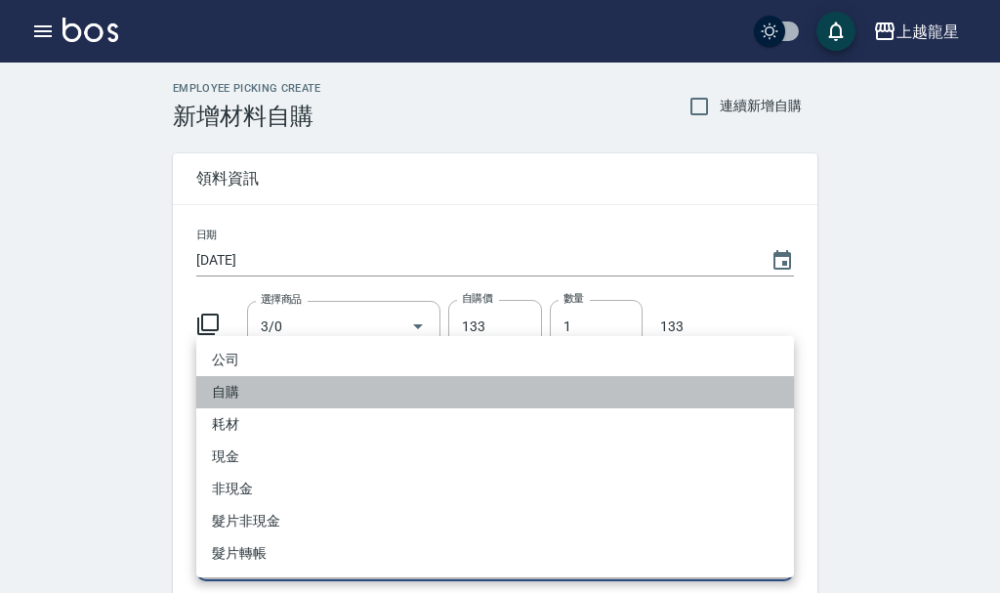
click at [265, 388] on li "自購" at bounding box center [495, 392] width 598 height 32
type input "自購"
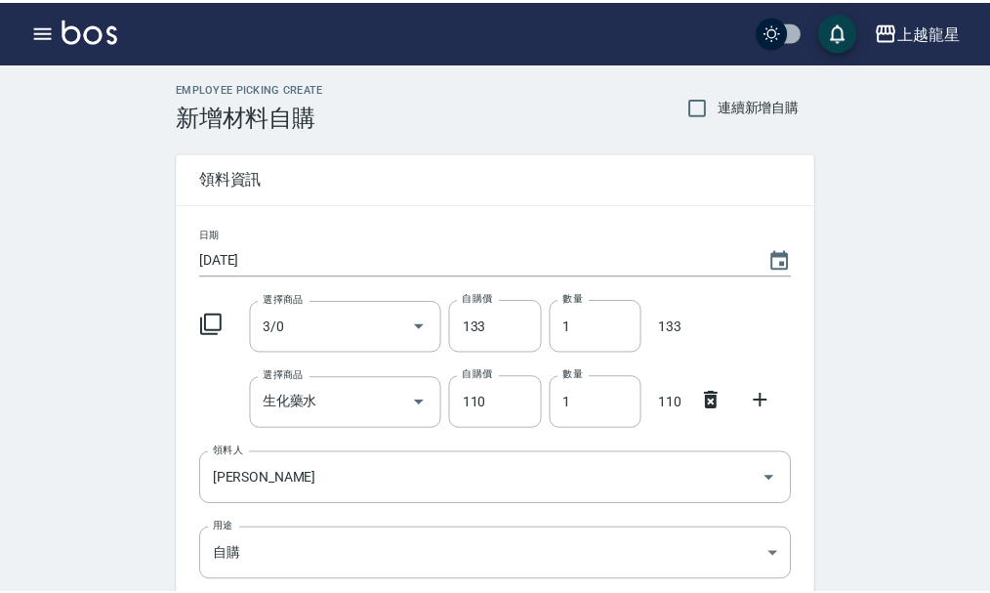
scroll to position [291, 0]
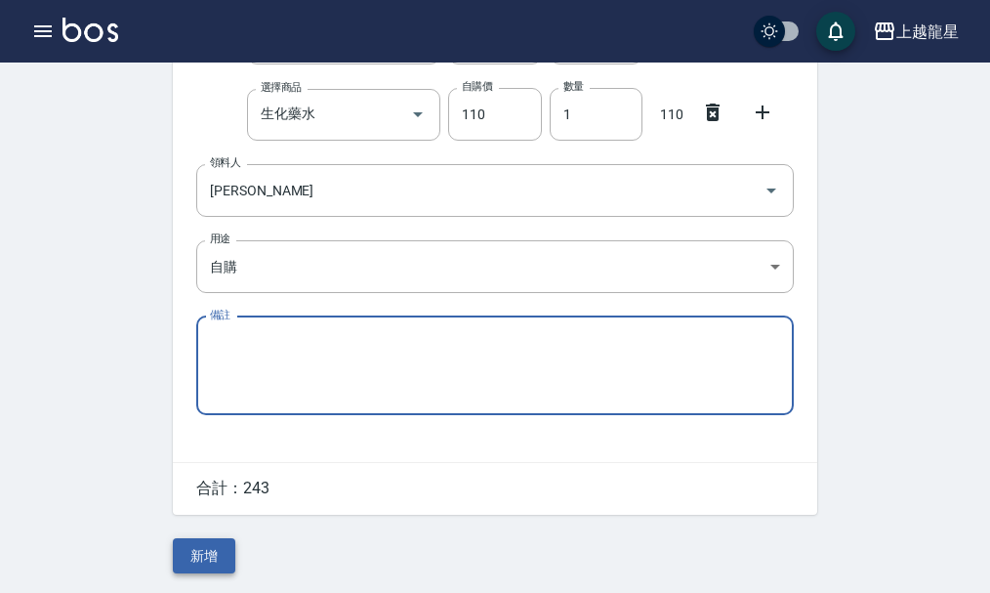
click at [202, 559] on button "新增" at bounding box center [204, 556] width 63 height 36
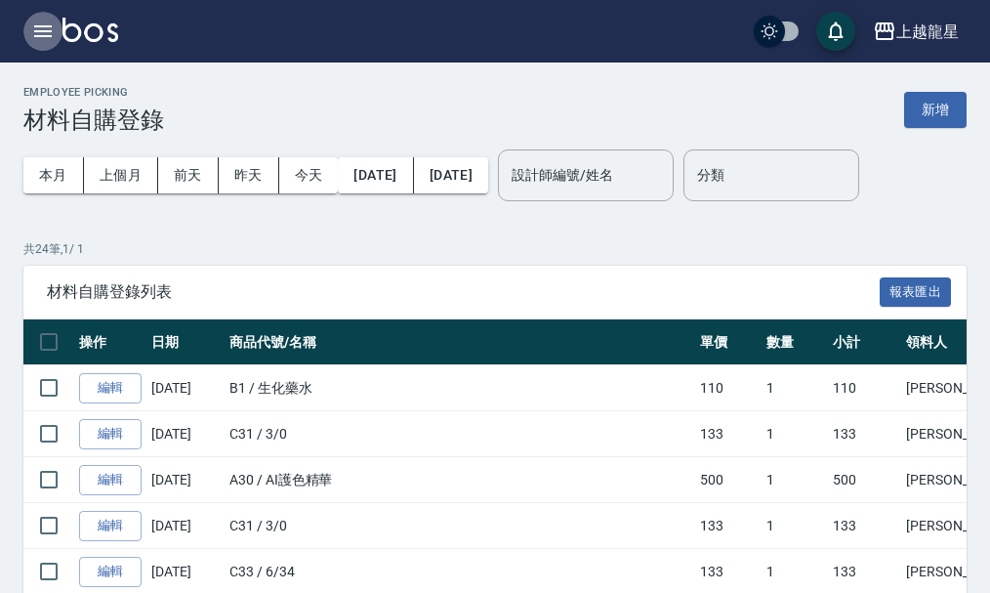
click at [29, 32] on button "button" at bounding box center [42, 31] width 39 height 39
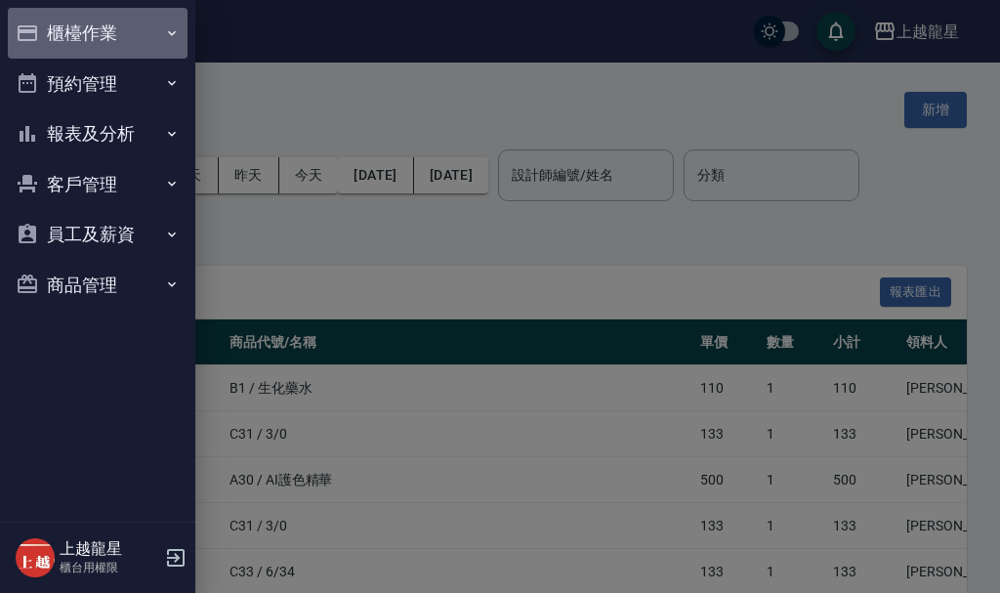
click at [32, 31] on icon "button" at bounding box center [28, 33] width 20 height 16
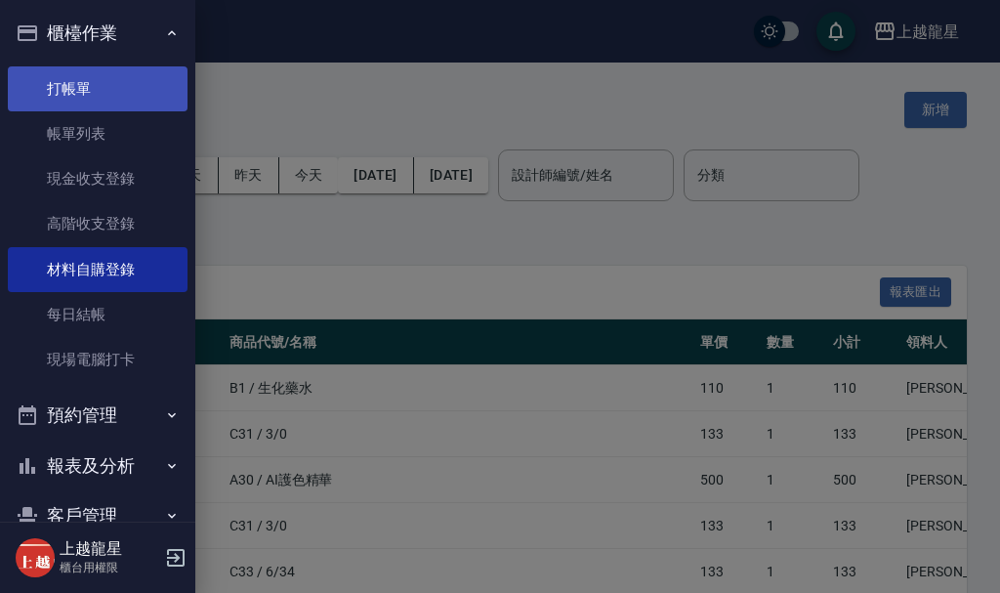
click at [63, 95] on link "打帳單" at bounding box center [98, 88] width 180 height 45
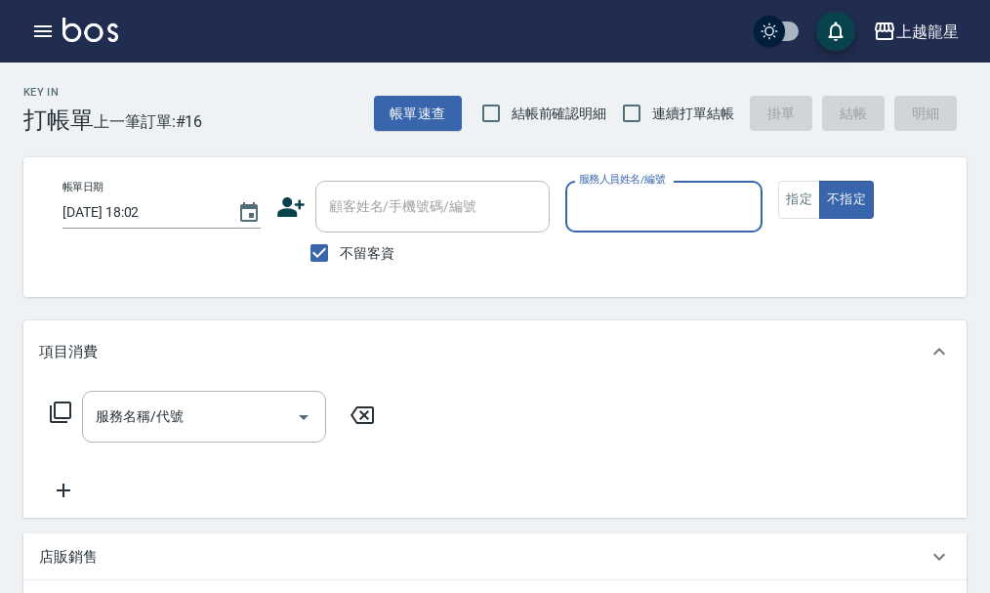
click at [41, 36] on icon "button" at bounding box center [43, 31] width 18 height 12
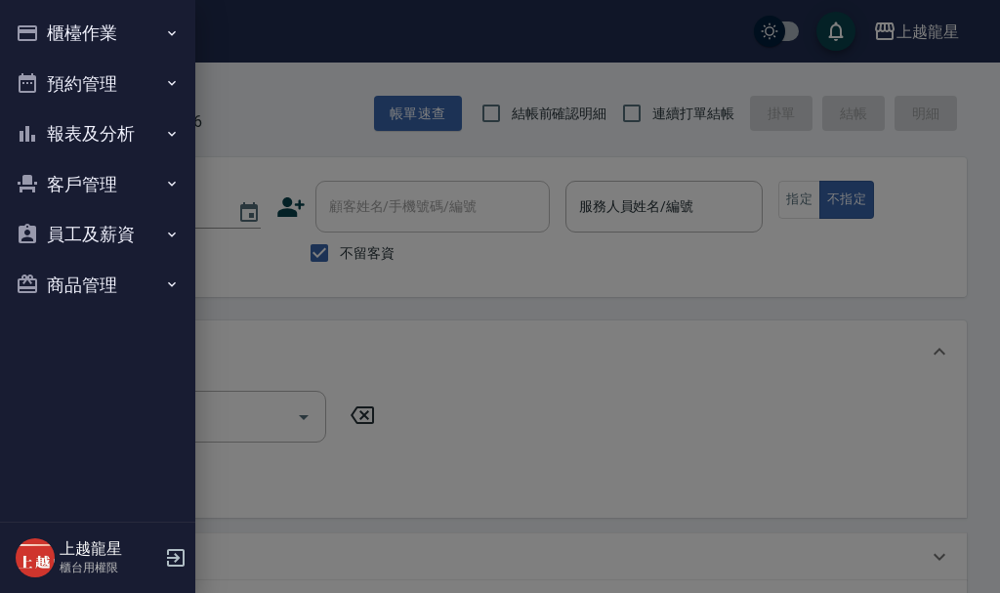
click at [53, 28] on button "櫃檯作業" at bounding box center [98, 33] width 180 height 51
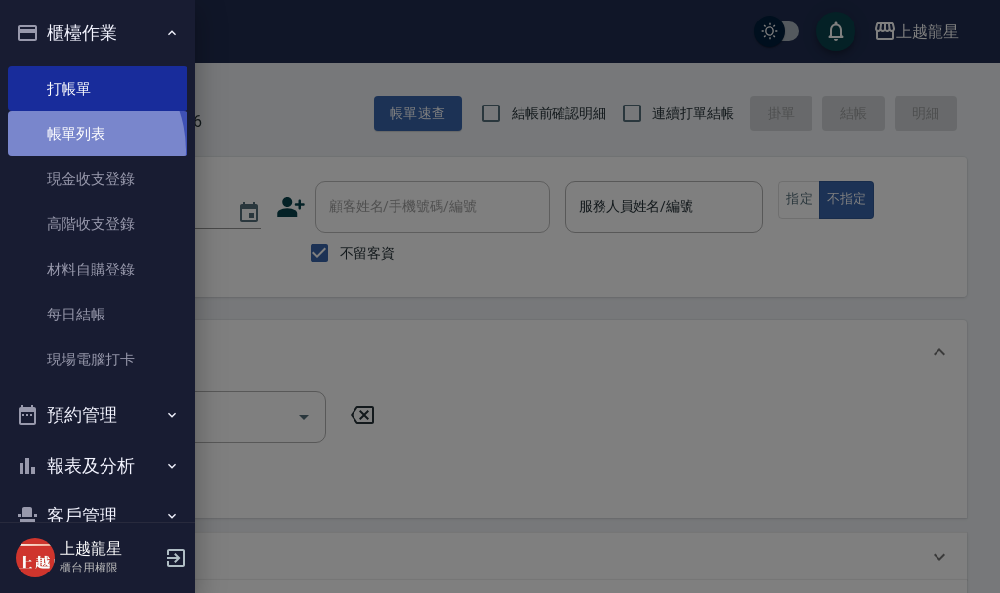
click at [62, 150] on link "帳單列表" at bounding box center [98, 133] width 180 height 45
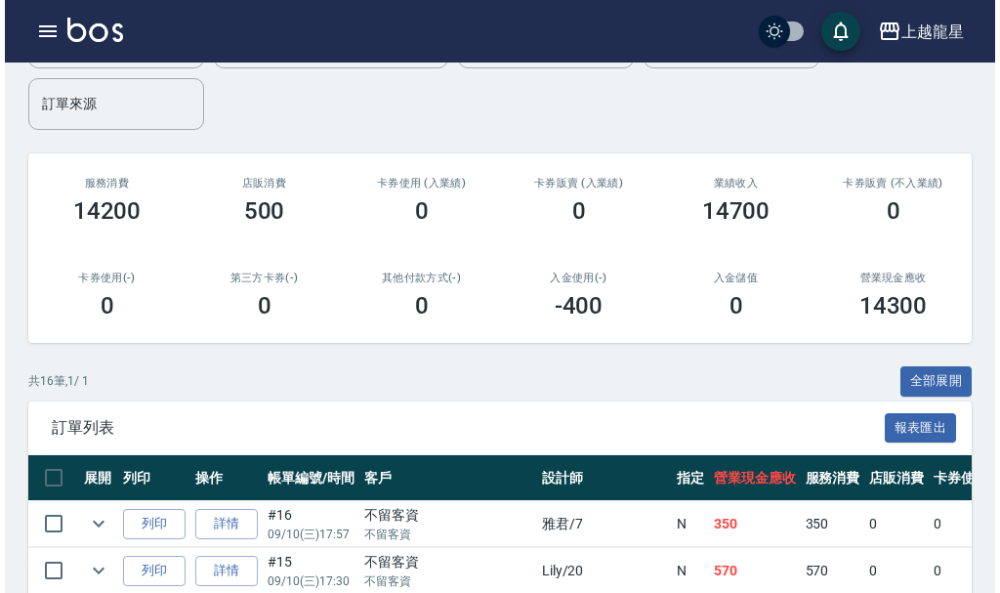
scroll to position [293, 0]
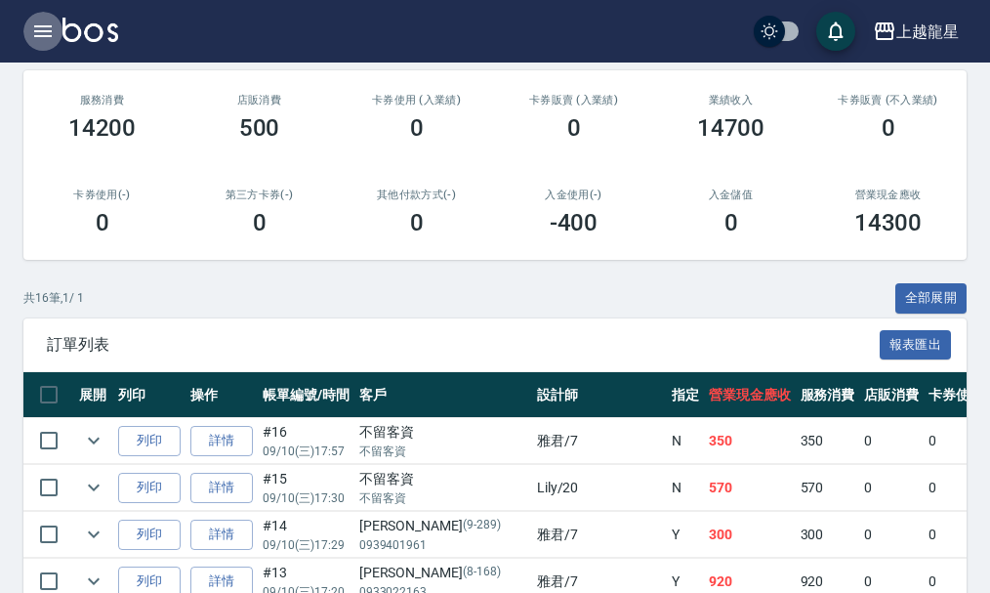
click at [55, 29] on button "button" at bounding box center [42, 31] width 39 height 39
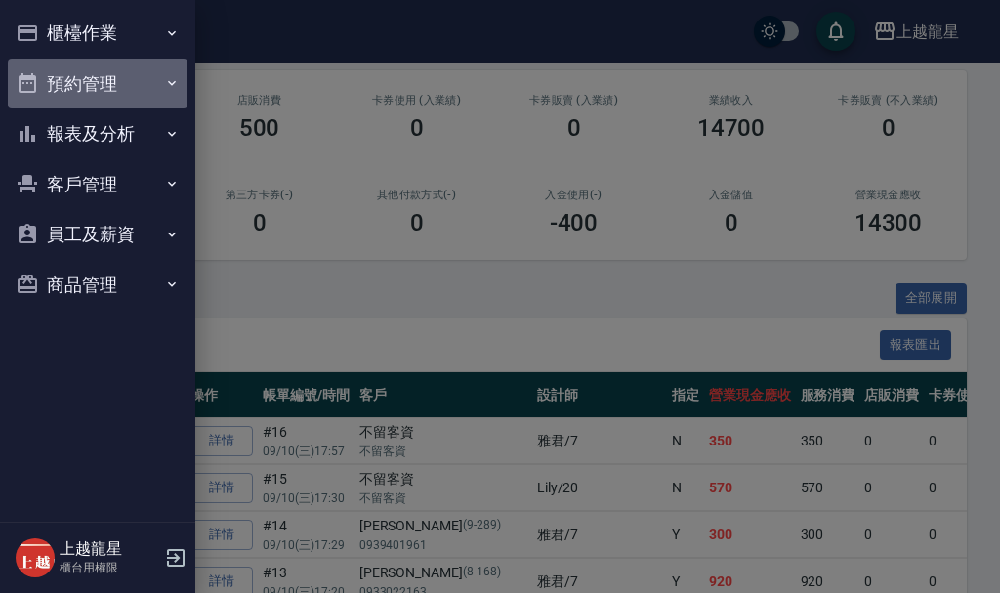
click at [82, 83] on button "預約管理" at bounding box center [98, 84] width 180 height 51
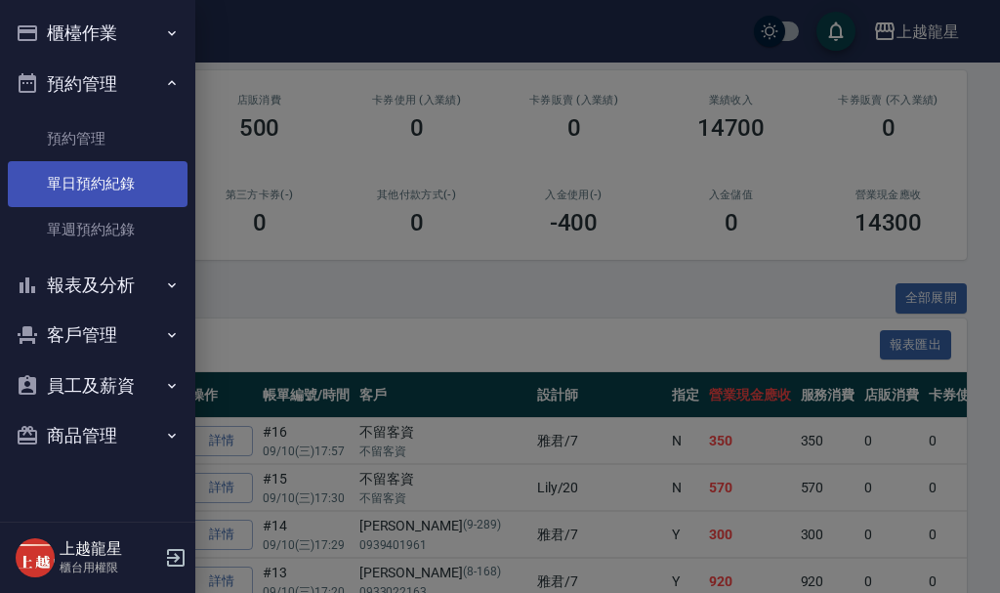
click at [62, 180] on link "單日預約紀錄" at bounding box center [98, 183] width 180 height 45
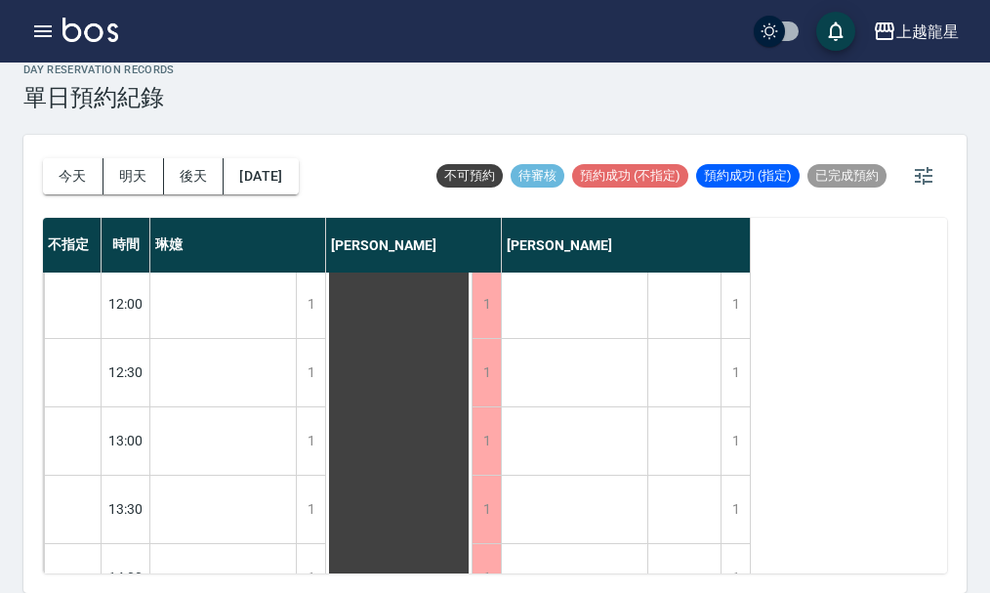
scroll to position [98, 0]
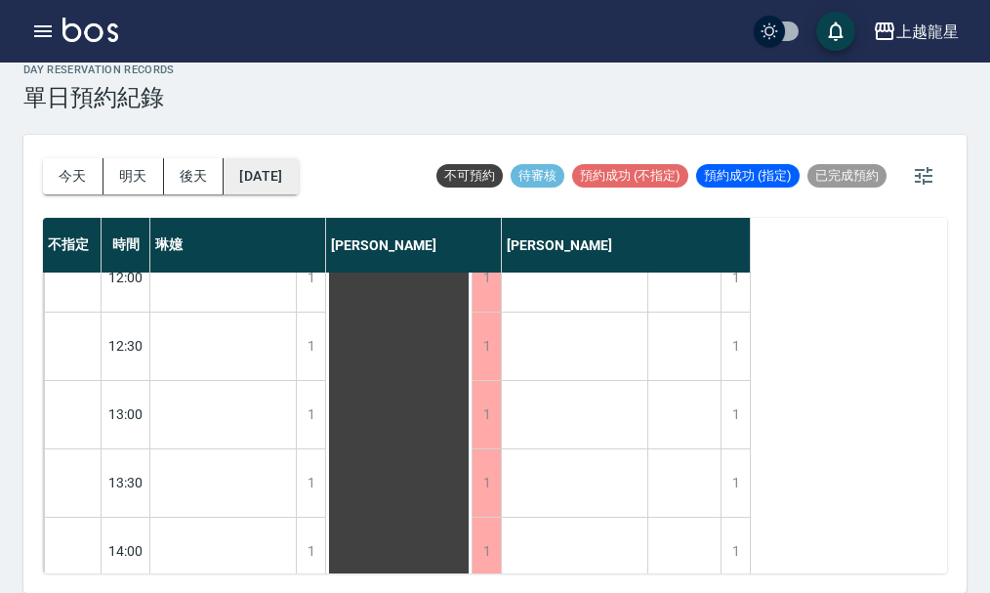
click at [277, 176] on button "[DATE]" at bounding box center [261, 176] width 74 height 36
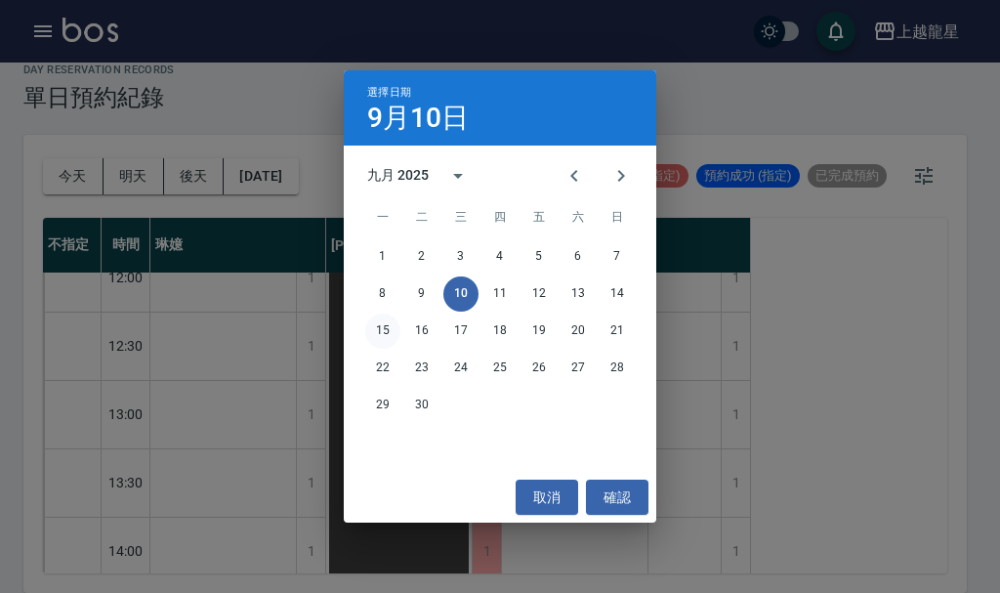
click at [394, 330] on button "15" at bounding box center [382, 331] width 35 height 35
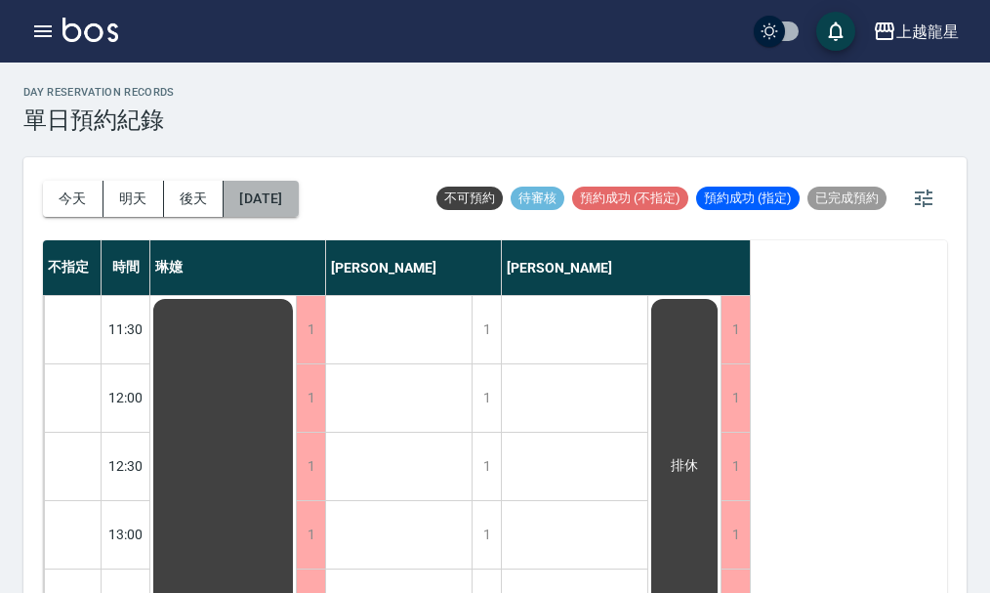
click at [298, 200] on button "[DATE]" at bounding box center [261, 199] width 74 height 36
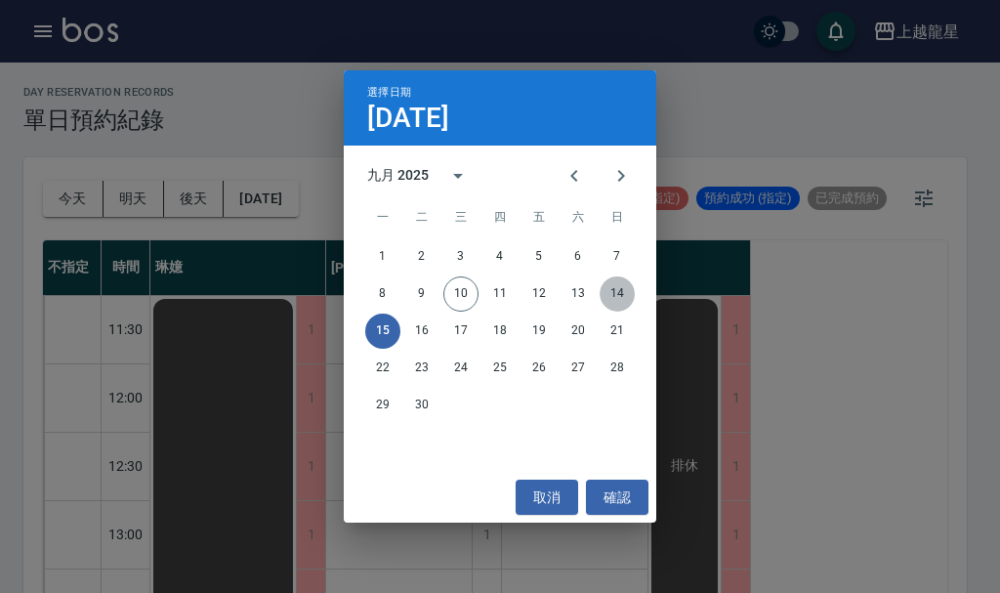
click at [611, 297] on button "14" at bounding box center [617, 293] width 35 height 35
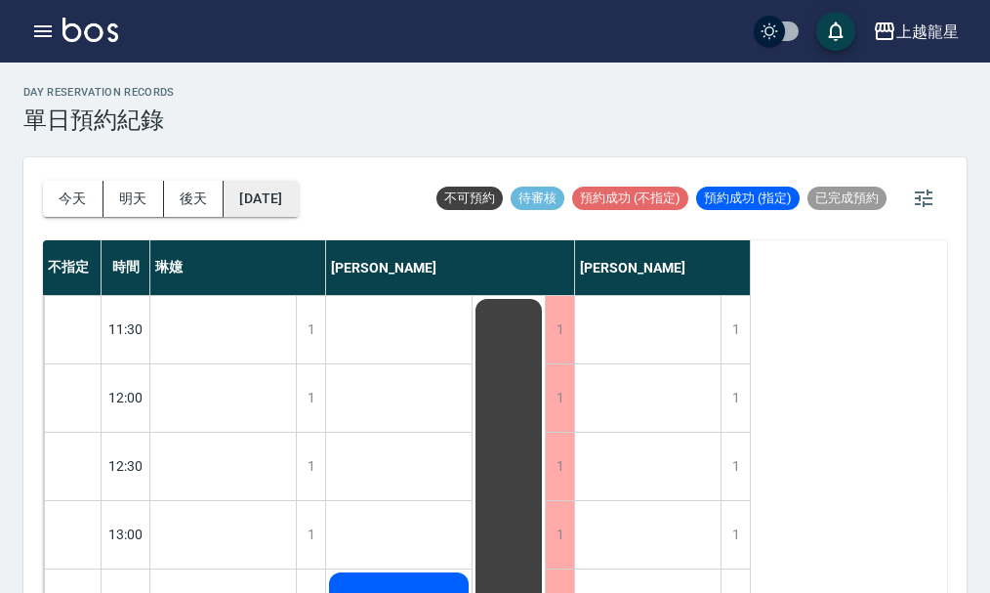
click at [298, 215] on button "[DATE]" at bounding box center [261, 199] width 74 height 36
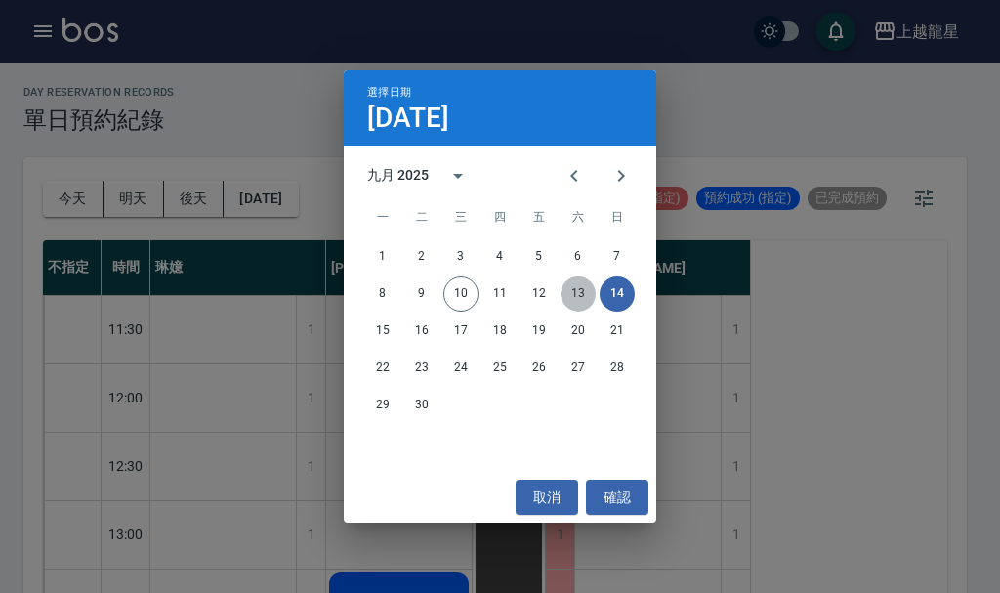
click at [576, 290] on button "13" at bounding box center [578, 293] width 35 height 35
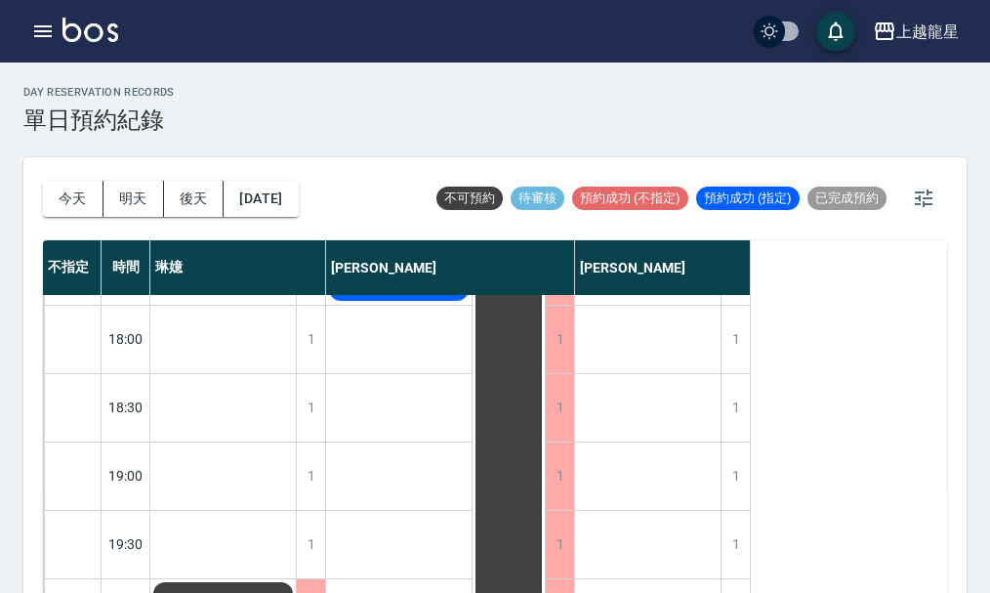
scroll to position [946, 0]
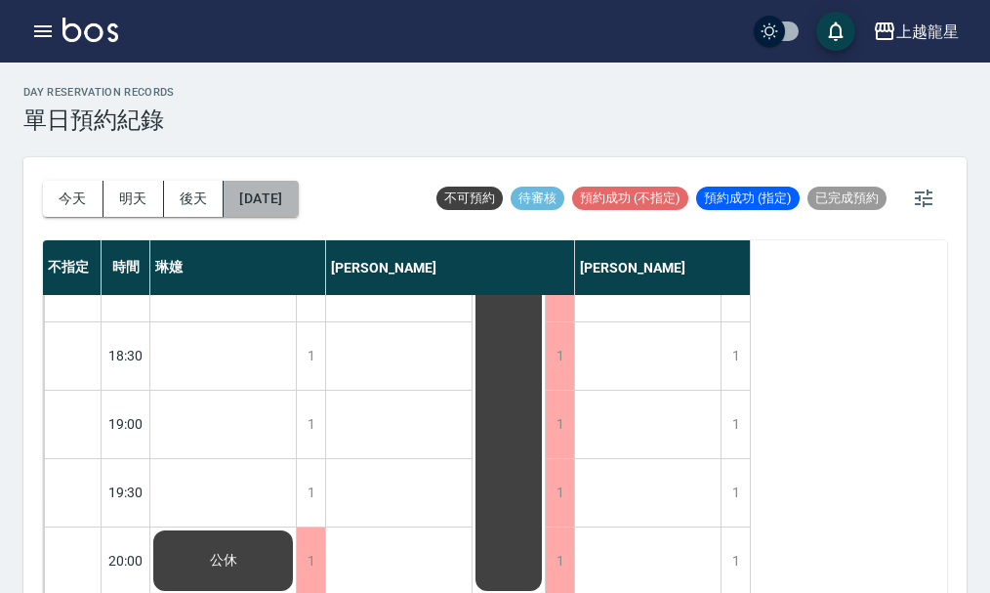
click at [298, 200] on button "[DATE]" at bounding box center [261, 199] width 74 height 36
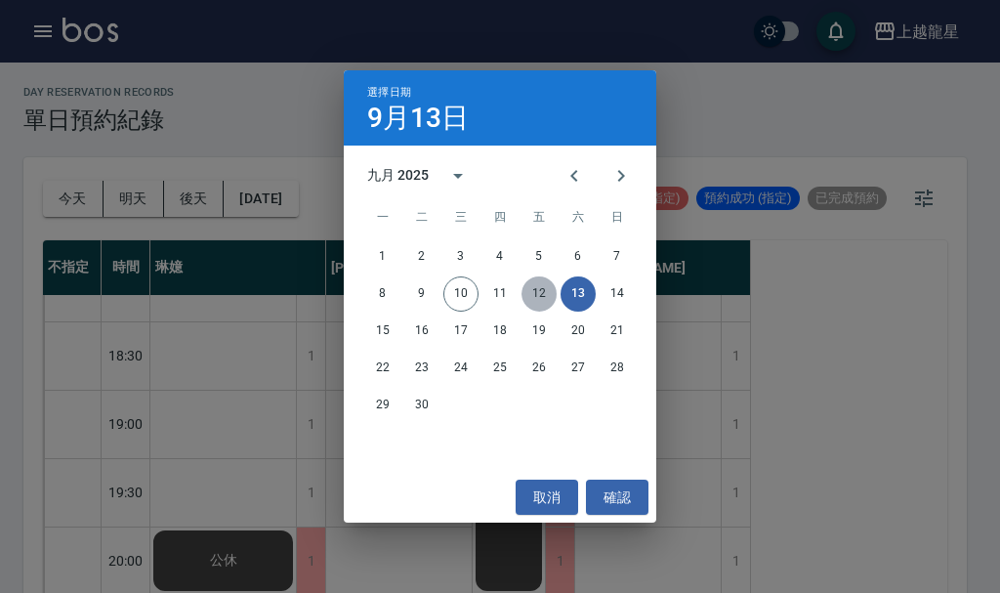
click at [539, 298] on button "12" at bounding box center [539, 293] width 35 height 35
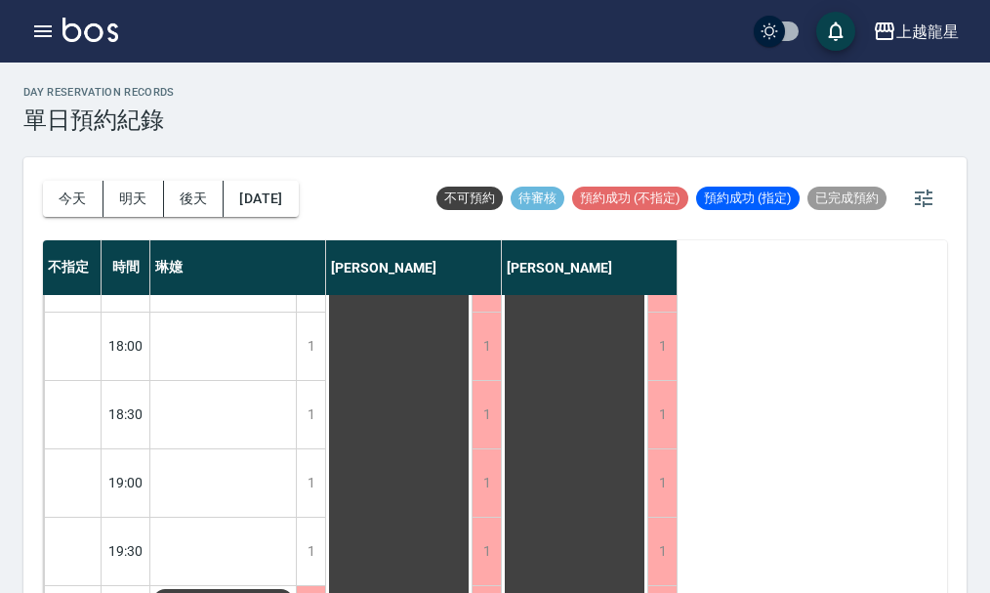
scroll to position [750, 0]
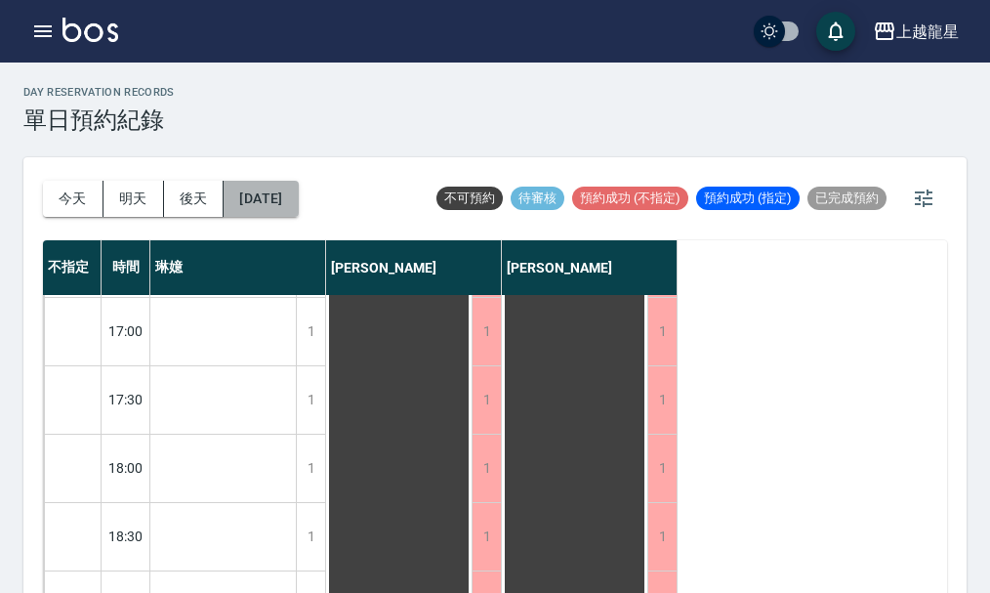
click at [261, 209] on button "[DATE]" at bounding box center [261, 199] width 74 height 36
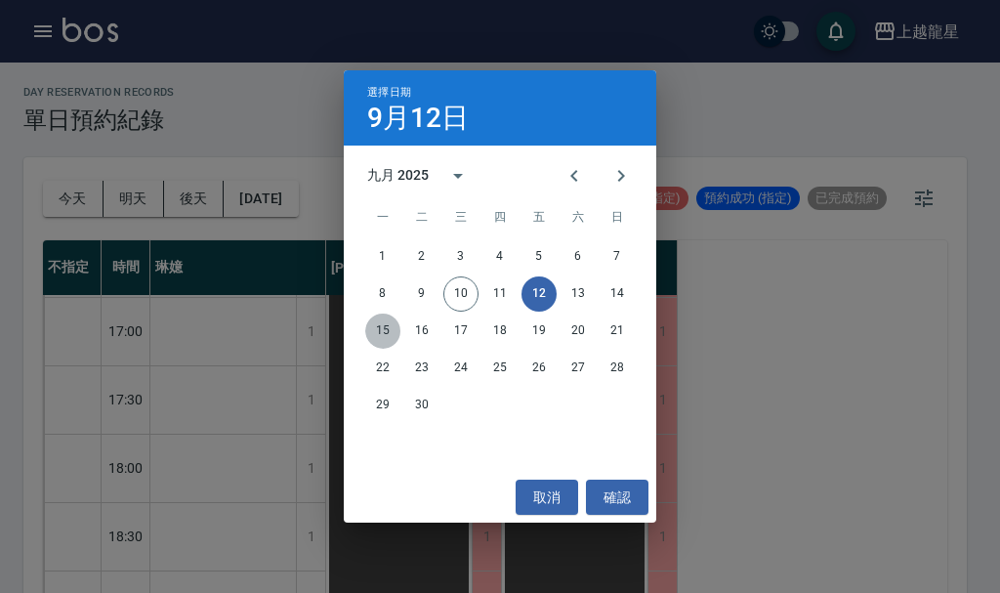
click at [383, 334] on button "15" at bounding box center [382, 331] width 35 height 35
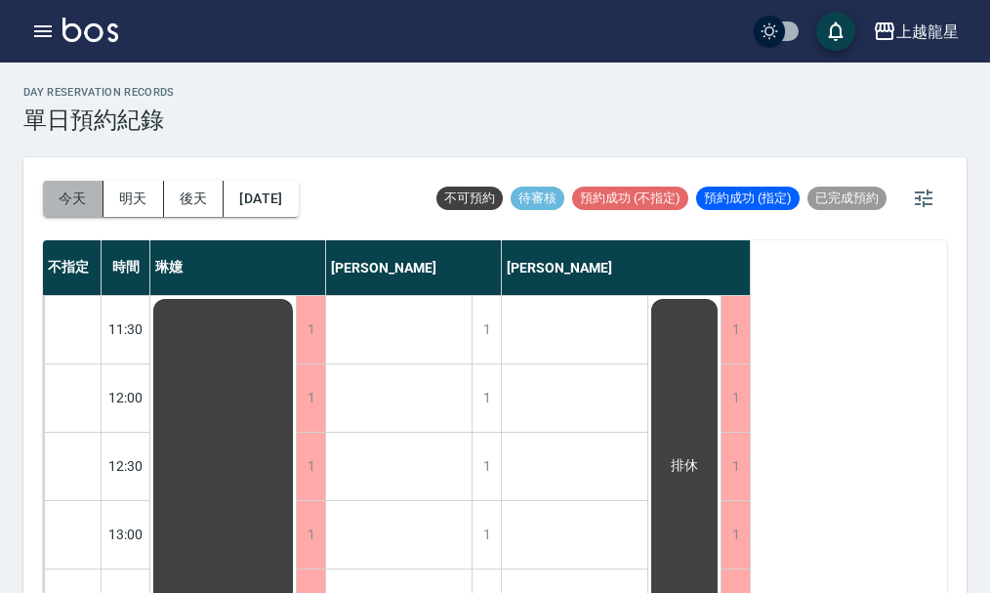
click at [84, 205] on button "今天" at bounding box center [73, 199] width 61 height 36
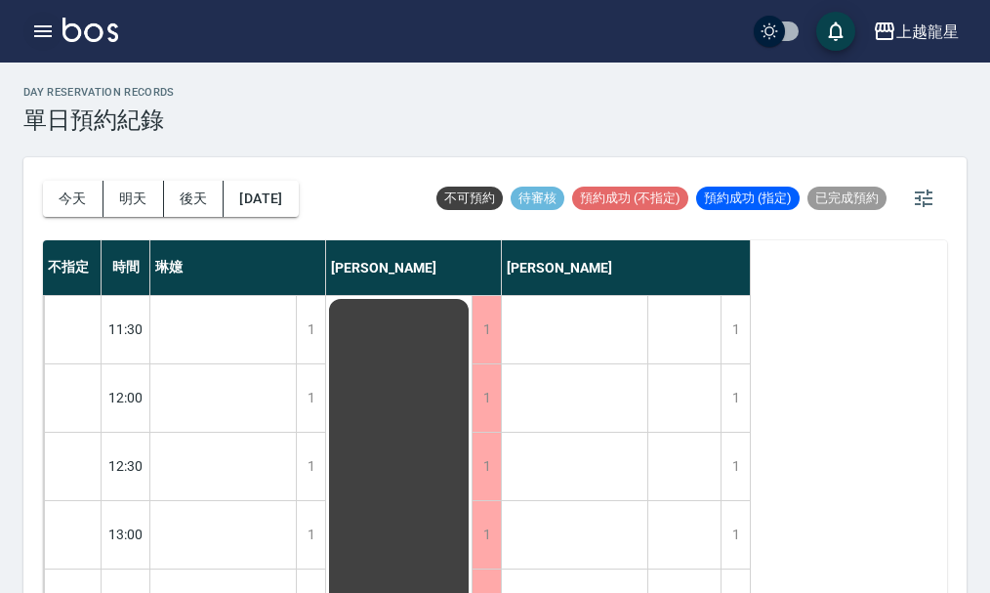
click at [37, 34] on icon "button" at bounding box center [42, 31] width 23 height 23
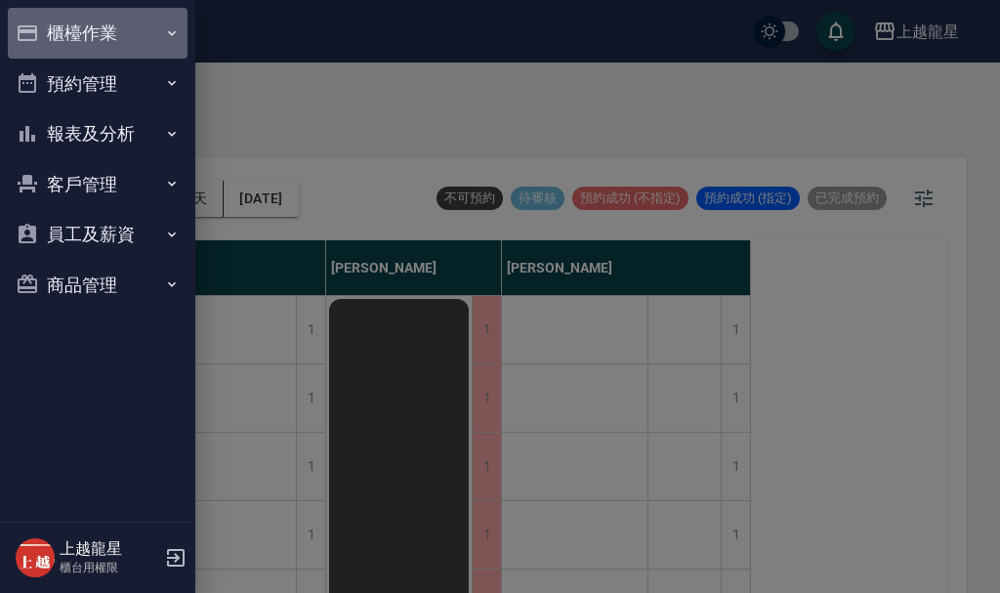
click at [41, 32] on button "櫃檯作業" at bounding box center [98, 33] width 180 height 51
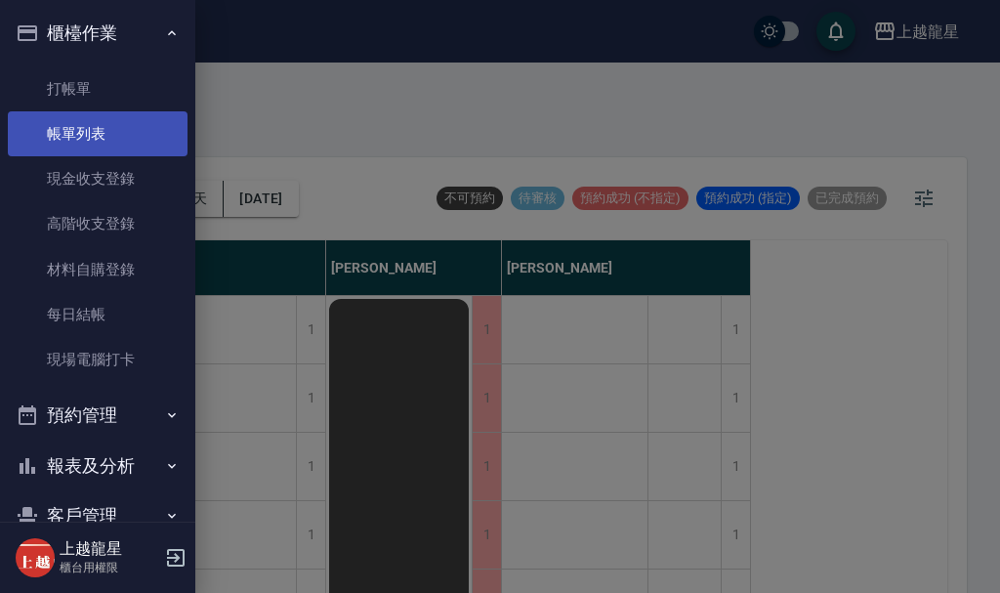
click at [85, 127] on link "帳單列表" at bounding box center [98, 133] width 180 height 45
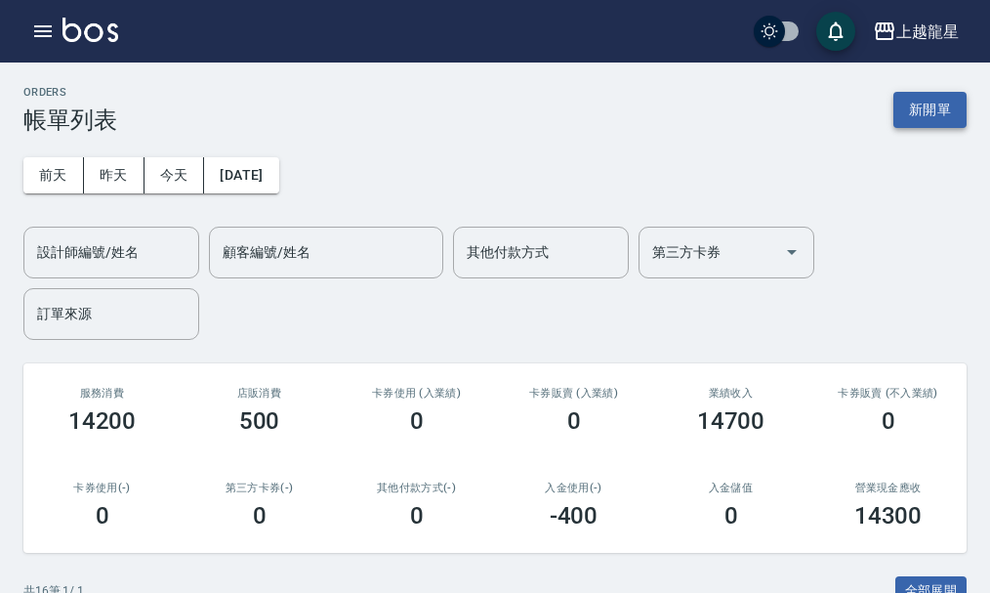
click at [920, 100] on button "新開單" at bounding box center [930, 110] width 73 height 36
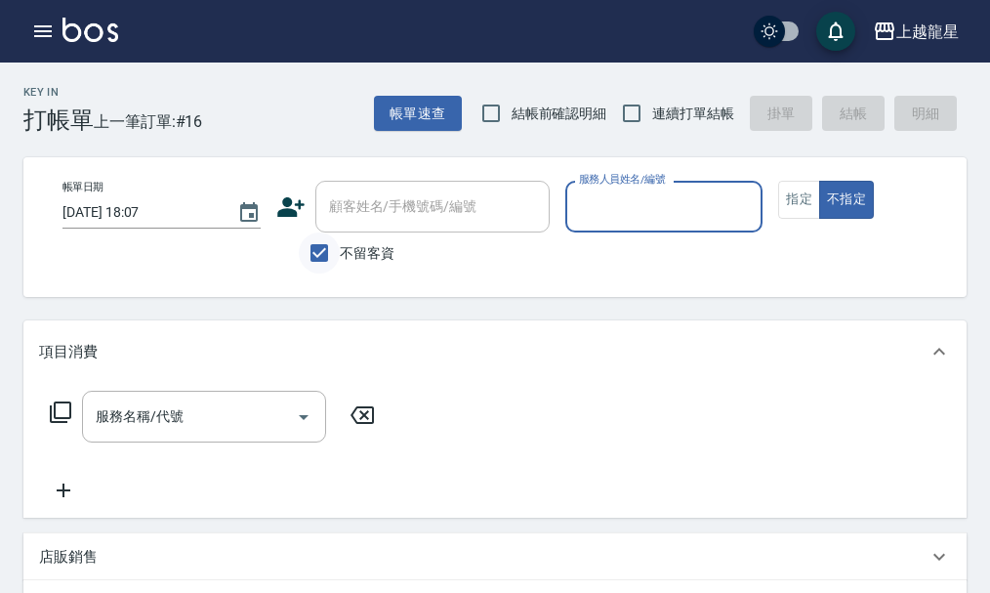
click at [335, 248] on input "不留客資" at bounding box center [319, 252] width 41 height 41
checkbox input "false"
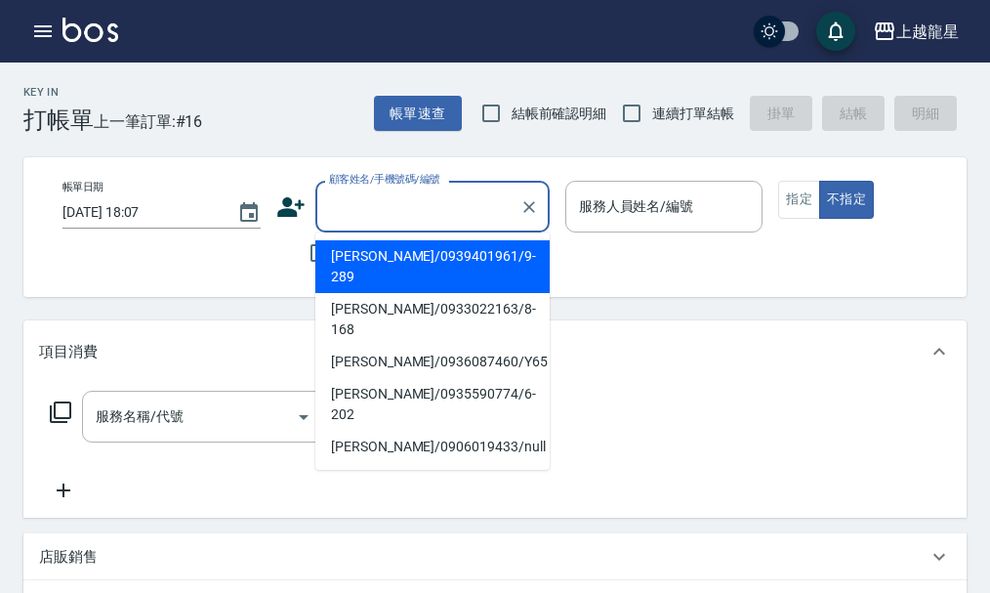
click at [352, 223] on input "顧客姓名/手機號碼/編號" at bounding box center [418, 206] width 188 height 34
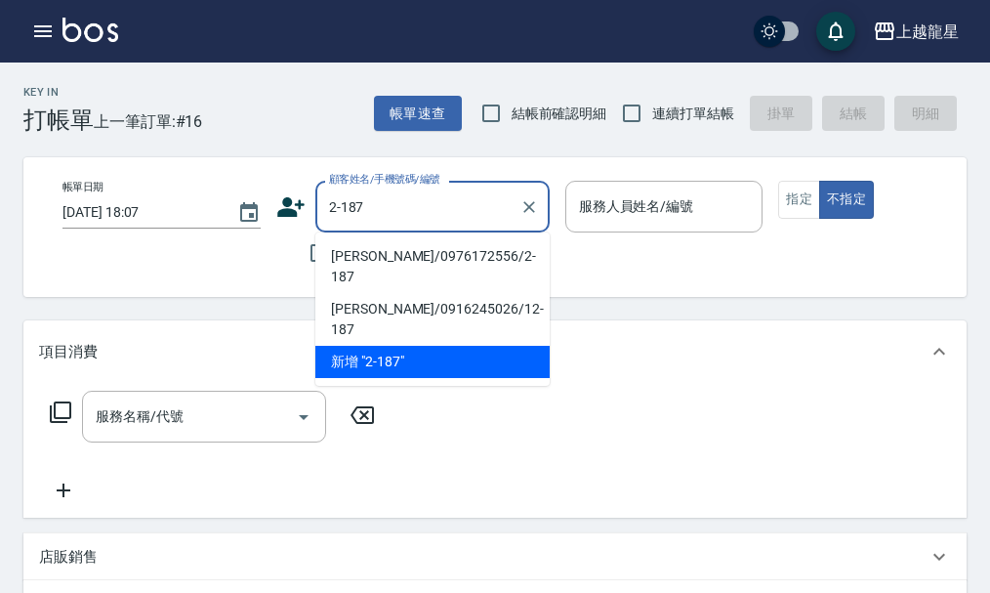
click at [383, 242] on li "[PERSON_NAME]/0976172556/2-187" at bounding box center [432, 266] width 234 height 53
type input "[PERSON_NAME]/0976172556/2-187"
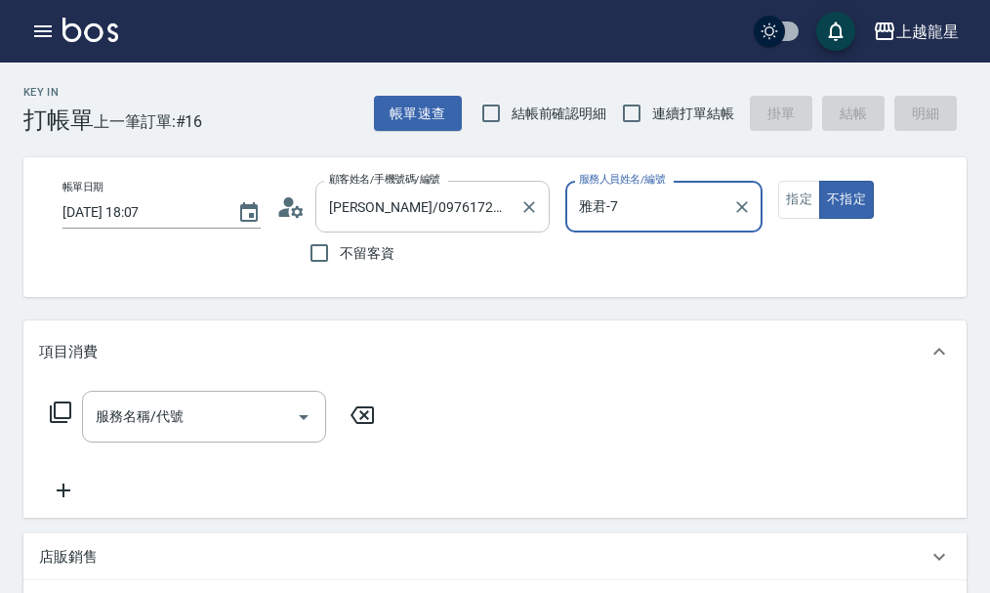
type input "雅君-7"
click at [294, 209] on icon at bounding box center [297, 211] width 12 height 12
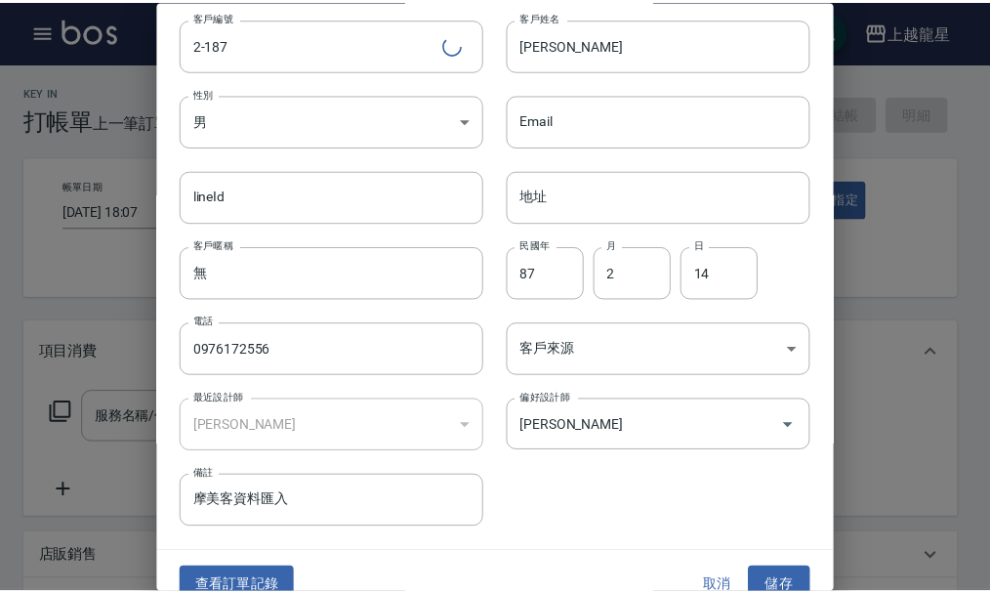
scroll to position [84, 0]
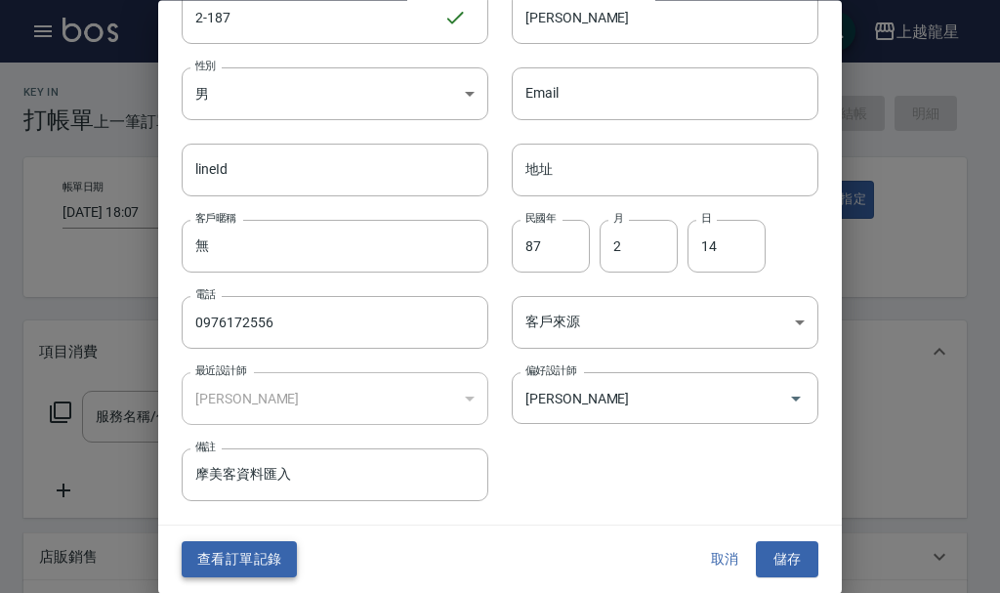
click at [226, 562] on button "查看訂單記錄" at bounding box center [239, 560] width 115 height 36
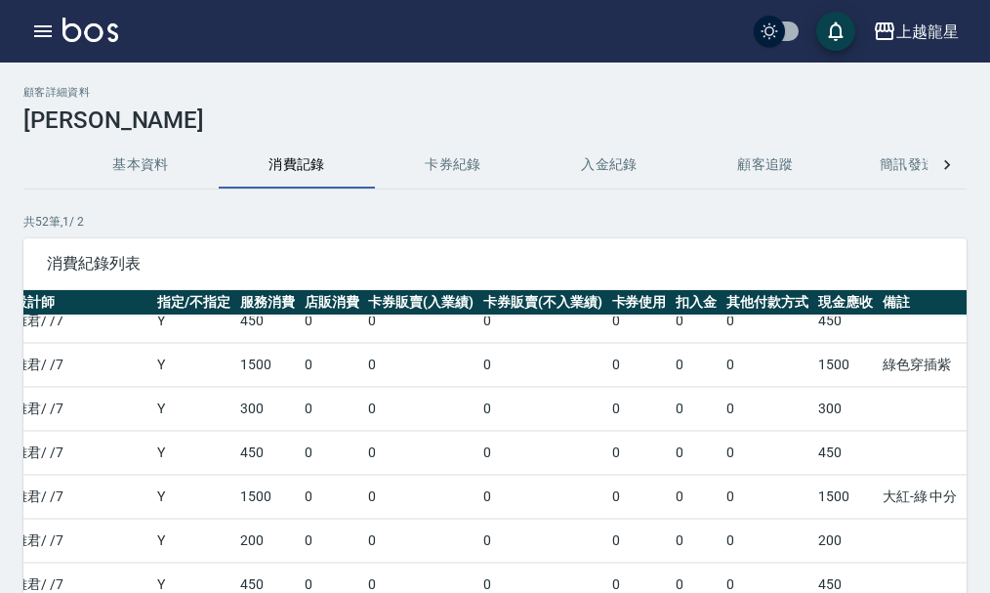
scroll to position [195, 336]
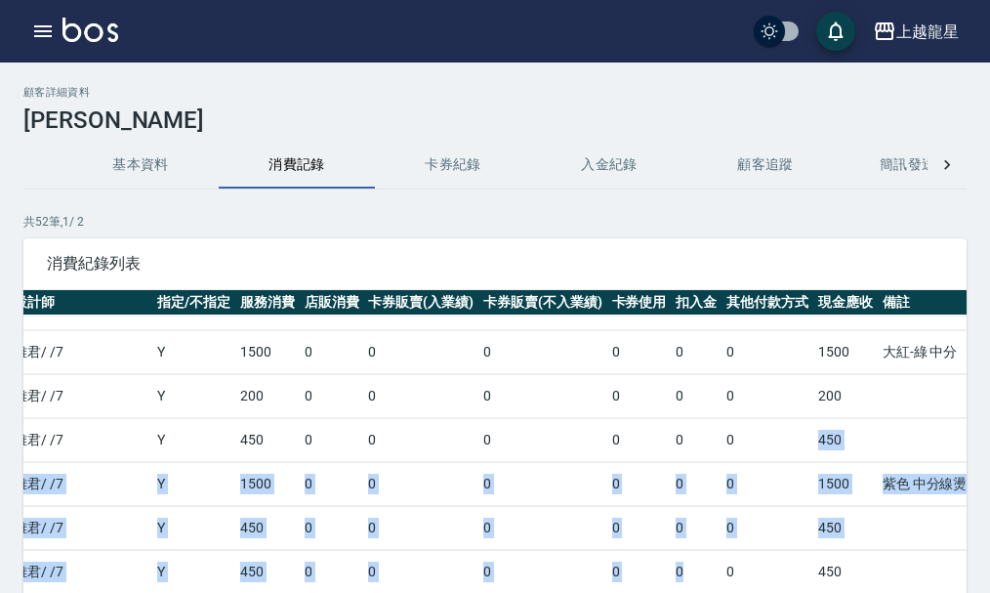
drag, startPoint x: 663, startPoint y: 573, endPoint x: 597, endPoint y: 572, distance: 66.4
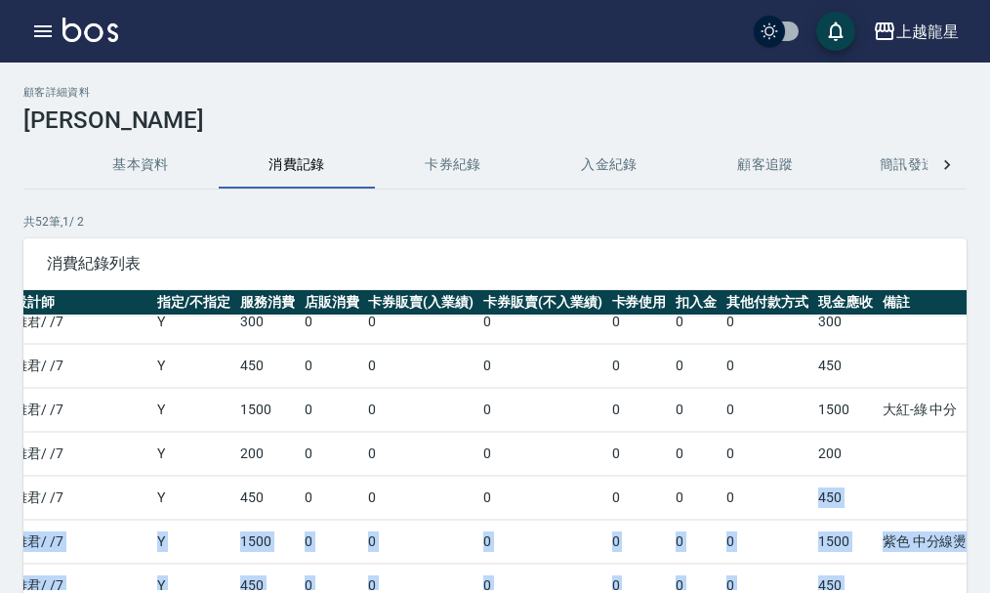
scroll to position [256, 336]
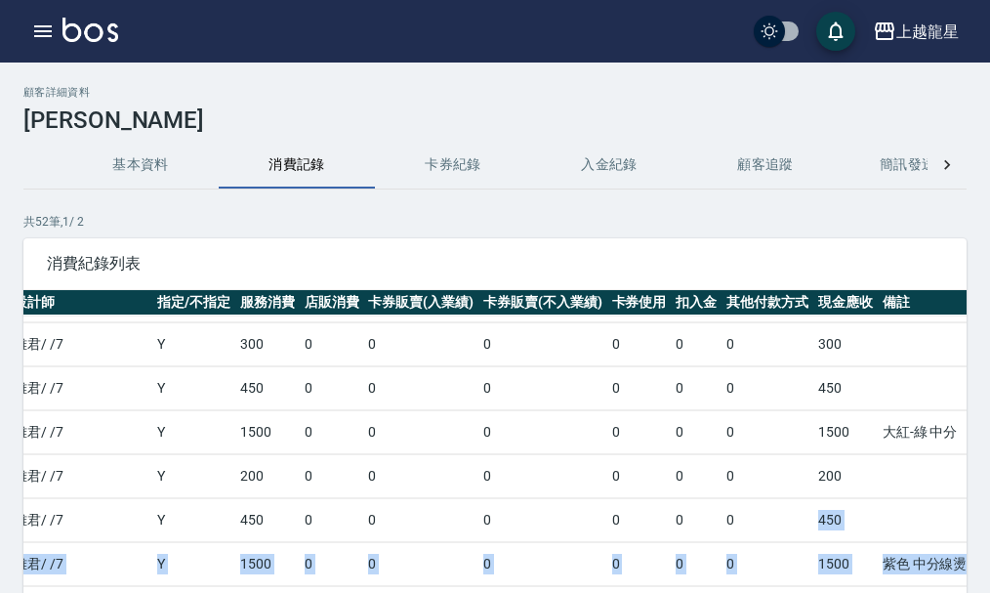
click at [878, 509] on td at bounding box center [967, 520] width 179 height 43
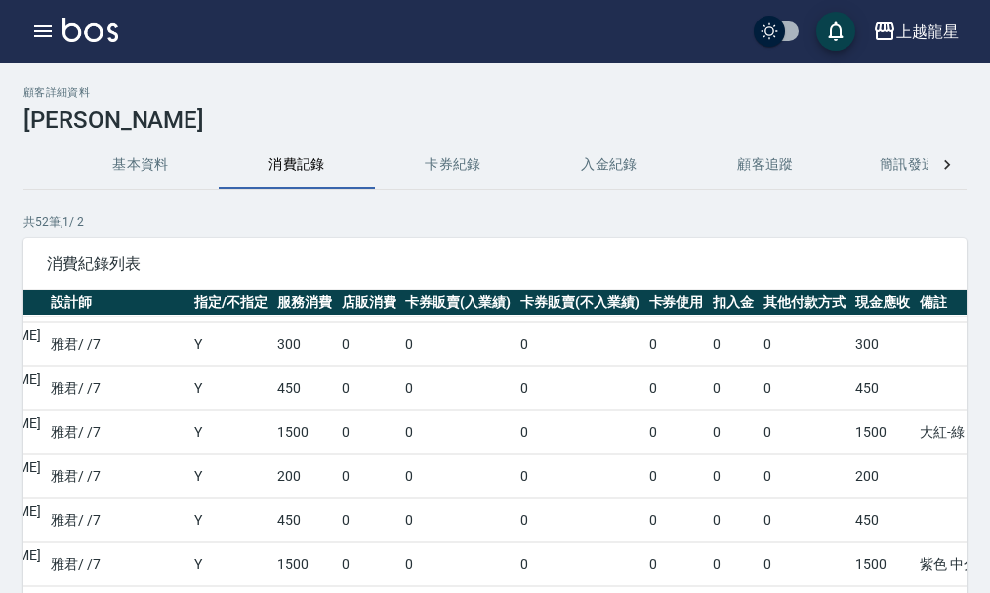
scroll to position [256, 316]
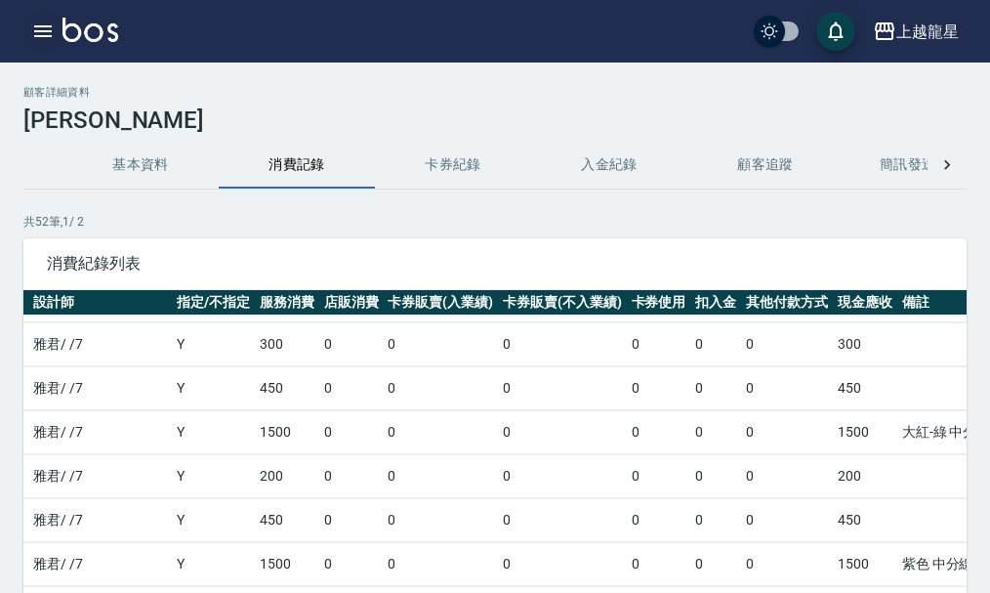
click at [52, 30] on icon "button" at bounding box center [43, 31] width 18 height 12
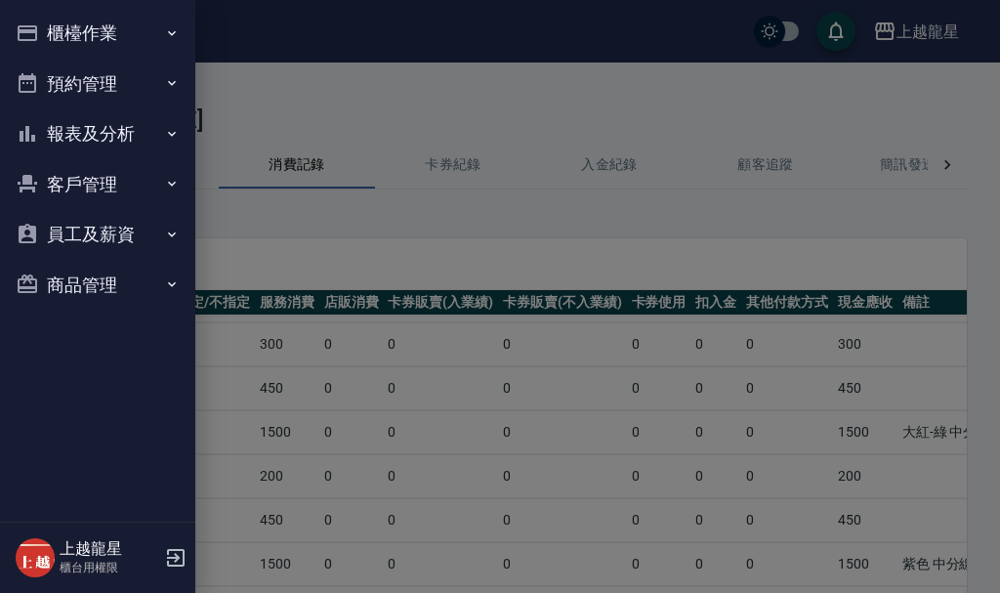
click at [81, 32] on button "櫃檯作業" at bounding box center [98, 33] width 180 height 51
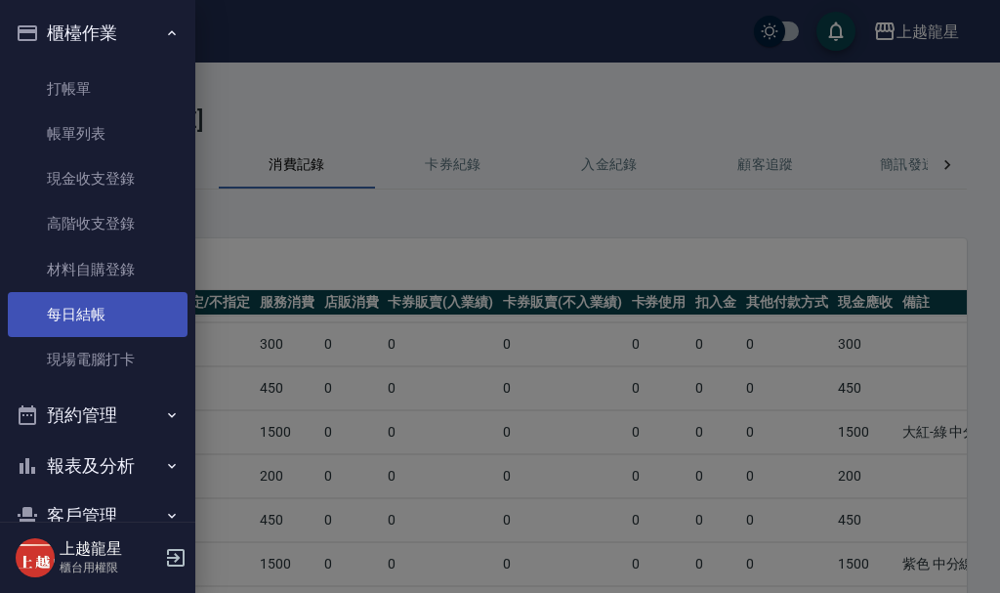
click at [83, 300] on link "每日結帳" at bounding box center [98, 314] width 180 height 45
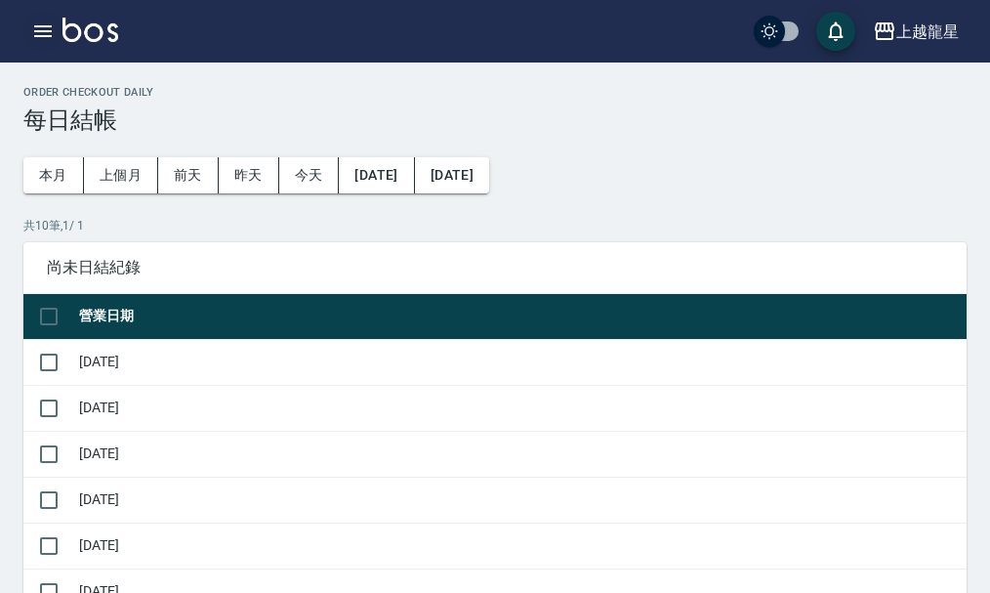
click at [39, 26] on icon "button" at bounding box center [43, 31] width 18 height 12
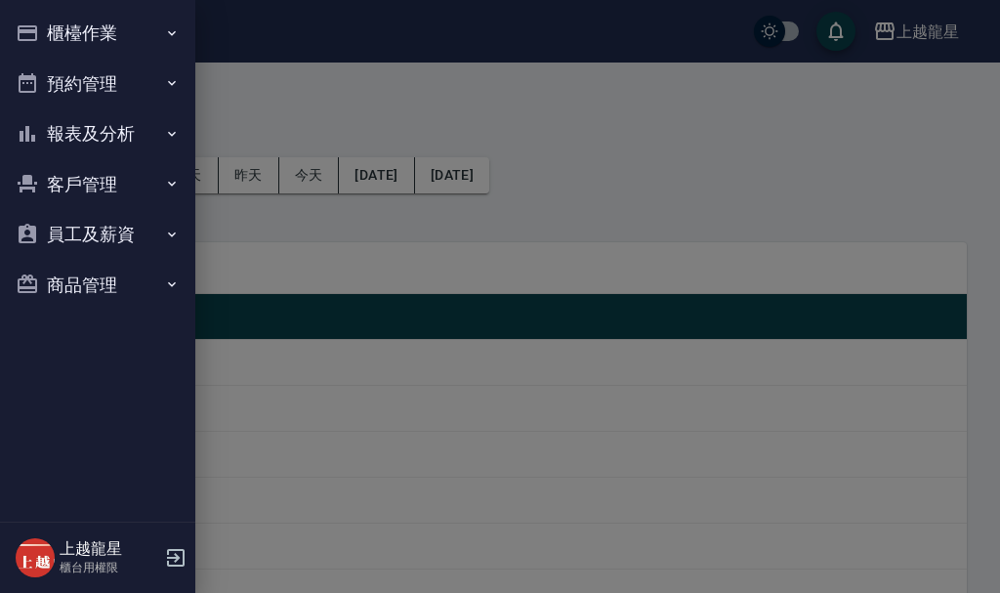
click at [39, 26] on button "櫃檯作業" at bounding box center [98, 33] width 180 height 51
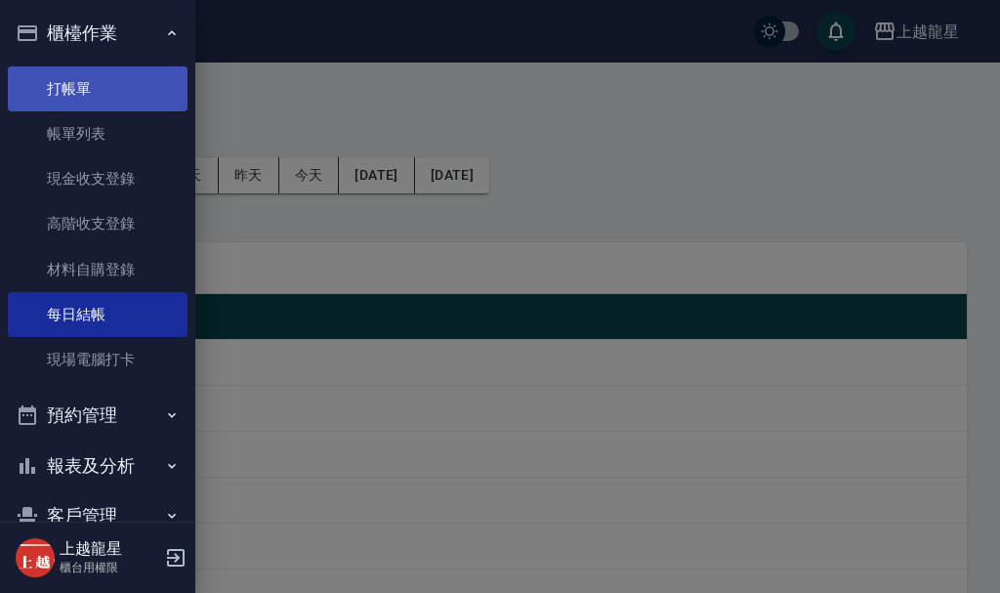
click at [52, 100] on link "打帳單" at bounding box center [98, 88] width 180 height 45
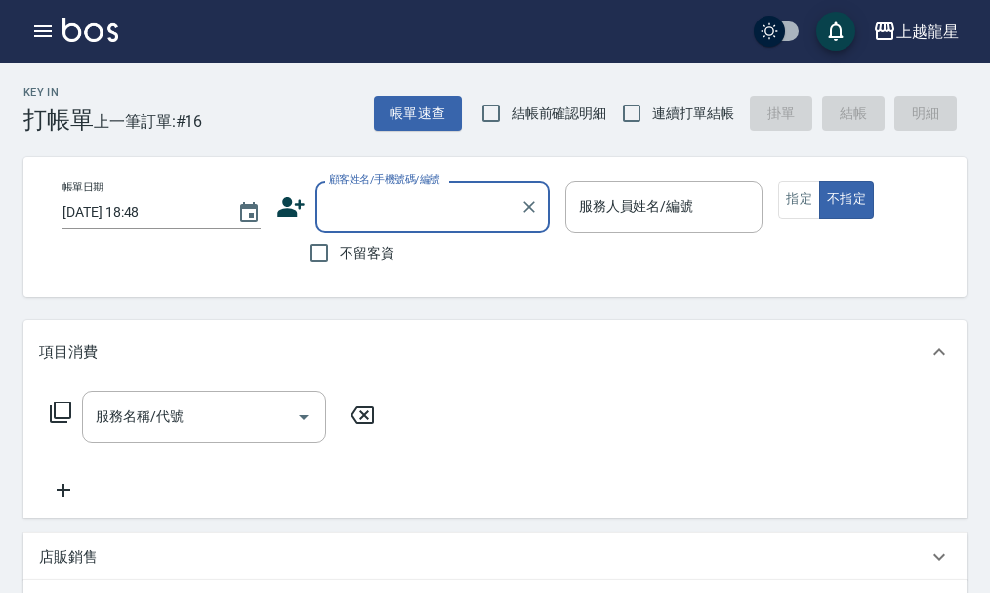
click at [395, 203] on input "顧客姓名/手機號碼/編號" at bounding box center [418, 206] width 188 height 34
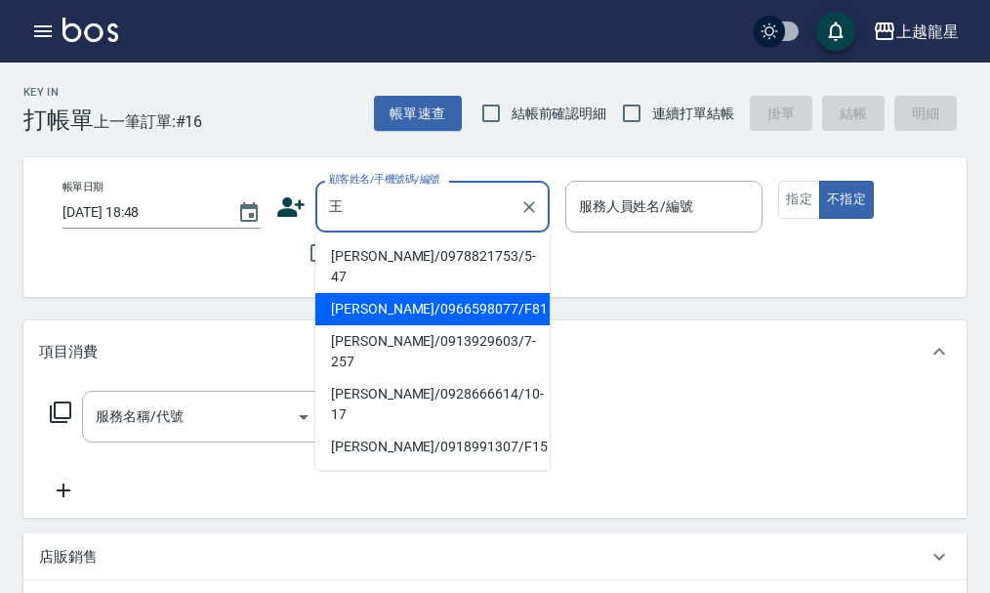
click at [391, 293] on li "[PERSON_NAME]/0966598077/F81" at bounding box center [432, 309] width 234 height 32
type input "[PERSON_NAME]/0966598077/F81"
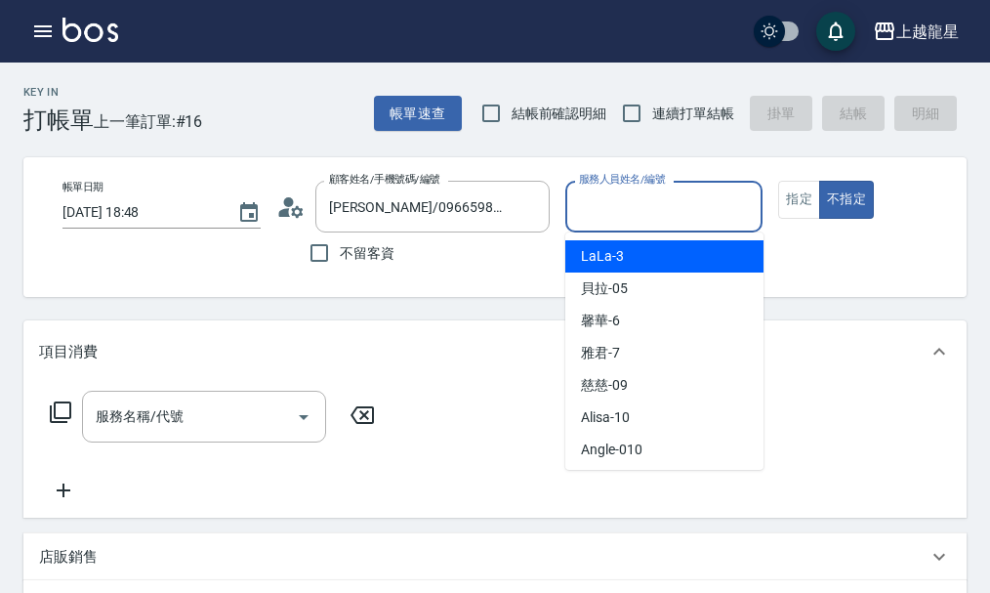
click at [626, 202] on input "服務人員姓名/編號" at bounding box center [664, 206] width 181 height 34
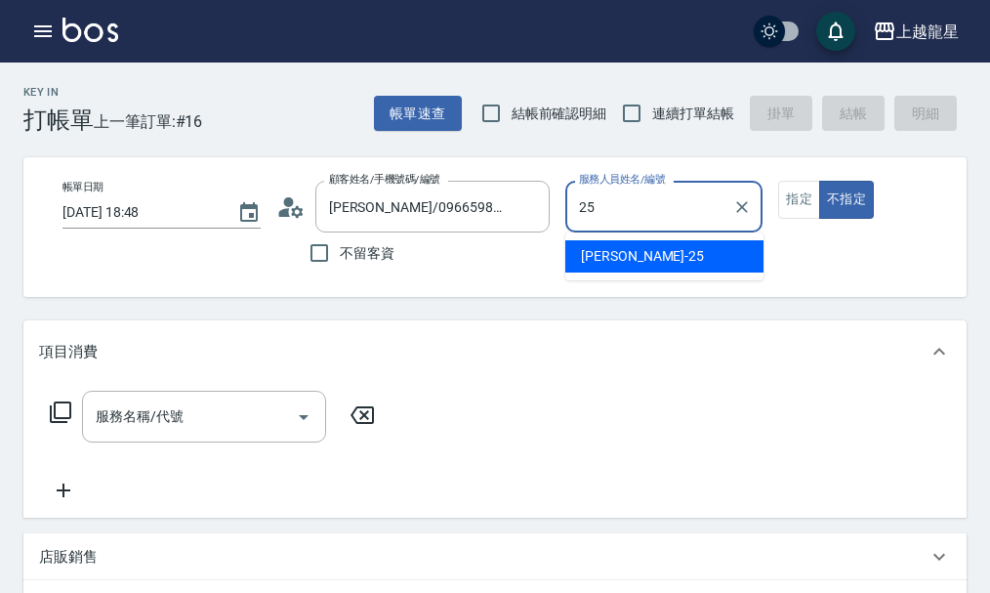
type input "淑雲-25"
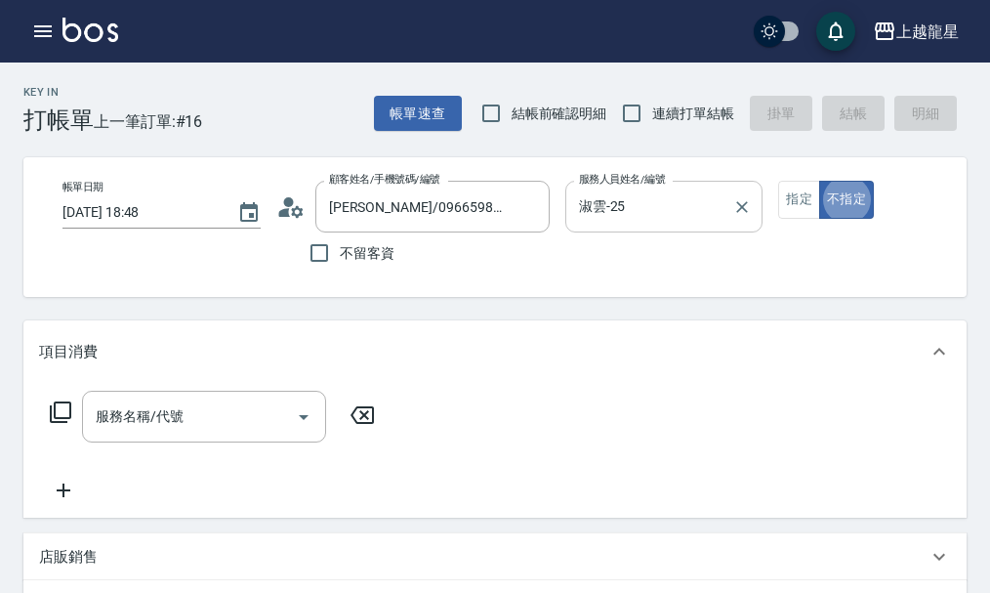
type button "false"
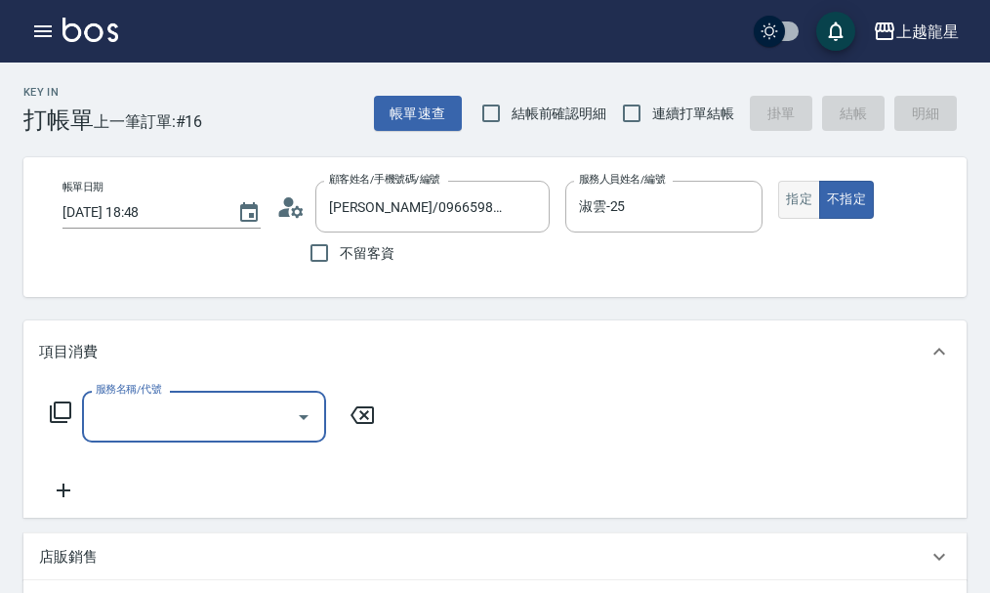
click at [800, 212] on button "指定" at bounding box center [799, 200] width 42 height 38
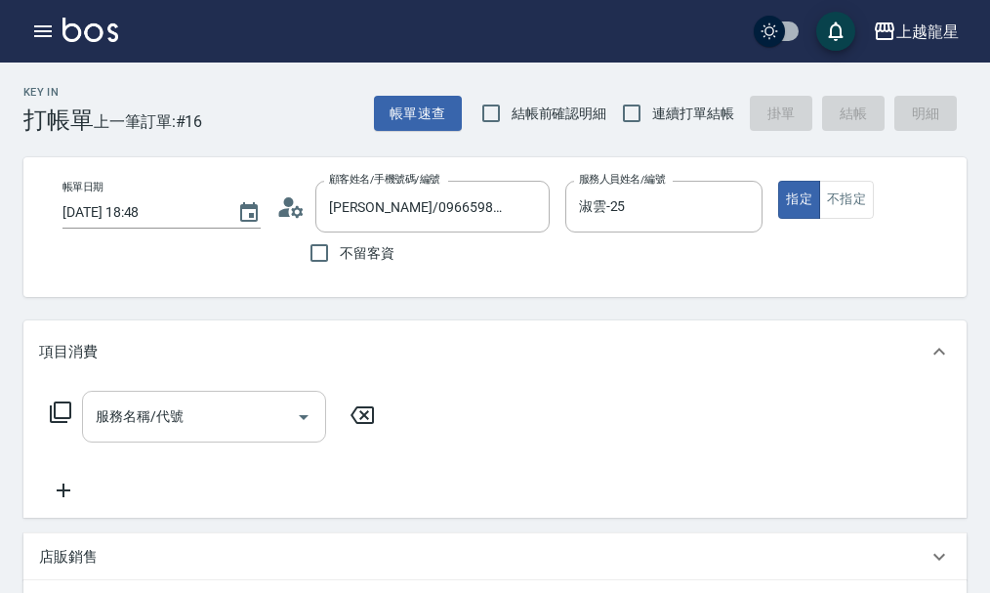
click at [205, 434] on input "服務名稱/代號" at bounding box center [189, 417] width 197 height 34
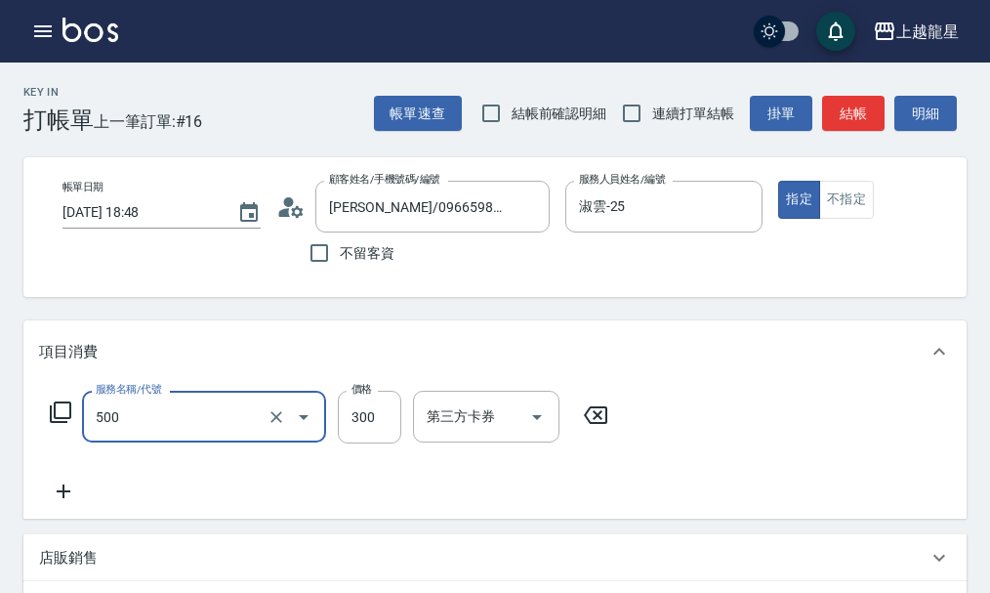
type input "一般洗髮(500)"
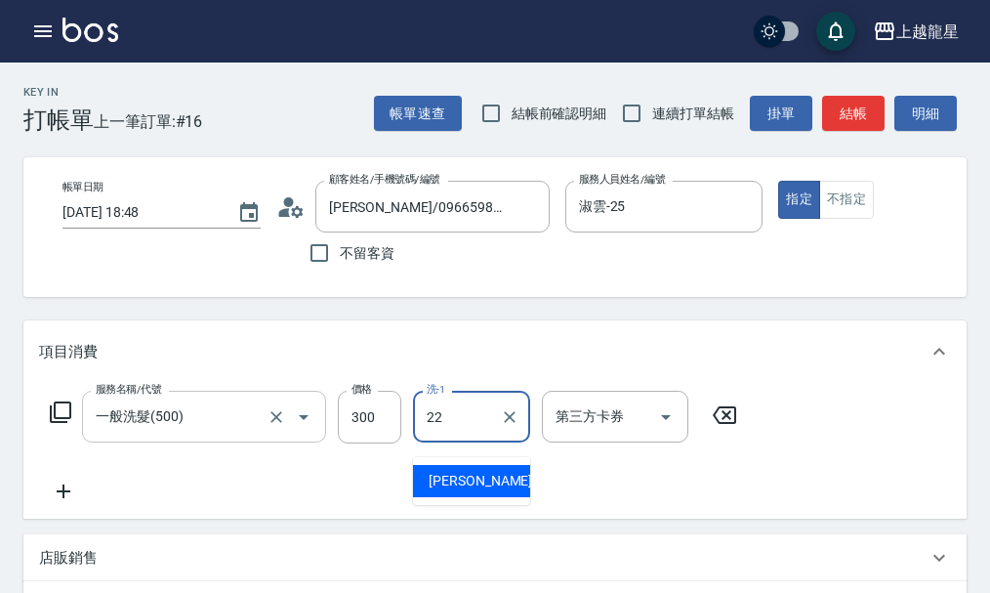
type input "[PERSON_NAME]-22"
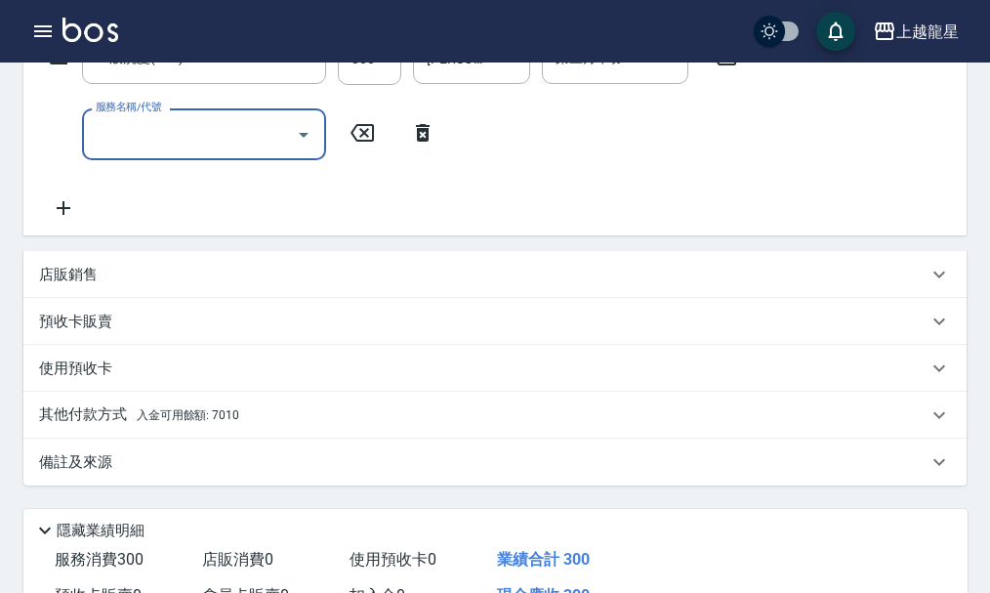
scroll to position [391, 0]
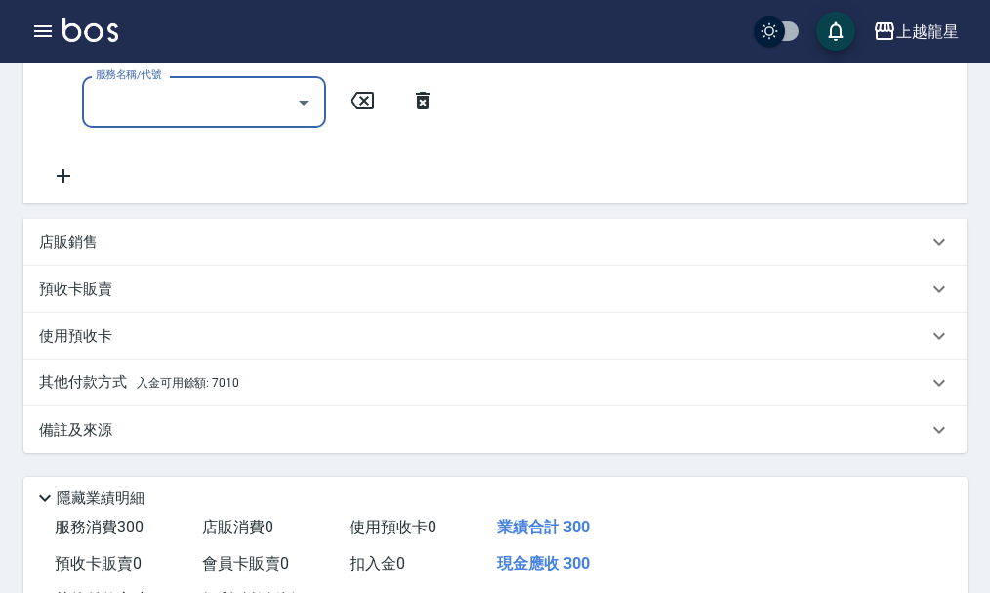
click at [349, 379] on div "其他付款方式 入金可用餘額: 7010" at bounding box center [495, 382] width 944 height 47
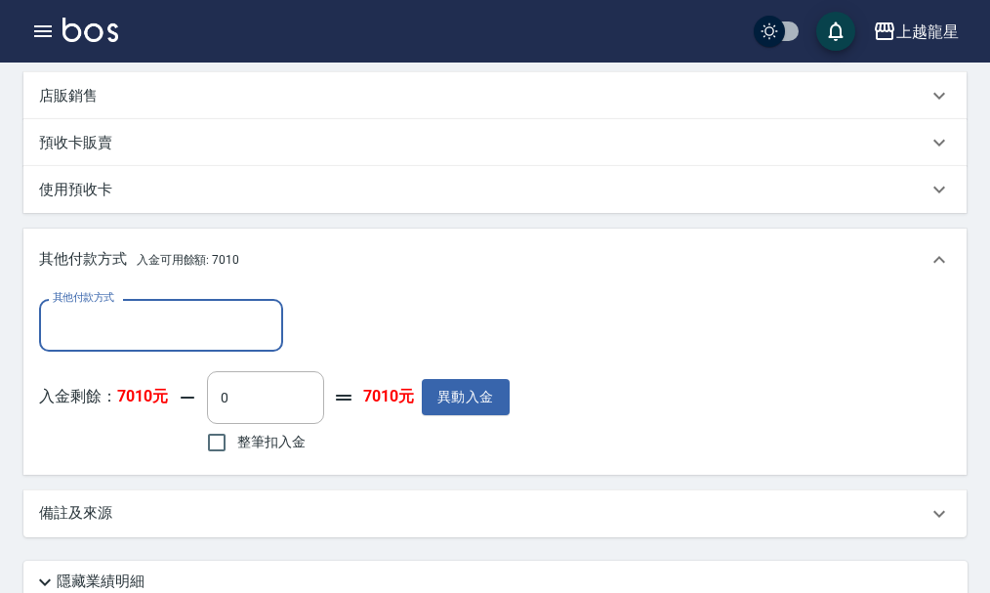
scroll to position [684, 0]
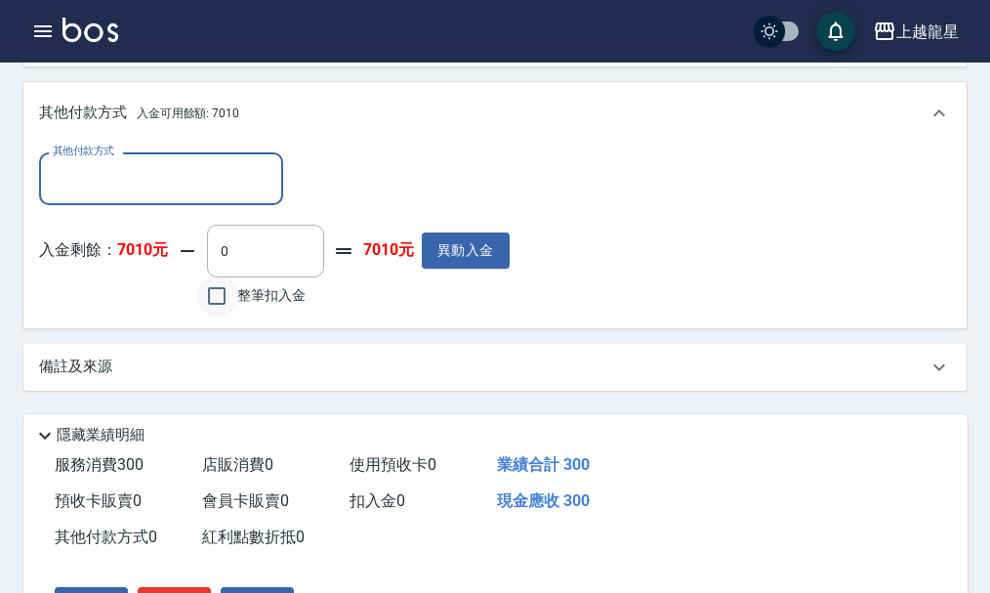
click at [220, 315] on input "整筆扣入金" at bounding box center [216, 295] width 41 height 41
checkbox input "true"
type input "300"
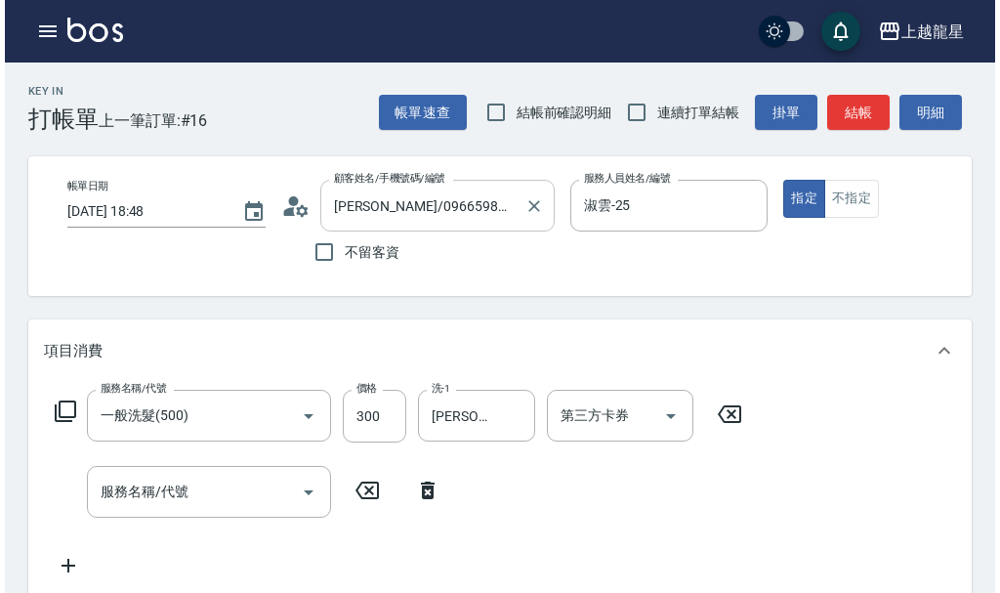
scroll to position [0, 0]
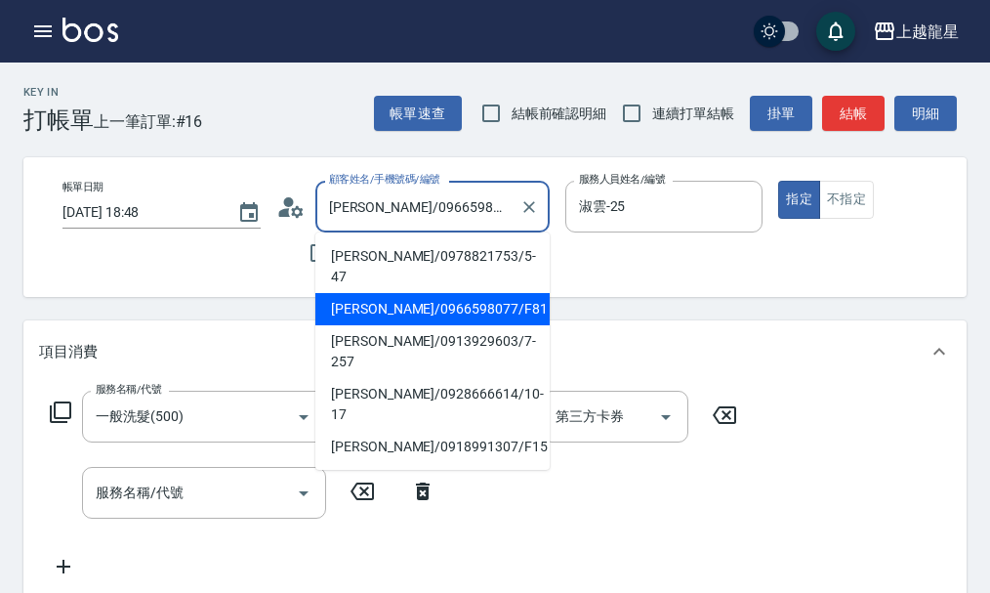
drag, startPoint x: 333, startPoint y: 207, endPoint x: 490, endPoint y: 201, distance: 157.4
click at [490, 201] on input "[PERSON_NAME]/0966598077/F81" at bounding box center [418, 206] width 188 height 34
click at [464, 207] on input "[PERSON_NAME]/0966598077/F81" at bounding box center [418, 206] width 188 height 34
drag, startPoint x: 330, startPoint y: 205, endPoint x: 481, endPoint y: 199, distance: 150.5
click at [481, 199] on input "[PERSON_NAME]/0966598077/F81" at bounding box center [418, 206] width 188 height 34
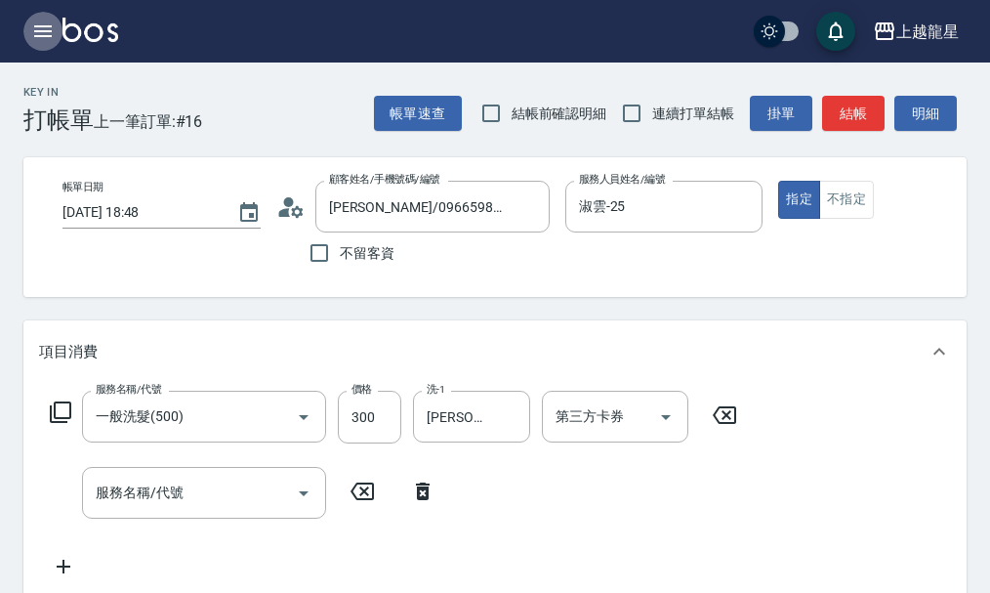
click at [34, 31] on icon "button" at bounding box center [43, 31] width 18 height 12
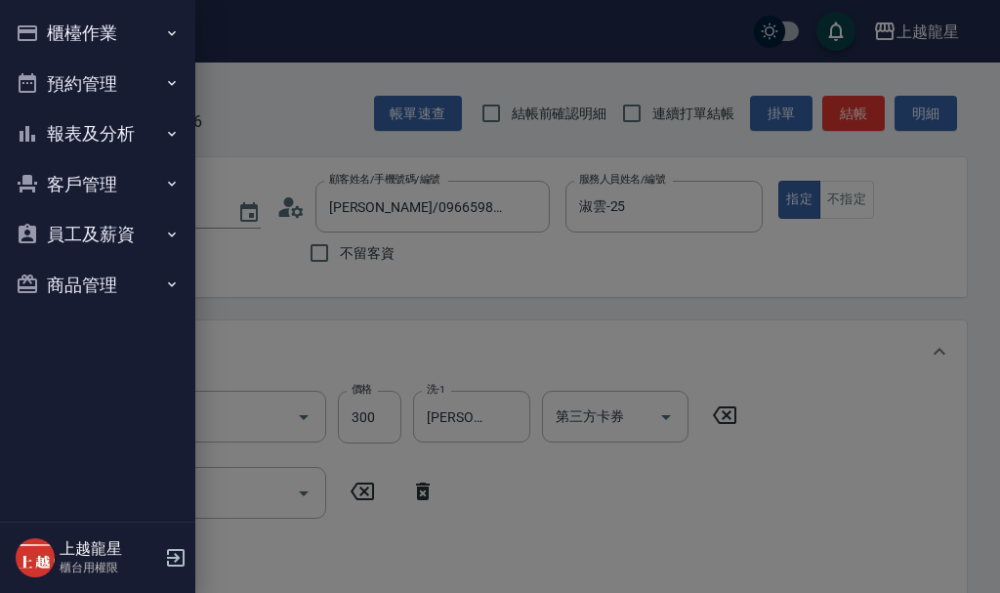
click at [55, 31] on button "櫃檯作業" at bounding box center [98, 33] width 180 height 51
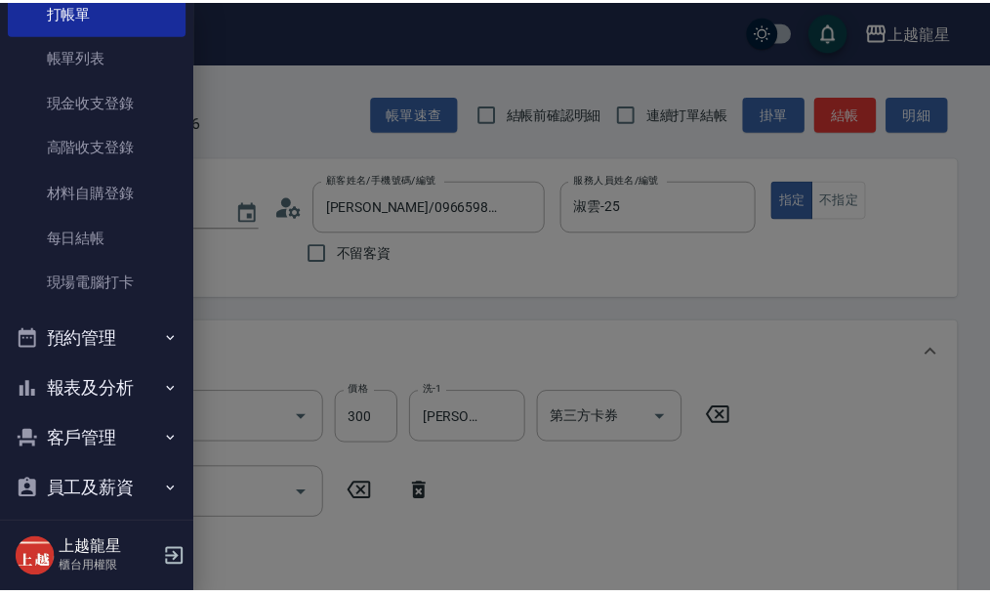
scroll to position [144, 0]
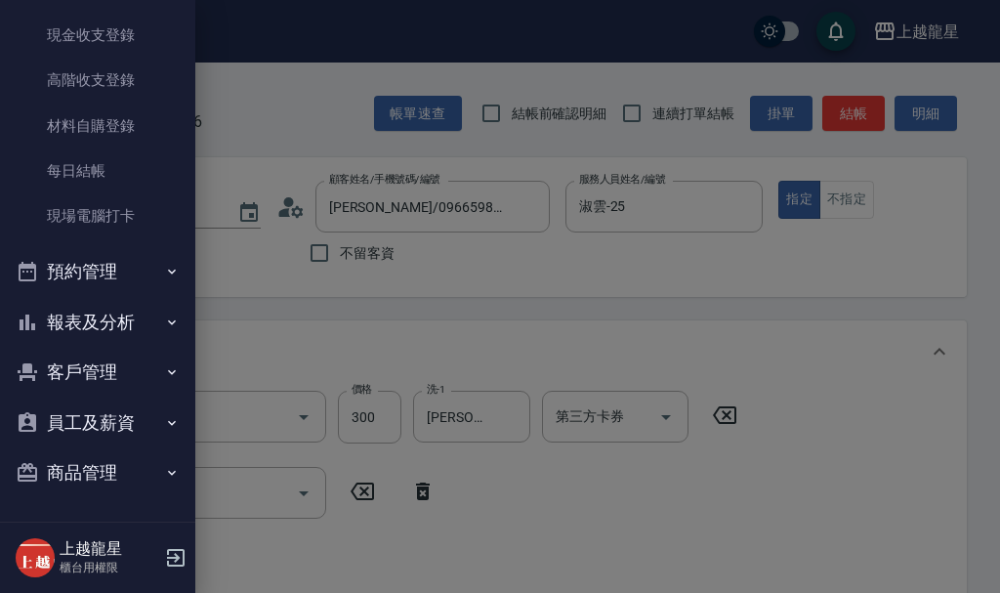
click at [84, 368] on button "客戶管理" at bounding box center [98, 372] width 180 height 51
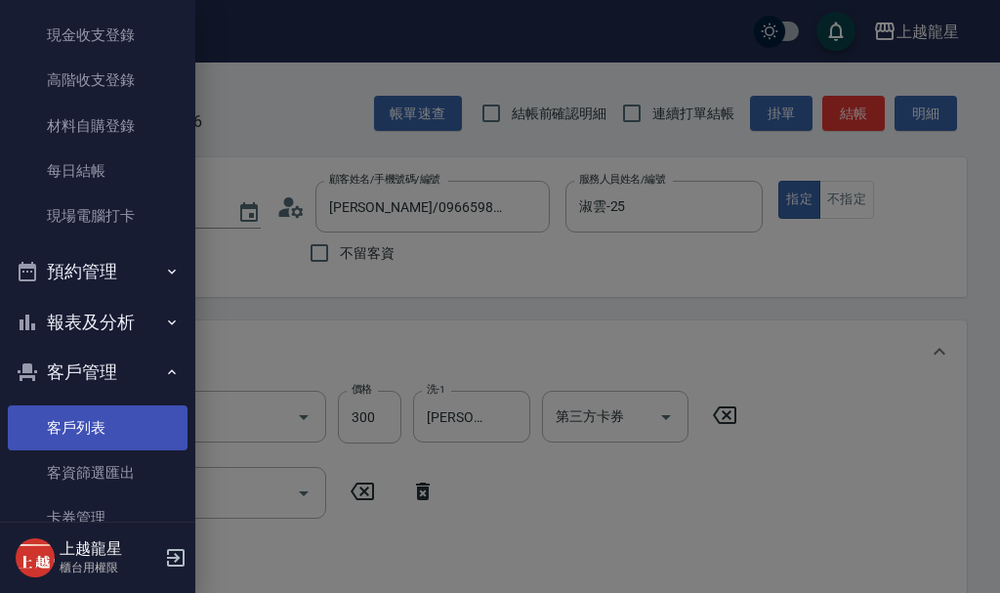
click at [84, 412] on link "客戶列表" at bounding box center [98, 427] width 180 height 45
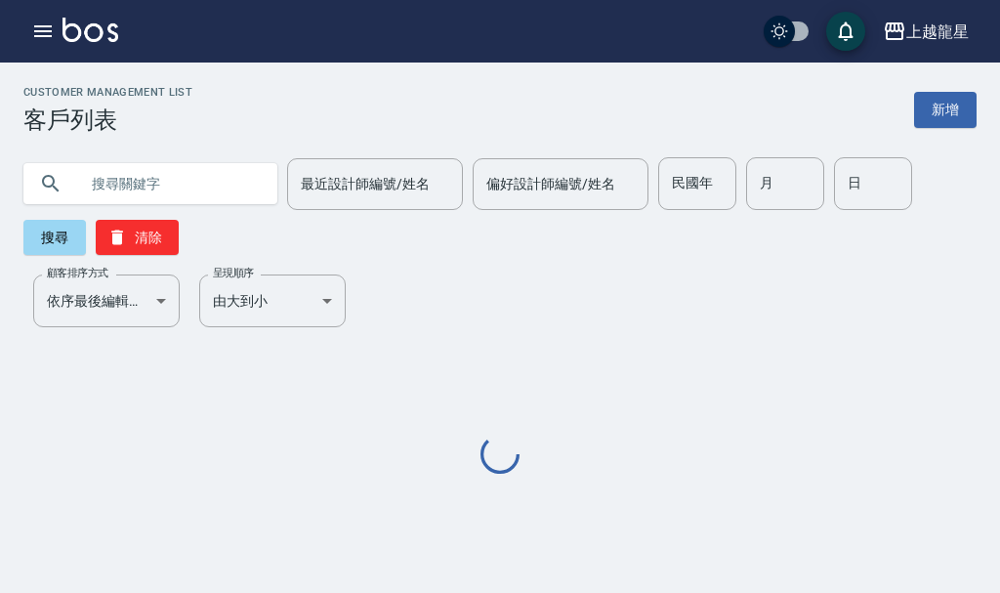
click at [189, 175] on input "text" at bounding box center [170, 183] width 184 height 53
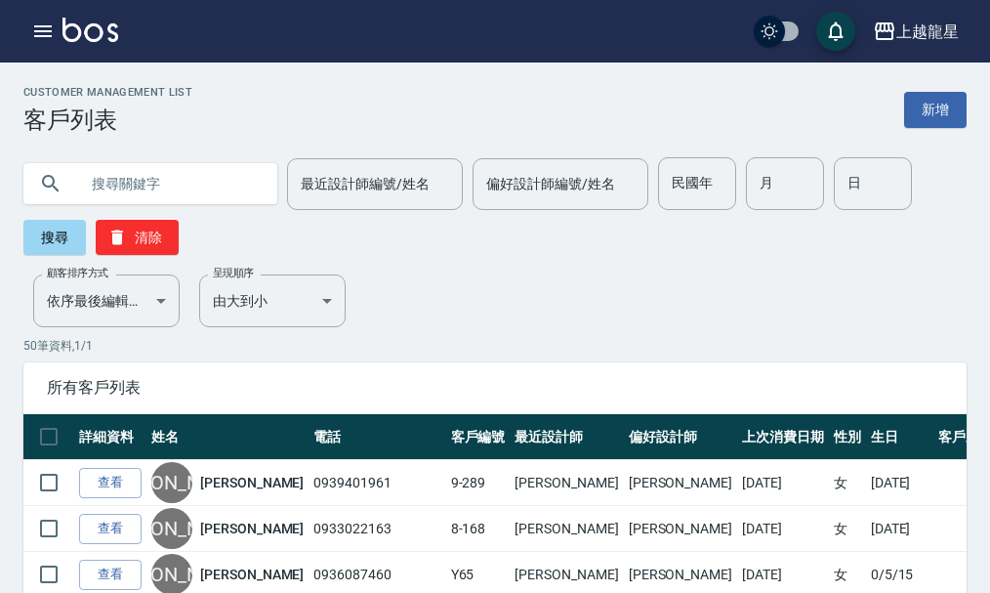
paste input "[PERSON_NAME]/0966598077/F81"
click at [60, 222] on button "搜尋" at bounding box center [54, 237] width 63 height 35
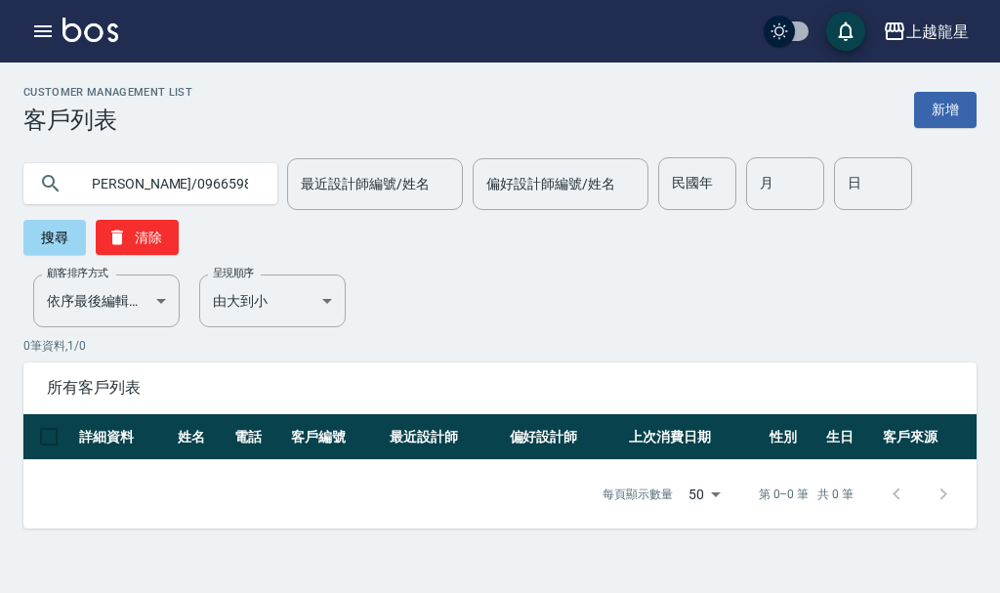
click at [234, 197] on input "[PERSON_NAME]/0966598077/F81" at bounding box center [170, 183] width 184 height 53
drag, startPoint x: 134, startPoint y: 181, endPoint x: 462, endPoint y: 278, distance: 342.4
click at [462, 278] on div "Customer Management List 客戶列表 新增 [PERSON_NAME]/0966598077/F81 最近設計師編號/姓名 最近設計師編…" at bounding box center [500, 307] width 1000 height 442
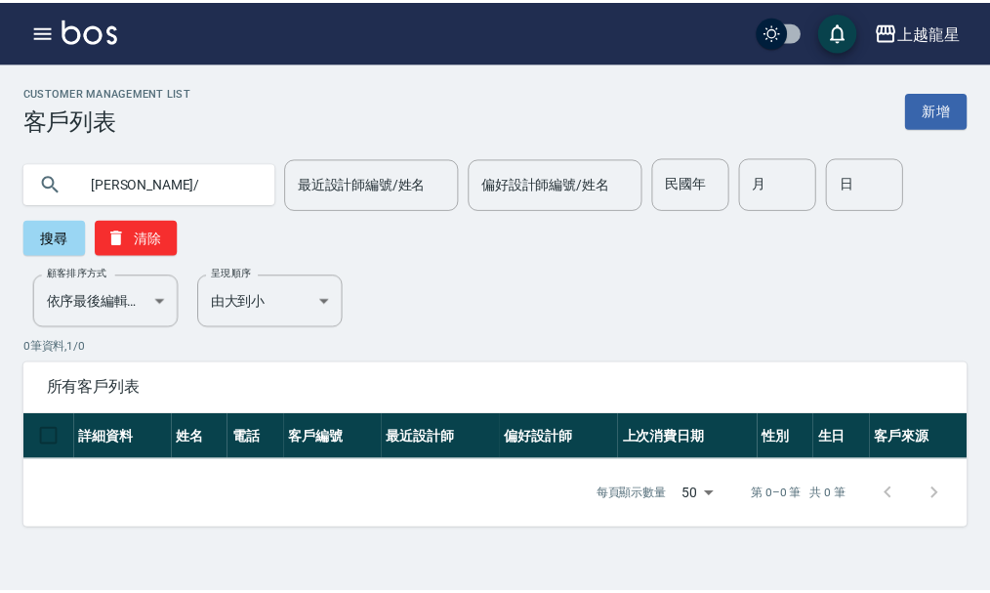
scroll to position [0, 0]
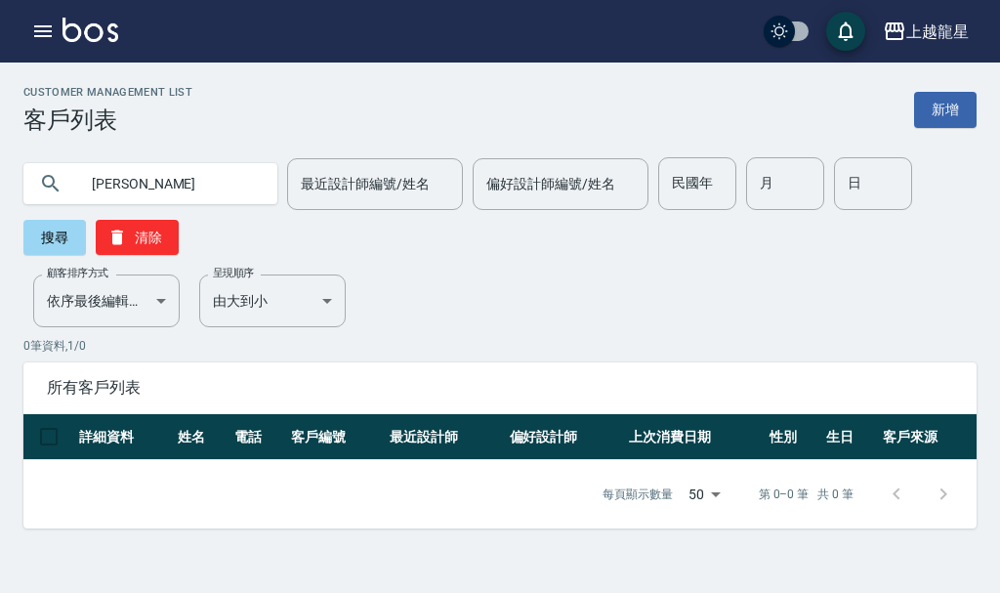
type input "[PERSON_NAME]"
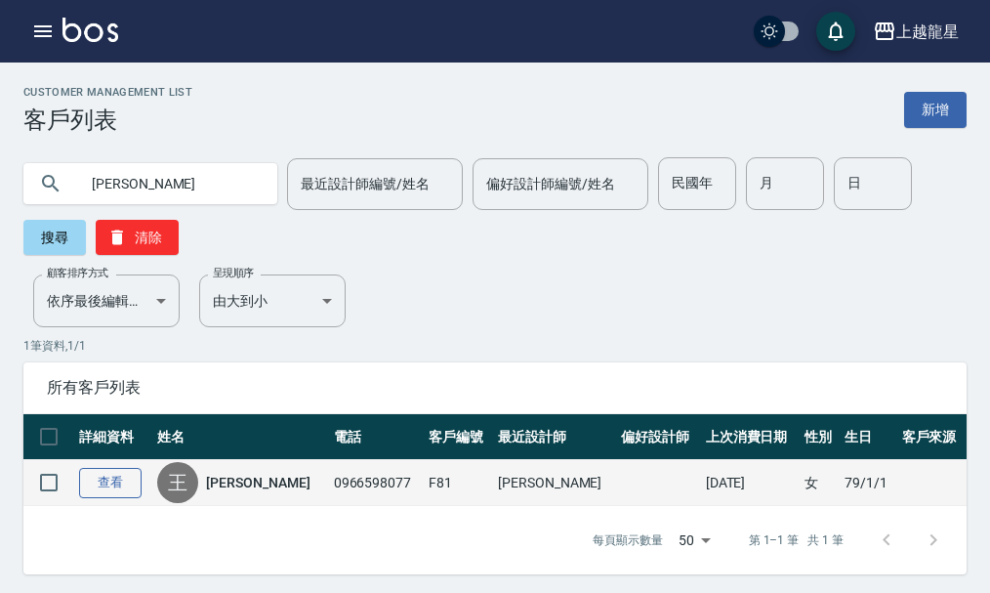
click at [102, 486] on link "查看" at bounding box center [110, 483] width 63 height 30
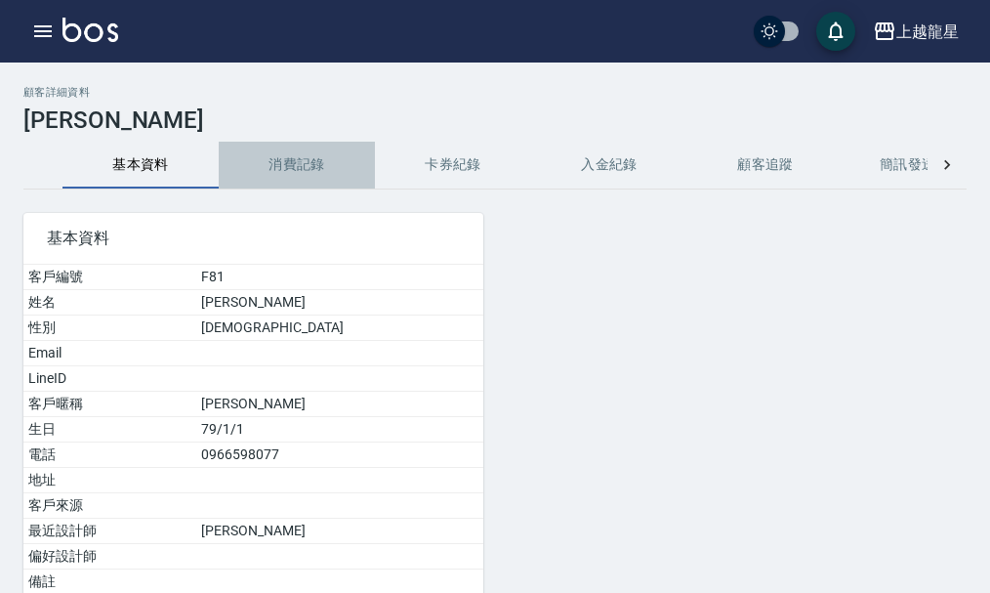
click at [303, 157] on button "消費記錄" at bounding box center [297, 165] width 156 height 47
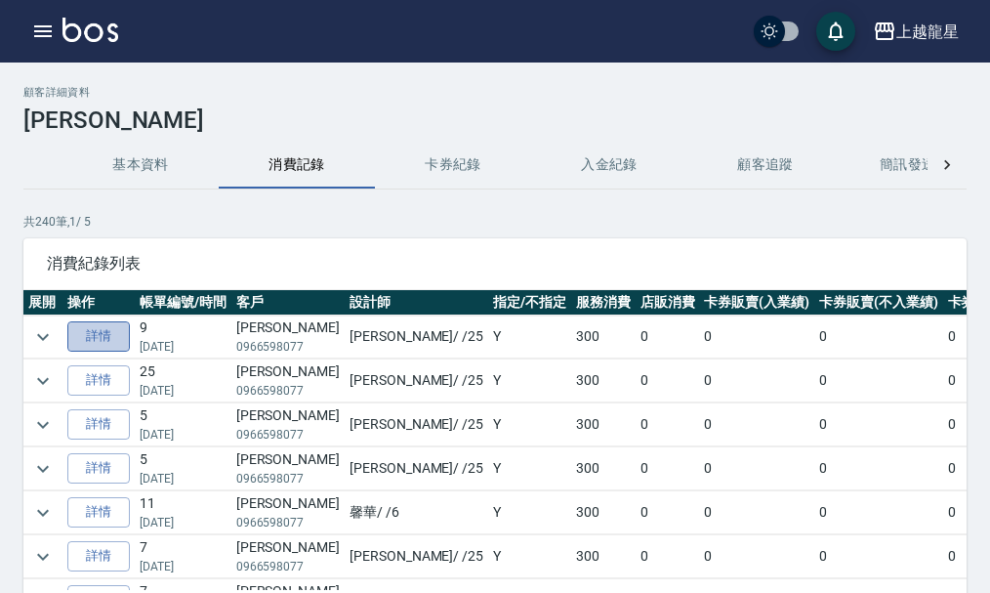
click at [105, 333] on link "詳情" at bounding box center [98, 336] width 63 height 30
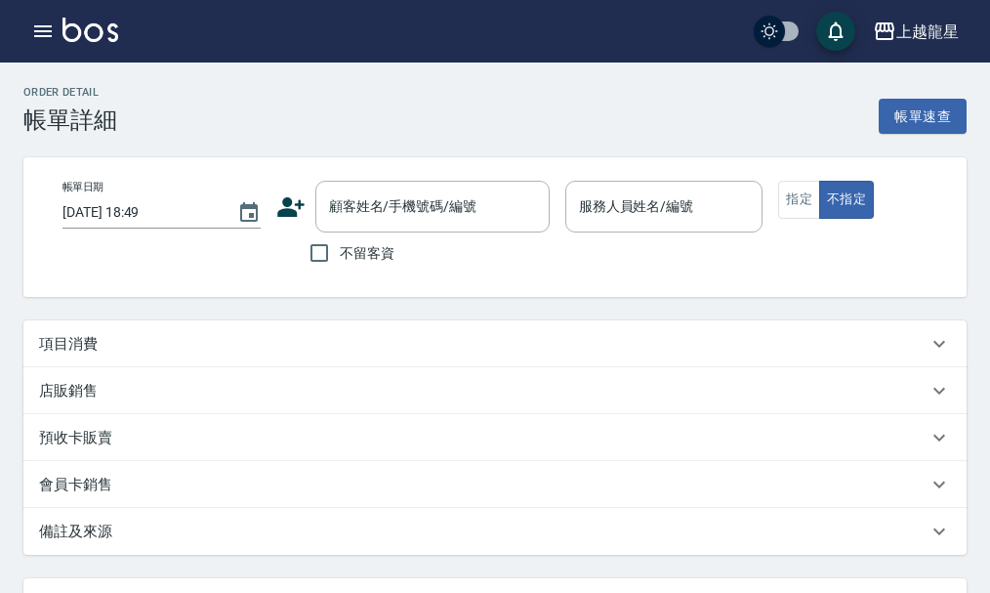
type input "[DATE] 14:06"
type input "淑雲-25"
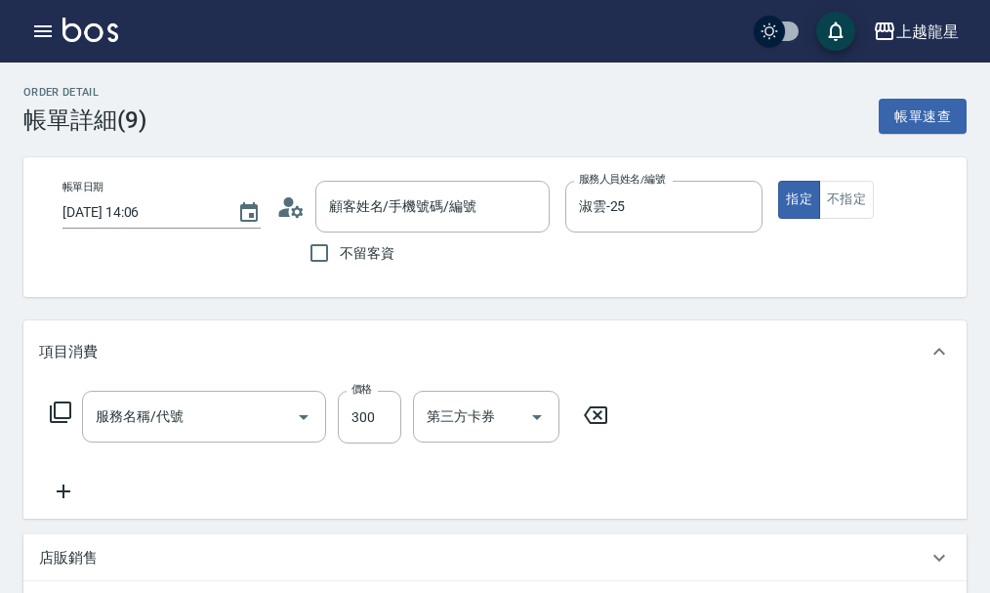
type input "一般洗髮(500)"
type input "[PERSON_NAME]/0966598077/F81"
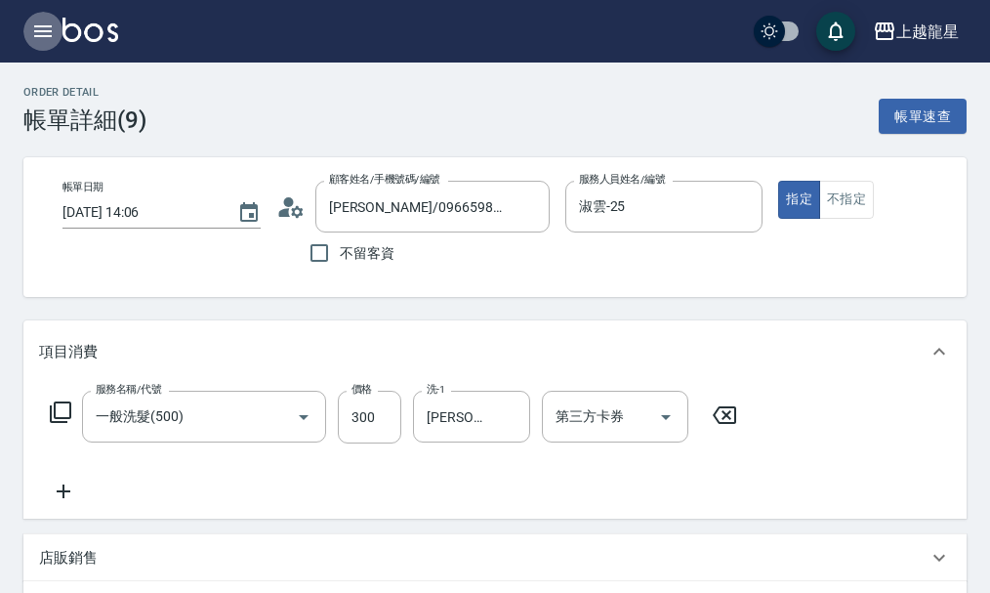
click at [33, 21] on icon "button" at bounding box center [42, 31] width 23 height 23
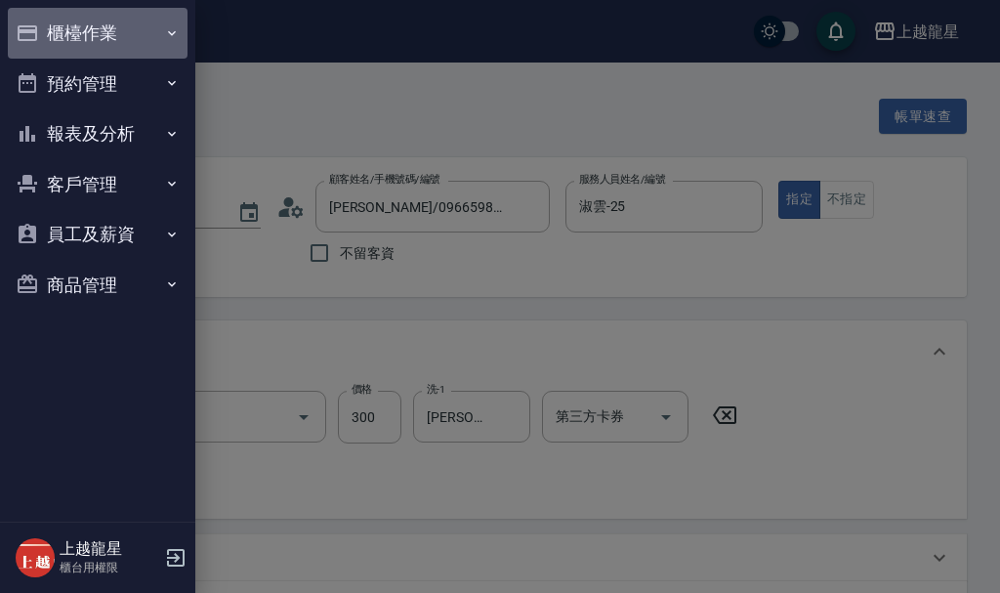
click at [83, 32] on button "櫃檯作業" at bounding box center [98, 33] width 180 height 51
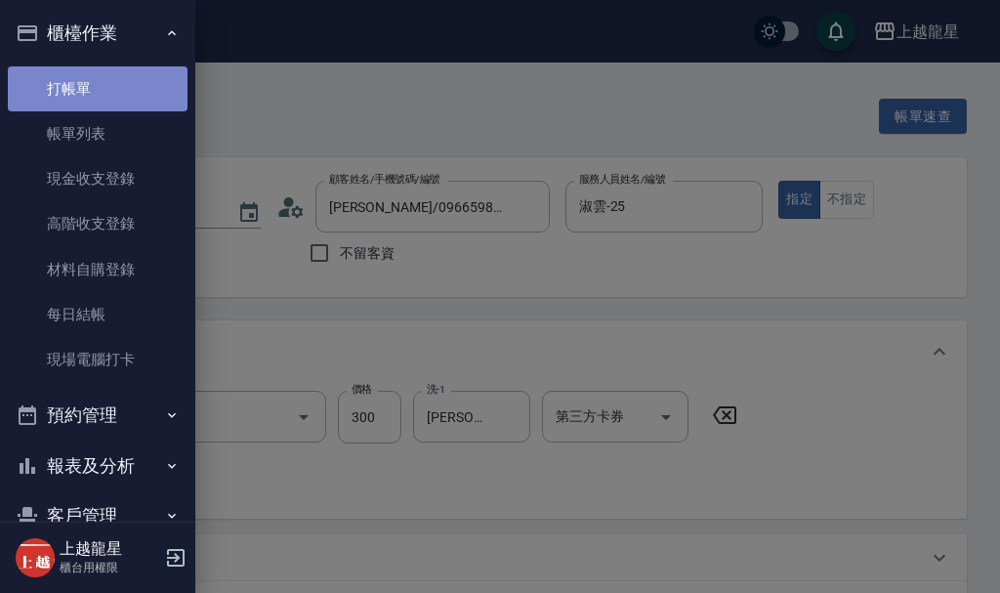
click at [108, 77] on link "打帳單" at bounding box center [98, 88] width 180 height 45
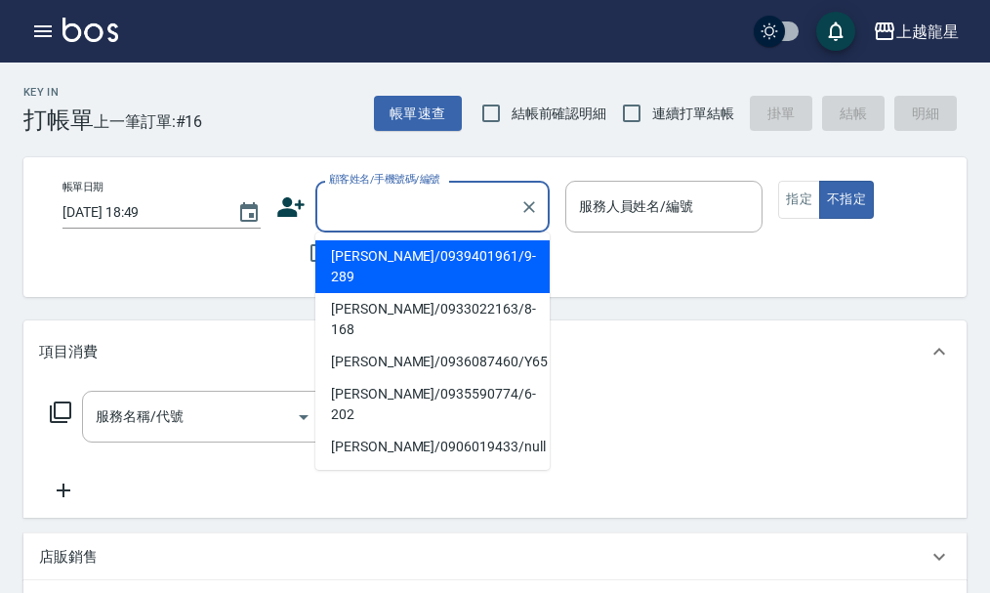
click at [392, 201] on input "顧客姓名/手機號碼/編號" at bounding box center [418, 206] width 188 height 34
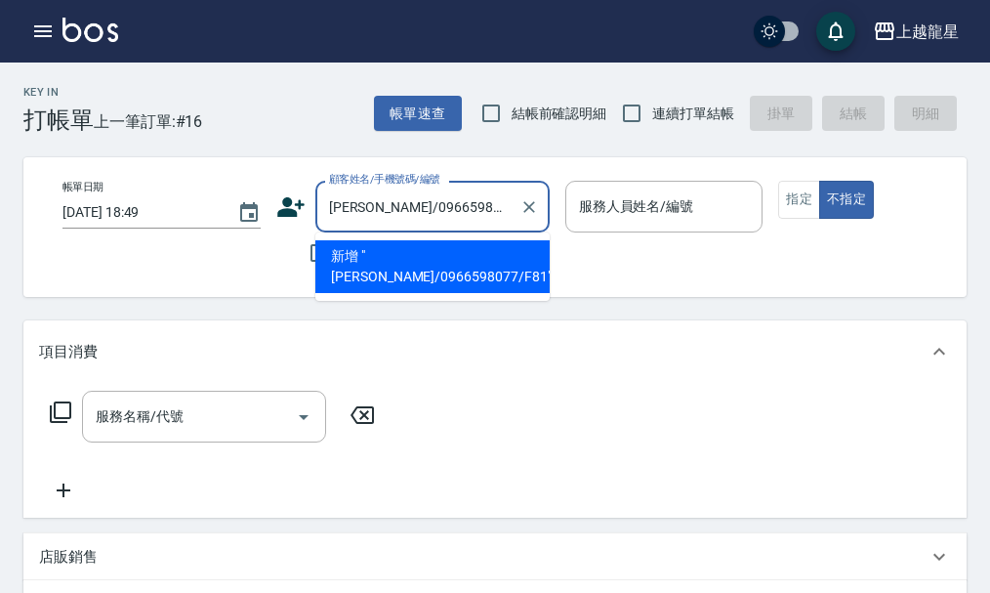
click at [422, 253] on li "新增 "[PERSON_NAME]/0966598077/F81"" at bounding box center [432, 266] width 234 height 53
type input "[PERSON_NAME]/0966598077/F81"
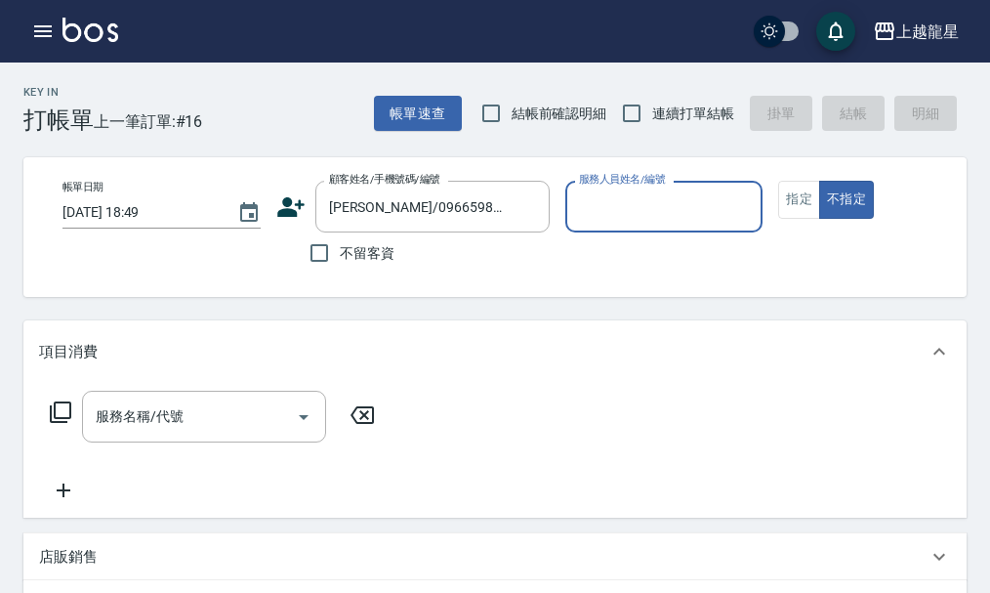
click at [608, 212] on input "服務人員姓名/編號" at bounding box center [664, 206] width 181 height 34
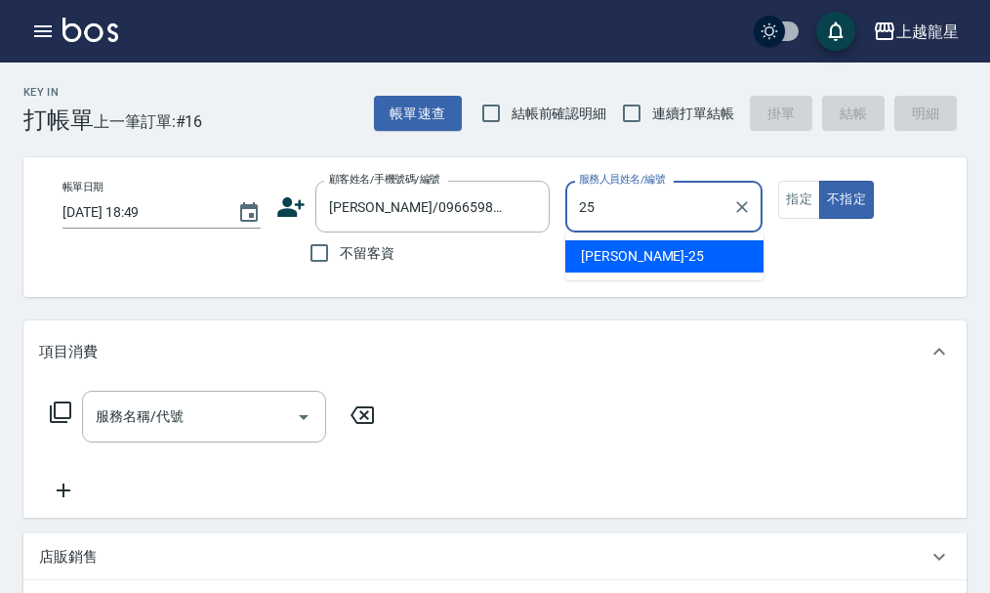
type input "淑雲-25"
type button "false"
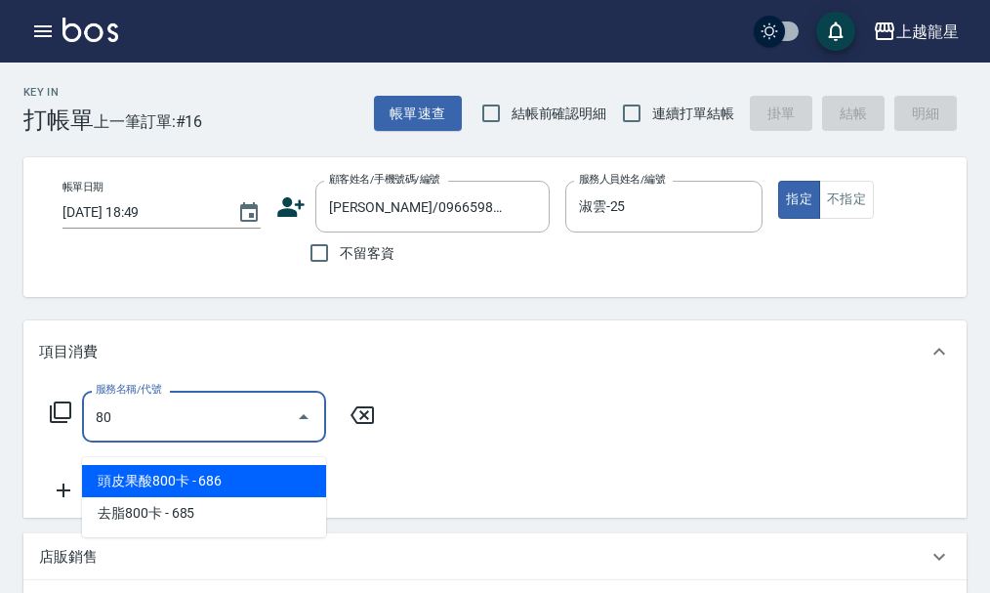
type input "8"
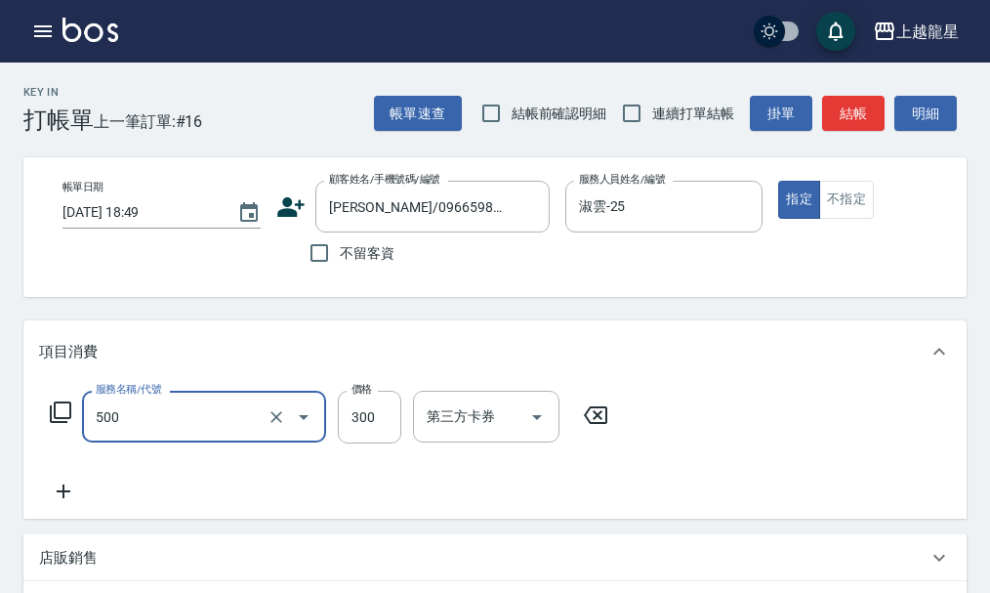
type input "一般洗髮(500)"
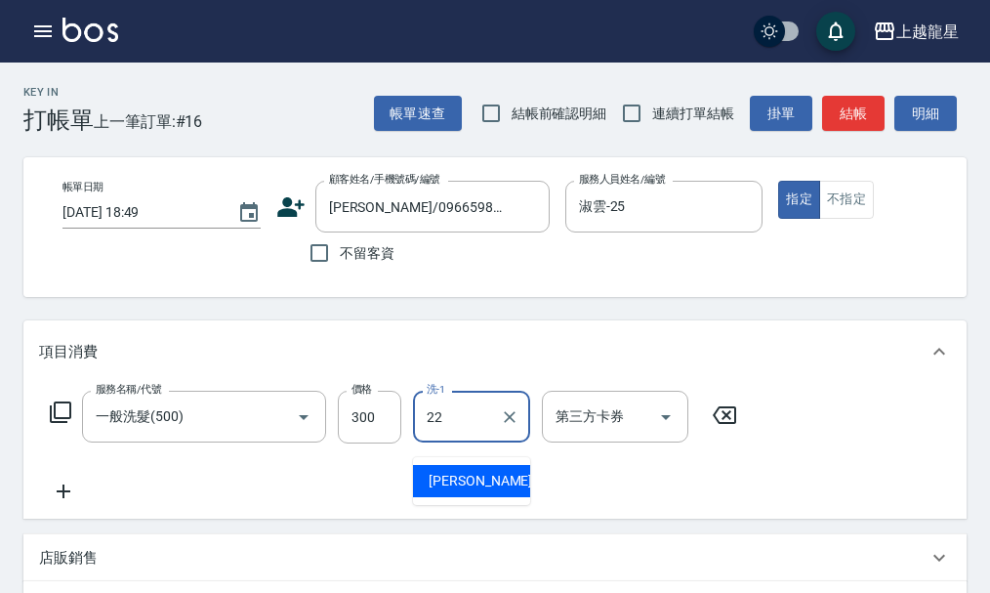
type input "[PERSON_NAME]-22"
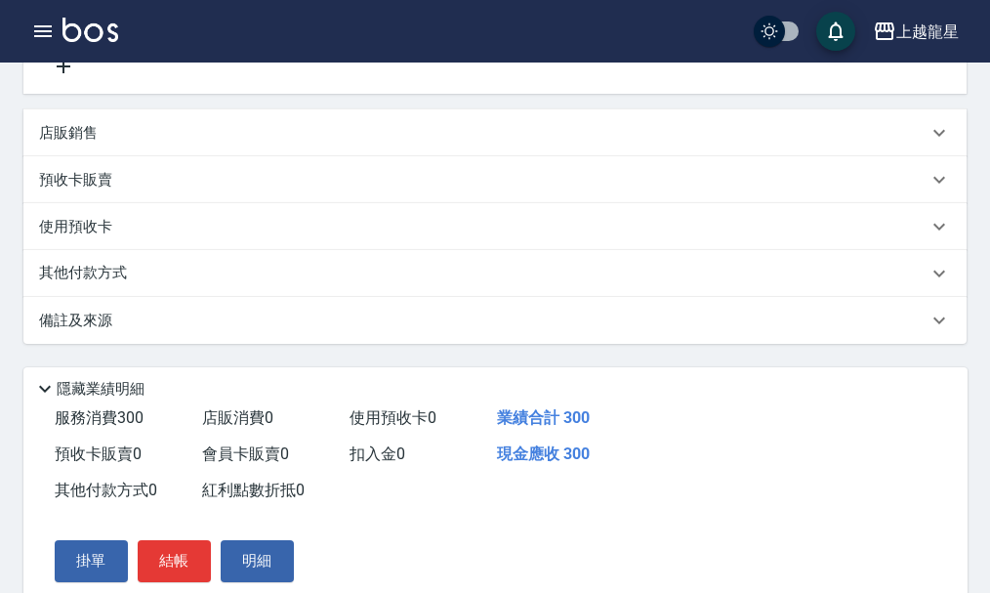
scroll to position [591, 0]
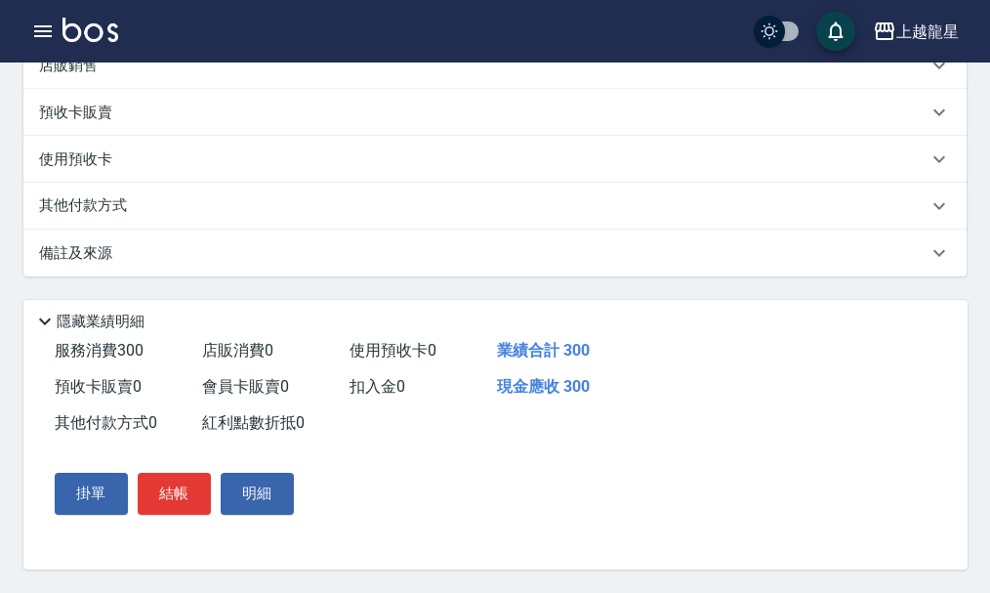
click at [168, 211] on div "其他付款方式" at bounding box center [495, 206] width 944 height 47
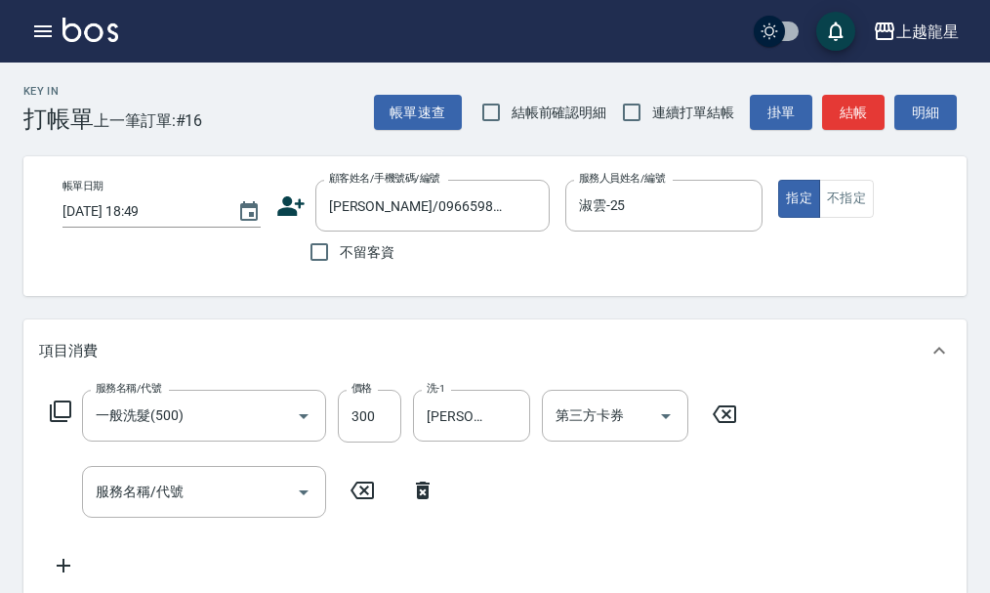
scroll to position [0, 0]
click at [50, 28] on icon "button" at bounding box center [42, 31] width 23 height 23
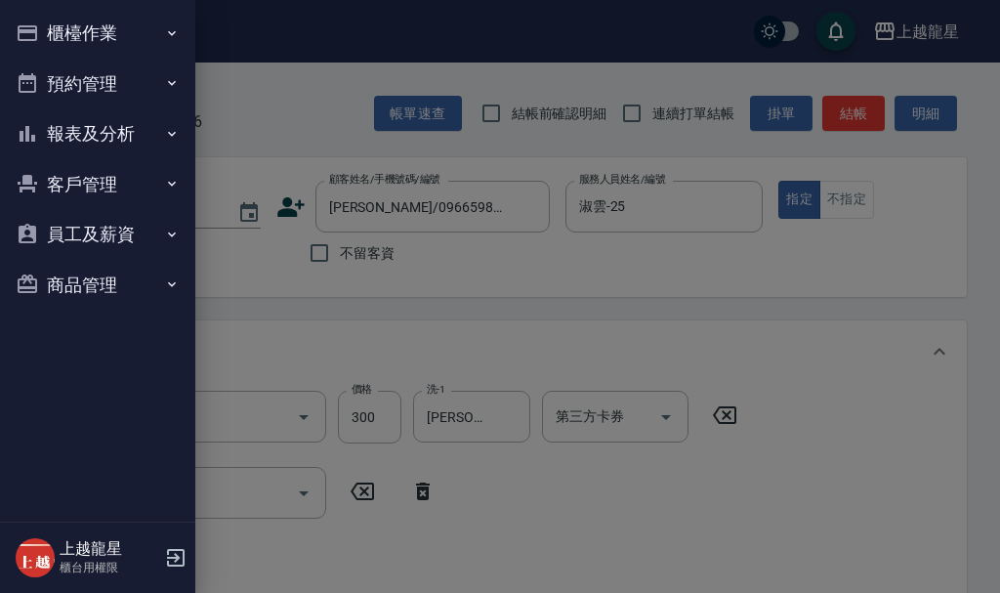
click at [94, 34] on button "櫃檯作業" at bounding box center [98, 33] width 180 height 51
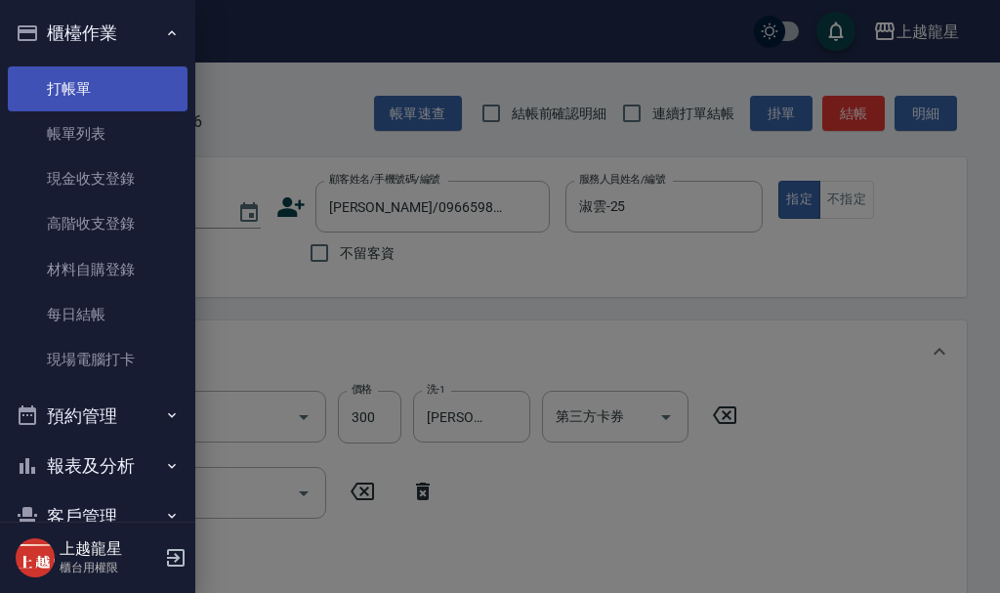
click at [105, 104] on link "打帳單" at bounding box center [98, 88] width 180 height 45
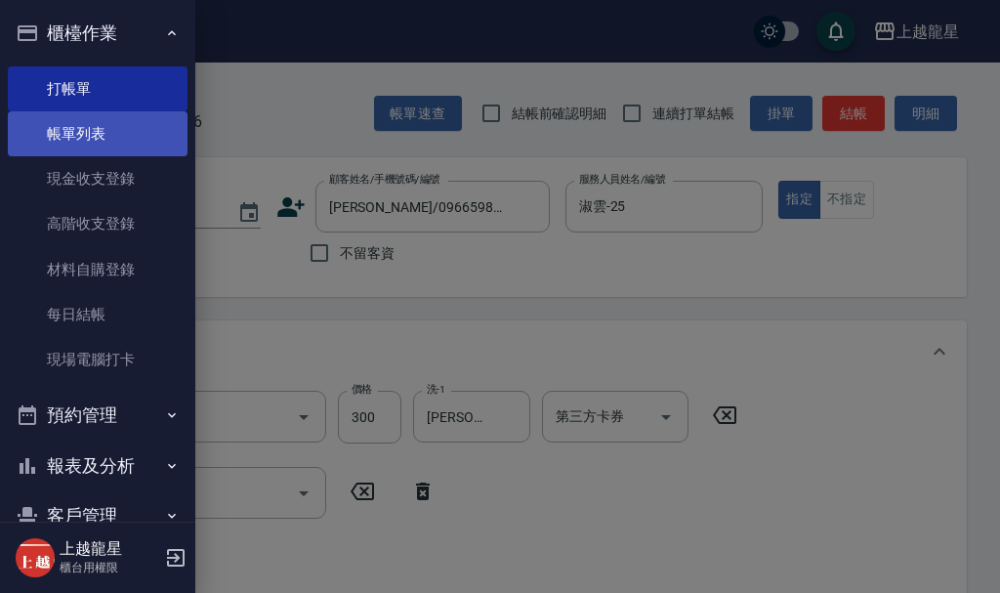
click at [105, 124] on link "帳單列表" at bounding box center [98, 133] width 180 height 45
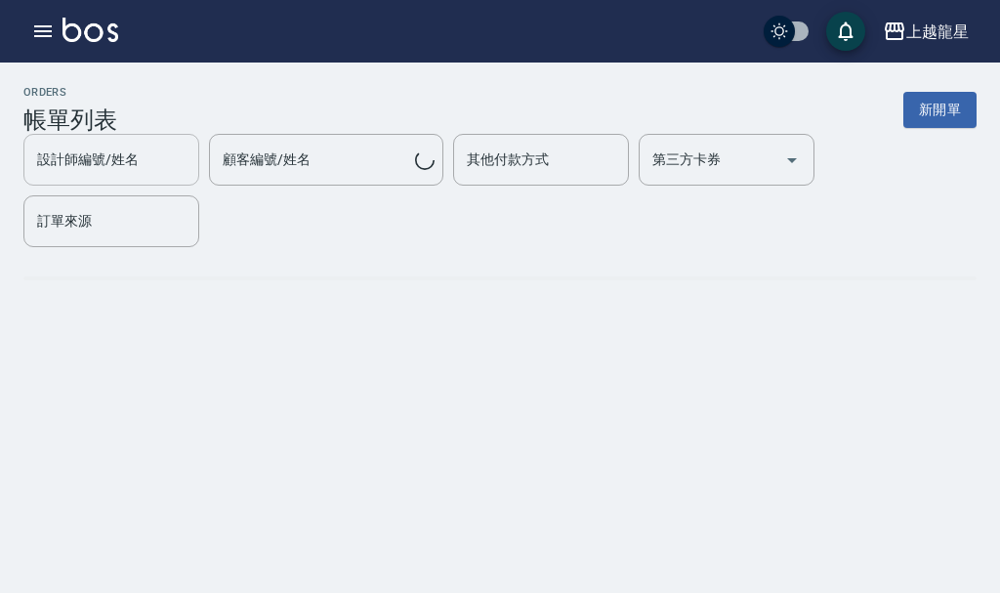
click at [109, 135] on div "設計師編號/姓名" at bounding box center [111, 160] width 176 height 52
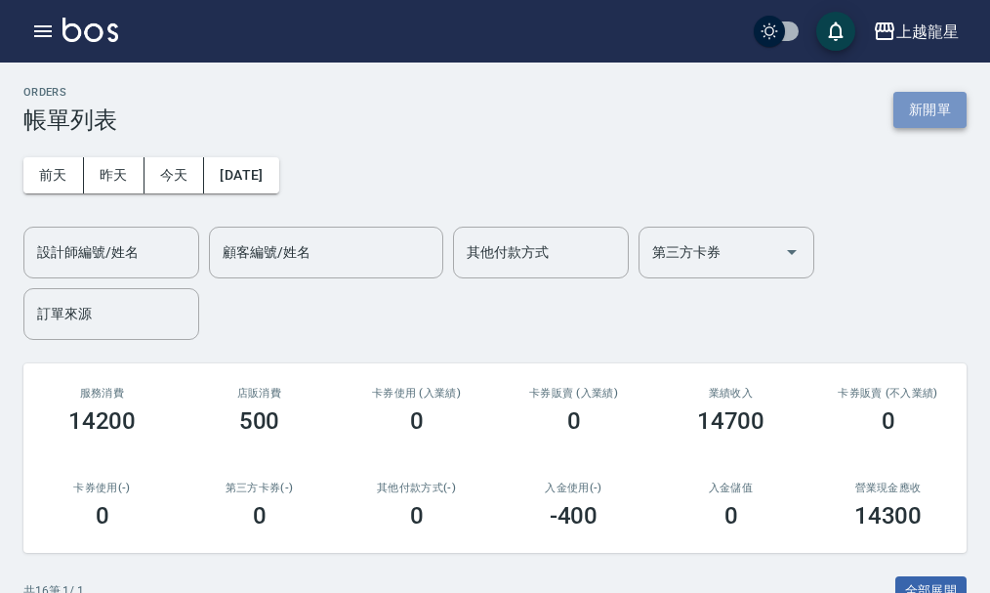
click at [907, 124] on button "新開單" at bounding box center [930, 110] width 73 height 36
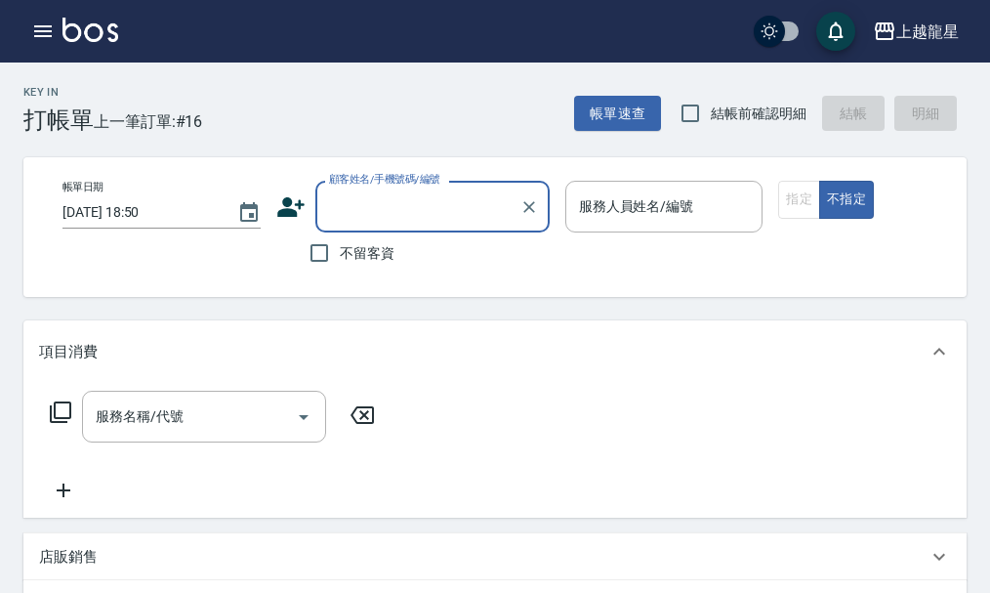
click at [392, 194] on input "顧客姓名/手機號碼/編號" at bounding box center [418, 206] width 188 height 34
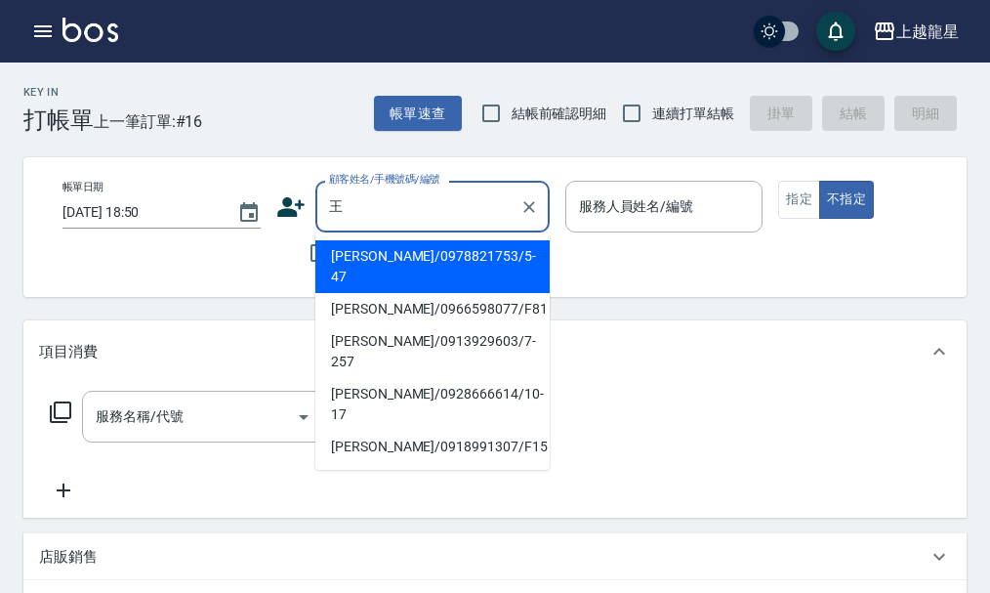
click at [368, 293] on li "[PERSON_NAME]/0966598077/F81" at bounding box center [432, 309] width 234 height 32
type input "[PERSON_NAME]/0966598077/F81"
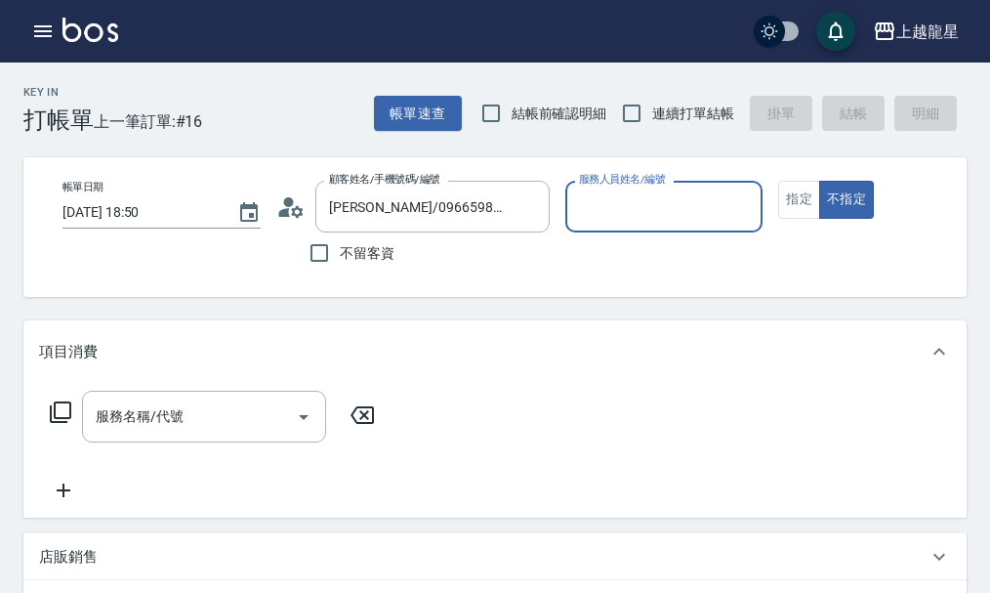
click at [619, 212] on input "服務人員姓名/編號" at bounding box center [664, 206] width 181 height 34
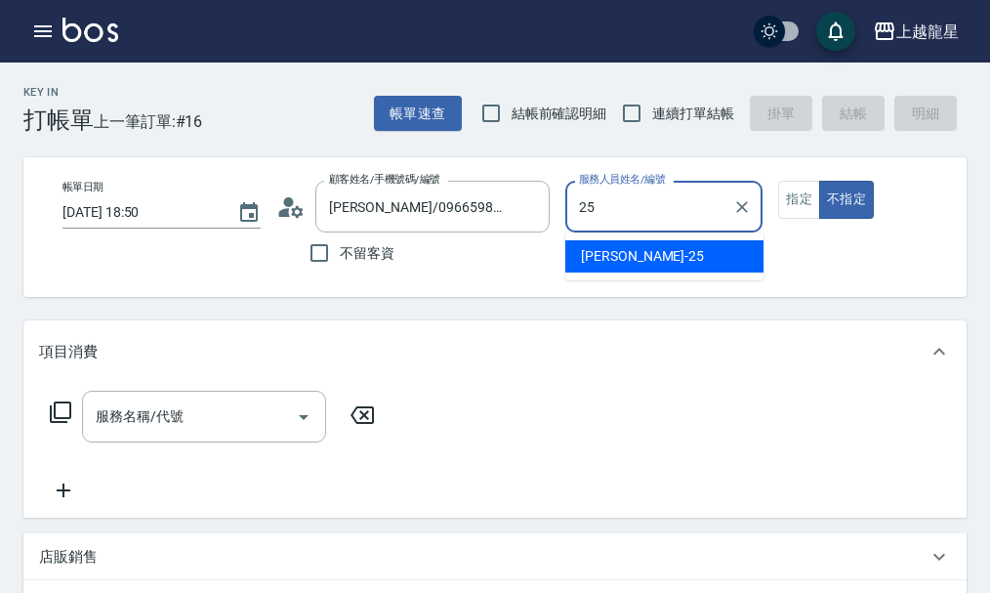
type input "淑雲-25"
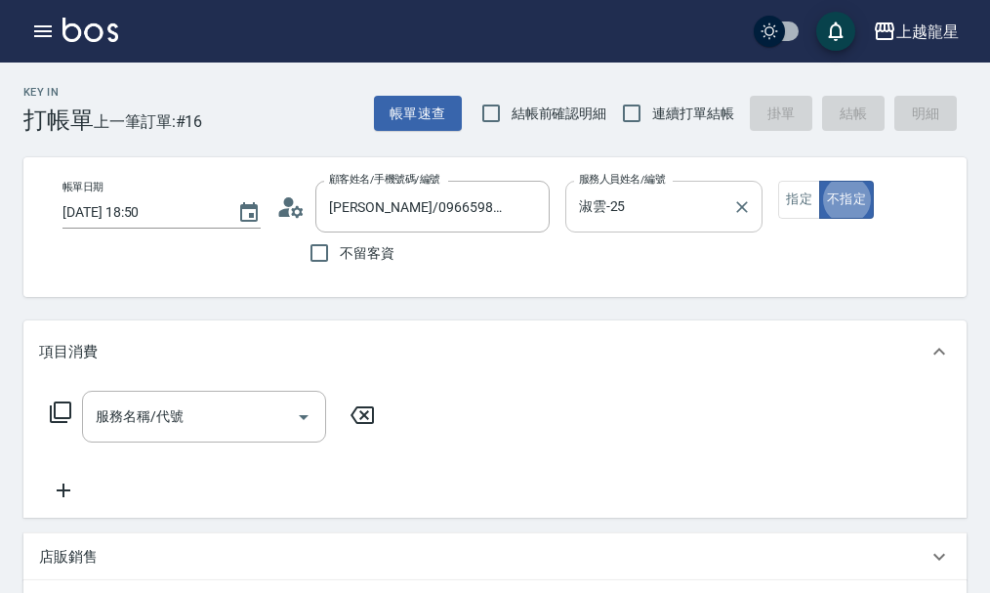
type button "false"
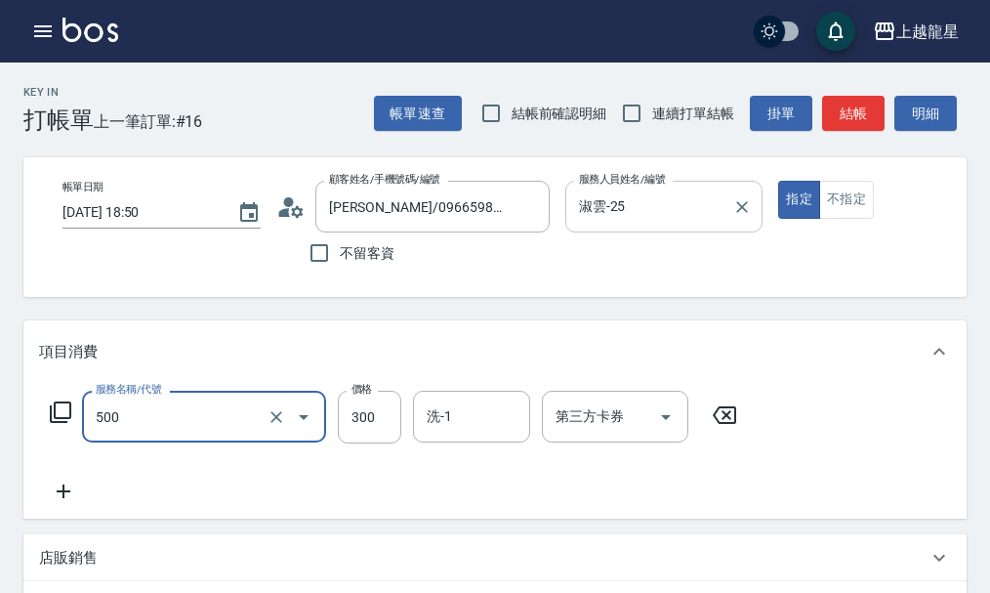
type input "一般洗髮(500)"
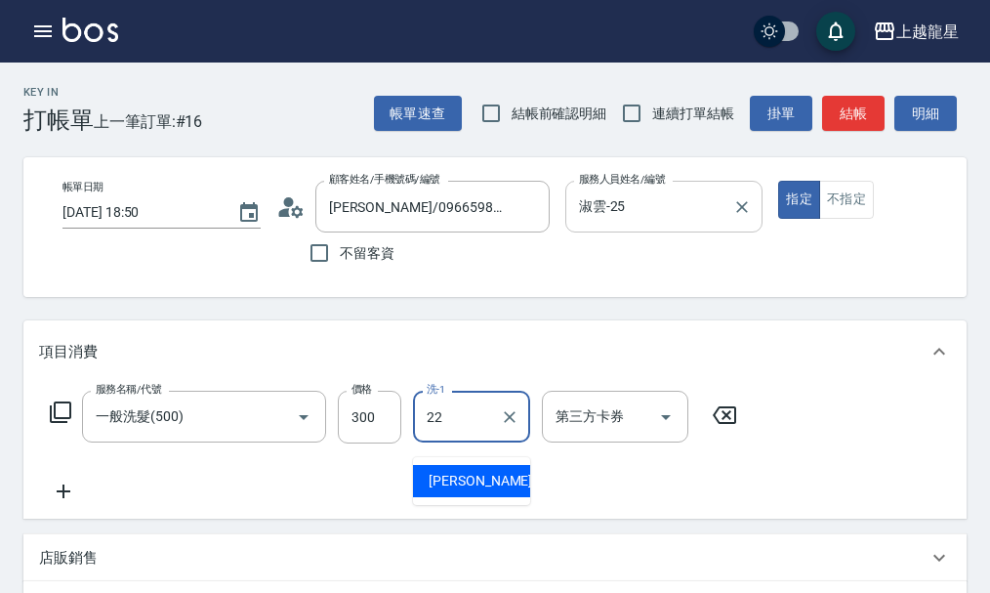
type input "[PERSON_NAME]-22"
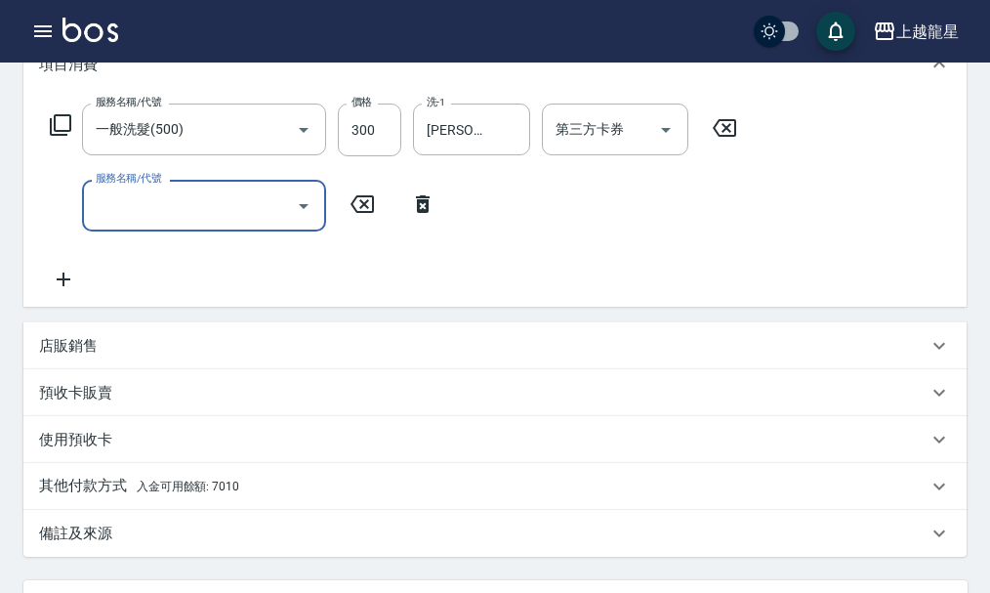
scroll to position [586, 0]
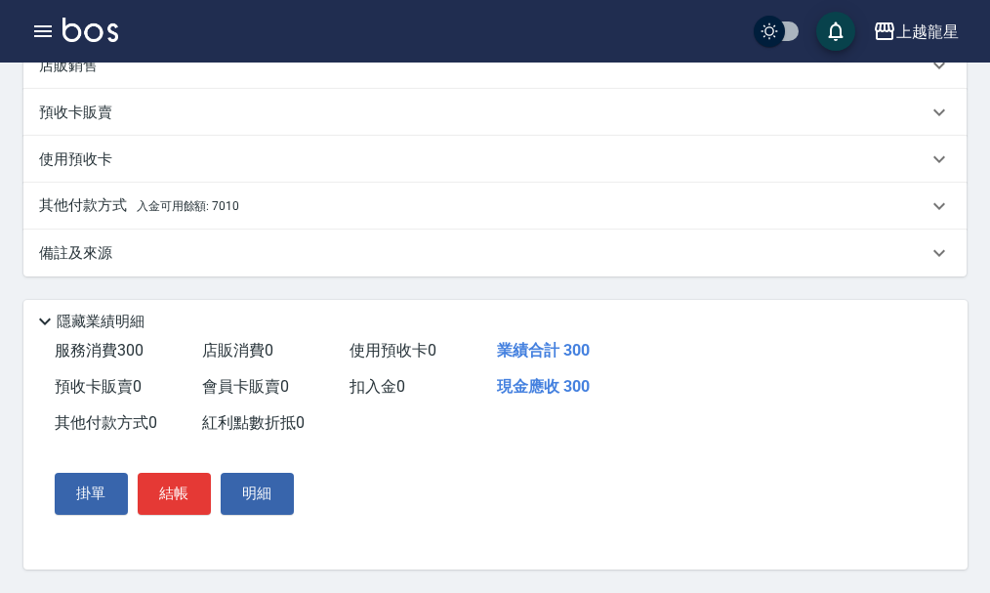
click at [185, 189] on div "其他付款方式 入金可用餘額: 7010" at bounding box center [495, 206] width 944 height 47
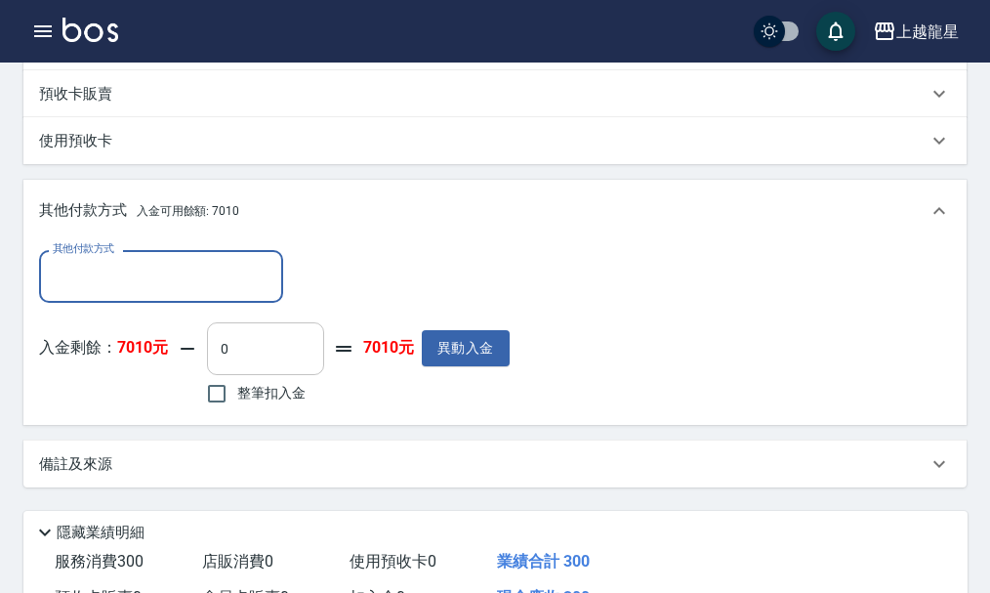
scroll to position [0, 0]
drag, startPoint x: 213, startPoint y: 409, endPoint x: 245, endPoint y: 398, distance: 34.3
click at [213, 410] on input "整筆扣入金" at bounding box center [216, 393] width 41 height 41
checkbox input "true"
type input "300"
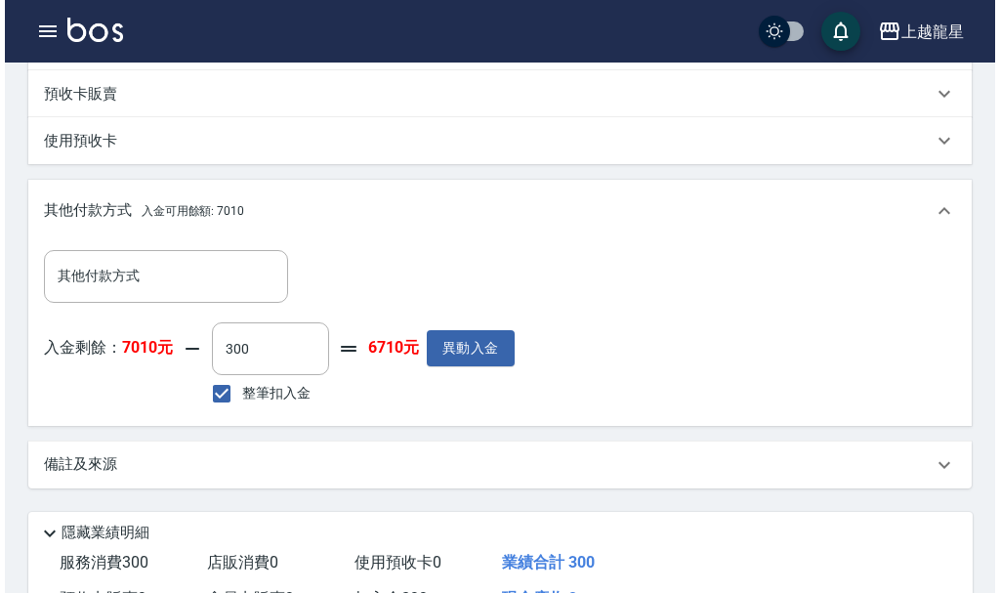
scroll to position [820, 0]
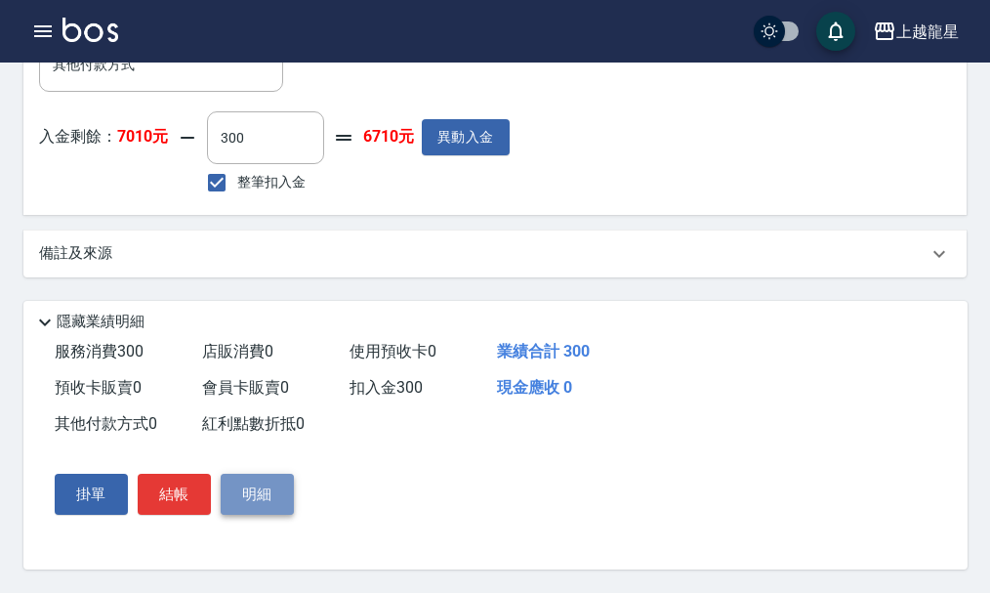
click at [269, 491] on button "明細" at bounding box center [257, 494] width 73 height 41
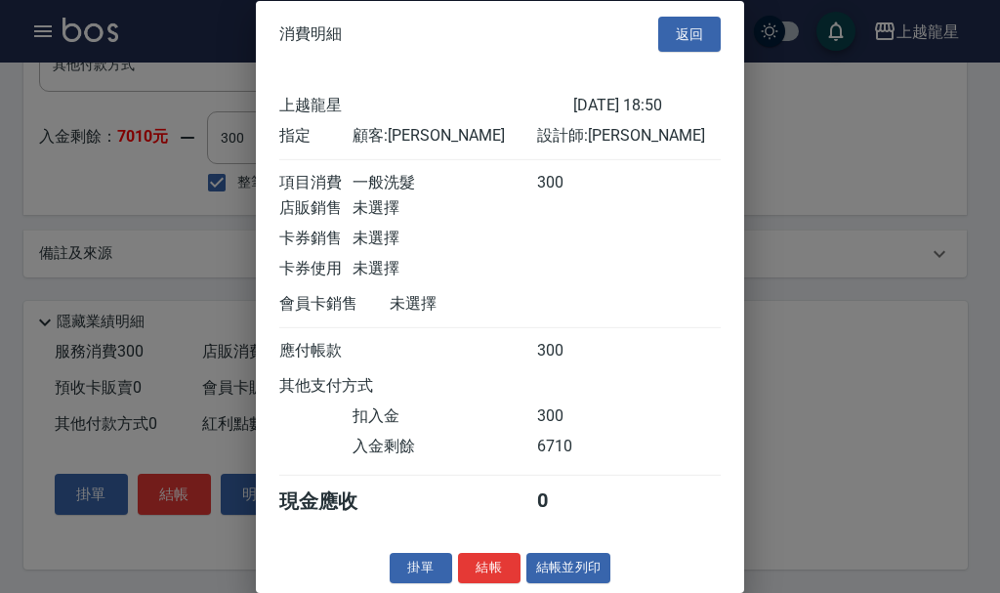
scroll to position [33, 0]
click at [558, 566] on button "結帳並列印" at bounding box center [568, 568] width 85 height 30
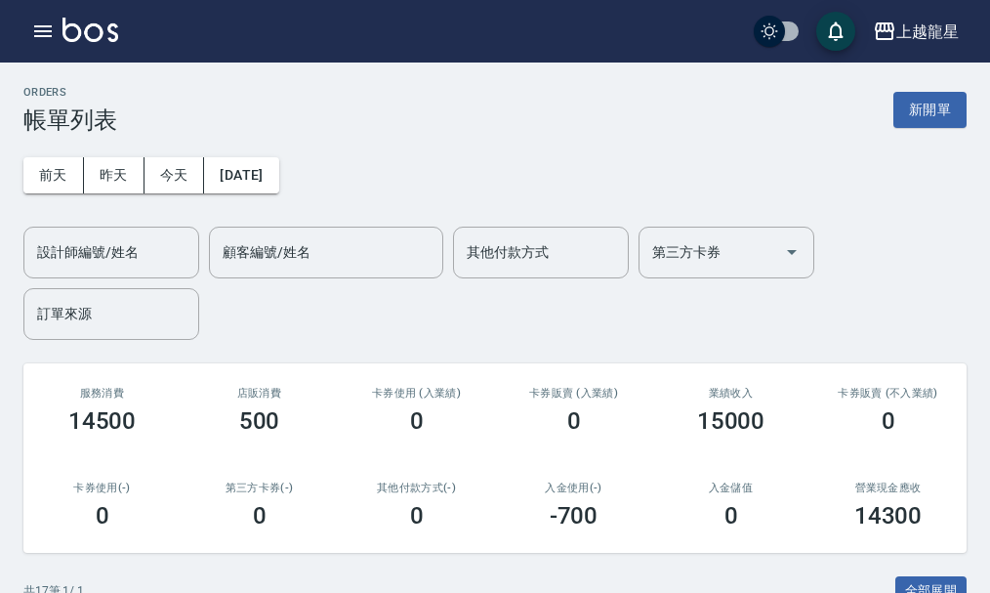
click at [902, 86] on div "ORDERS 帳單列表 新開單" at bounding box center [495, 110] width 944 height 48
click at [921, 123] on button "新開單" at bounding box center [930, 110] width 73 height 36
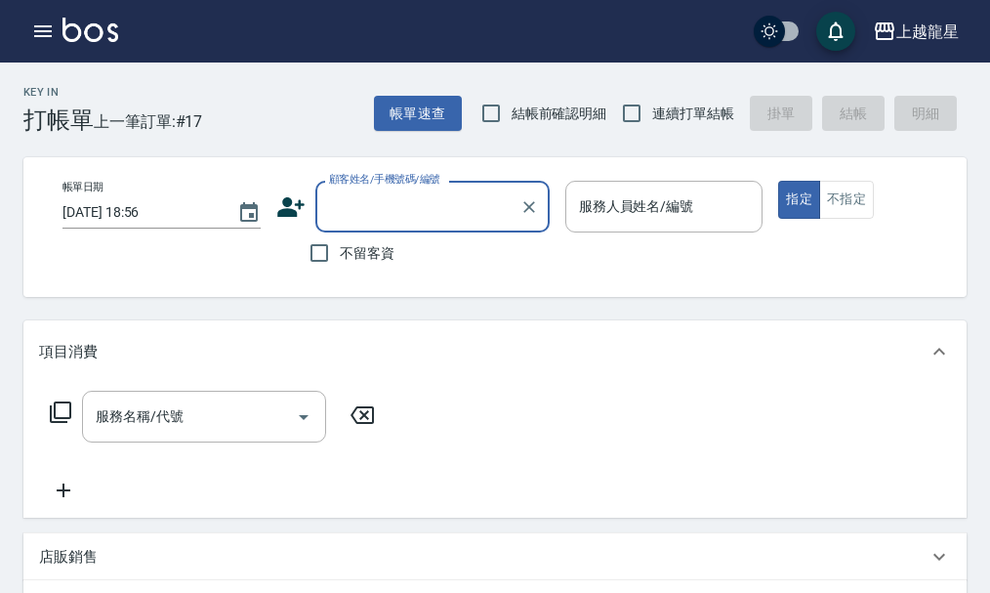
click at [383, 244] on span "不留客資" at bounding box center [367, 253] width 55 height 21
click at [340, 244] on input "不留客資" at bounding box center [319, 252] width 41 height 41
checkbox input "true"
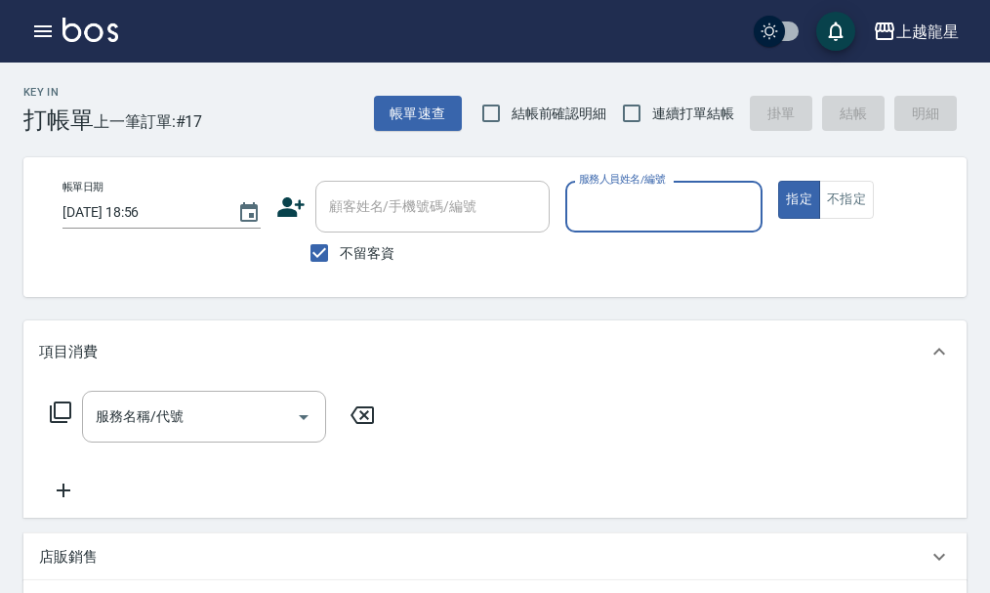
click at [678, 224] on input "服務人員姓名/編號" at bounding box center [664, 206] width 181 height 34
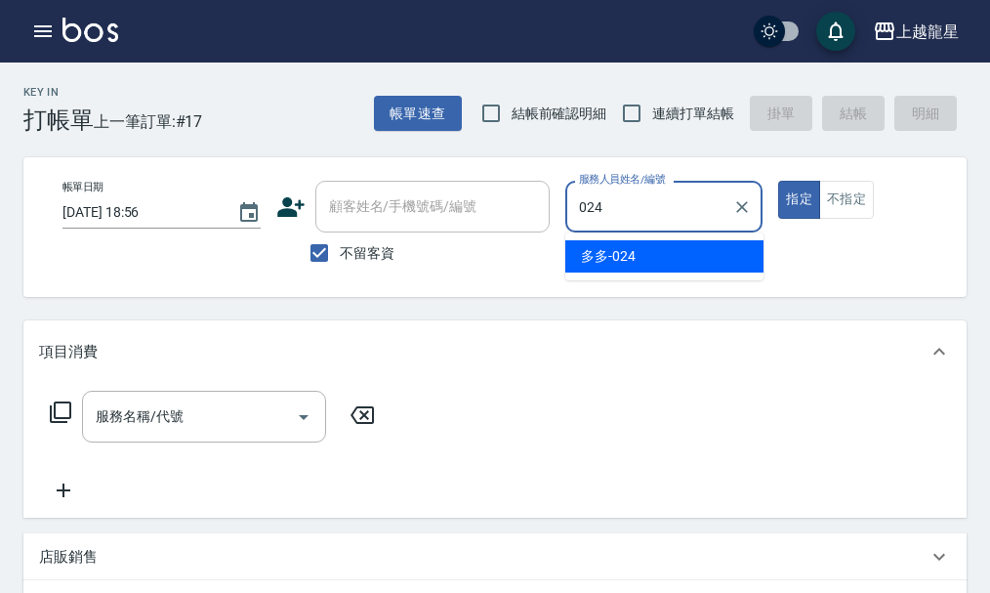
type input "多多-024"
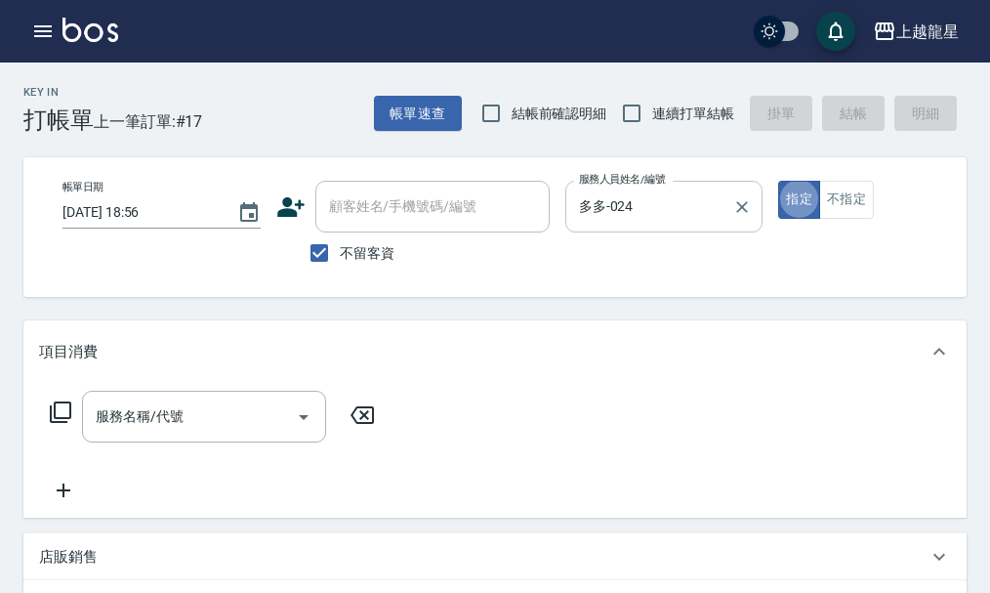
type button "true"
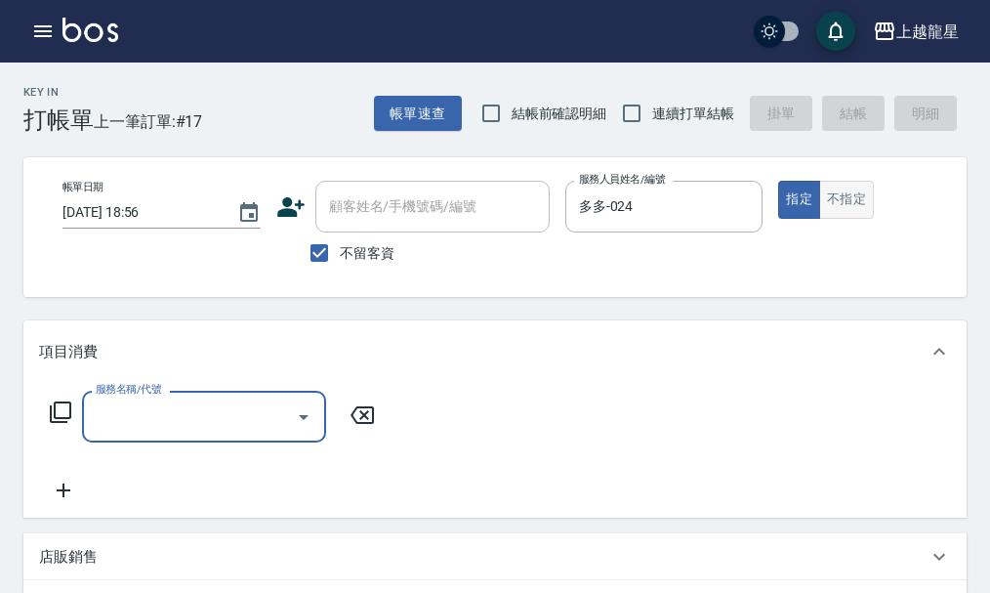
click at [865, 207] on button "不指定" at bounding box center [847, 200] width 55 height 38
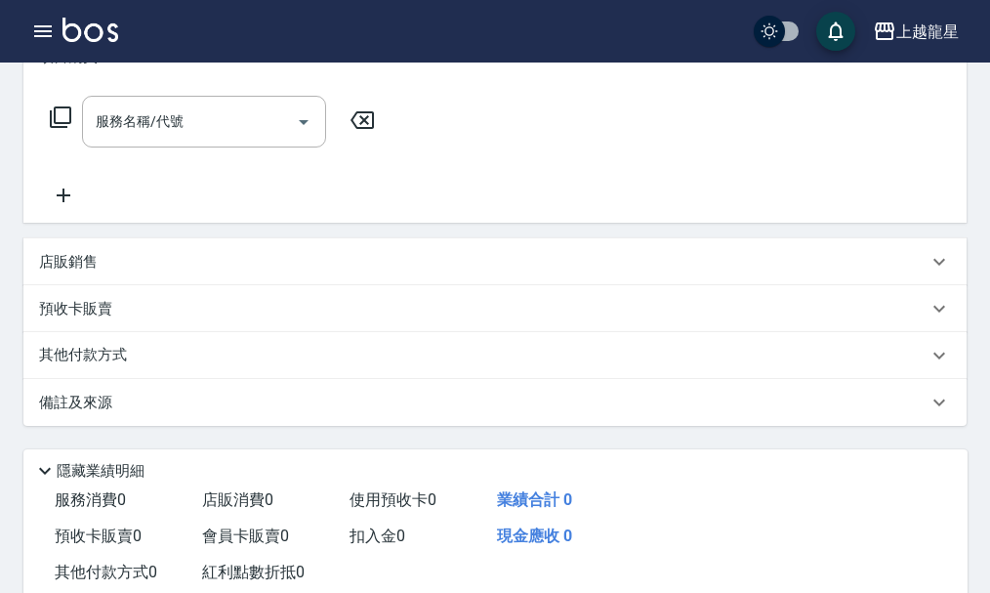
scroll to position [175, 0]
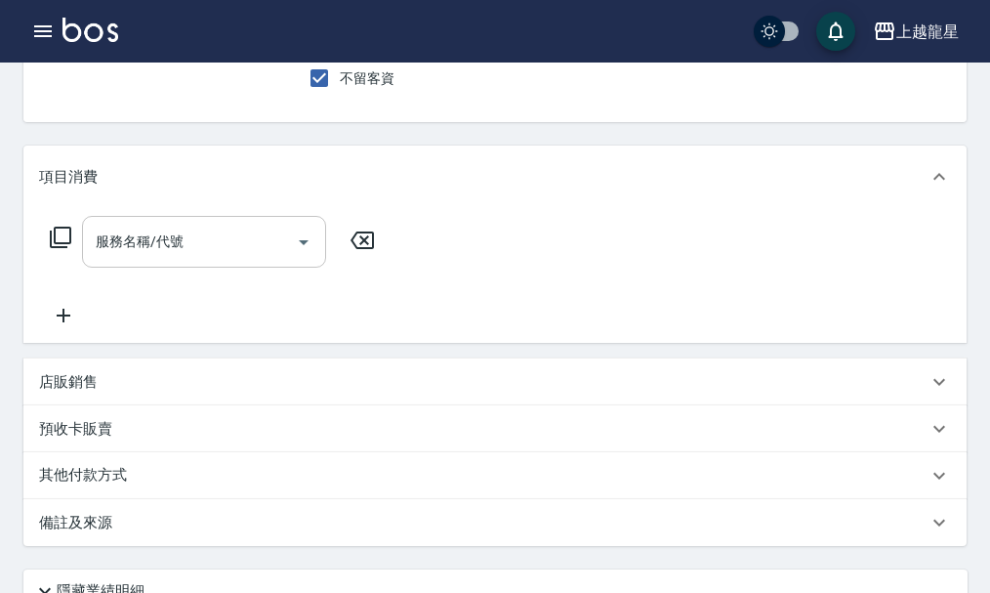
click at [156, 243] on div "服務名稱/代號 服務名稱/代號" at bounding box center [204, 242] width 244 height 52
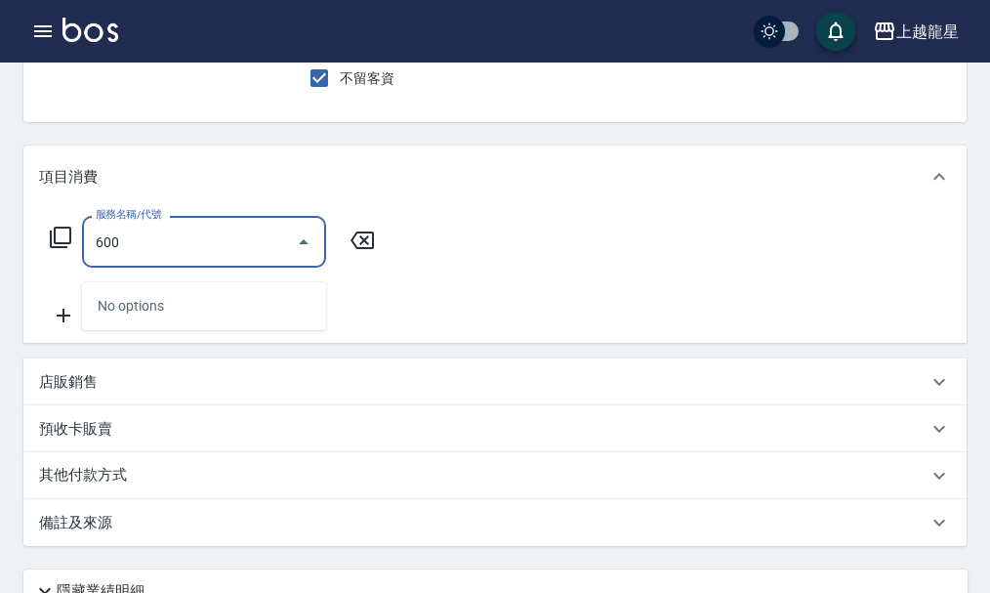
drag, startPoint x: 166, startPoint y: 245, endPoint x: 24, endPoint y: 182, distance: 155.2
click at [2, 233] on div "Key In 打帳單 上一筆訂單:#17 帳單速查 結帳前確認明細 連續打單結帳 掛單 結帳 明細 帳單日期 [DATE] 18:56 顧客姓名/手機號碼/編…" at bounding box center [495, 375] width 990 height 975
type input "一般洗髮(500)"
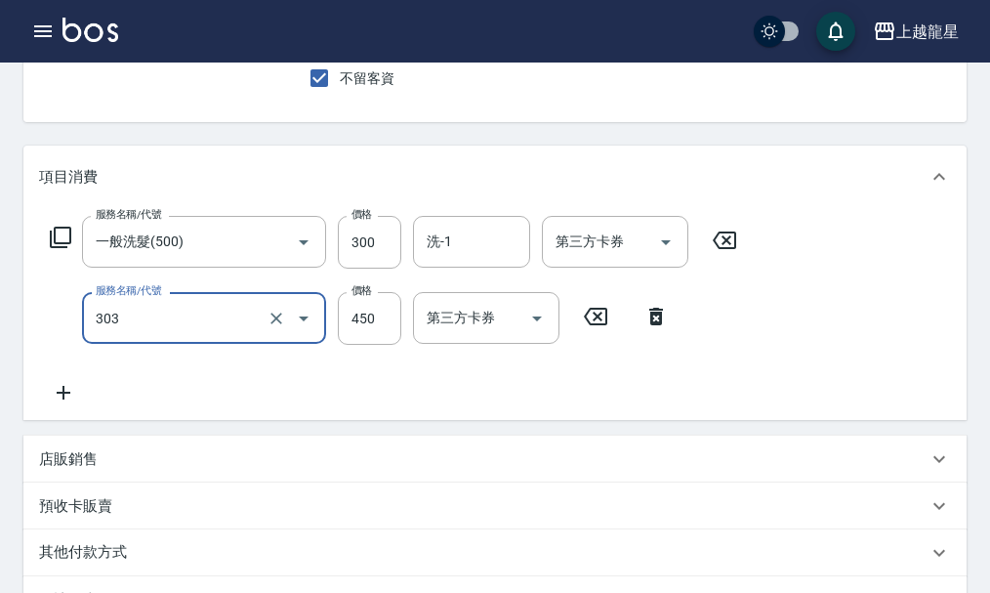
type input "剪髮(303)"
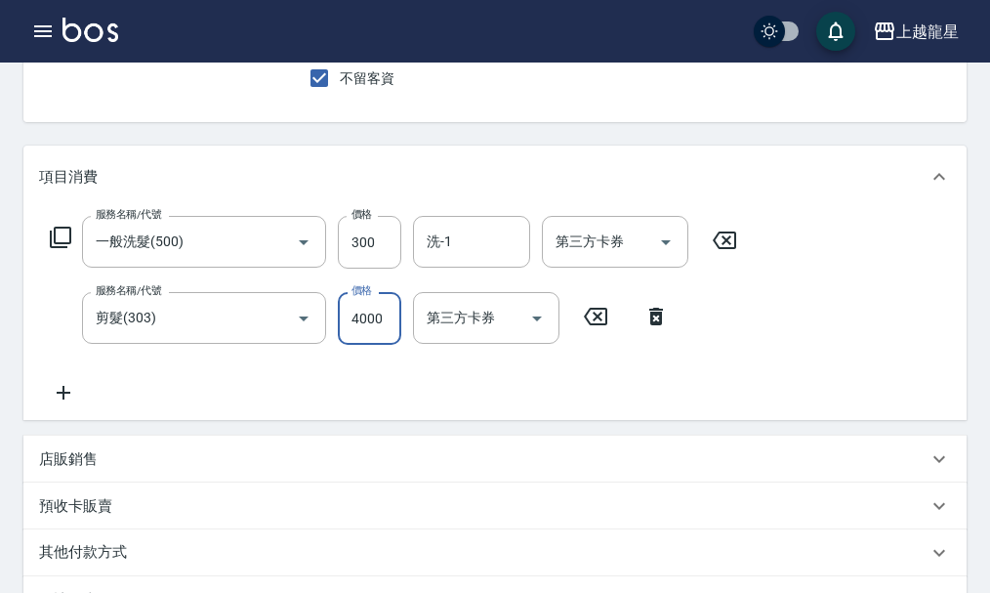
type input "400"
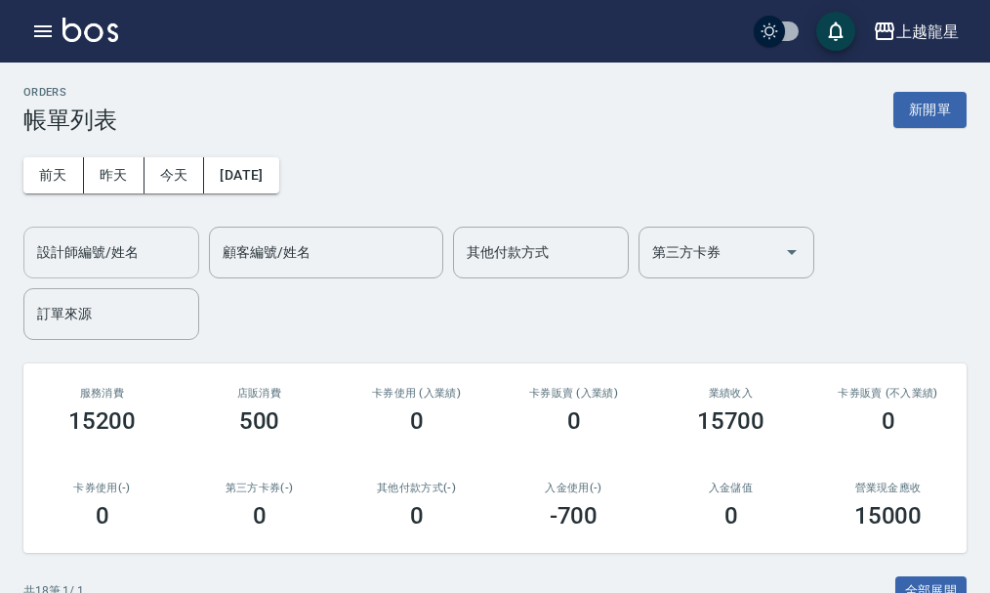
click at [175, 267] on input "設計師編號/姓名" at bounding box center [111, 252] width 158 height 34
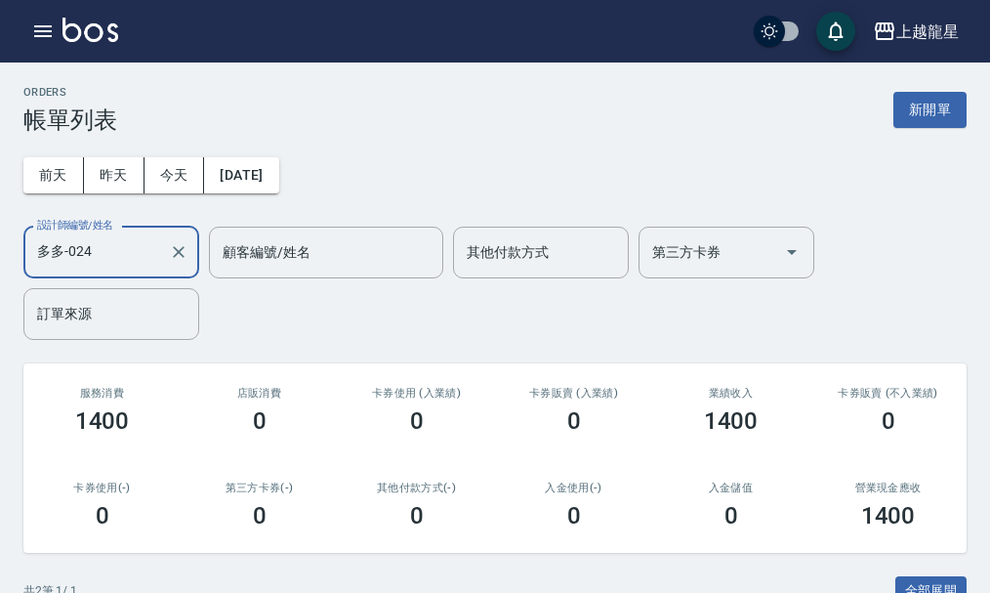
type input "多多-024"
click at [91, 132] on h3 "帳單列表" at bounding box center [70, 119] width 94 height 27
click at [97, 37] on img at bounding box center [91, 30] width 56 height 24
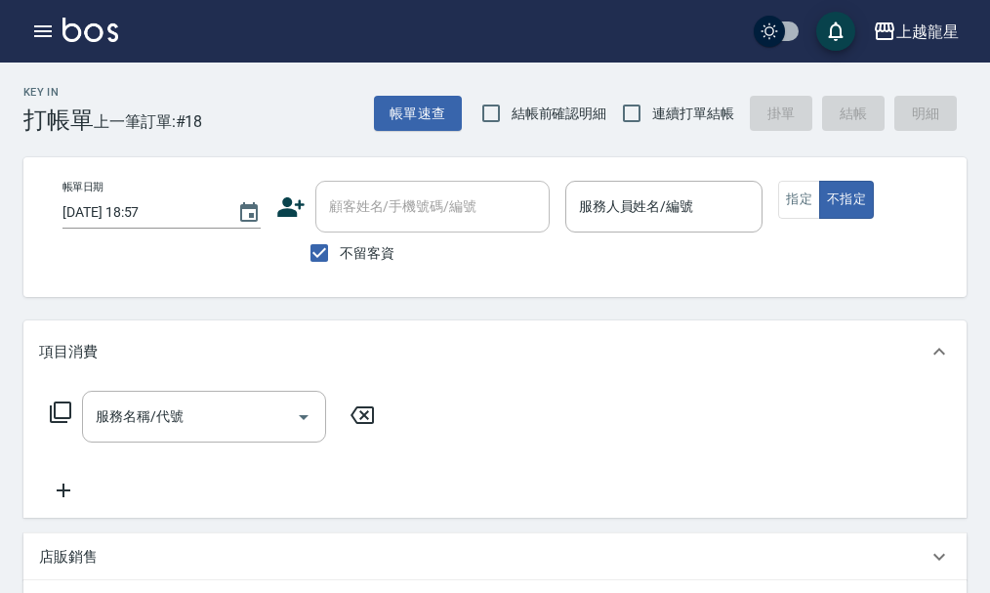
click at [345, 239] on label "不留客資" at bounding box center [347, 252] width 96 height 41
click at [340, 239] on input "不留客資" at bounding box center [319, 252] width 41 height 41
checkbox input "false"
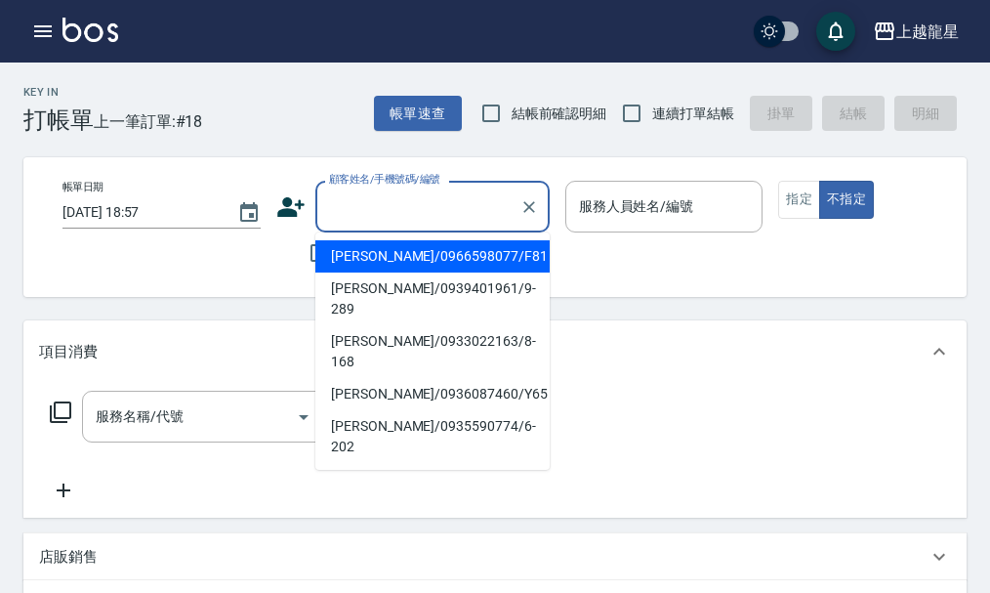
click at [389, 205] on div "顧客姓名/手機號碼/編號 顧客姓名/手機號碼/編號" at bounding box center [432, 207] width 234 height 52
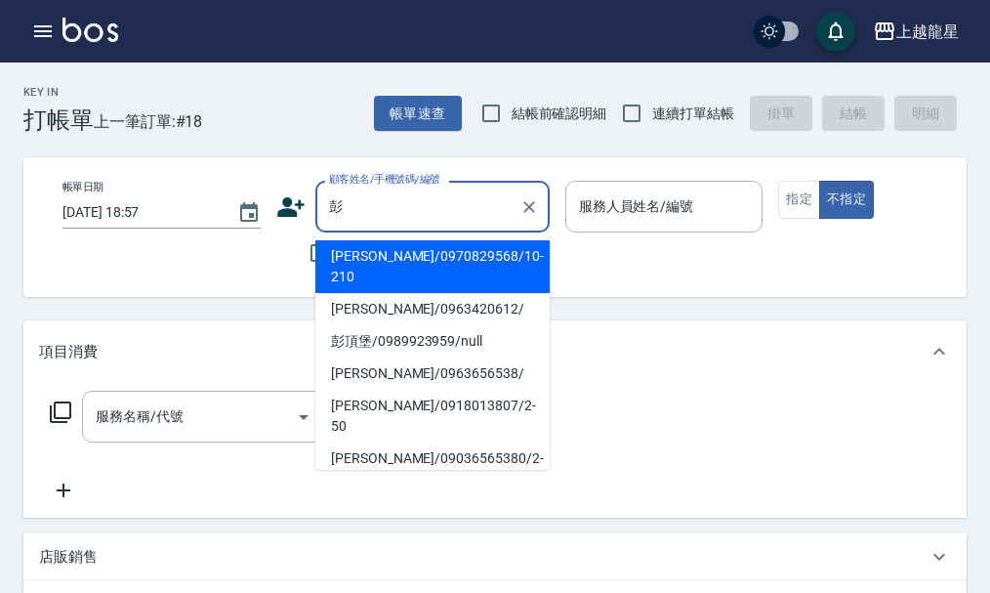
click at [381, 326] on li "彭頂堡/0989923959/null" at bounding box center [432, 341] width 234 height 32
type input "彭頂堡/0989923959/null"
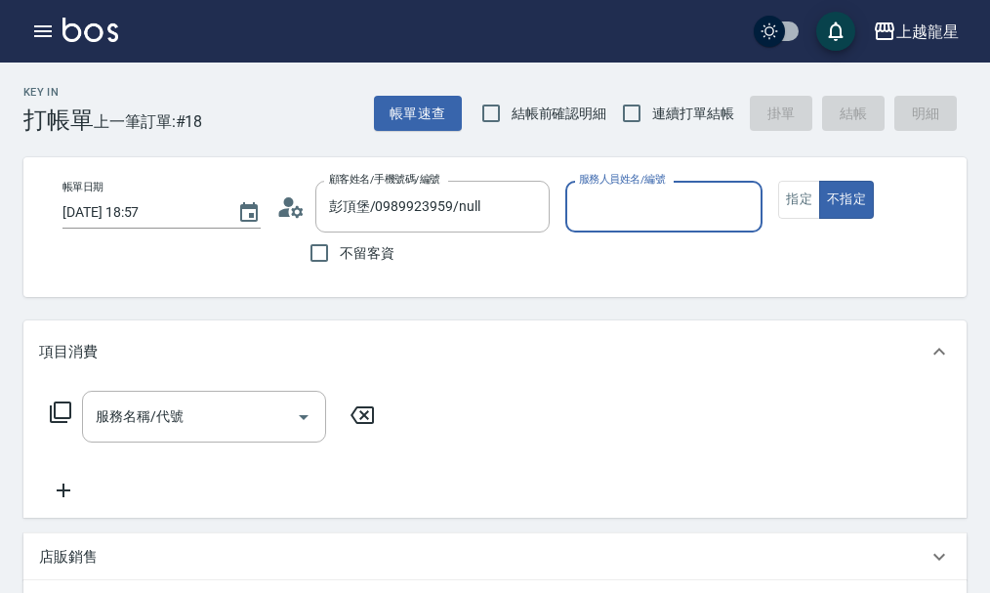
type input "Lily-20"
click at [803, 205] on button "指定" at bounding box center [799, 200] width 42 height 38
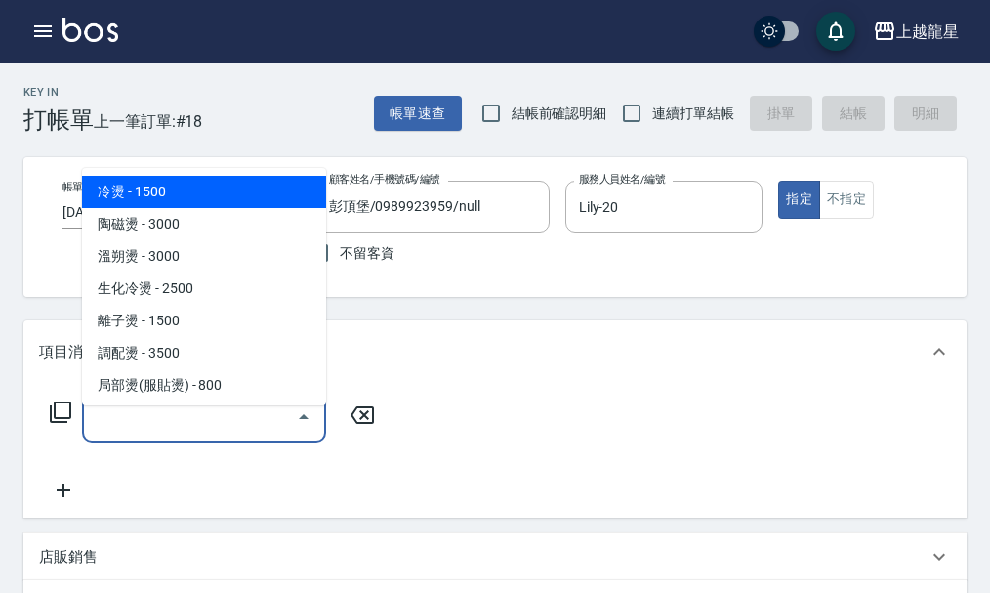
click at [176, 425] on div "服務名稱/代號 服務名稱/代號" at bounding box center [204, 417] width 244 height 52
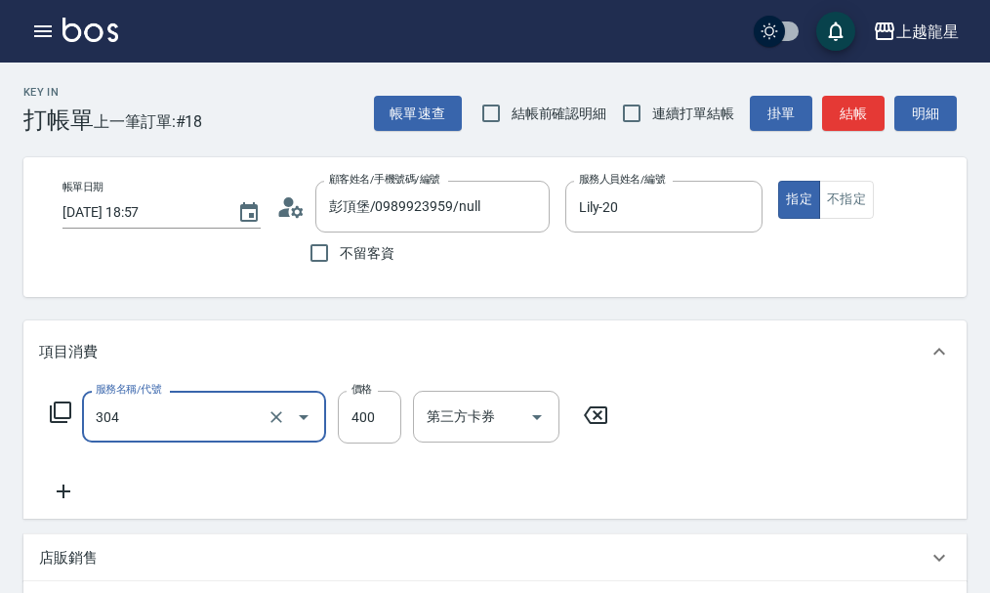
type input "剪髮(304)"
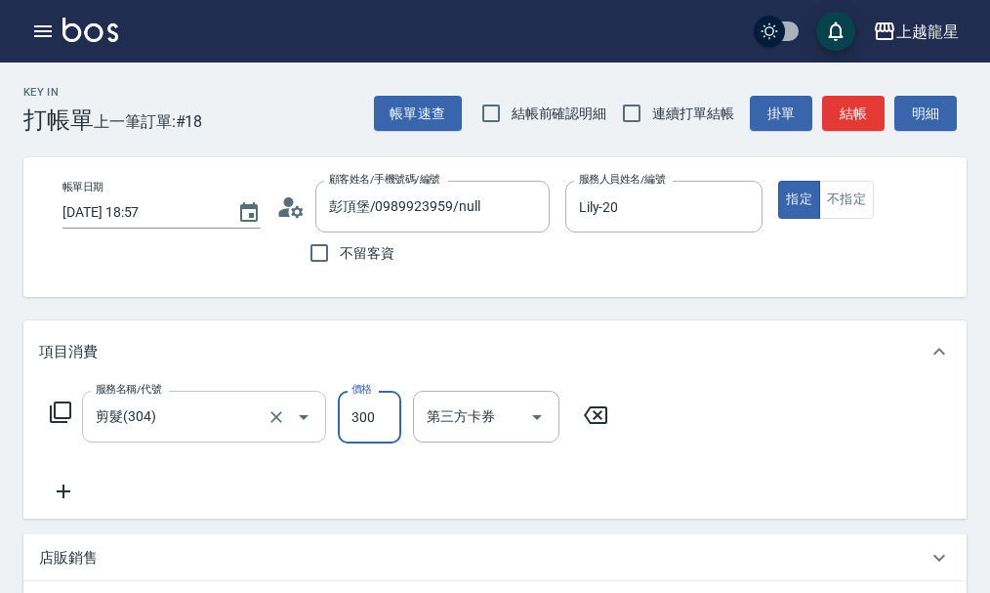
type input "300"
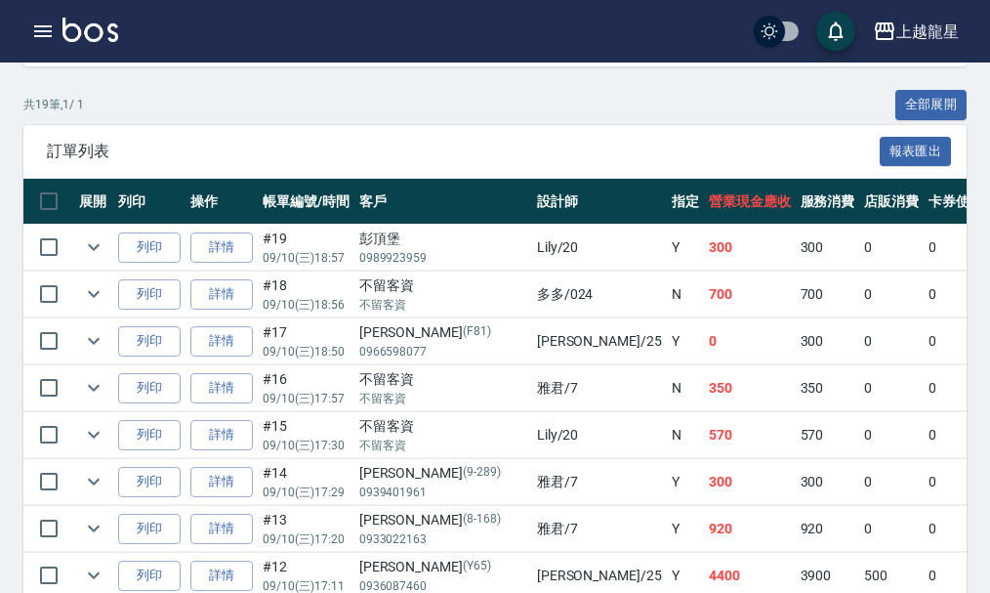
scroll to position [488, 0]
